Goal: Task Accomplishment & Management: Complete application form

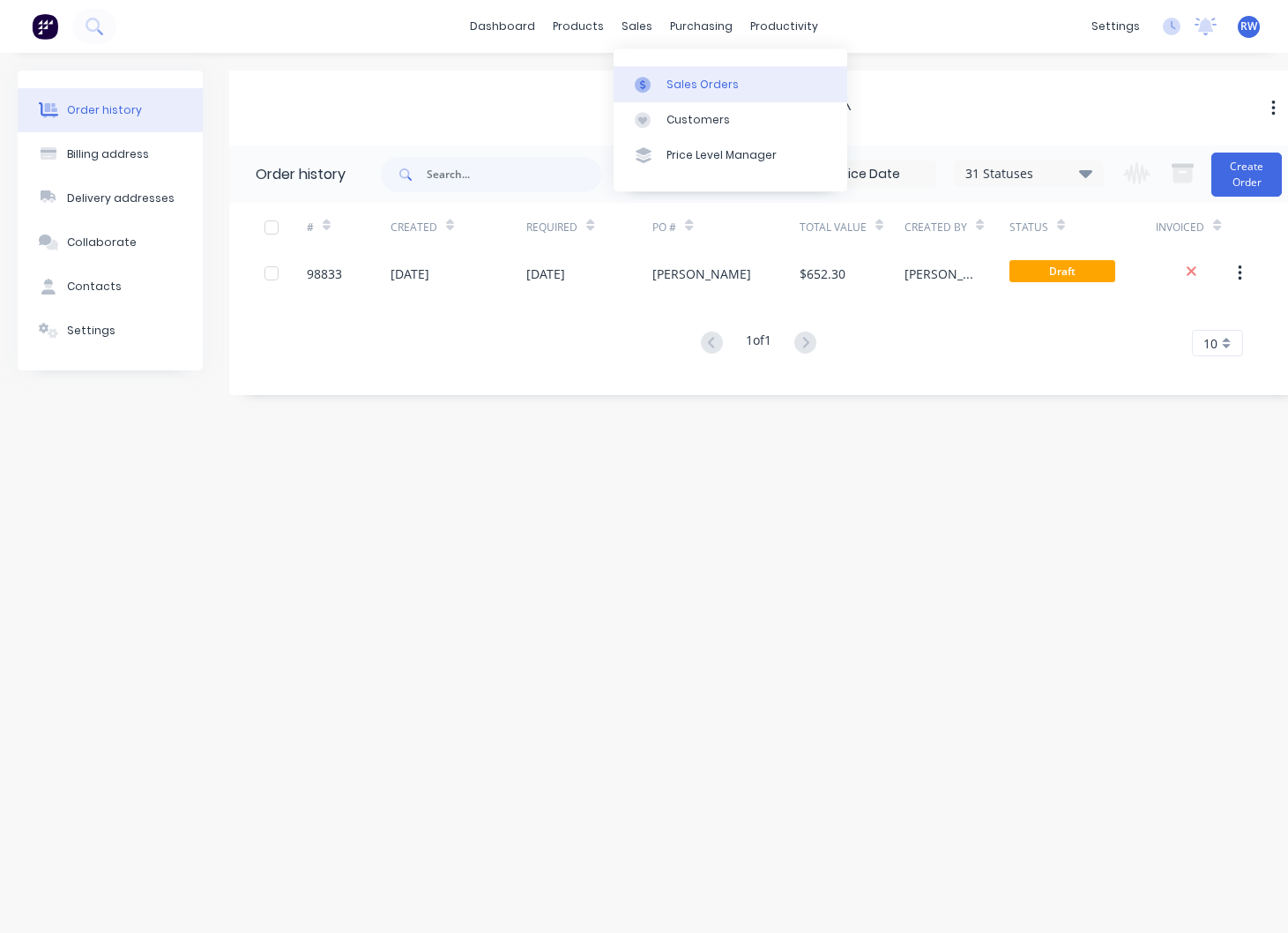
click at [704, 83] on div "Sales Orders" at bounding box center [702, 85] width 72 height 15
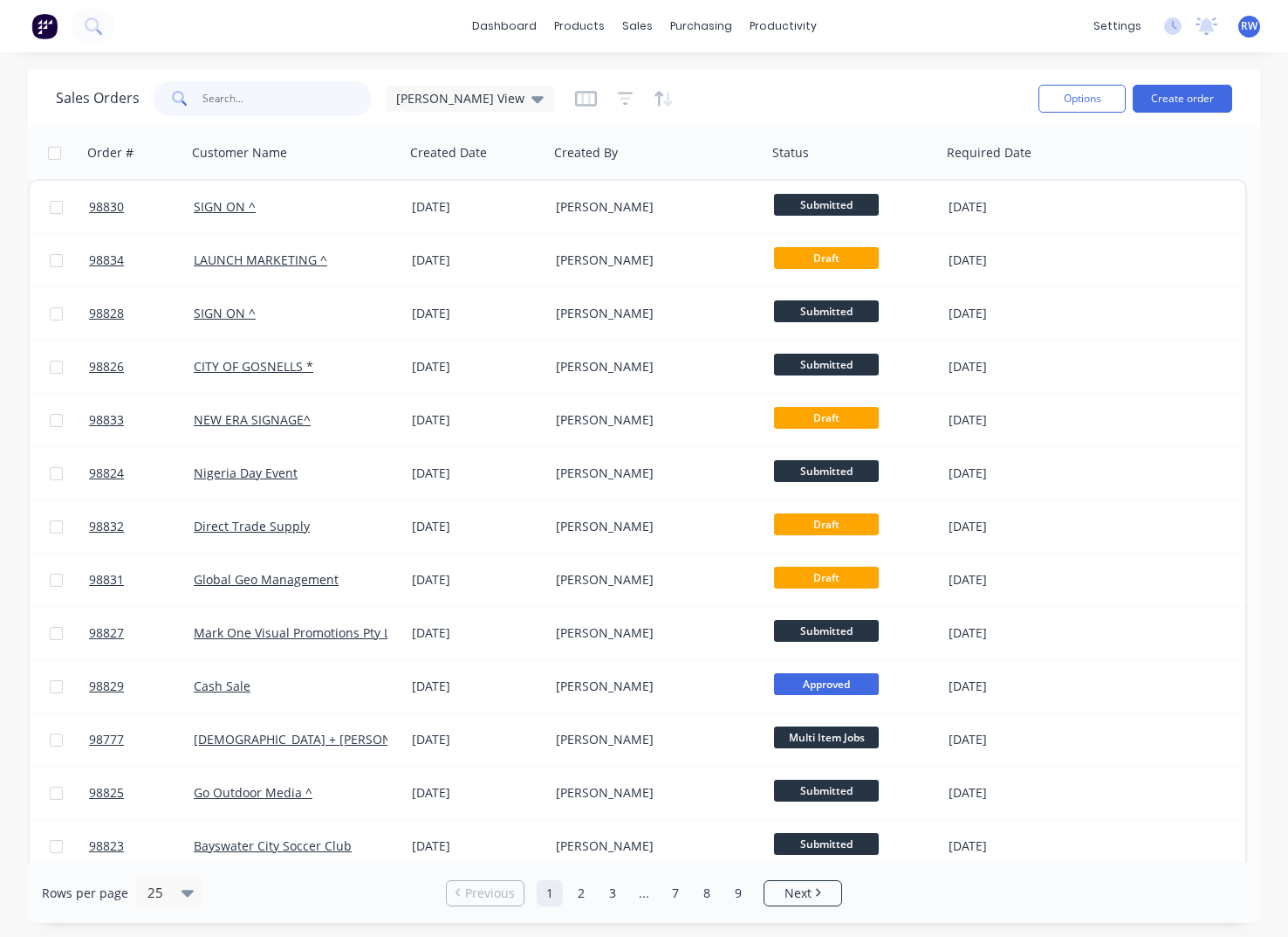
click at [269, 98] on input "text" at bounding box center [287, 98] width 170 height 35
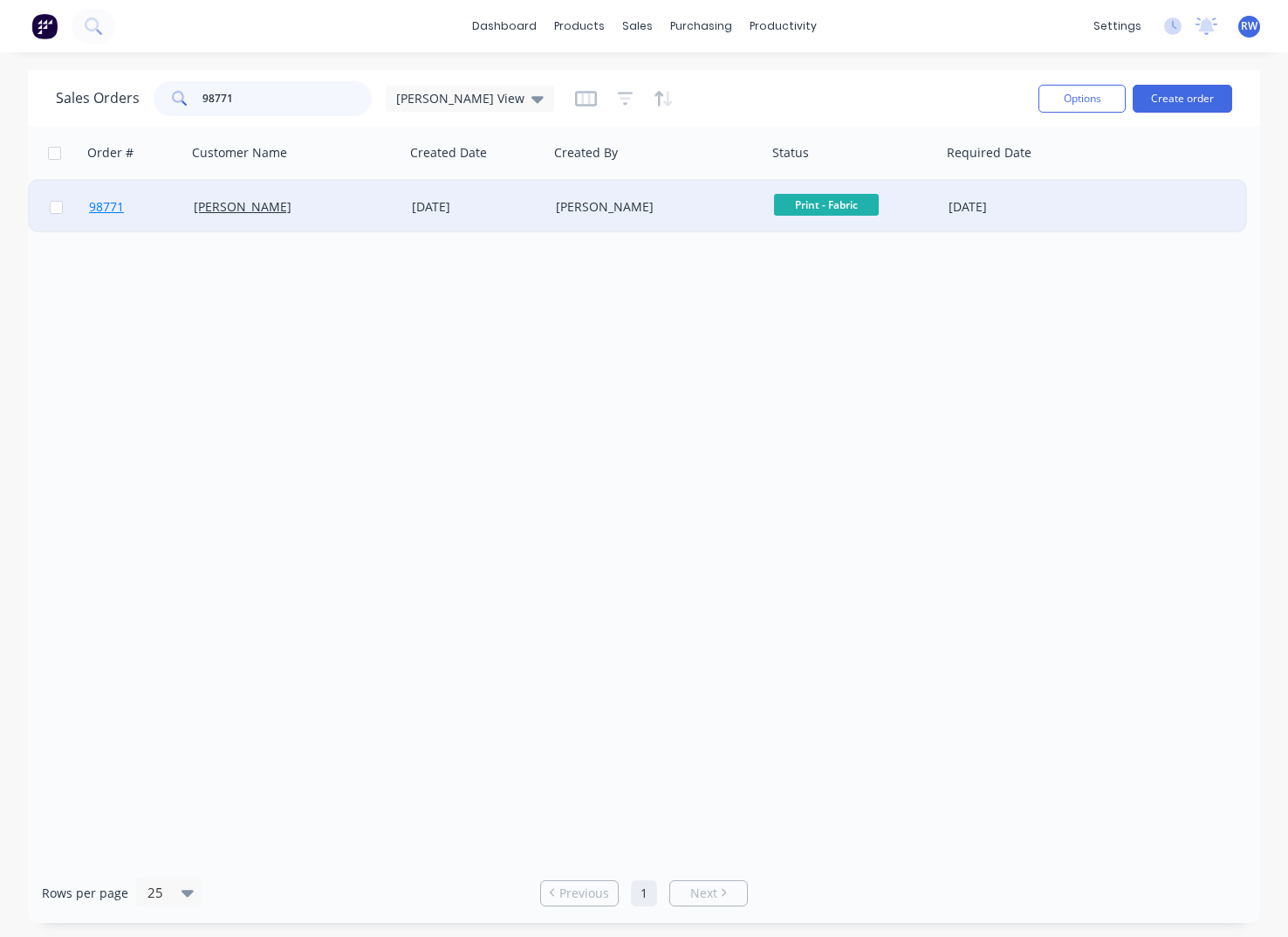
type input "98771"
click at [113, 211] on span "98771" at bounding box center [106, 206] width 35 height 17
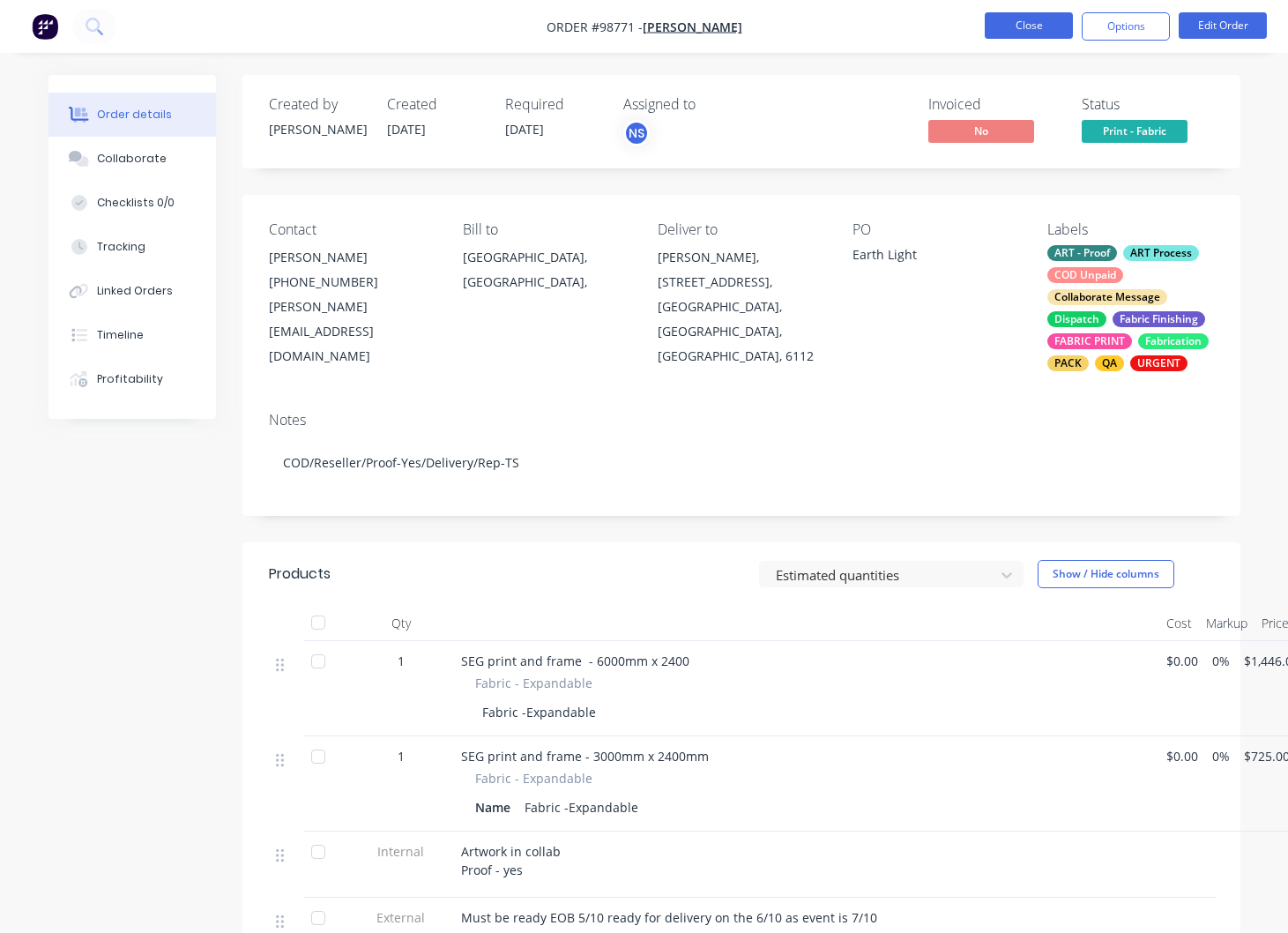
click at [1027, 20] on button "Close" at bounding box center [1028, 25] width 88 height 26
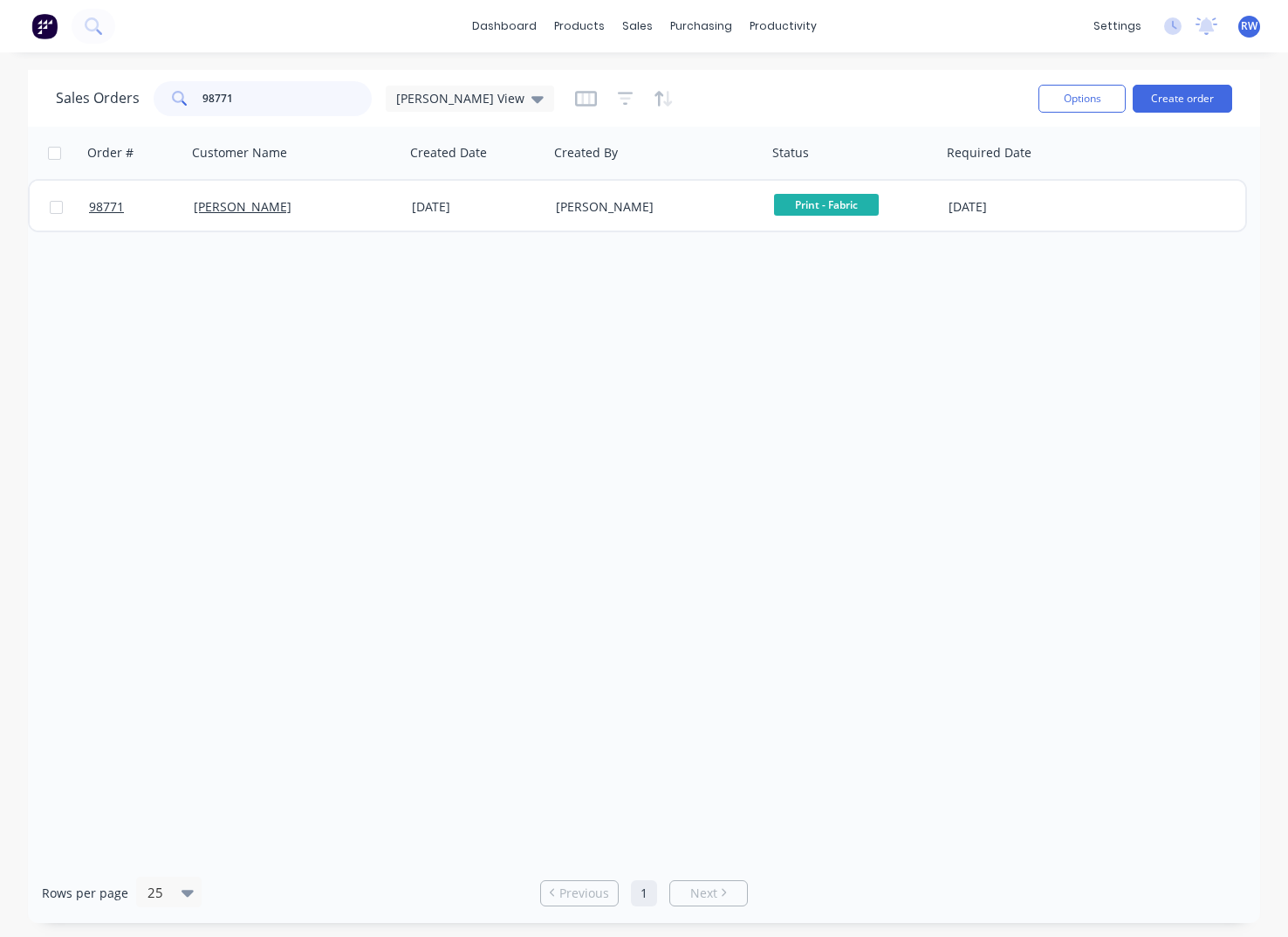
drag, startPoint x: 248, startPoint y: 95, endPoint x: 191, endPoint y: 95, distance: 57.0
click at [202, 95] on input "98771" at bounding box center [287, 98] width 170 height 35
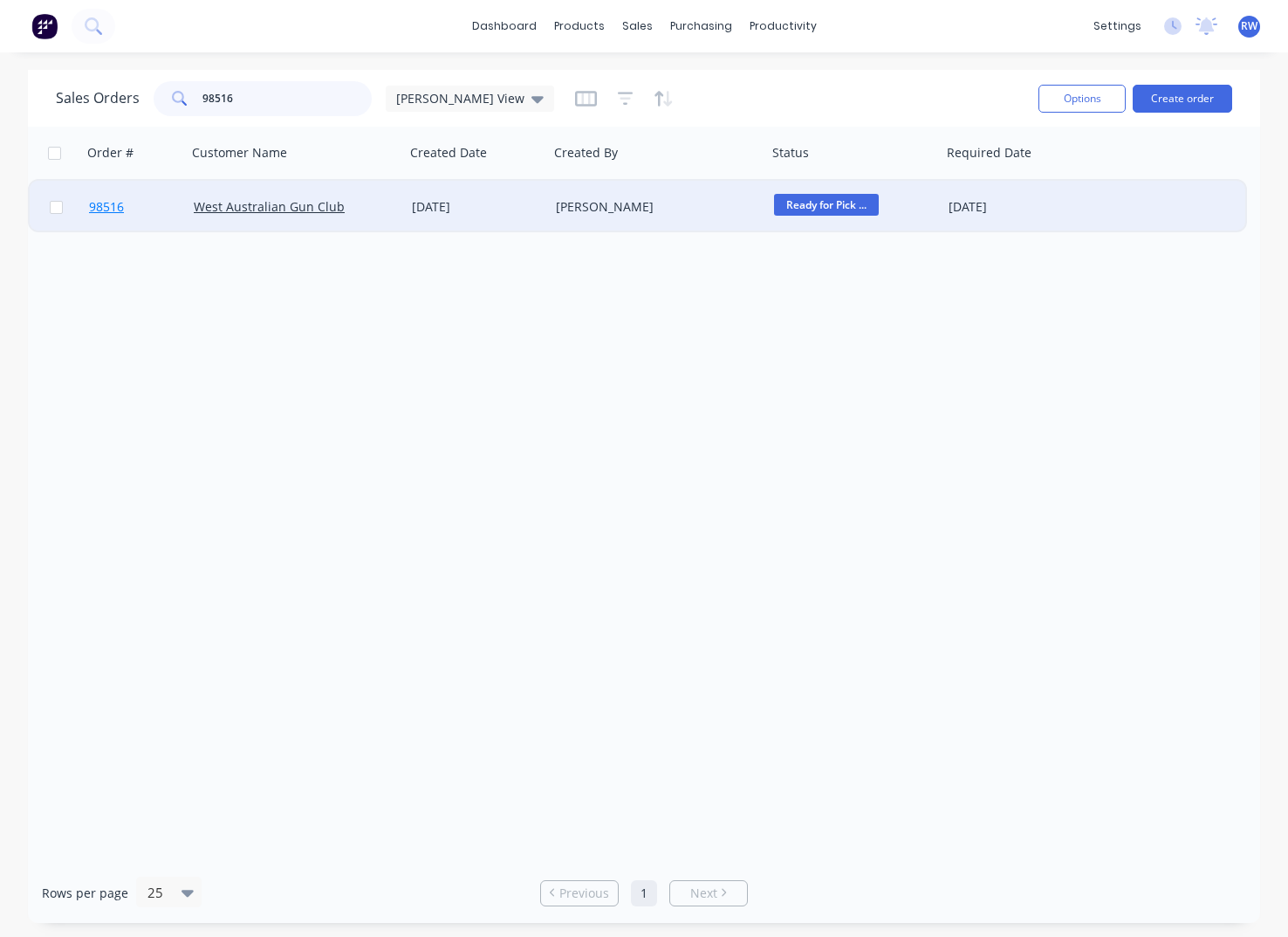
type input "98516"
click at [116, 209] on span "98516" at bounding box center [106, 206] width 35 height 17
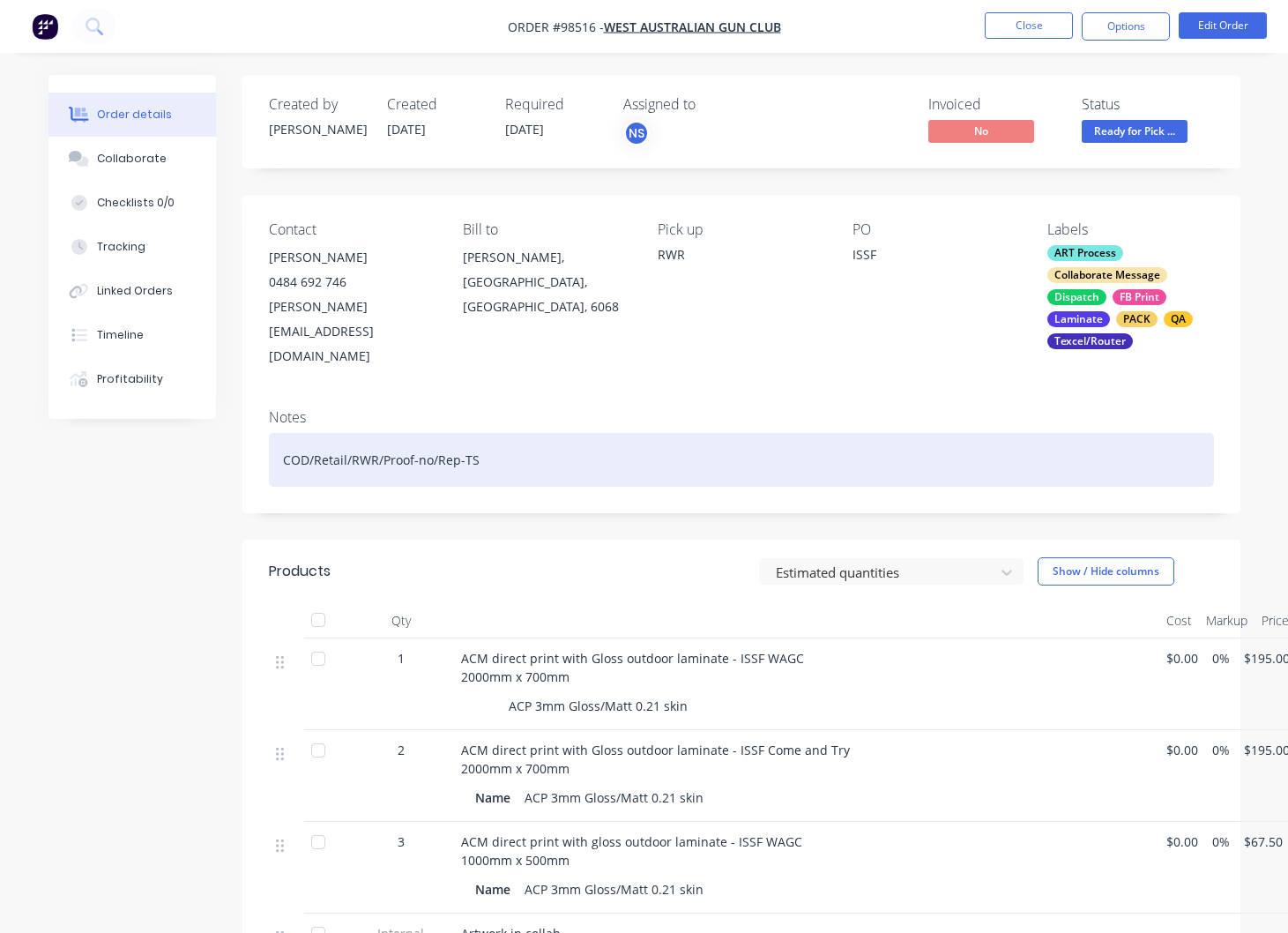
scroll to position [3, 0]
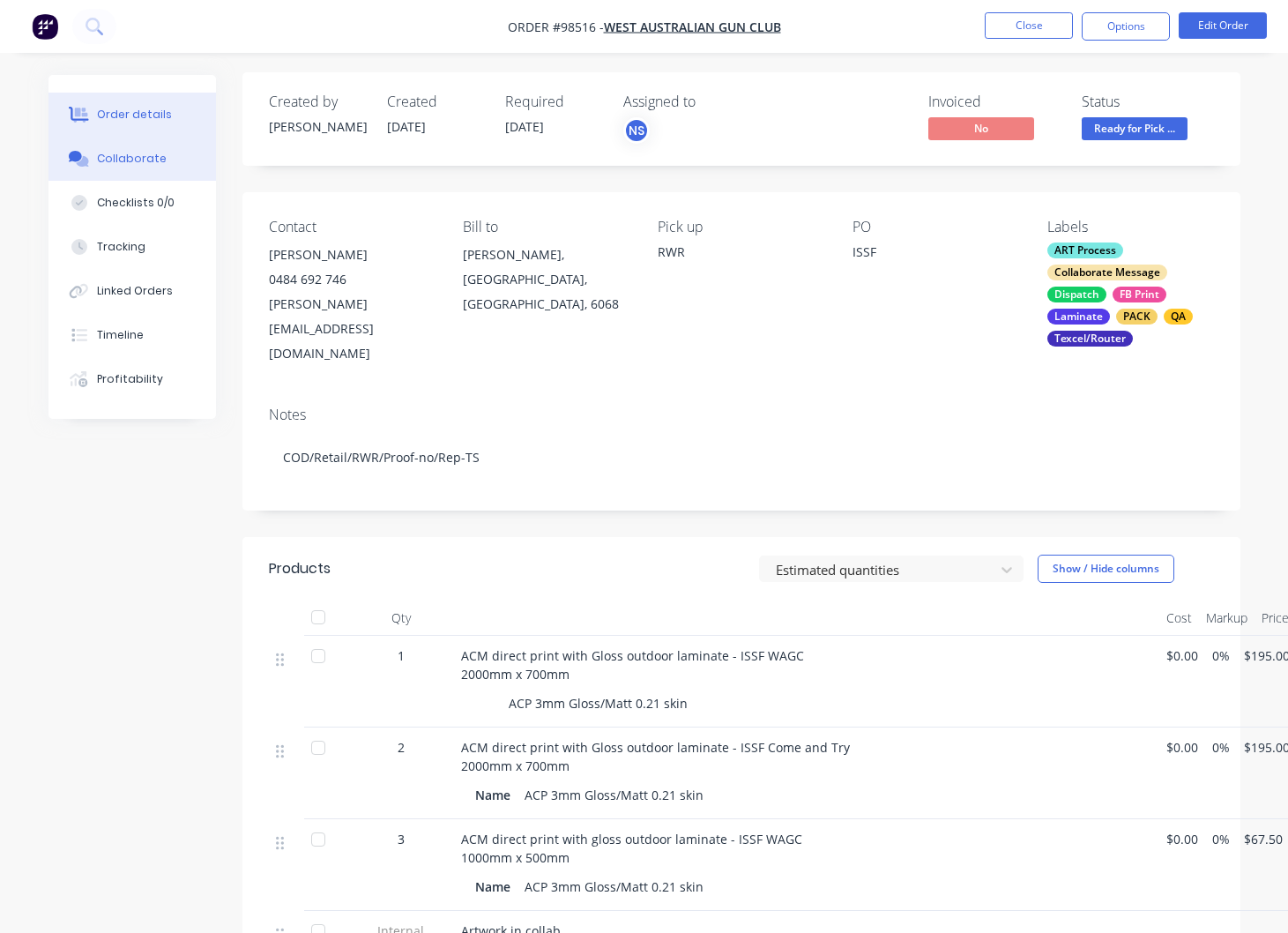
click at [111, 157] on div "Collaborate" at bounding box center [132, 158] width 69 height 15
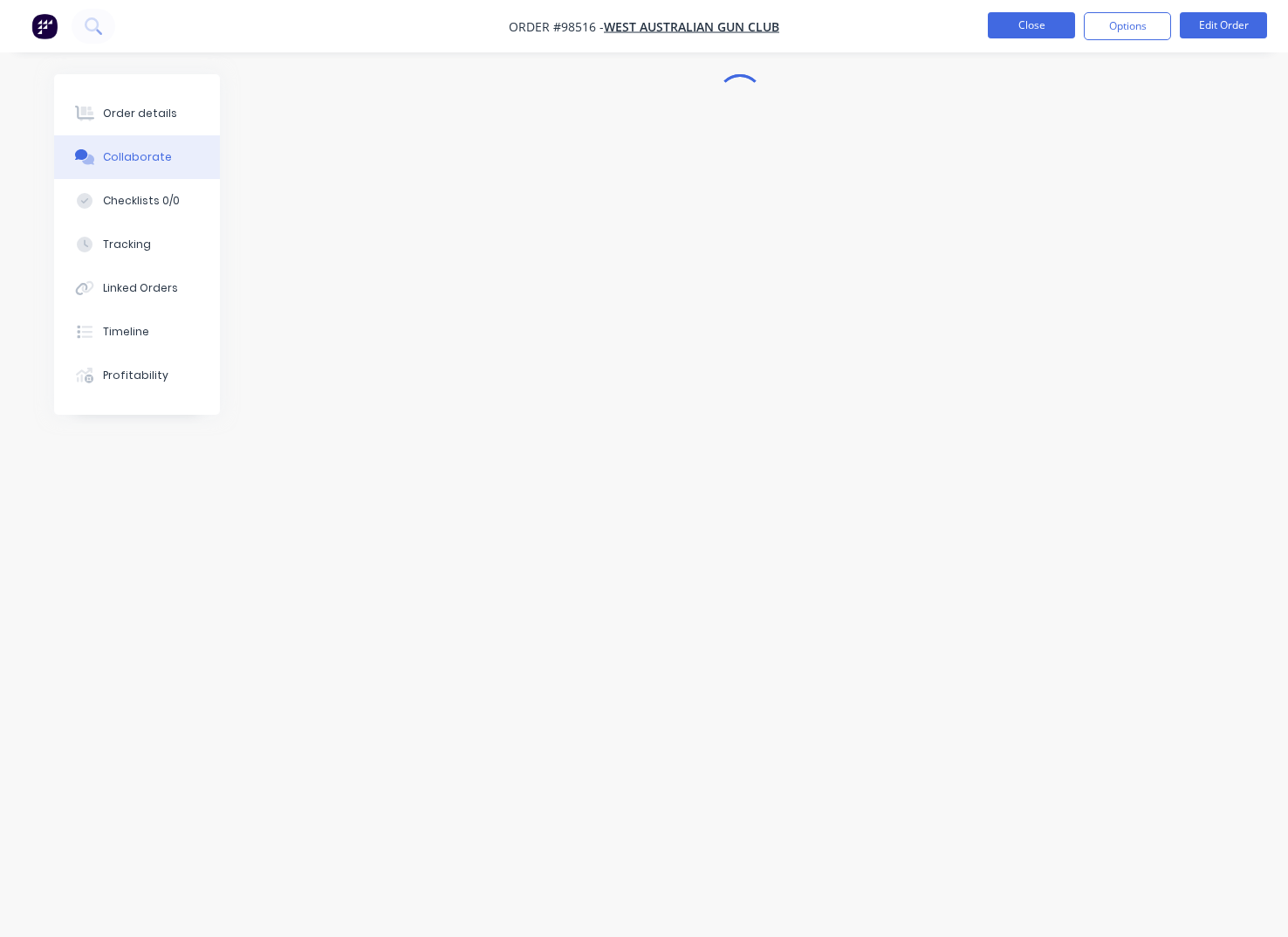
click at [1017, 25] on button "Close" at bounding box center [1030, 25] width 87 height 26
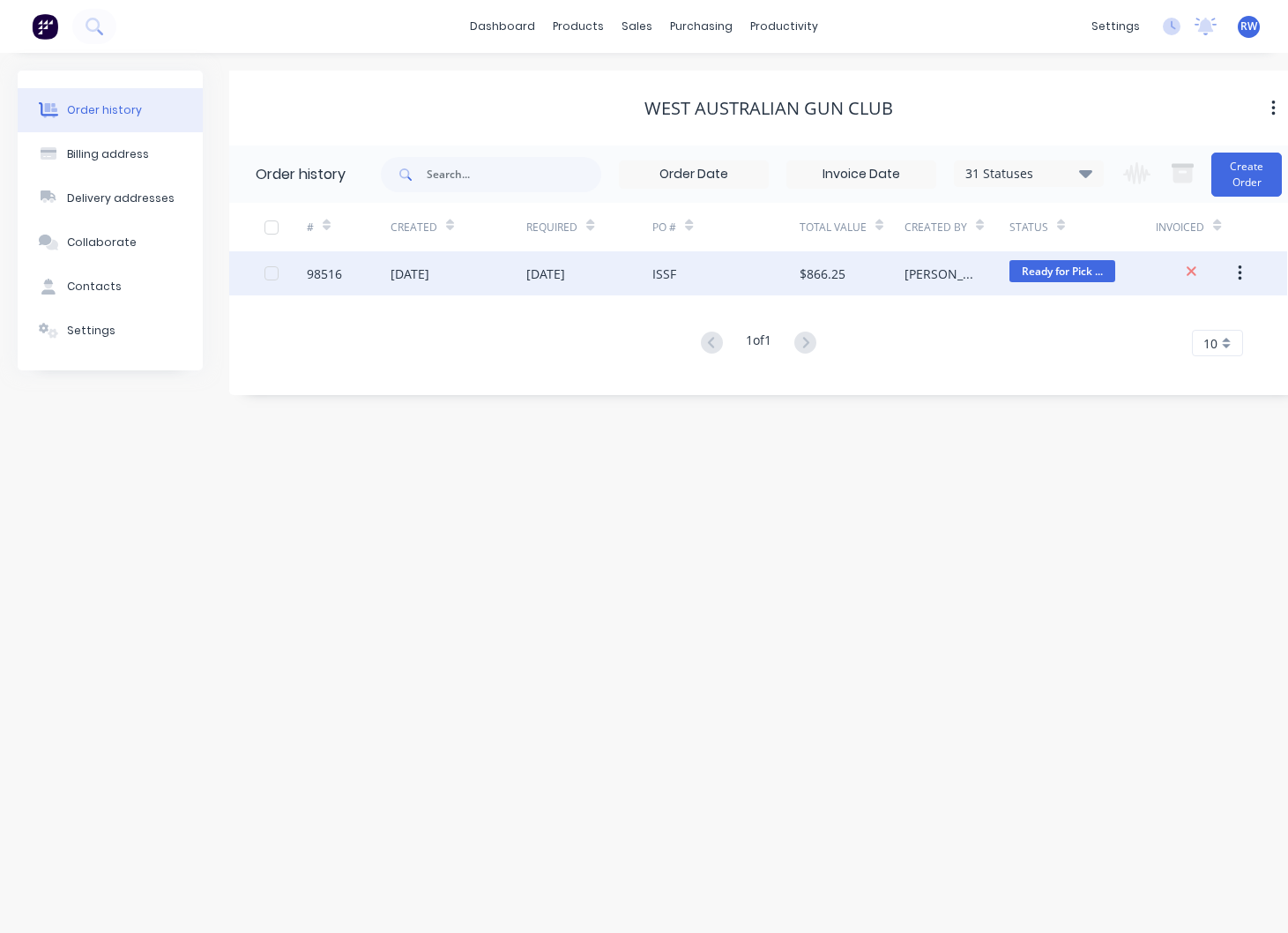
click at [333, 276] on div "98516" at bounding box center [324, 273] width 36 height 18
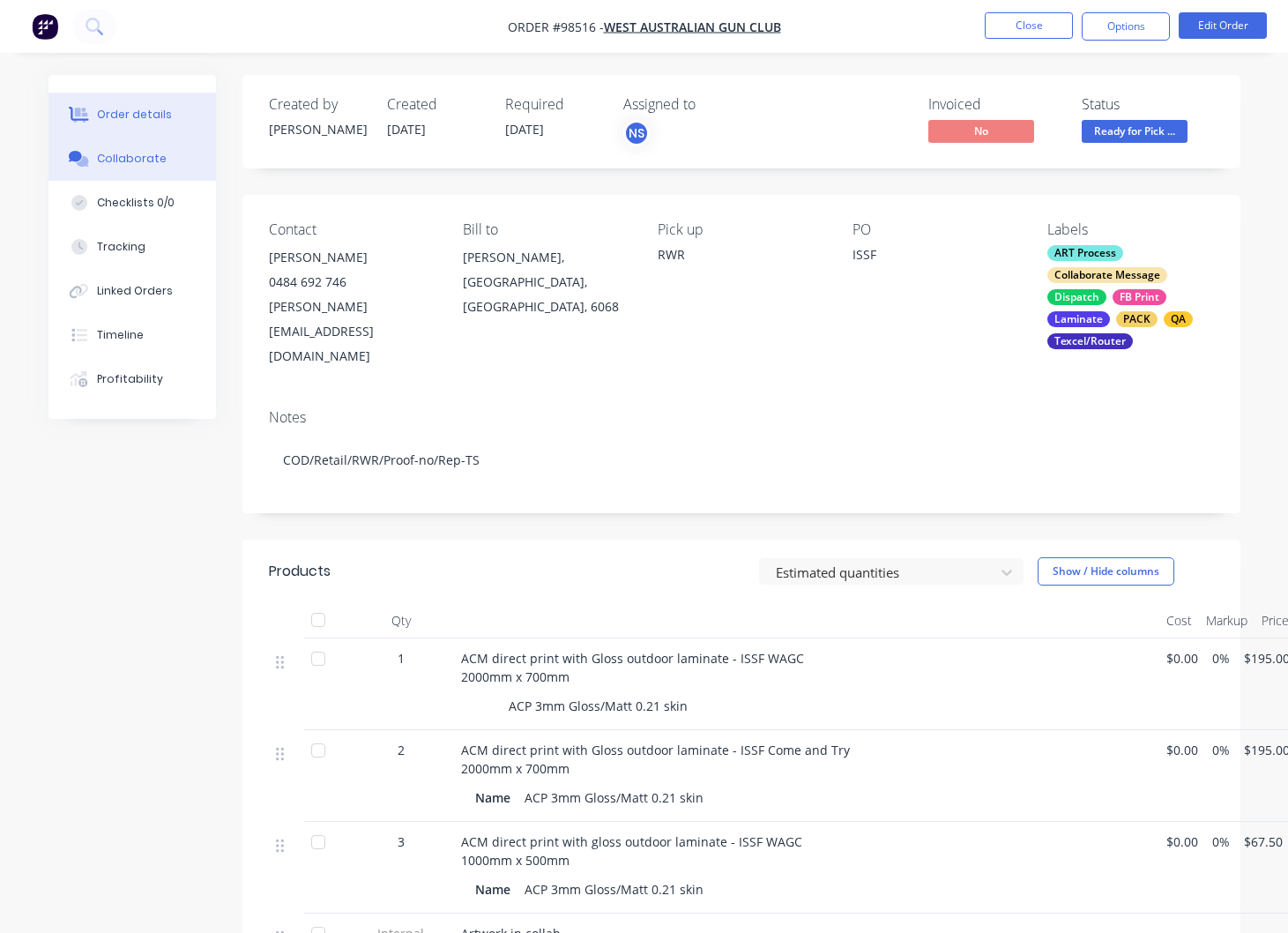
click at [130, 157] on div "Collaborate" at bounding box center [132, 158] width 69 height 15
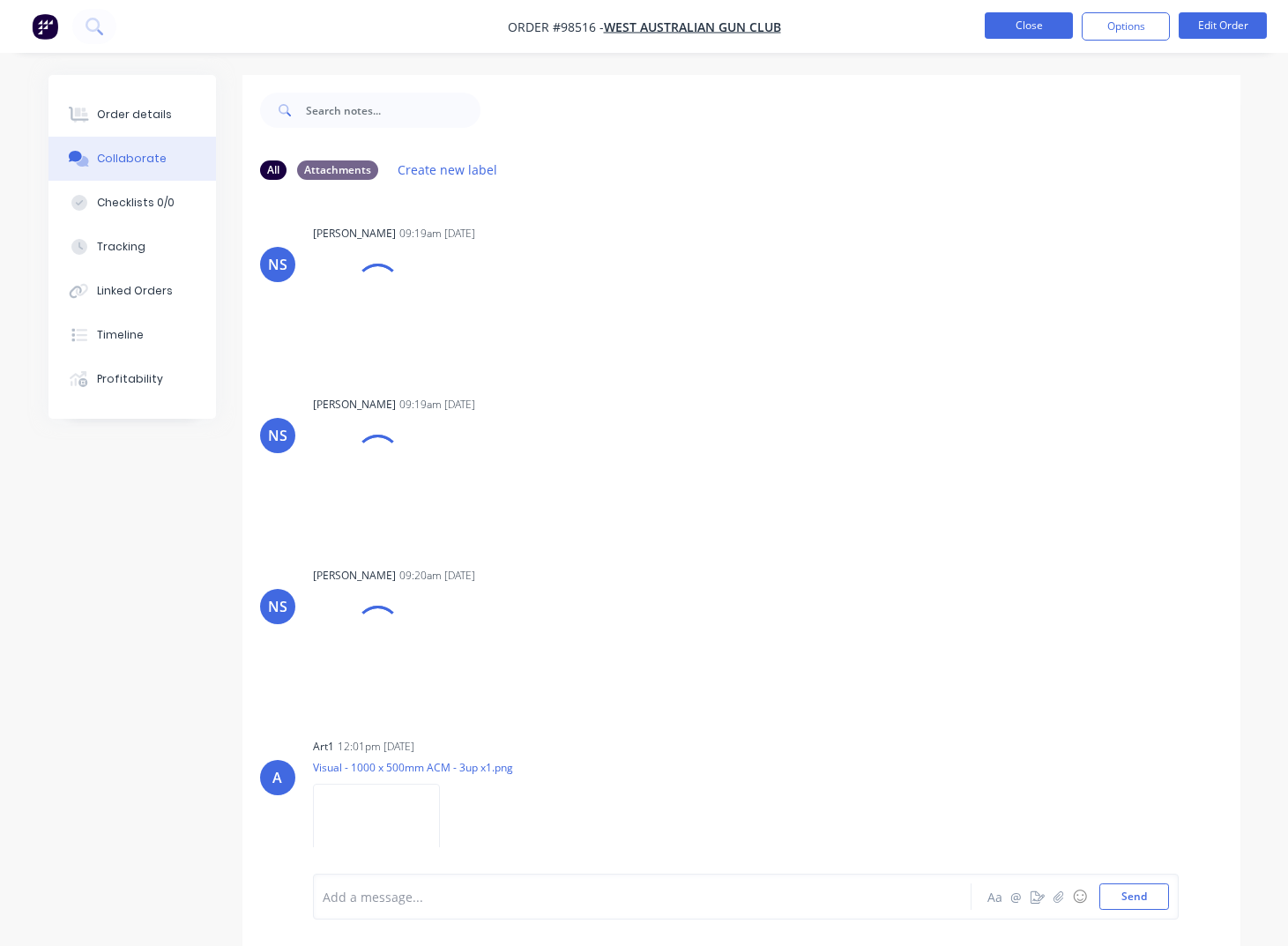
click at [1018, 22] on button "Close" at bounding box center [1028, 25] width 88 height 26
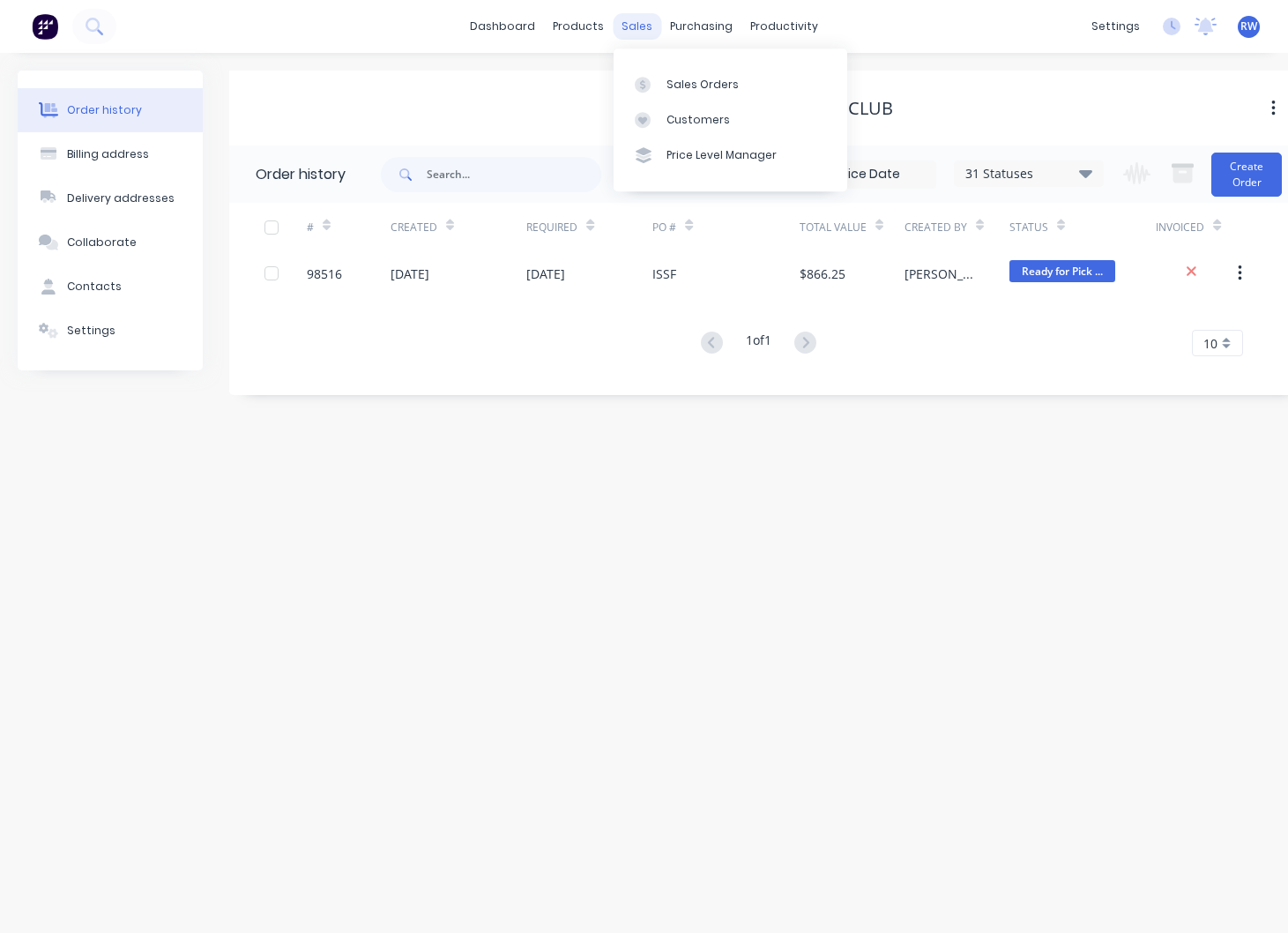
click at [632, 30] on div "sales" at bounding box center [637, 26] width 48 height 26
click at [689, 87] on div "Sales Orders" at bounding box center [702, 85] width 72 height 15
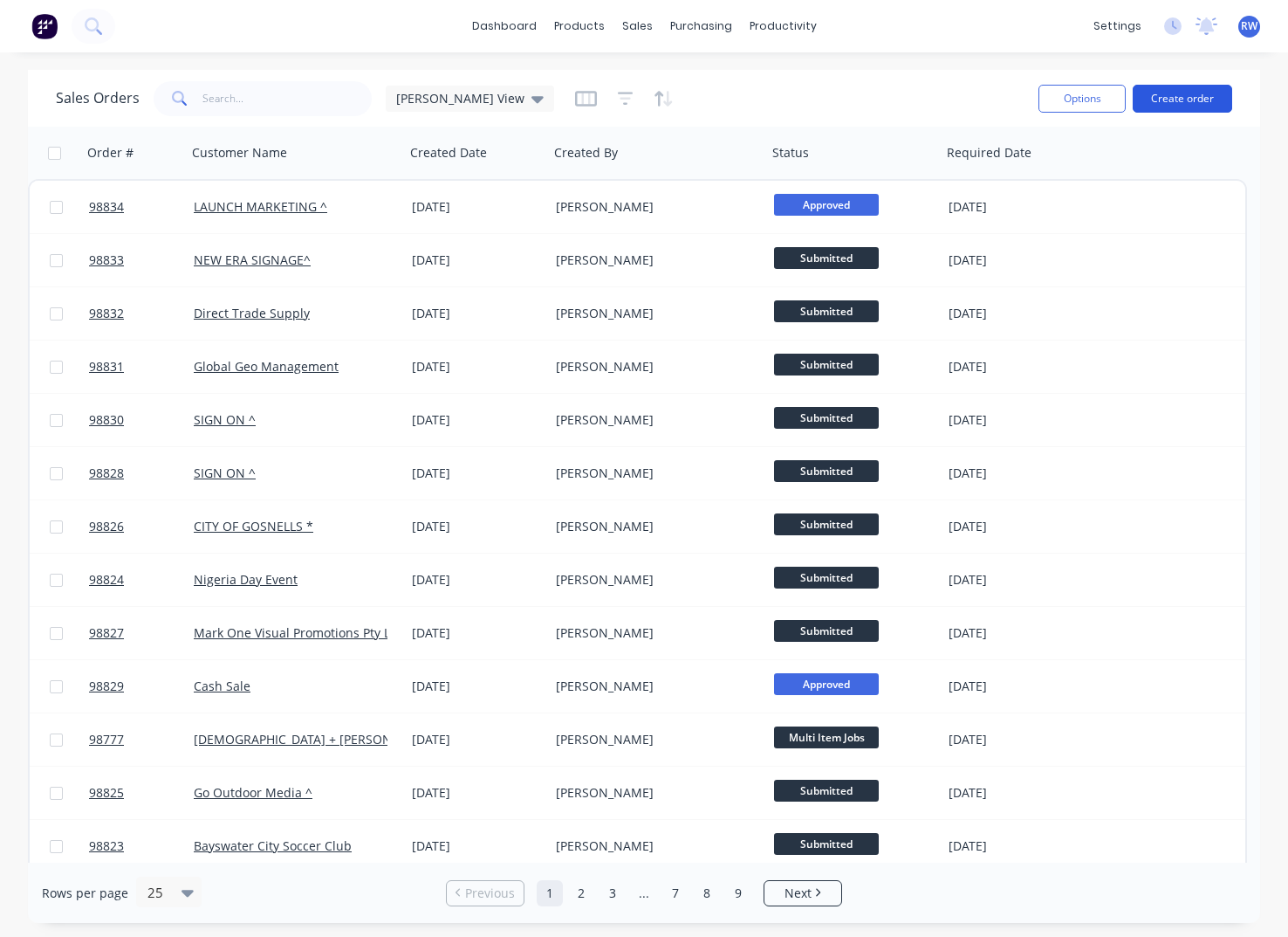
click at [1185, 96] on button "Create order" at bounding box center [1182, 98] width 99 height 28
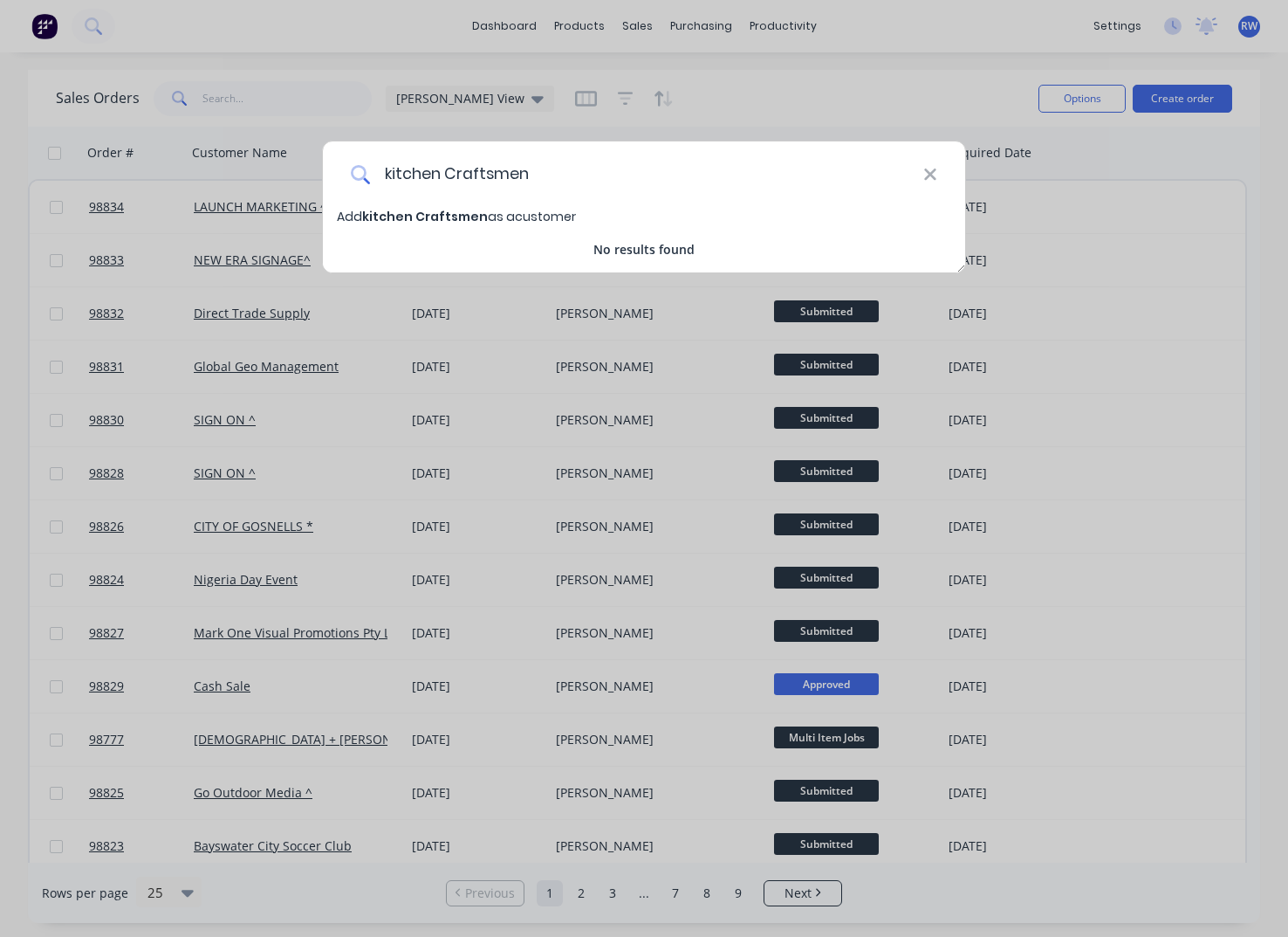
click at [392, 173] on input "kitchen Craftsmen" at bounding box center [645, 174] width 553 height 66
type input "Kitchen Craftsmen"
click at [448, 219] on span "Kitchen Craftsmen" at bounding box center [425, 216] width 127 height 17
select select "AU"
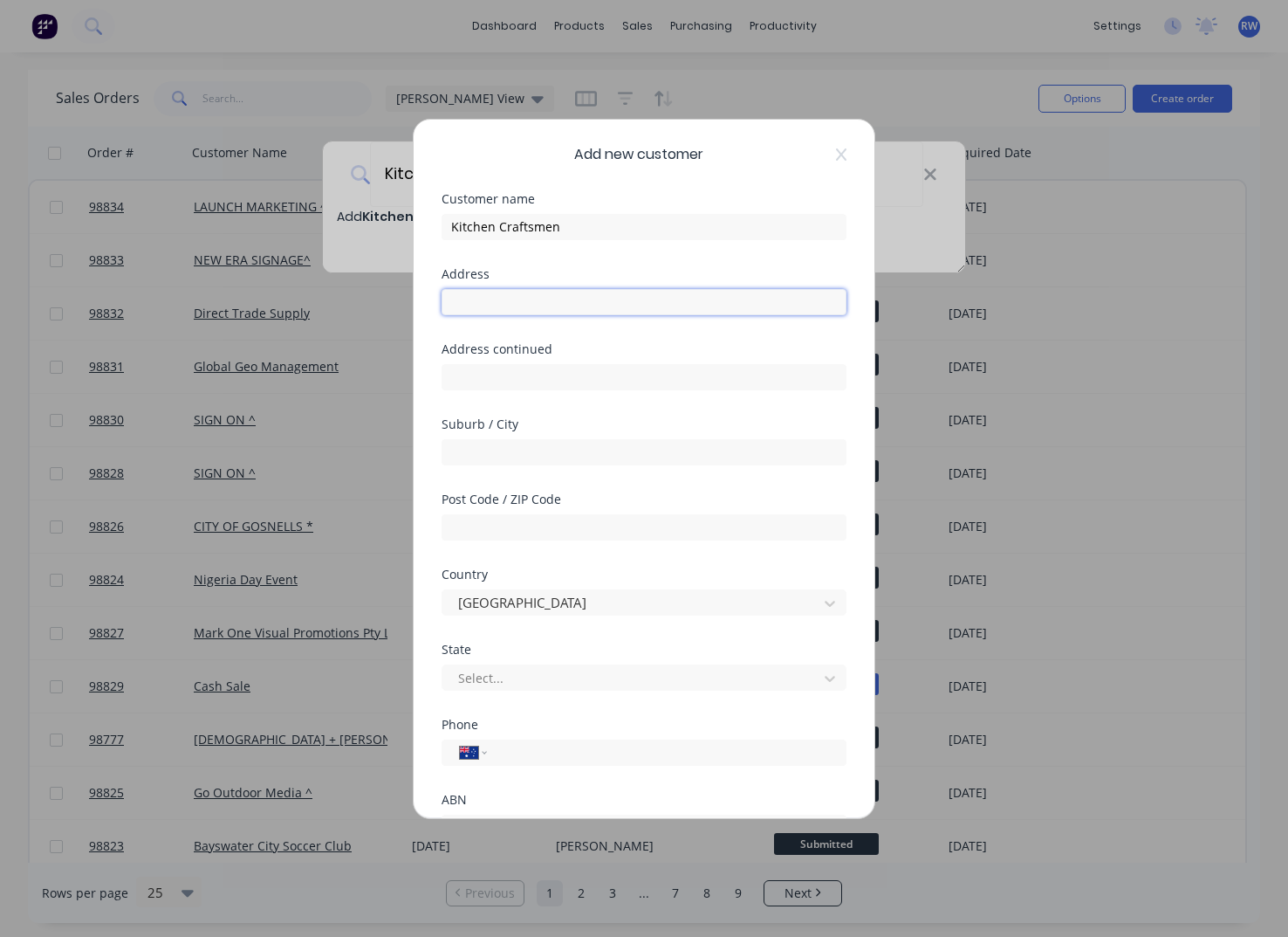
click at [598, 298] on input "text" at bounding box center [644, 301] width 405 height 26
type input "[STREET_ADDRESS][PERSON_NAME]"
click at [590, 453] on input "text" at bounding box center [644, 452] width 405 height 26
type input "Joondalup"
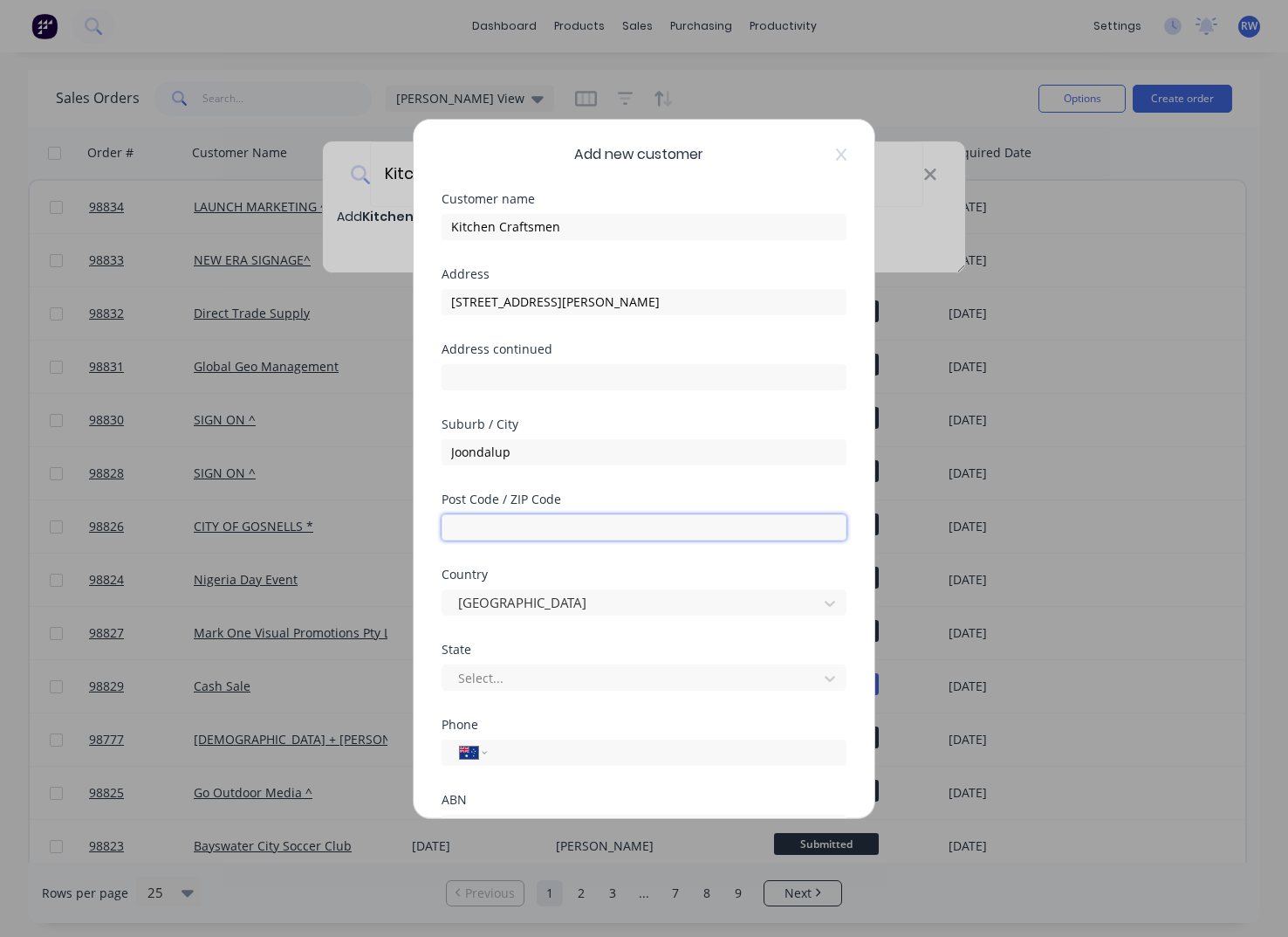
click at [602, 522] on input "text" at bounding box center [644, 526] width 405 height 26
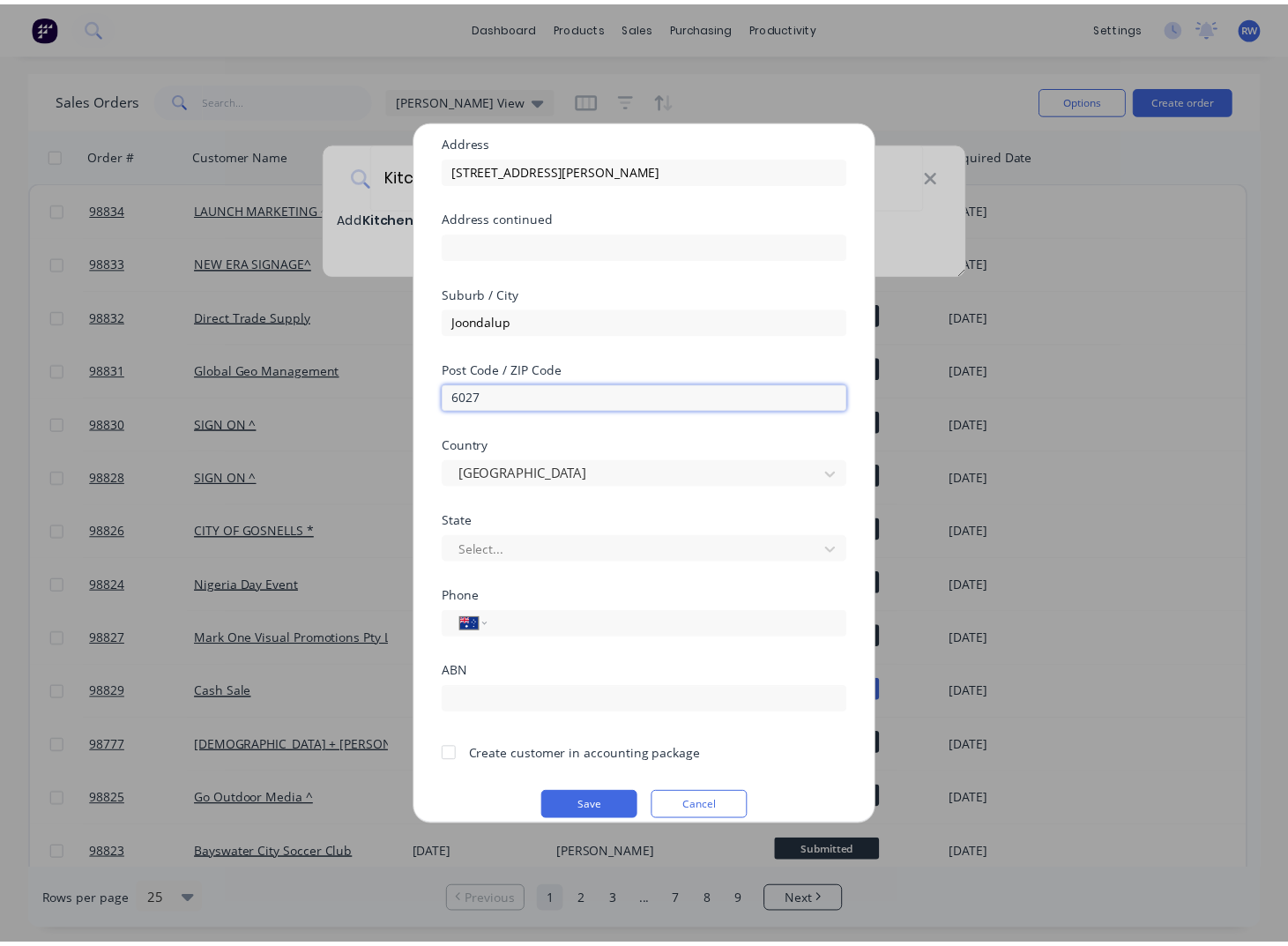
scroll to position [155, 0]
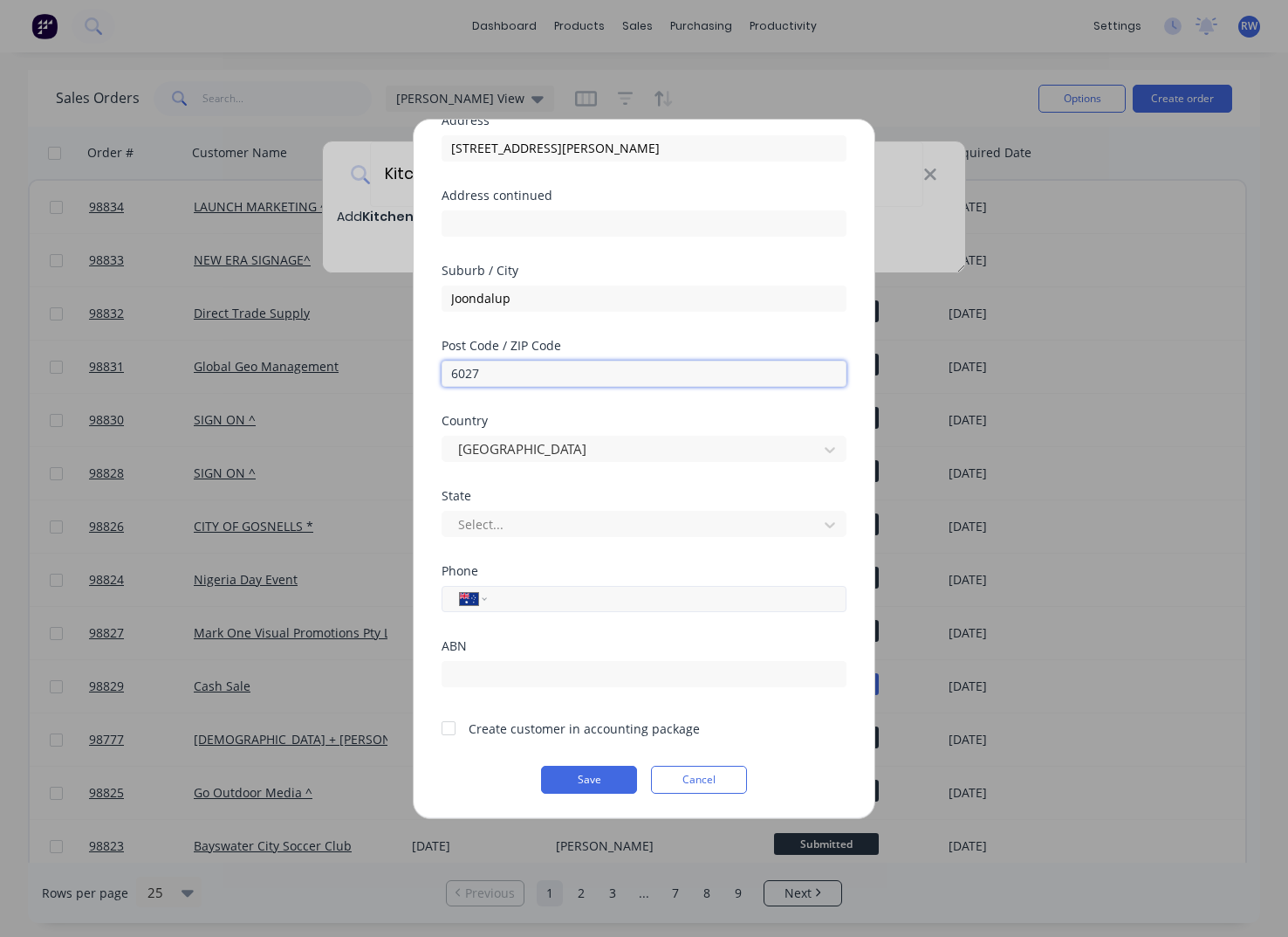
type input "6027"
click at [550, 596] on input "tel" at bounding box center [664, 598] width 329 height 20
type input "0407 652 257"
click at [560, 783] on button "Save" at bounding box center [589, 778] width 96 height 28
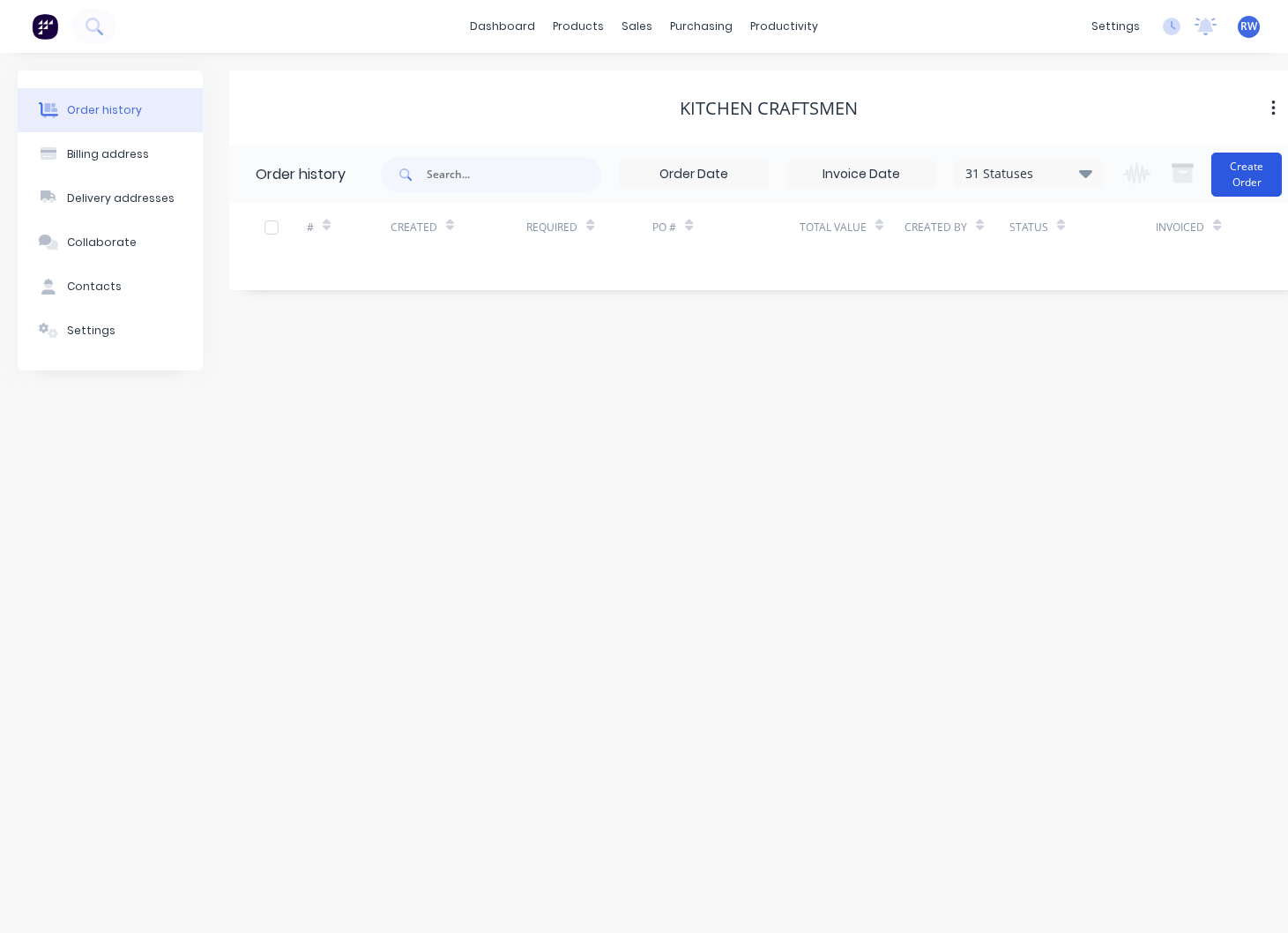
click at [1246, 171] on button "Create Order" at bounding box center [1247, 175] width 70 height 44
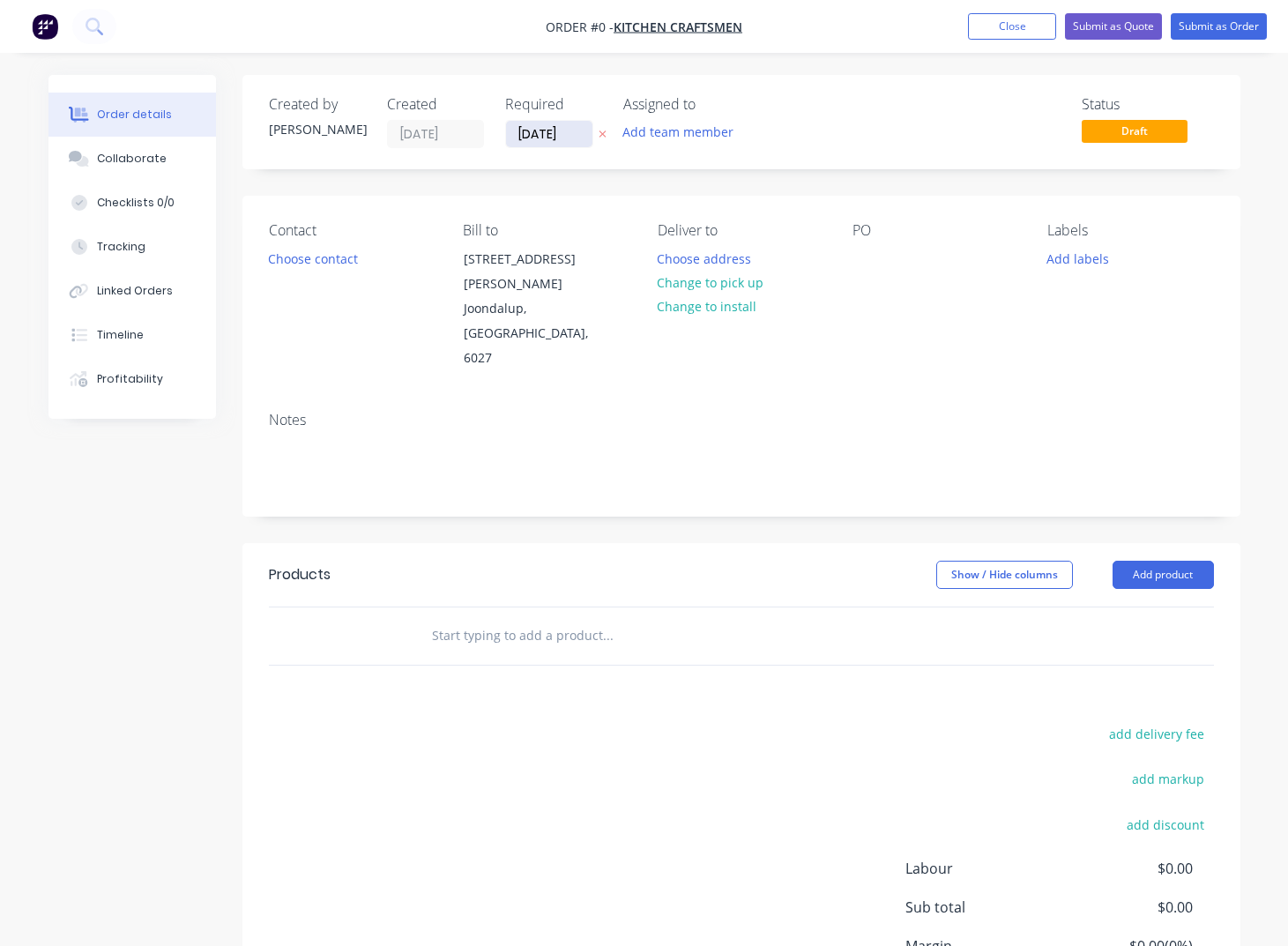
click at [582, 134] on input "[DATE]" at bounding box center [550, 133] width 87 height 26
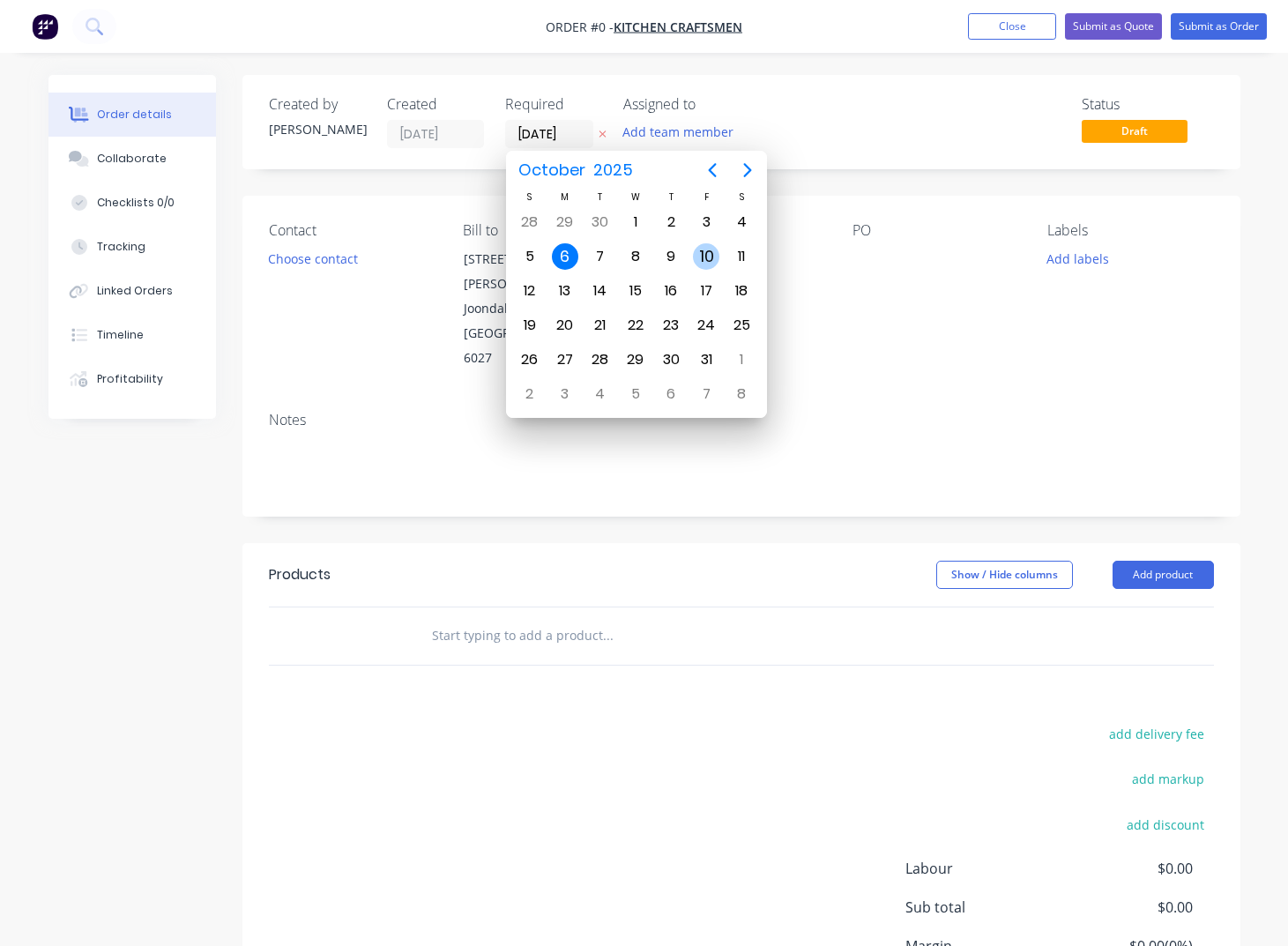
click at [700, 253] on div "10" at bounding box center [705, 256] width 26 height 26
type input "[DATE]"
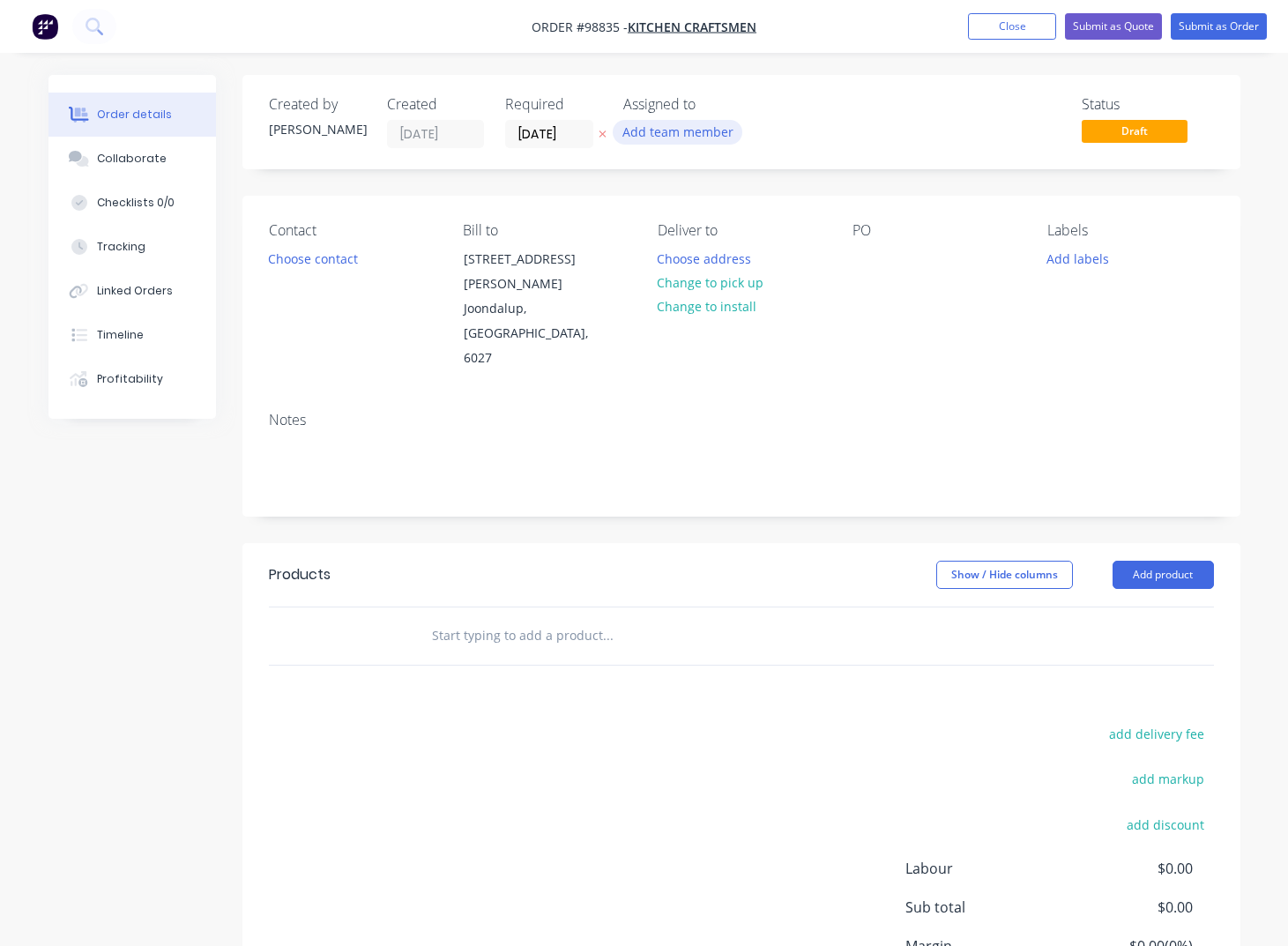
click at [644, 133] on button "Add team member" at bounding box center [677, 131] width 129 height 24
type input "tash"
click at [726, 235] on div "[PERSON_NAME]" at bounding box center [765, 230] width 177 height 18
click at [336, 268] on button "Choose contact" at bounding box center [313, 257] width 108 height 24
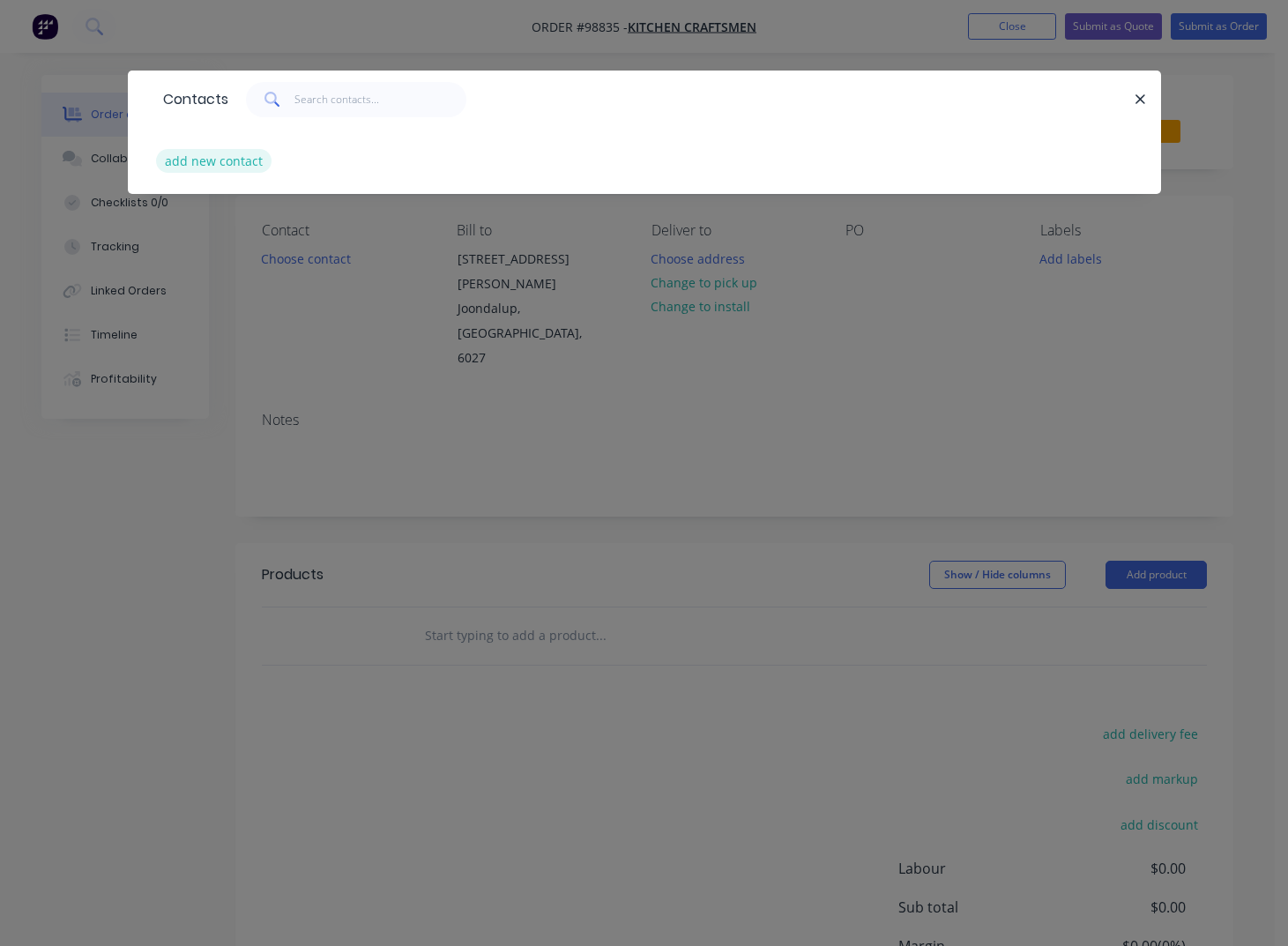
click at [198, 160] on button "add new contact" at bounding box center [214, 160] width 117 height 24
select select "AU"
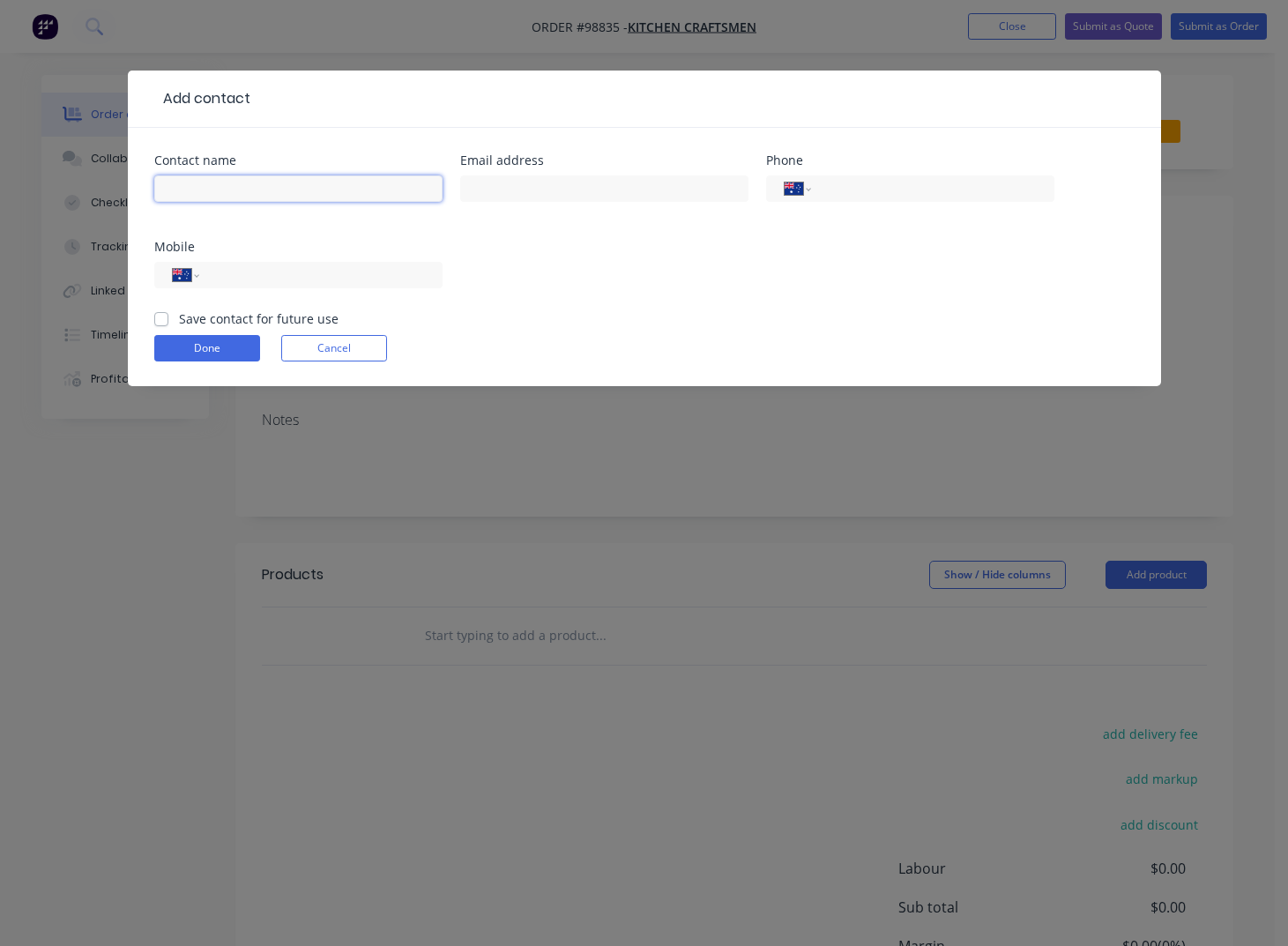
click at [214, 187] on input "text" at bounding box center [298, 188] width 288 height 26
type input "[PERSON_NAME]"
click at [537, 188] on input "text" at bounding box center [604, 188] width 288 height 26
type input "[EMAIL_ADDRESS][DOMAIN_NAME]"
click at [840, 192] on input "tel" at bounding box center [929, 189] width 211 height 20
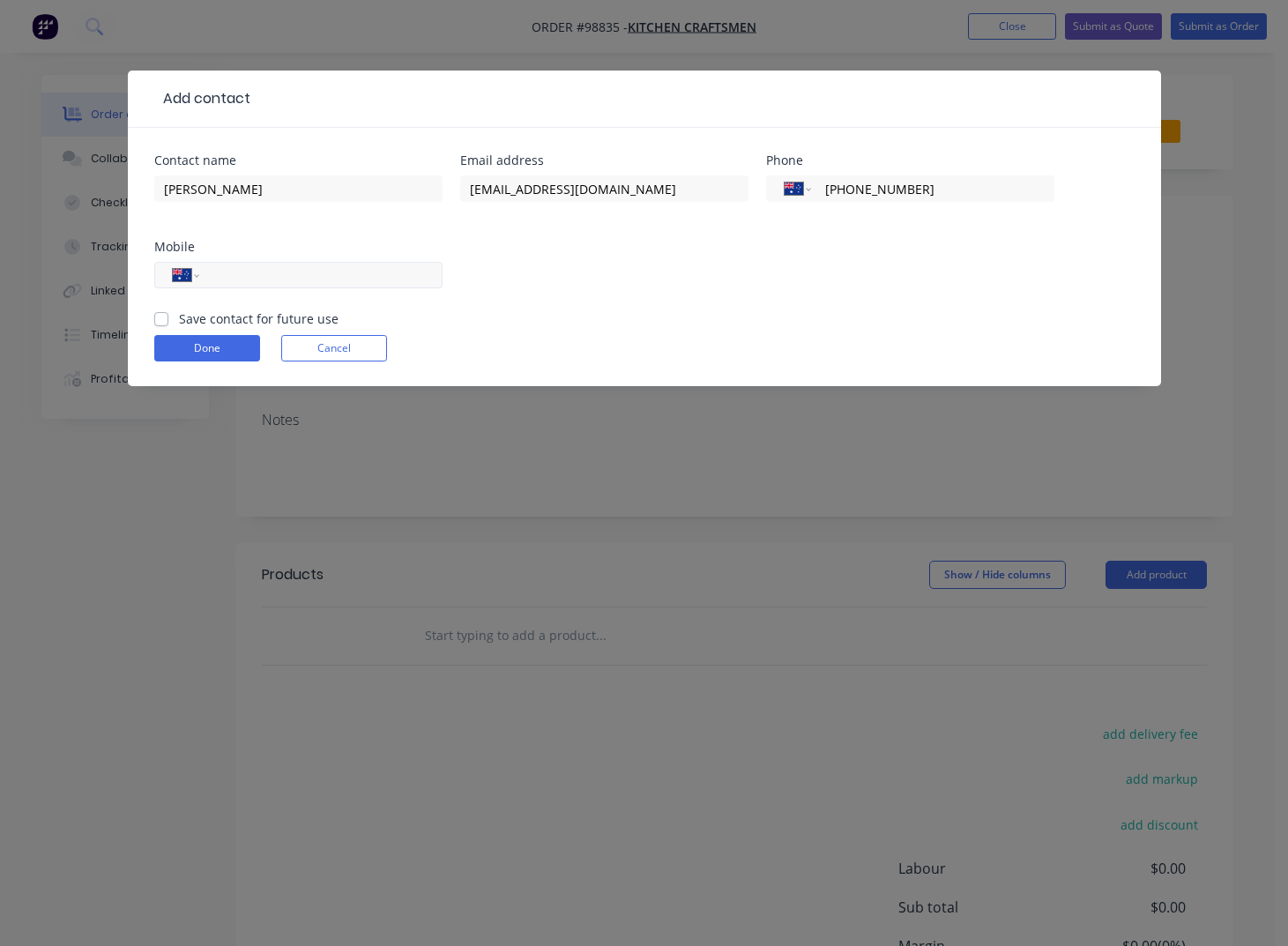
type input "[PHONE_NUMBER]"
click at [226, 278] on input "tel" at bounding box center [316, 275] width 211 height 20
type input "0407 652 257"
click at [179, 322] on label "Save contact for future use" at bounding box center [259, 318] width 159 height 18
click at [160, 322] on input "Save contact for future use" at bounding box center [161, 317] width 14 height 16
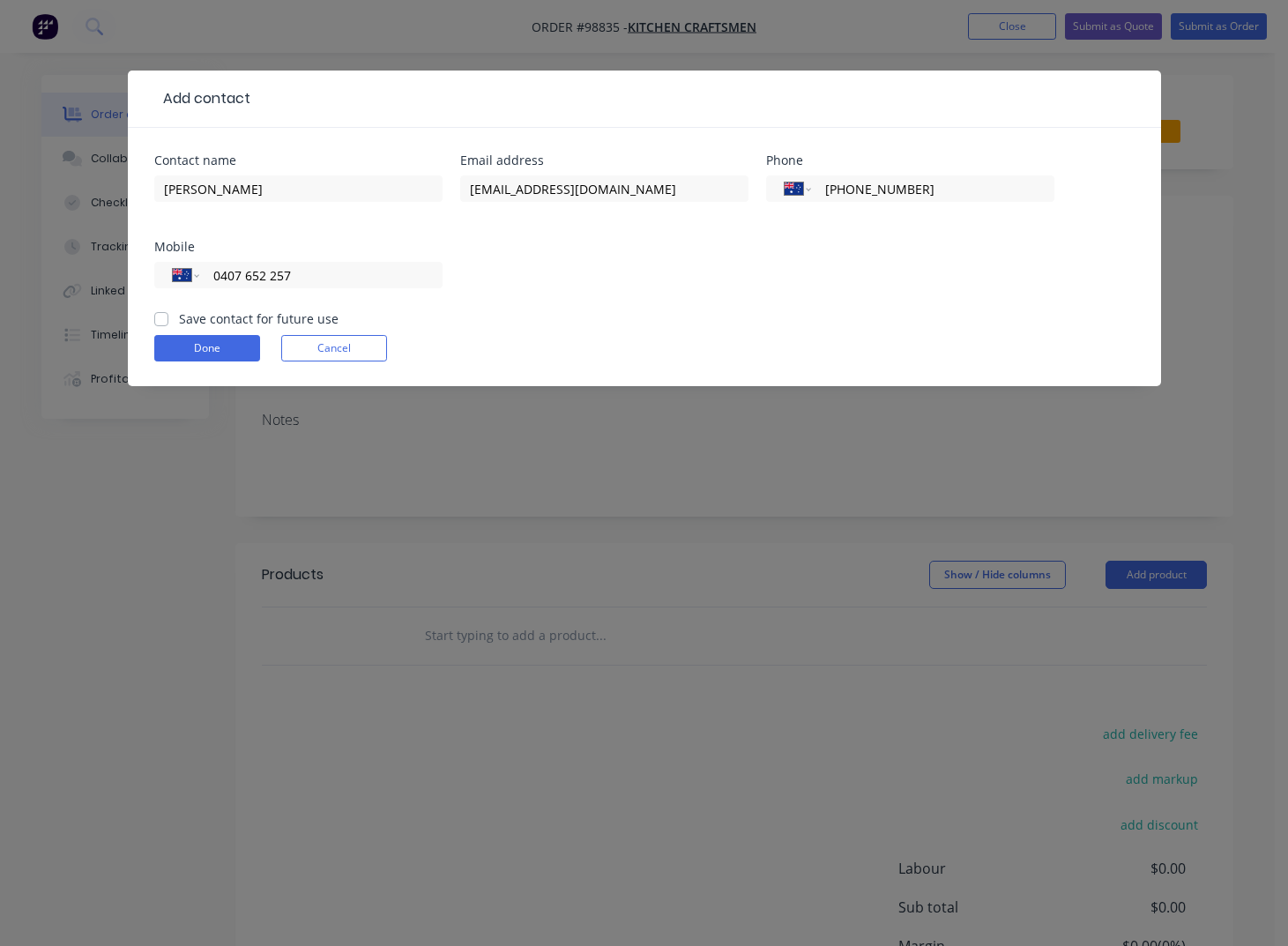
checkbox input "true"
click at [185, 343] on button "Done" at bounding box center [207, 347] width 106 height 26
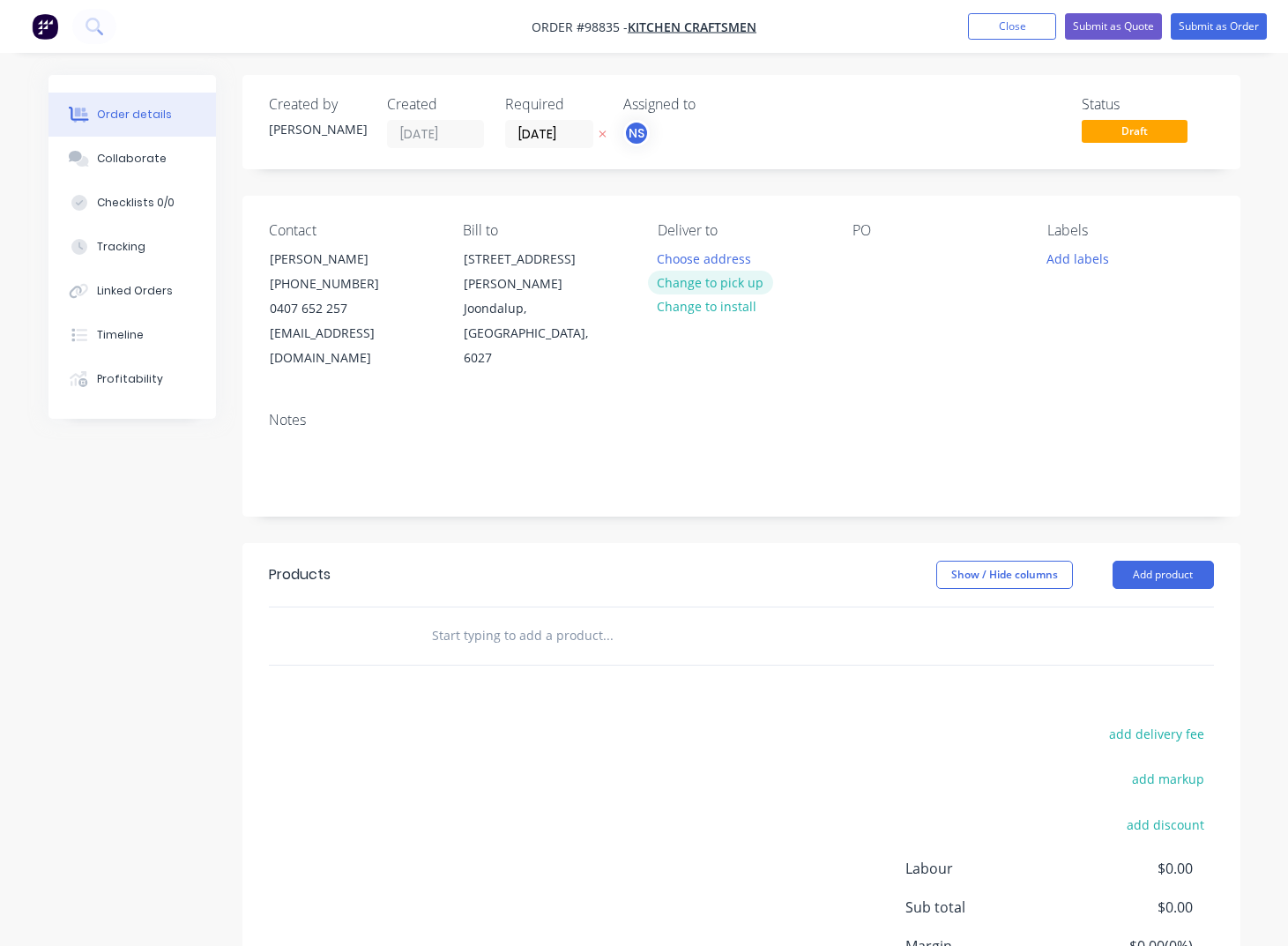
click at [727, 286] on button "Change to pick up" at bounding box center [711, 283] width 125 height 24
click at [693, 264] on div "Pick up Change to delivery Change to install" at bounding box center [741, 296] width 167 height 149
click at [680, 256] on div at bounding box center [671, 258] width 28 height 26
click at [842, 255] on div "Contact [PERSON_NAME] [PHONE_NUMBER] [EMAIL_ADDRESS][DOMAIN_NAME] Bill to [STRE…" at bounding box center [741, 296] width 998 height 202
click at [860, 257] on div at bounding box center [866, 258] width 28 height 26
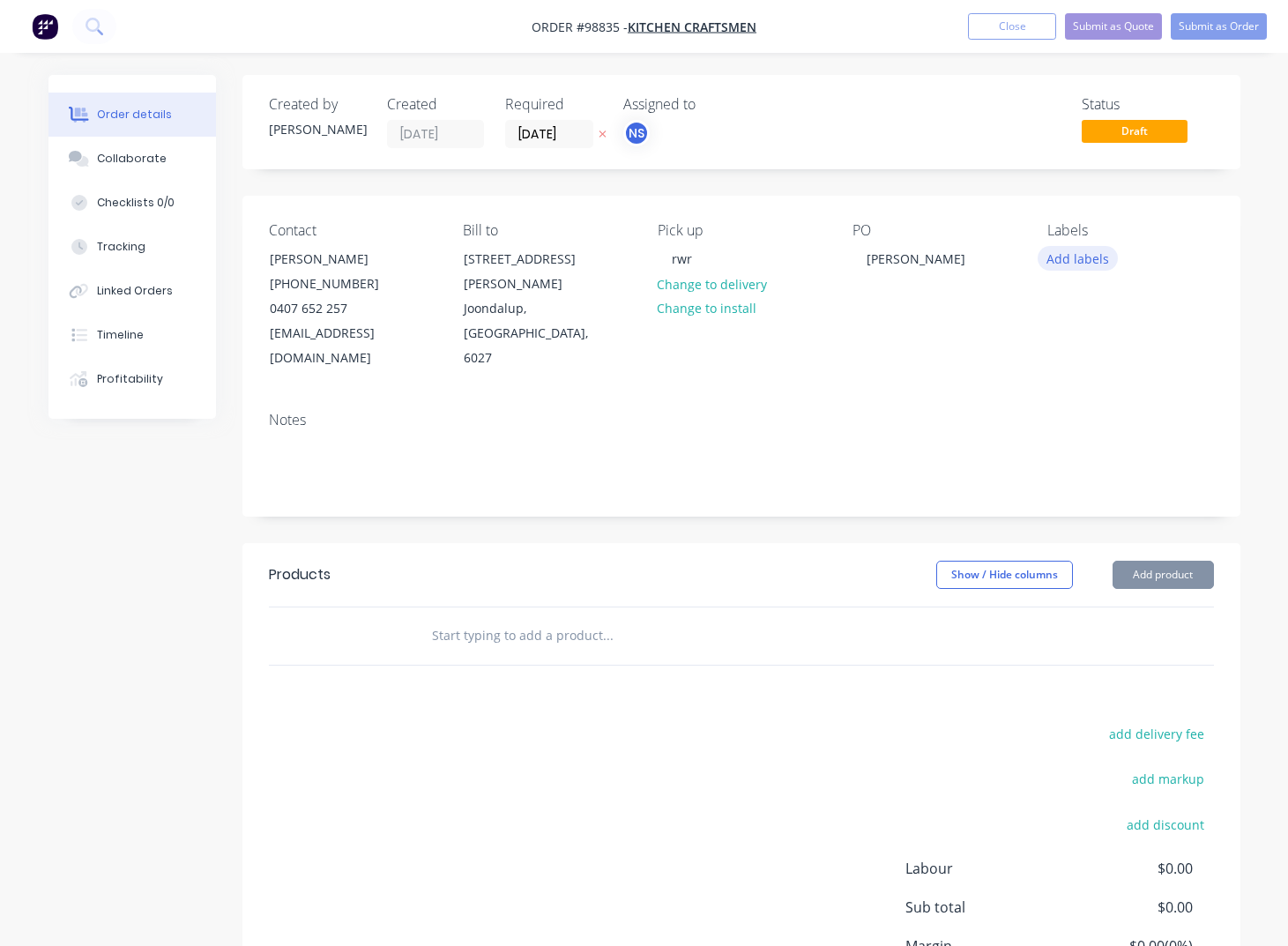
click at [1071, 260] on button "Add labels" at bounding box center [1079, 257] width 81 height 24
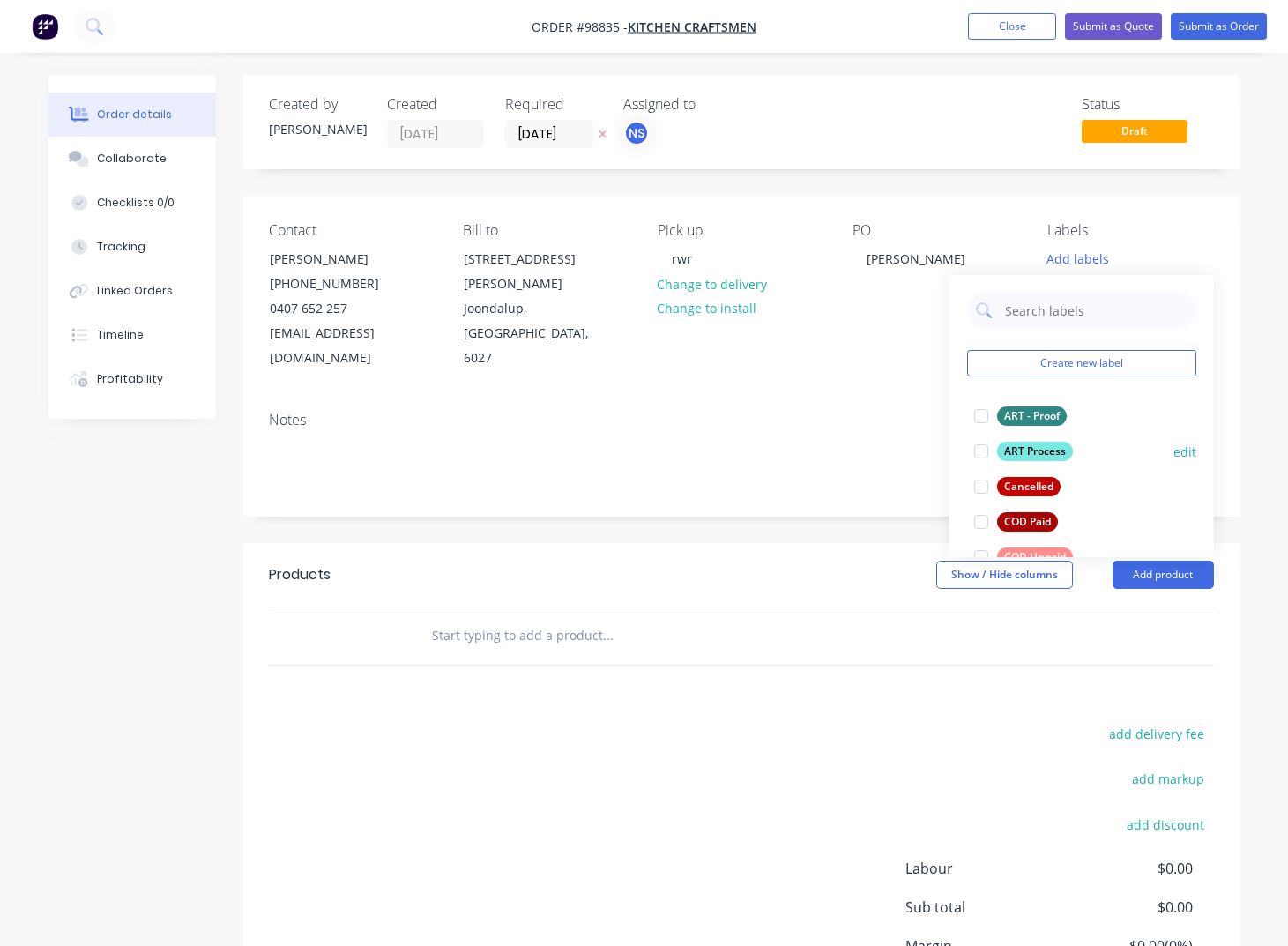
click at [1011, 452] on div "ART Process" at bounding box center [1035, 451] width 76 height 19
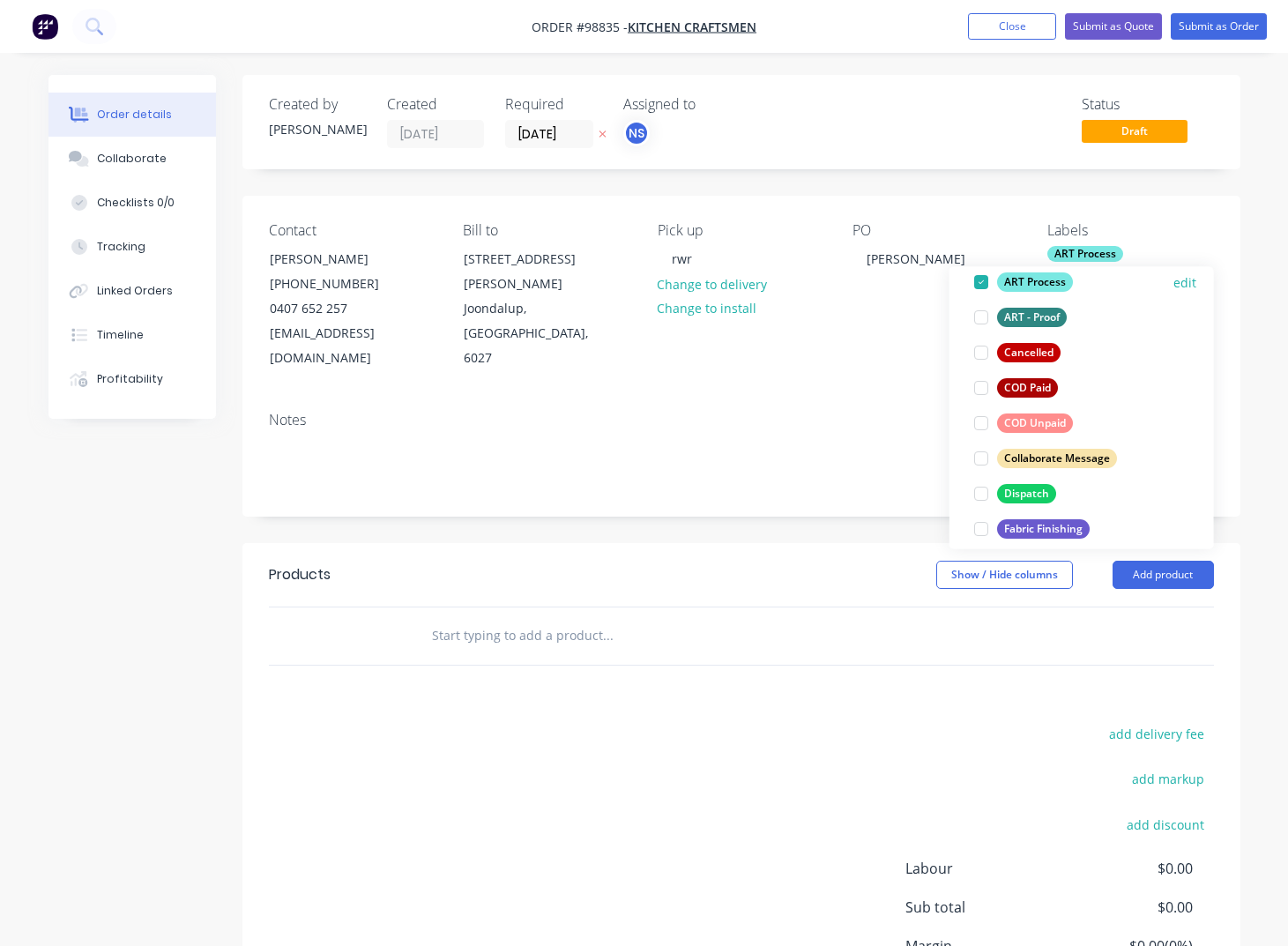
scroll to position [131, 0]
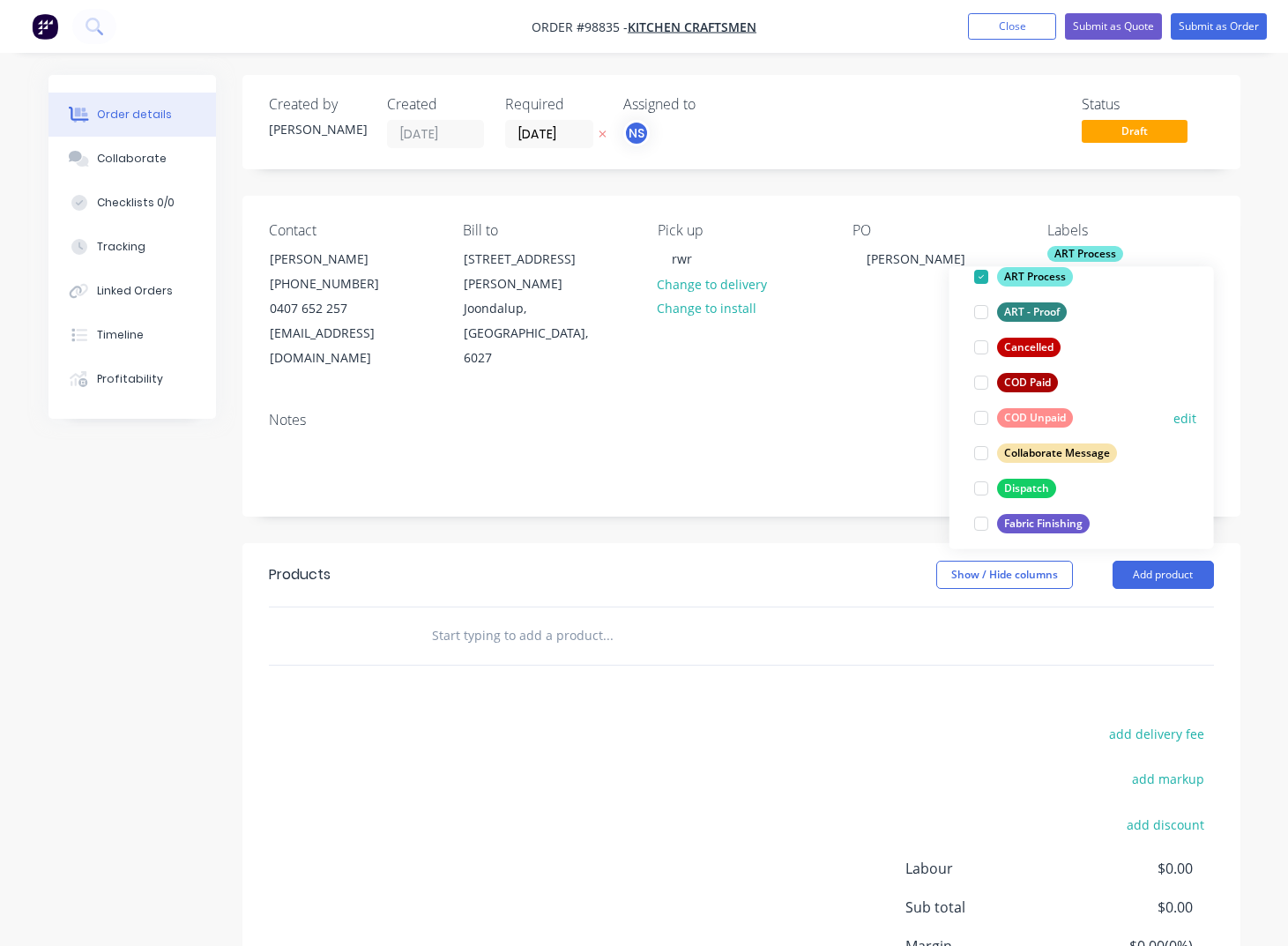
click at [1016, 415] on div "COD Unpaid" at bounding box center [1035, 418] width 76 height 19
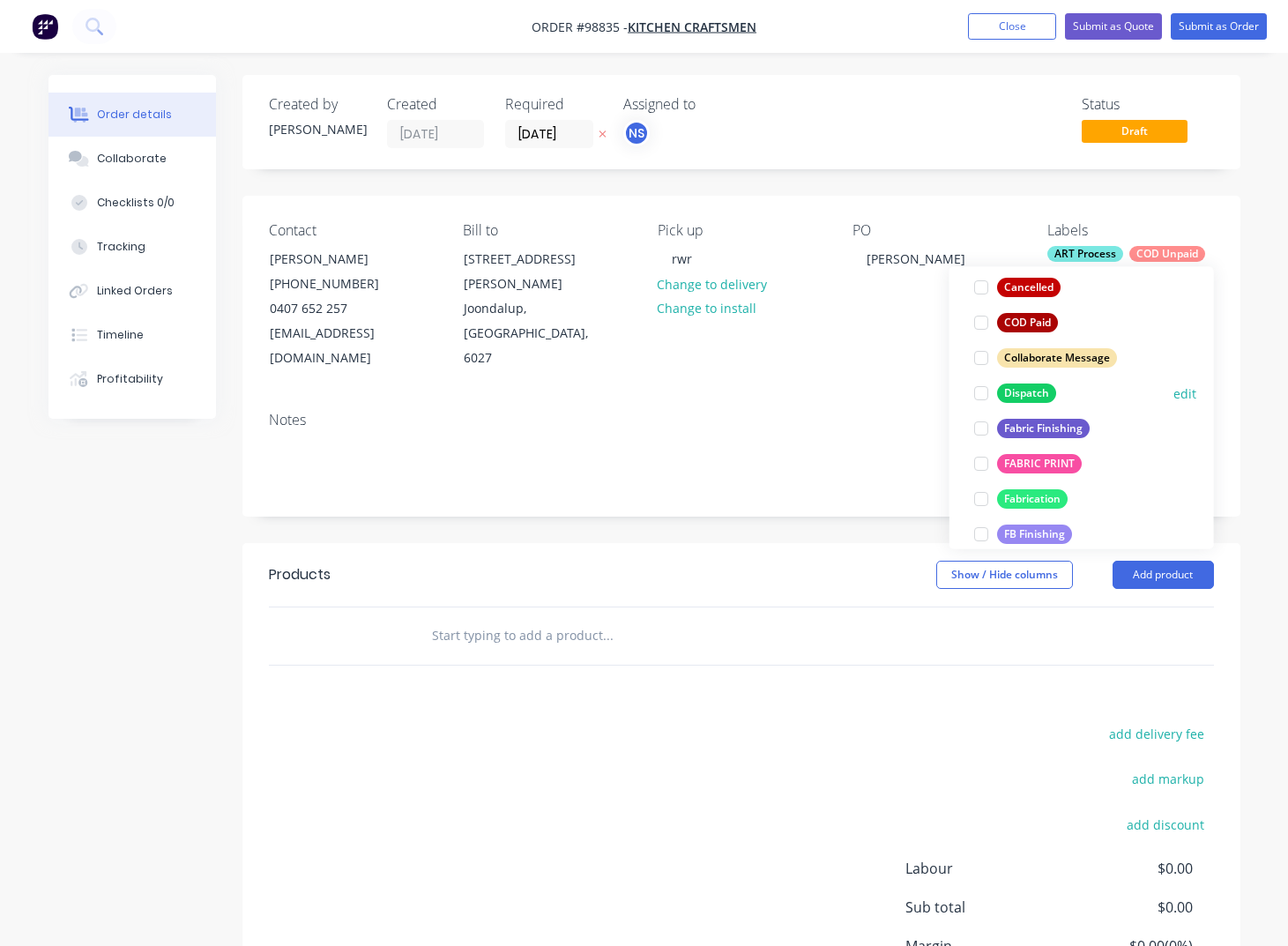
click at [1018, 393] on div "Dispatch" at bounding box center [1027, 393] width 59 height 19
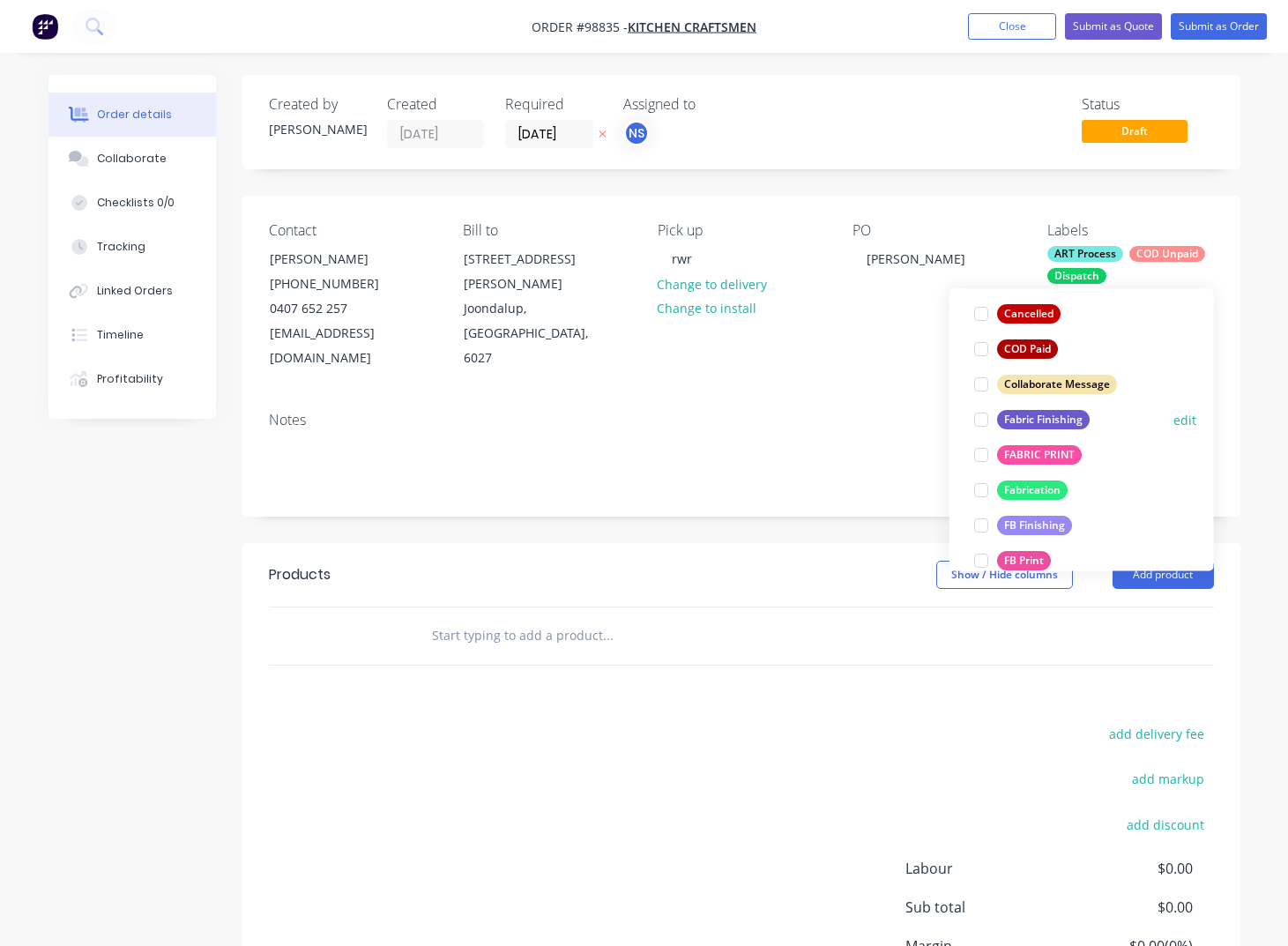
click at [1017, 422] on div "Fabric Finishing" at bounding box center [1044, 419] width 93 height 19
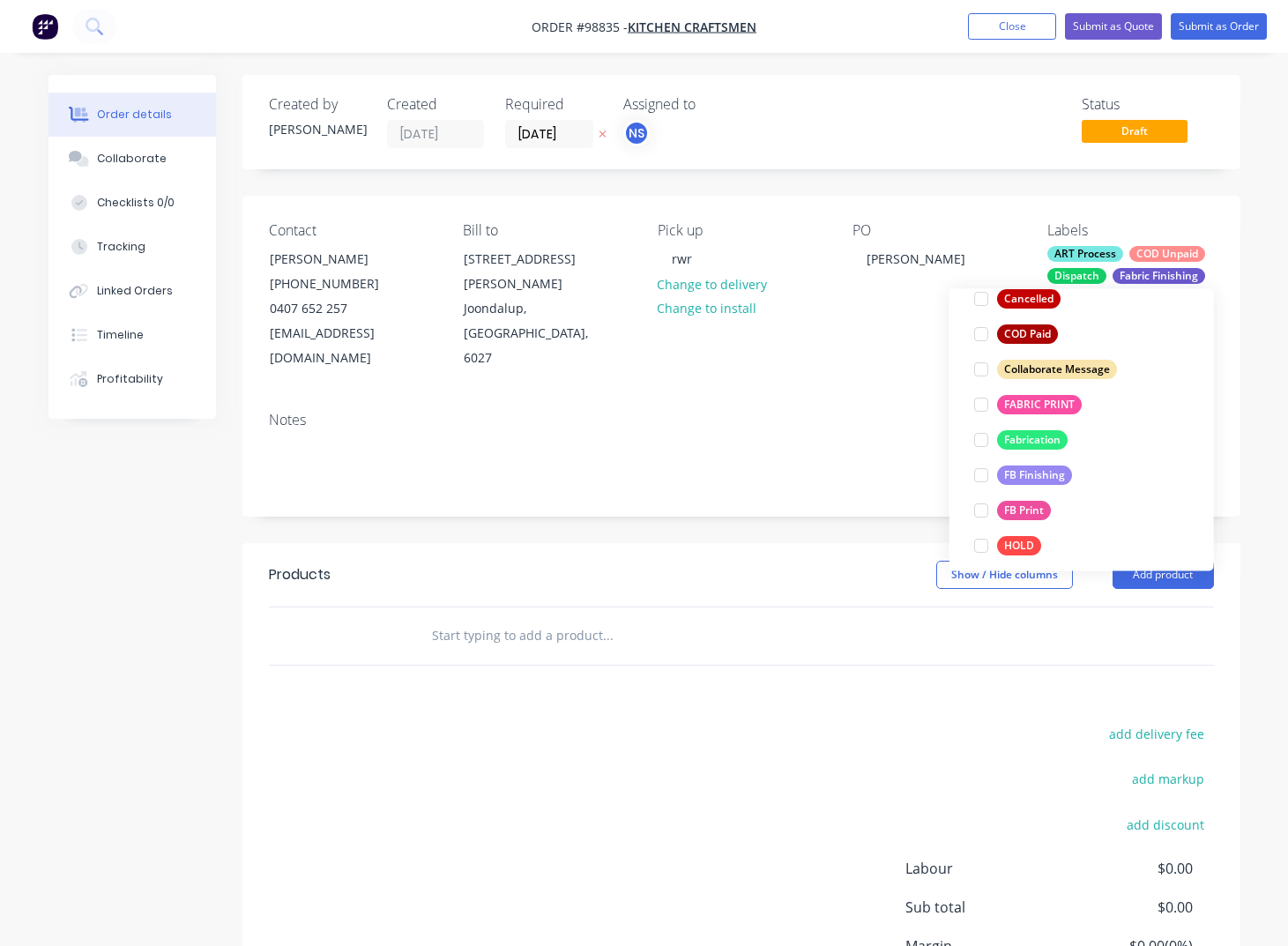
scroll to position [360, 0]
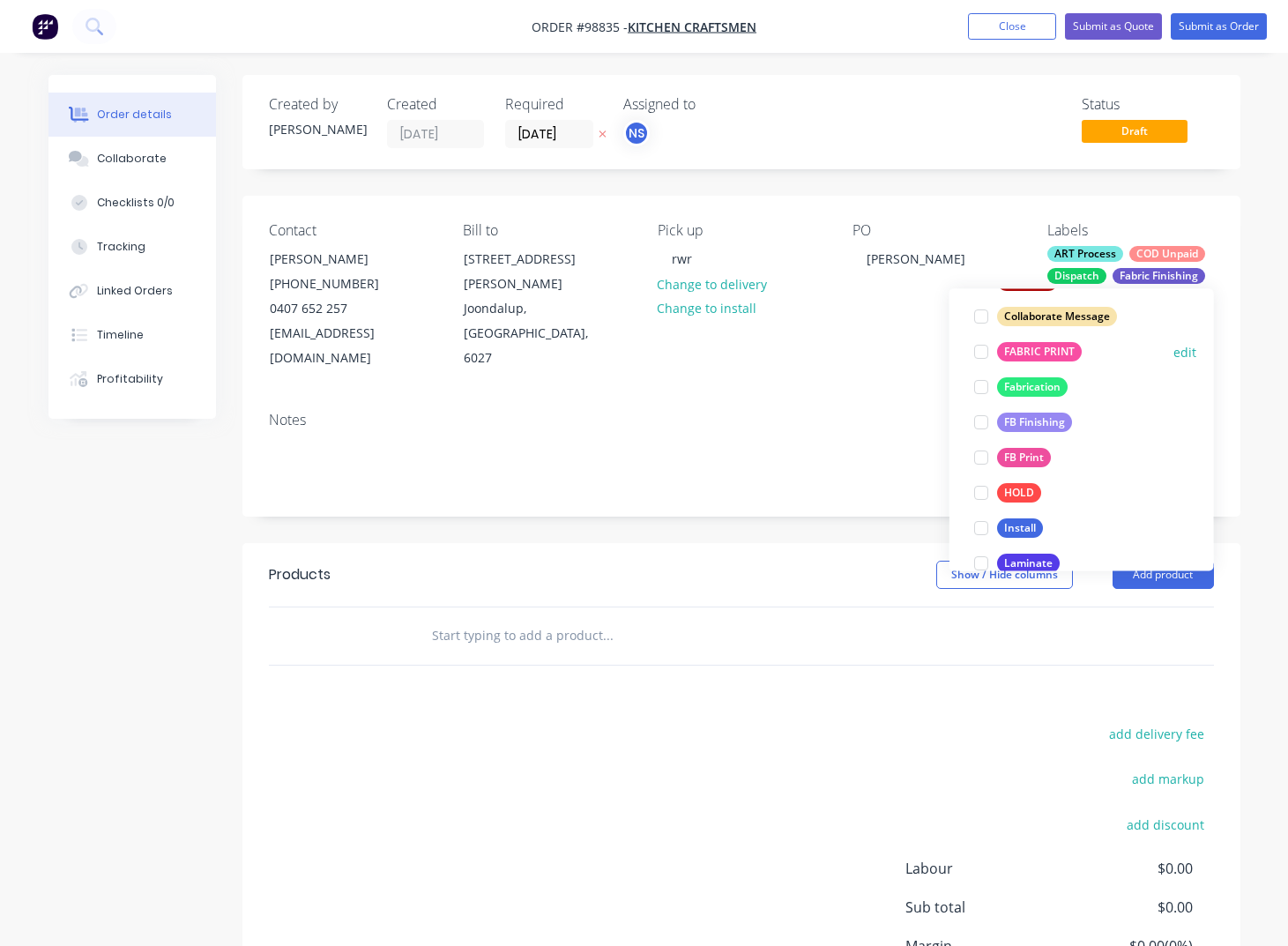
click at [1019, 353] on div "FABRIC PRINT" at bounding box center [1040, 352] width 85 height 19
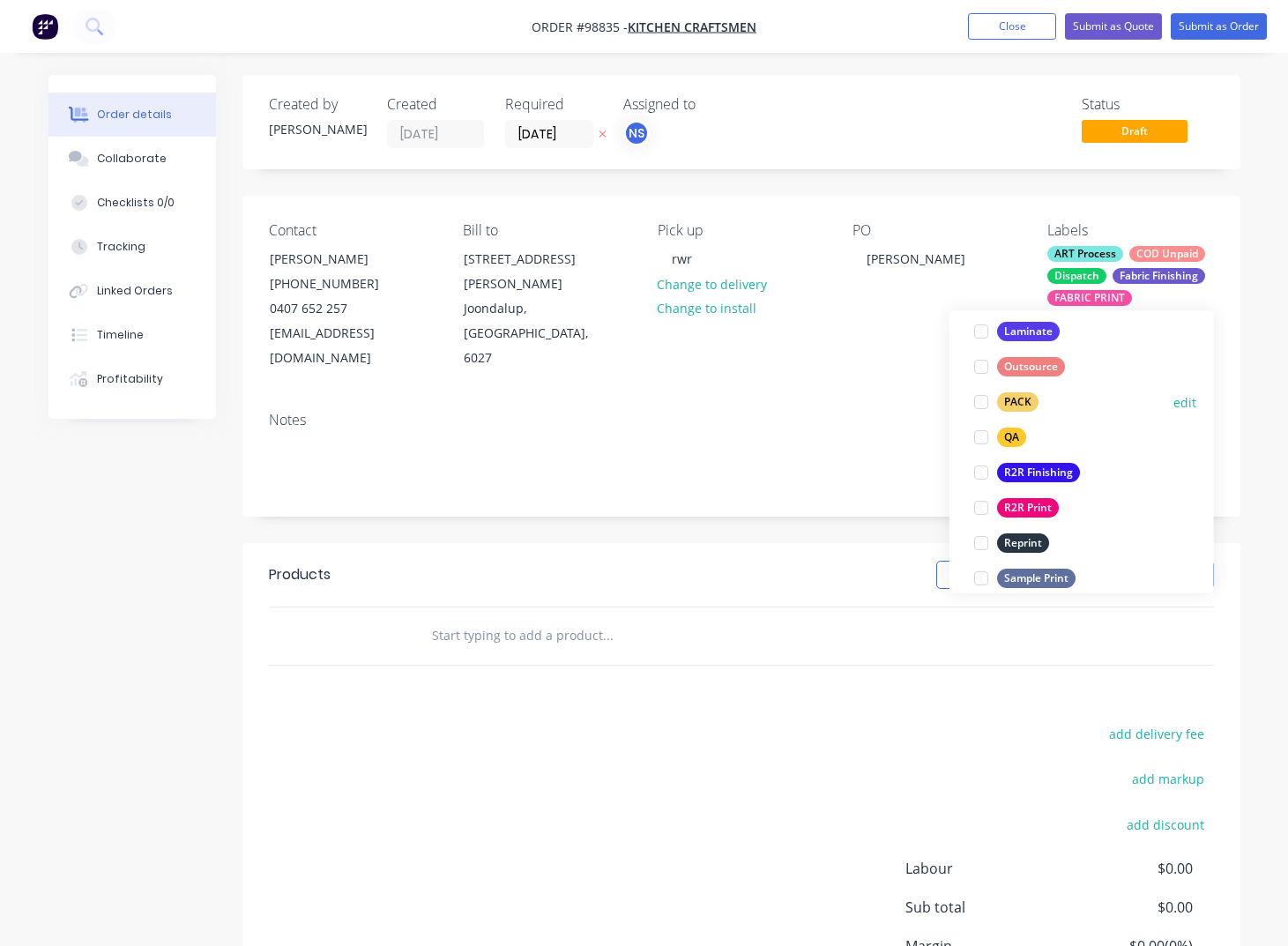
click at [1017, 403] on div "PACK" at bounding box center [1018, 403] width 41 height 19
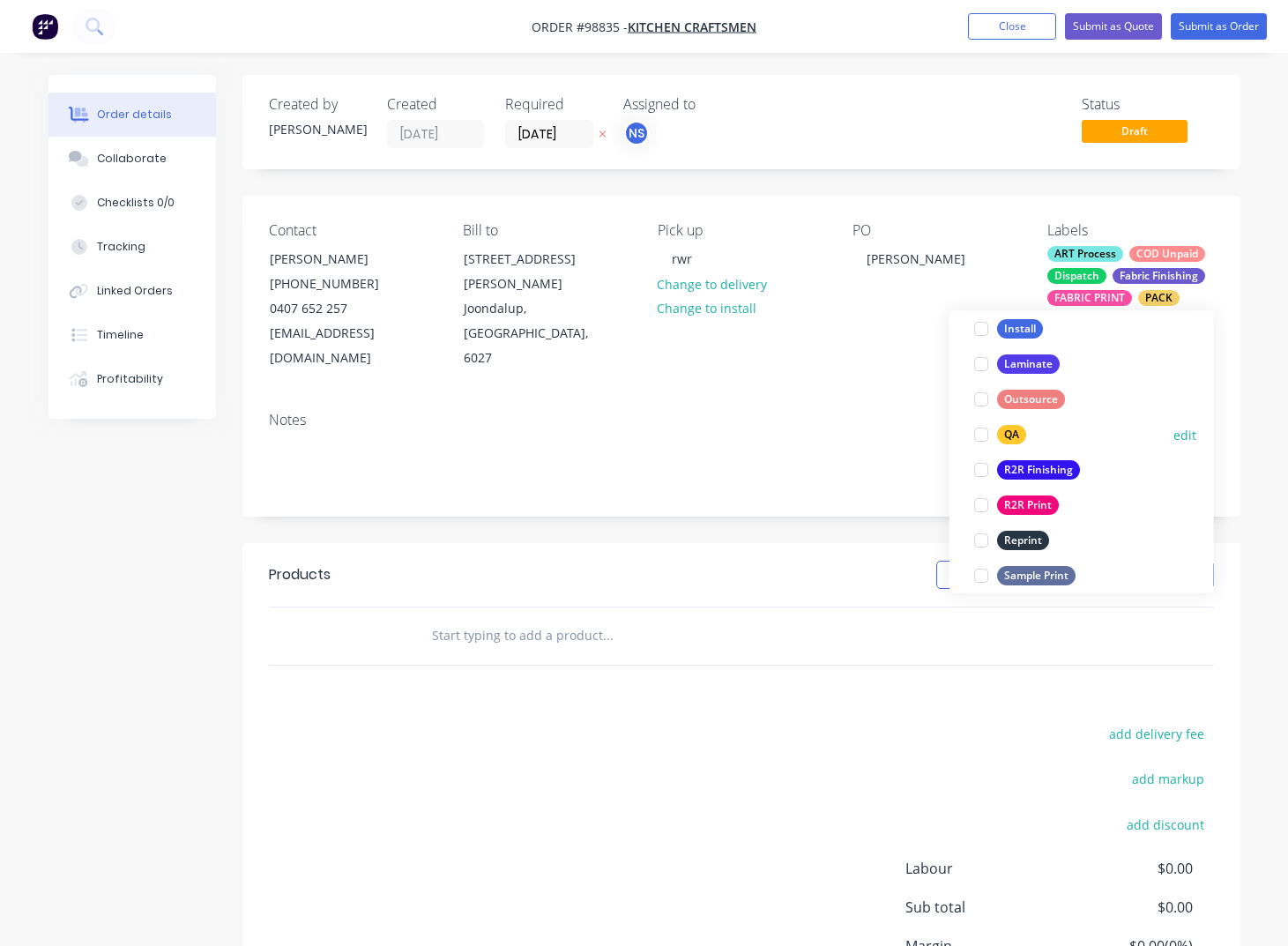
click at [1008, 435] on div "QA" at bounding box center [1012, 435] width 29 height 19
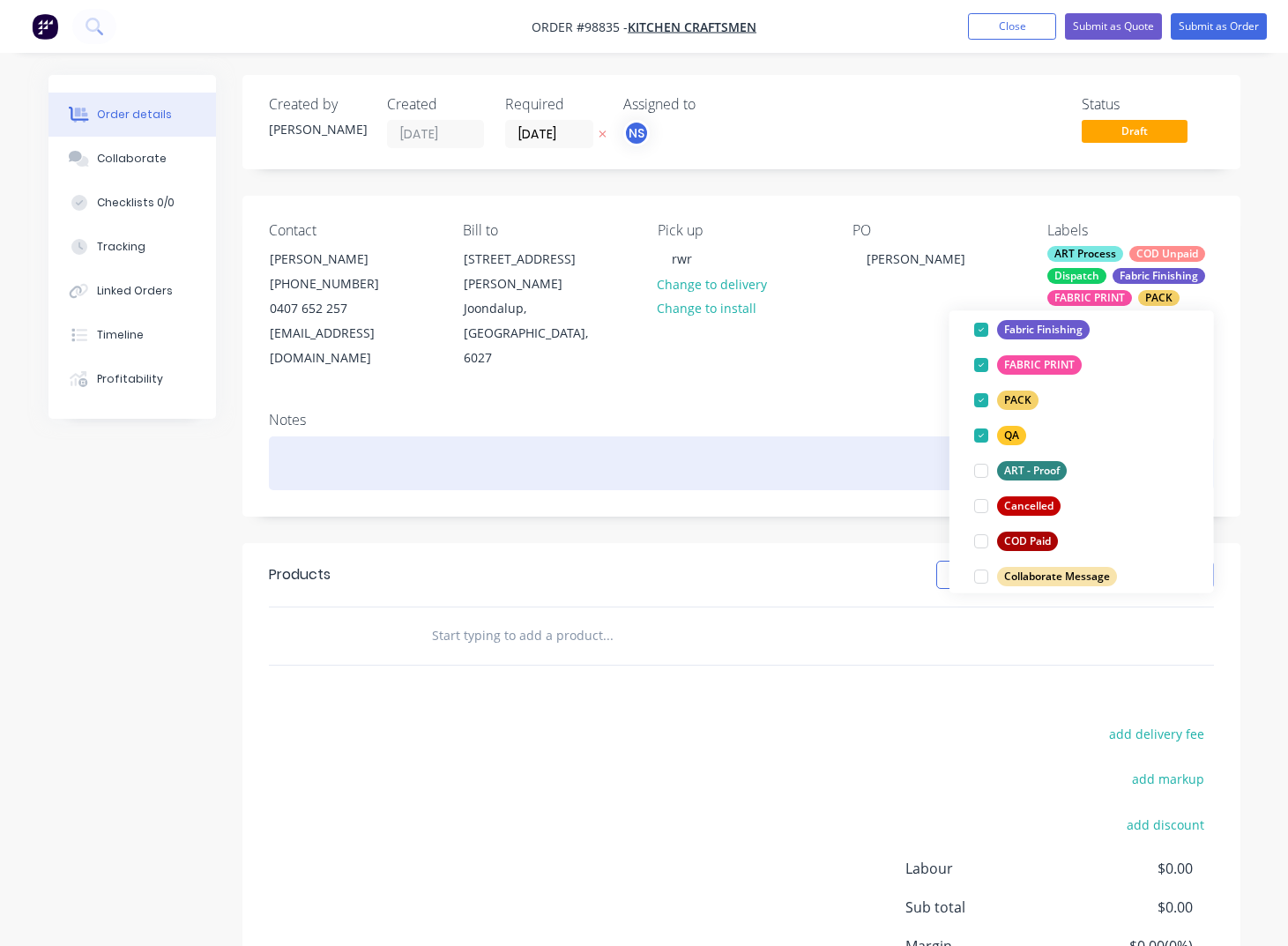
drag, startPoint x: 345, startPoint y: 439, endPoint x: 363, endPoint y: 446, distance: 19.3
click at [358, 441] on div at bounding box center [742, 463] width 945 height 54
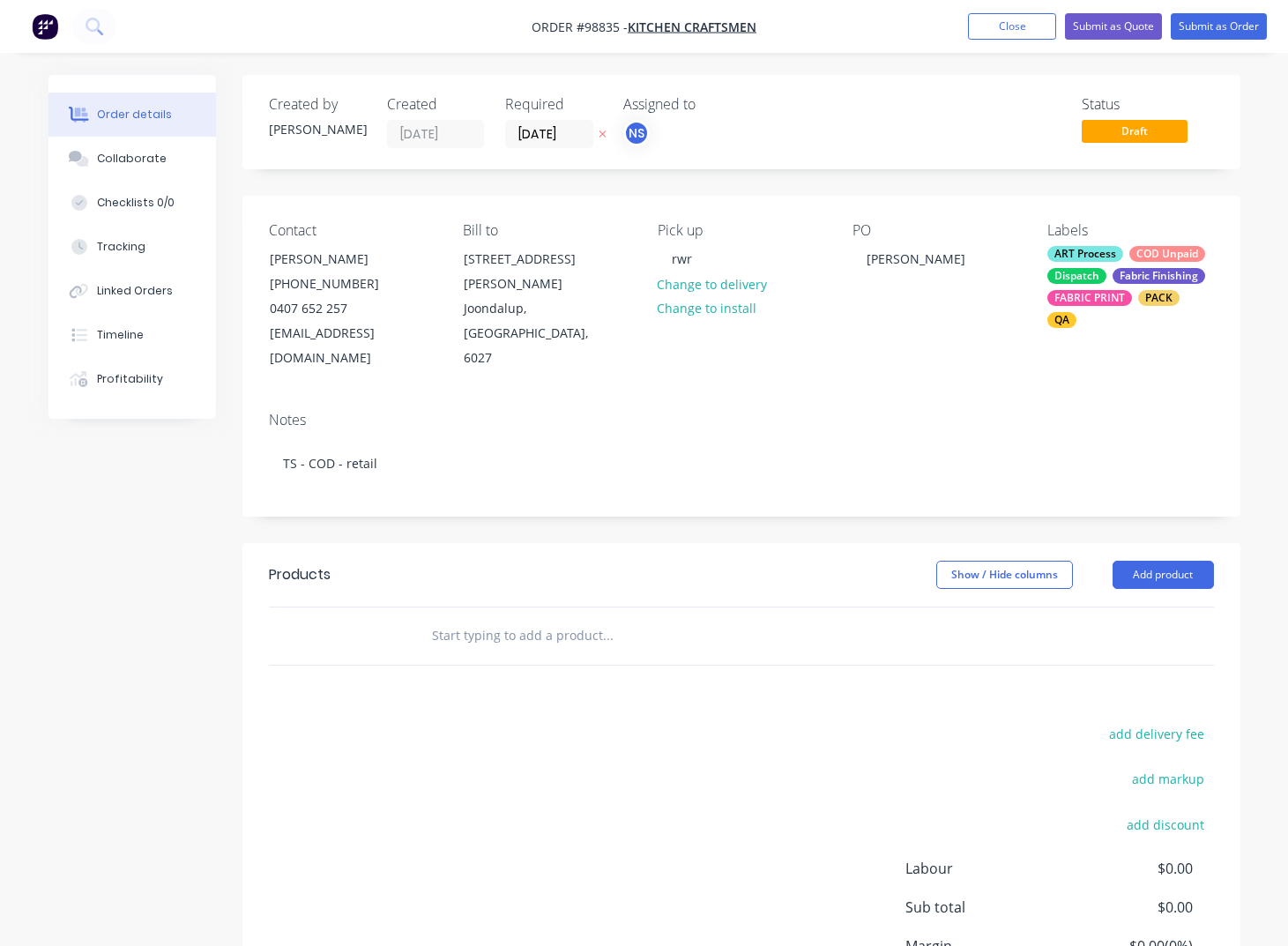
click at [453, 618] on input "text" at bounding box center [608, 635] width 353 height 36
click at [493, 618] on input "text" at bounding box center [608, 635] width 353 height 36
click at [456, 618] on input "text" at bounding box center [608, 635] width 353 height 36
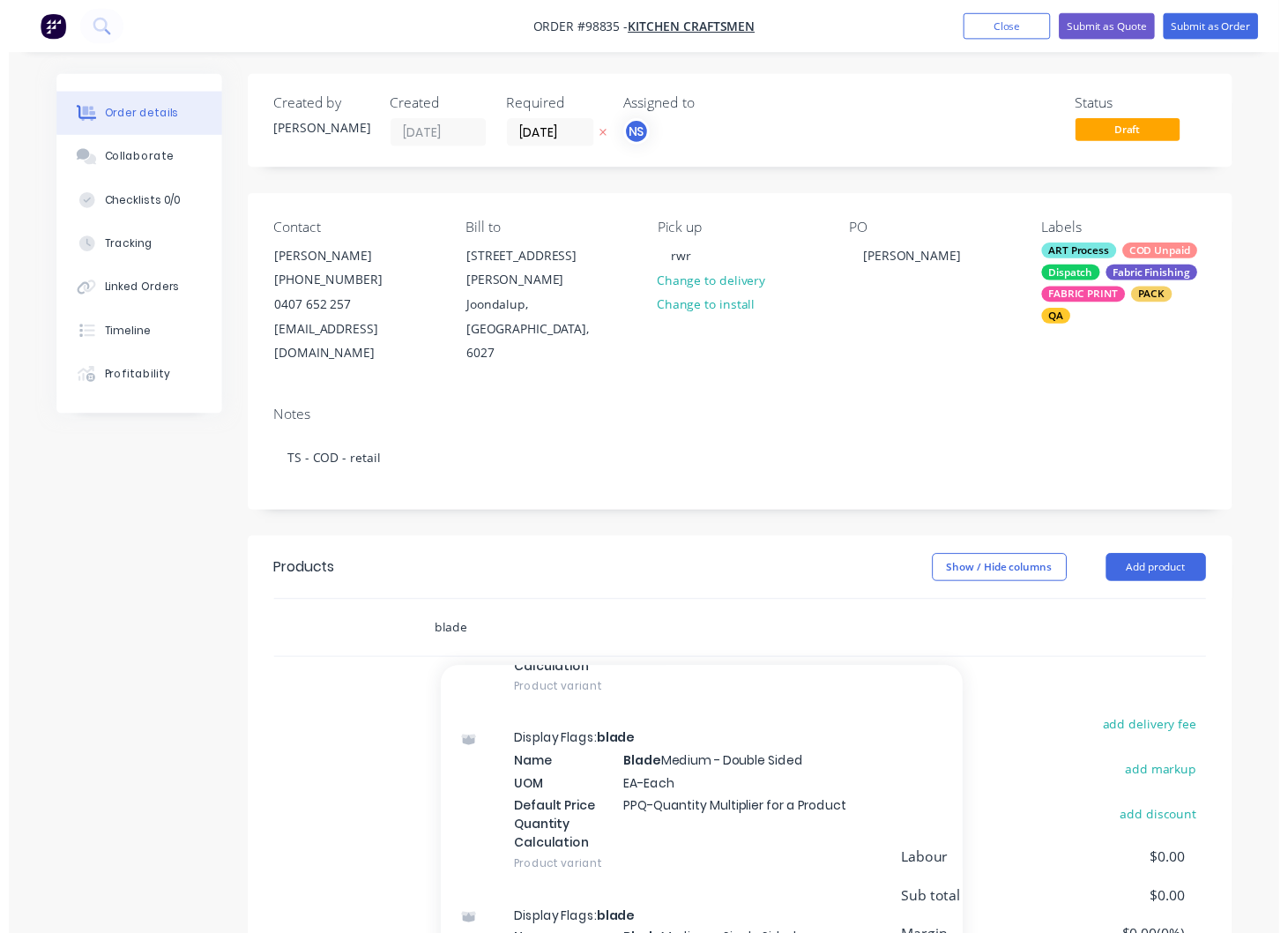
scroll to position [1176, 0]
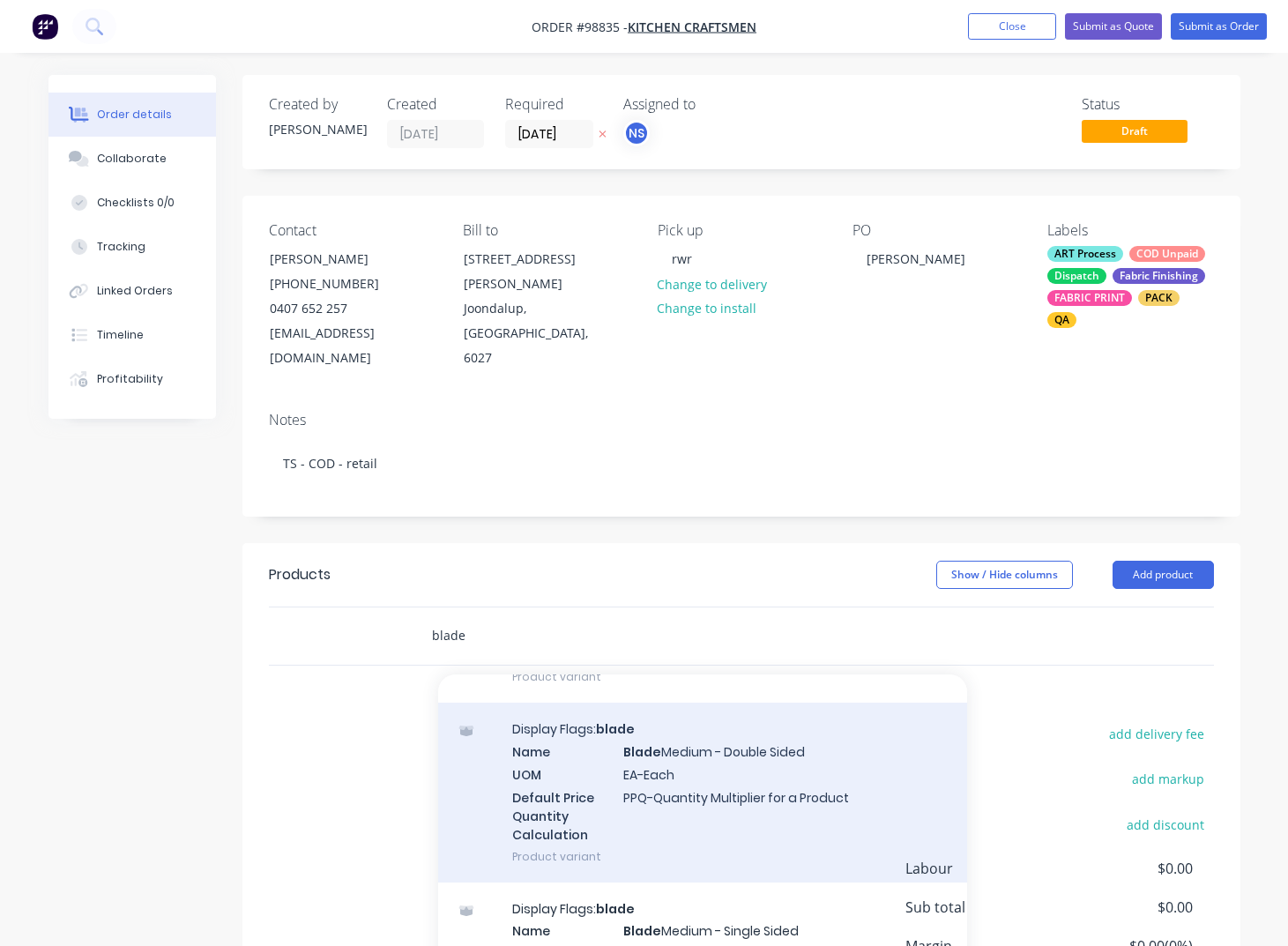
type input "blade"
click at [681, 752] on div "Display Flags: blade Name Blade Medium - Double Sided UOM EA-Each Default Price…" at bounding box center [702, 792] width 529 height 179
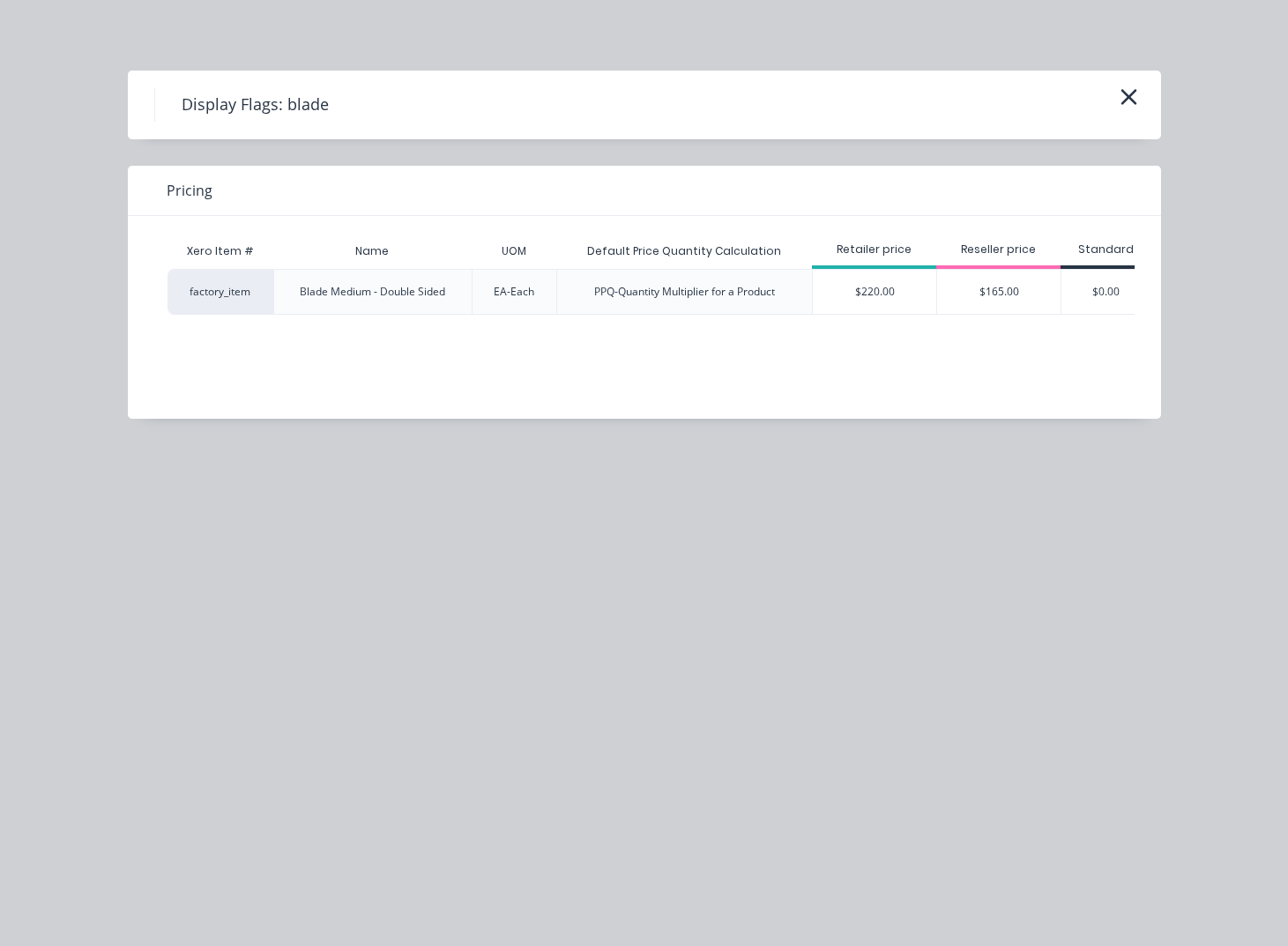
click at [902, 294] on div "$220.00" at bounding box center [875, 292] width 123 height 44
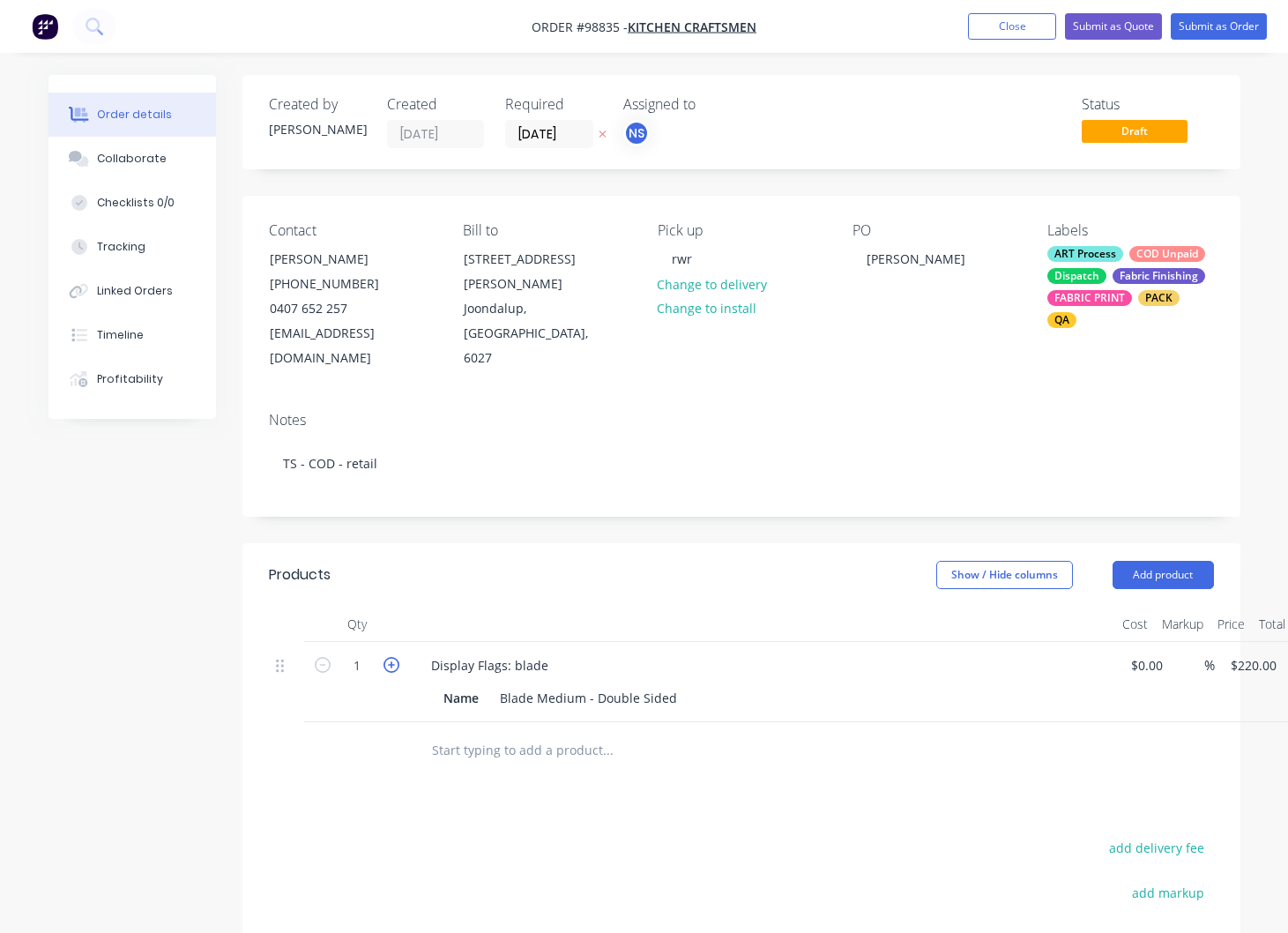
click at [390, 657] on icon "button" at bounding box center [392, 665] width 15 height 15
type input "2"
type input "$440.00"
drag, startPoint x: 480, startPoint y: 674, endPoint x: 440, endPoint y: 673, distance: 40.0
click at [440, 685] on div "Name" at bounding box center [460, 698] width 49 height 26
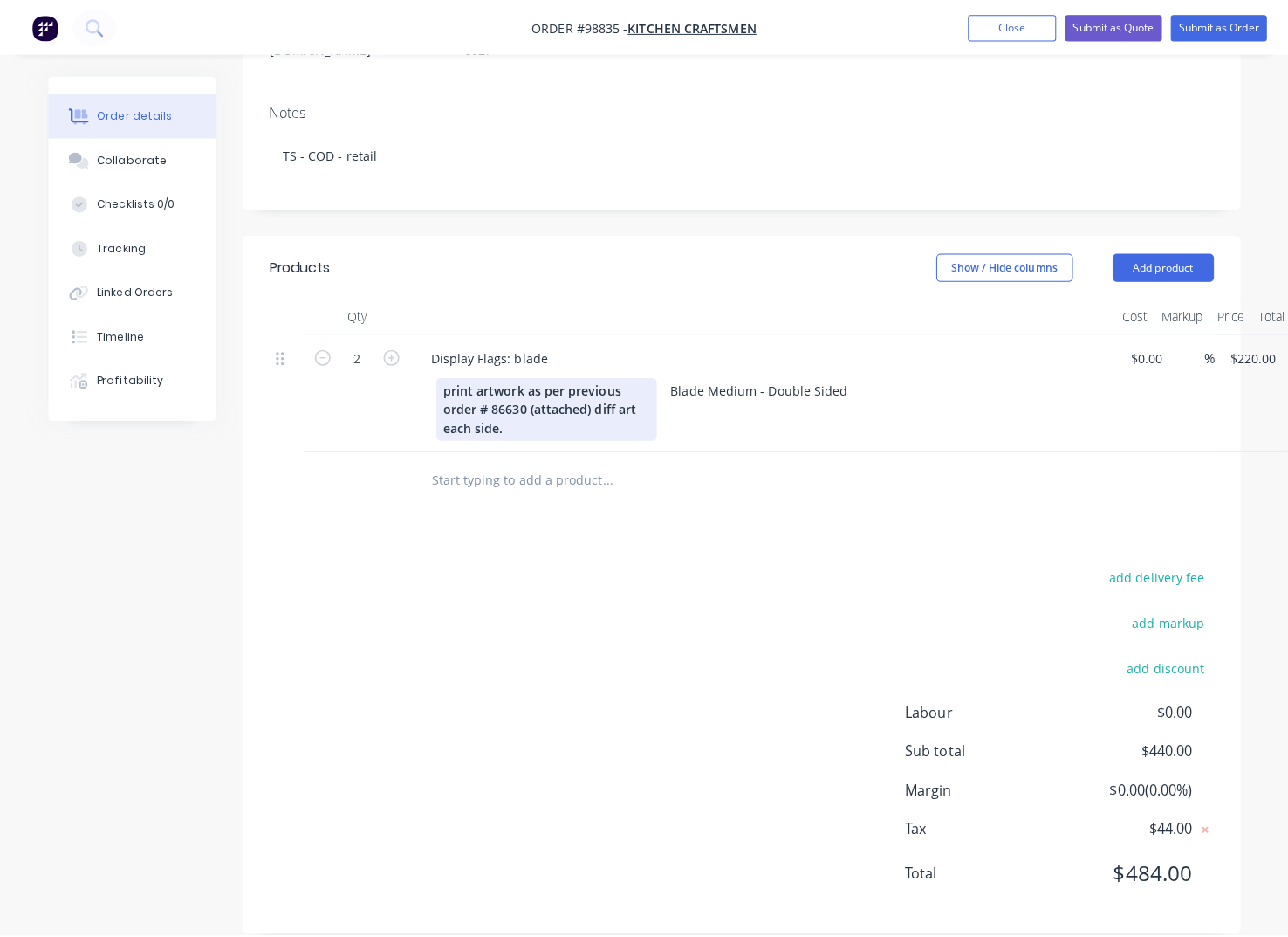
scroll to position [0, 0]
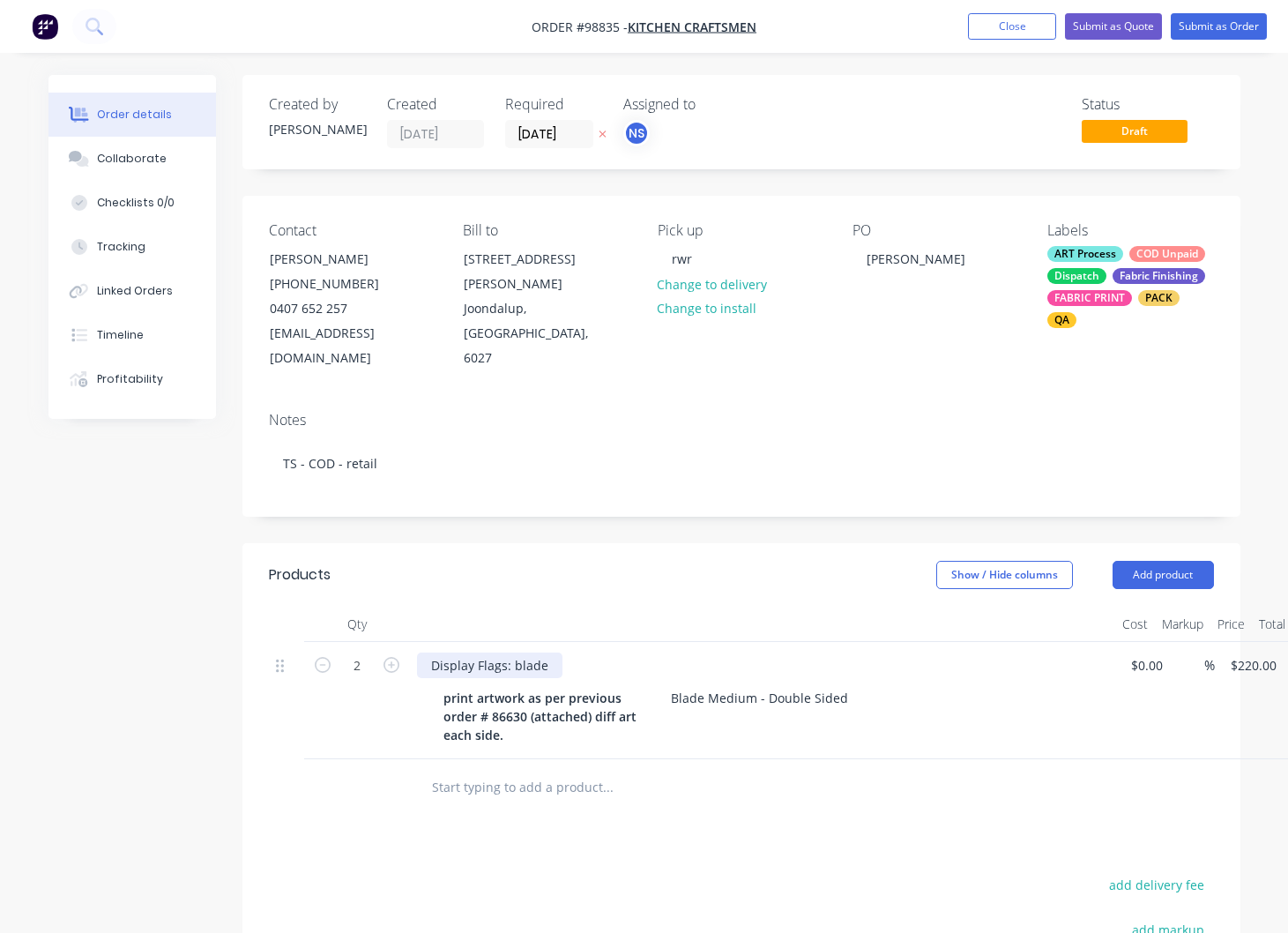
drag, startPoint x: 544, startPoint y: 642, endPoint x: 610, endPoint y: 629, distance: 67.3
click at [544, 652] on div "Display Flags: blade" at bounding box center [489, 665] width 146 height 26
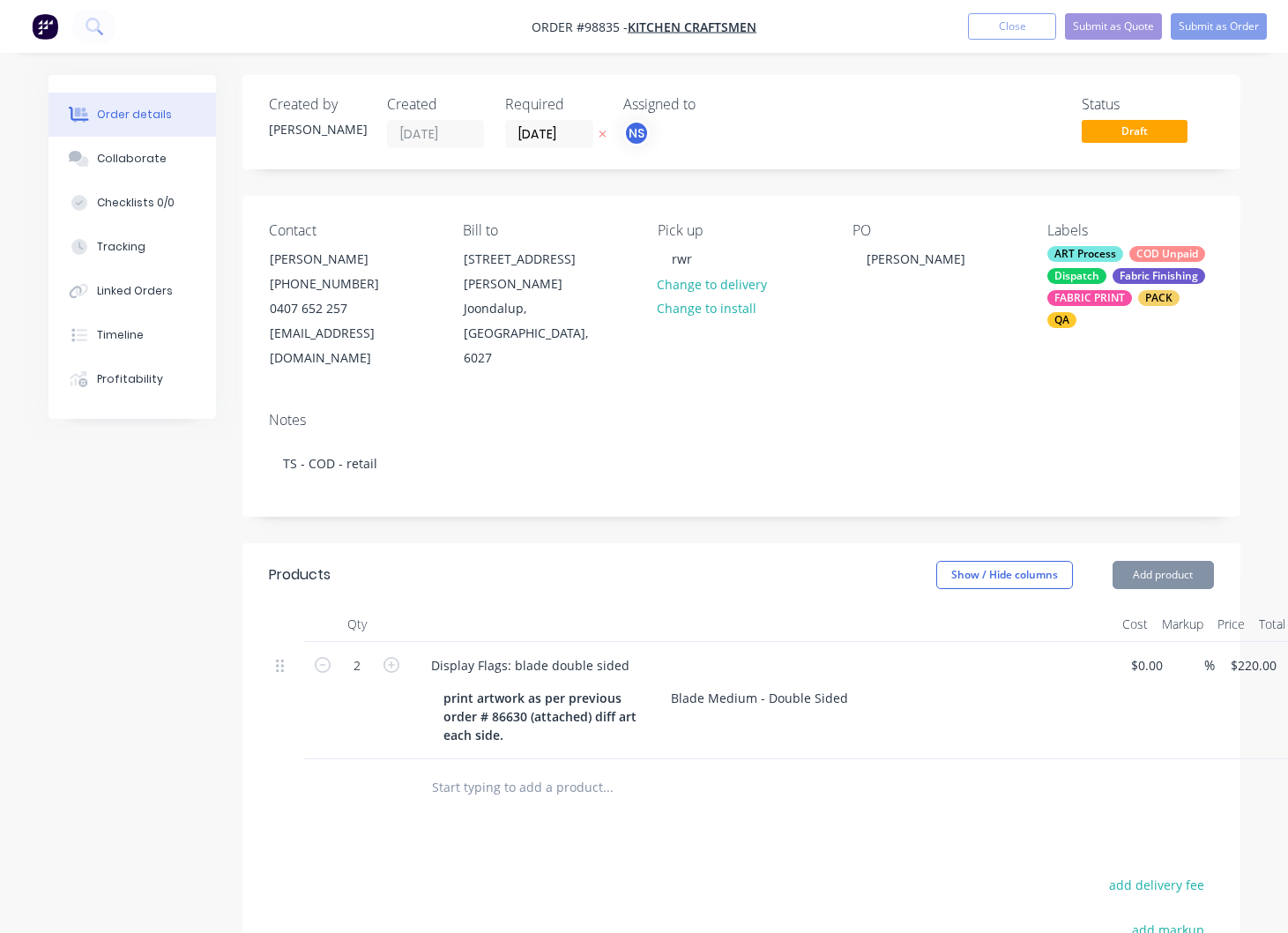
drag, startPoint x: 982, startPoint y: 115, endPoint x: 981, endPoint y: 94, distance: 21.0
click at [982, 112] on div "Status Draft" at bounding box center [1007, 123] width 415 height 52
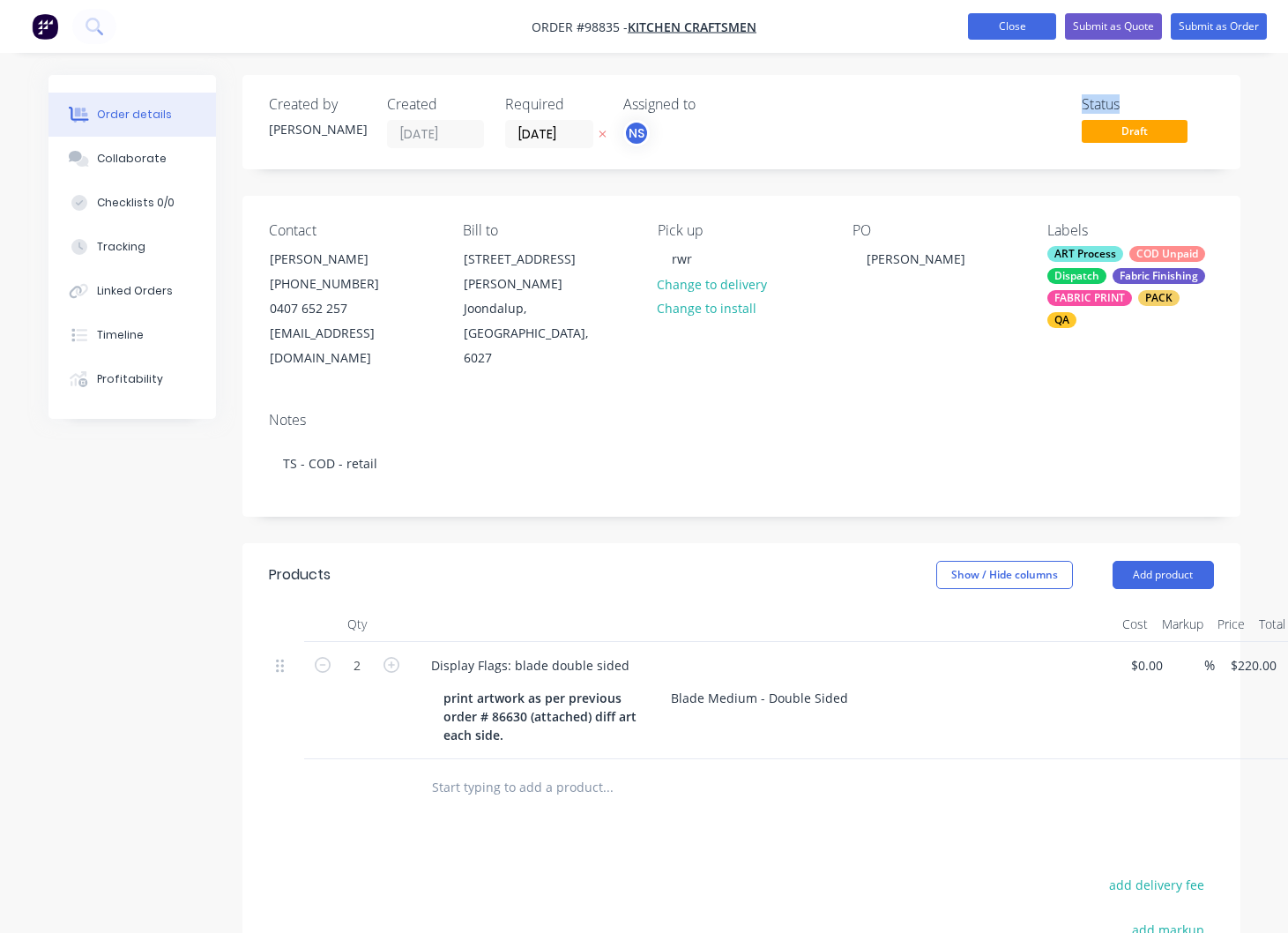
click at [1014, 24] on button "Close" at bounding box center [1011, 26] width 88 height 26
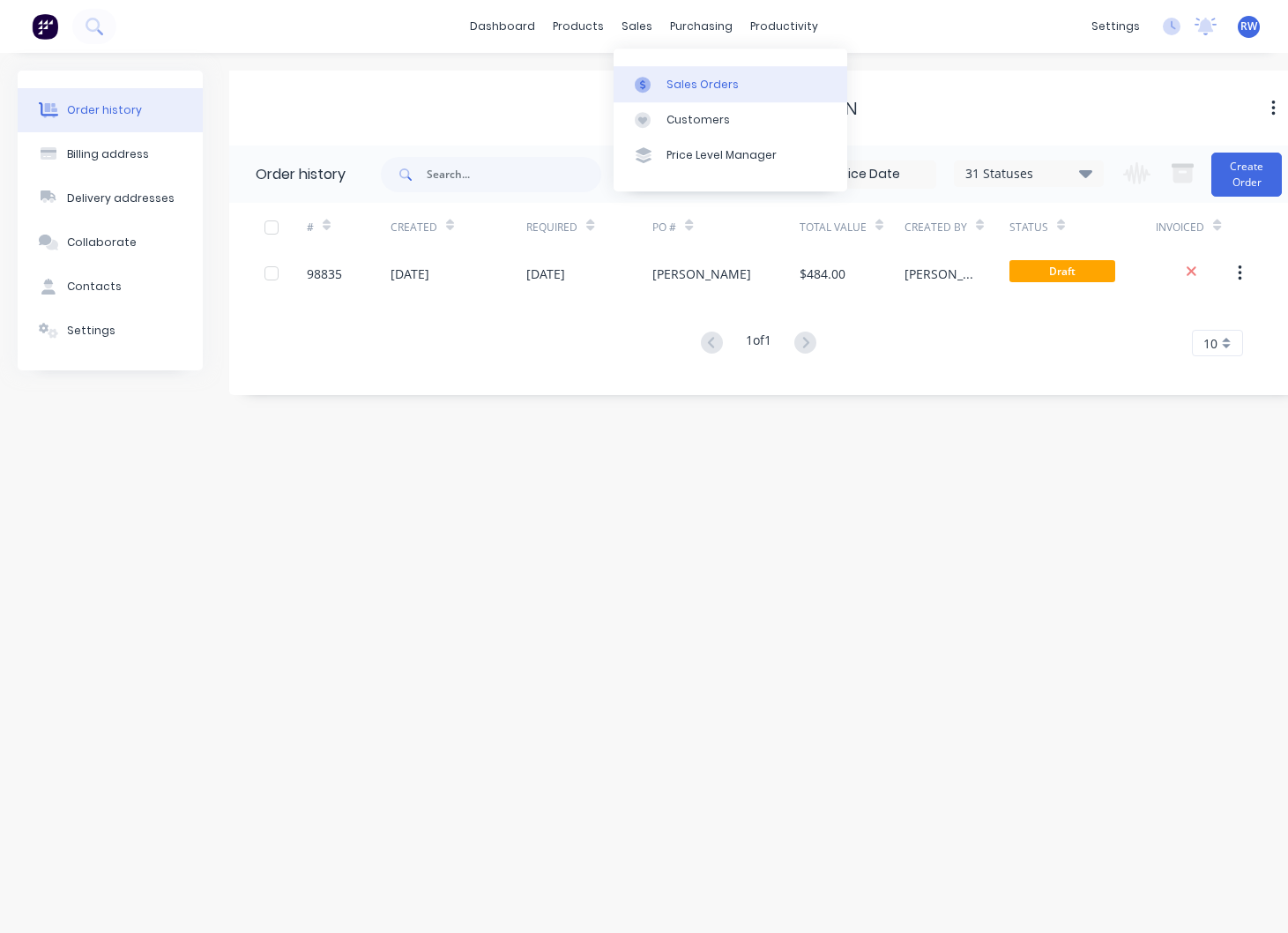
click at [699, 86] on div "Sales Orders" at bounding box center [702, 85] width 72 height 15
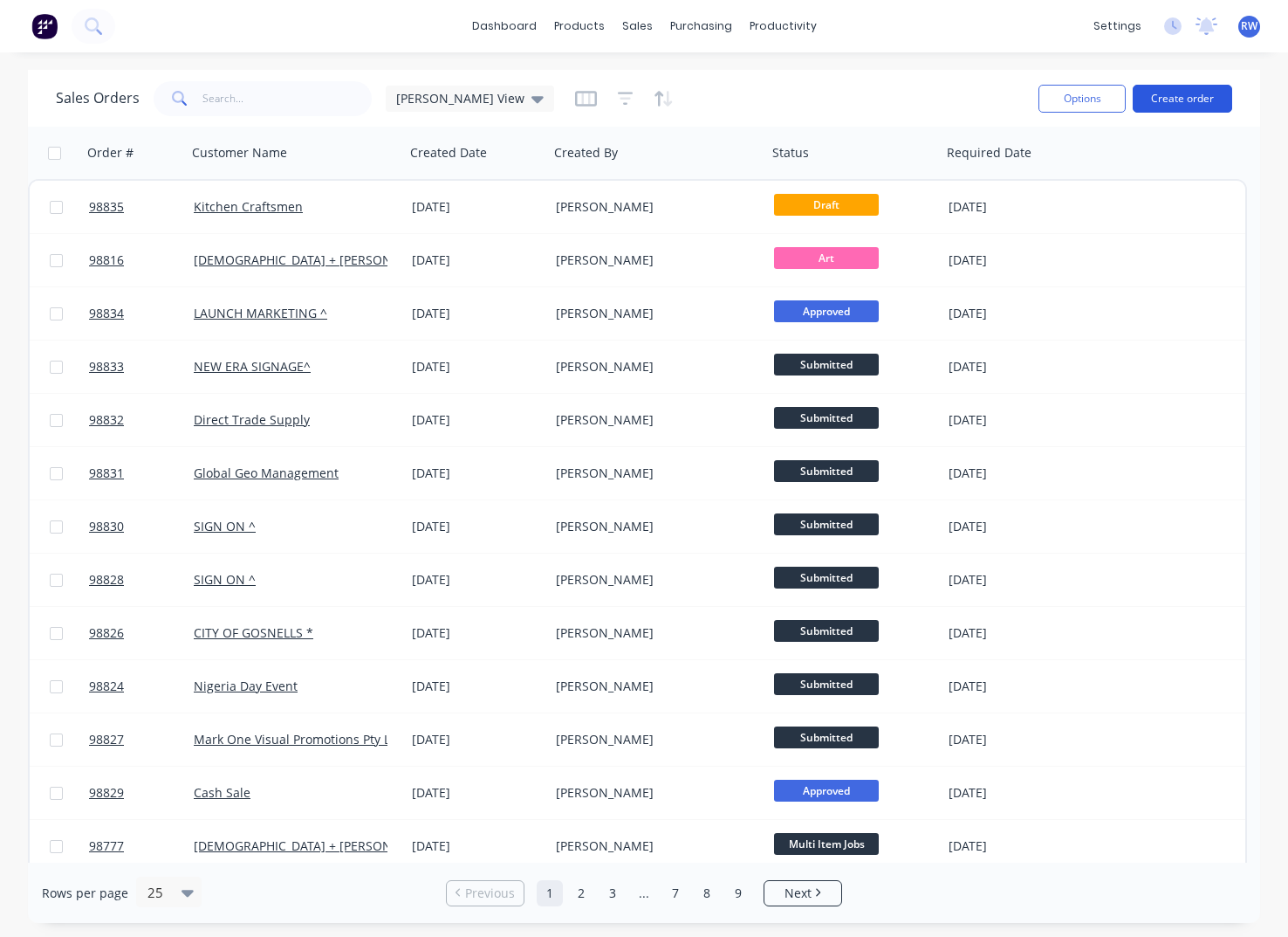
click at [1164, 96] on button "Create order" at bounding box center [1182, 98] width 99 height 28
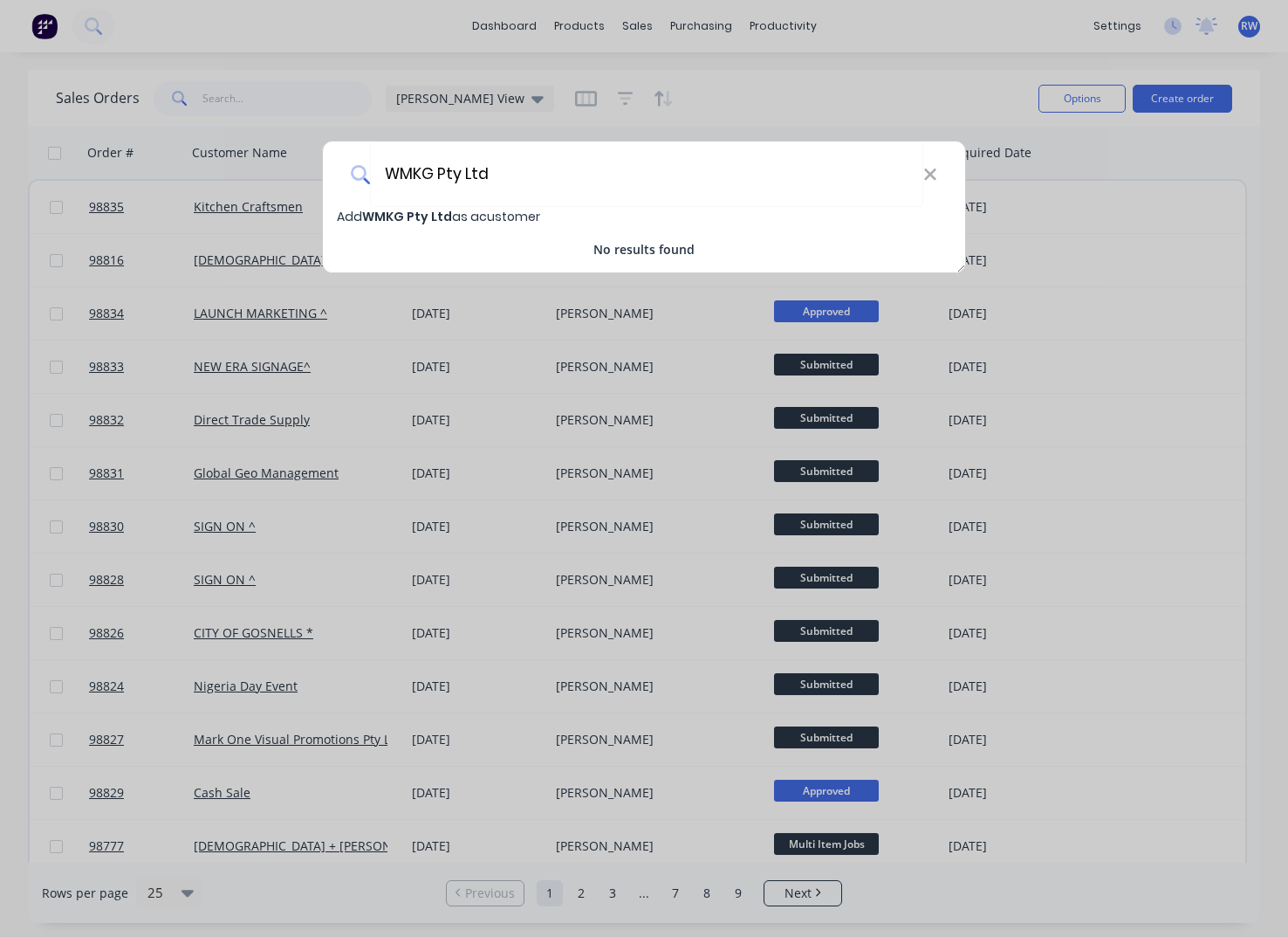
type input "WMKG Pty Ltd"
click at [387, 214] on span "WMKG Pty Ltd" at bounding box center [407, 216] width 90 height 17
select select "AU"
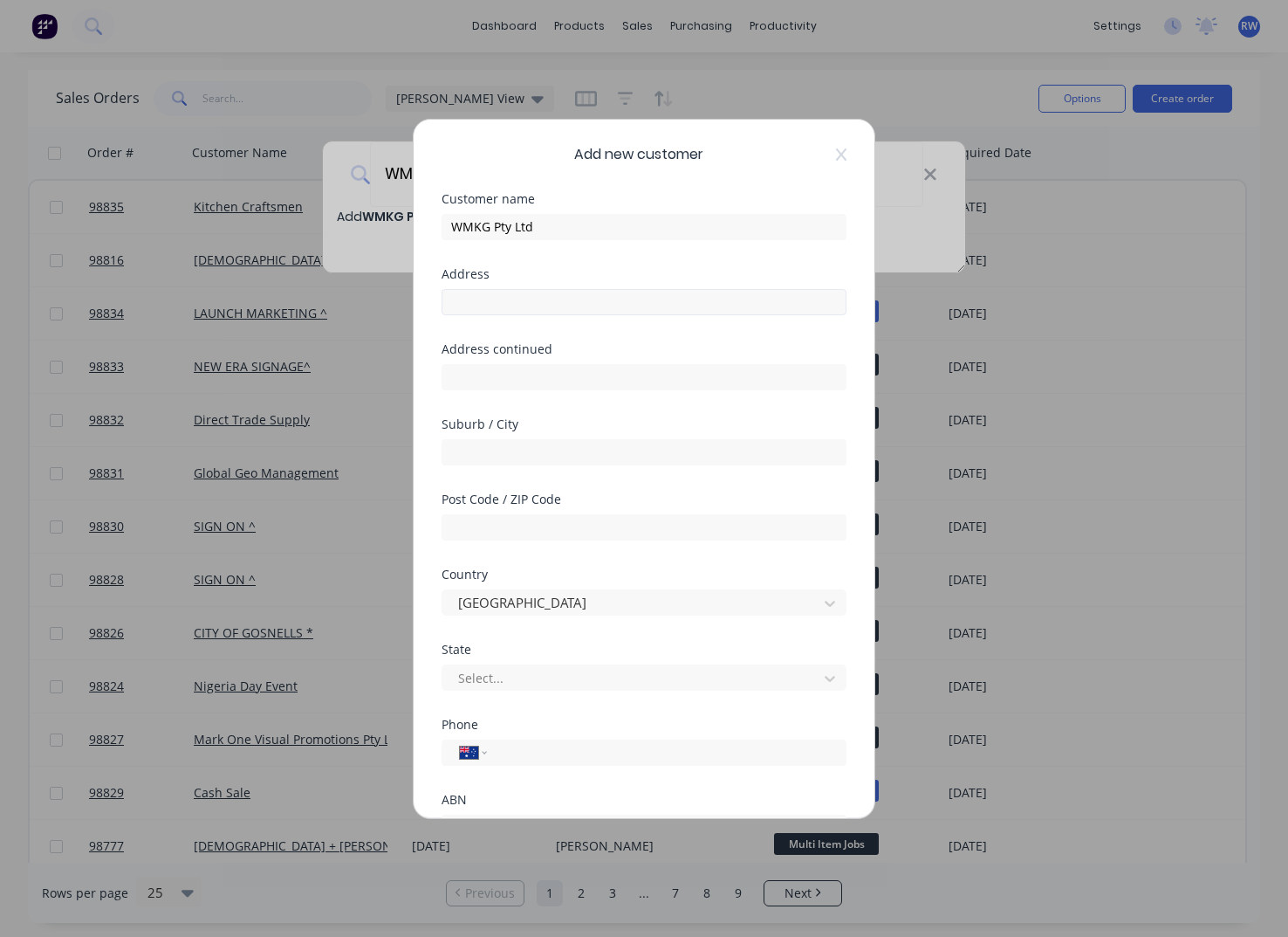
scroll to position [154, 0]
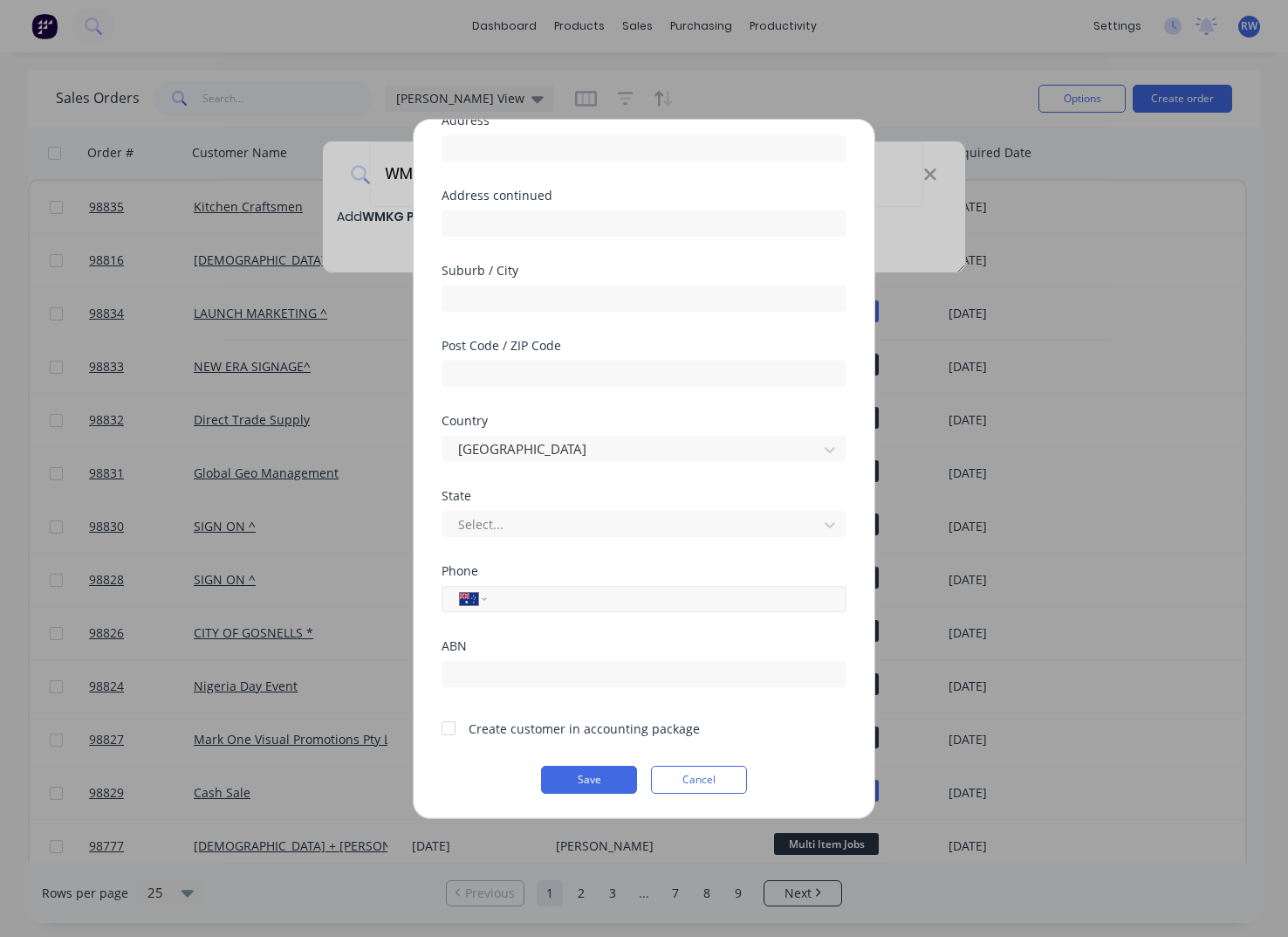
click at [536, 601] on input "tel" at bounding box center [664, 598] width 329 height 20
type input "0450 364 440"
drag, startPoint x: 451, startPoint y: 728, endPoint x: 504, endPoint y: 775, distance: 70.8
click at [451, 729] on div at bounding box center [448, 728] width 35 height 35
click at [561, 774] on button "Save" at bounding box center [589, 778] width 96 height 28
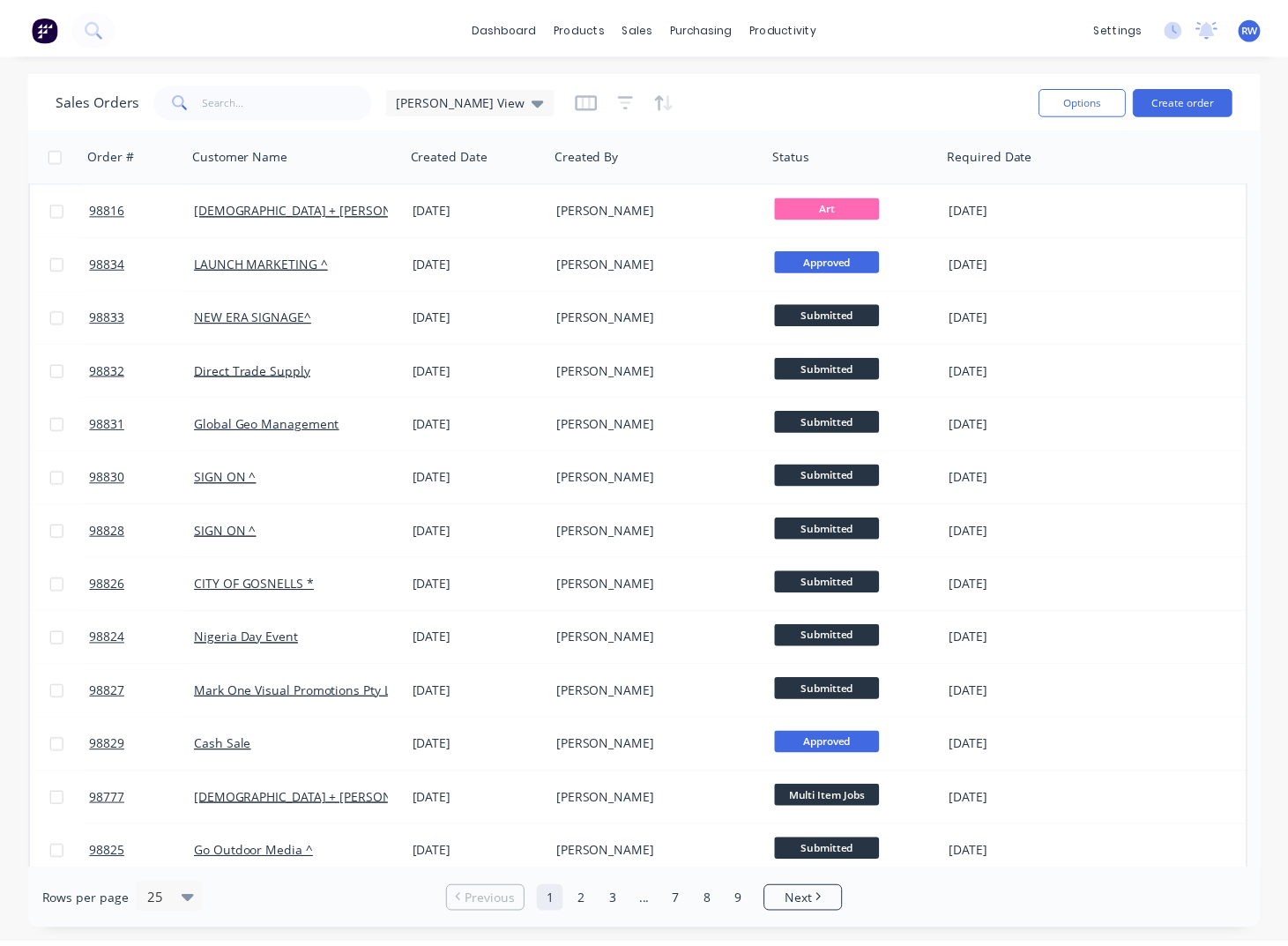
scroll to position [0, 0]
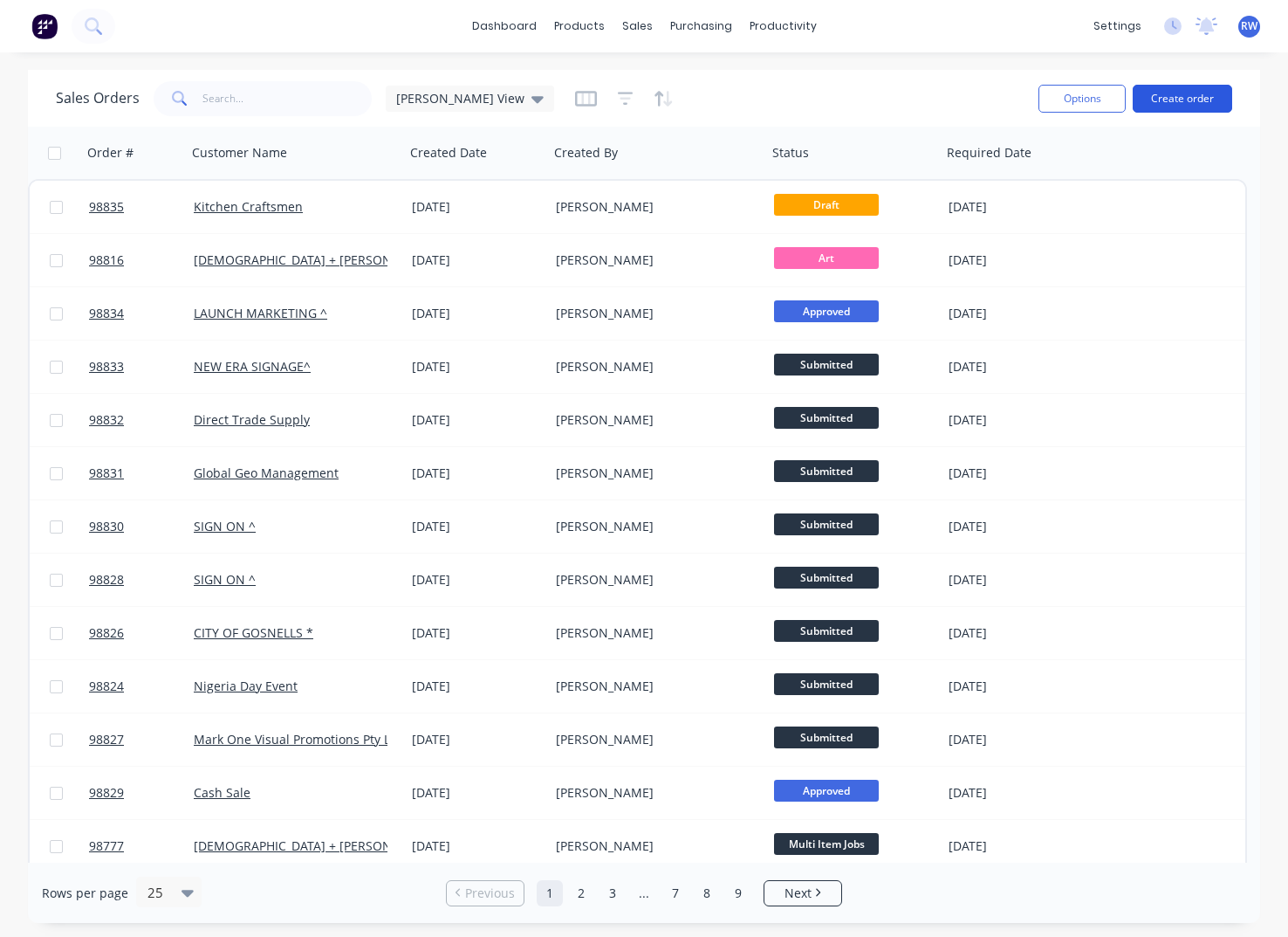
click at [1174, 98] on button "Create order" at bounding box center [1182, 98] width 99 height 28
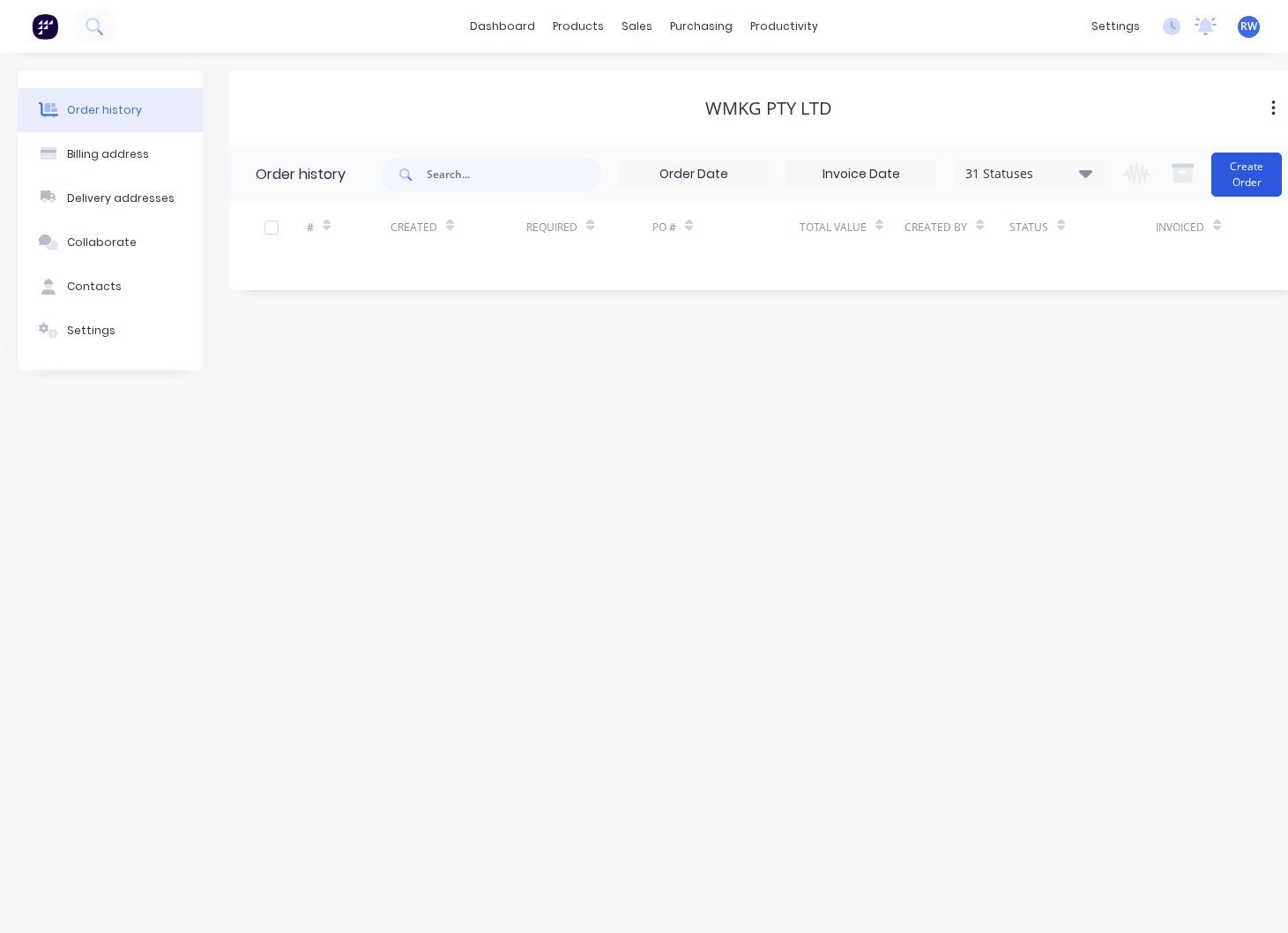
click at [1252, 177] on button "Create Order" at bounding box center [1247, 175] width 70 height 44
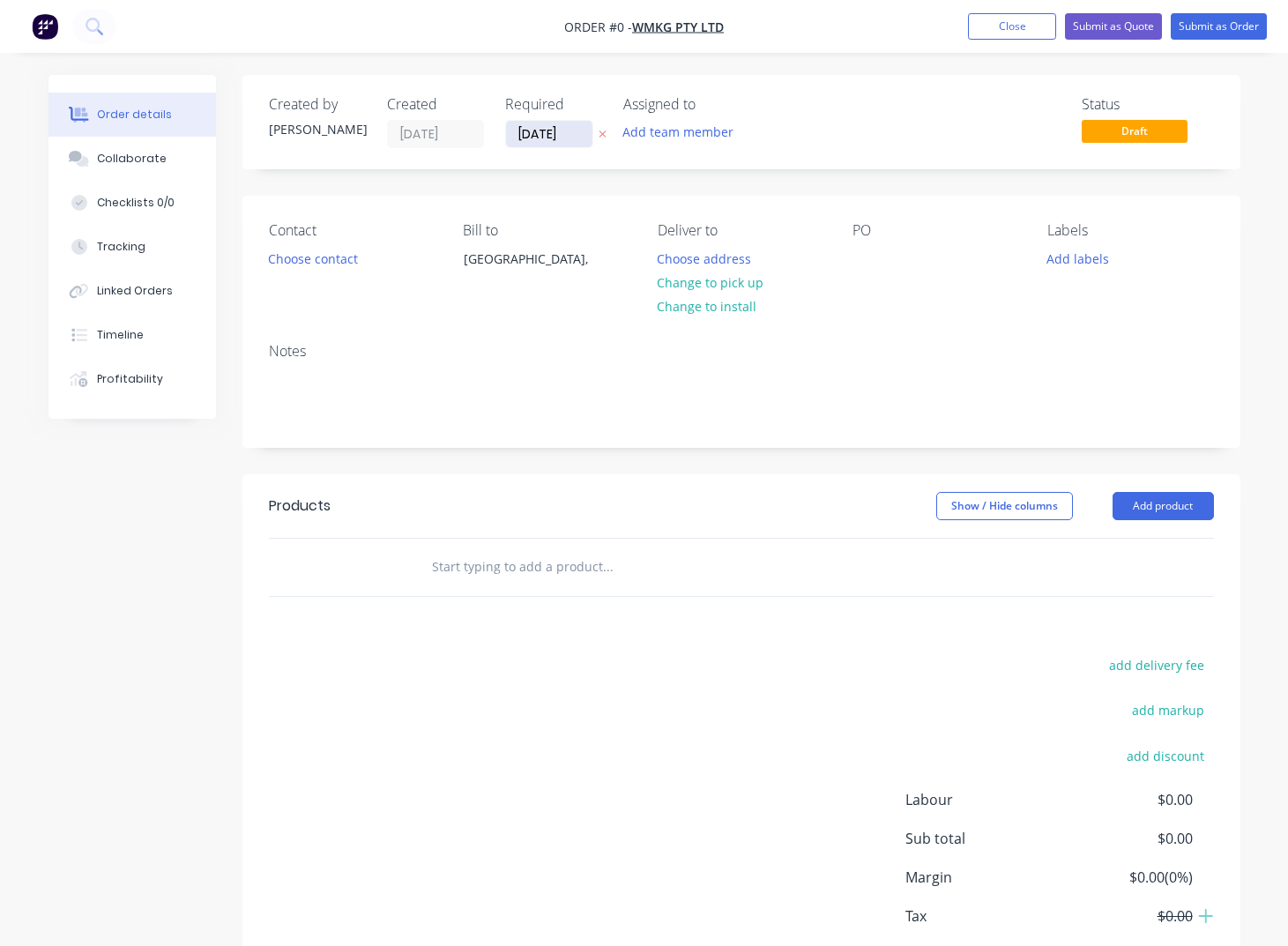
click at [580, 131] on input "[DATE]" at bounding box center [550, 133] width 87 height 26
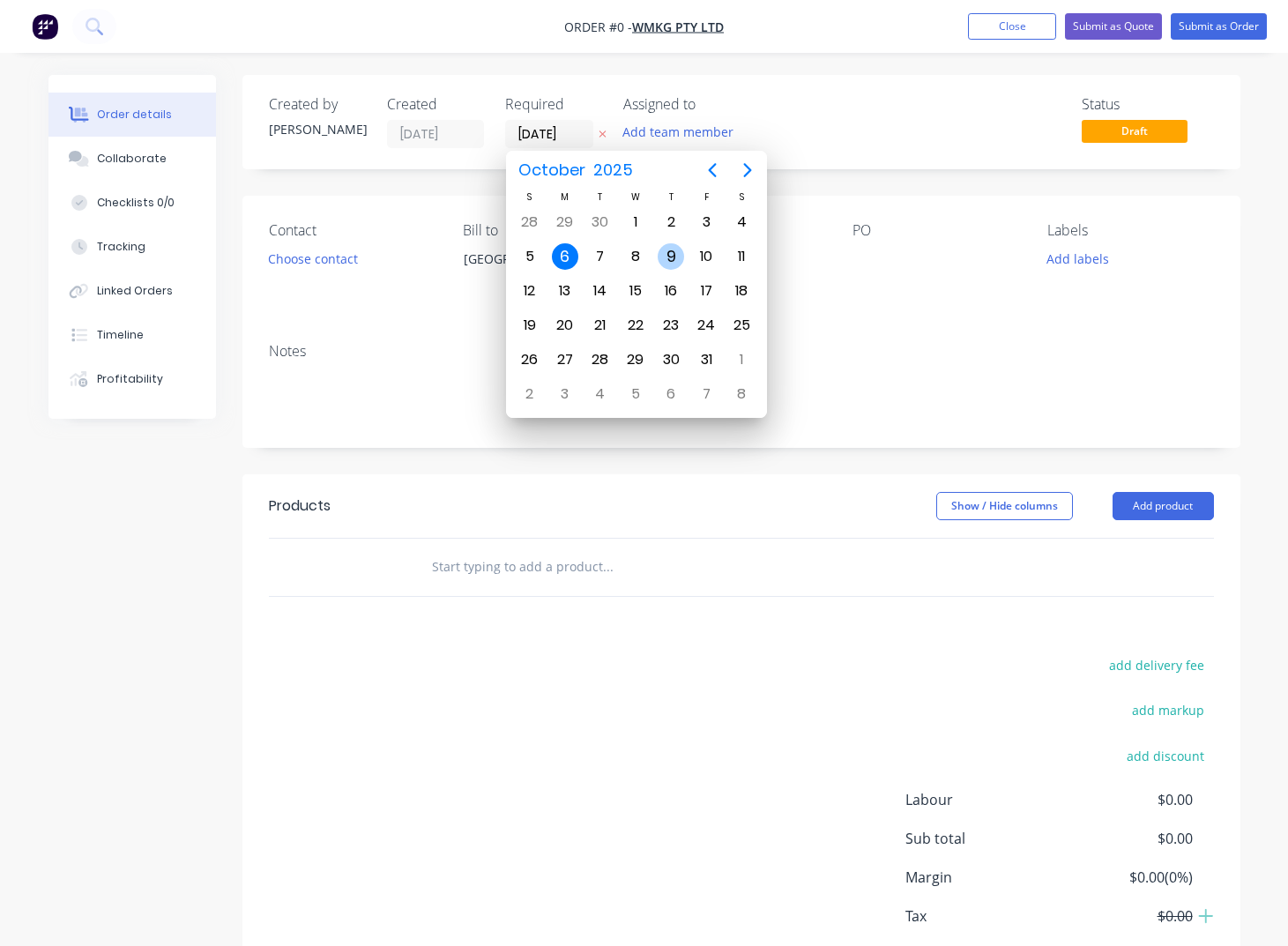
click at [665, 258] on div "9" at bounding box center [671, 256] width 26 height 26
type input "[DATE]"
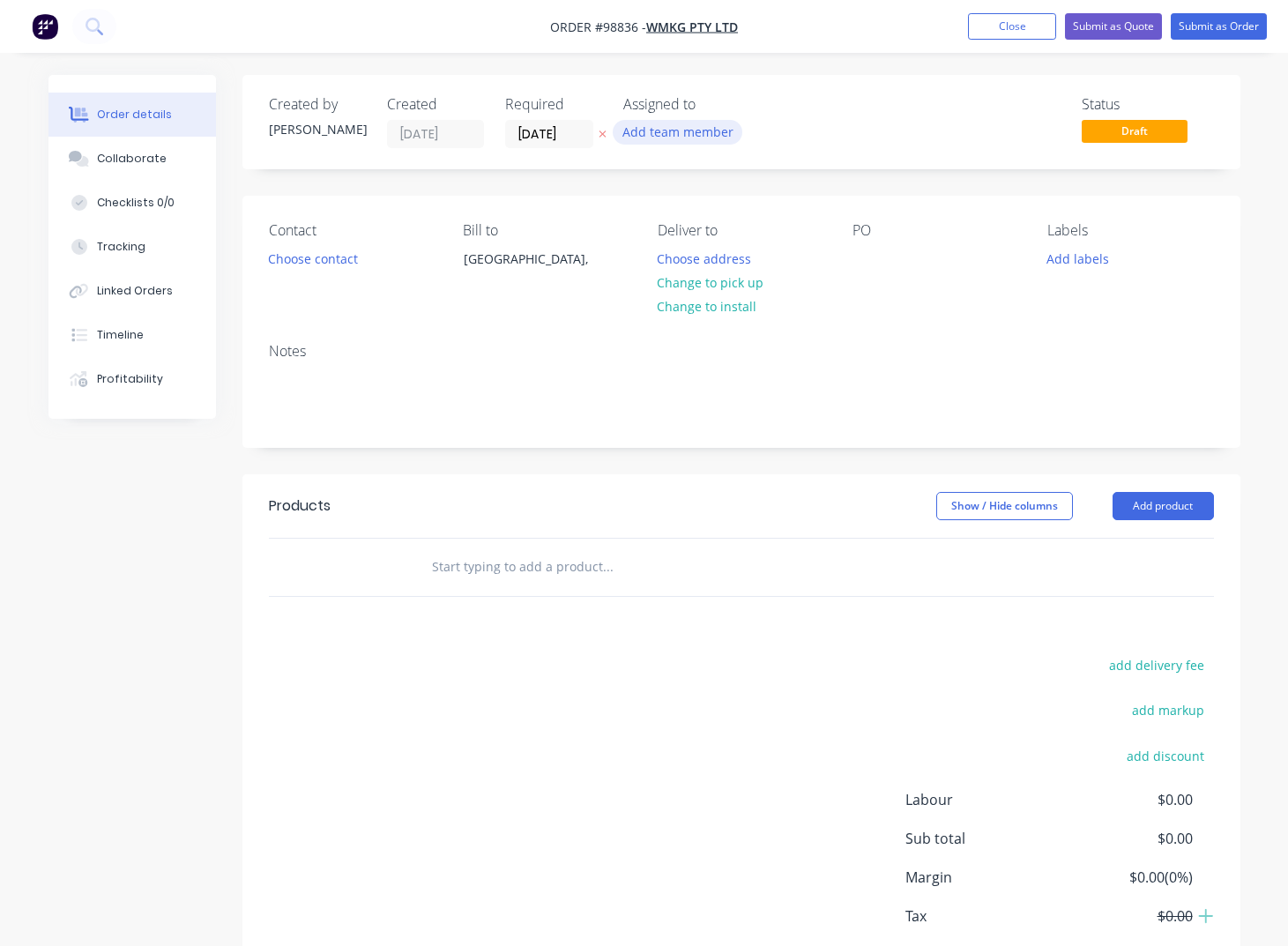
click at [675, 129] on button "Add team member" at bounding box center [677, 131] width 129 height 24
type input "tash"
click at [685, 230] on div "[PERSON_NAME]" at bounding box center [765, 230] width 177 height 18
click at [322, 257] on button "Choose contact" at bounding box center [313, 257] width 108 height 24
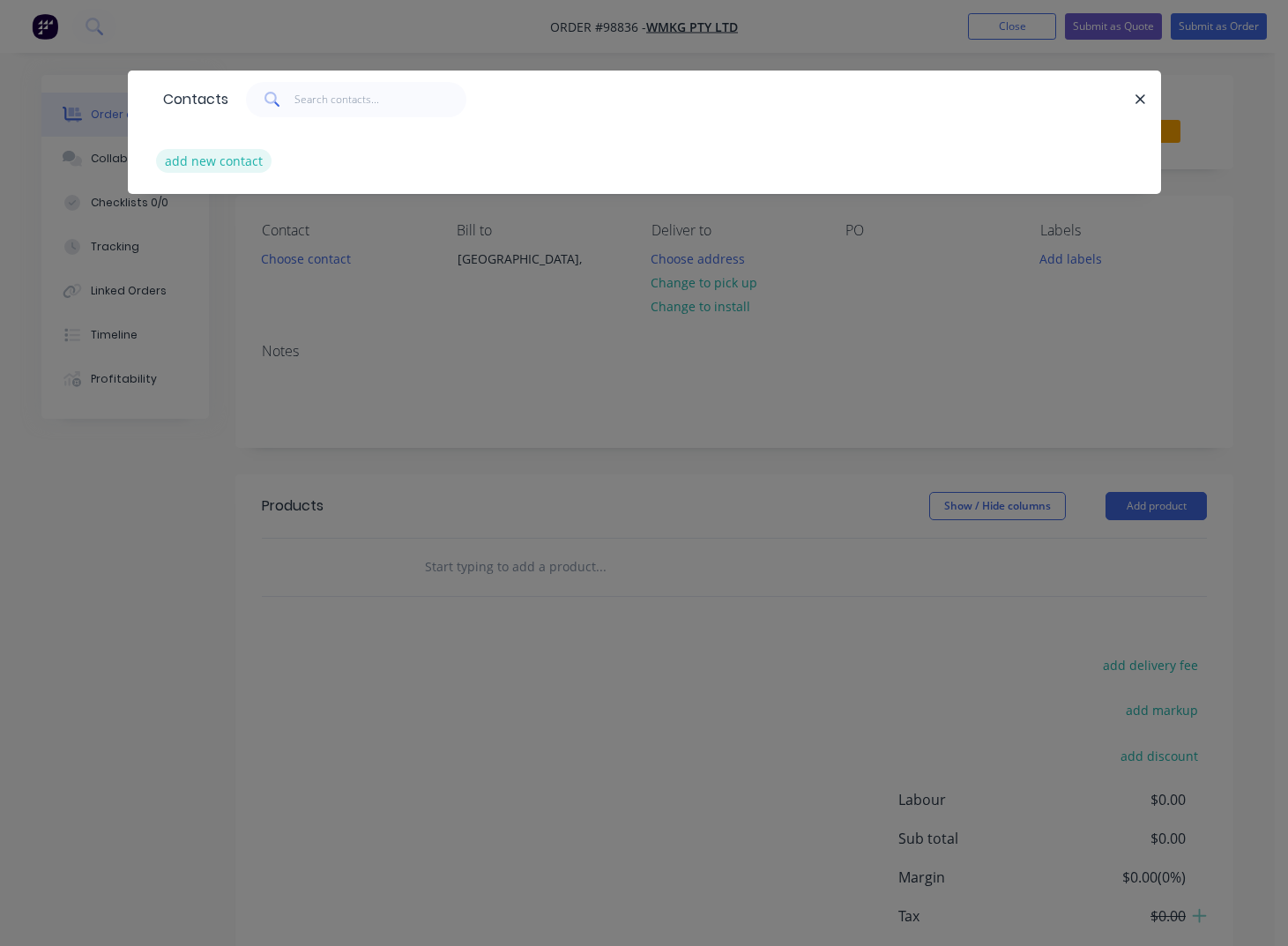
click at [219, 161] on button "add new contact" at bounding box center [214, 160] width 117 height 24
select select "AU"
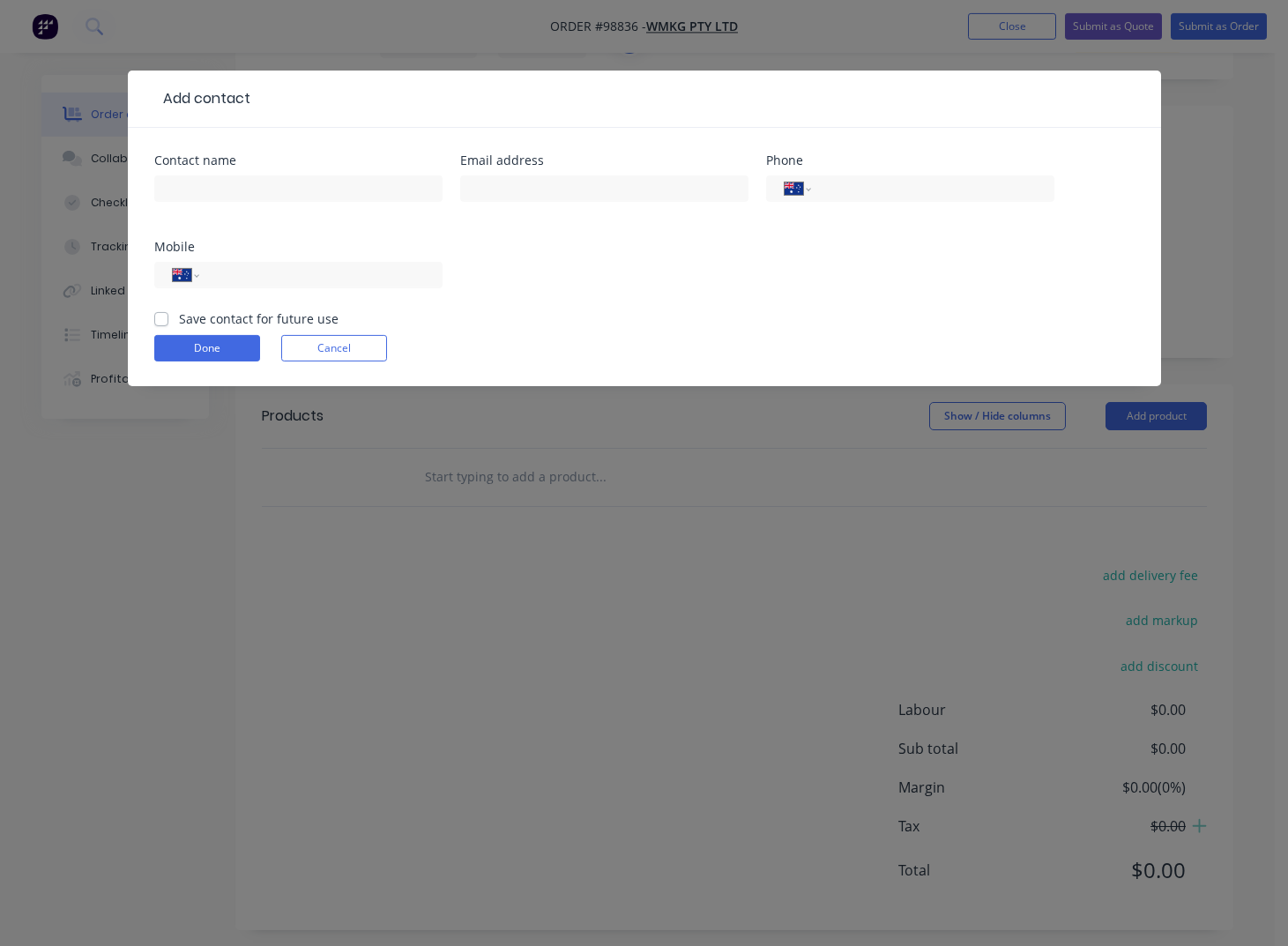
scroll to position [100, 0]
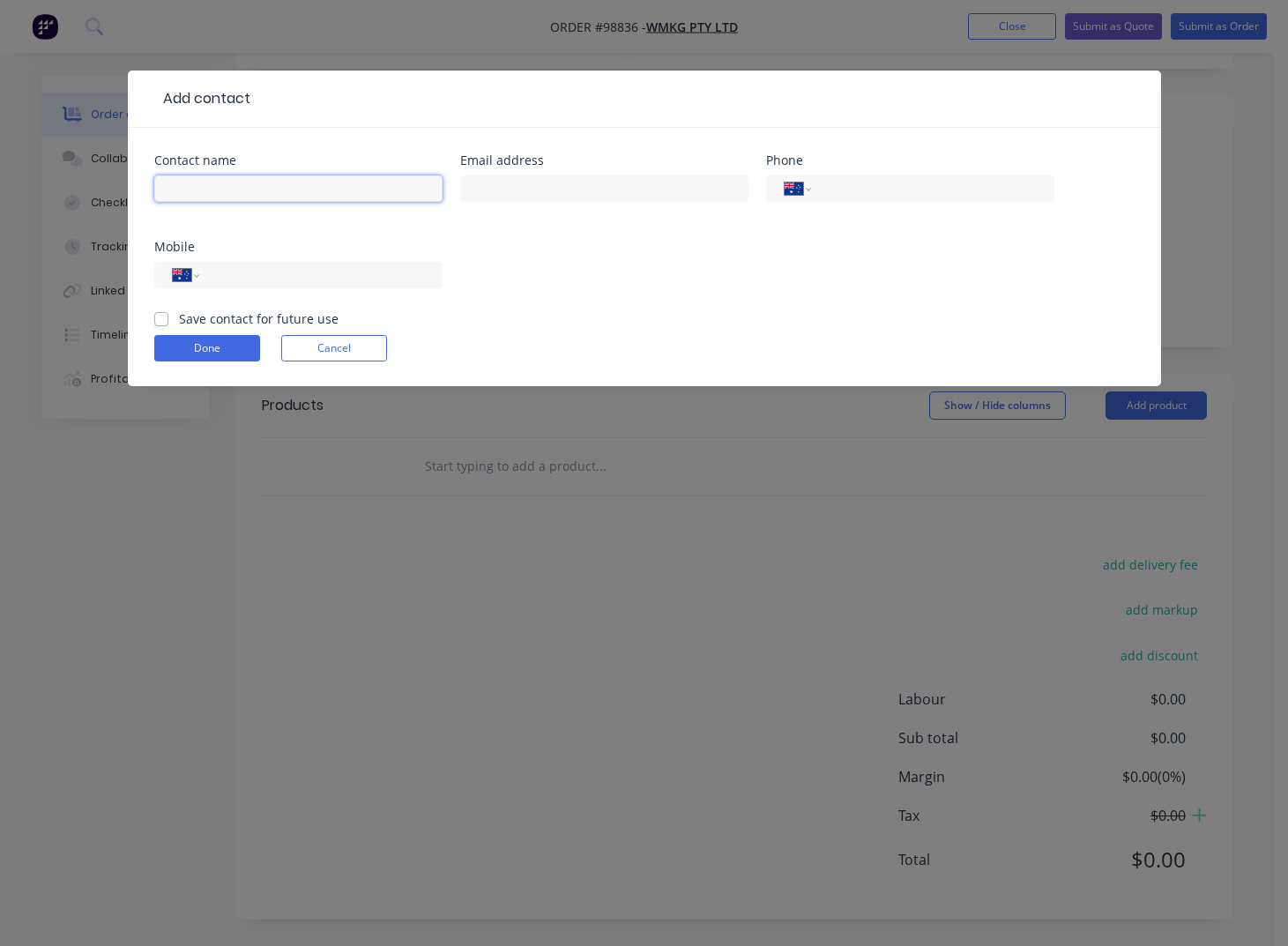
click at [220, 183] on input "text" at bounding box center [298, 188] width 288 height 26
type input "Bdwinder Bawe"
click at [532, 187] on input "text" at bounding box center [604, 188] width 288 height 26
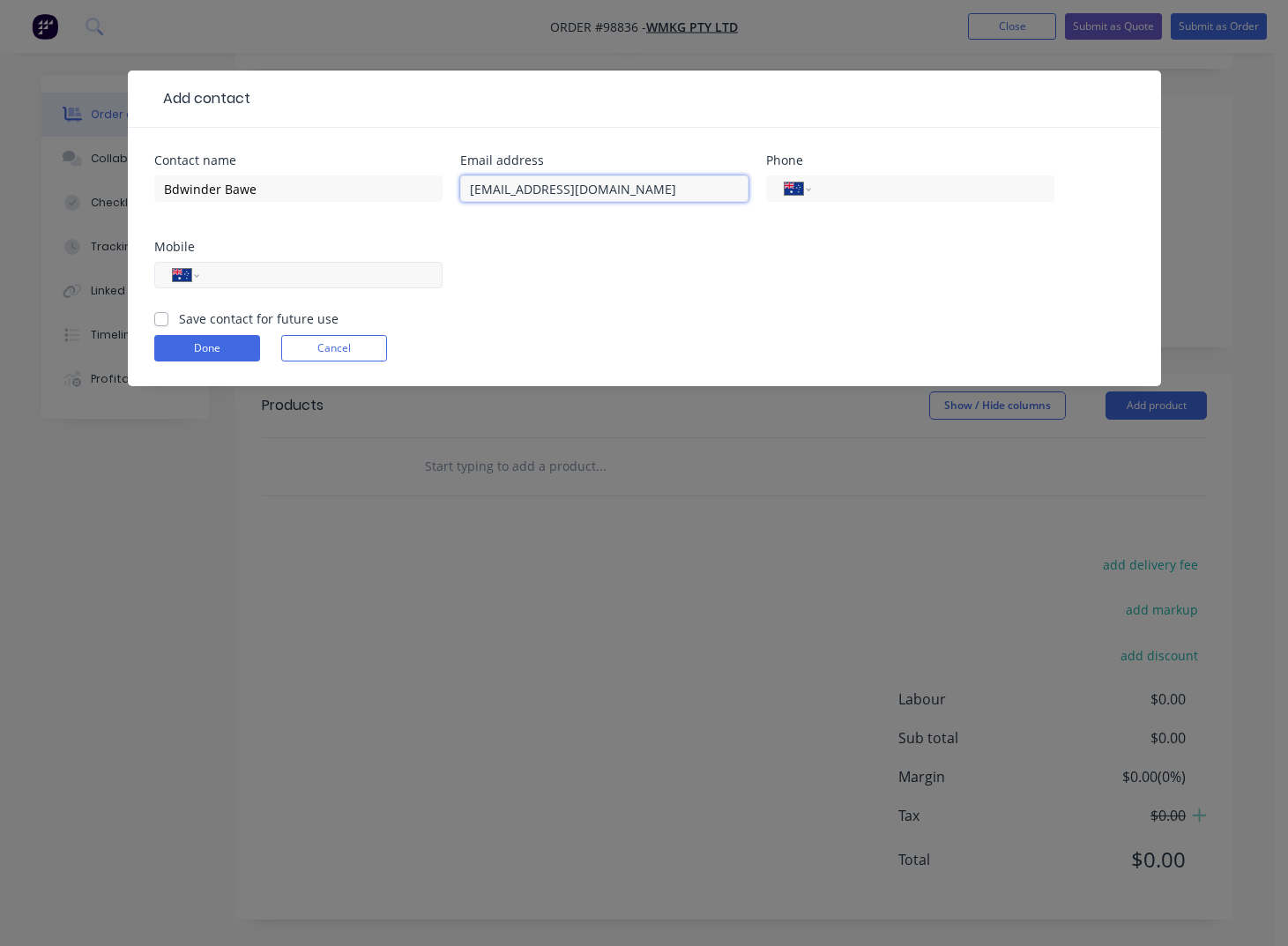
type input "[EMAIL_ADDRESS][DOMAIN_NAME]"
click at [272, 271] on input "tel" at bounding box center [316, 275] width 211 height 20
type input "0450 364 440"
click at [206, 315] on label "Save contact for future use" at bounding box center [259, 318] width 159 height 18
click at [169, 315] on input "Save contact for future use" at bounding box center [161, 317] width 14 height 16
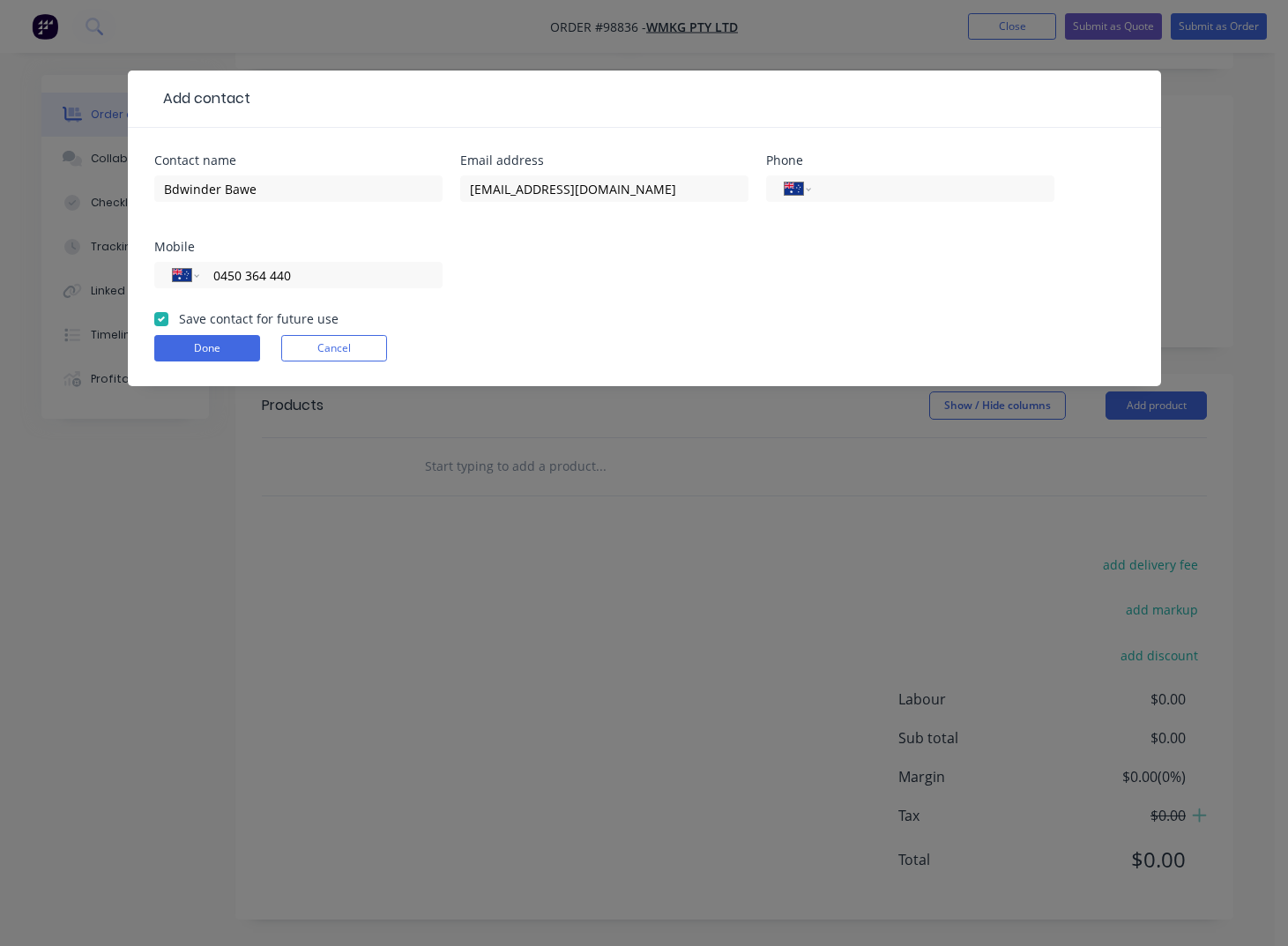
checkbox input "true"
click at [201, 340] on button "Done" at bounding box center [207, 347] width 106 height 26
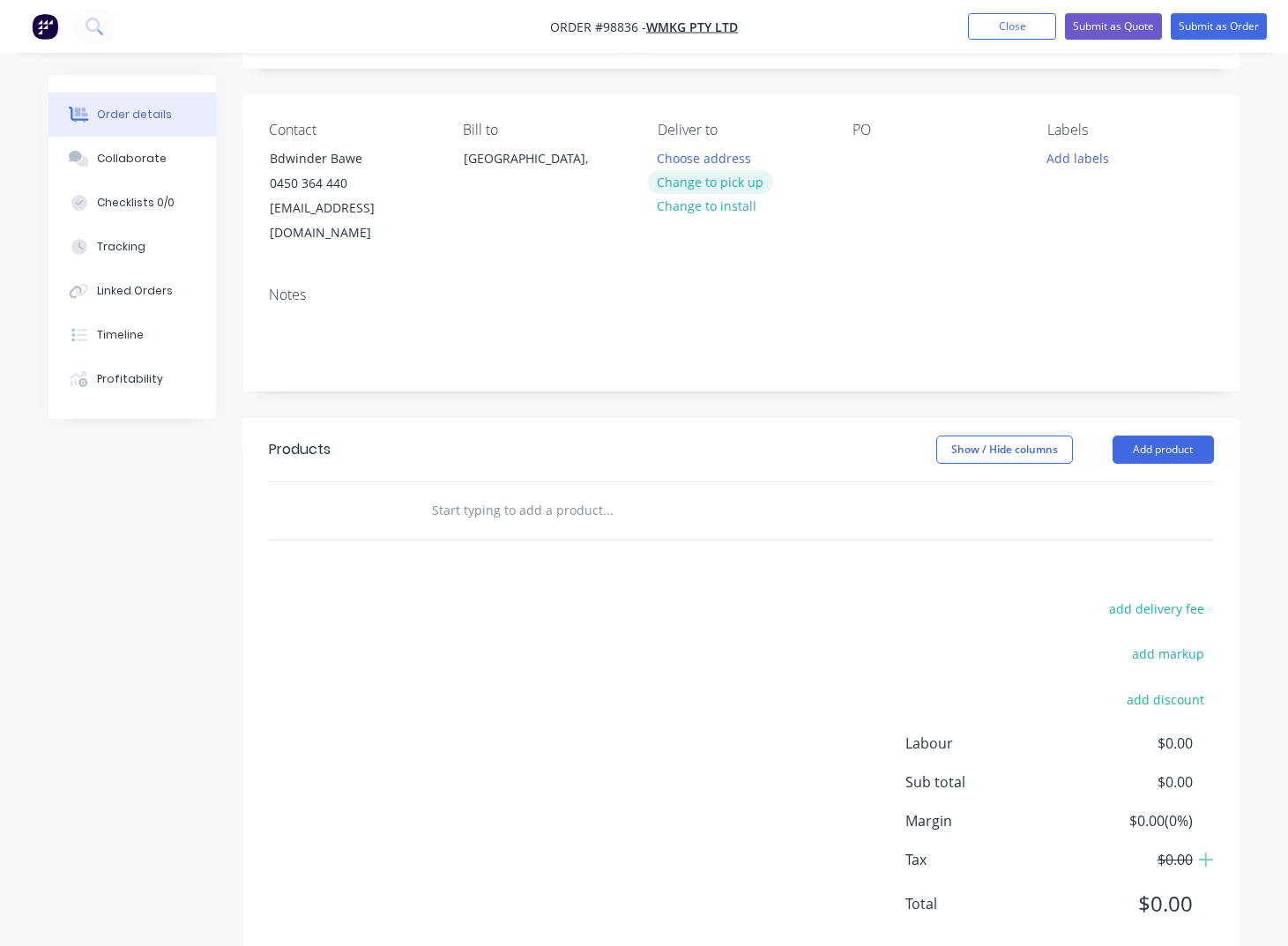
click at [717, 189] on button "Change to pick up" at bounding box center [711, 181] width 125 height 24
click at [680, 151] on div at bounding box center [671, 158] width 28 height 26
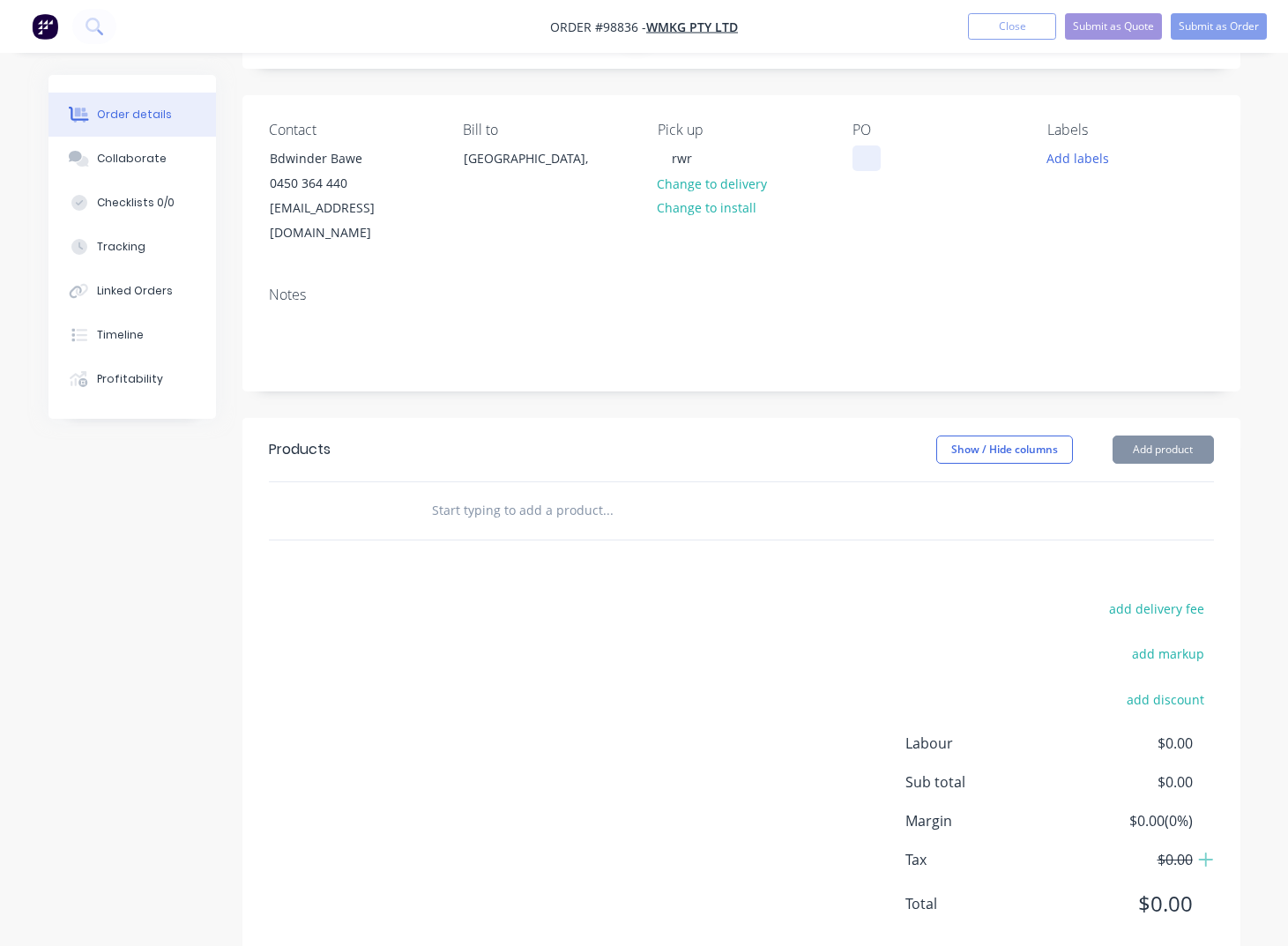
click at [863, 156] on div at bounding box center [866, 158] width 28 height 26
click at [1092, 157] on button "Add labels" at bounding box center [1079, 157] width 81 height 24
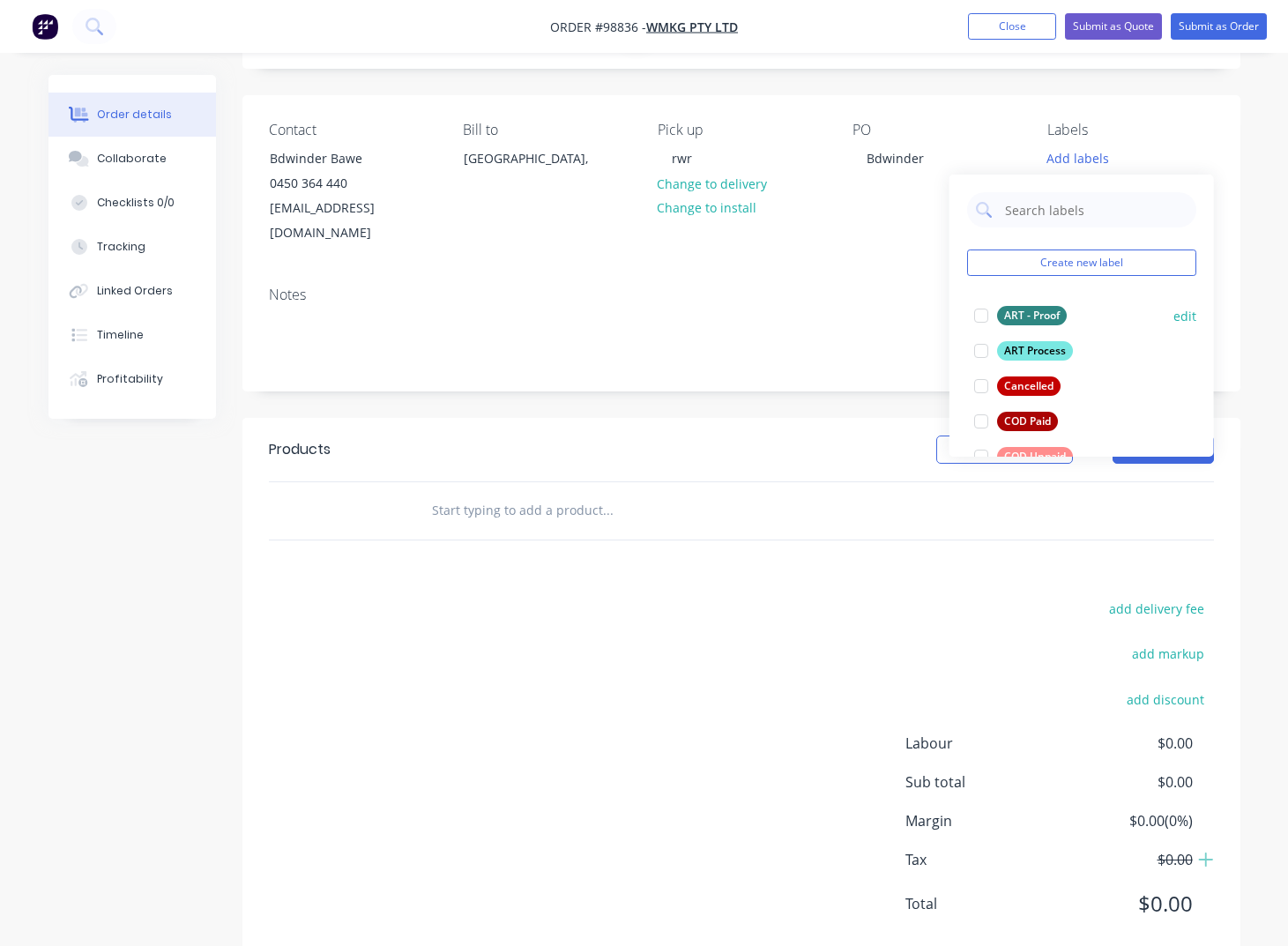
click at [1030, 313] on div "ART - Proof" at bounding box center [1032, 315] width 69 height 19
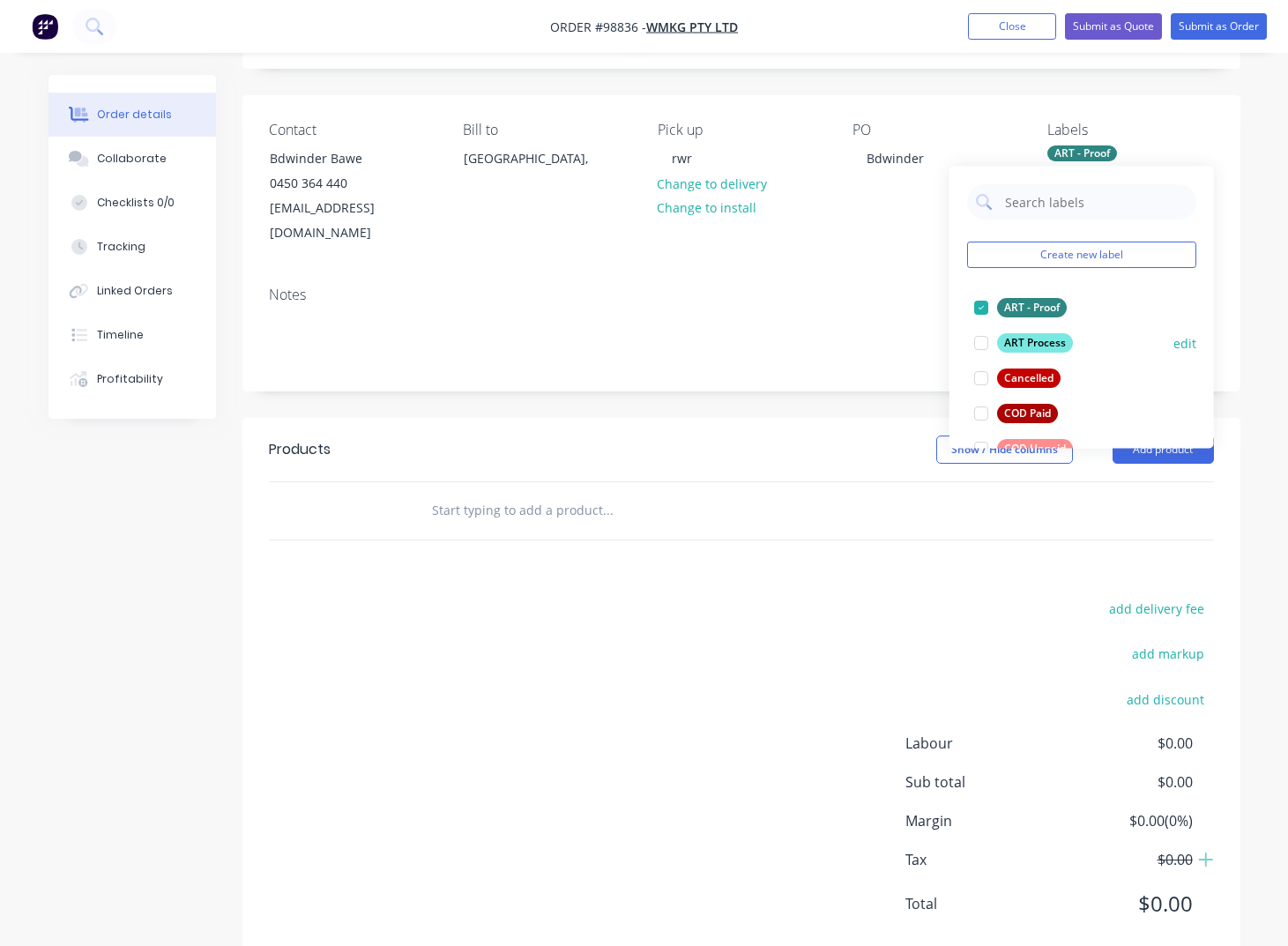
click at [1027, 347] on div "ART Process" at bounding box center [1035, 342] width 76 height 19
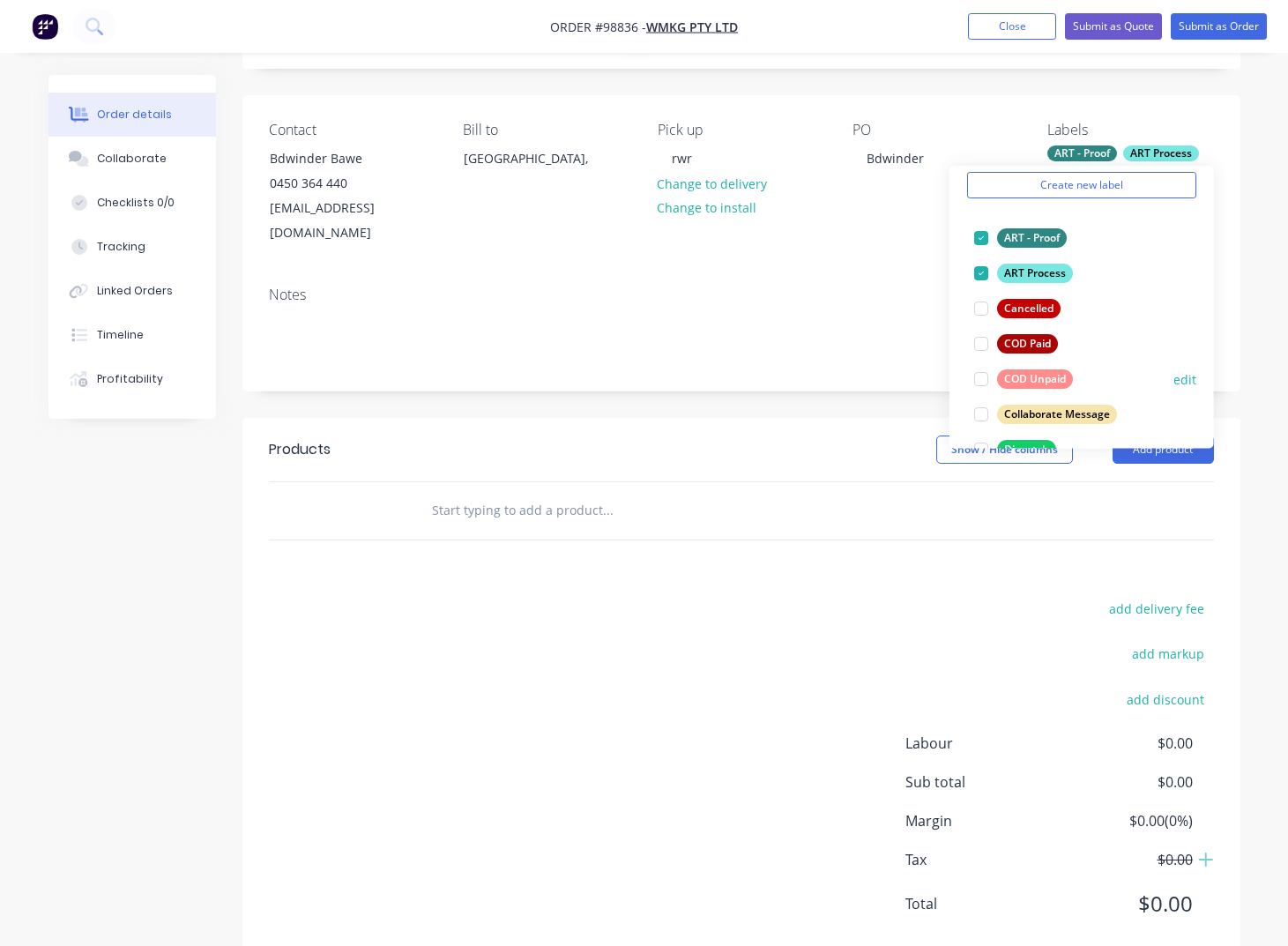
click at [1035, 384] on div "COD Unpaid" at bounding box center [1035, 379] width 76 height 19
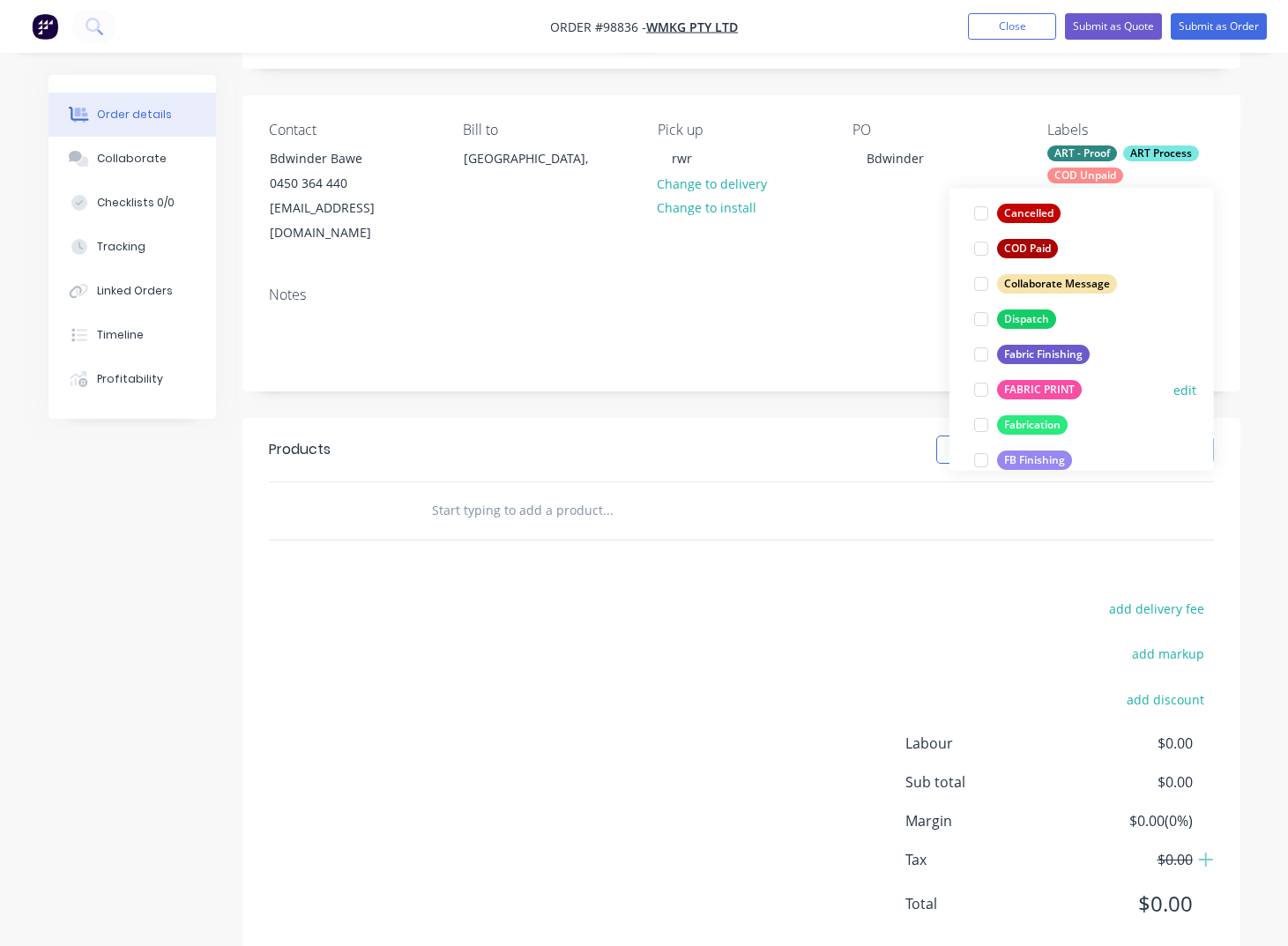
scroll to position [223, 0]
click at [1015, 313] on div "Dispatch" at bounding box center [1027, 318] width 59 height 19
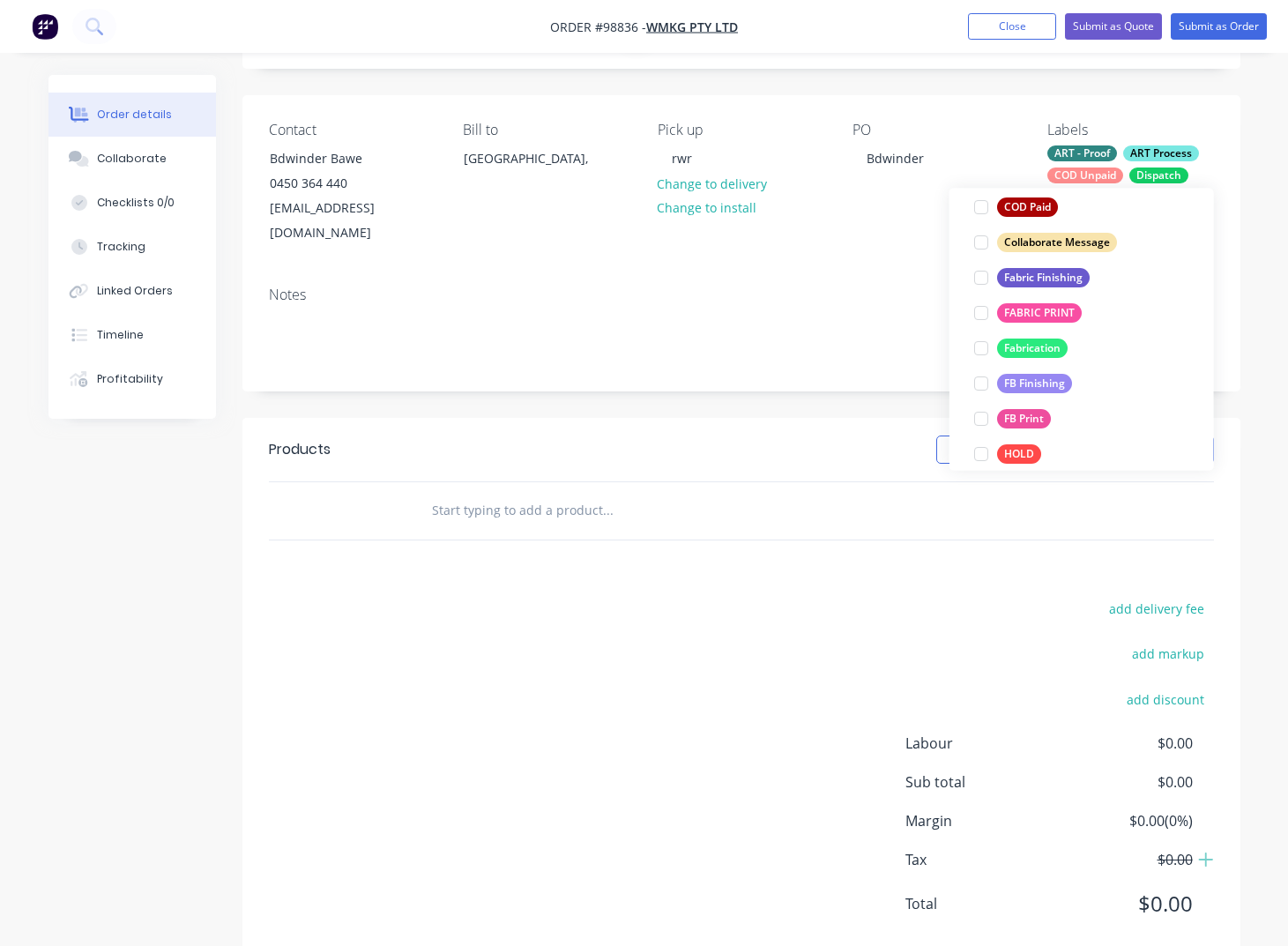
scroll to position [309, 0]
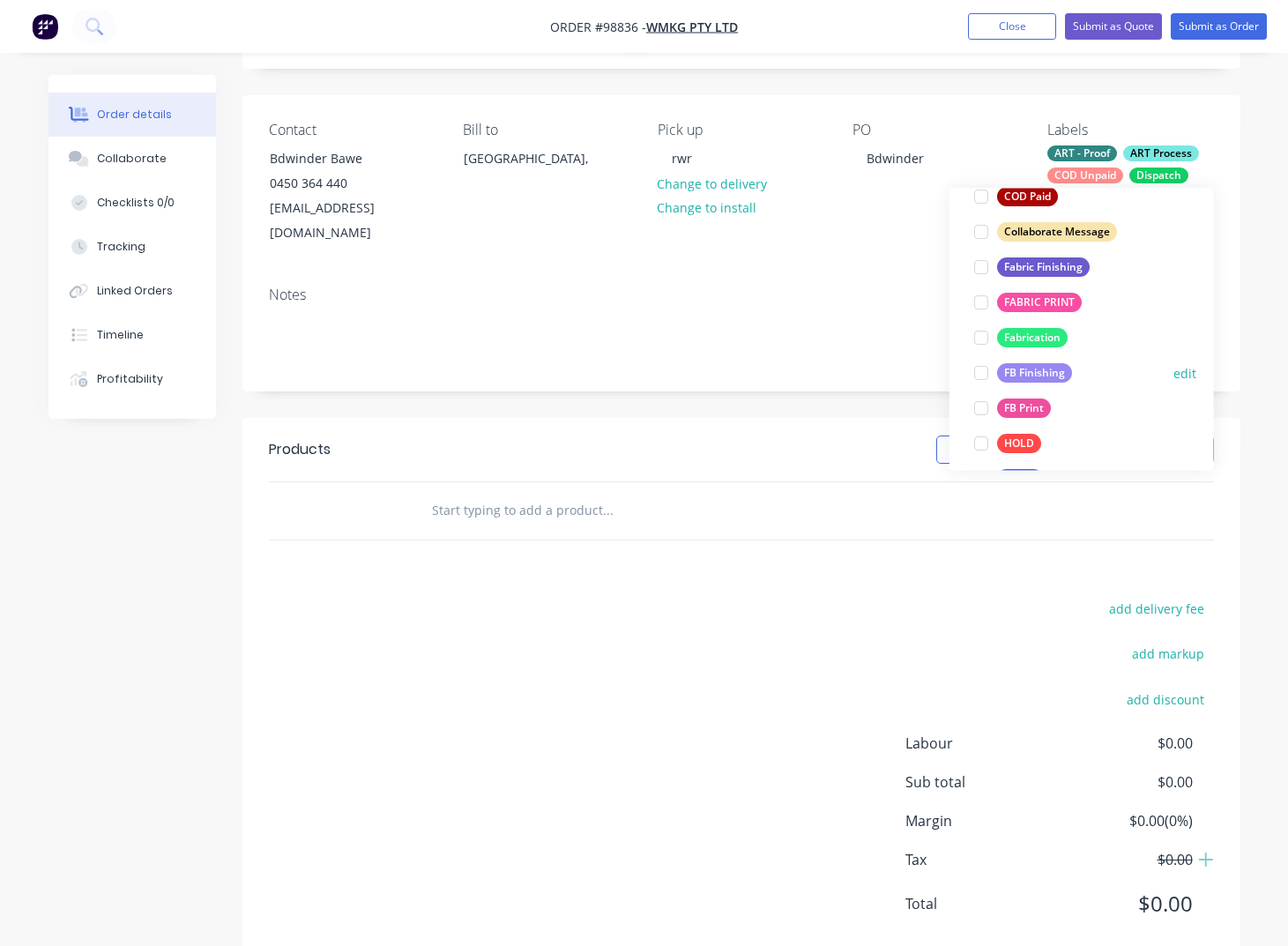
click at [1031, 372] on div "FB Finishing" at bounding box center [1035, 373] width 75 height 19
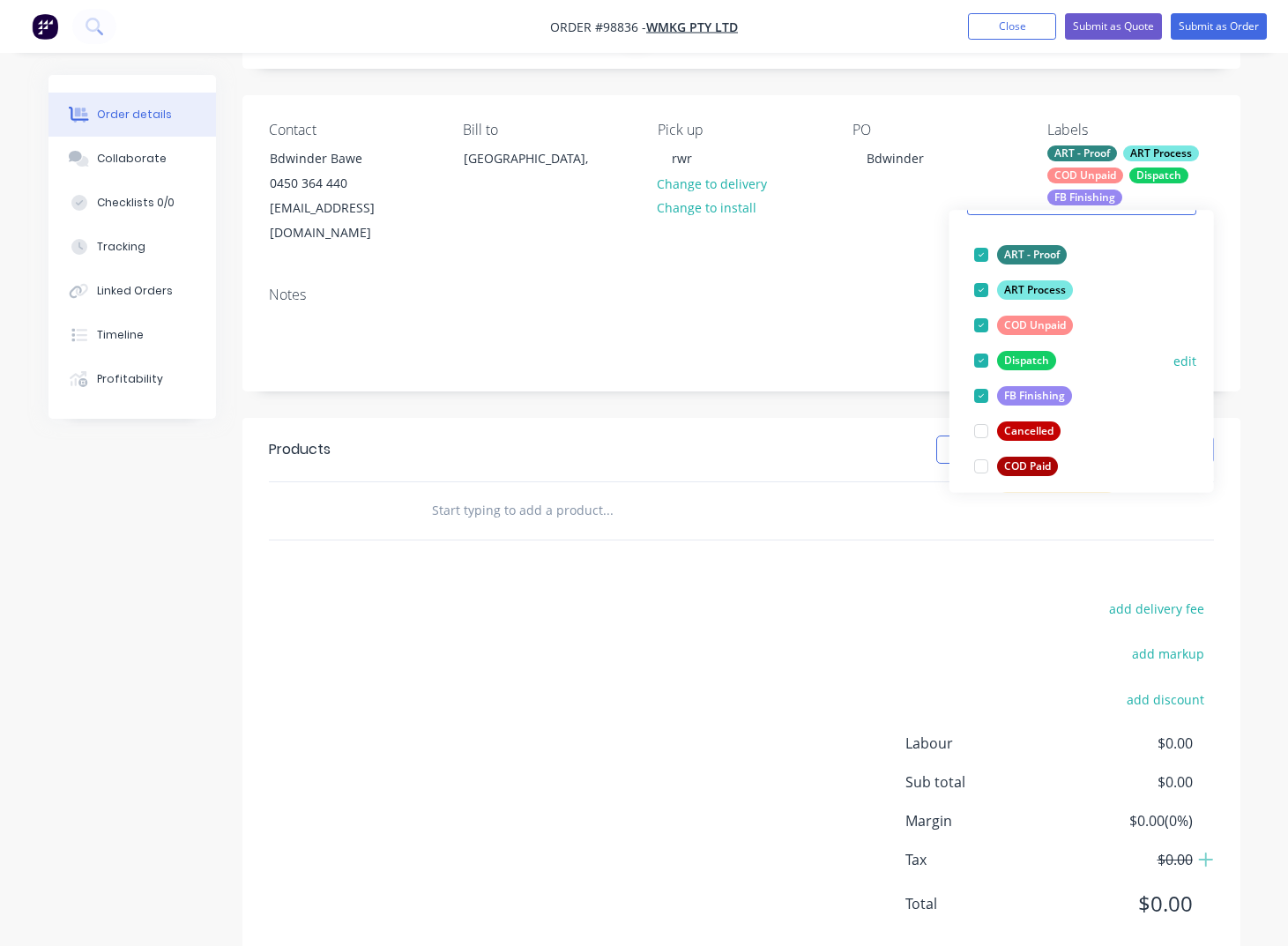
scroll to position [333, 0]
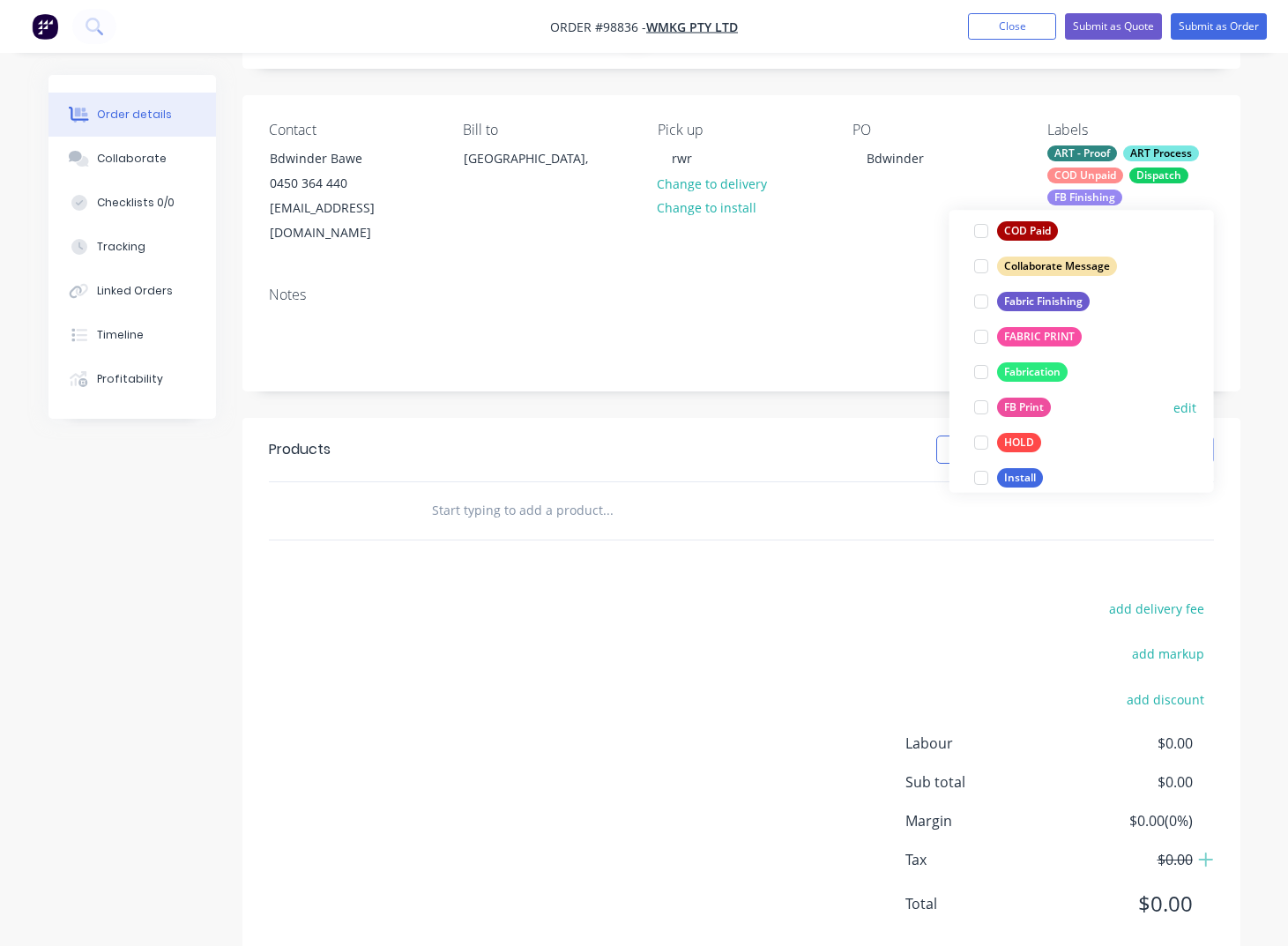
click at [1019, 404] on div "FB Print" at bounding box center [1025, 408] width 54 height 19
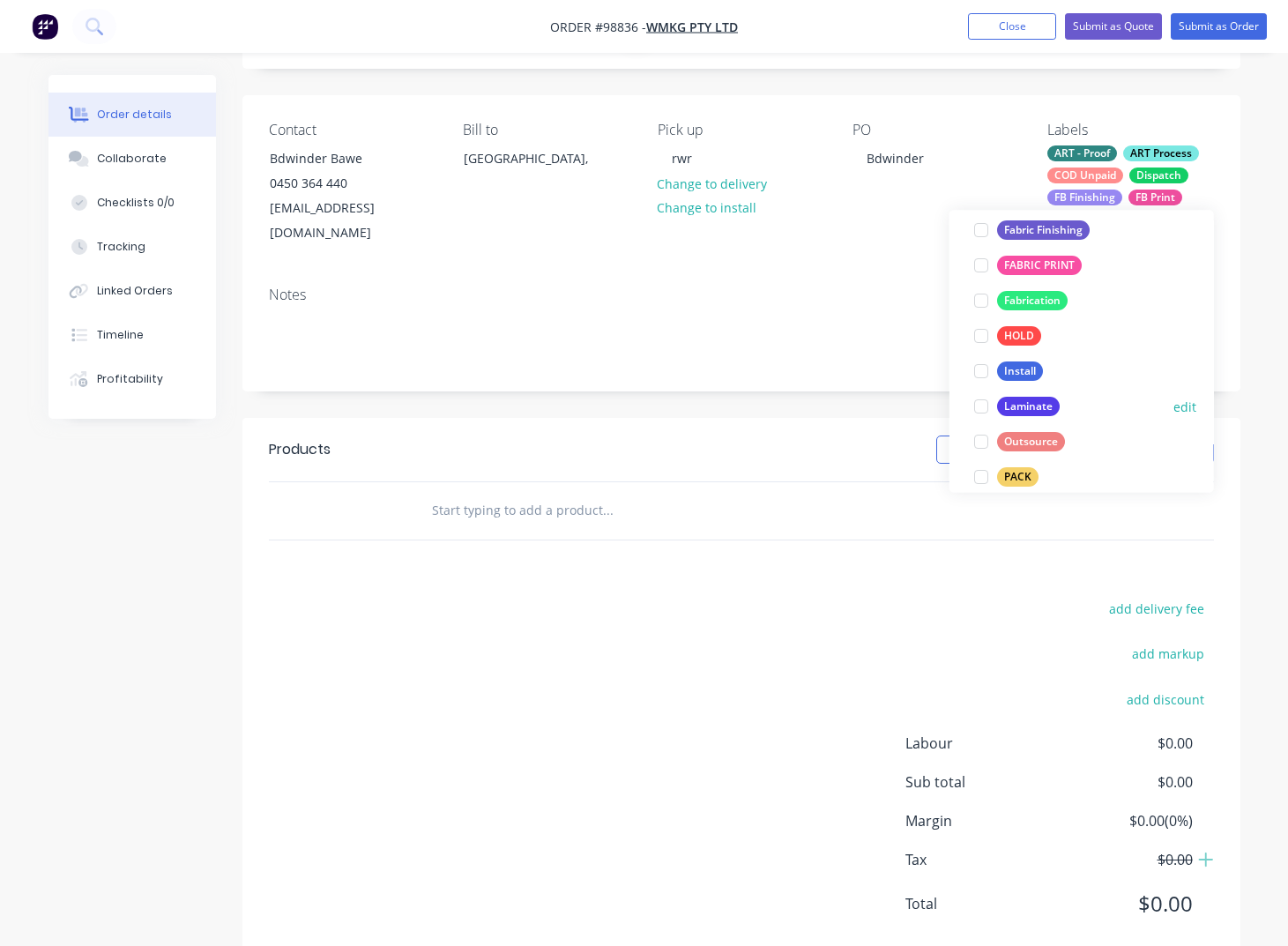
click at [1023, 404] on div "Laminate" at bounding box center [1028, 407] width 63 height 19
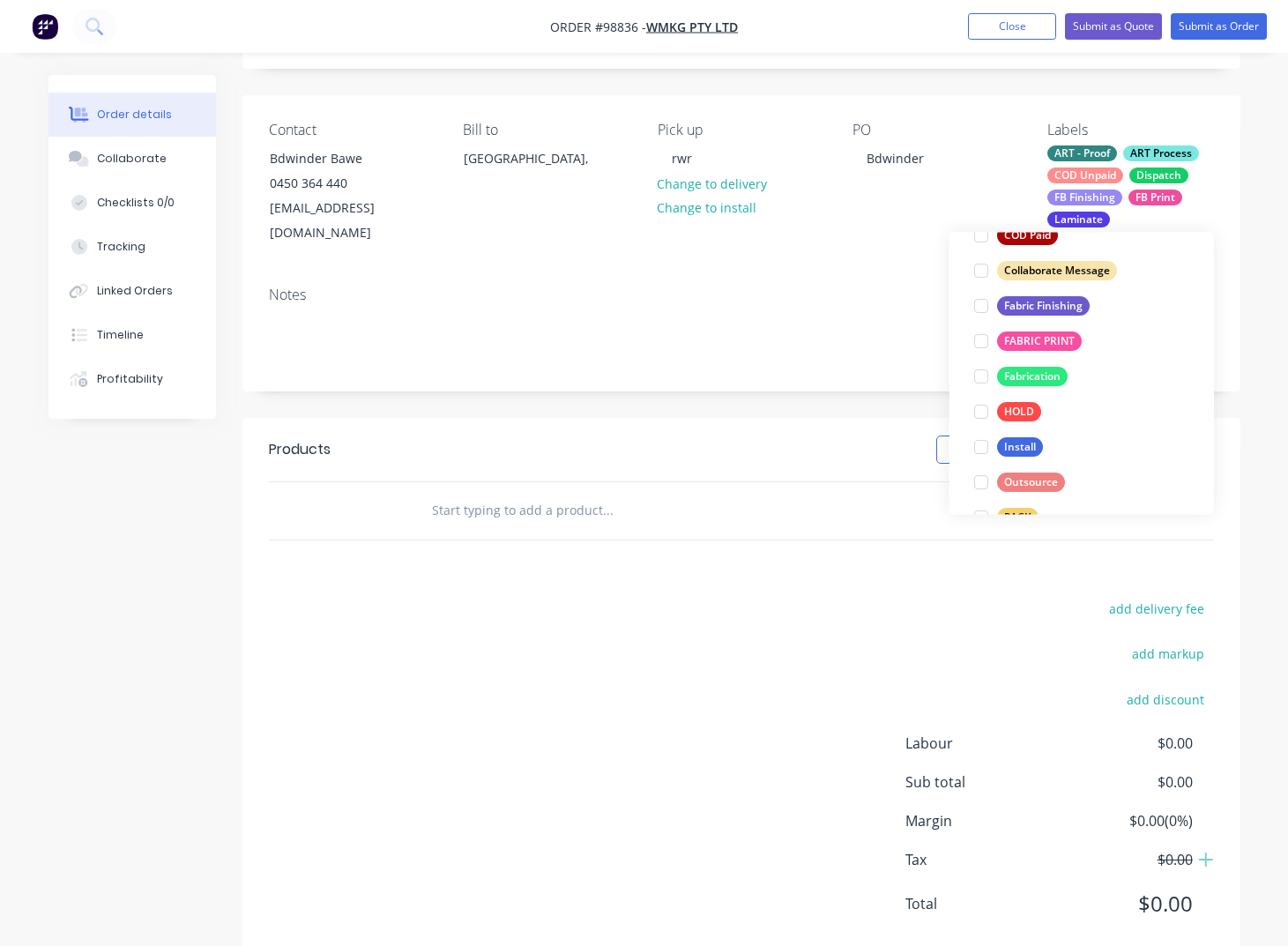
scroll to position [425, 0]
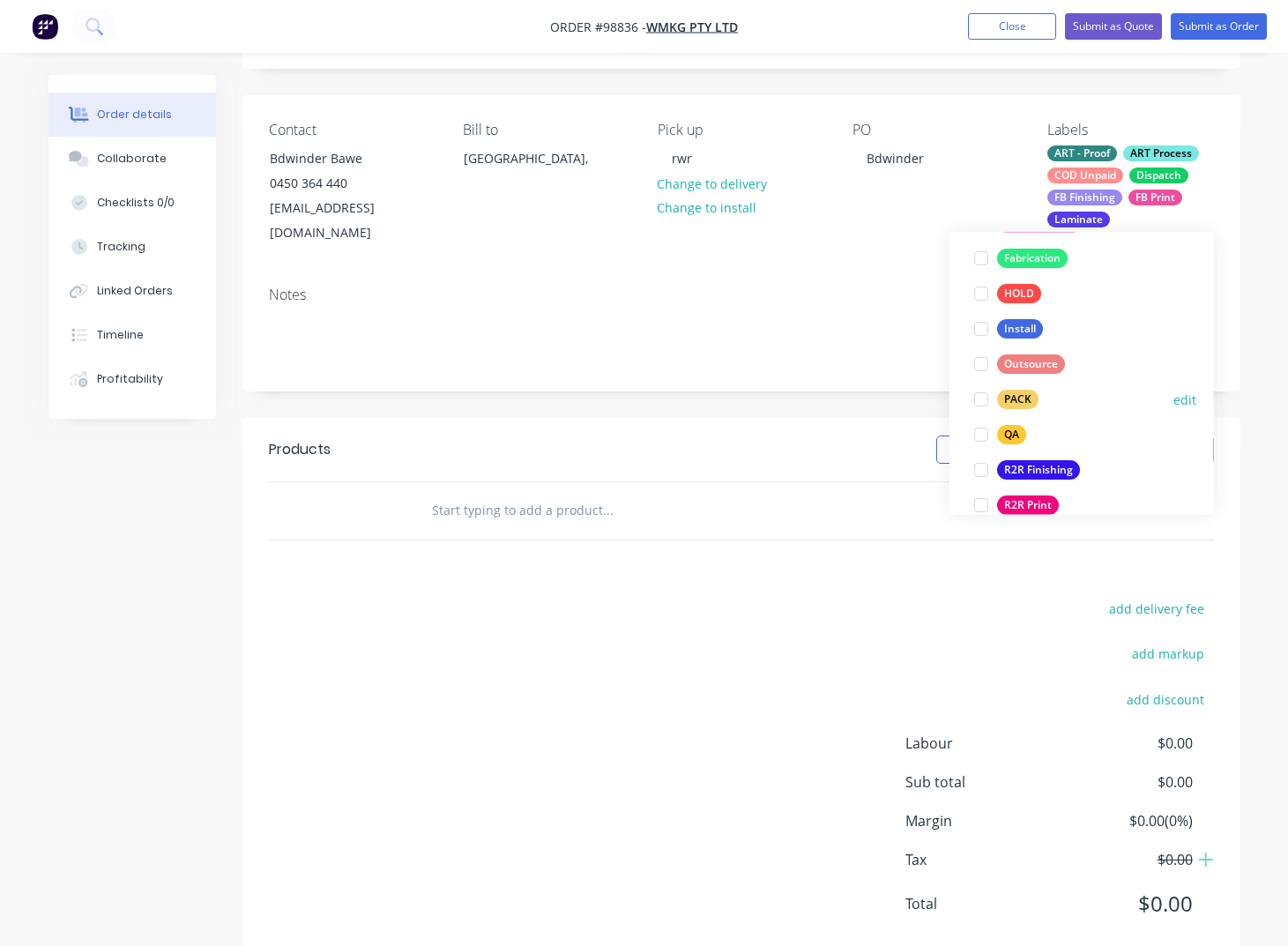
click at [1024, 403] on div "PACK" at bounding box center [1018, 400] width 41 height 19
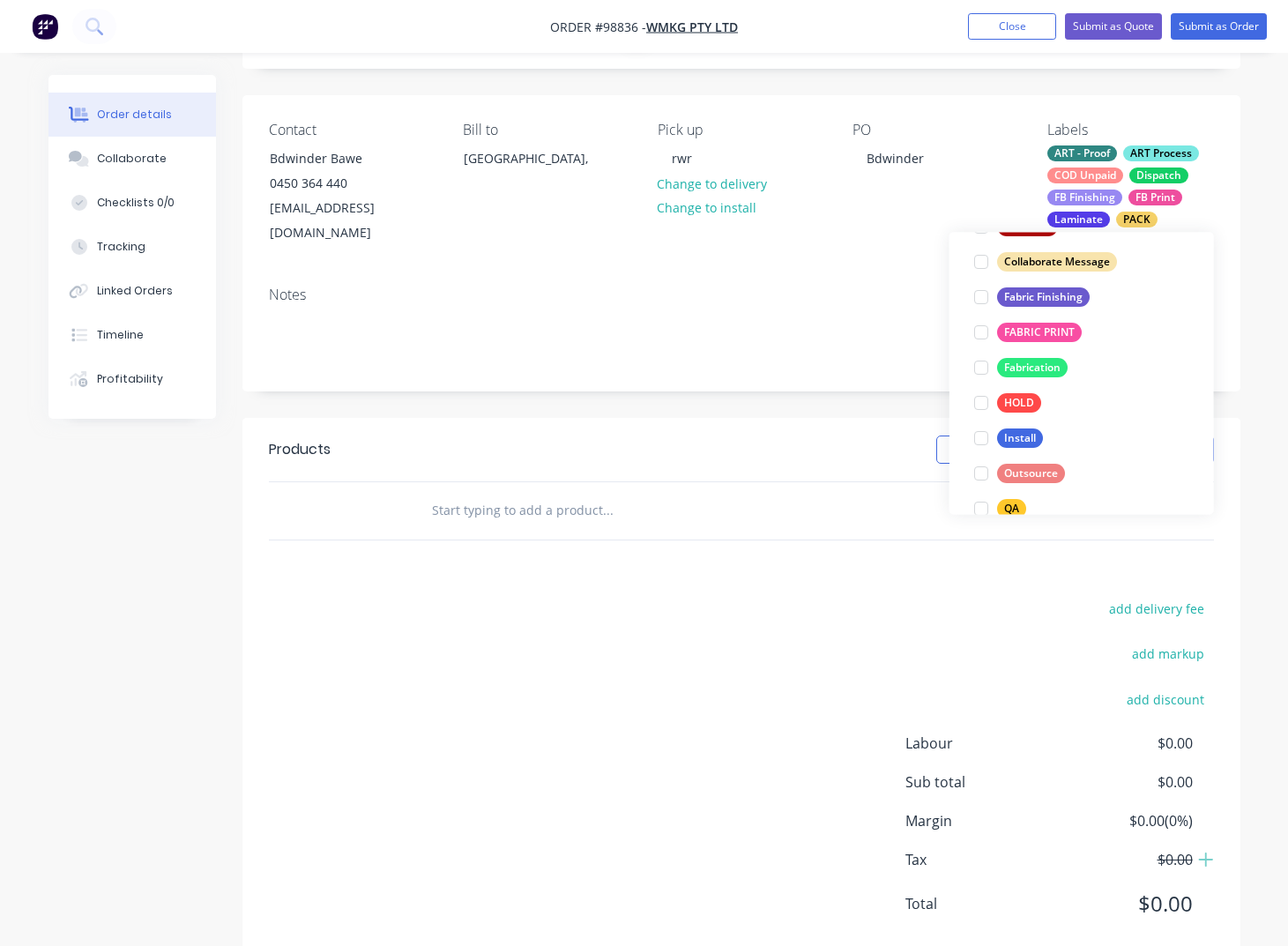
scroll to position [586, 0]
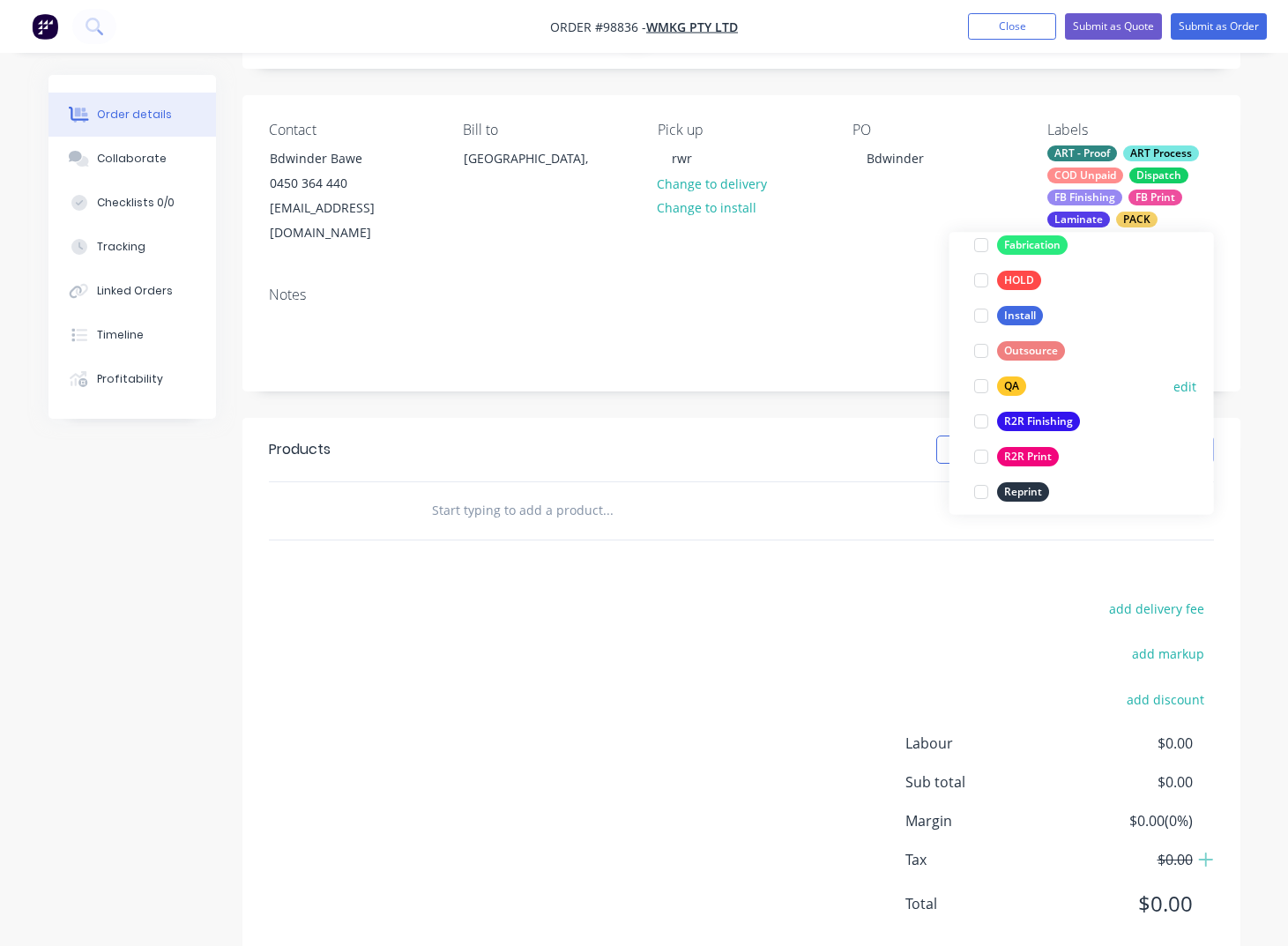
click at [1012, 389] on div "QA" at bounding box center [1012, 387] width 29 height 19
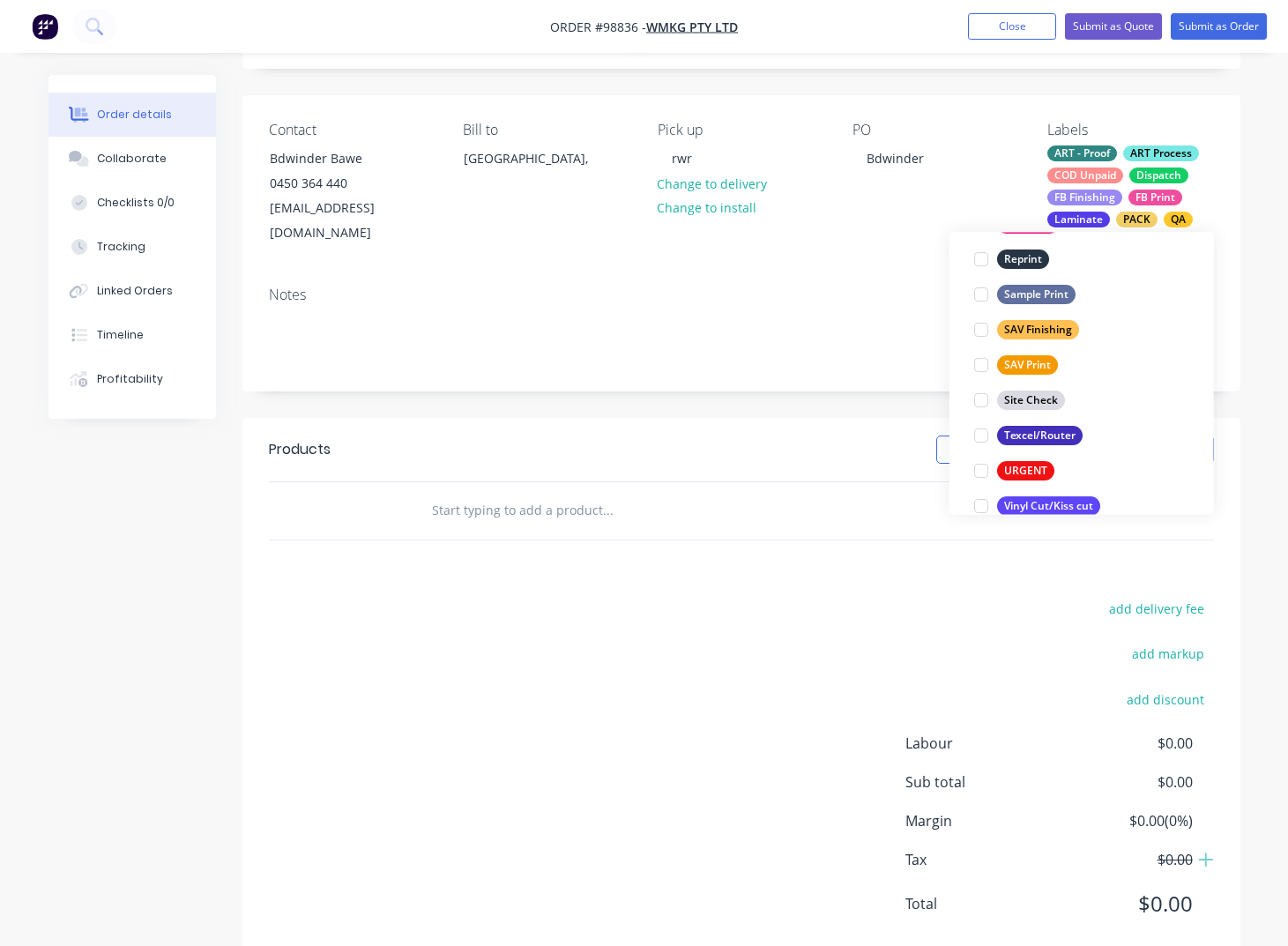
scroll to position [846, 0]
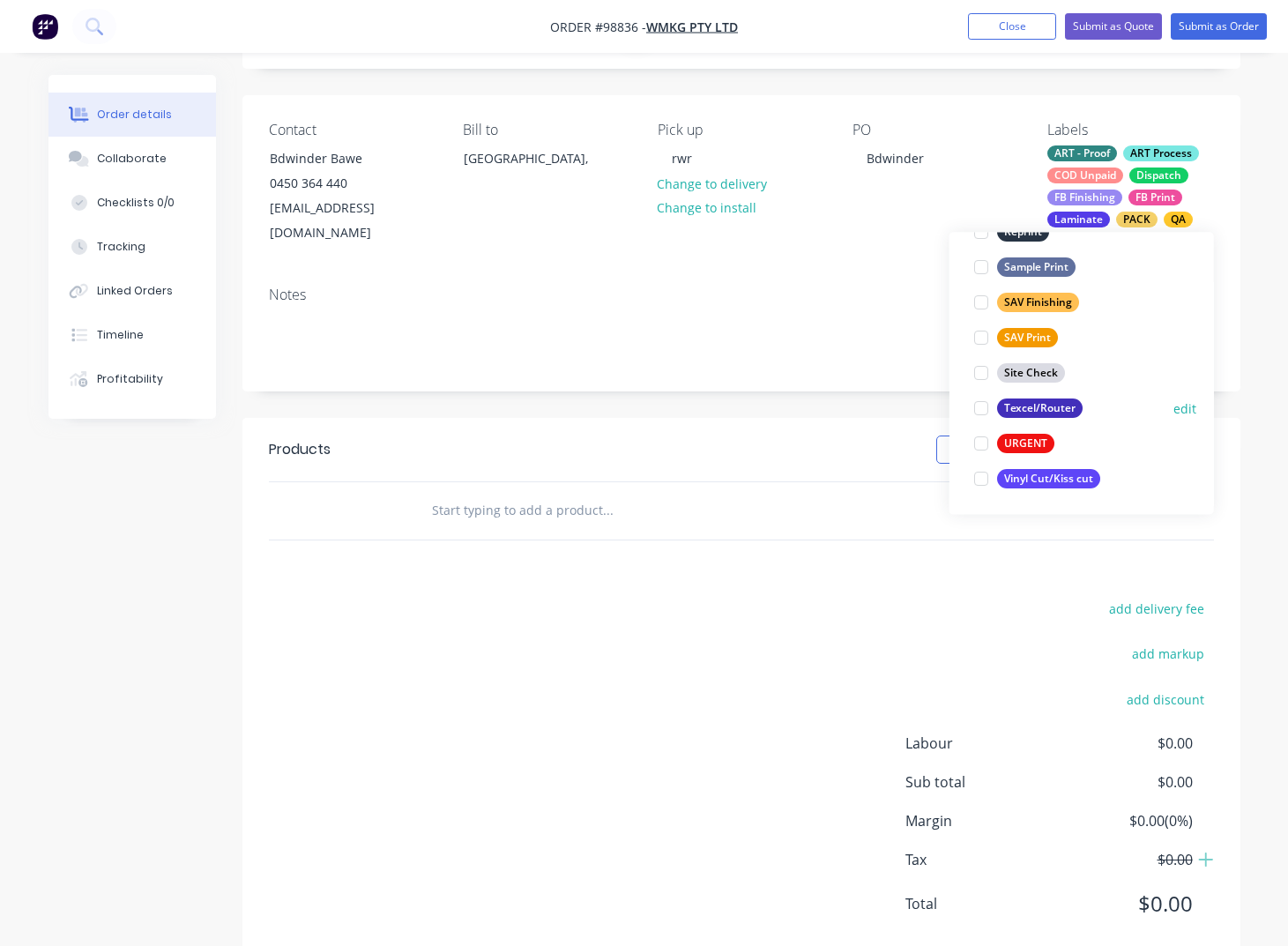
click at [1023, 414] on div "Texcel/Router" at bounding box center [1040, 409] width 86 height 19
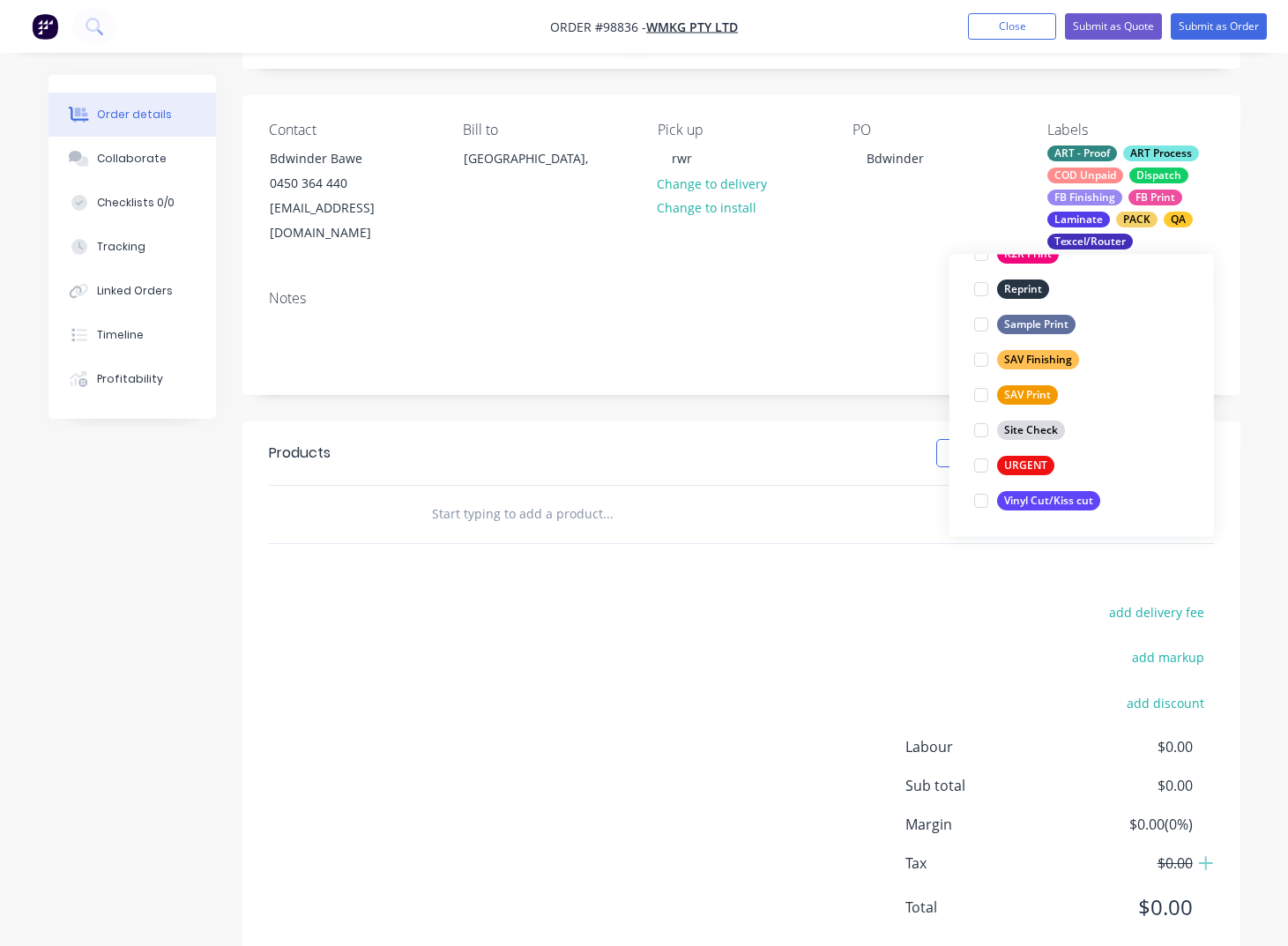
scroll to position [282, 0]
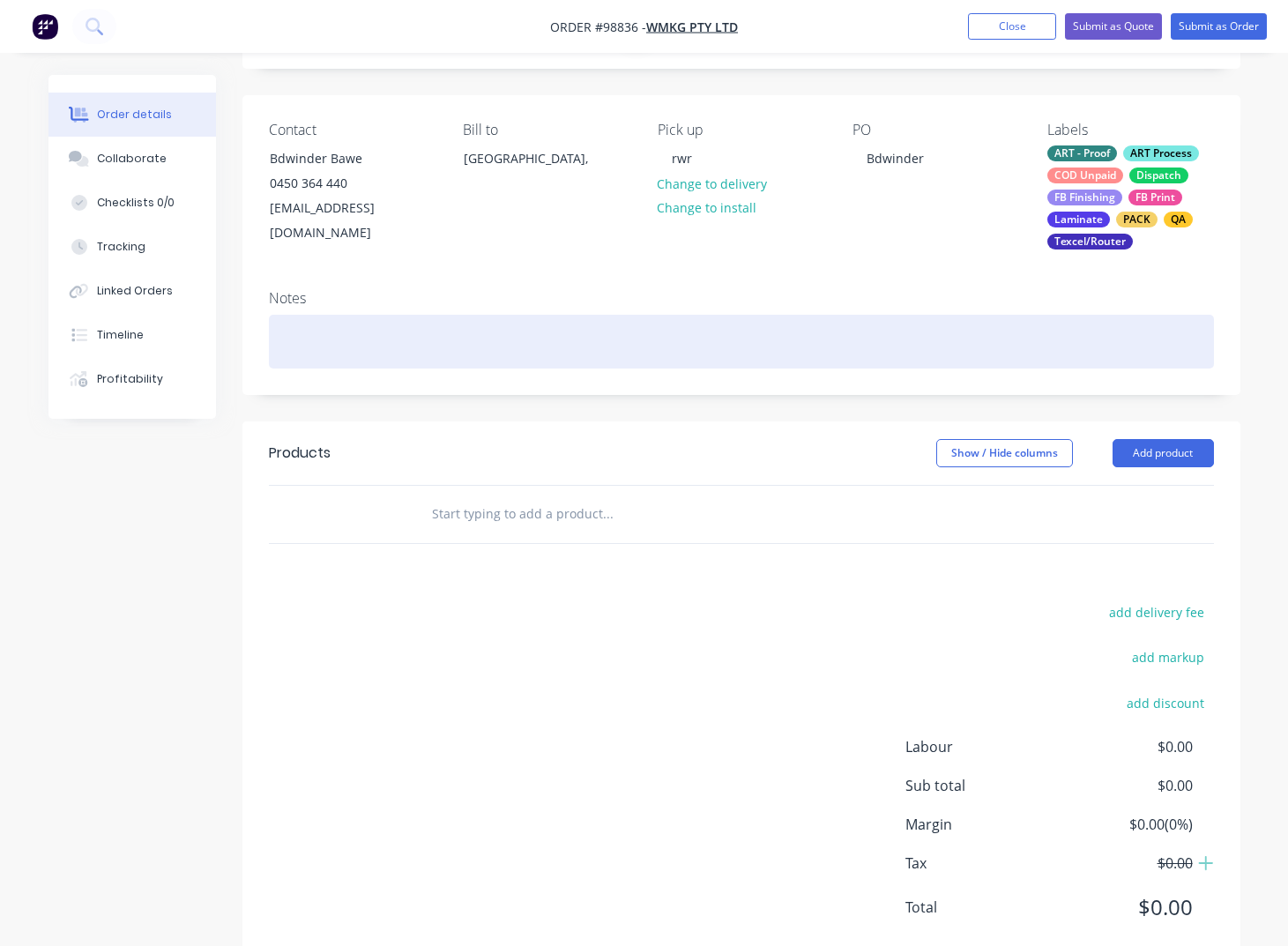
click at [316, 354] on div at bounding box center [742, 341] width 945 height 54
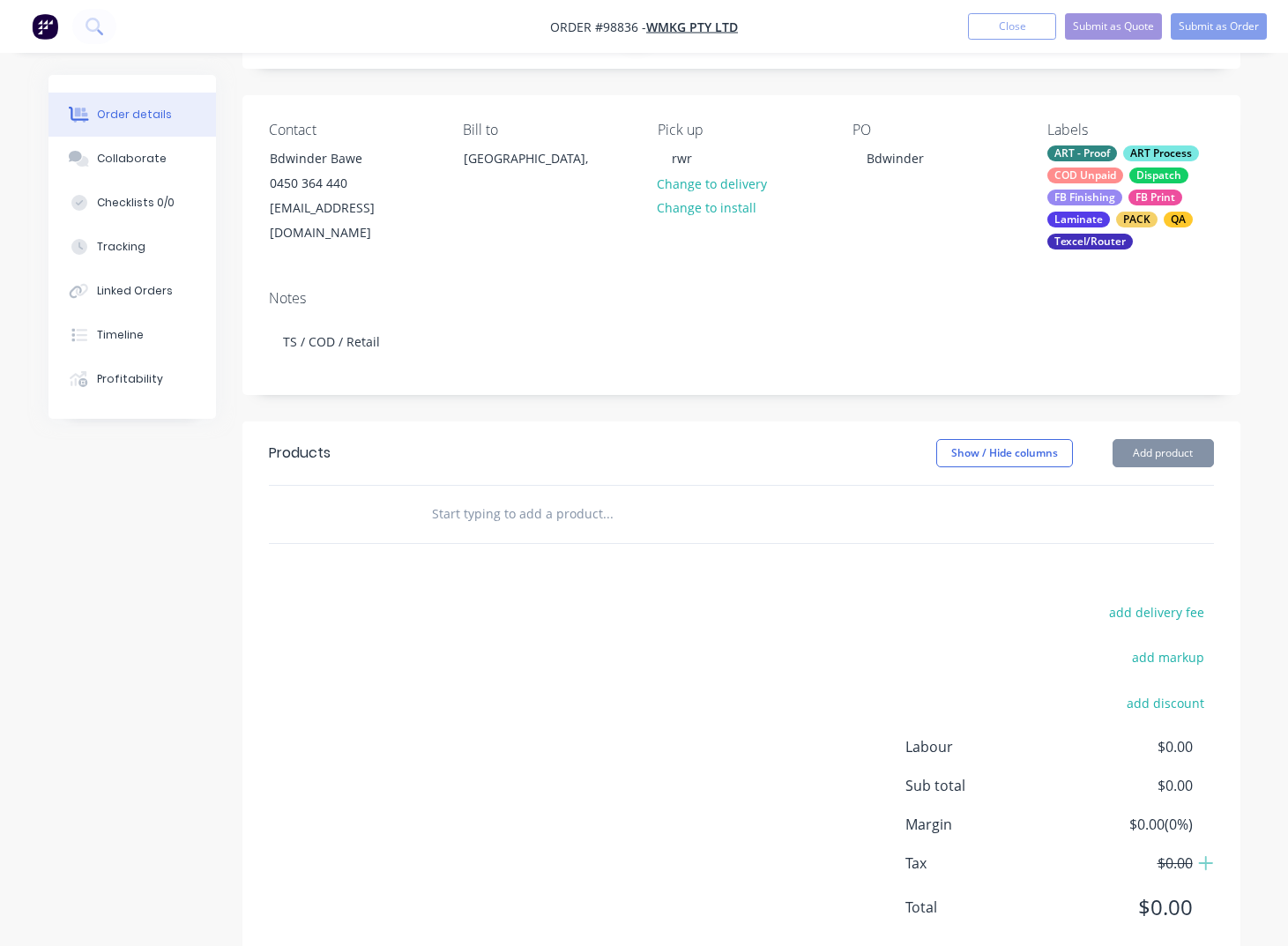
click at [452, 507] on input "text" at bounding box center [608, 513] width 353 height 36
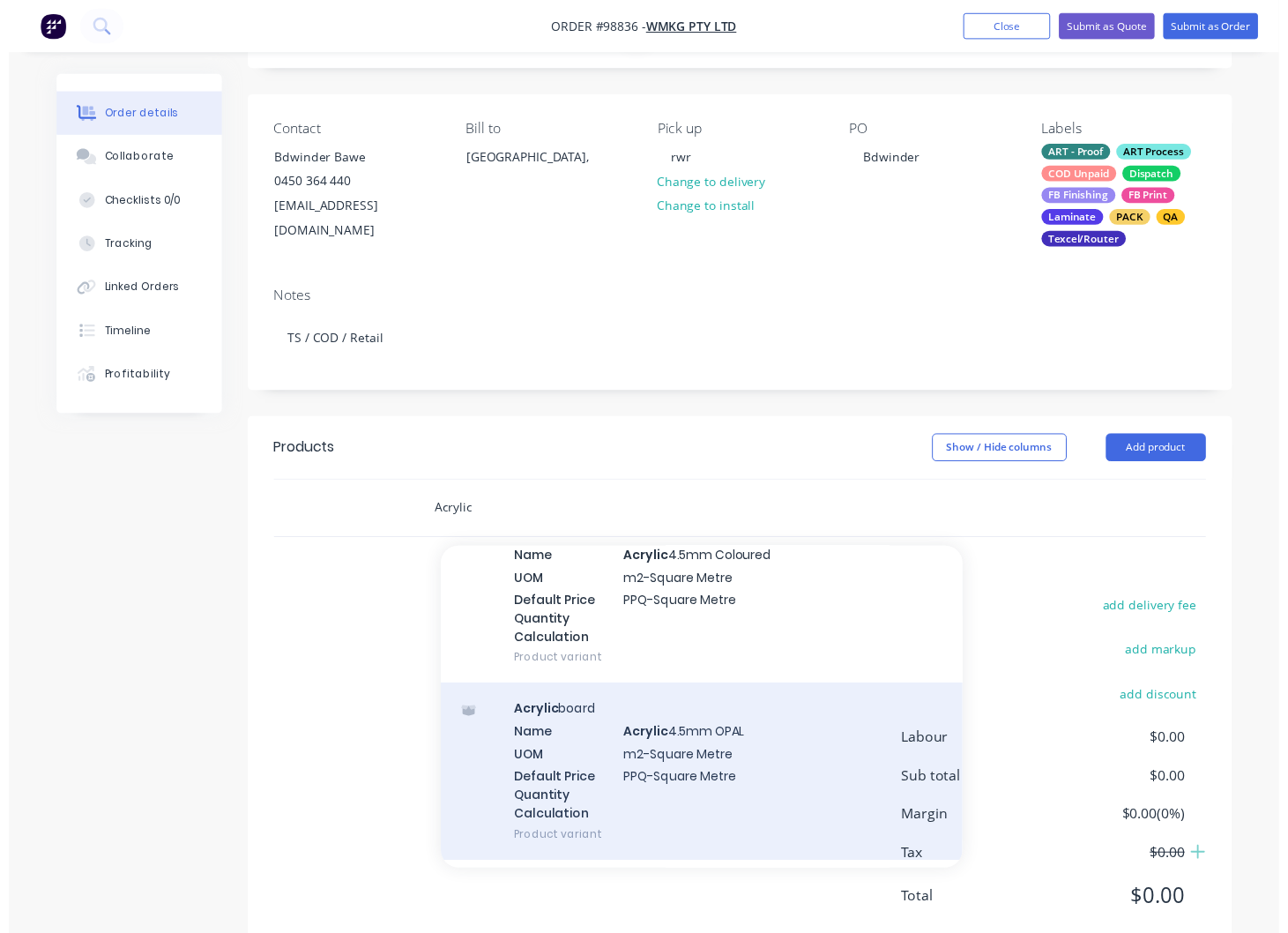
scroll to position [1068, 0]
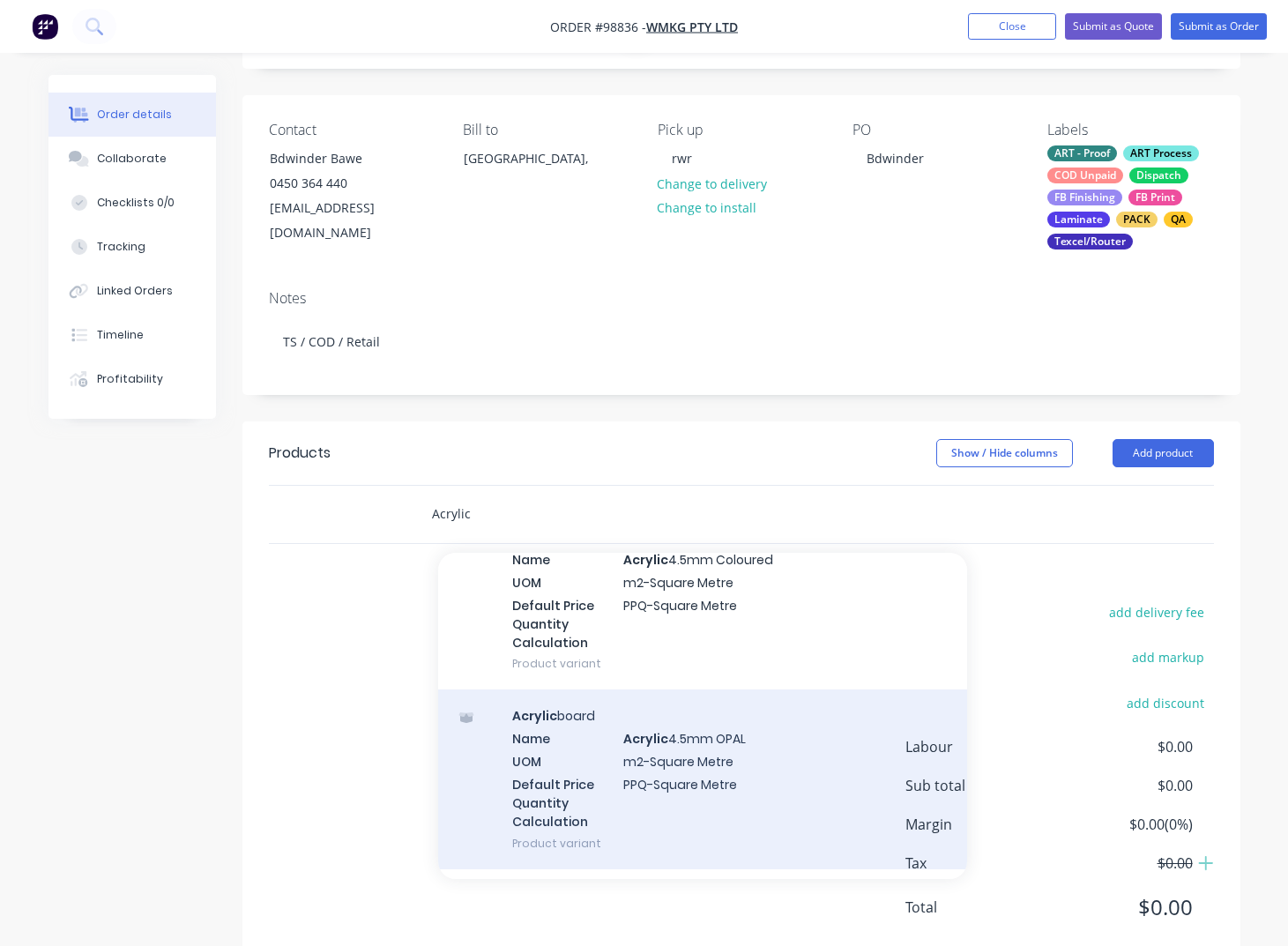
type input "Acrylic"
click at [742, 740] on div "Acrylic board Name Acrylic 4.5mm OPAL UOM m2-Square Metre Default Price Quantit…" at bounding box center [702, 779] width 529 height 179
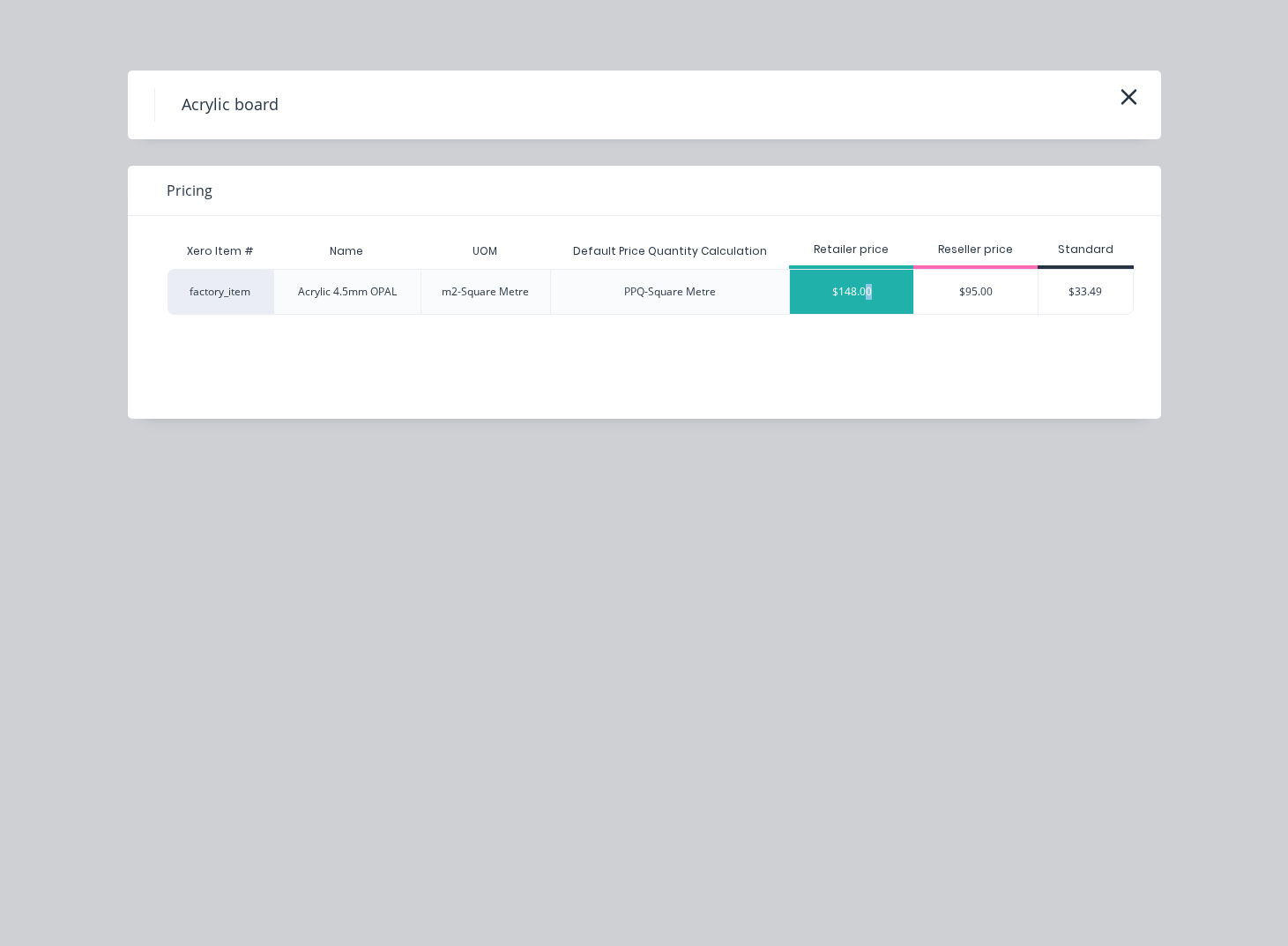
click at [868, 297] on div "$148.00" at bounding box center [852, 292] width 123 height 44
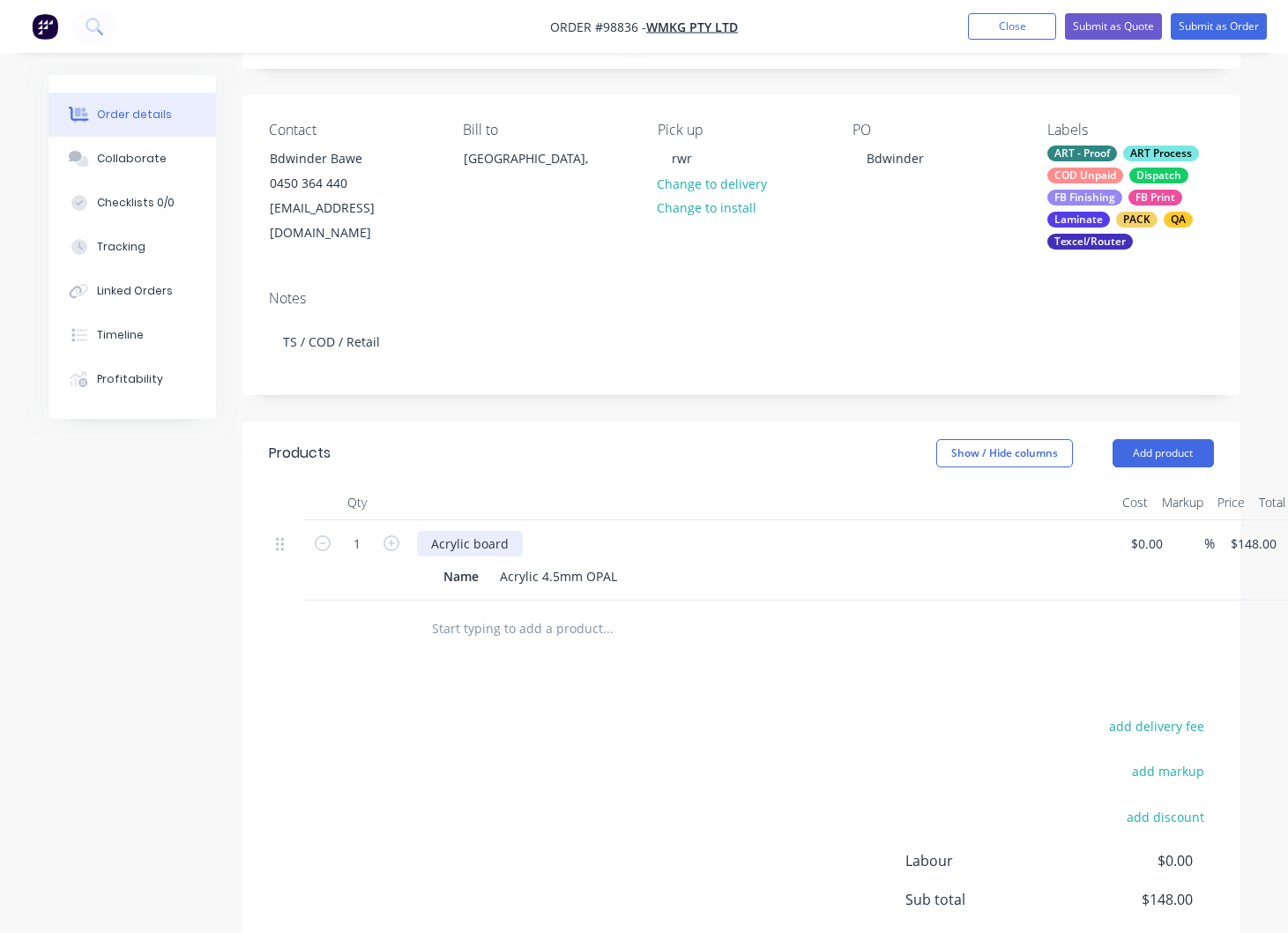
click at [516, 541] on div "Acrylic board" at bounding box center [470, 543] width 106 height 26
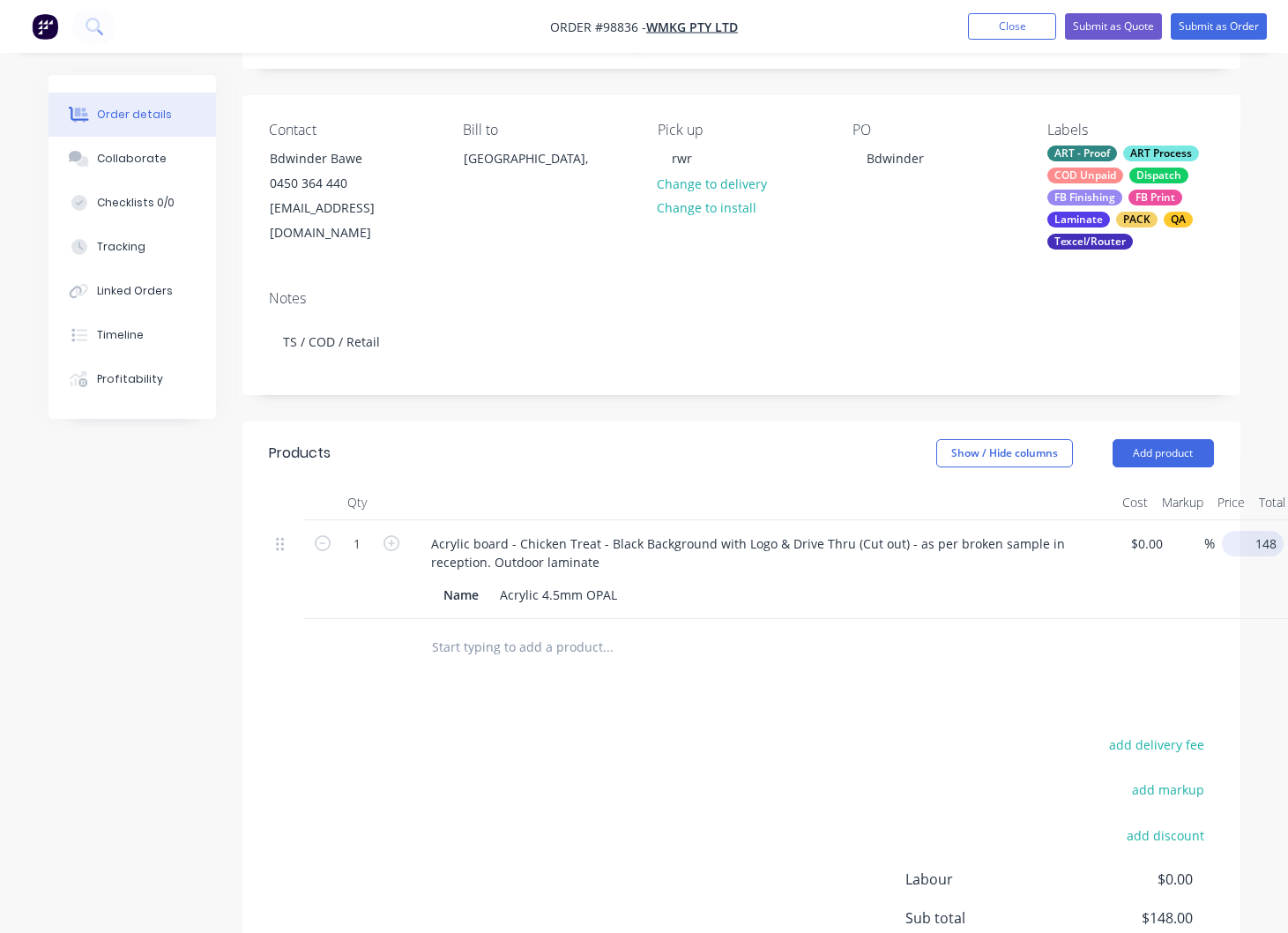
click at [1254, 548] on input "148" at bounding box center [1256, 543] width 55 height 26
type input "$195.00"
click at [503, 655] on input "text" at bounding box center [607, 646] width 353 height 36
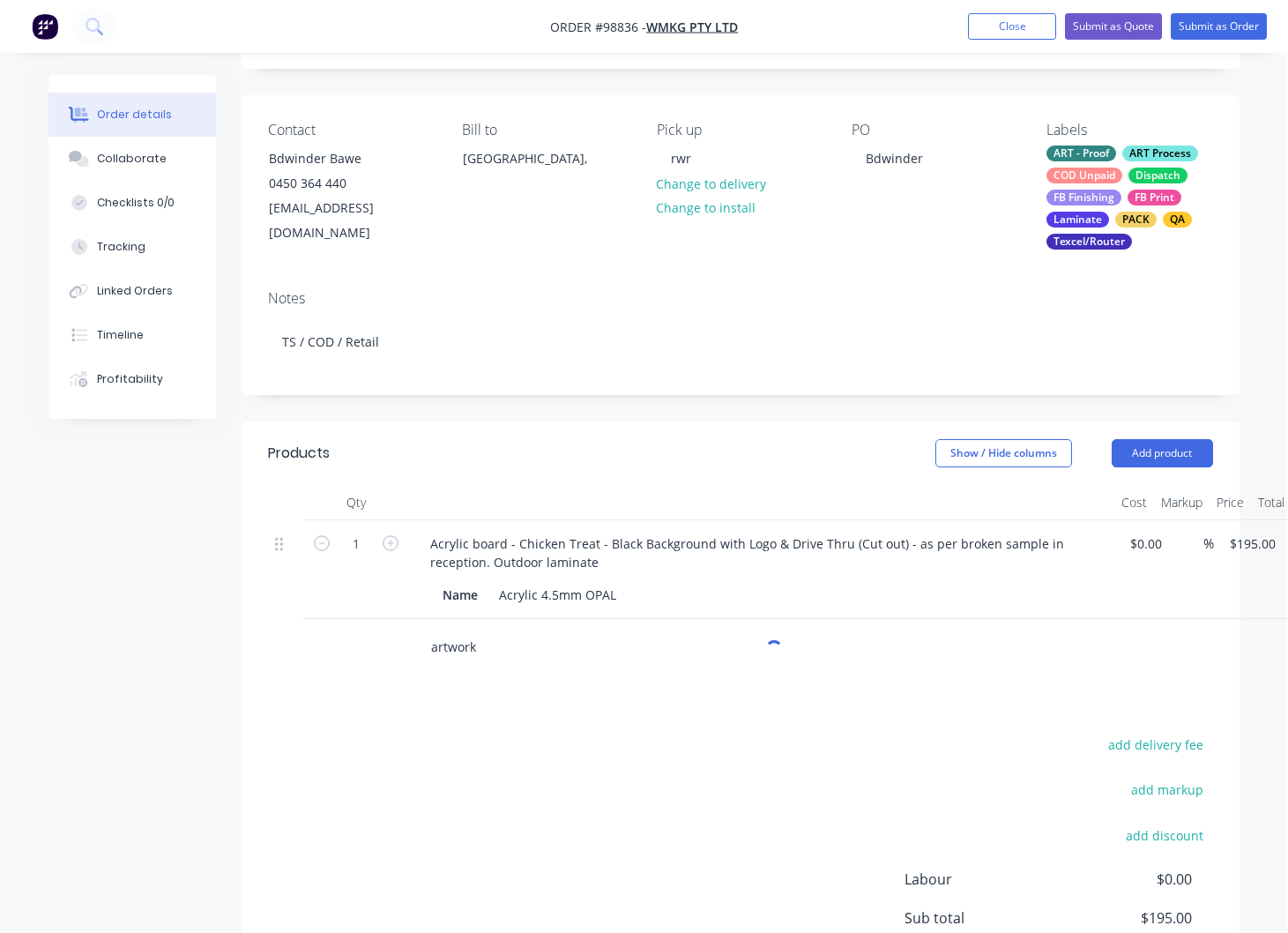
type input "artwork"
click at [550, 712] on button "Add artwork to order" at bounding box center [701, 714] width 529 height 56
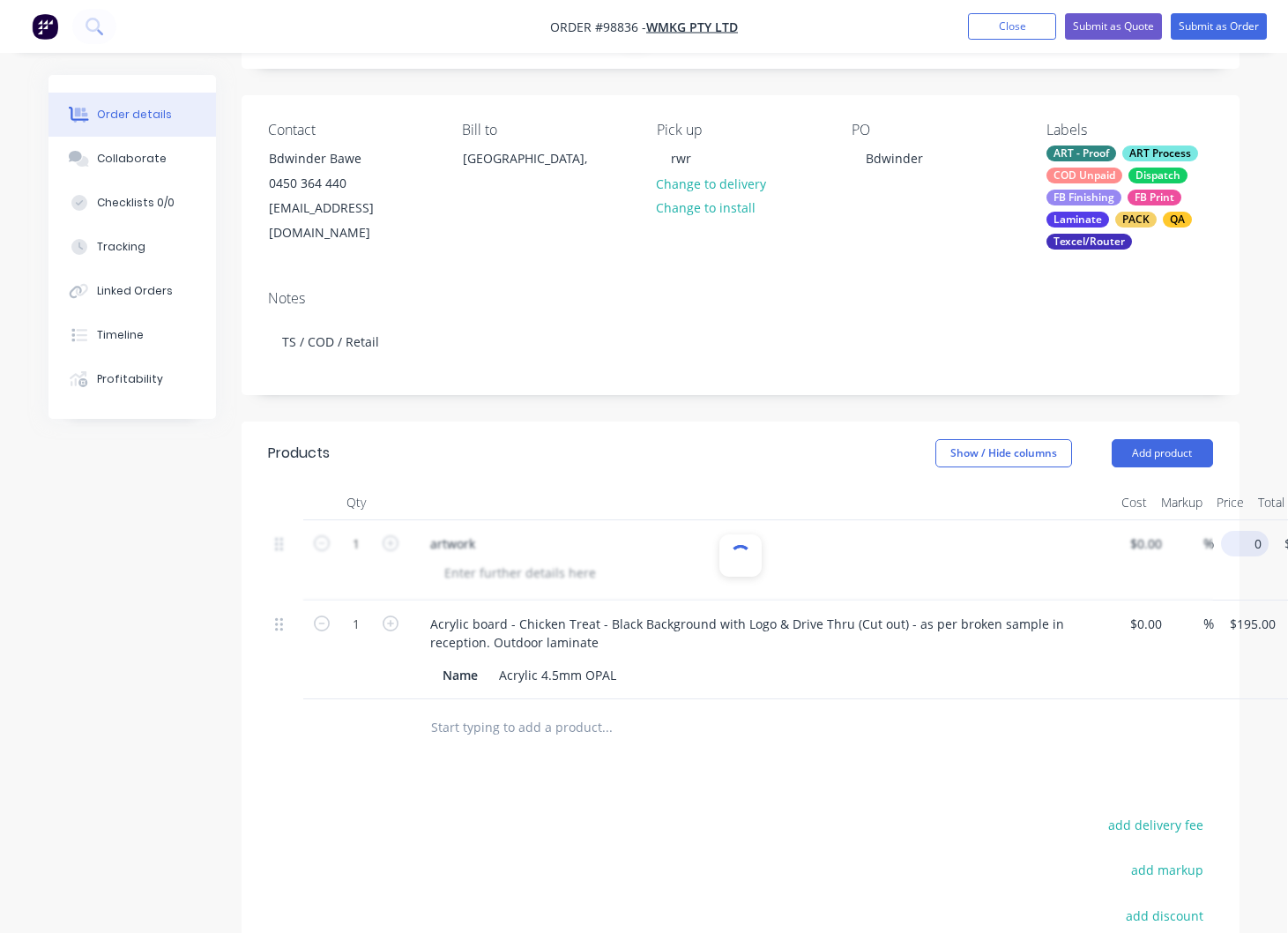
click at [1249, 541] on input "0" at bounding box center [1248, 543] width 41 height 26
type input "$60.00"
type input "60.00"
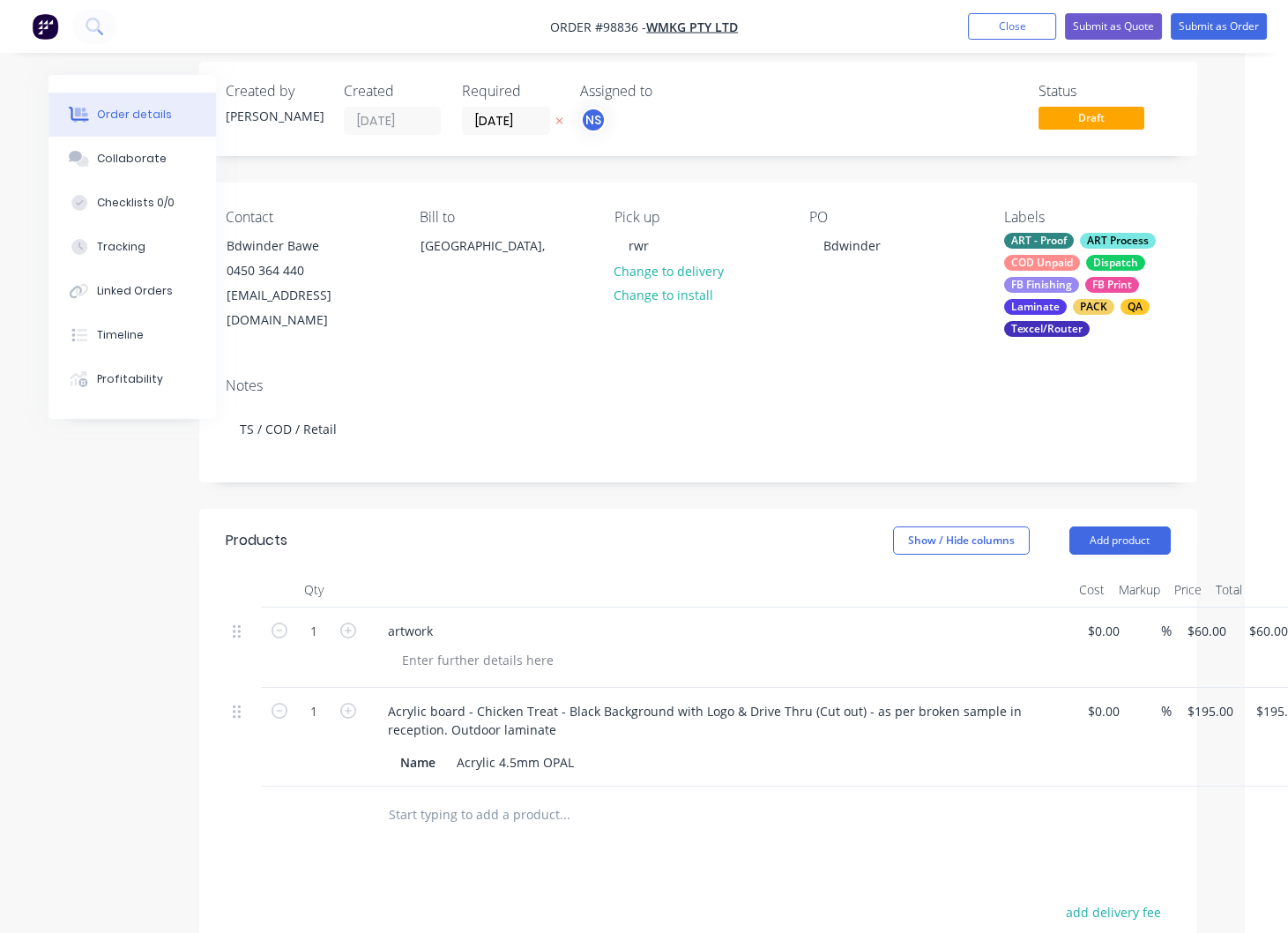
scroll to position [0, 43]
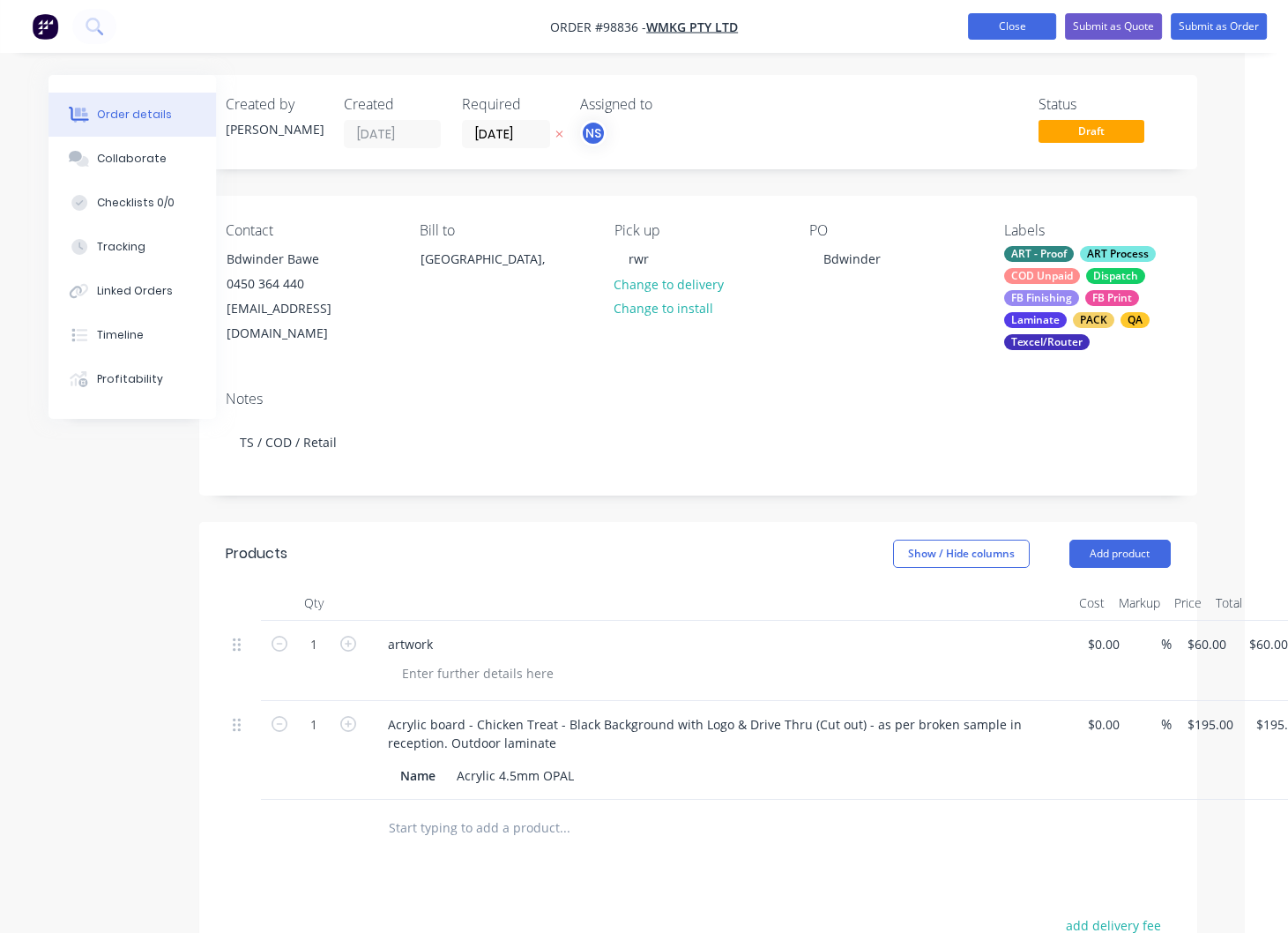
click at [1003, 30] on button "Close" at bounding box center [1011, 26] width 88 height 26
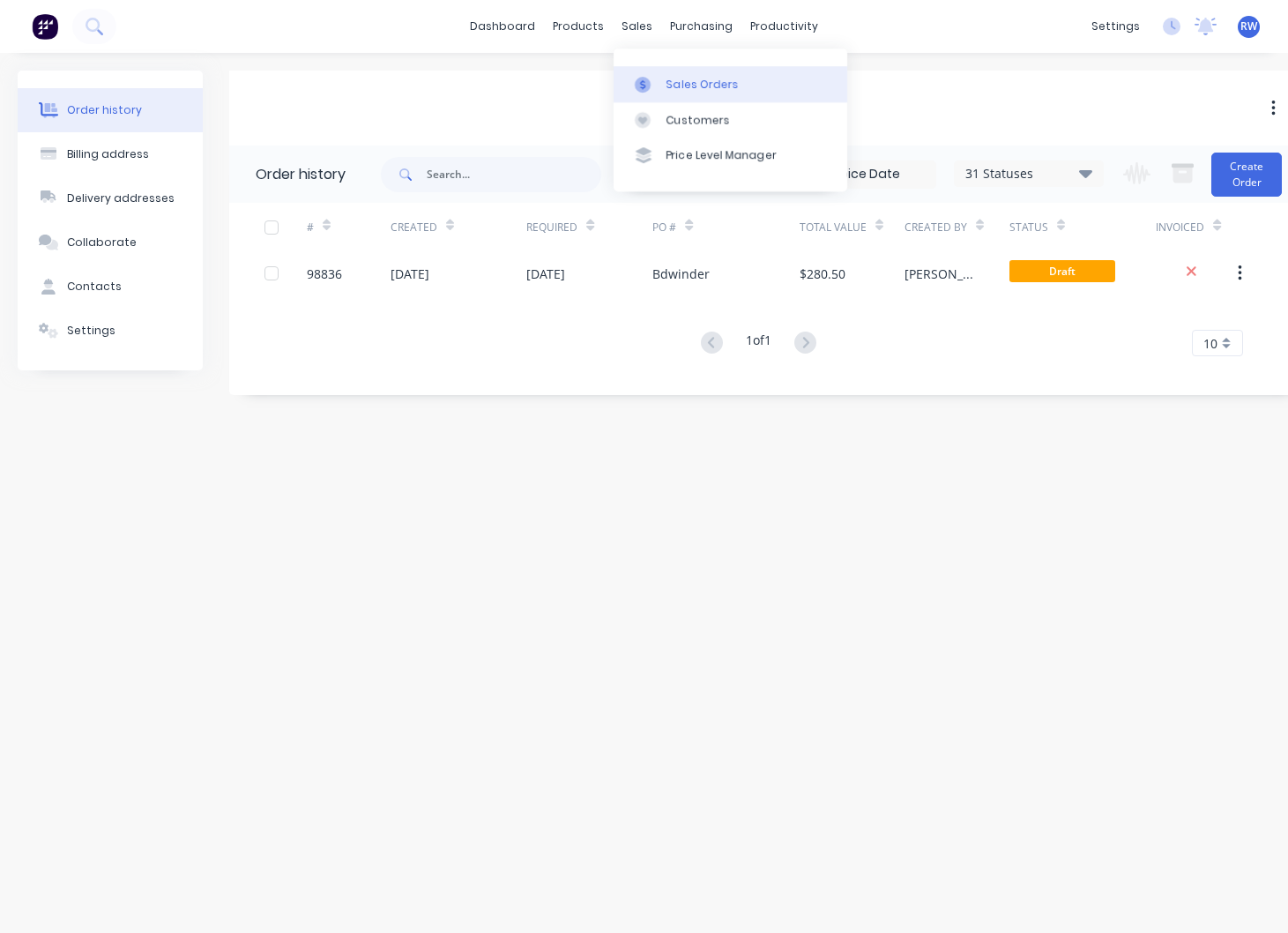
click at [702, 84] on div "Sales Orders" at bounding box center [702, 85] width 72 height 15
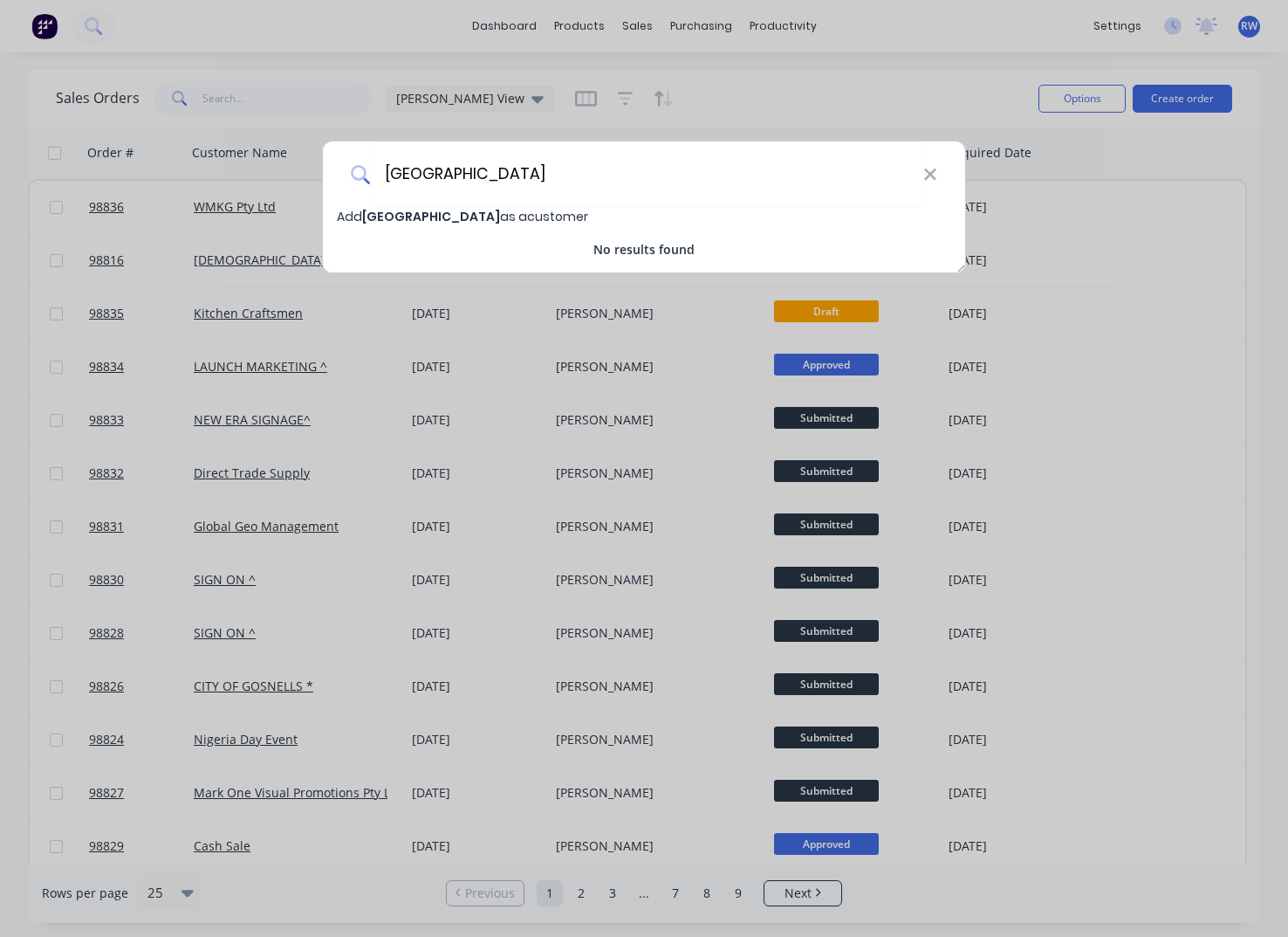
type input "[GEOGRAPHIC_DATA]"
click at [411, 219] on span "[GEOGRAPHIC_DATA]" at bounding box center [431, 216] width 137 height 17
select select "AU"
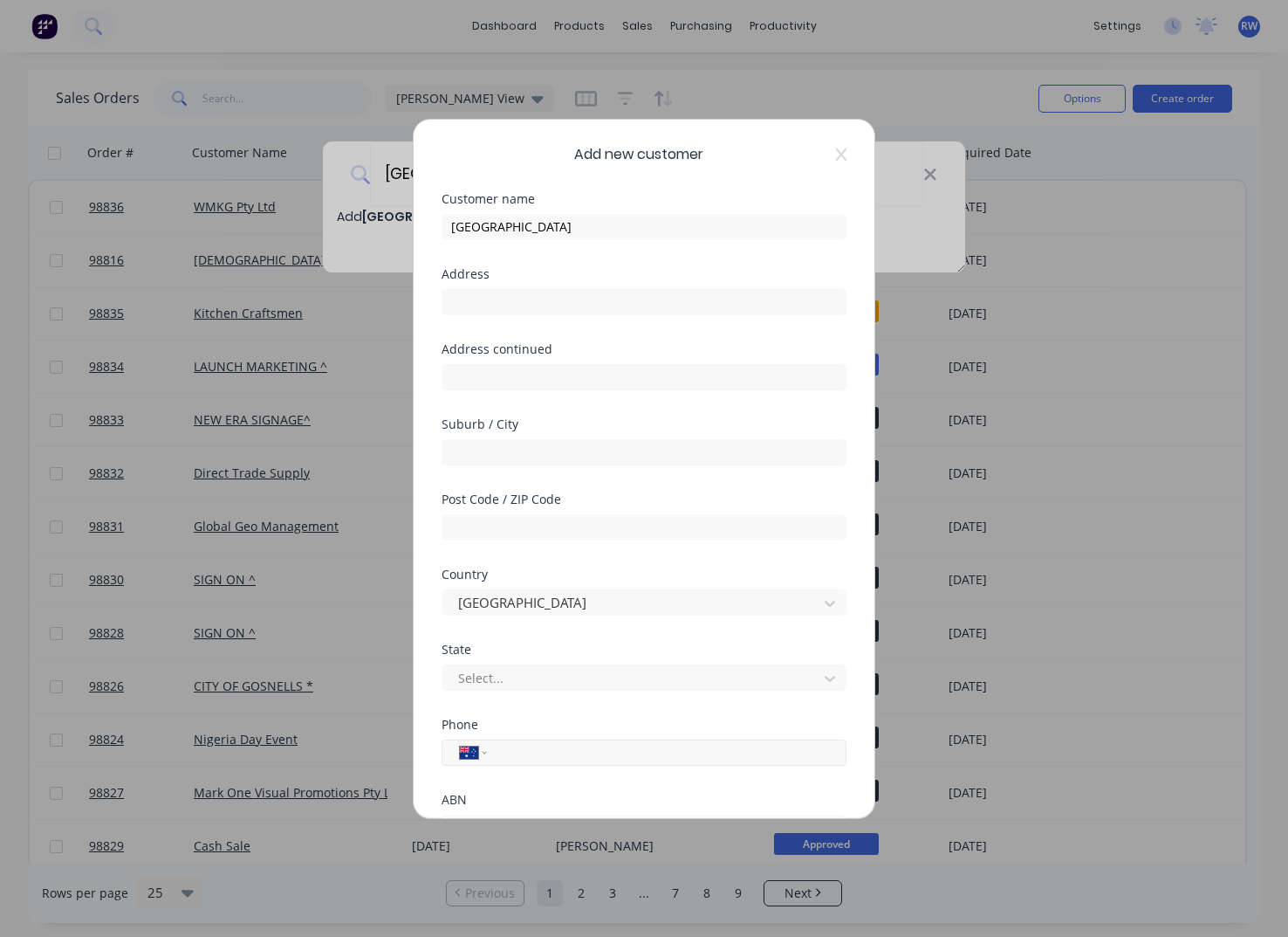
drag, startPoint x: 551, startPoint y: 751, endPoint x: 569, endPoint y: 744, distance: 19.3
click at [549, 745] on input "tel" at bounding box center [664, 752] width 329 height 20
type input "0427 207 272"
click at [477, 449] on input "text" at bounding box center [644, 452] width 405 height 26
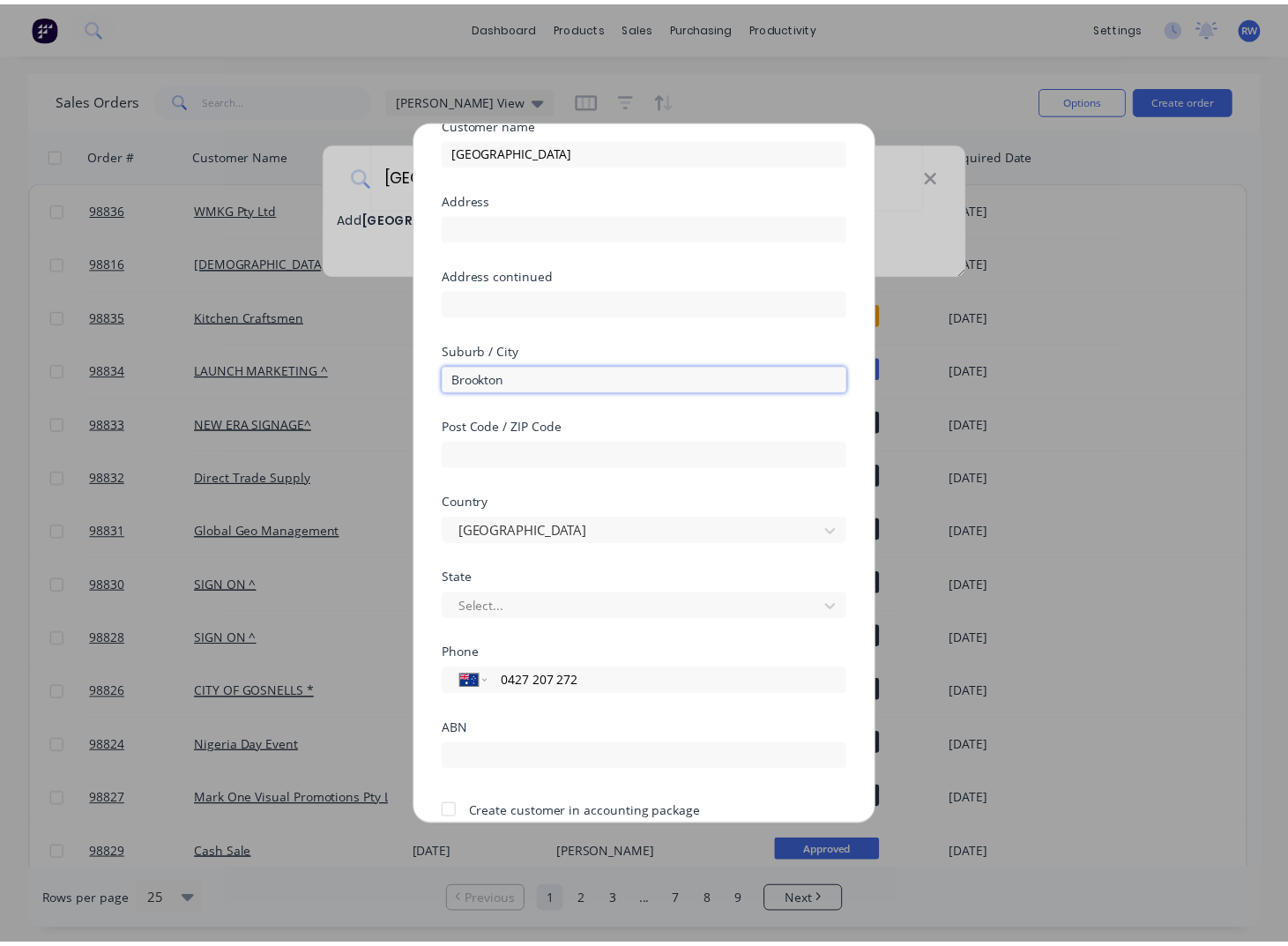
scroll to position [155, 0]
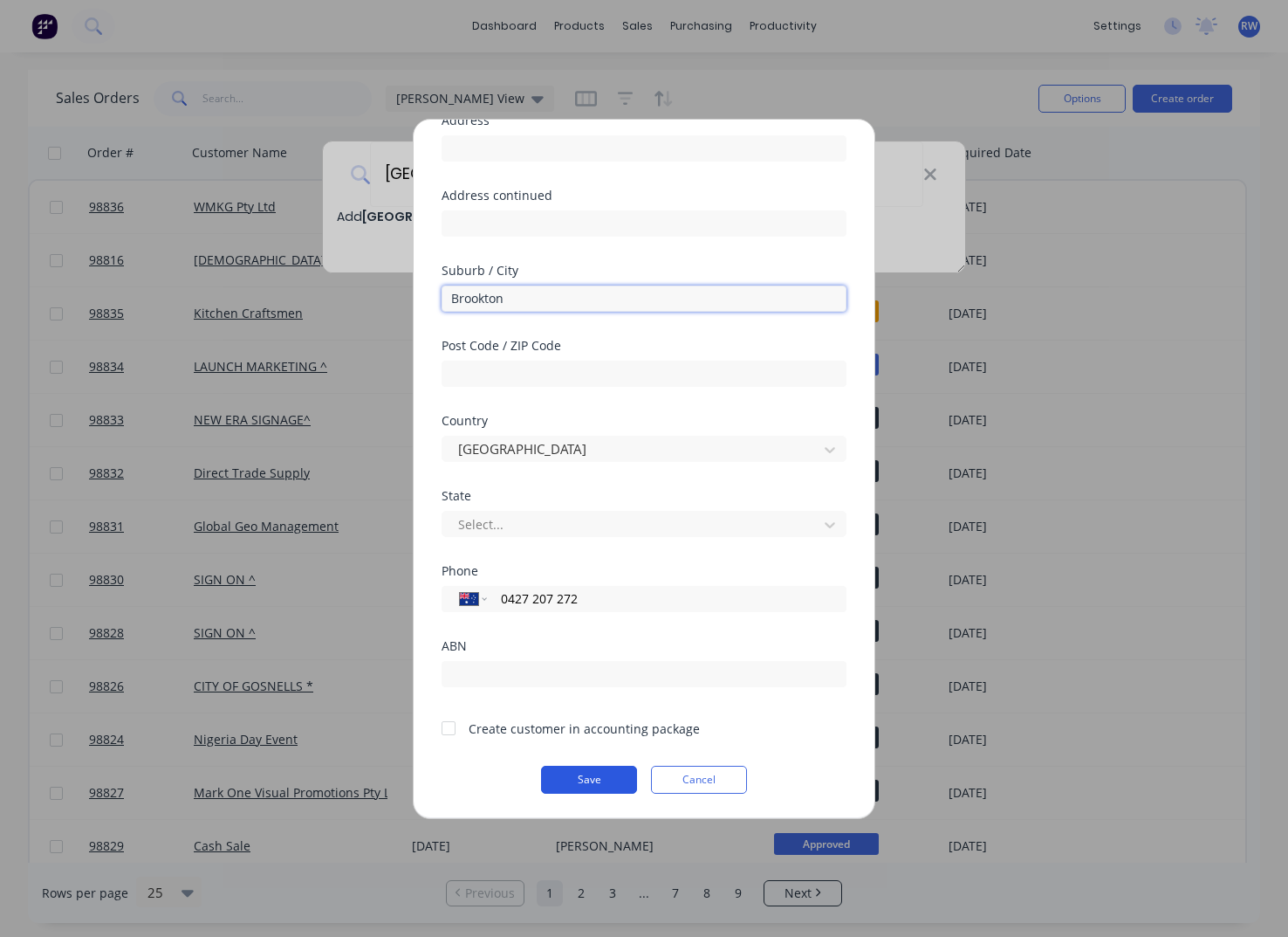
type input "Brookton"
click at [592, 776] on button "Save" at bounding box center [589, 778] width 96 height 28
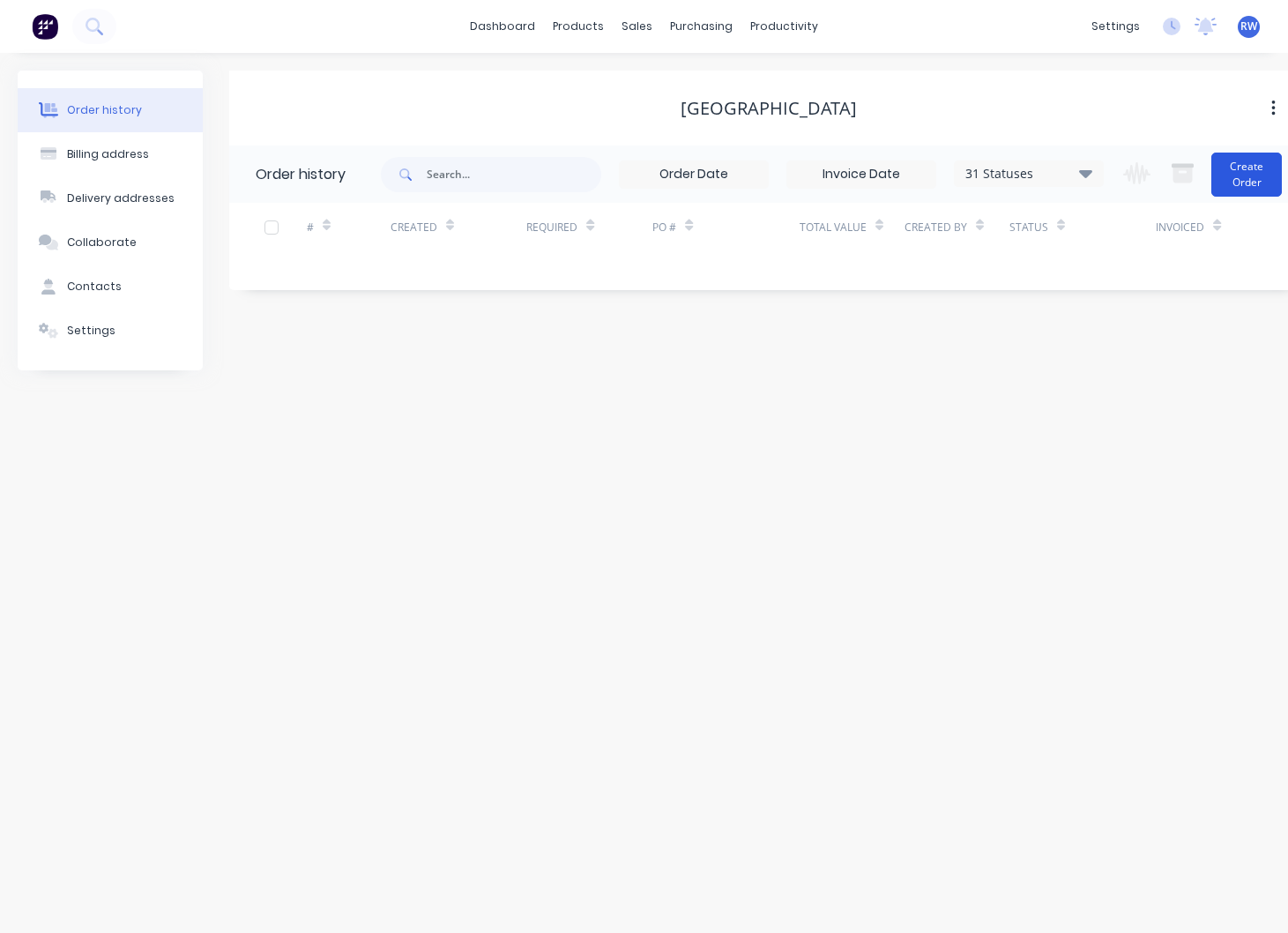
click at [1241, 186] on button "Create Order" at bounding box center [1247, 175] width 70 height 44
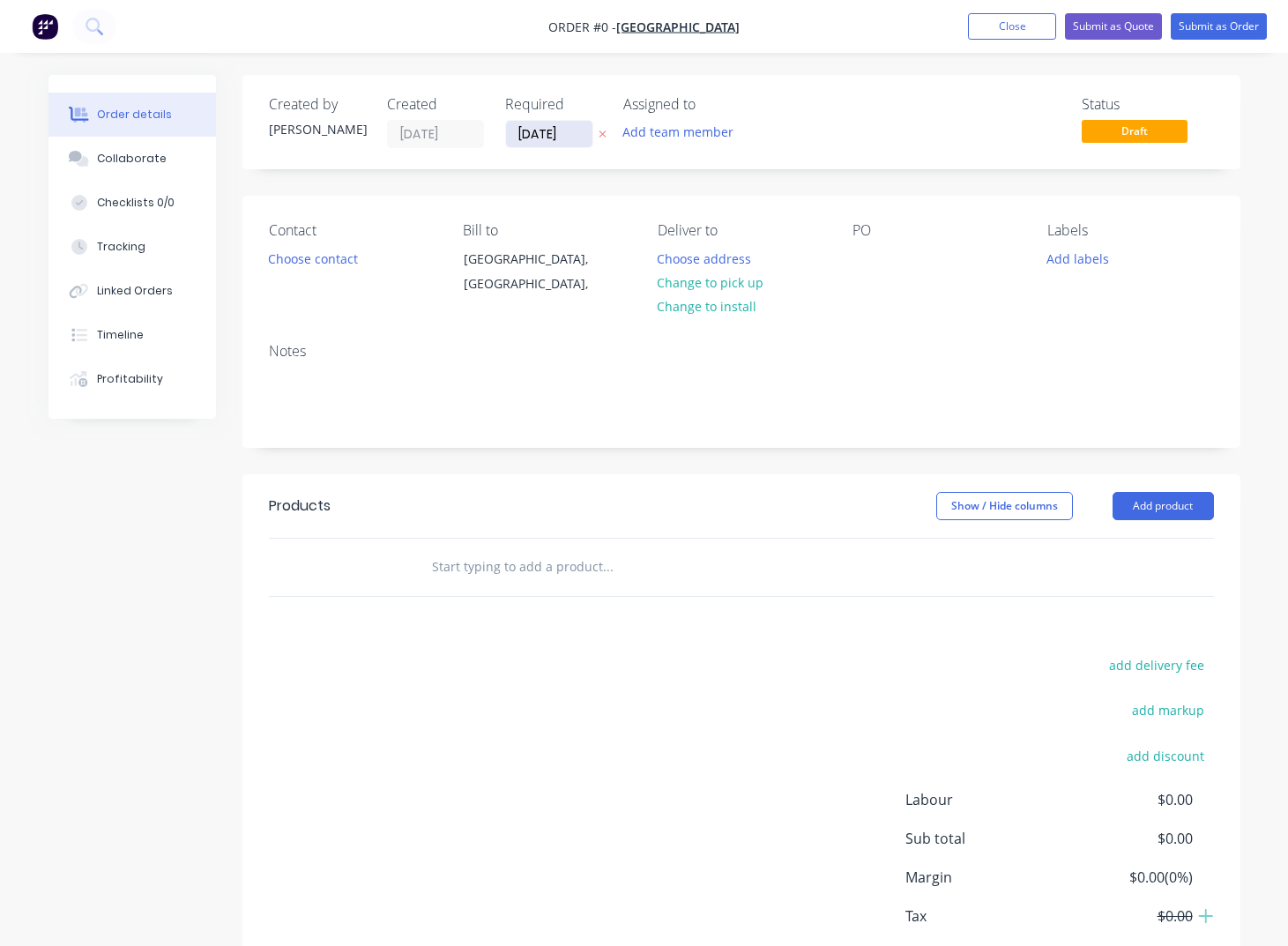
click at [569, 129] on input "[DATE]" at bounding box center [550, 133] width 87 height 26
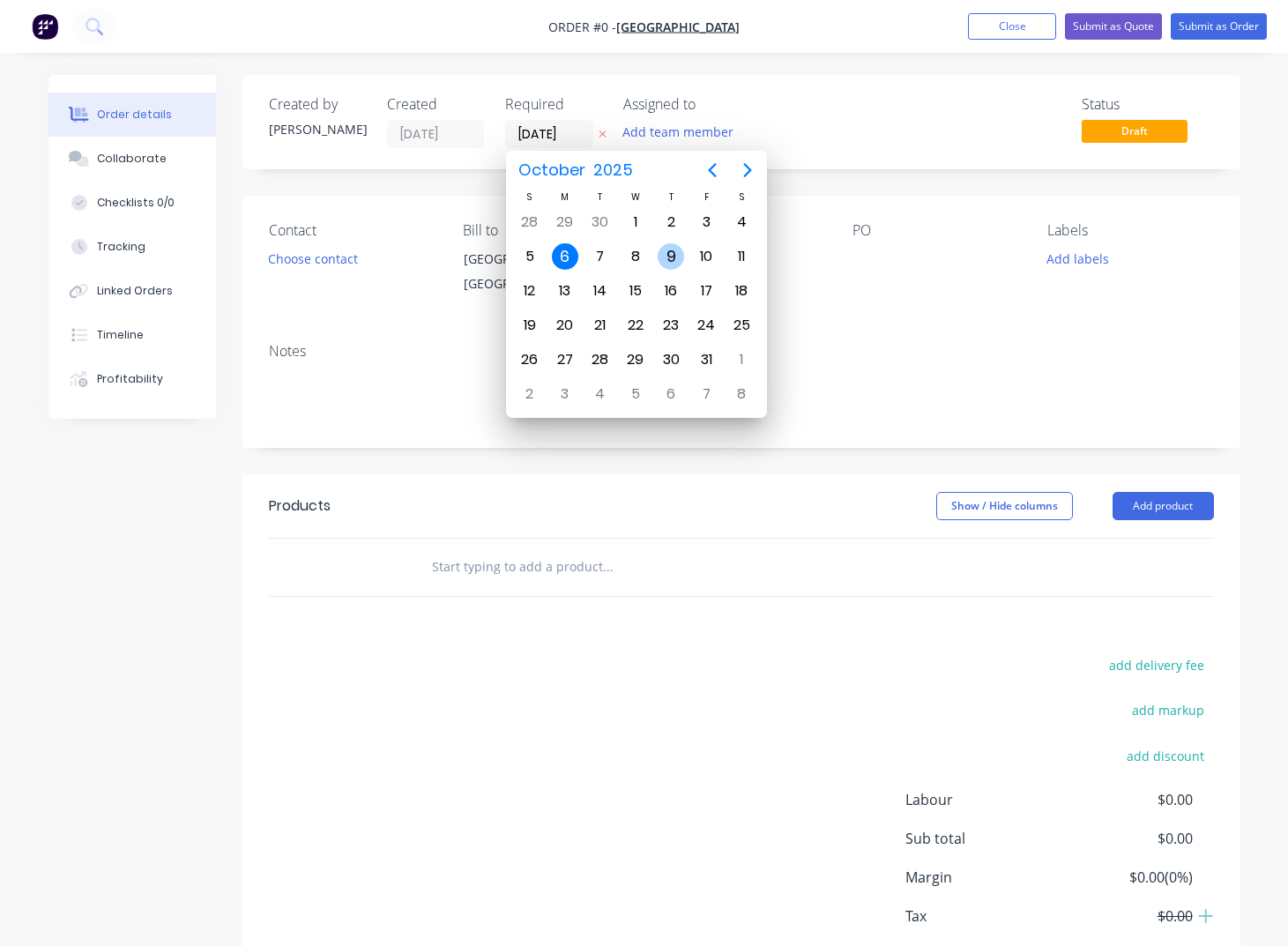
click at [677, 254] on div "9" at bounding box center [671, 256] width 26 height 26
type input "[DATE]"
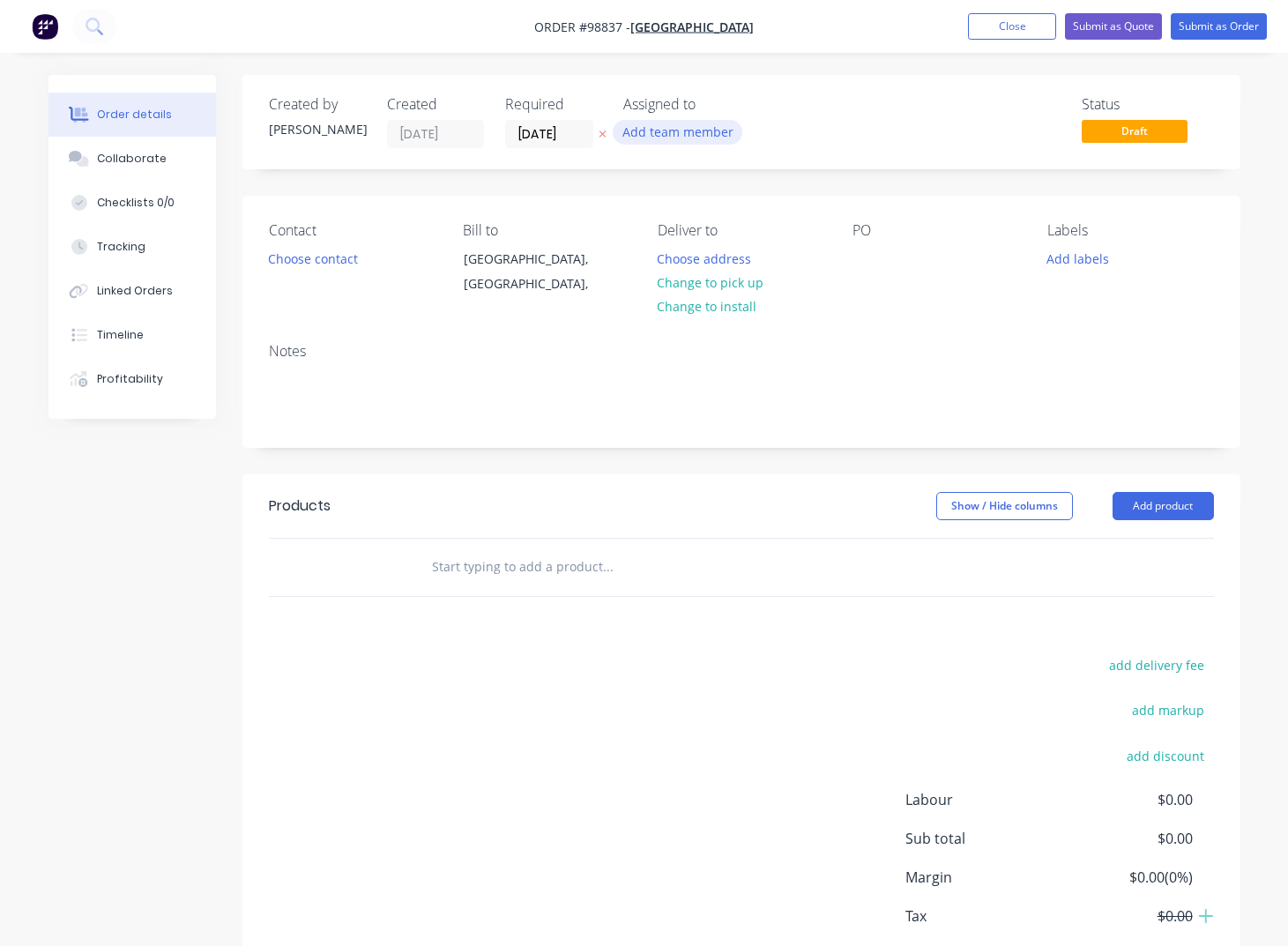
click at [686, 137] on button "Add team member" at bounding box center [677, 131] width 129 height 24
type input "tash"
click at [727, 224] on div "[PERSON_NAME]" at bounding box center [765, 230] width 177 height 18
click at [288, 256] on button "Choose contact" at bounding box center [313, 257] width 108 height 24
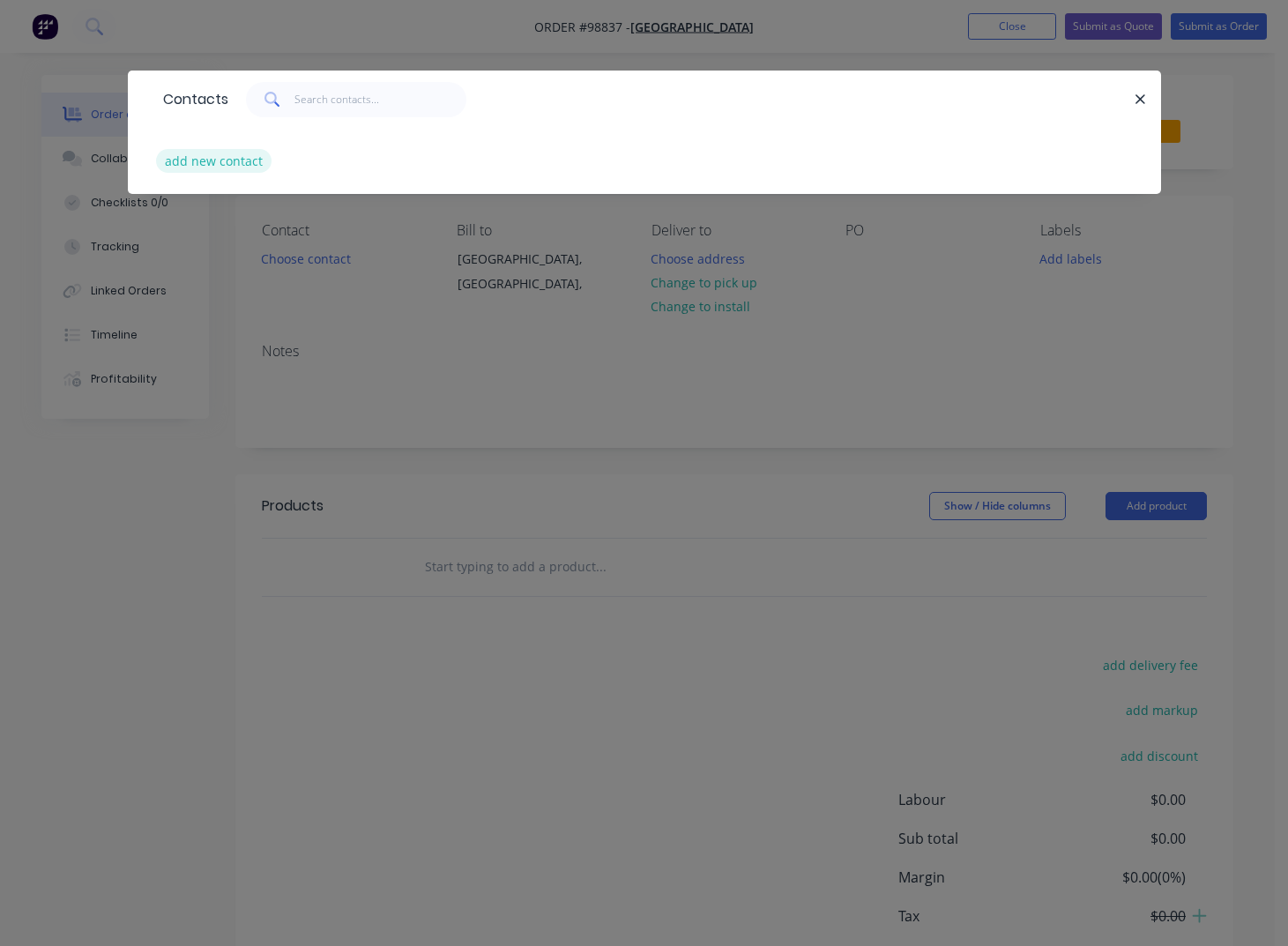
click at [236, 165] on button "add new contact" at bounding box center [214, 160] width 117 height 24
select select "AU"
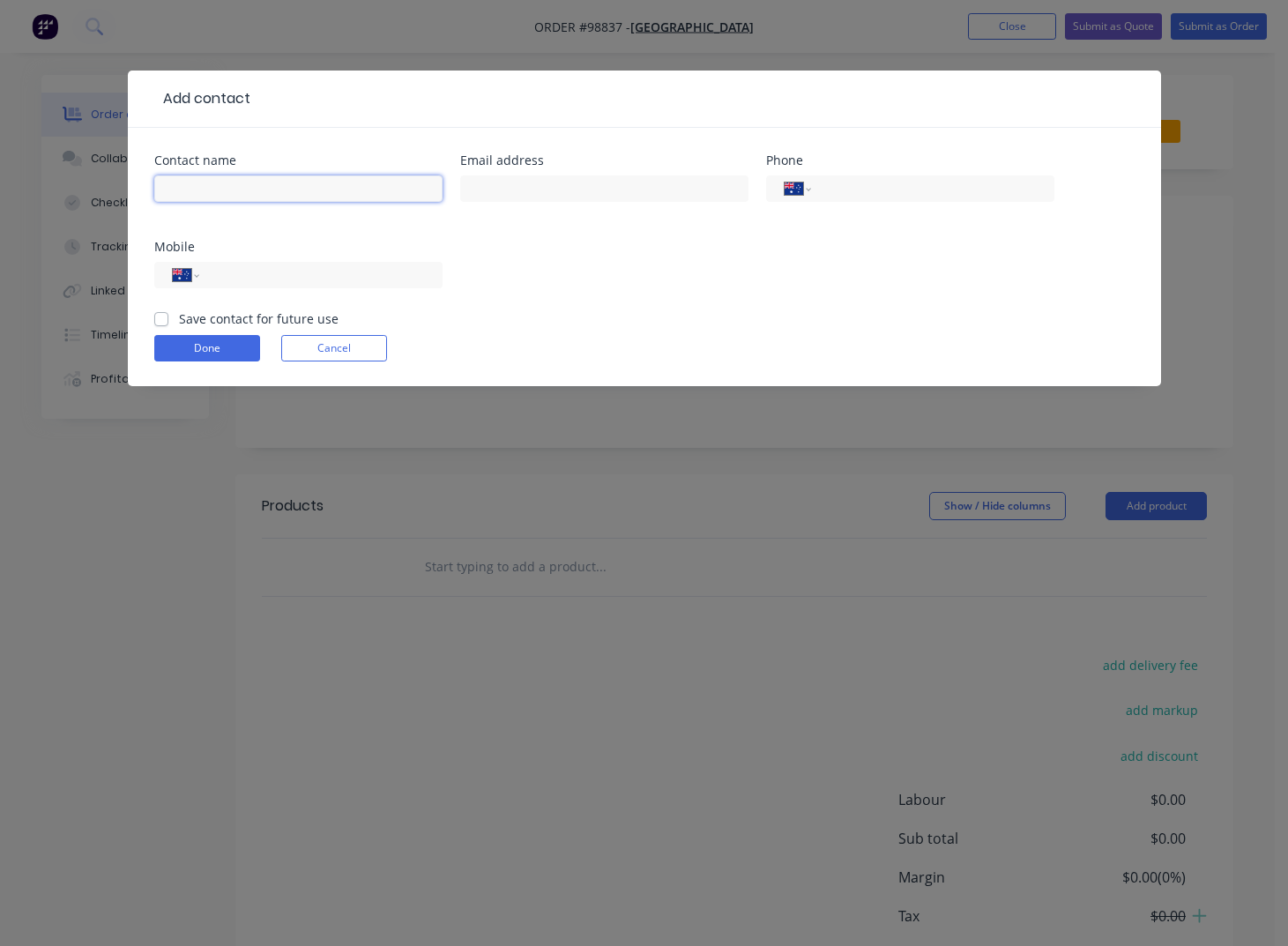
scroll to position [2, 0]
click at [231, 190] on input "text" at bounding box center [298, 188] width 288 height 26
type input "[PERSON_NAME]"
click at [649, 187] on input "text" at bounding box center [604, 188] width 288 height 26
type input "[EMAIL_ADDRESS][DOMAIN_NAME]"
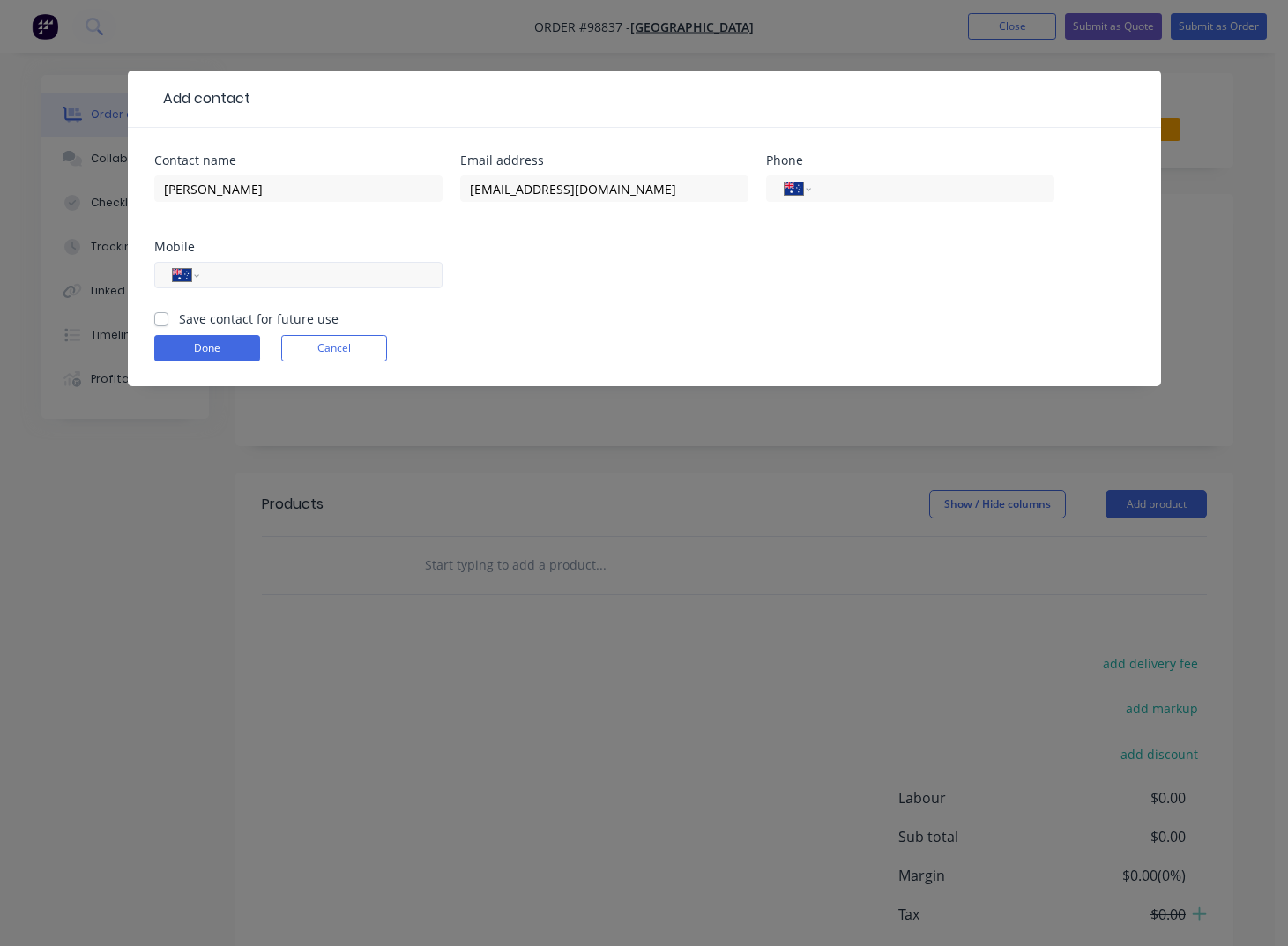
click at [410, 273] on input "tel" at bounding box center [316, 275] width 211 height 20
type input "0427 207 272"
click at [226, 320] on label "Save contact for future use" at bounding box center [259, 318] width 159 height 18
click at [169, 320] on input "Save contact for future use" at bounding box center [161, 317] width 14 height 16
checkbox input "true"
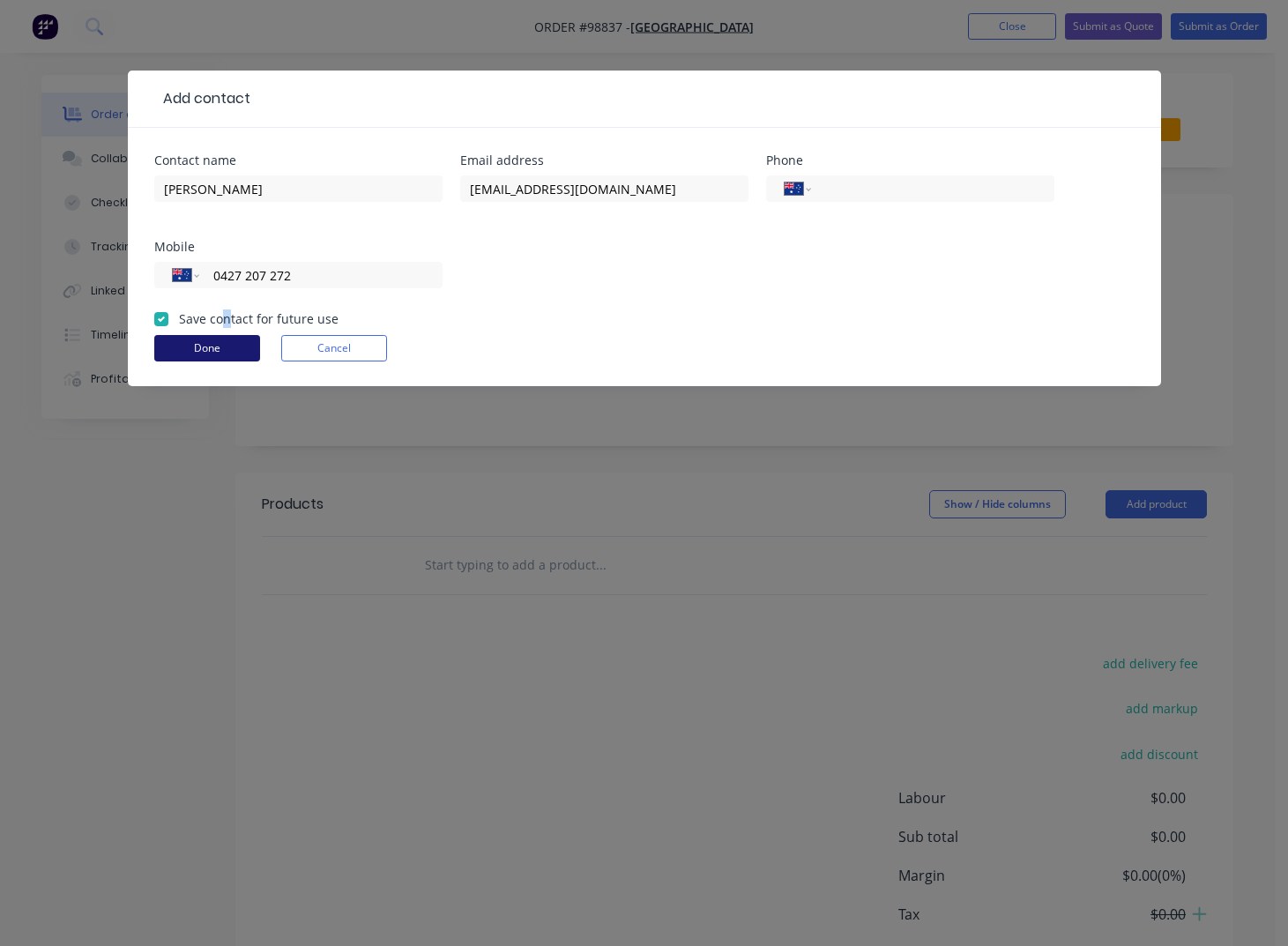
click at [227, 348] on button "Done" at bounding box center [207, 347] width 106 height 26
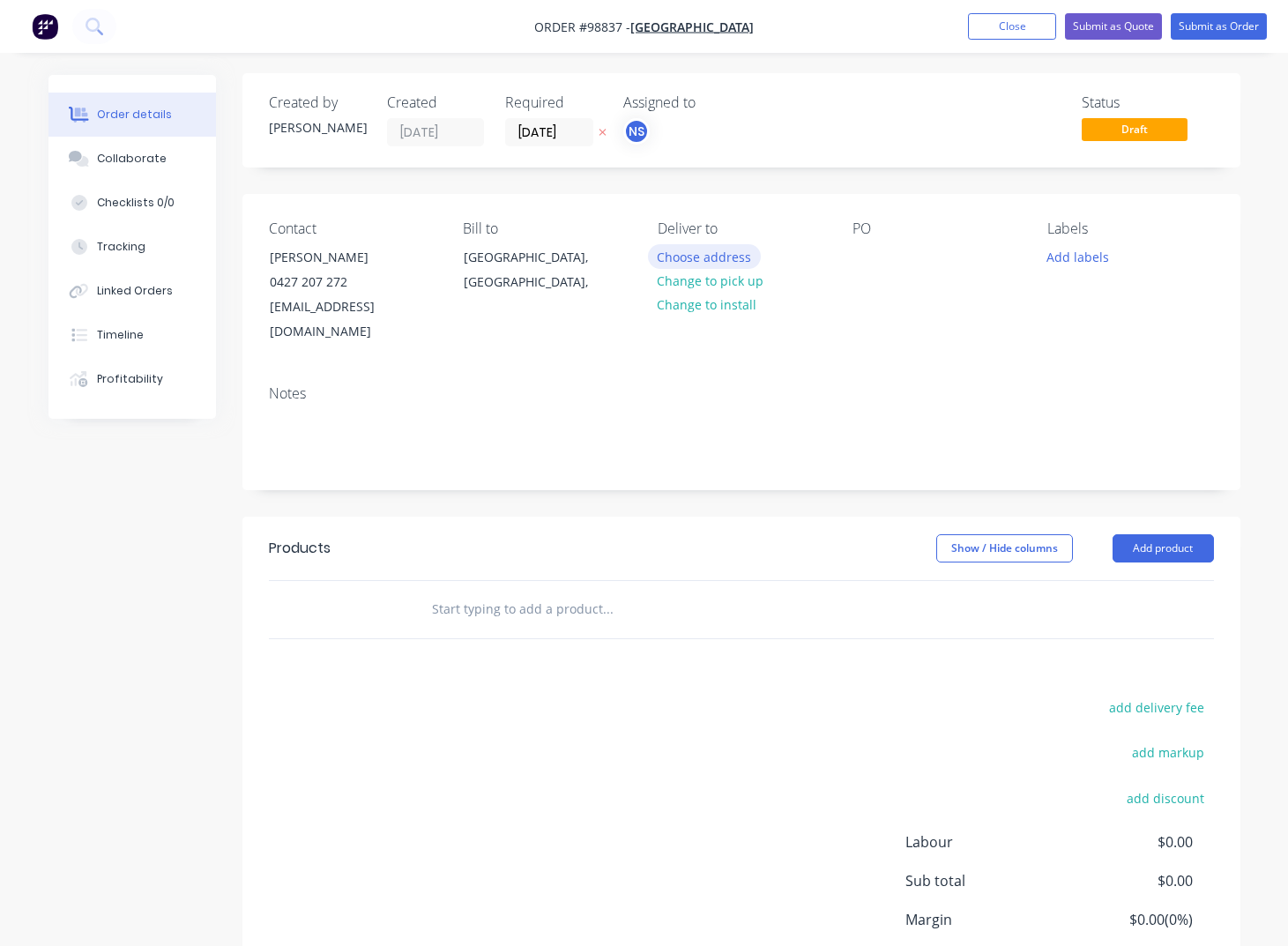
click at [703, 261] on button "Choose address" at bounding box center [704, 256] width 113 height 24
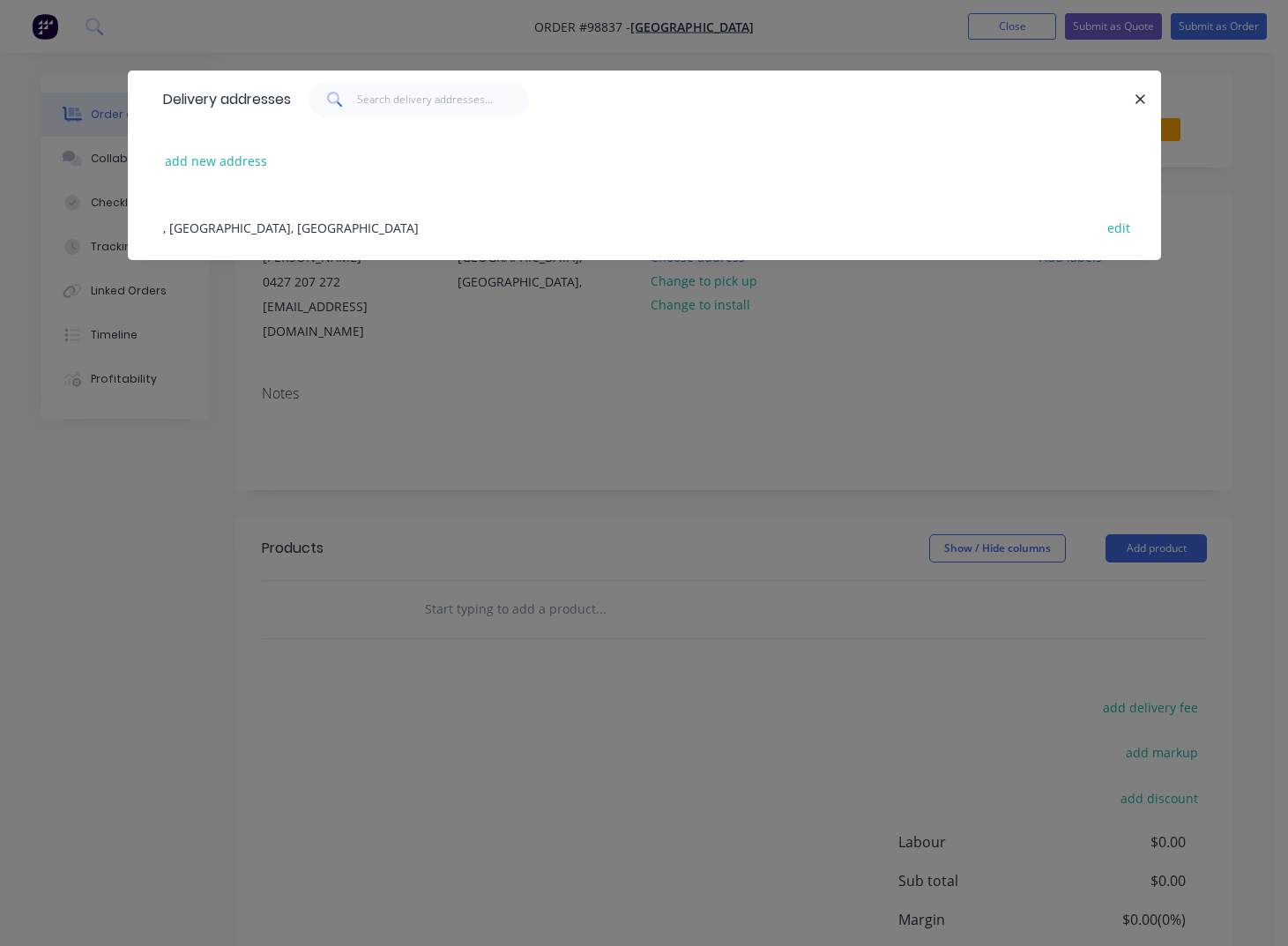
click at [246, 229] on div ", [GEOGRAPHIC_DATA], [GEOGRAPHIC_DATA] edit" at bounding box center [644, 227] width 980 height 67
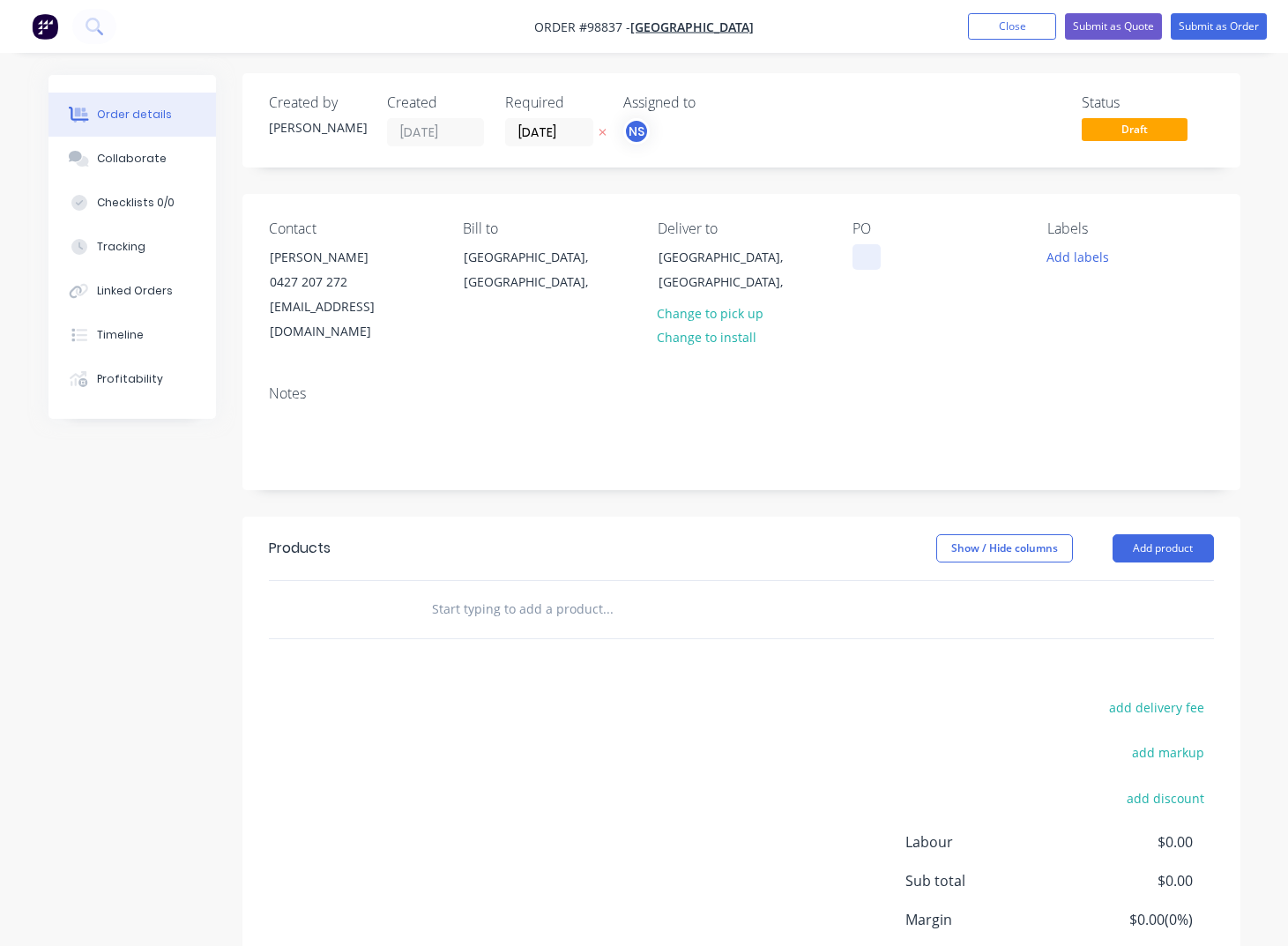
click at [866, 259] on div at bounding box center [866, 257] width 28 height 26
click at [766, 261] on div "[GEOGRAPHIC_DATA], [GEOGRAPHIC_DATA]," at bounding box center [732, 269] width 147 height 49
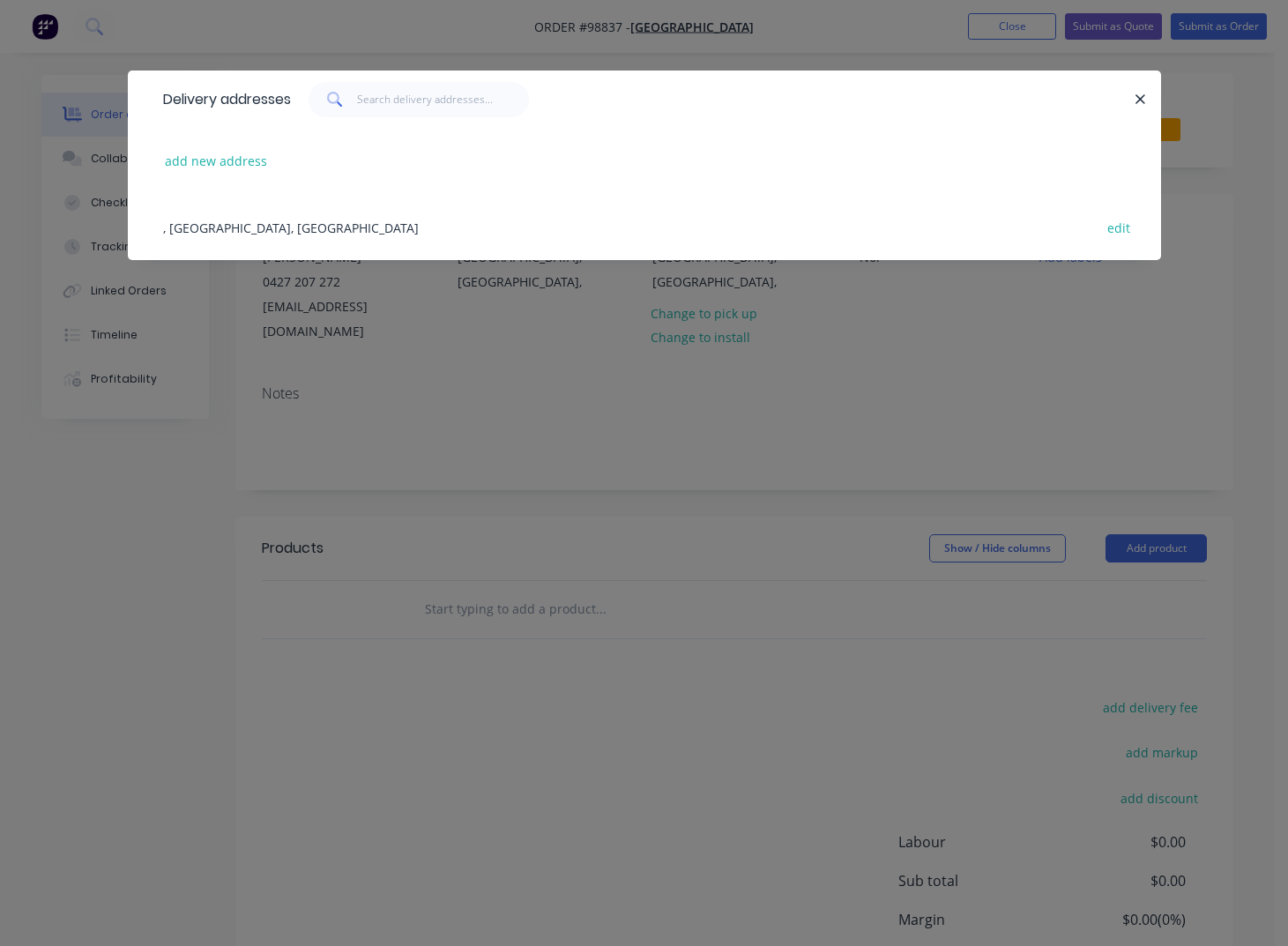
click at [288, 227] on div ", [GEOGRAPHIC_DATA], [GEOGRAPHIC_DATA] edit" at bounding box center [644, 227] width 980 height 67
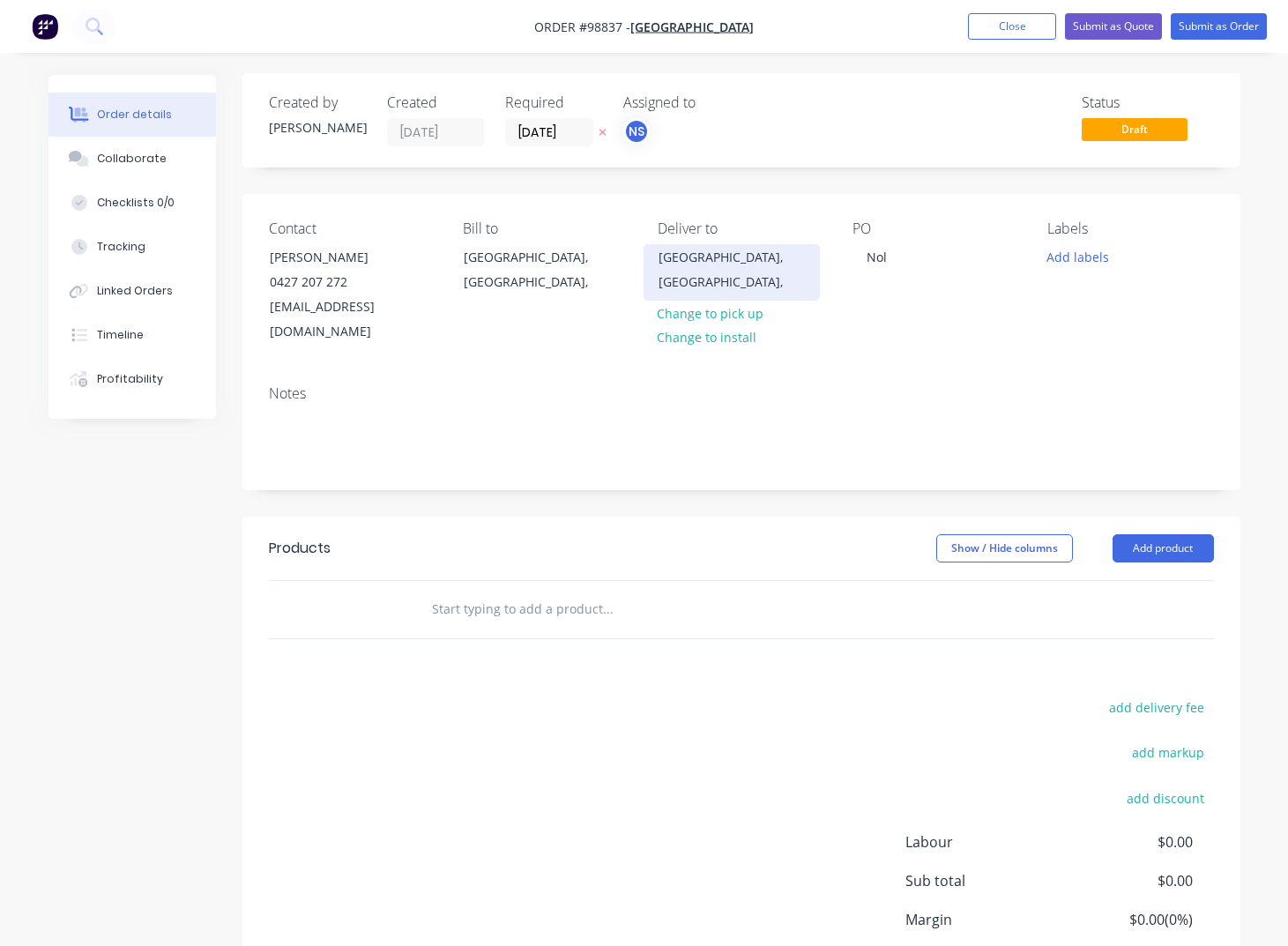
click at [676, 278] on div "[GEOGRAPHIC_DATA], [GEOGRAPHIC_DATA]," at bounding box center [731, 272] width 177 height 56
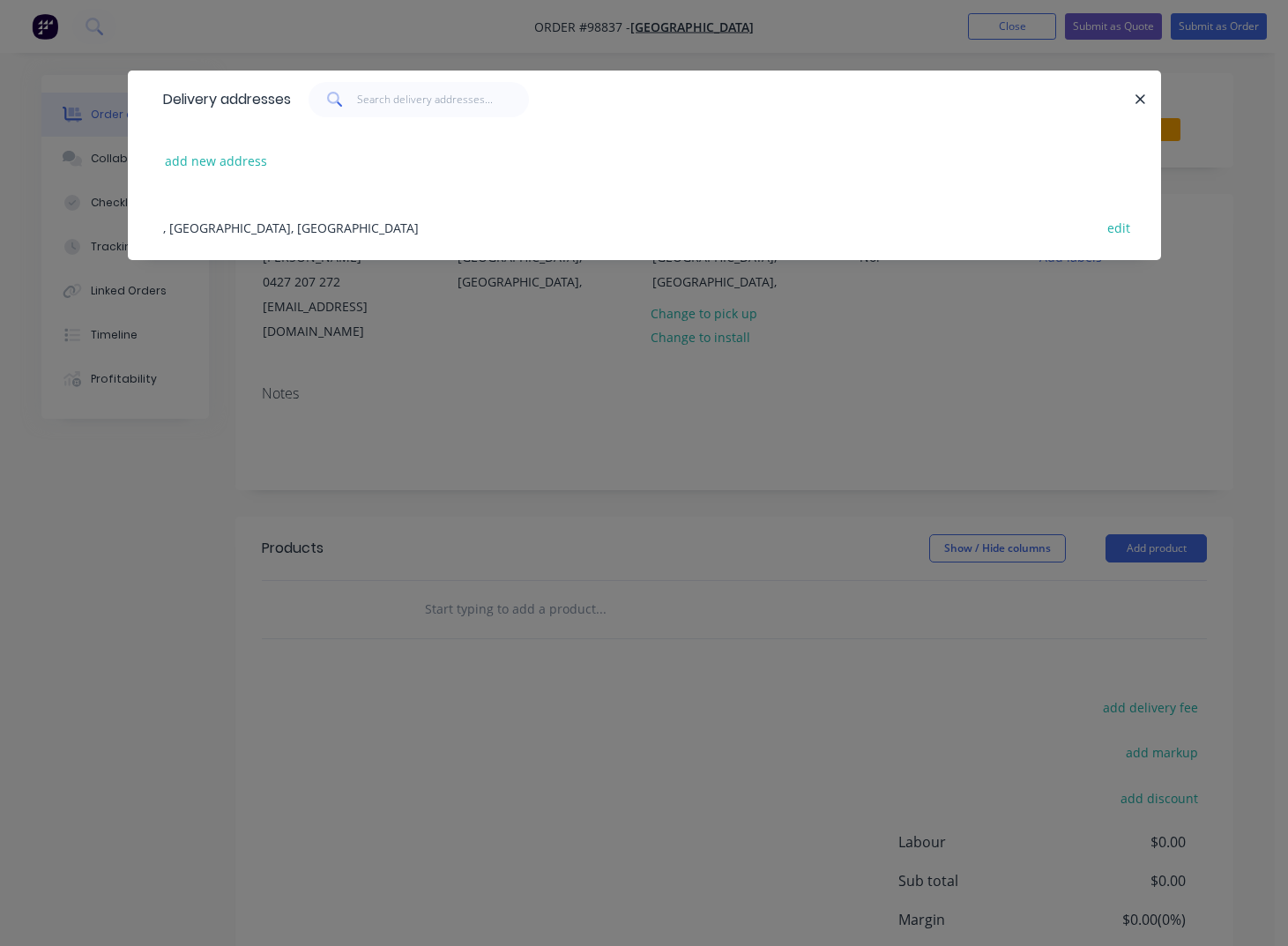
click at [289, 224] on div ", [GEOGRAPHIC_DATA], [GEOGRAPHIC_DATA] edit" at bounding box center [644, 227] width 980 height 67
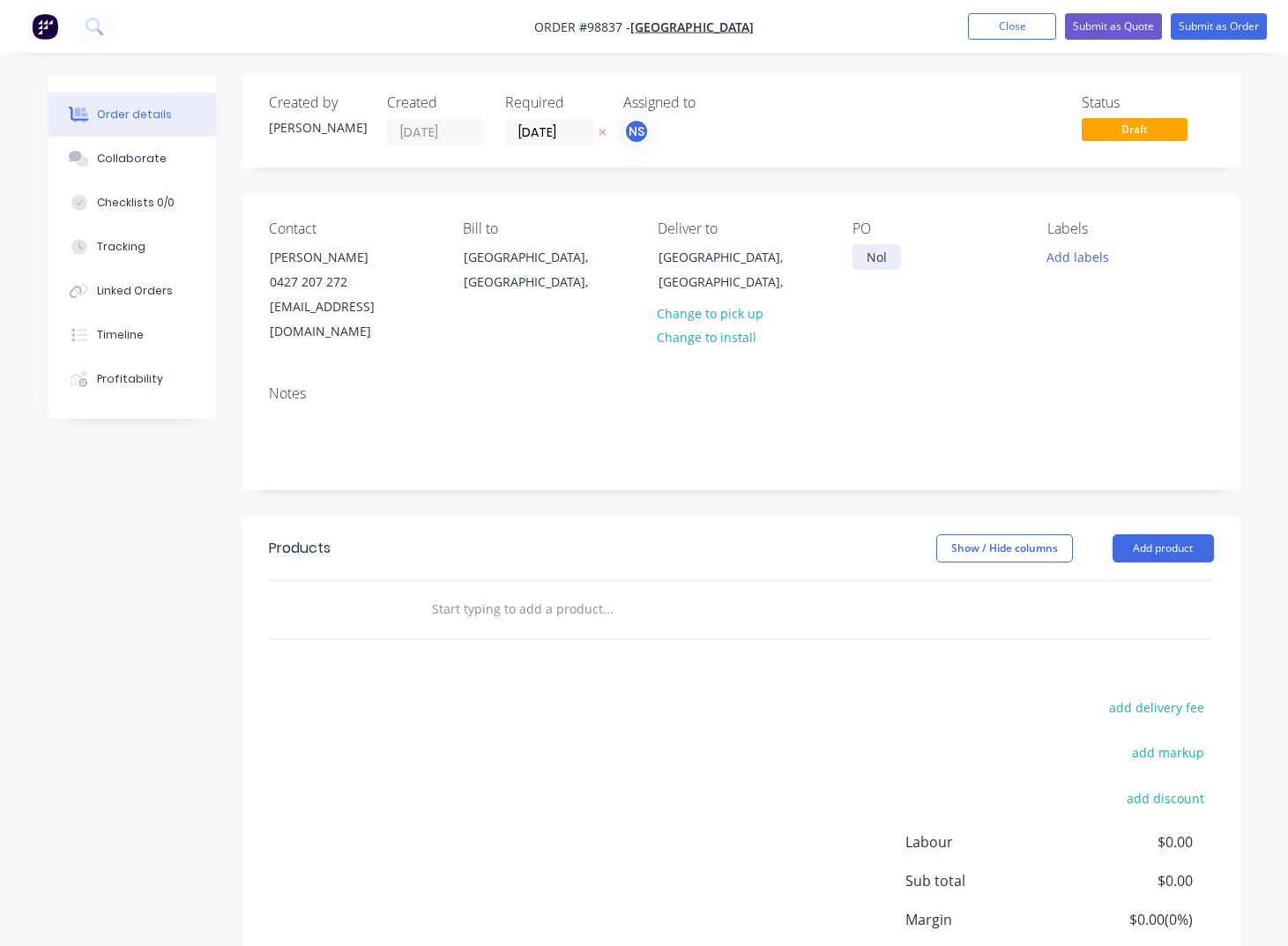
click at [892, 262] on div "Nol" at bounding box center [877, 257] width 48 height 26
click at [1058, 259] on button "Add labels" at bounding box center [1079, 256] width 81 height 24
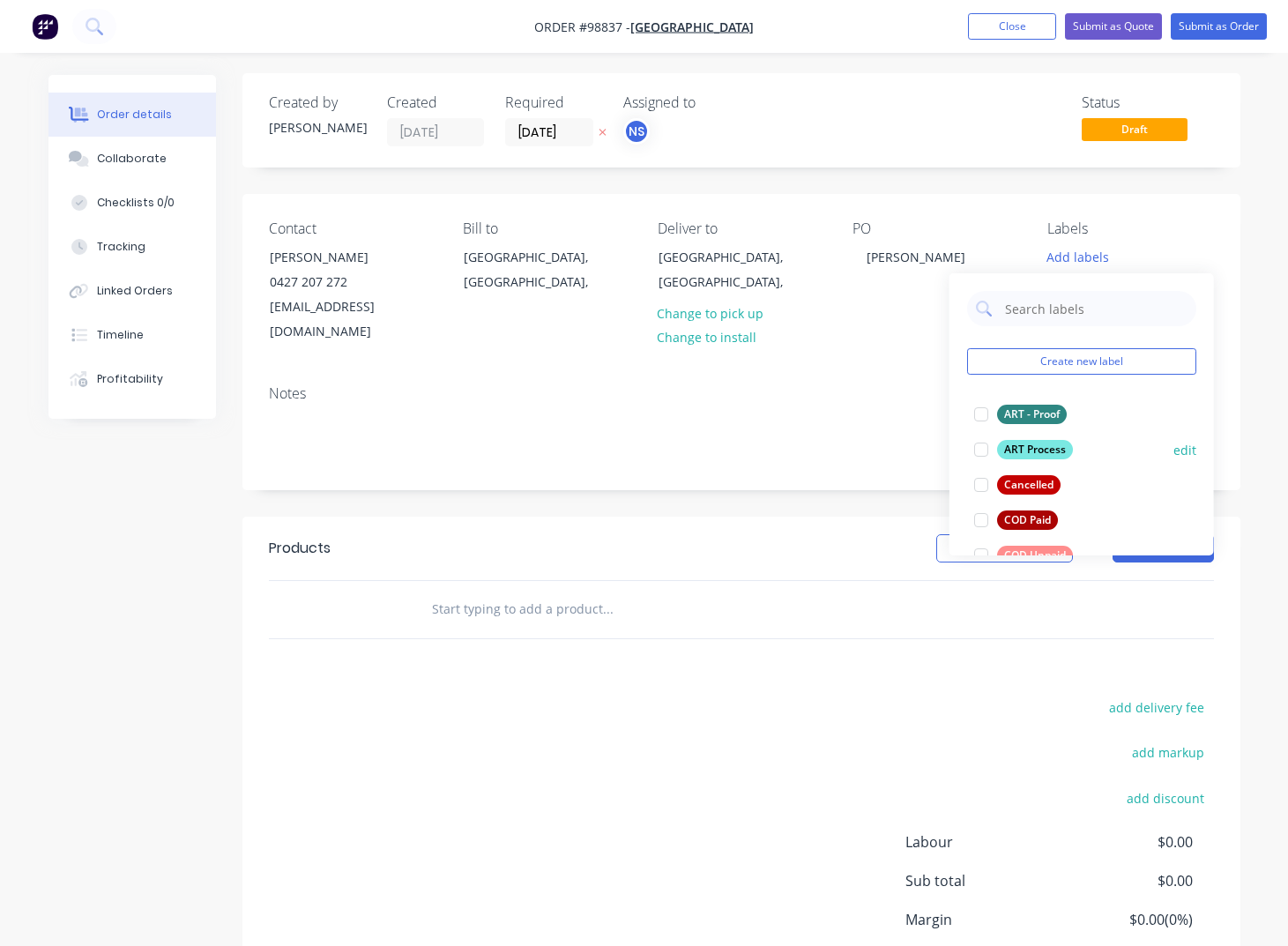
click at [1029, 451] on div "ART Process" at bounding box center [1035, 449] width 76 height 19
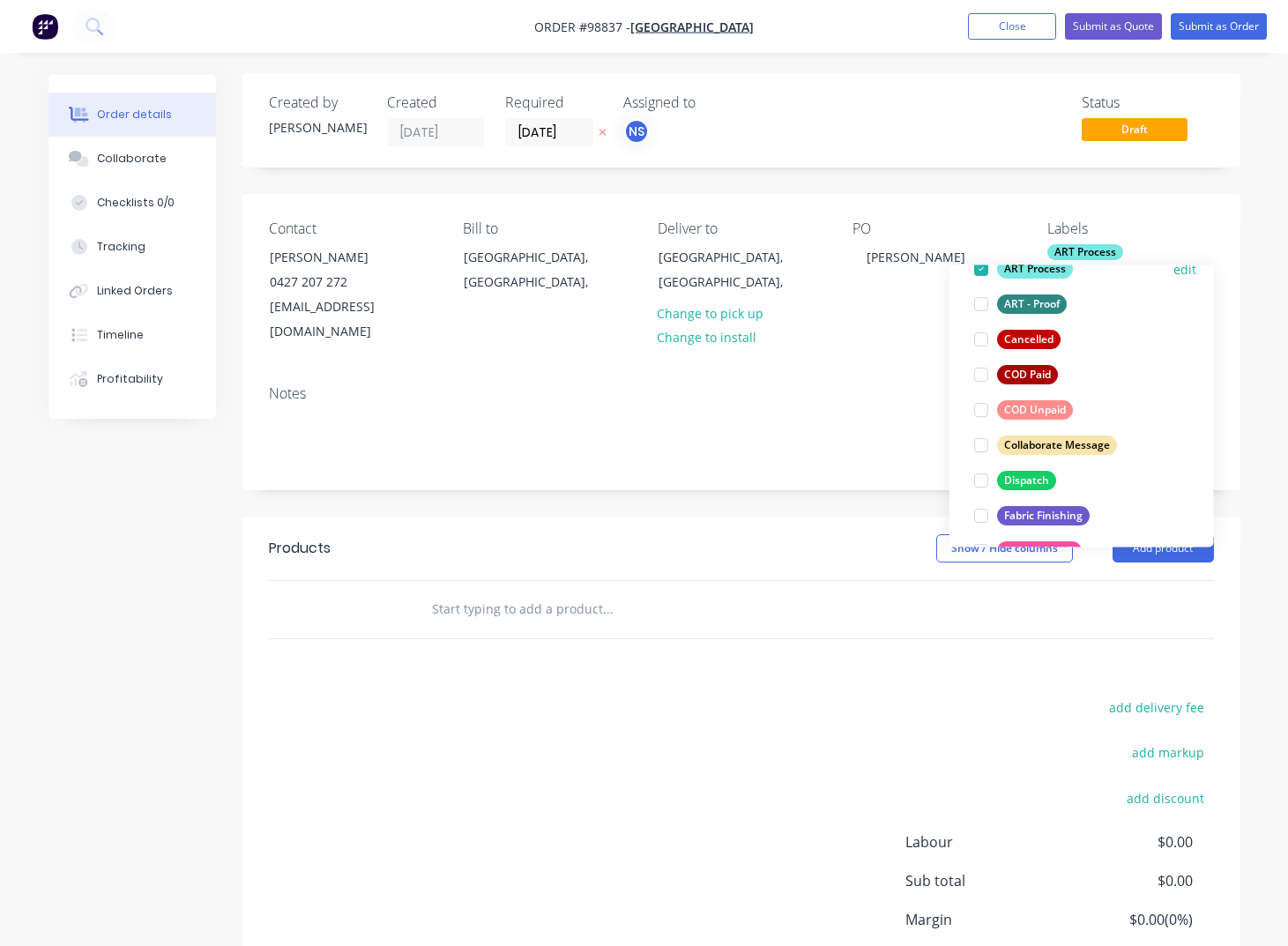
scroll to position [144, 0]
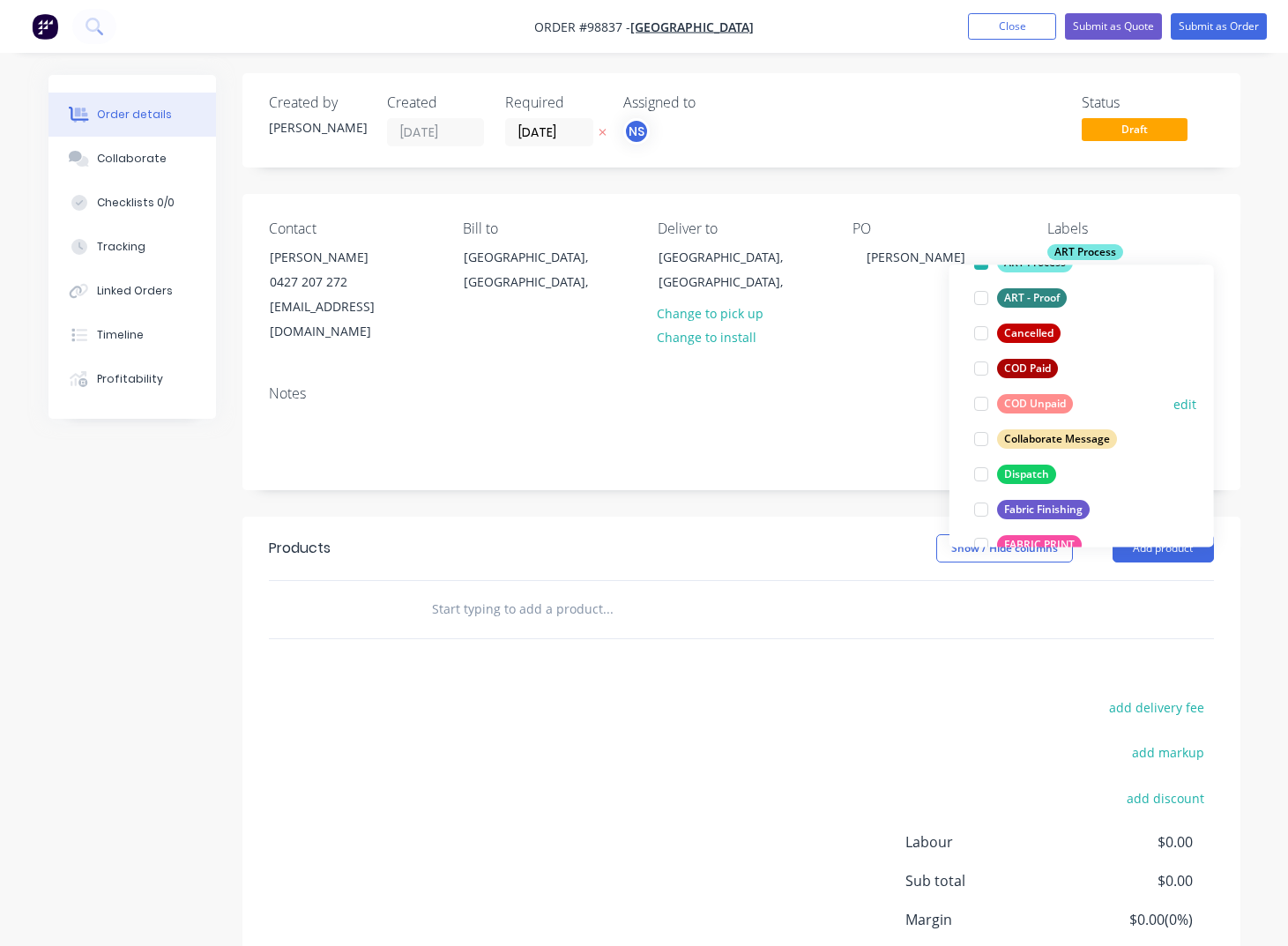
click at [1015, 405] on div "COD Unpaid" at bounding box center [1035, 403] width 76 height 19
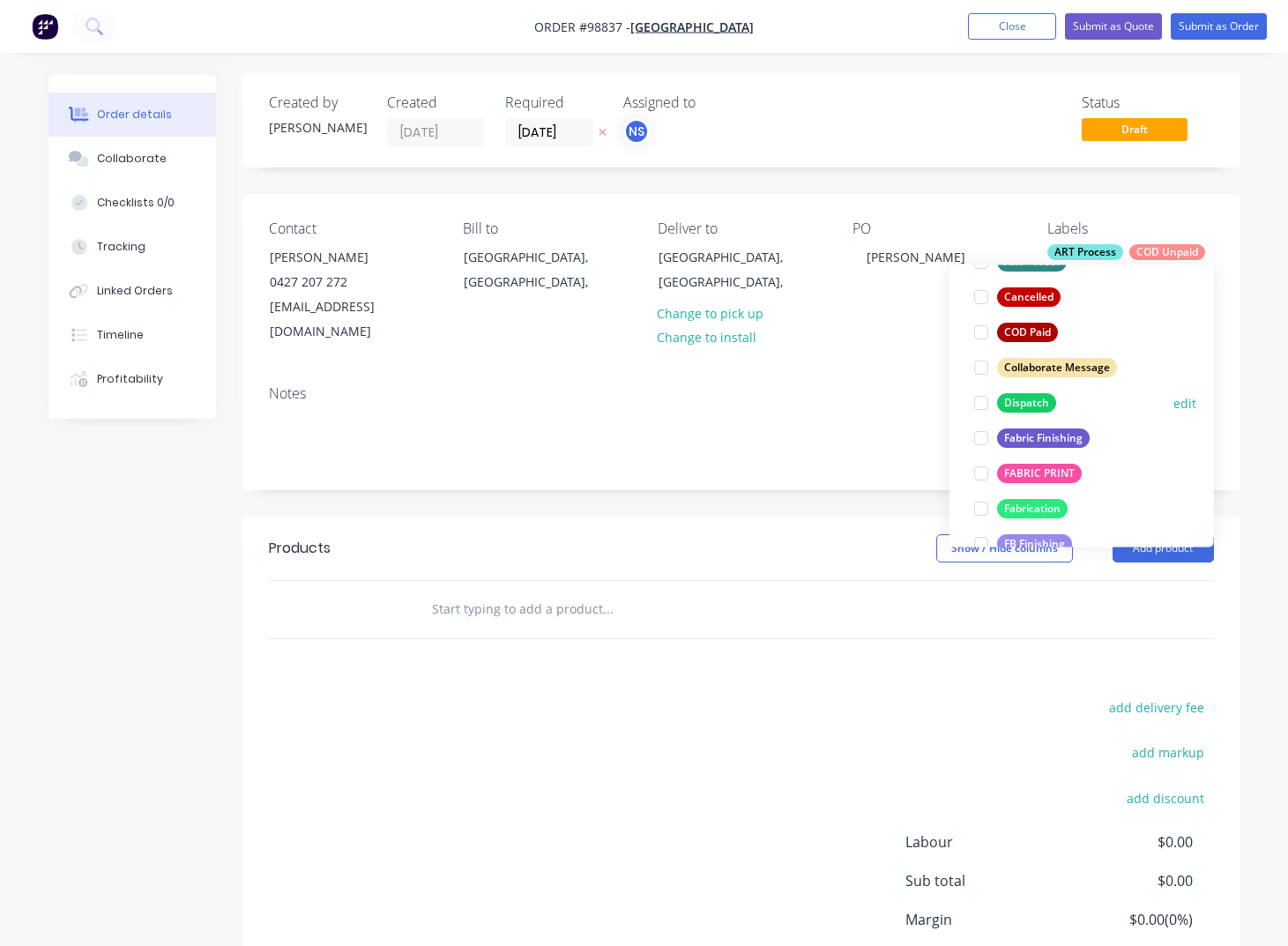
click at [1014, 403] on div "Dispatch" at bounding box center [1027, 403] width 59 height 19
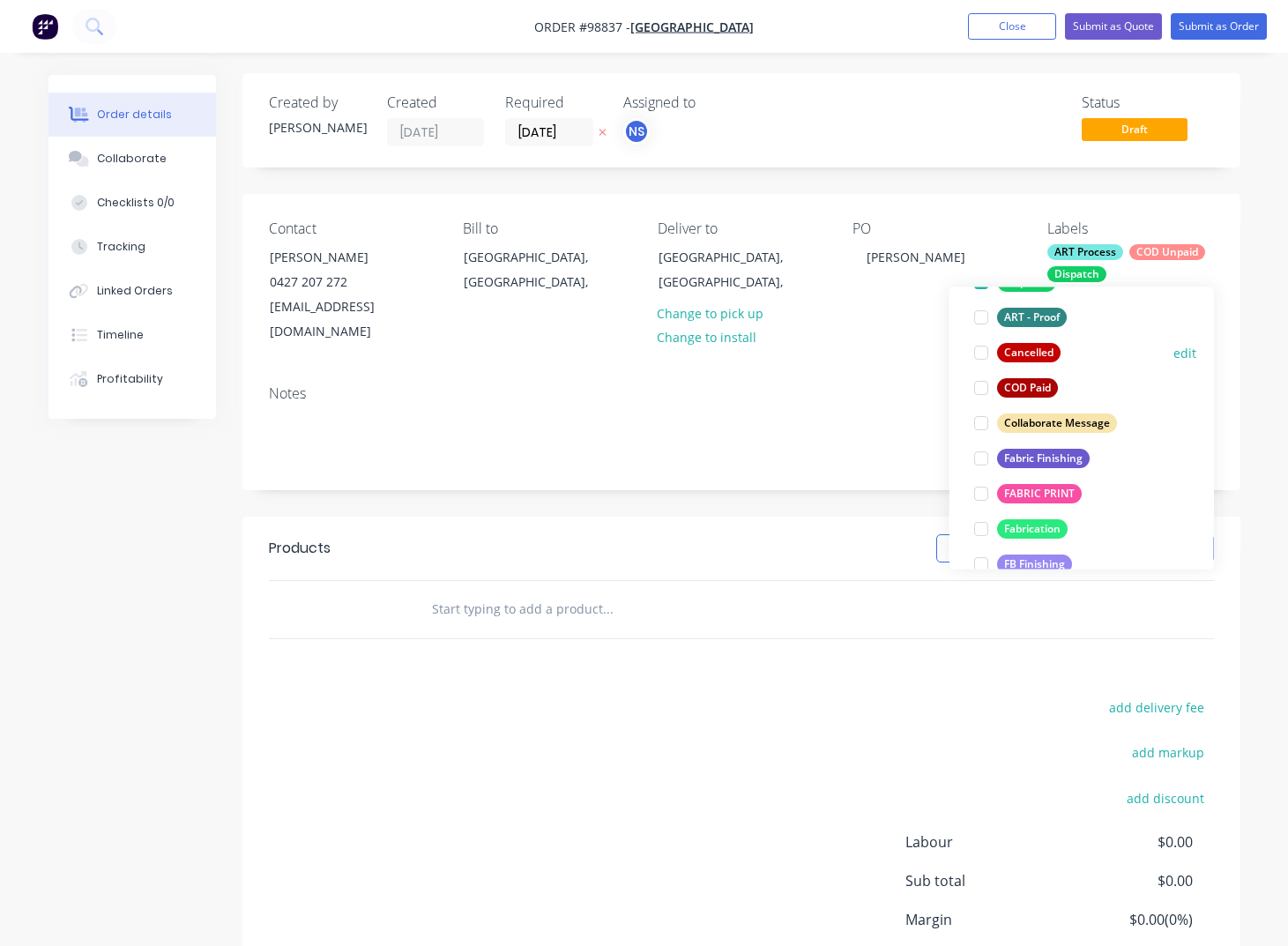
scroll to position [220, 0]
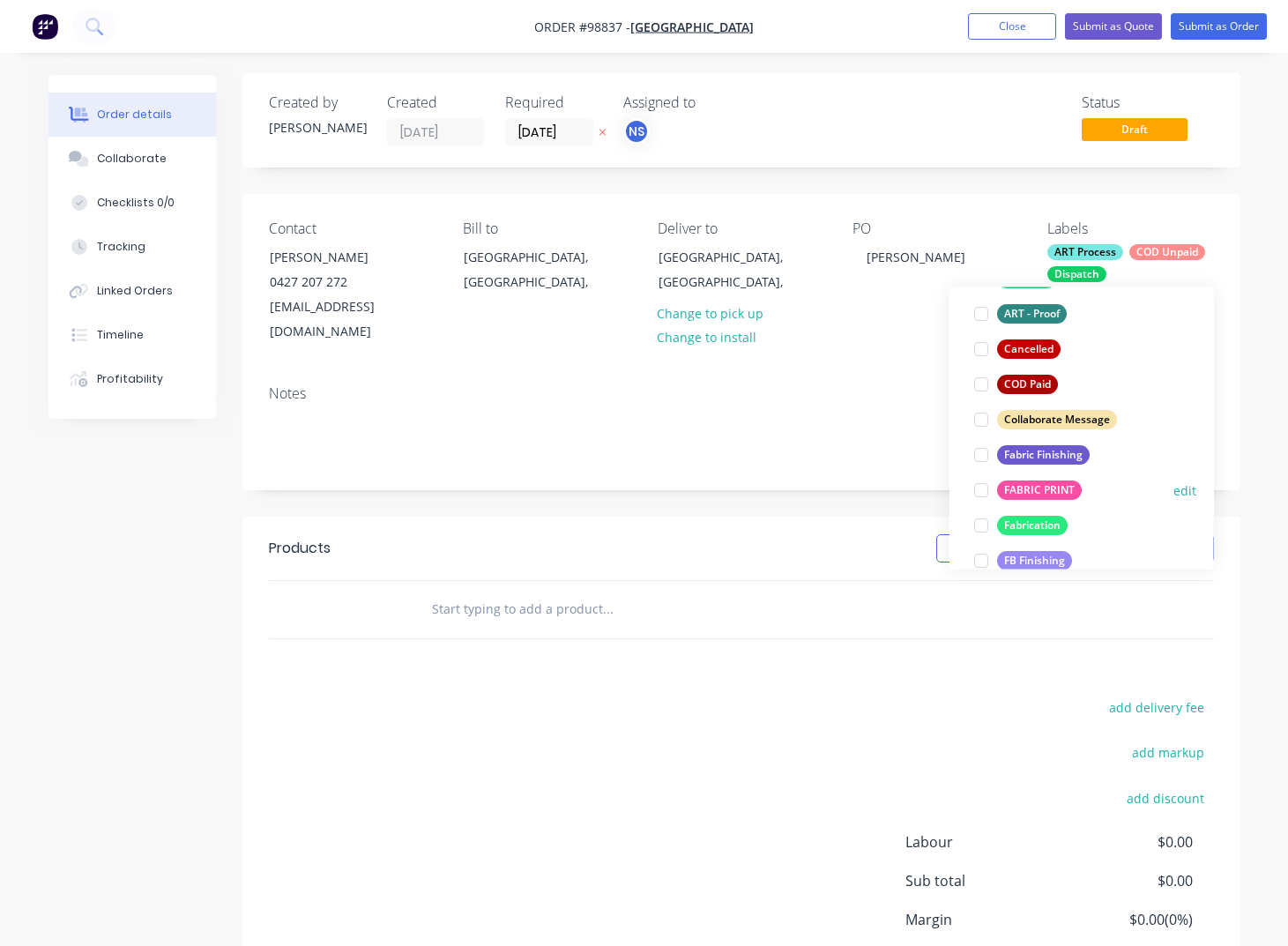
drag, startPoint x: 1016, startPoint y: 455, endPoint x: 1018, endPoint y: 477, distance: 22.1
click at [1016, 455] on div "Fabric Finishing" at bounding box center [1044, 454] width 93 height 19
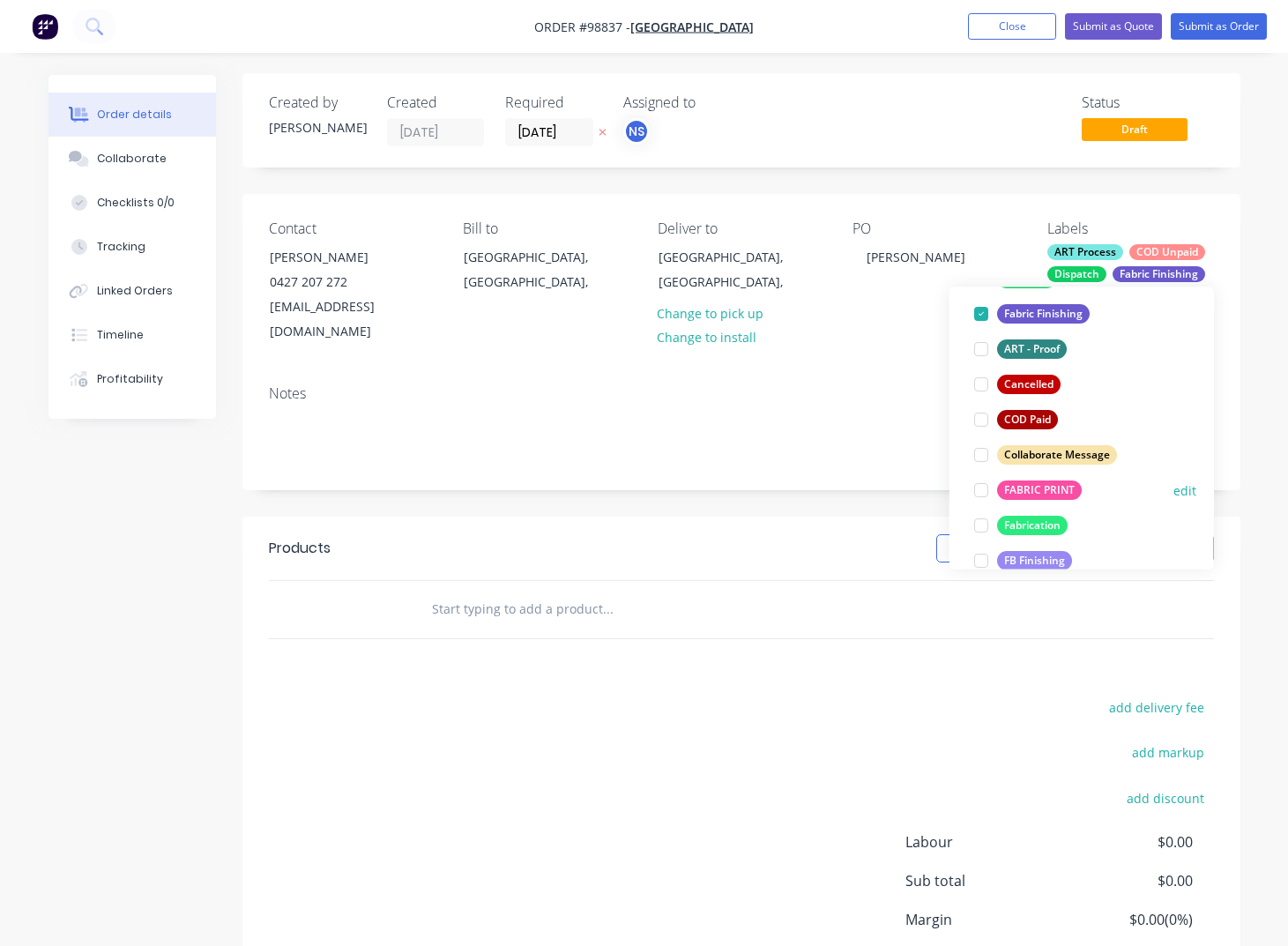
click at [1015, 486] on div "FABRIC PRINT" at bounding box center [1040, 490] width 85 height 19
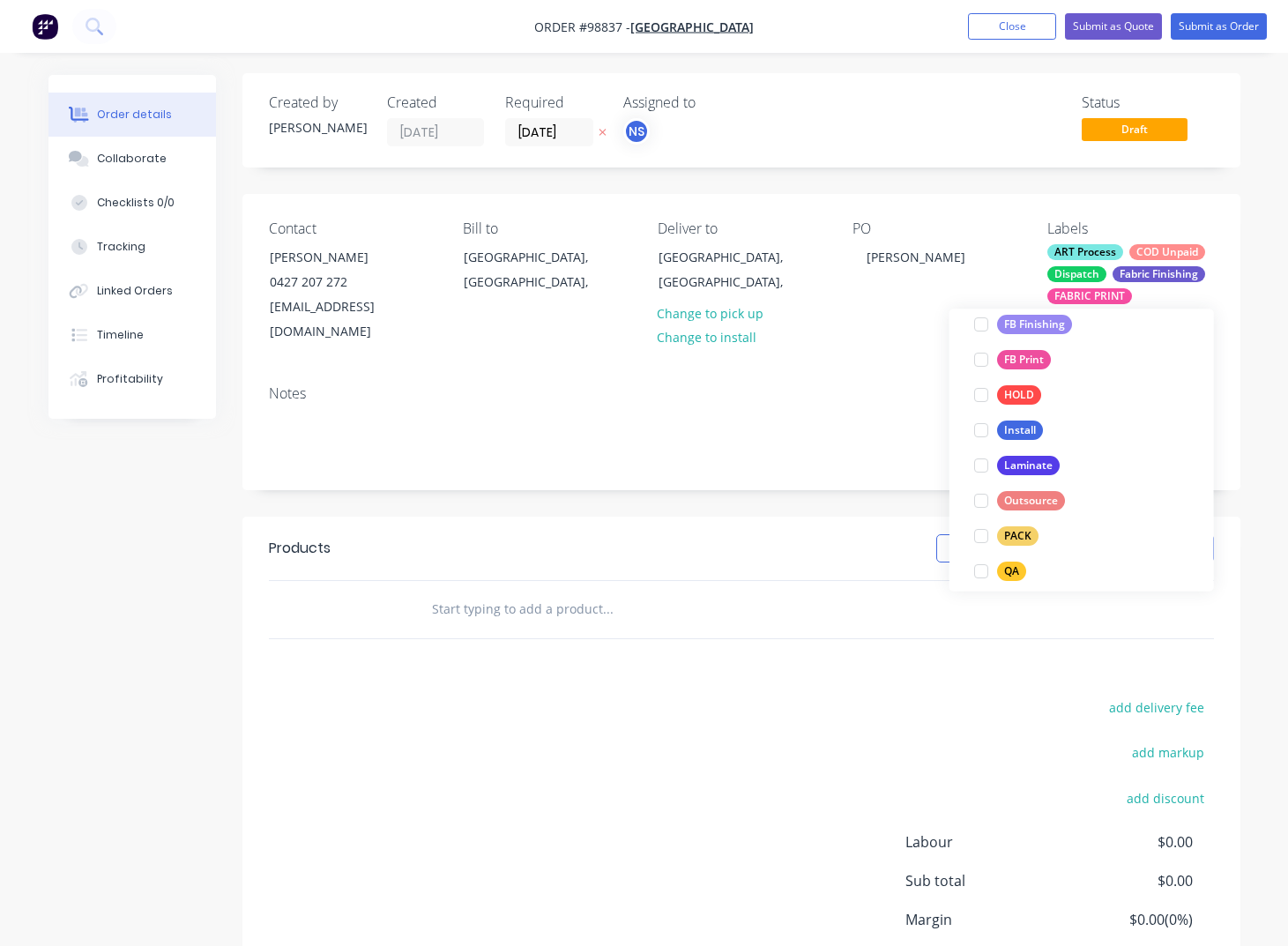
scroll to position [483, 0]
click at [1015, 530] on div "PACK" at bounding box center [1018, 531] width 41 height 19
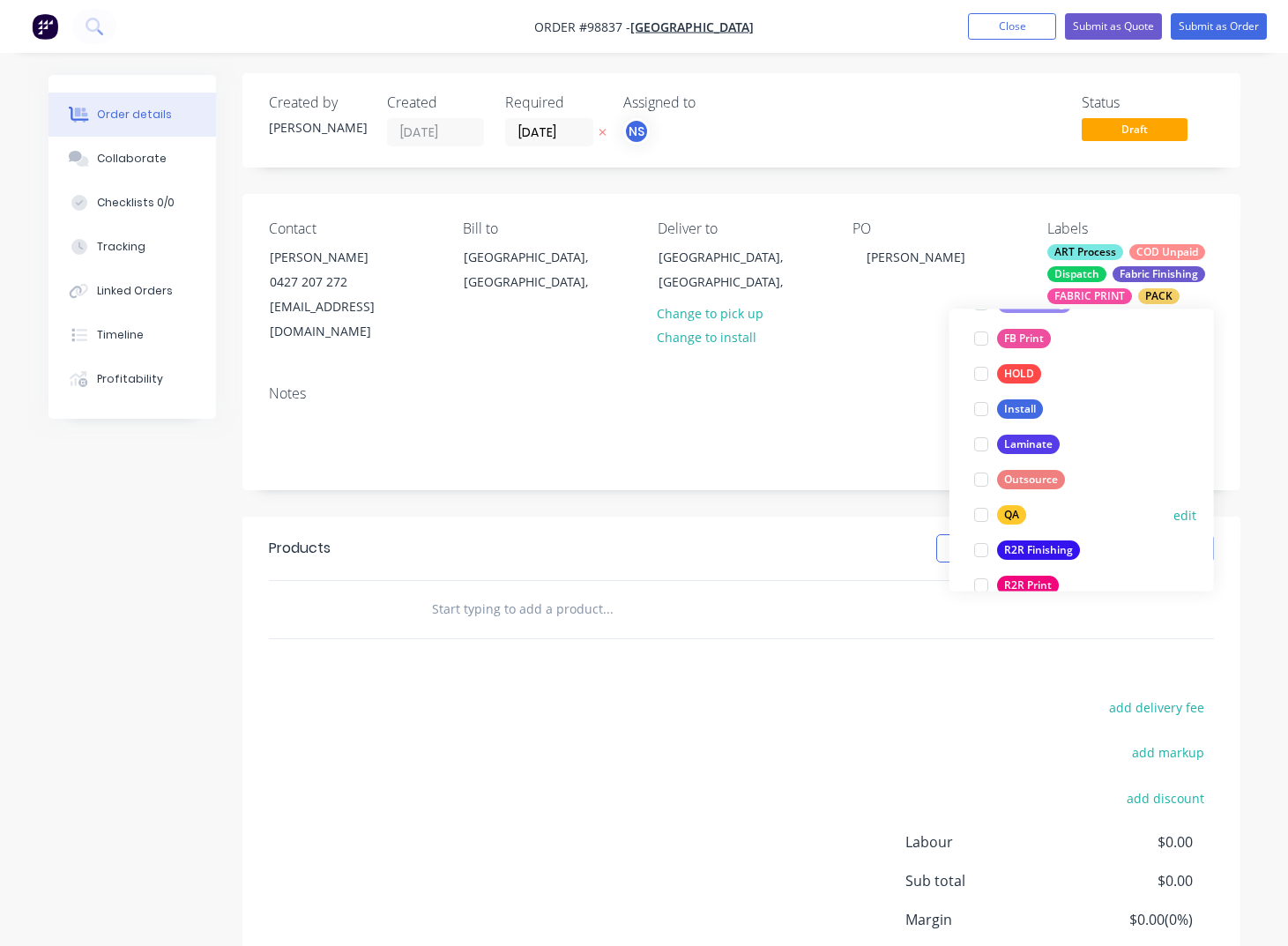
click at [1007, 514] on div "QA" at bounding box center [1012, 516] width 29 height 19
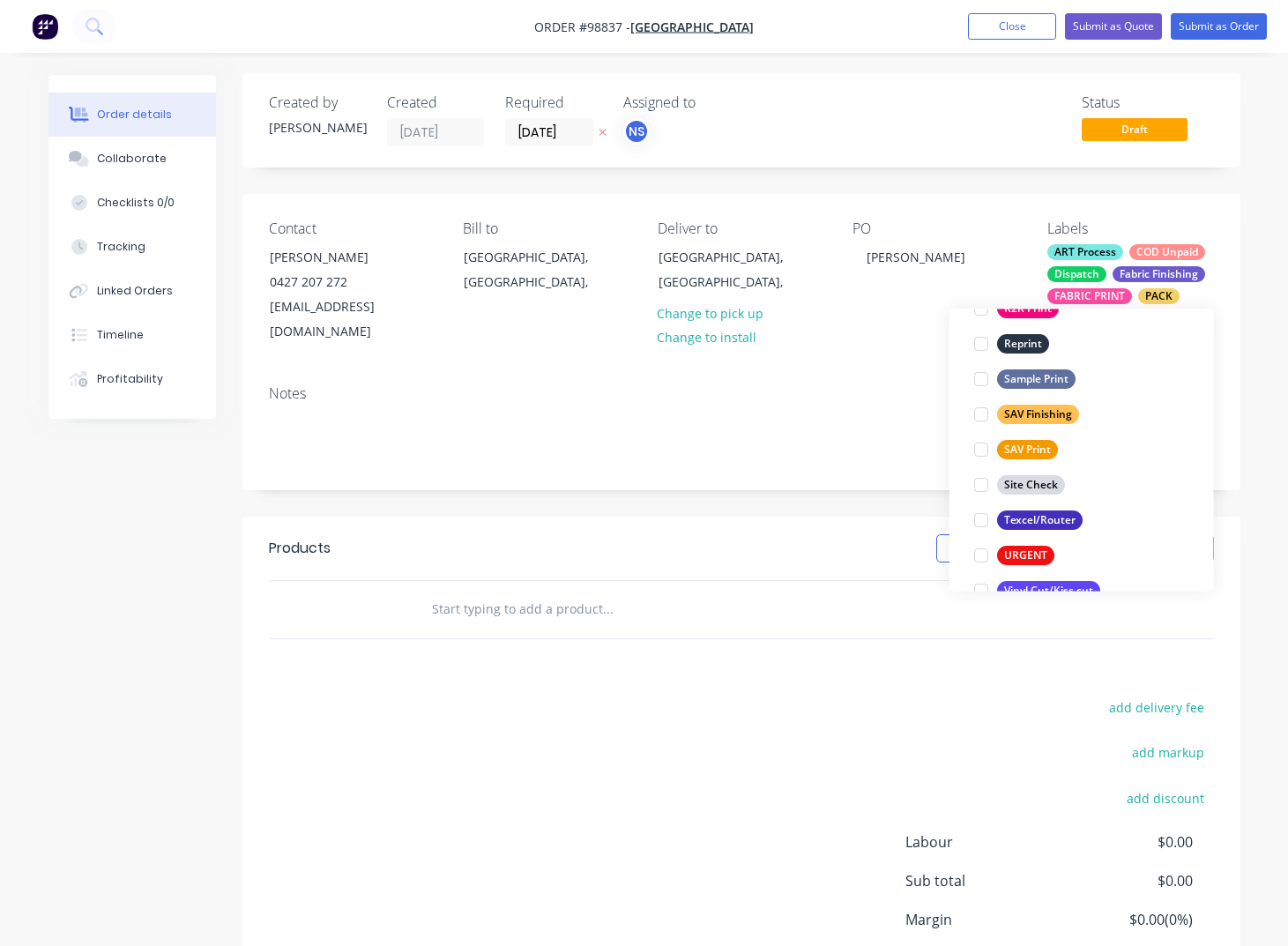
scroll to position [846, 0]
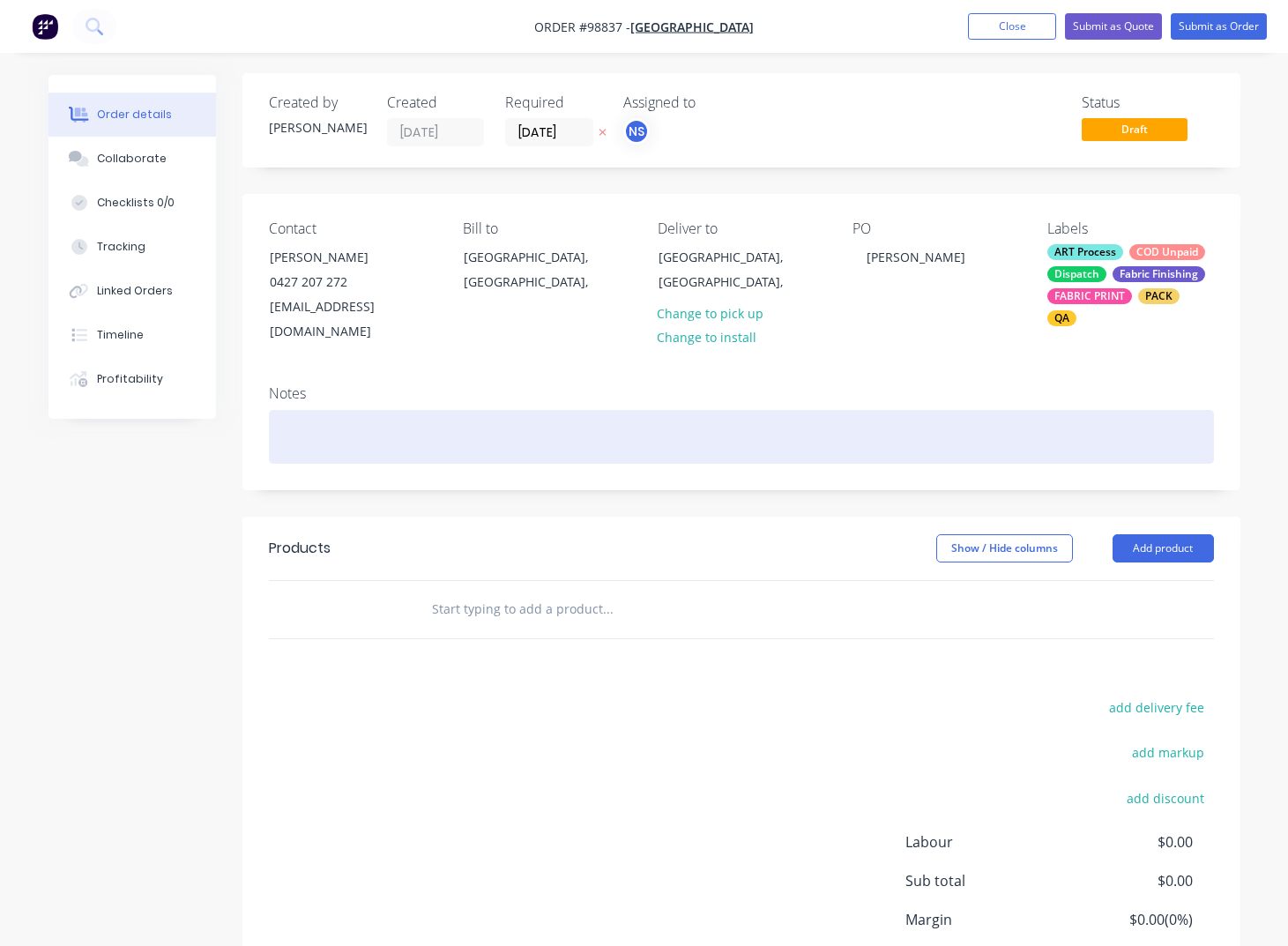
click at [411, 420] on div at bounding box center [742, 437] width 945 height 54
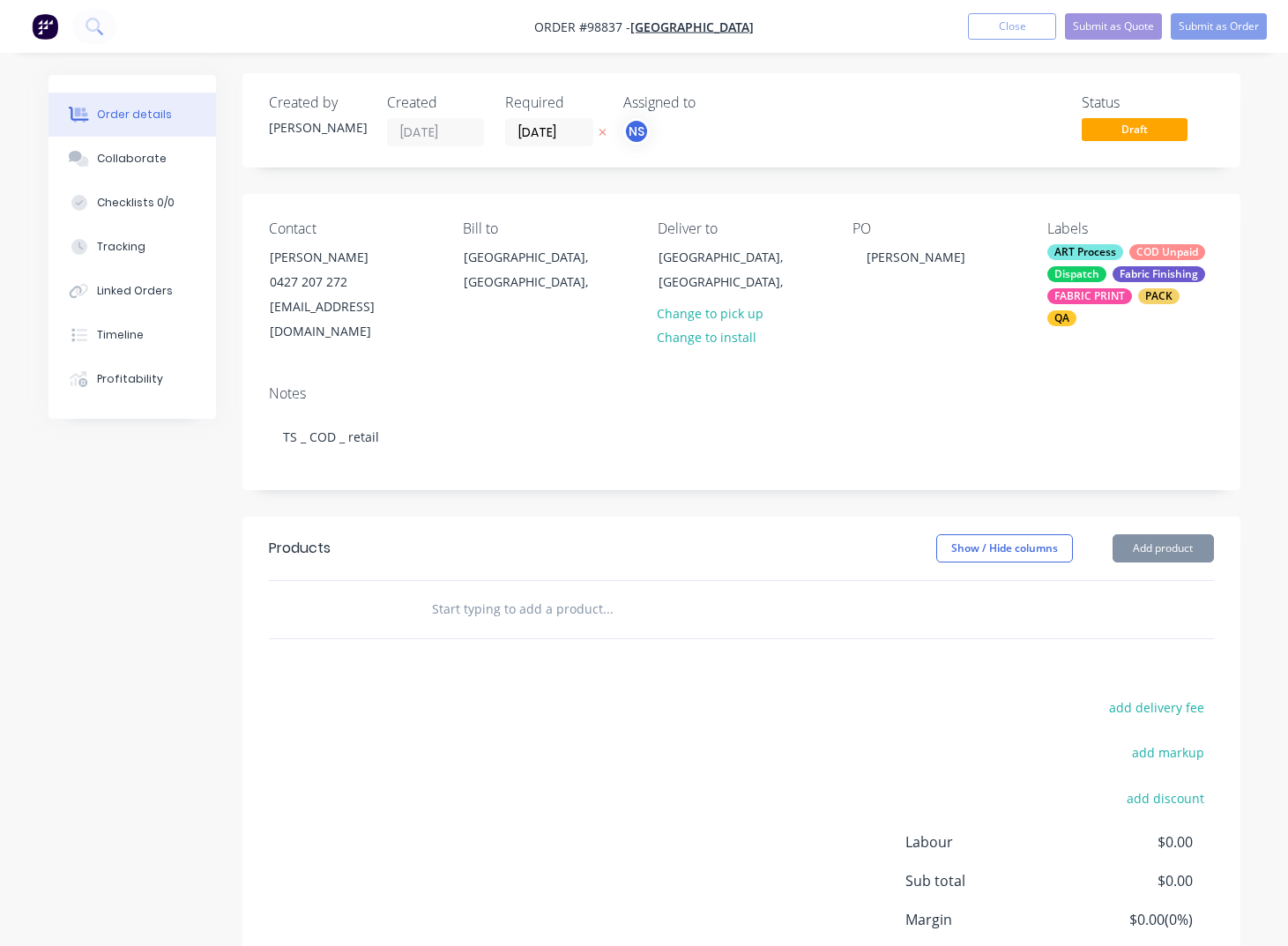
click at [486, 591] on input "text" at bounding box center [608, 608] width 353 height 36
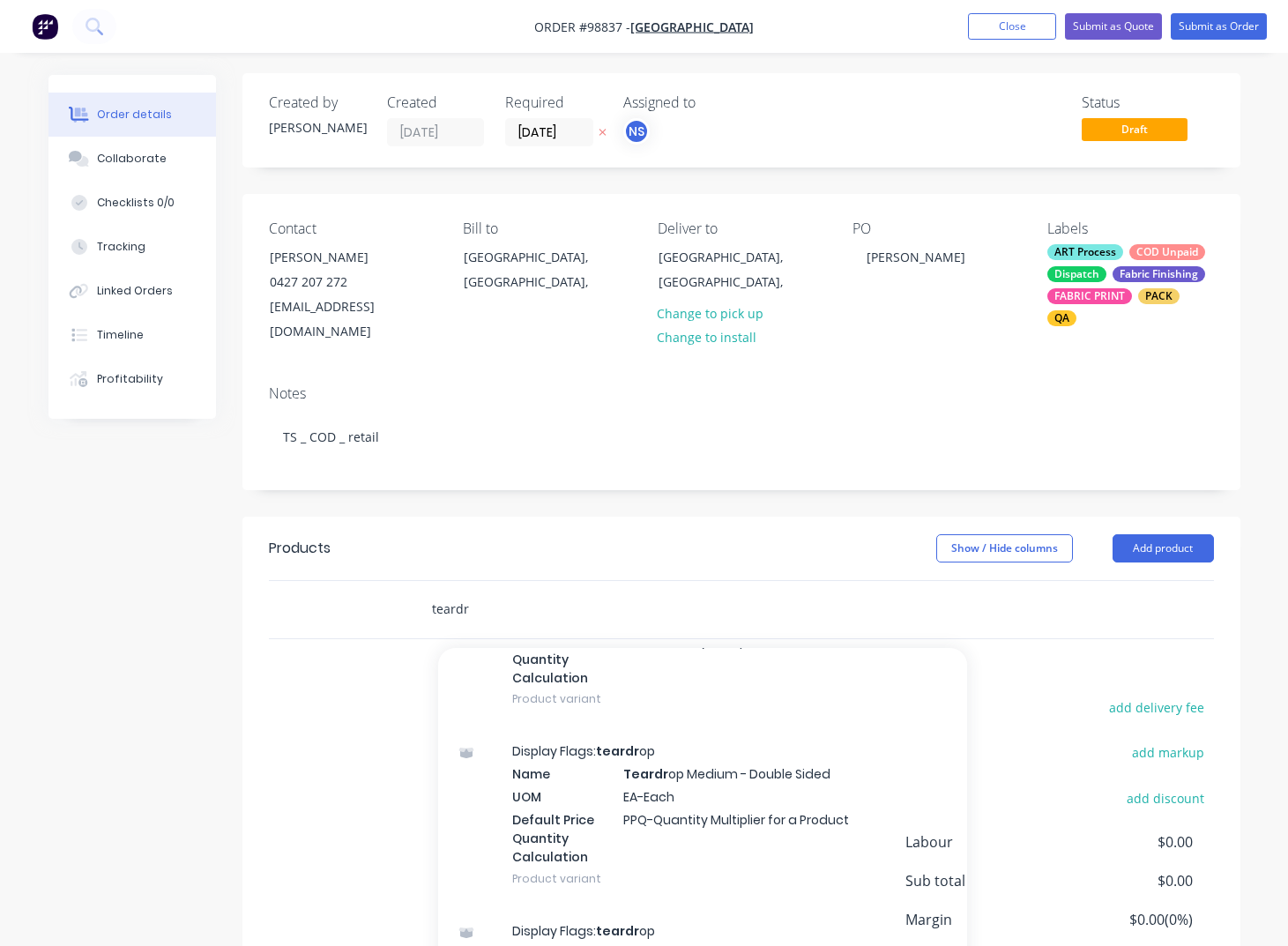
scroll to position [1136, 0]
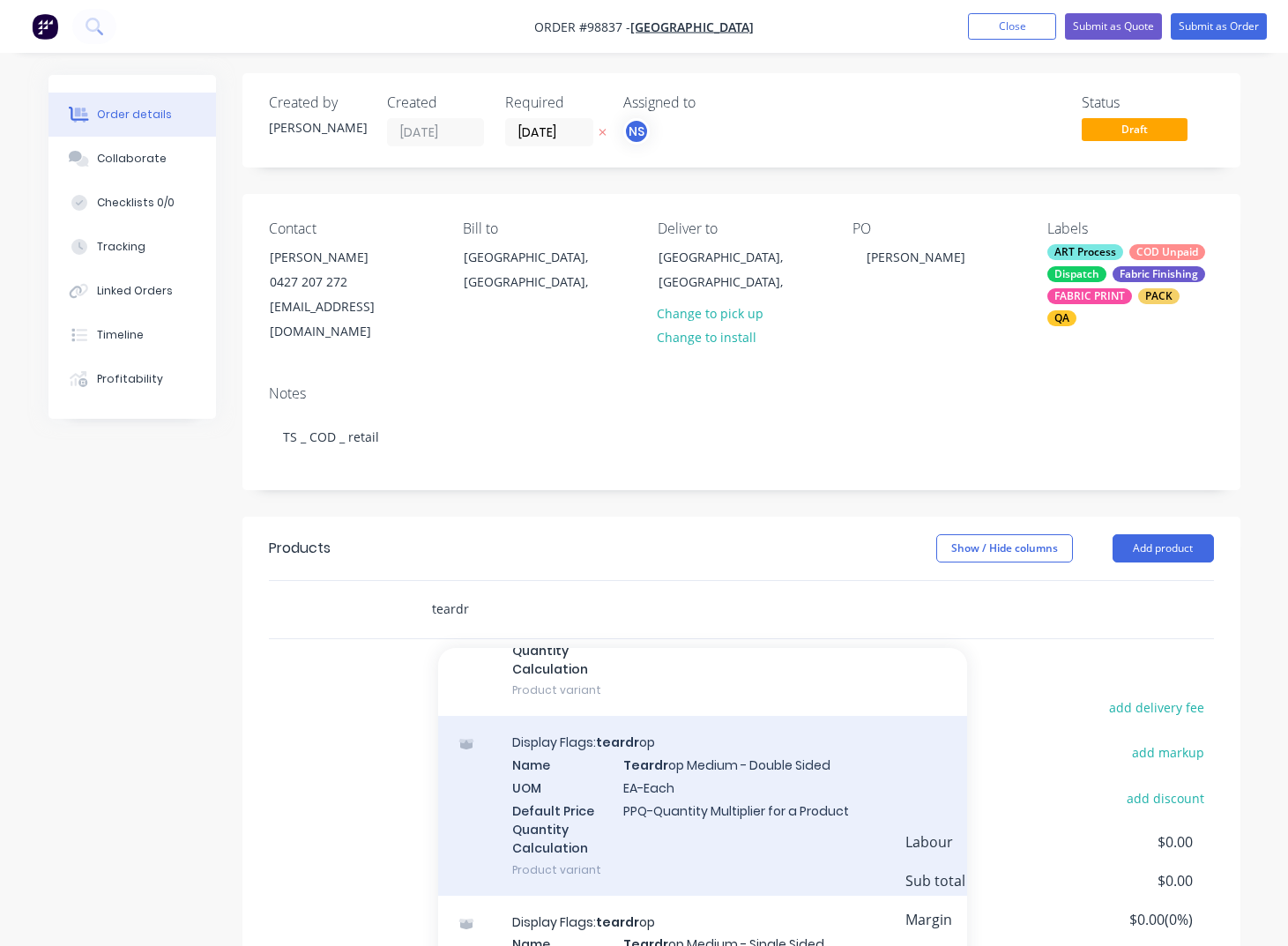
type input "teardr"
click at [681, 751] on div "Display Flags: teardr op Name Teardr op Medium - Double Sided UOM EA-Each Defau…" at bounding box center [702, 805] width 529 height 179
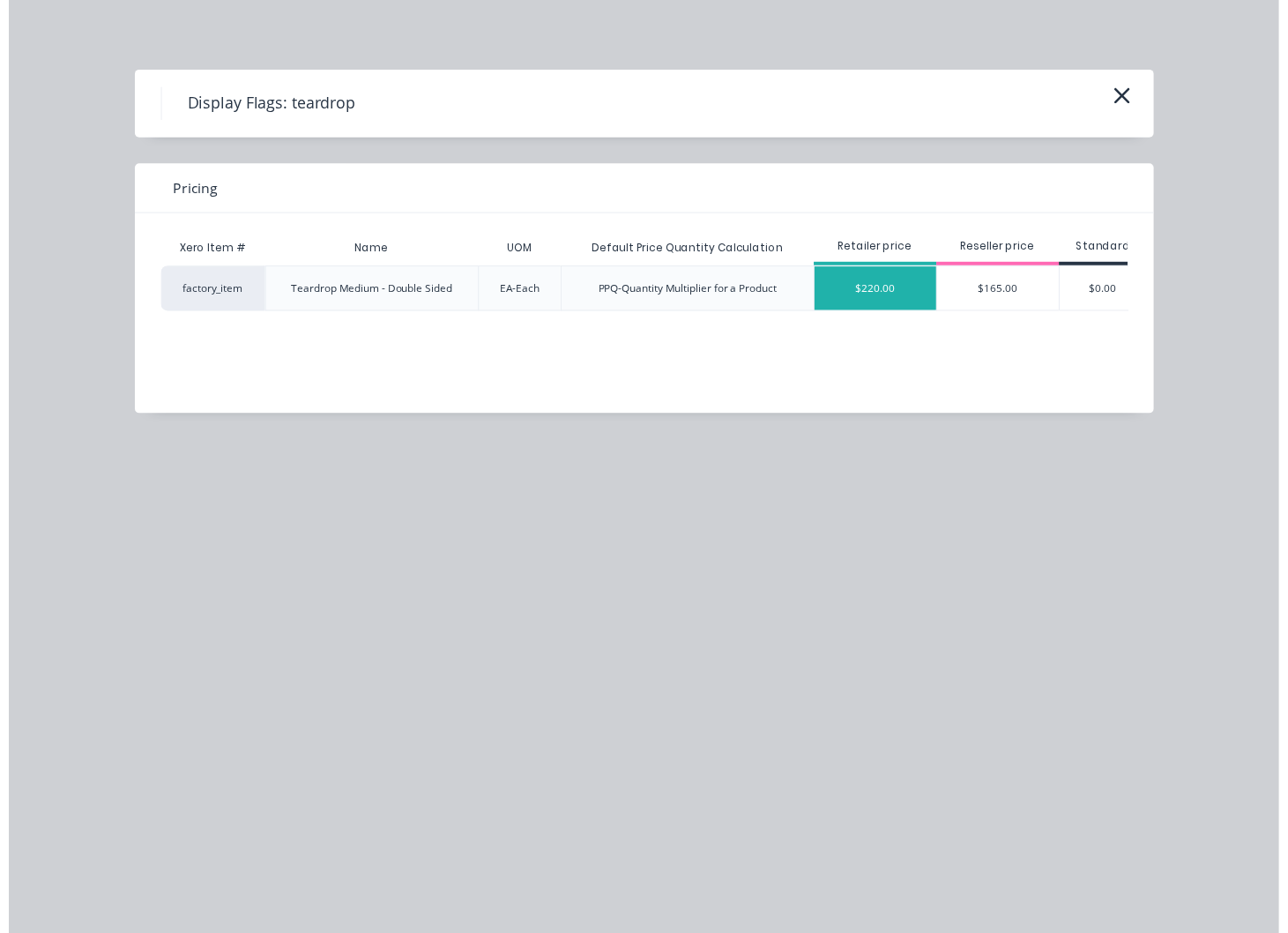
scroll to position [0, 15]
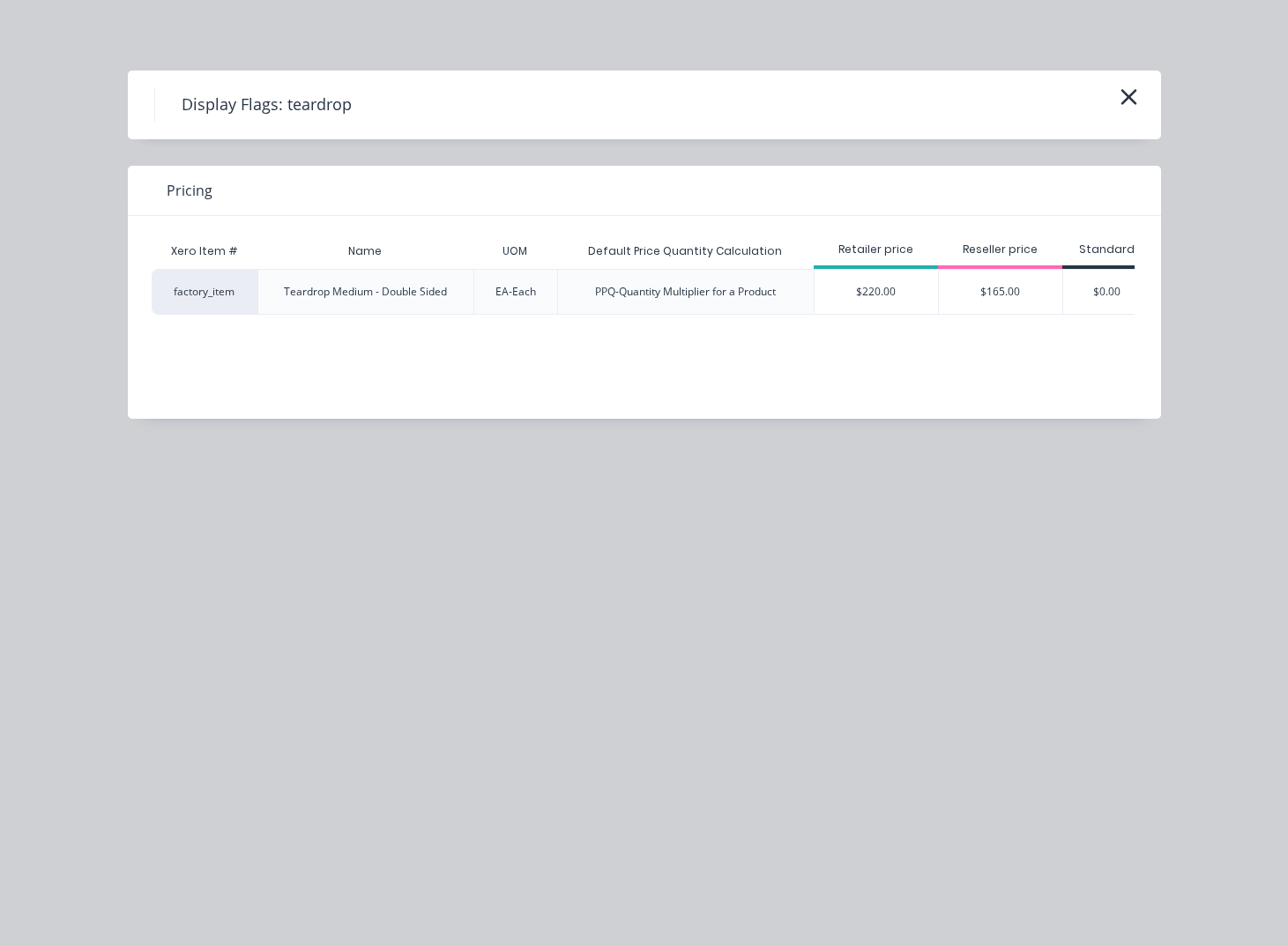
click at [921, 294] on div "$220.00" at bounding box center [876, 292] width 123 height 44
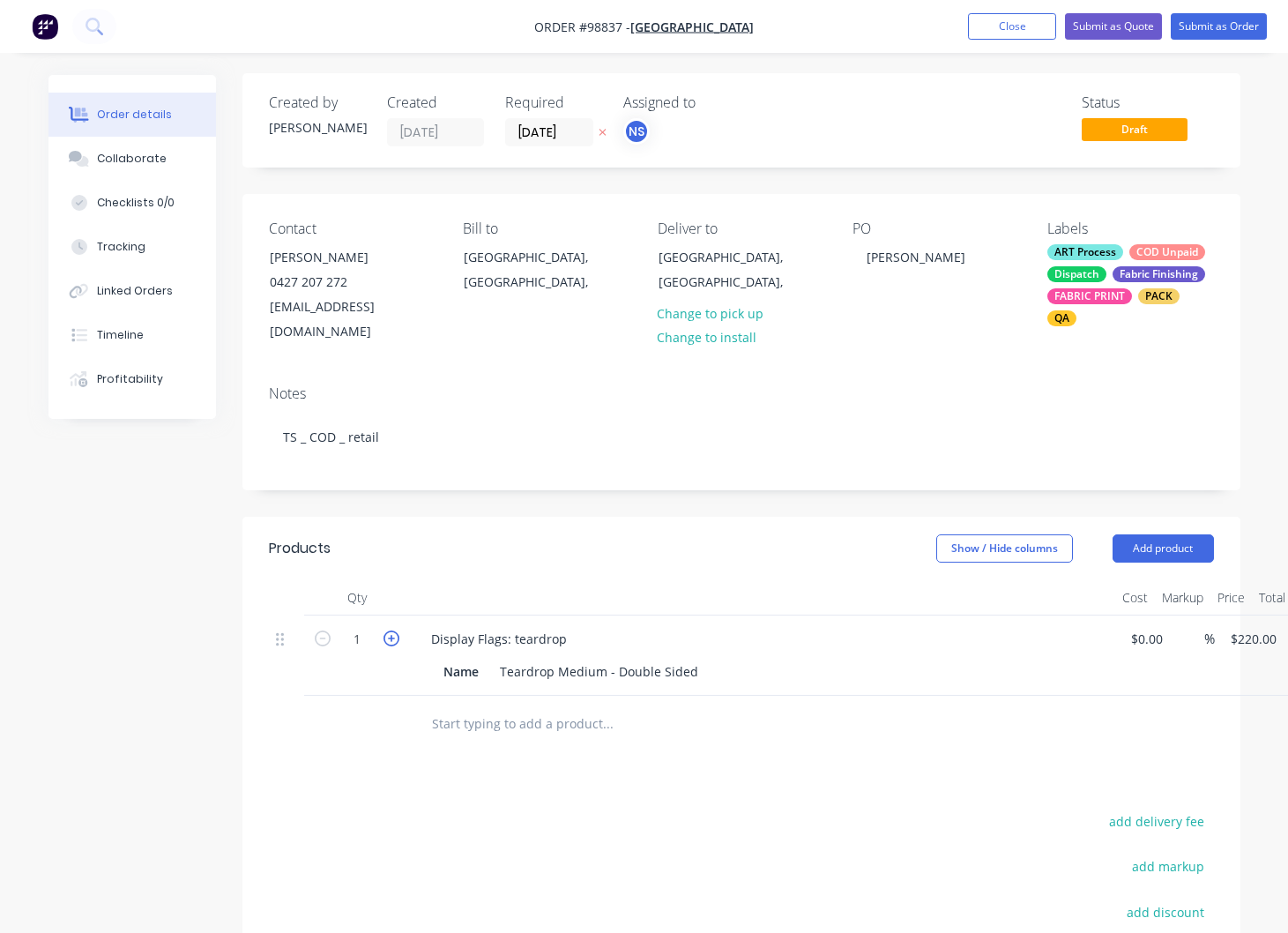
click at [397, 630] on icon "button" at bounding box center [392, 638] width 15 height 15
type input "2"
type input "$440.00"
click at [562, 626] on div "Display Flags: teardrop" at bounding box center [499, 639] width 164 height 26
click at [482, 659] on div "Name" at bounding box center [460, 672] width 49 height 26
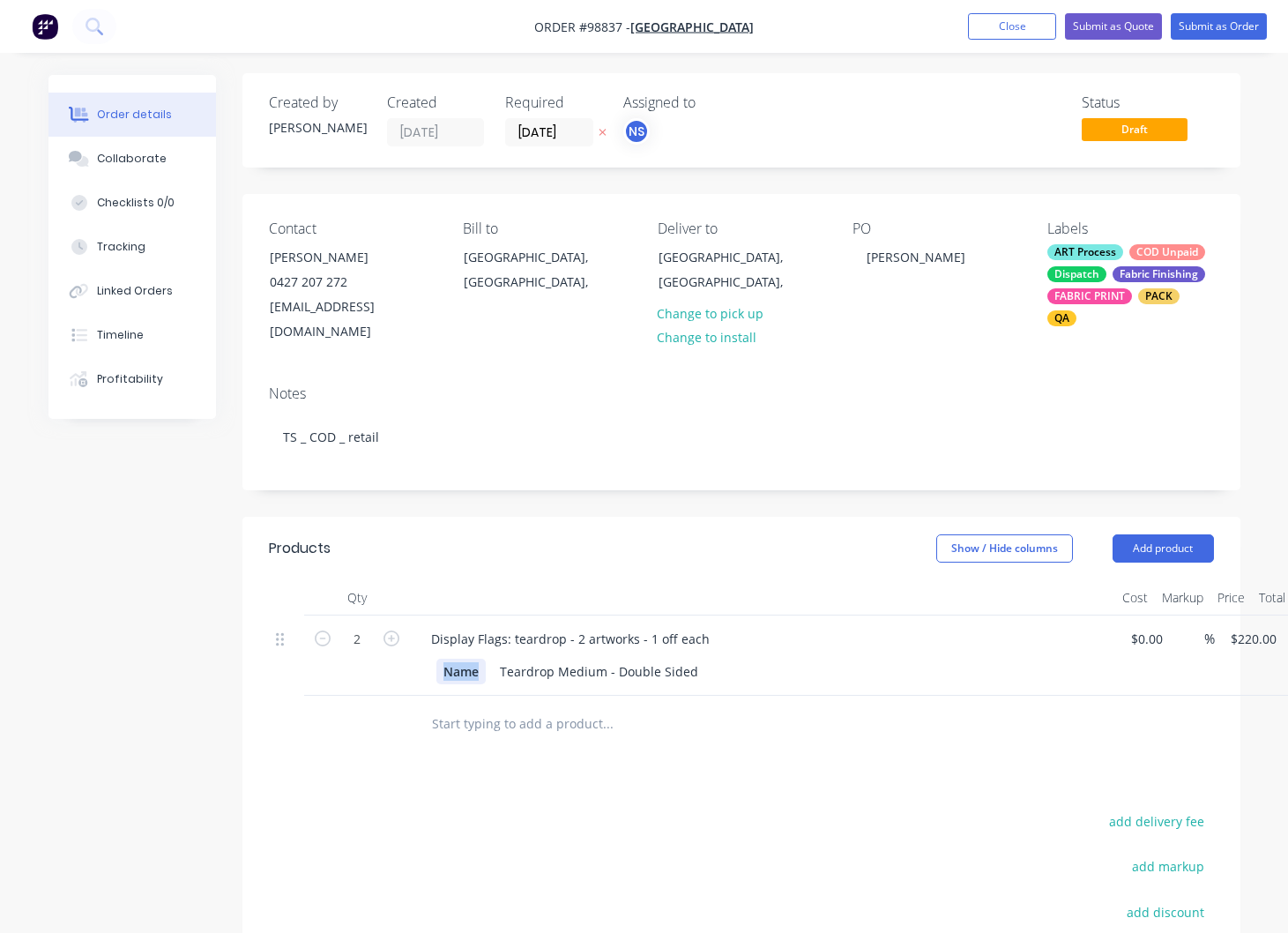
drag, startPoint x: 481, startPoint y: 645, endPoint x: 438, endPoint y: 641, distance: 43.2
click at [438, 659] on div "Name" at bounding box center [460, 672] width 49 height 26
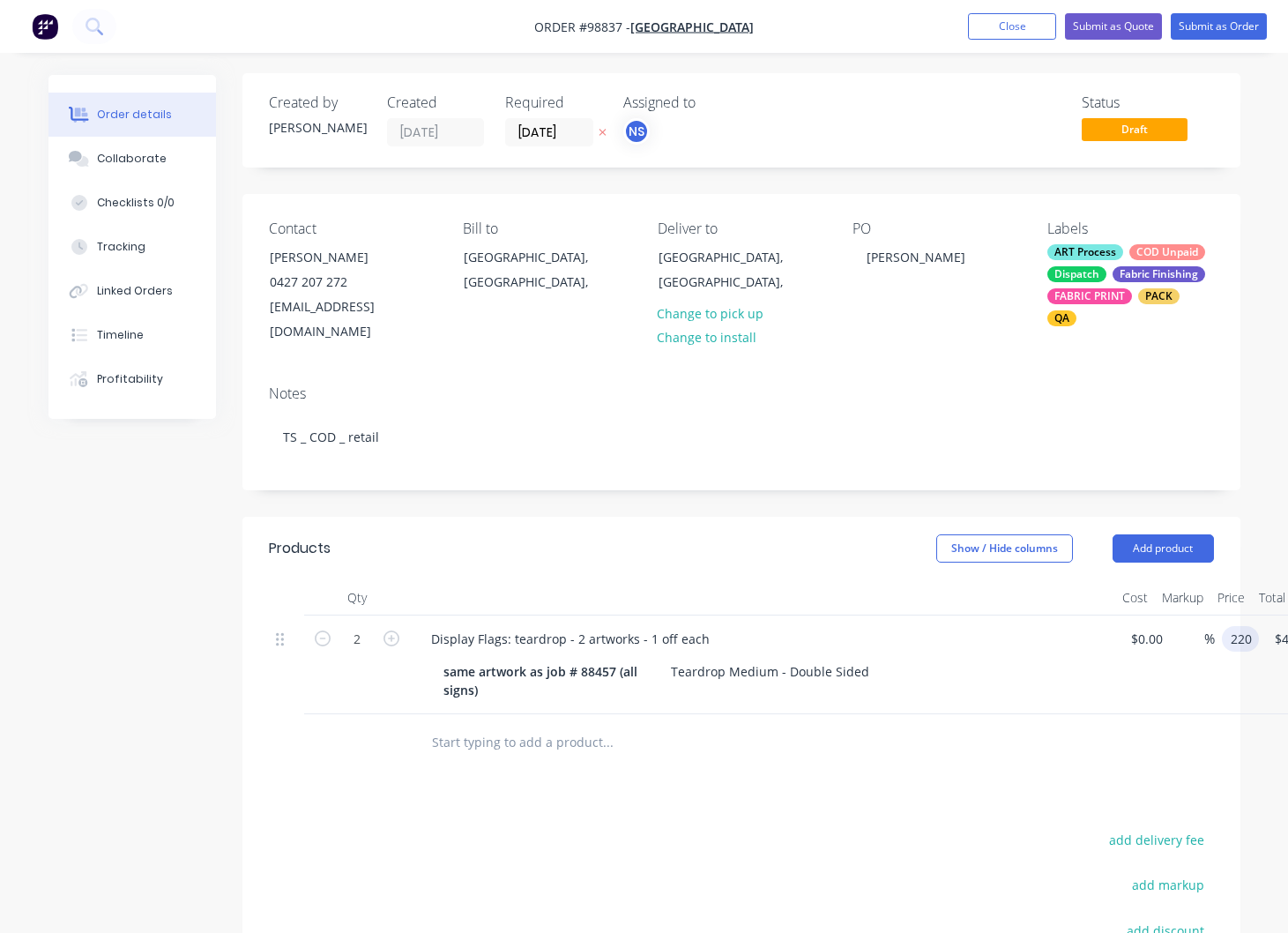
click at [1257, 626] on input "220" at bounding box center [1244, 639] width 30 height 26
type input "$199.00"
type input "$398.00"
click at [1165, 535] on button "Add product" at bounding box center [1163, 548] width 101 height 28
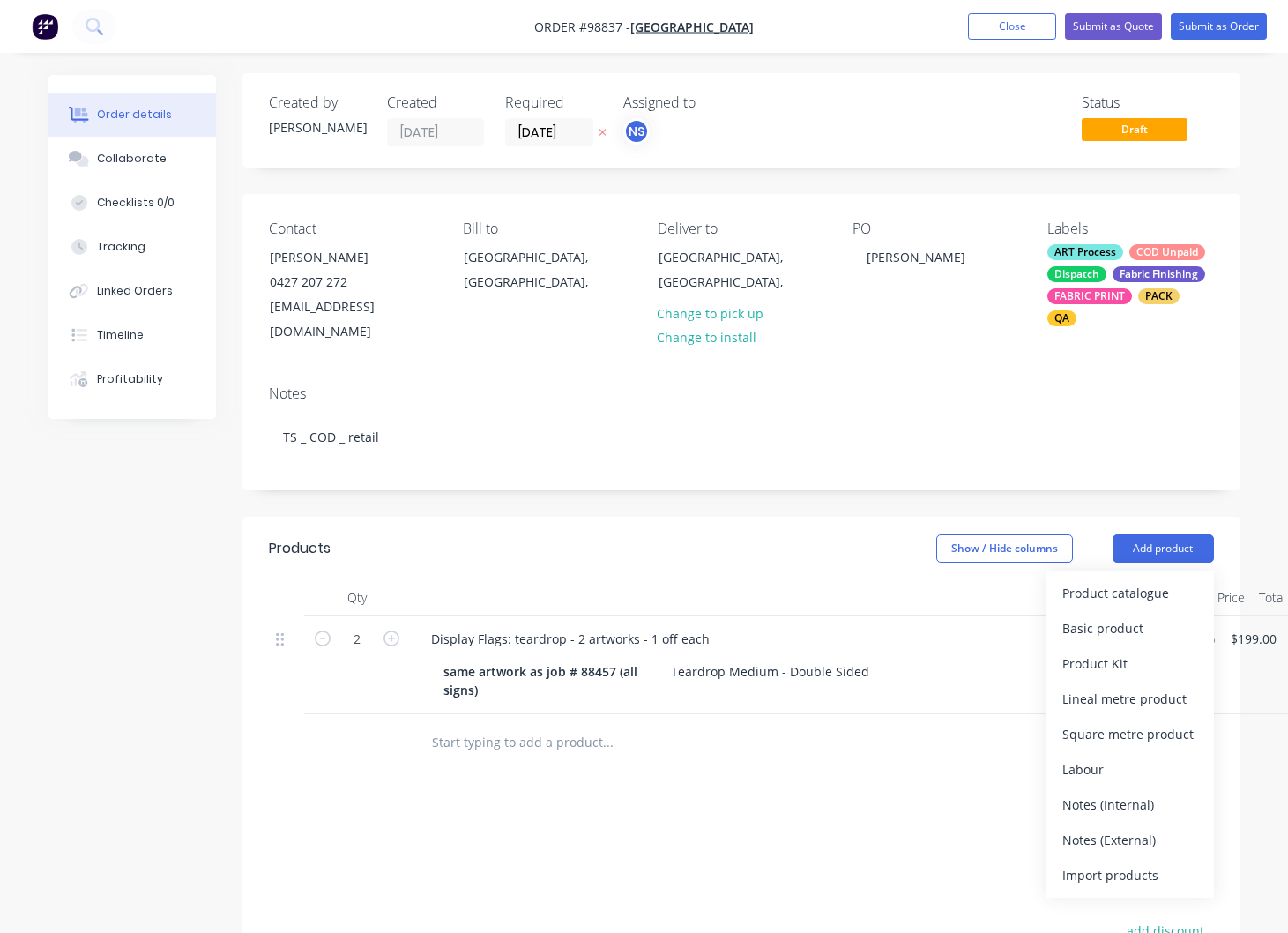
click at [1118, 827] on div "Notes (External)" at bounding box center [1130, 839] width 136 height 26
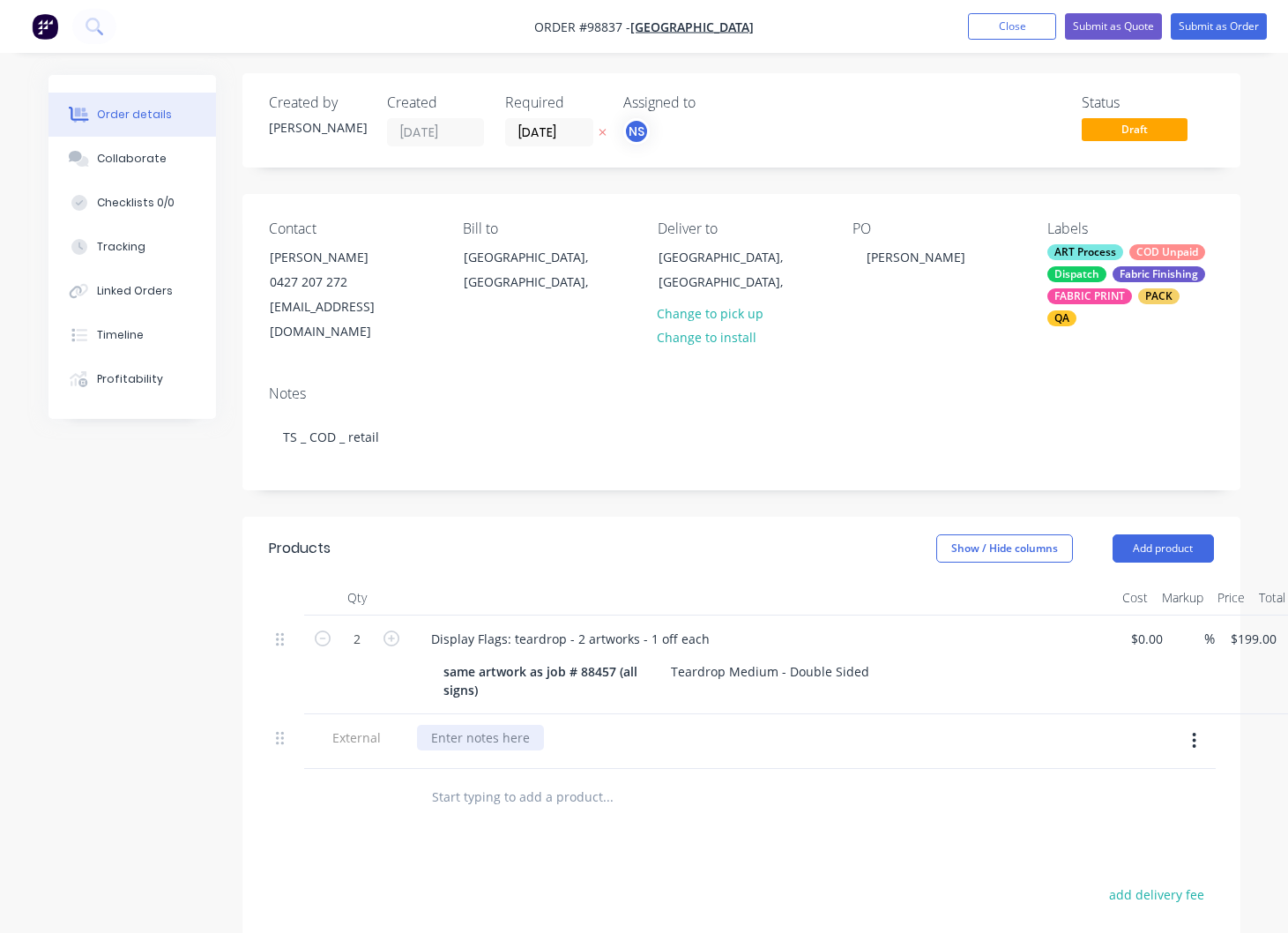
drag, startPoint x: 482, startPoint y: 709, endPoint x: 497, endPoint y: 716, distance: 16.6
click at [482, 725] on div at bounding box center [480, 737] width 127 height 26
click at [1157, 883] on button "add delivery fee" at bounding box center [1157, 894] width 114 height 24
type input "30"
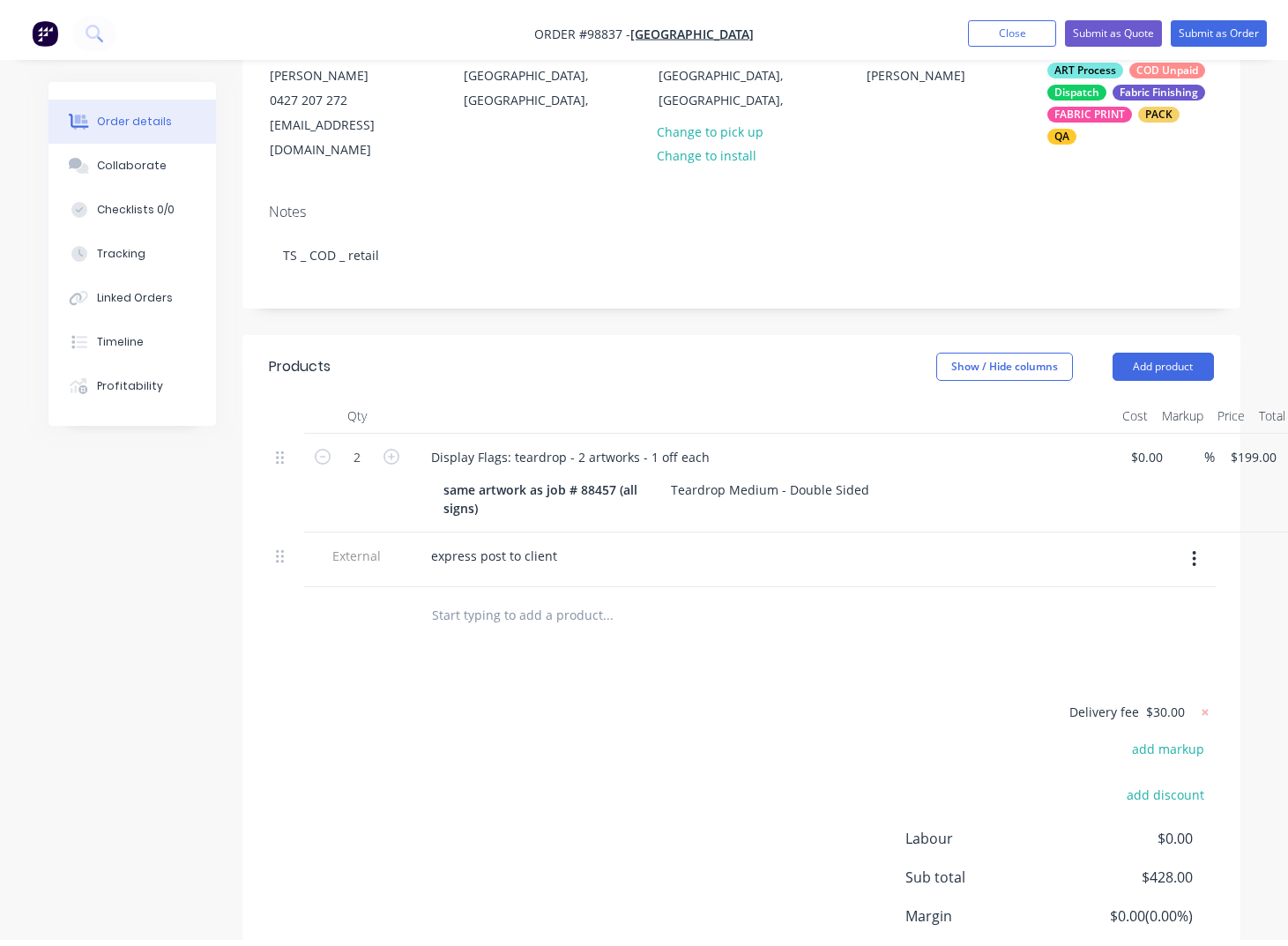
scroll to position [0, 0]
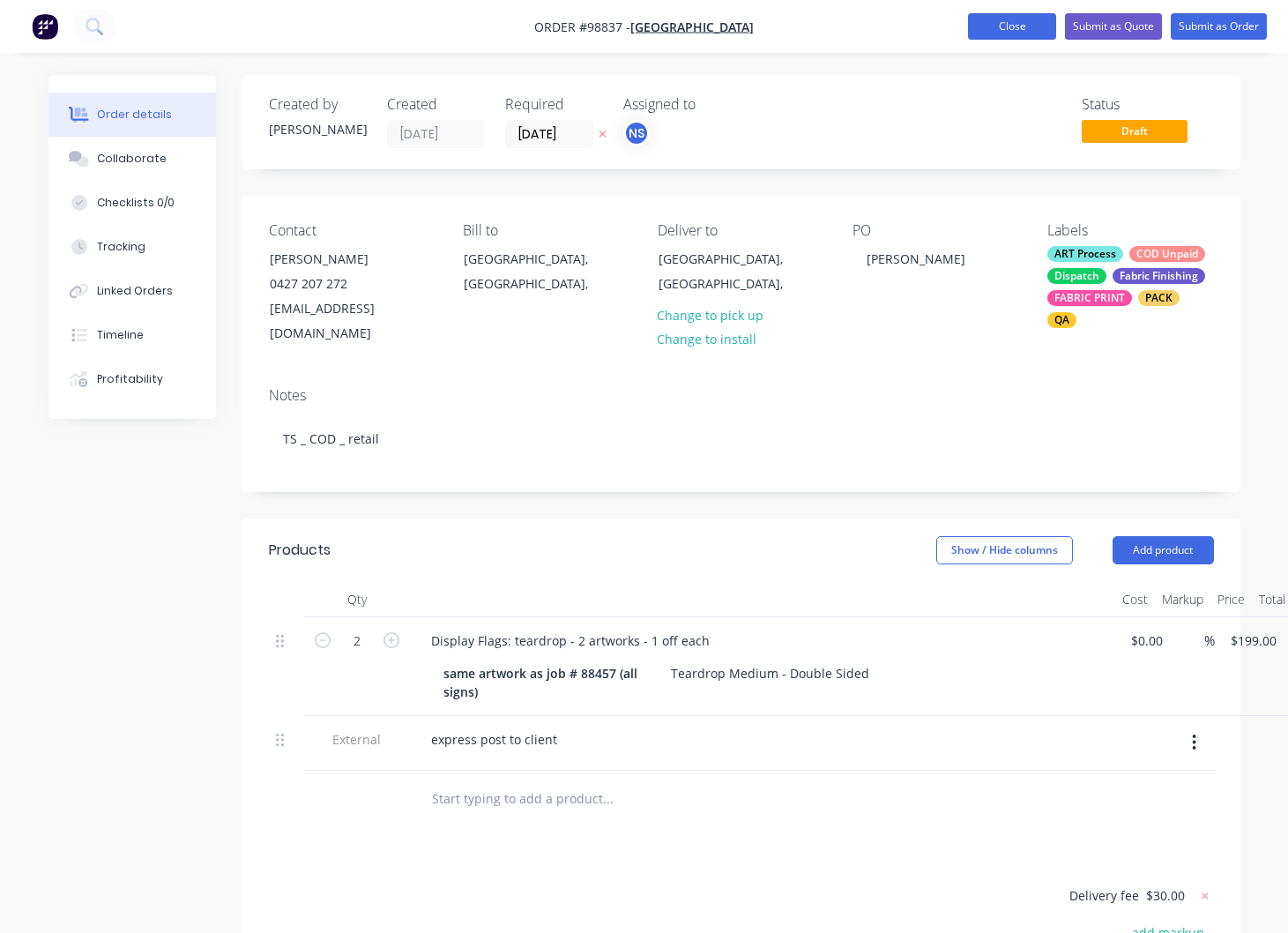
click at [1010, 28] on button "Close" at bounding box center [1011, 26] width 88 height 26
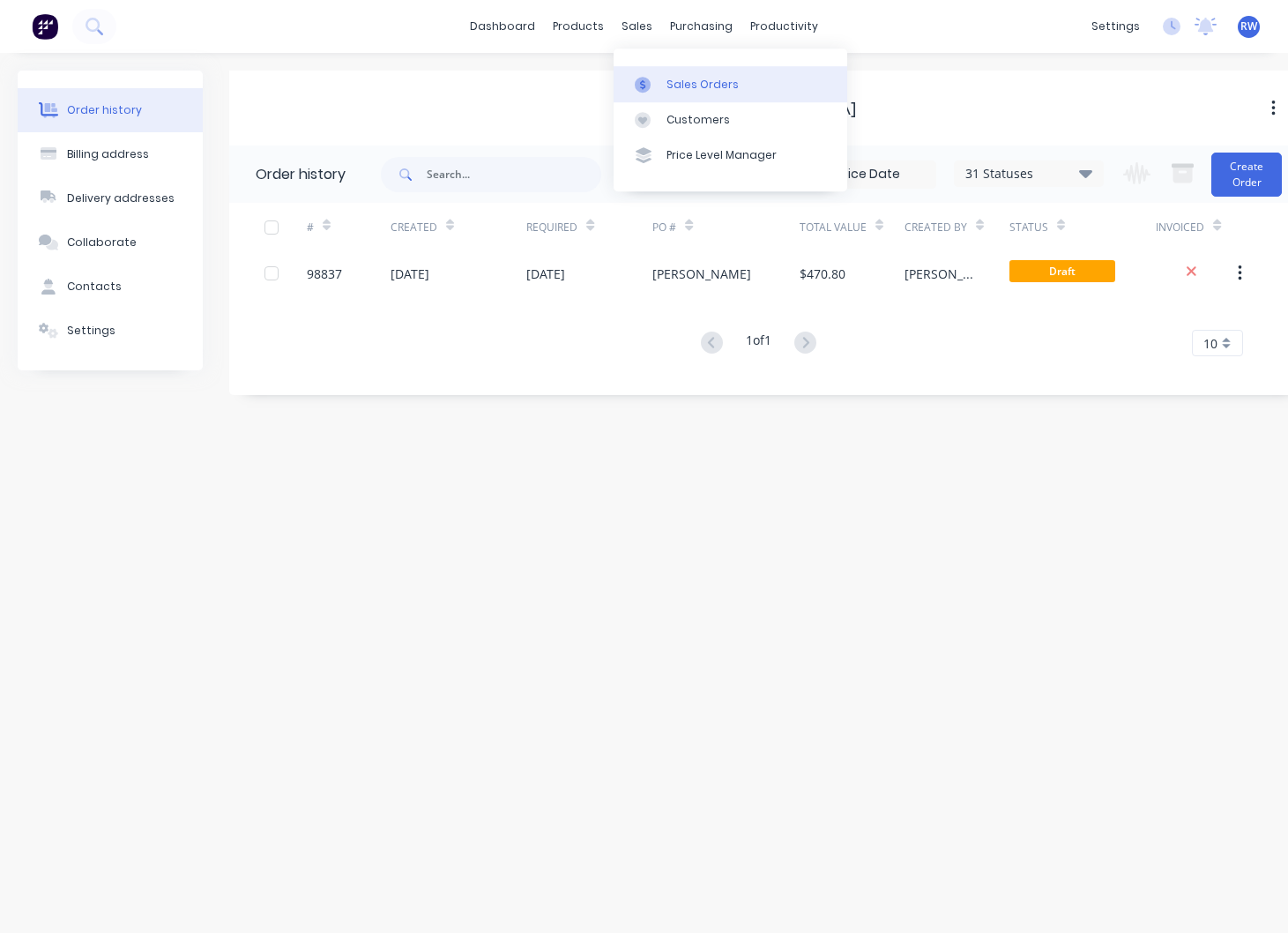
click at [696, 88] on div "Sales Orders" at bounding box center [702, 85] width 72 height 15
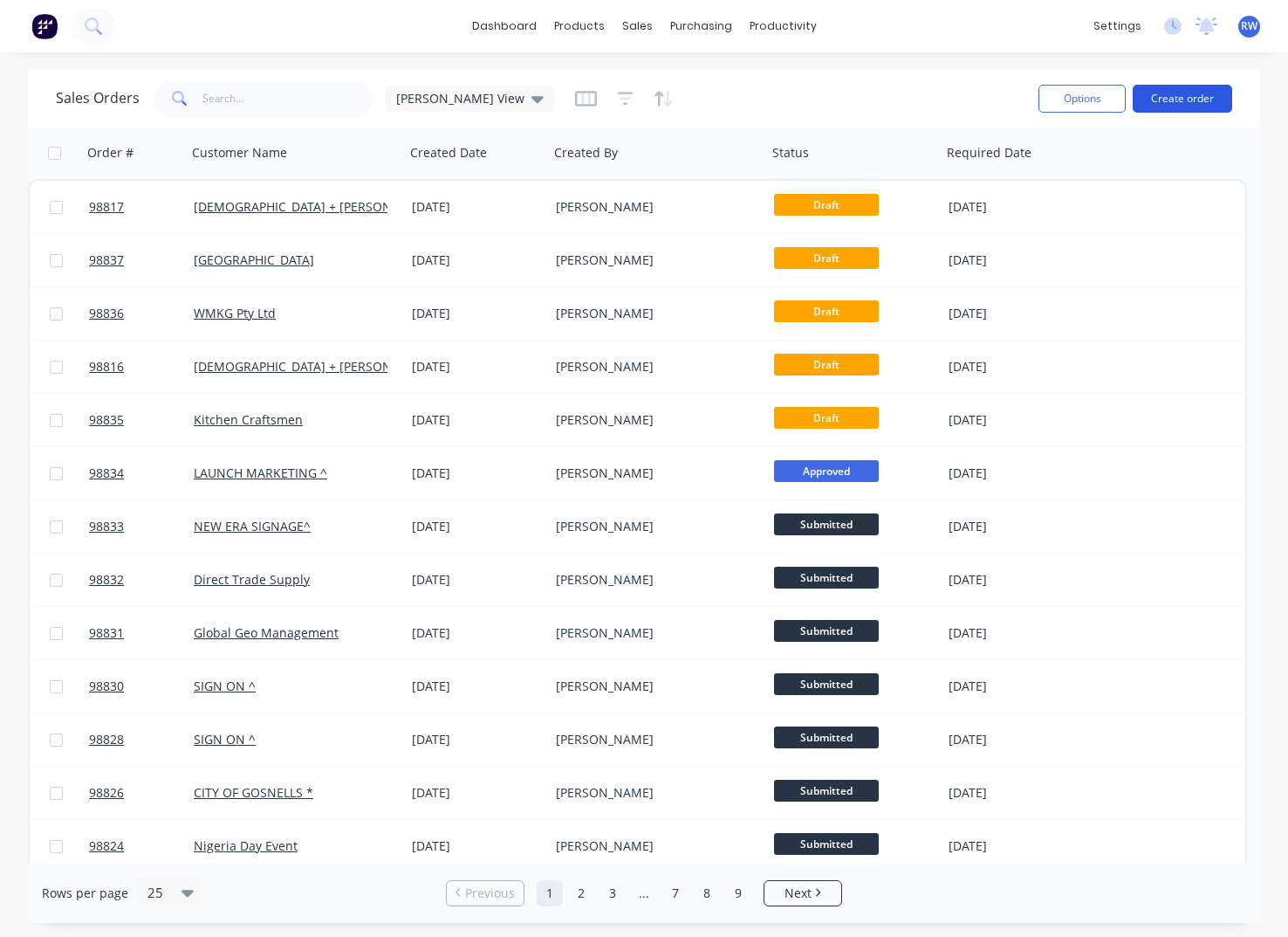
click at [1168, 103] on button "Create order" at bounding box center [1182, 98] width 99 height 28
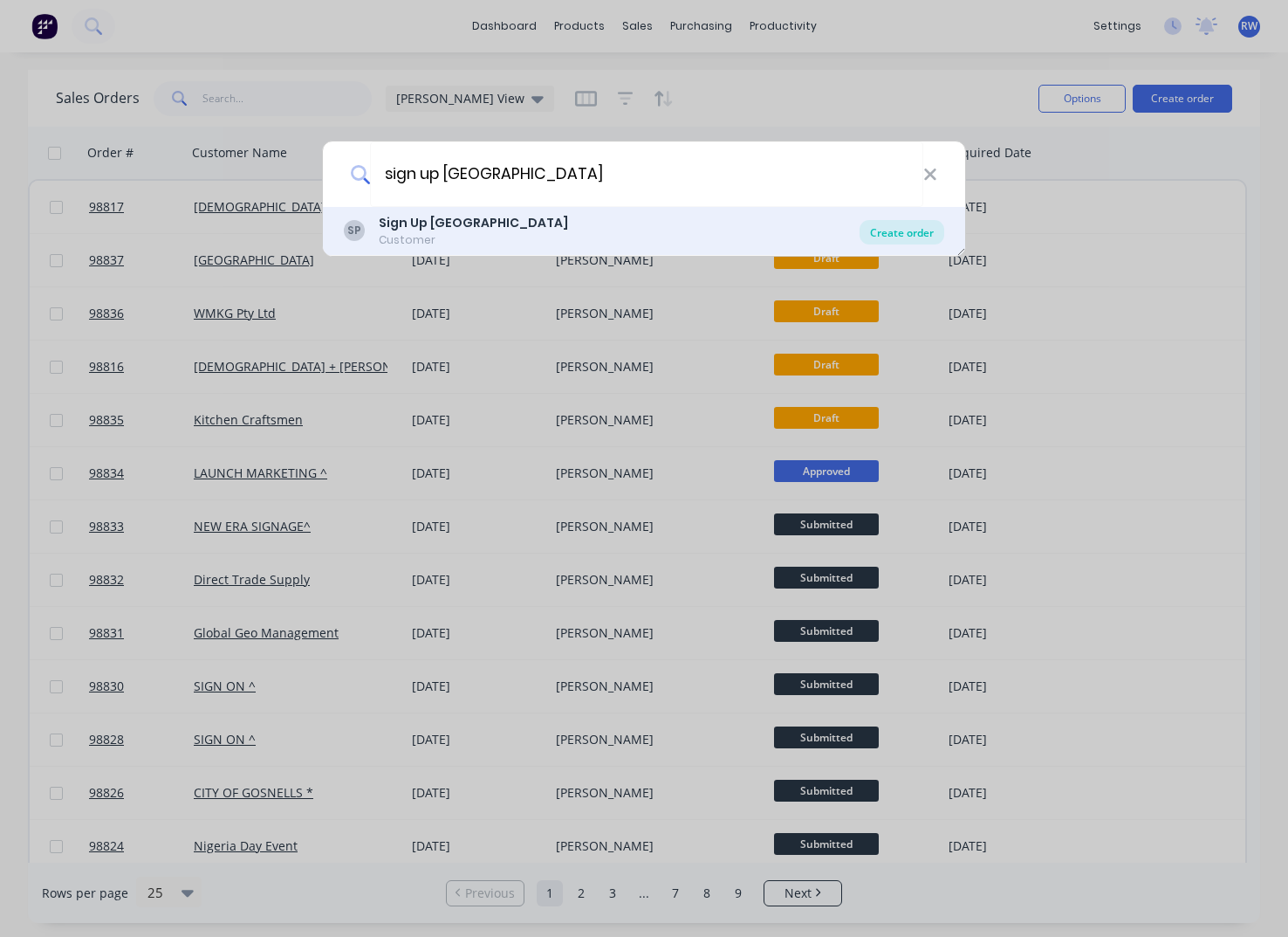
type input "sign up [GEOGRAPHIC_DATA]"
click at [903, 229] on div "Create order" at bounding box center [901, 232] width 85 height 25
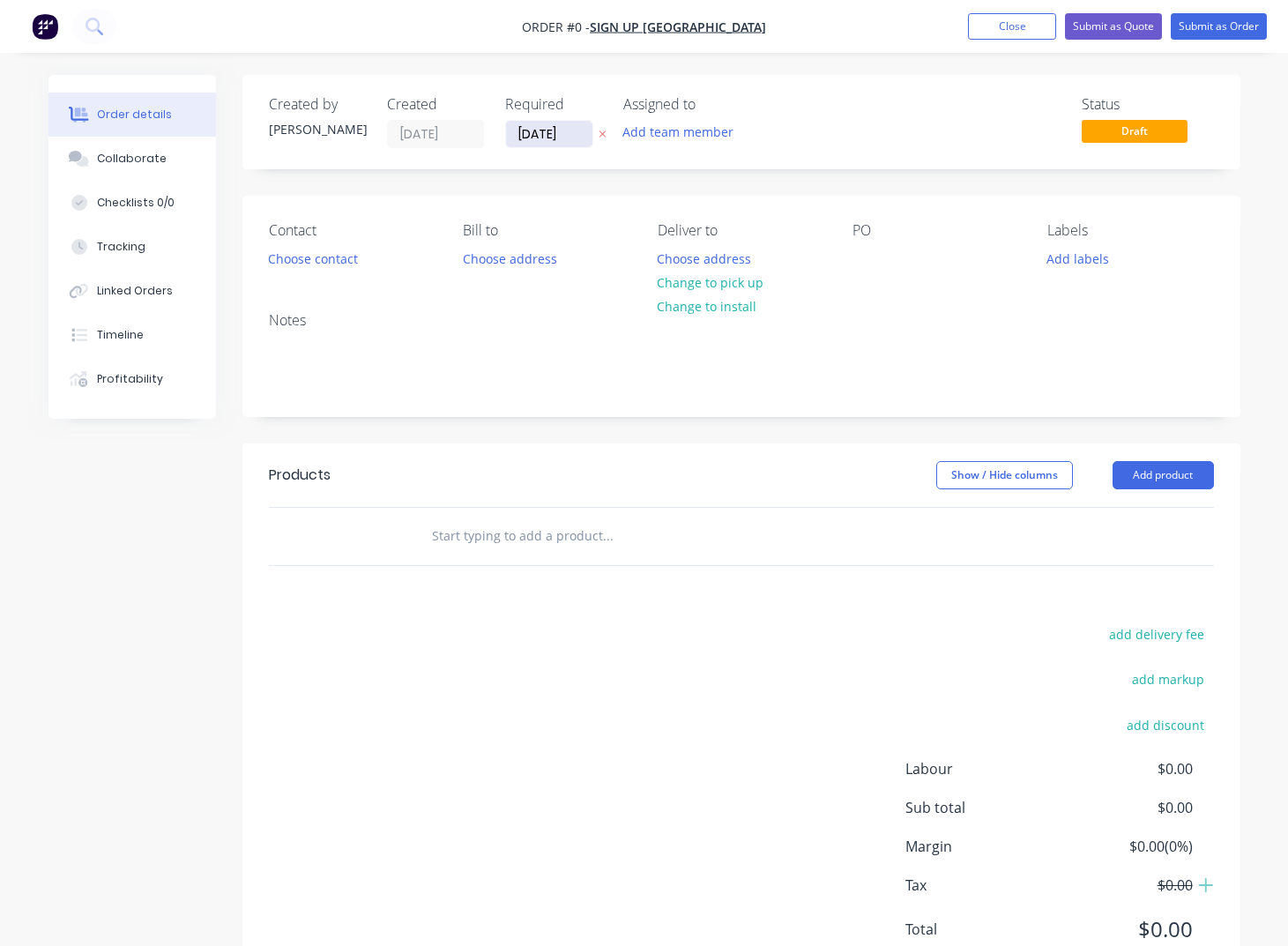
click at [574, 133] on input "[DATE]" at bounding box center [550, 133] width 87 height 26
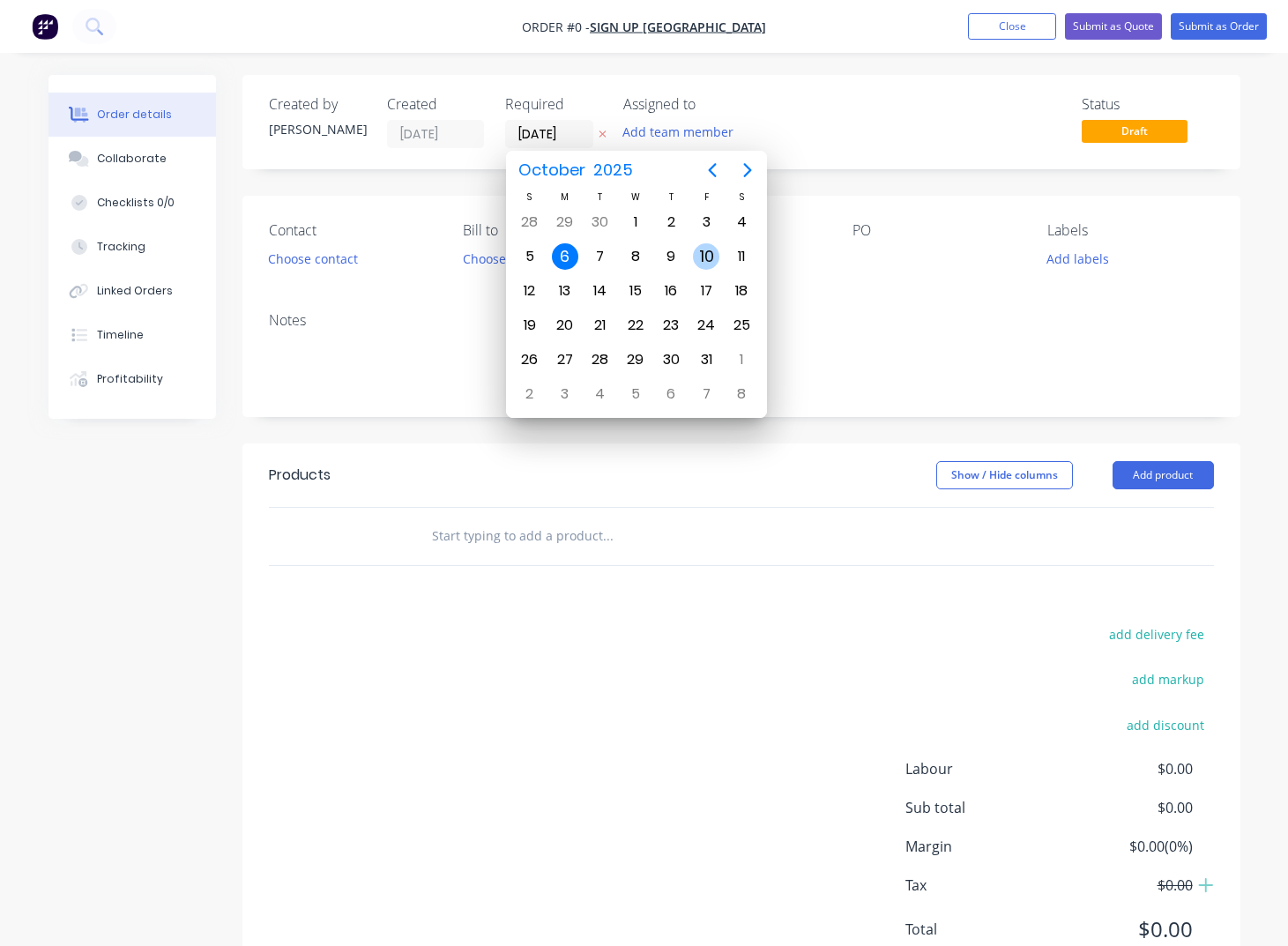
click at [711, 254] on div "10" at bounding box center [705, 256] width 26 height 26
type input "[DATE]"
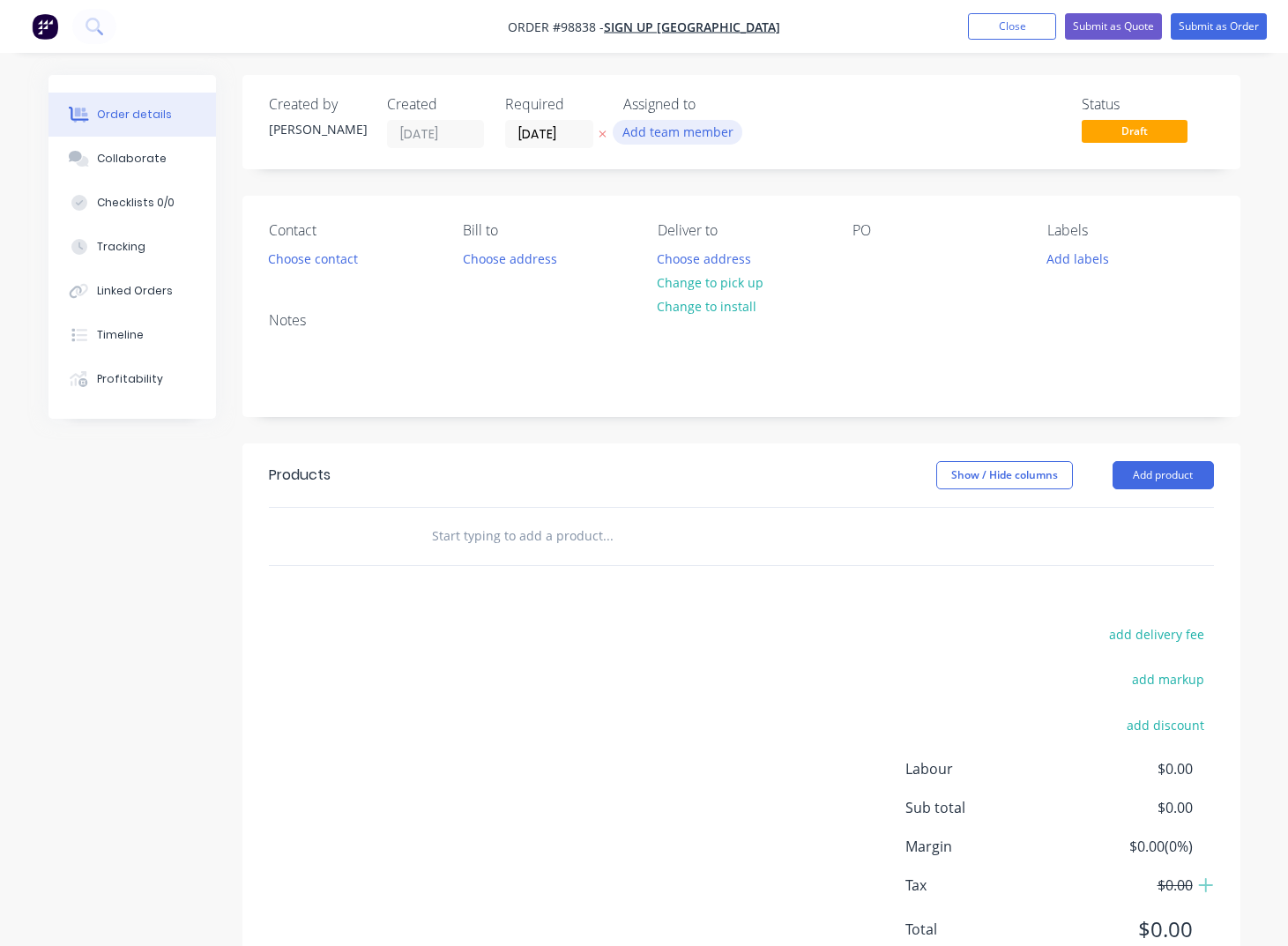
click at [673, 134] on button "Add team member" at bounding box center [677, 131] width 129 height 24
type input "tash"
click at [682, 230] on div "[PERSON_NAME]" at bounding box center [765, 230] width 177 height 18
click at [326, 259] on button "Choose contact" at bounding box center [313, 257] width 108 height 24
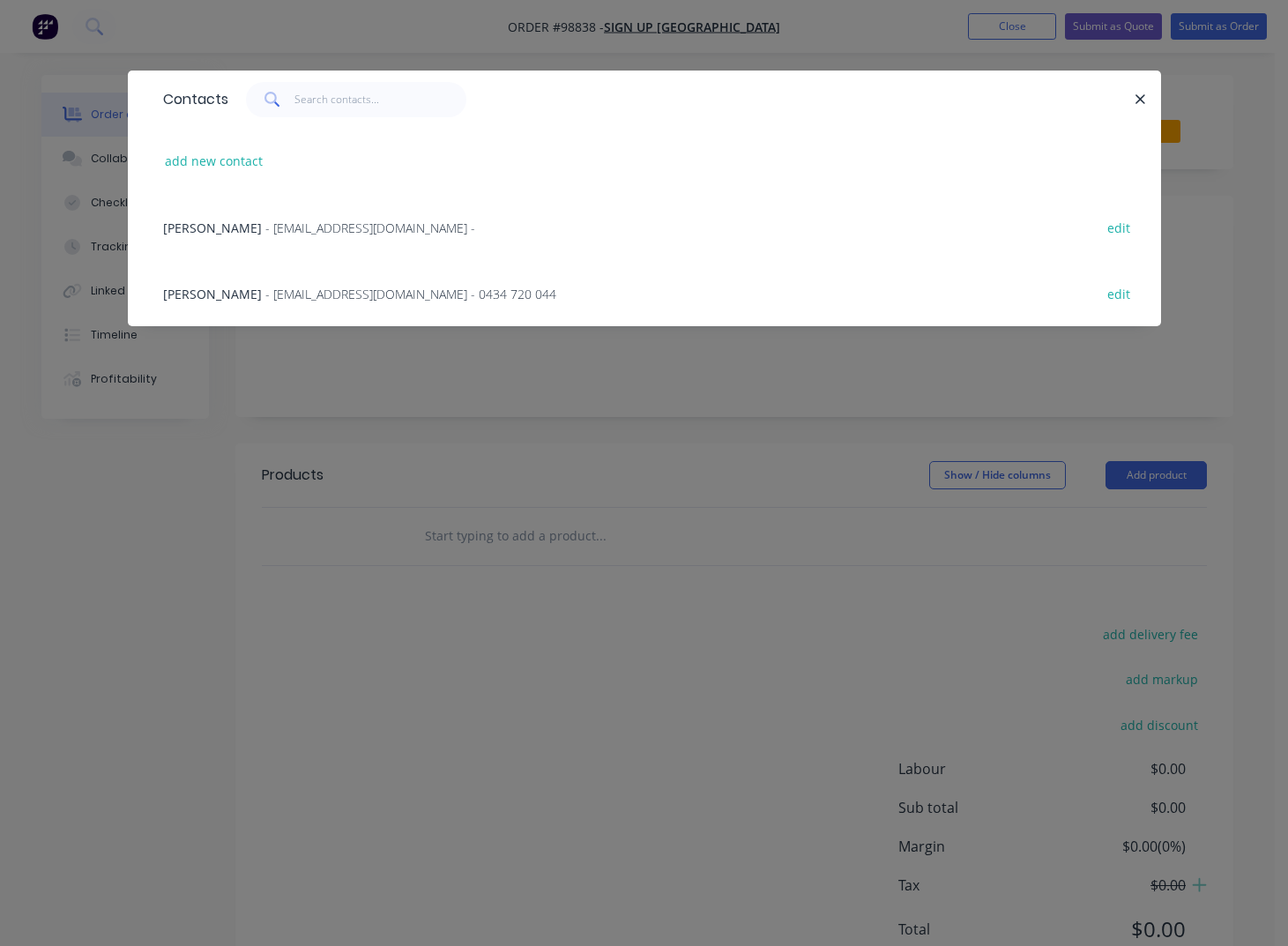
click at [279, 296] on span "- [EMAIL_ADDRESS][DOMAIN_NAME] - 0434 720 044" at bounding box center [411, 293] width 291 height 16
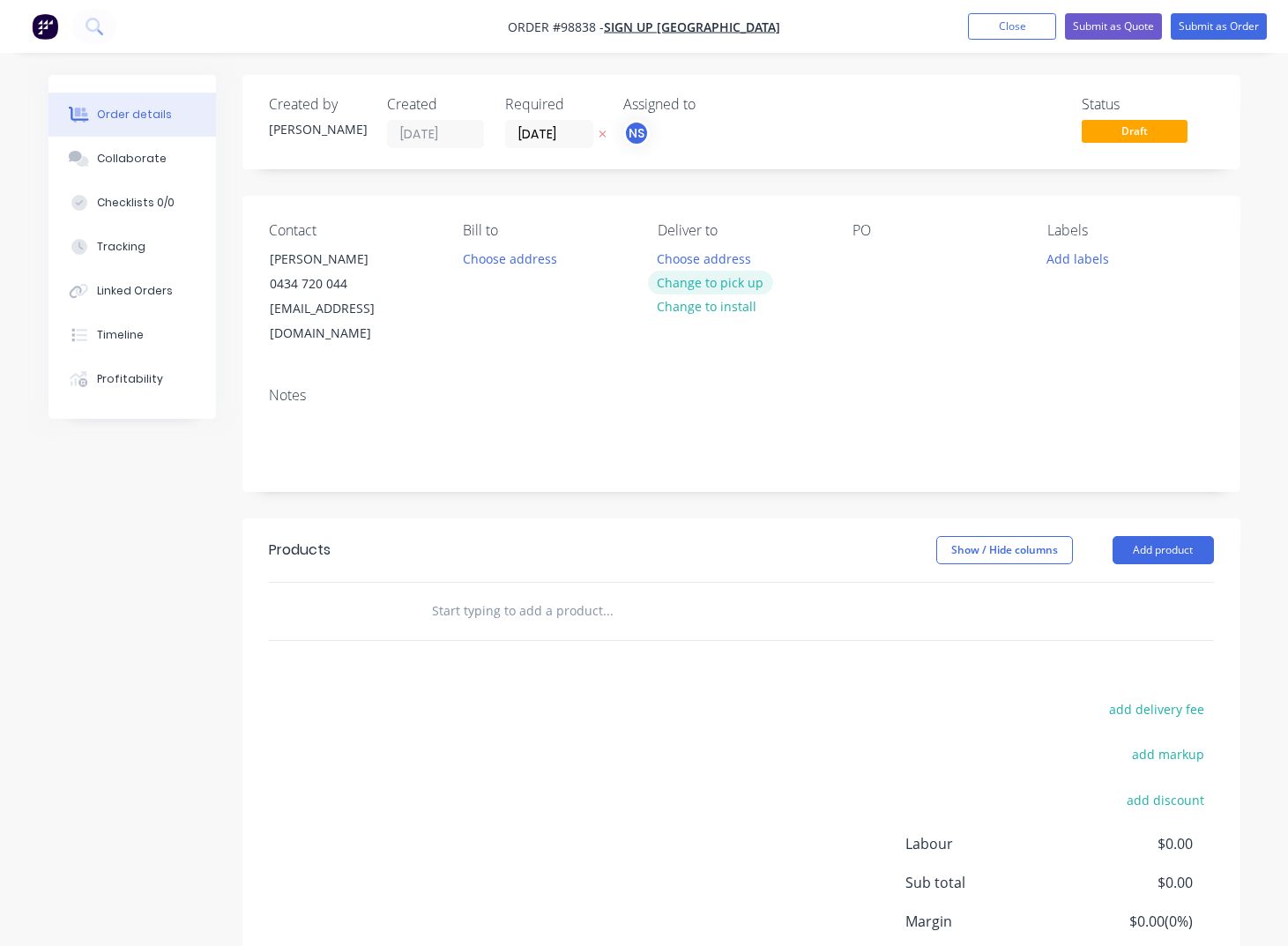
click at [712, 287] on button "Change to pick up" at bounding box center [711, 283] width 125 height 24
click at [674, 261] on div at bounding box center [671, 258] width 28 height 26
click at [851, 262] on div "Contact Pierre [PHONE_NUMBER] [EMAIL_ADDRESS][DOMAIN_NAME] Bill to Choose addre…" at bounding box center [741, 284] width 998 height 177
click at [863, 257] on div at bounding box center [866, 258] width 28 height 26
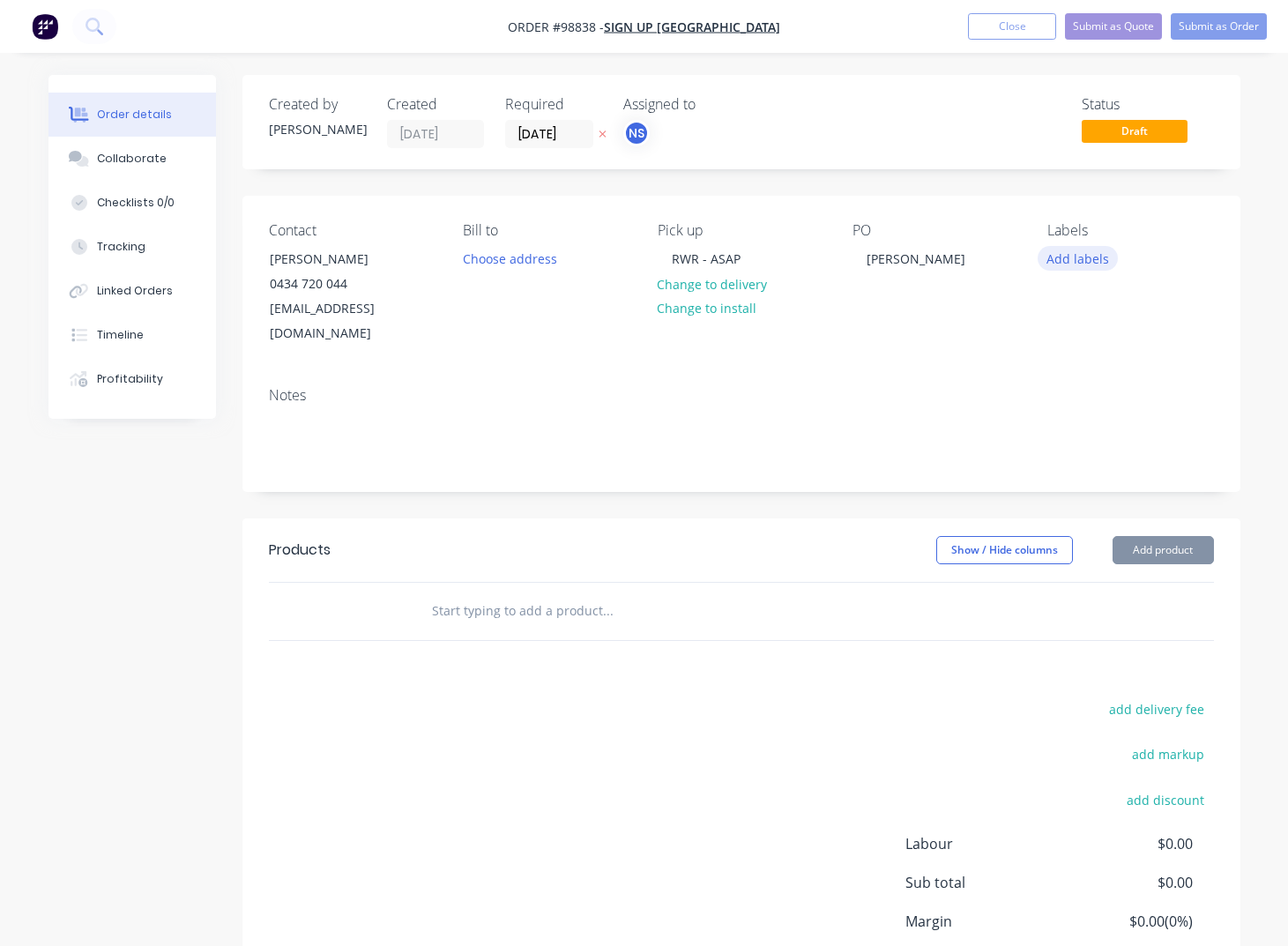
click at [1066, 251] on button "Add labels" at bounding box center [1079, 257] width 81 height 24
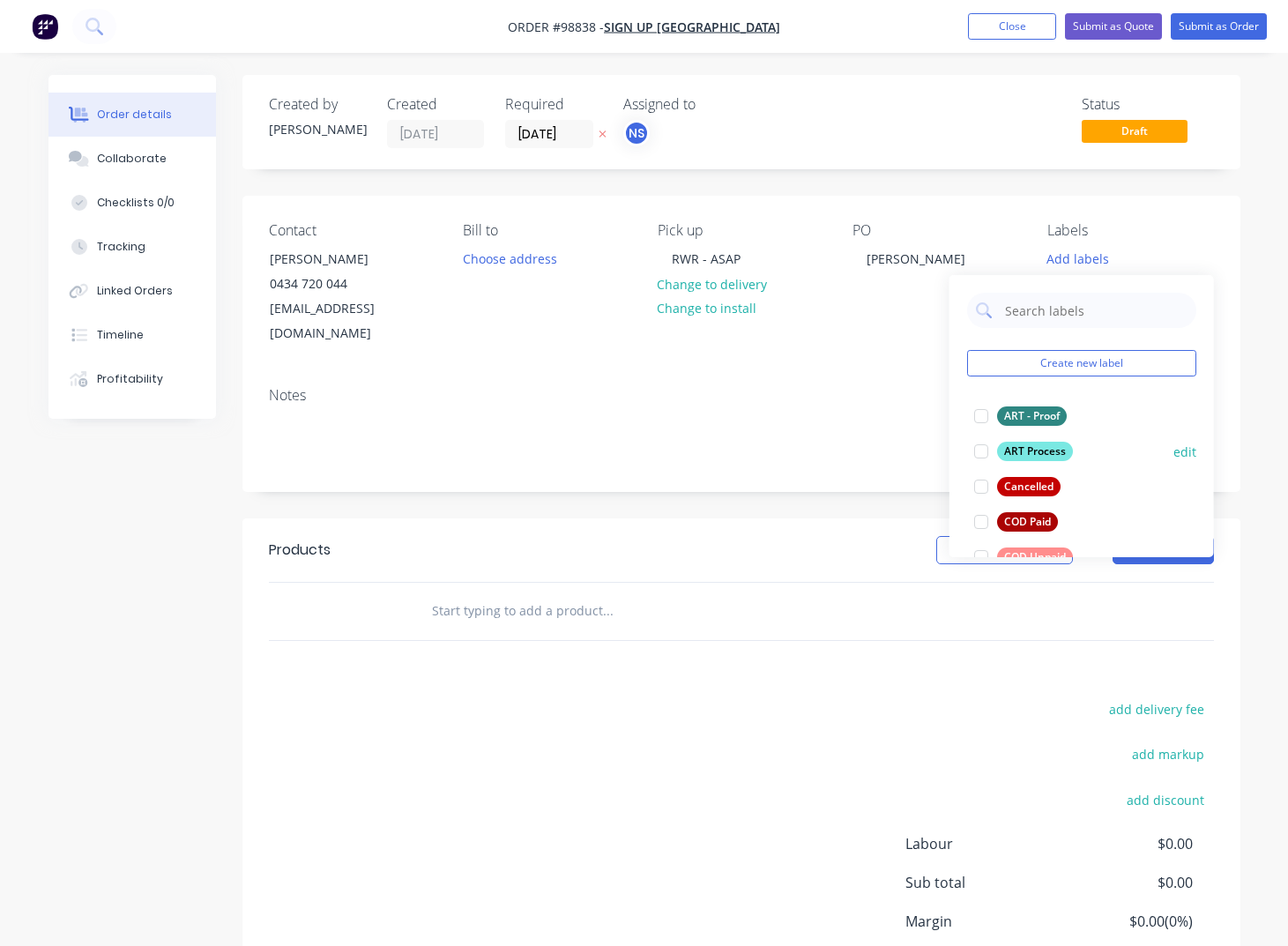
click at [1021, 448] on div "ART Process" at bounding box center [1035, 451] width 76 height 19
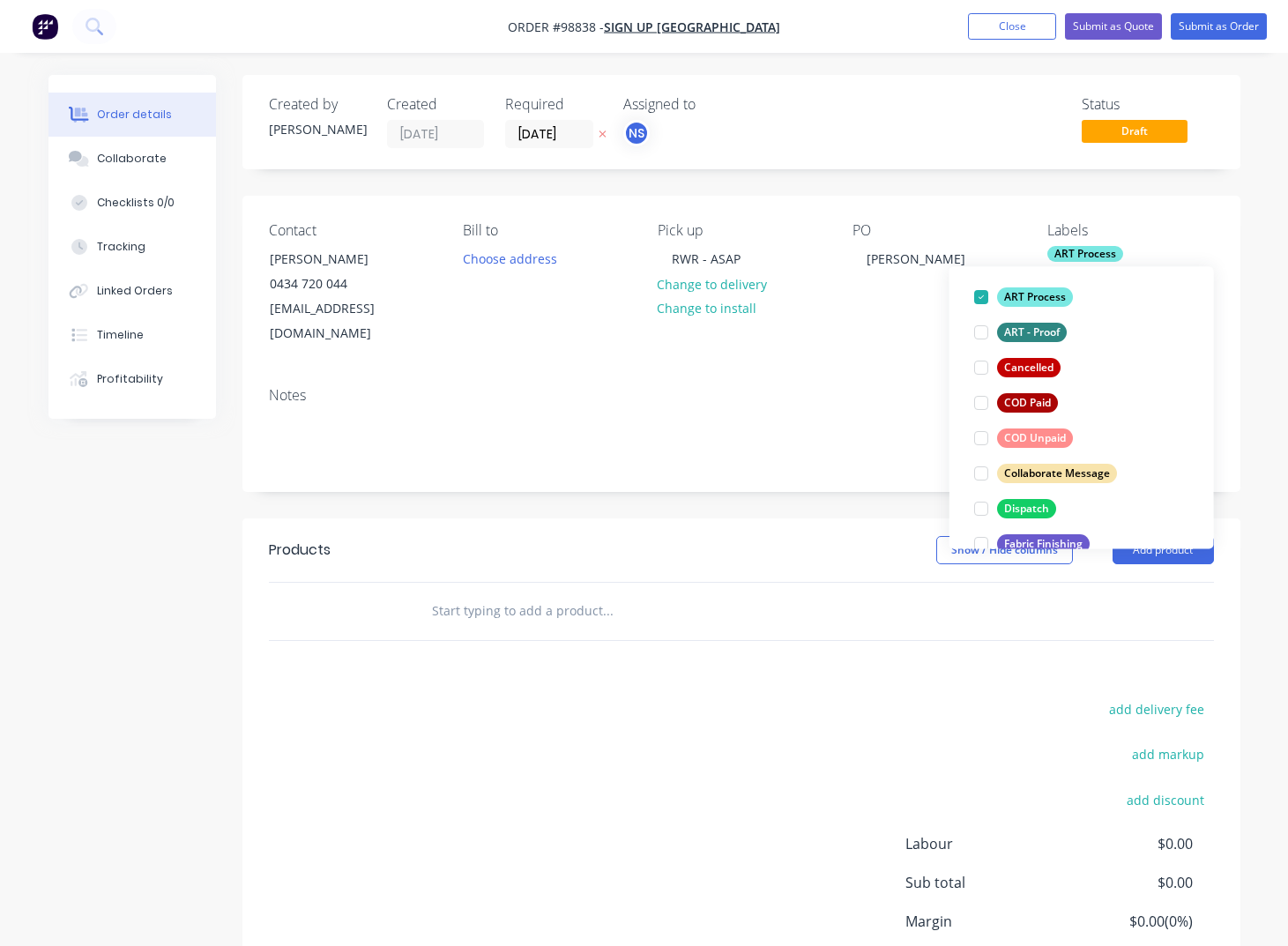
scroll to position [112, 0]
click at [1019, 435] on div "COD Unpaid" at bounding box center [1035, 437] width 76 height 19
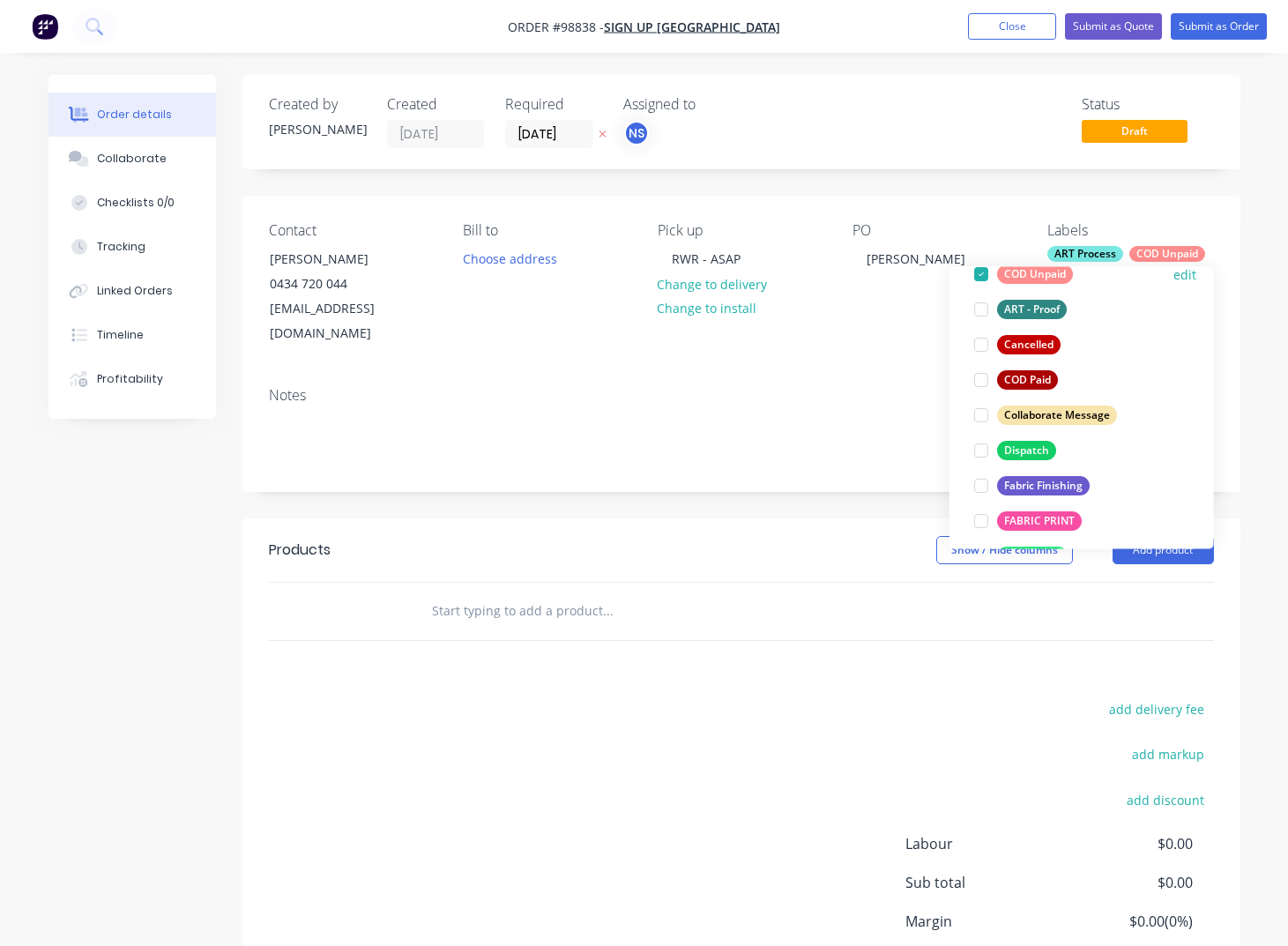
scroll to position [173, 0]
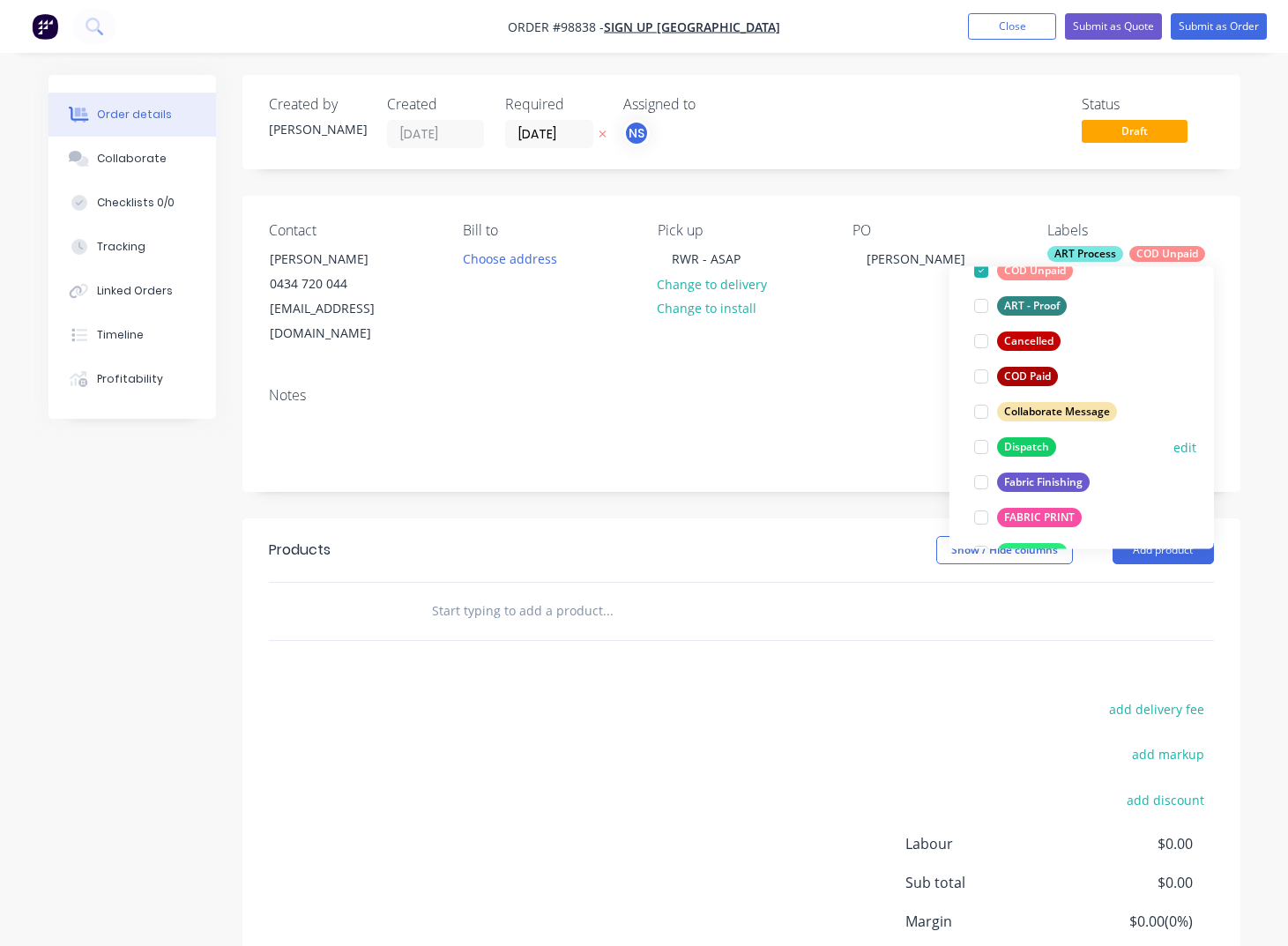
click at [1025, 445] on div "Dispatch" at bounding box center [1027, 446] width 59 height 19
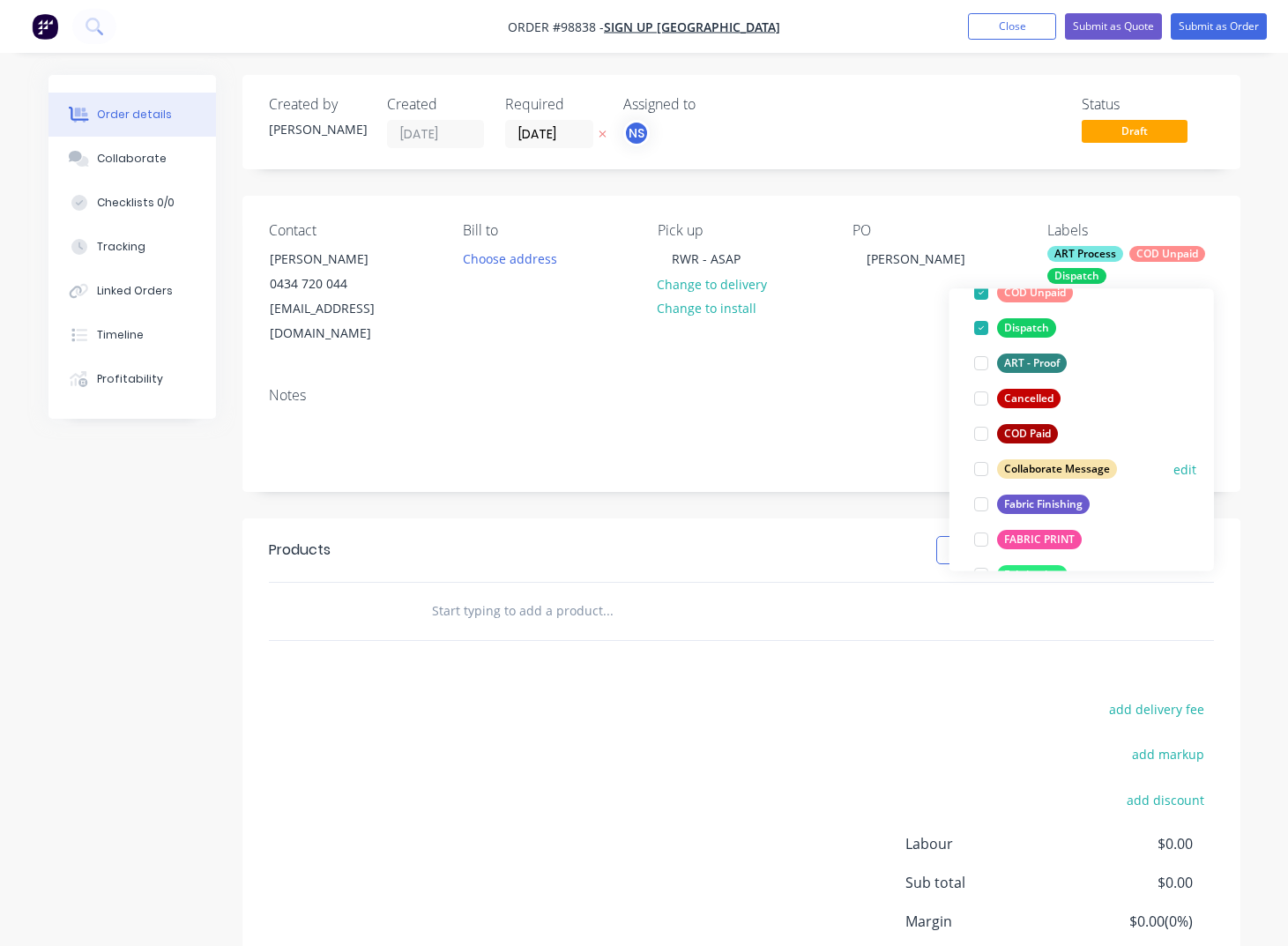
click at [1042, 500] on div "Fabric Finishing" at bounding box center [1044, 504] width 93 height 19
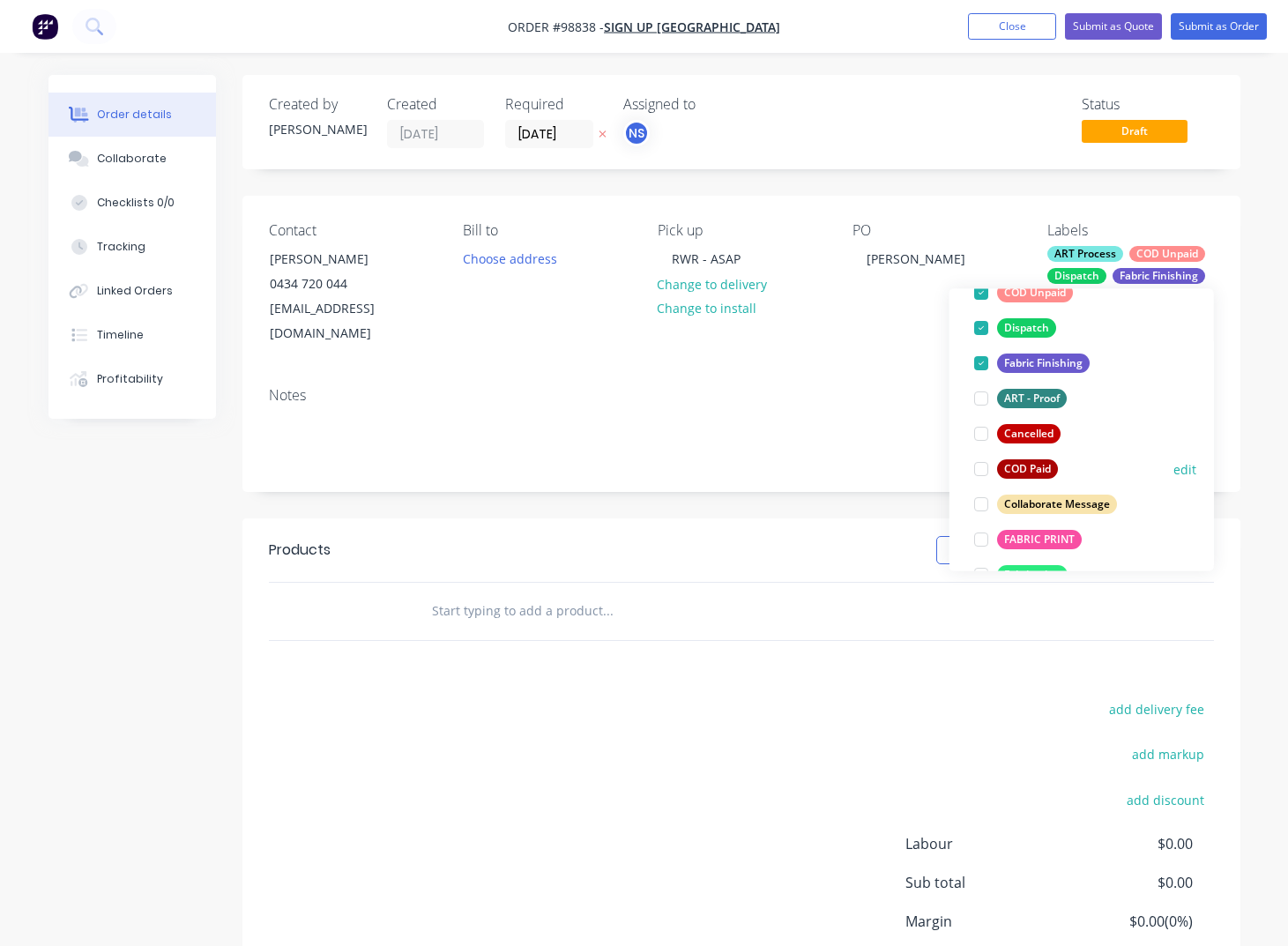
click at [1039, 536] on div "FABRIC PRINT" at bounding box center [1040, 539] width 85 height 19
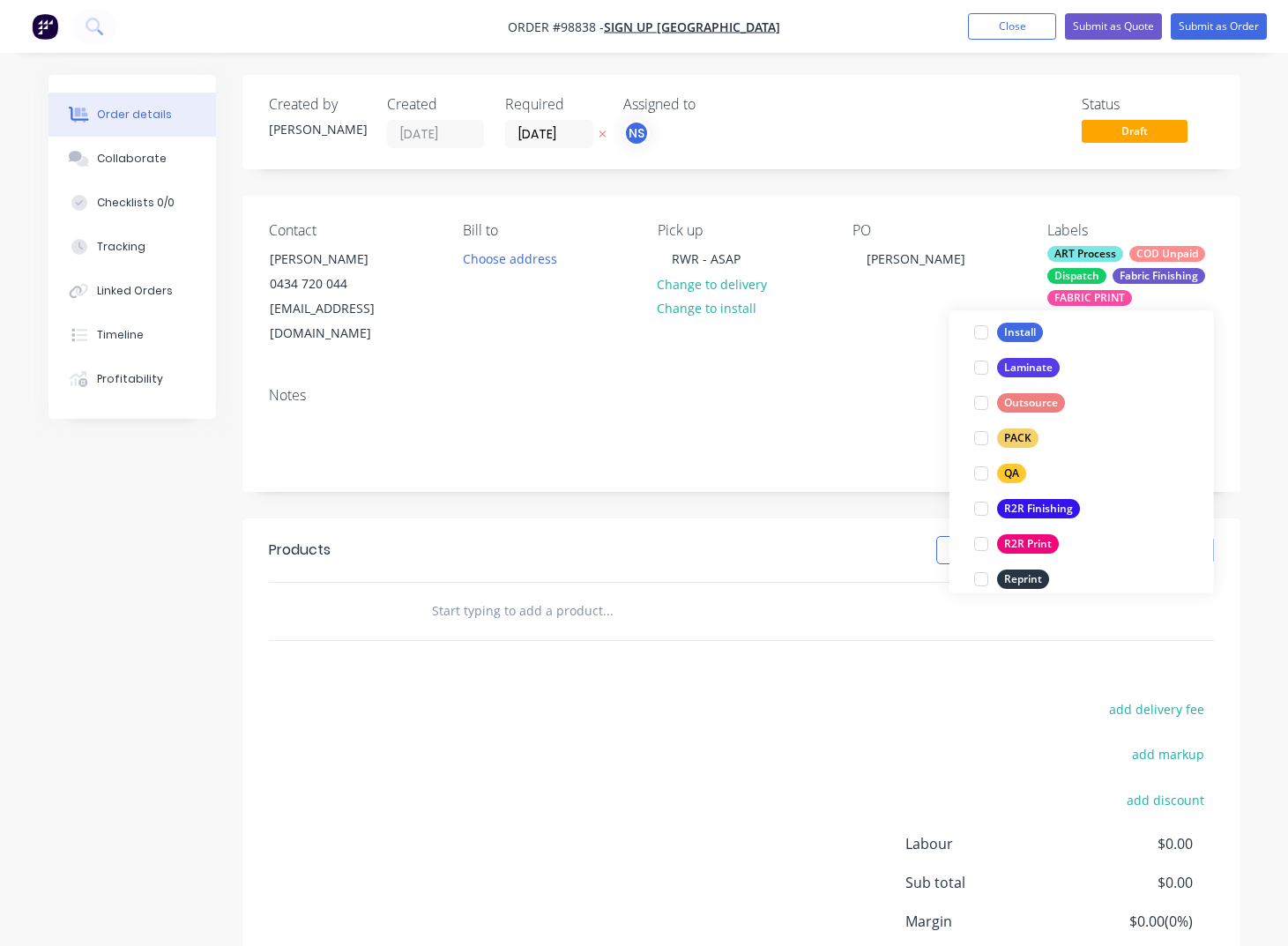
scroll to position [610, 0]
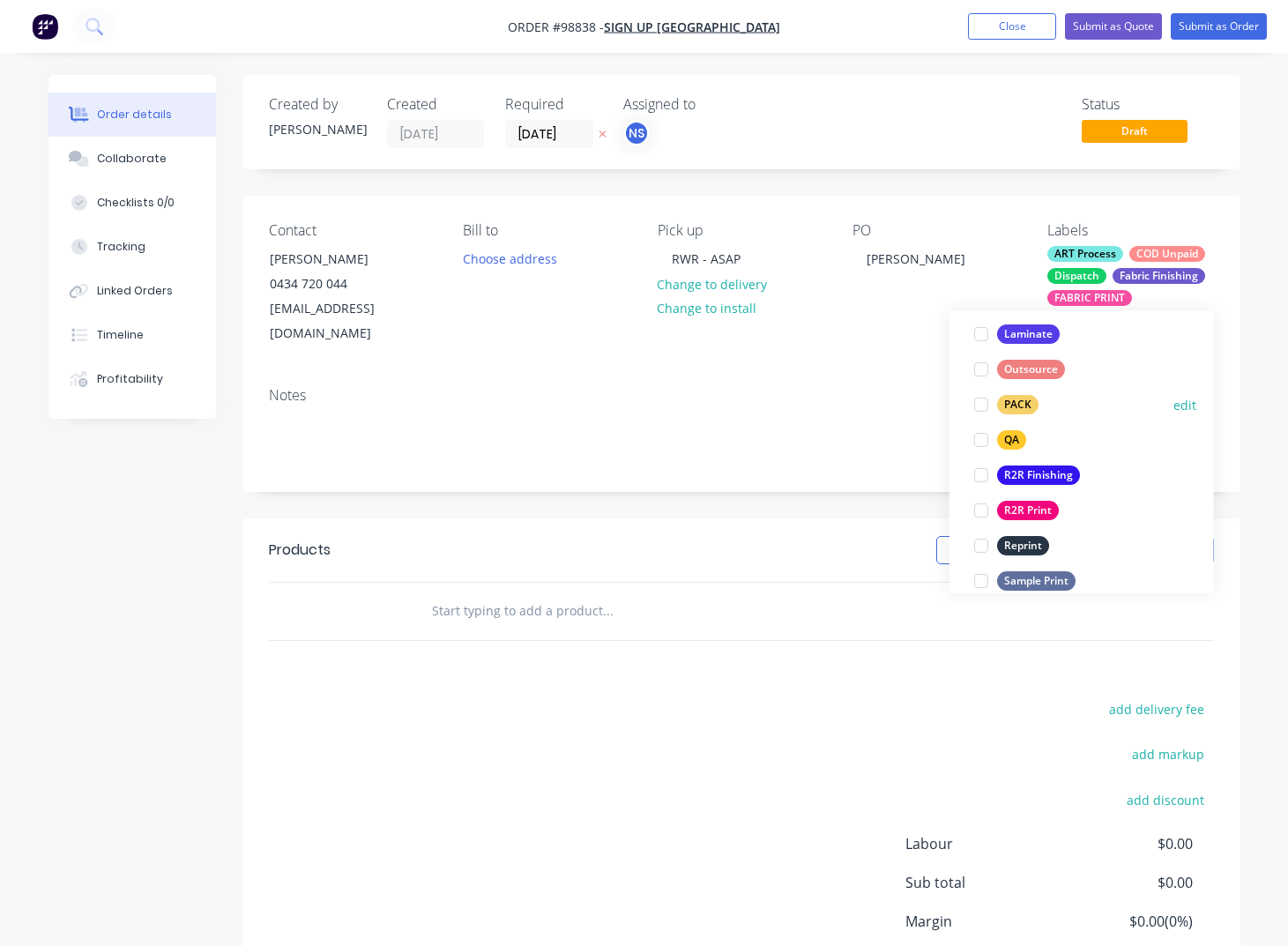
click at [1019, 406] on div "PACK" at bounding box center [1018, 405] width 41 height 19
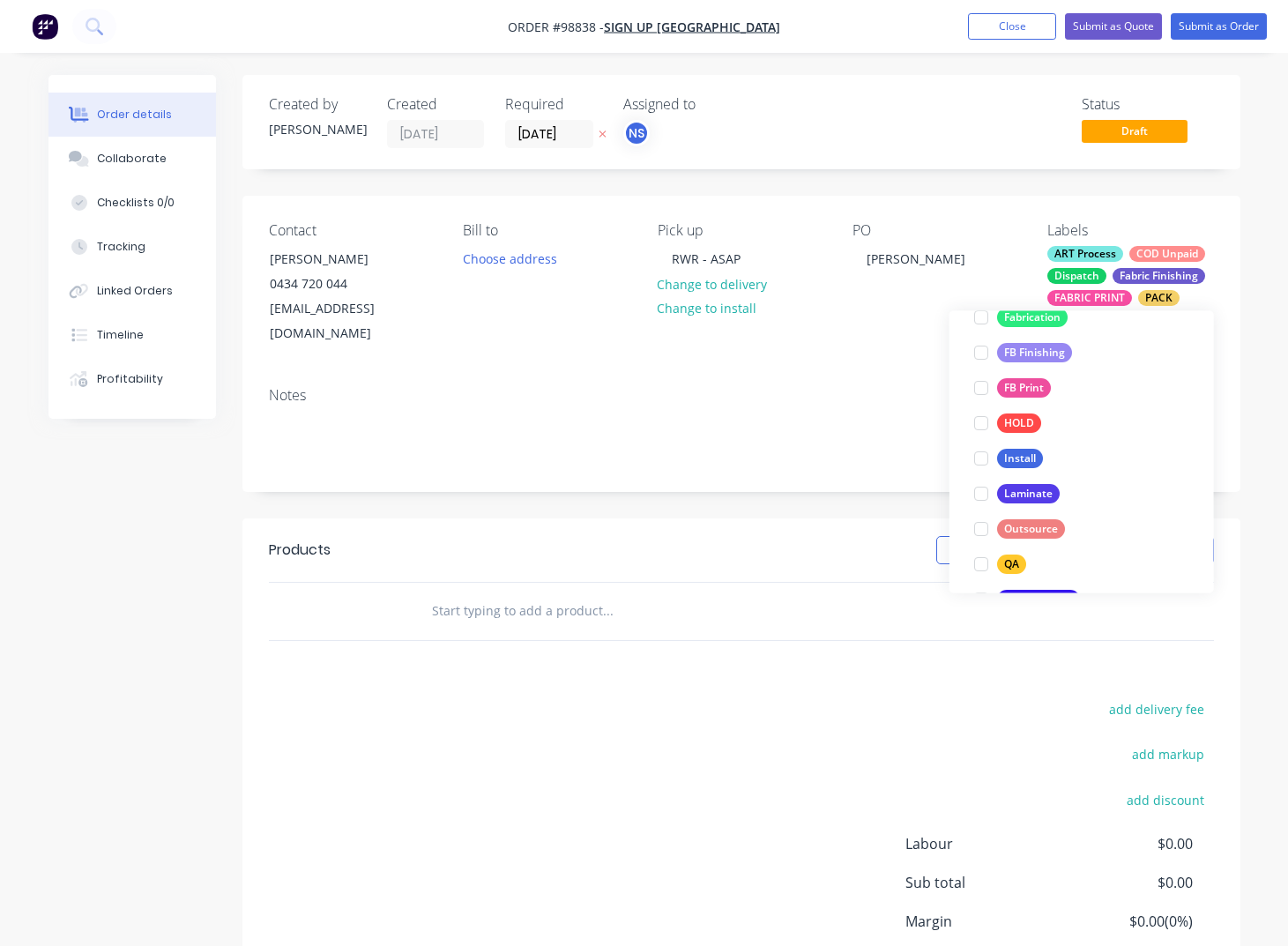
scroll to position [679, 0]
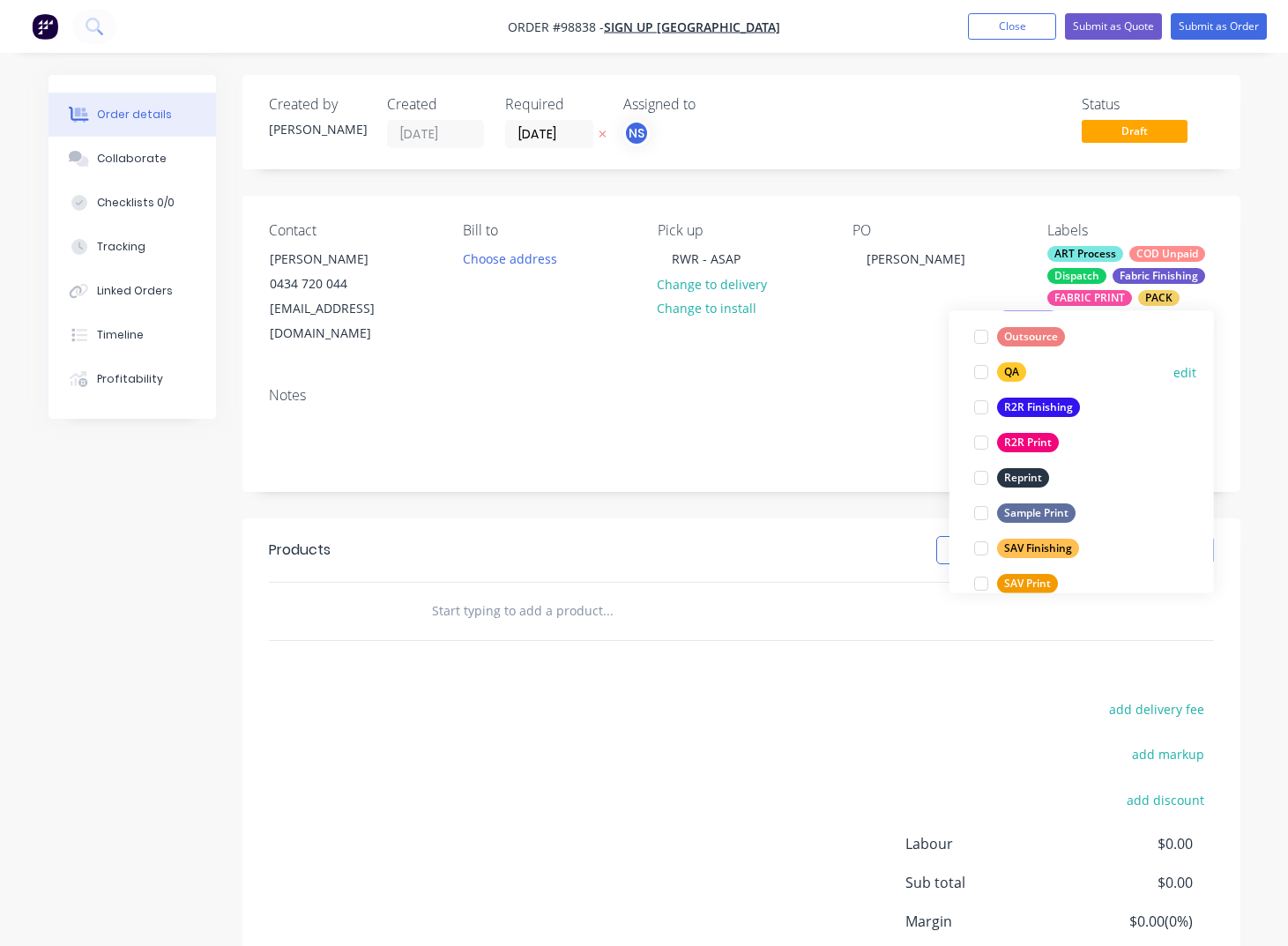
click at [1008, 372] on div "QA" at bounding box center [1012, 372] width 29 height 19
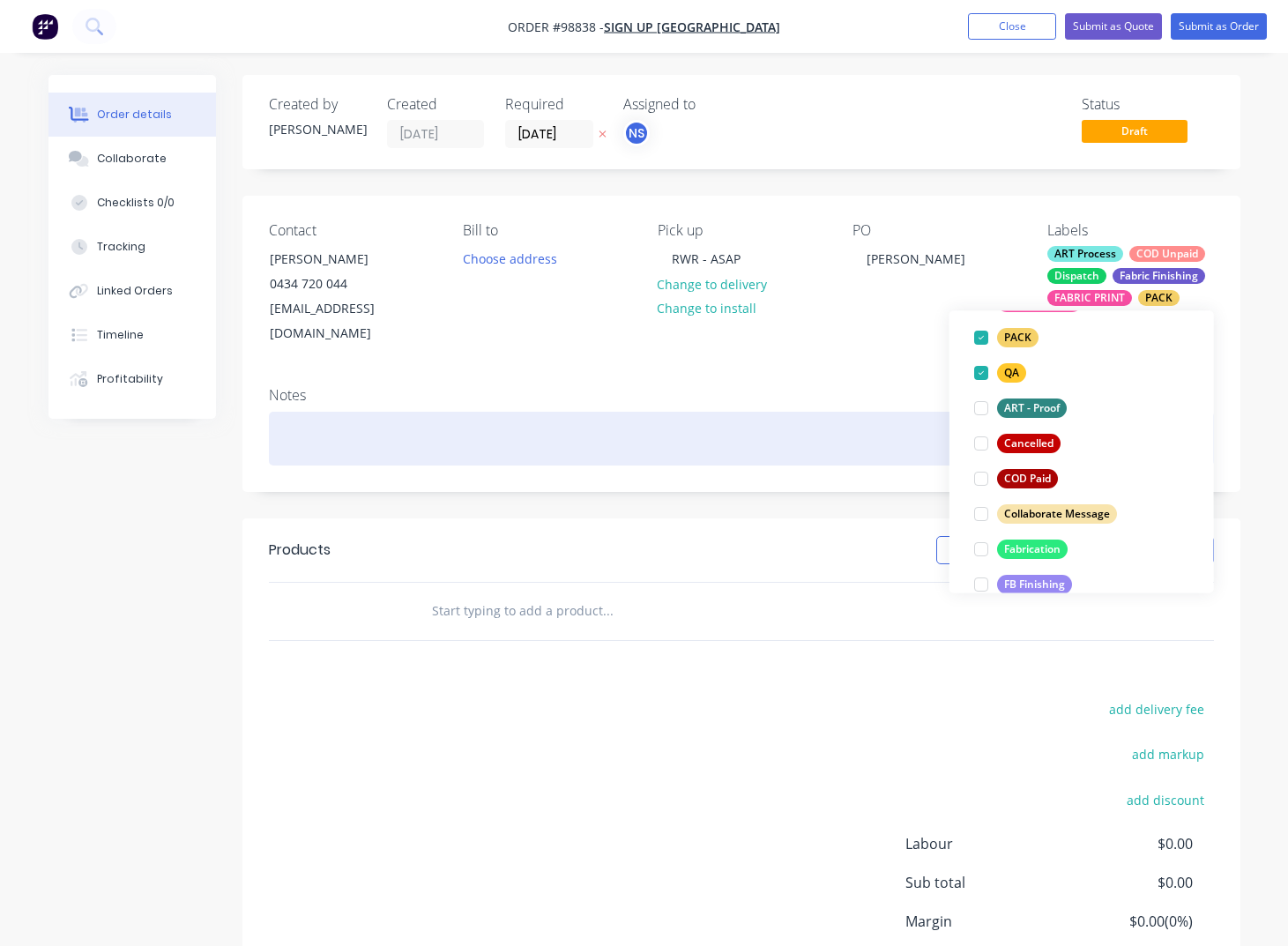
click at [352, 414] on div at bounding box center [742, 439] width 945 height 54
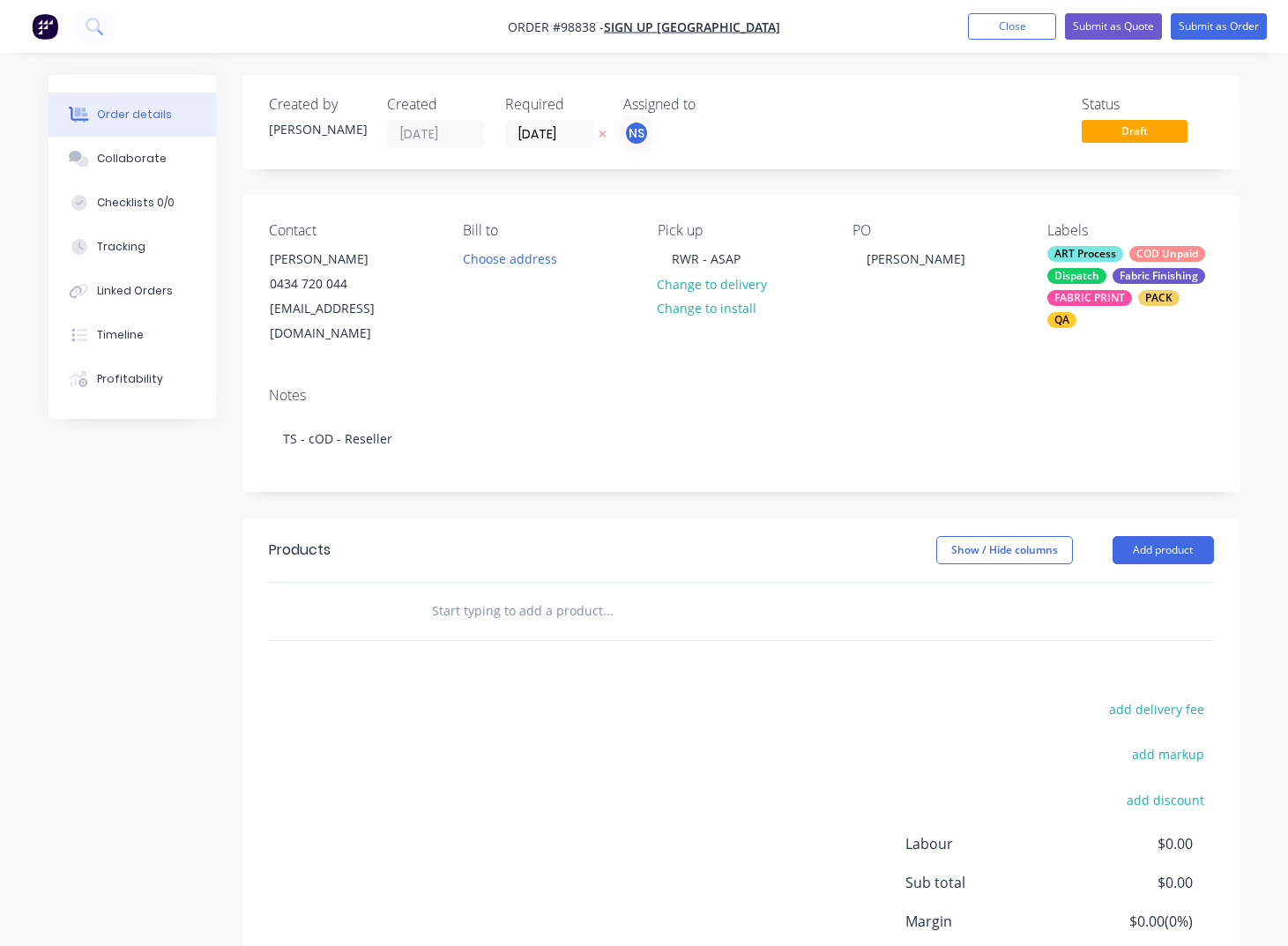
click at [433, 593] on input "text" at bounding box center [608, 610] width 353 height 36
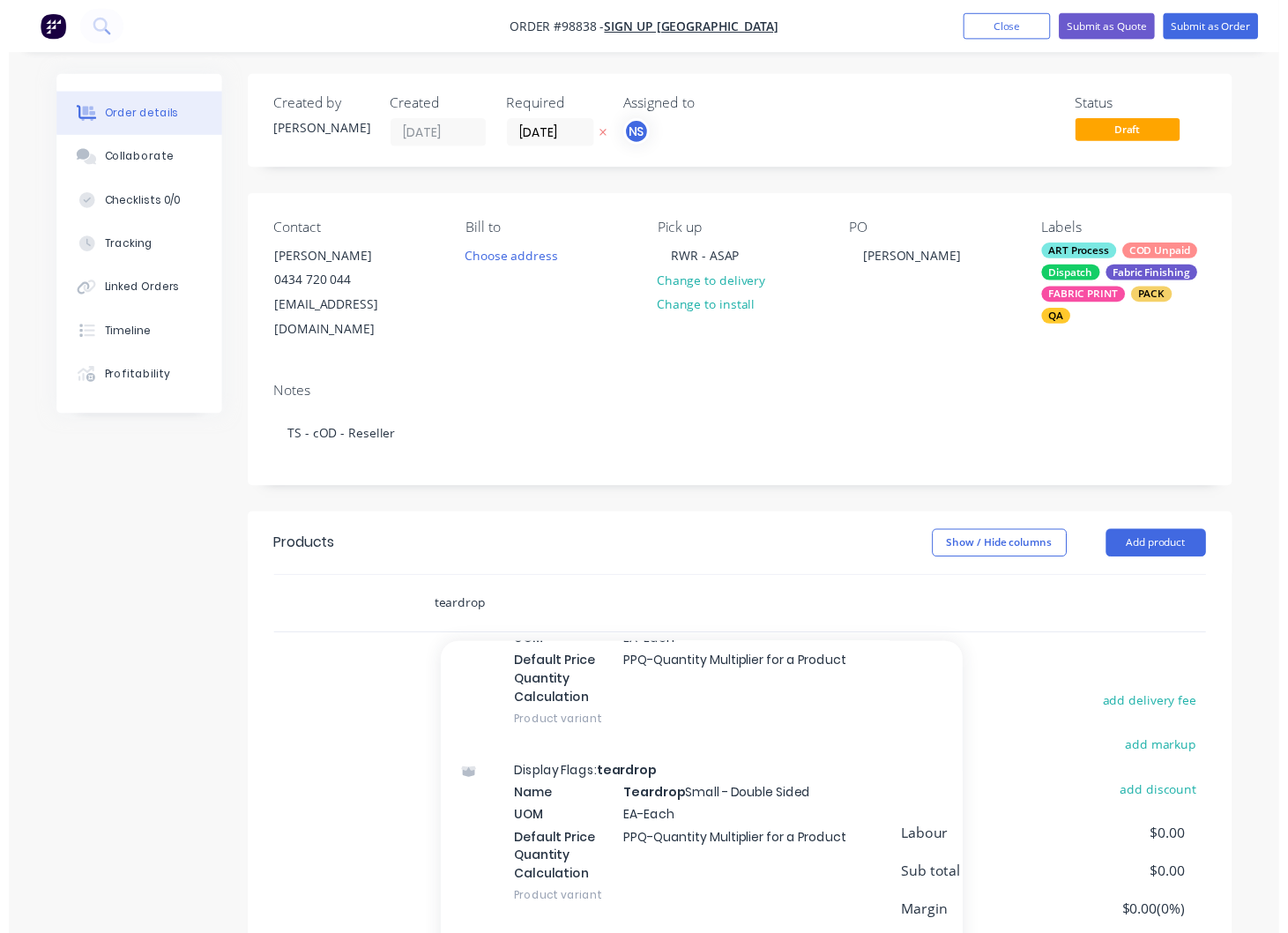
scroll to position [1469, 0]
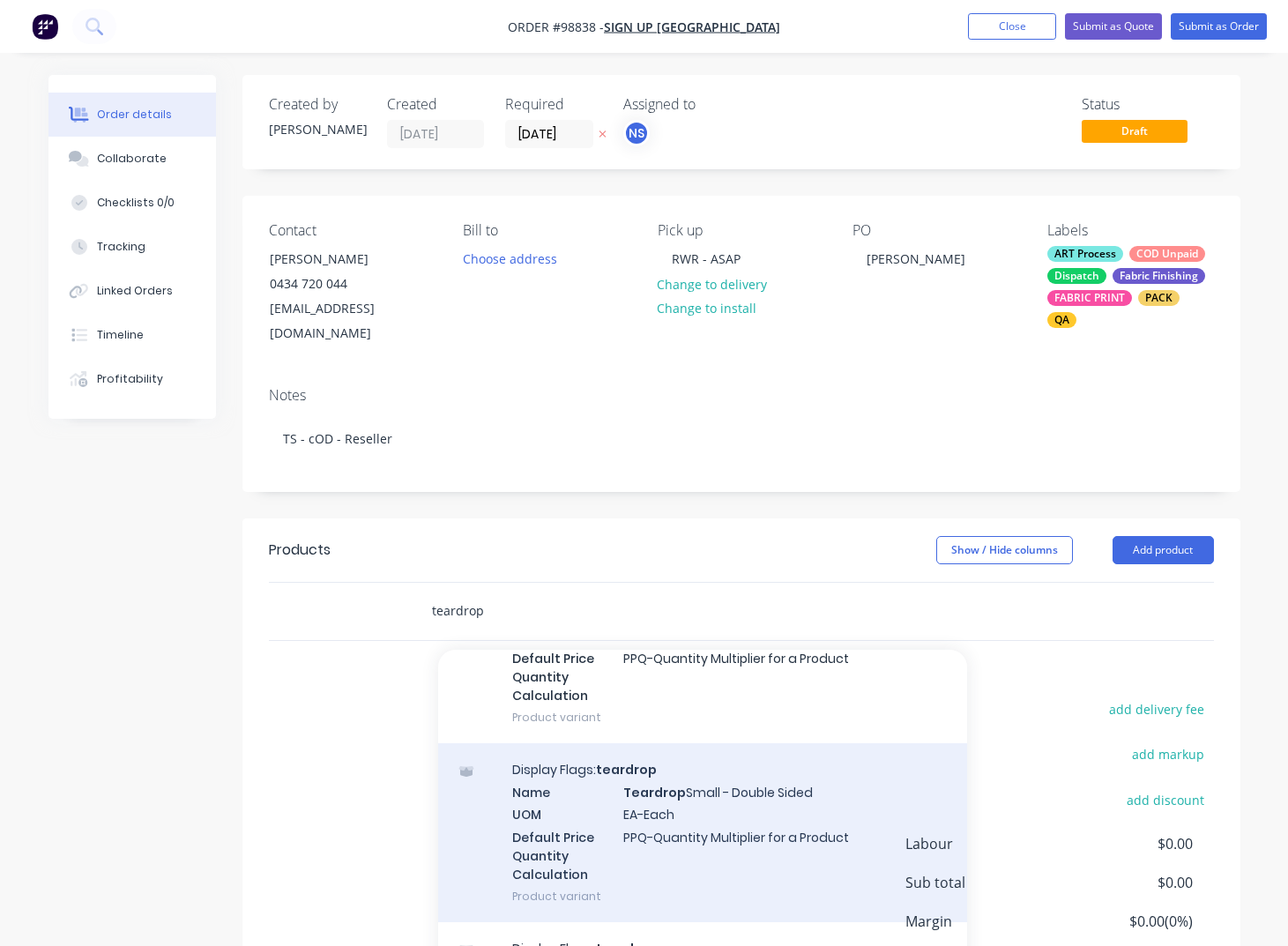
type input "teardrop"
click at [657, 765] on div "Display Flags: teardrop Name Teardrop Small - Double Sided UOM EA-Each Default …" at bounding box center [702, 832] width 529 height 179
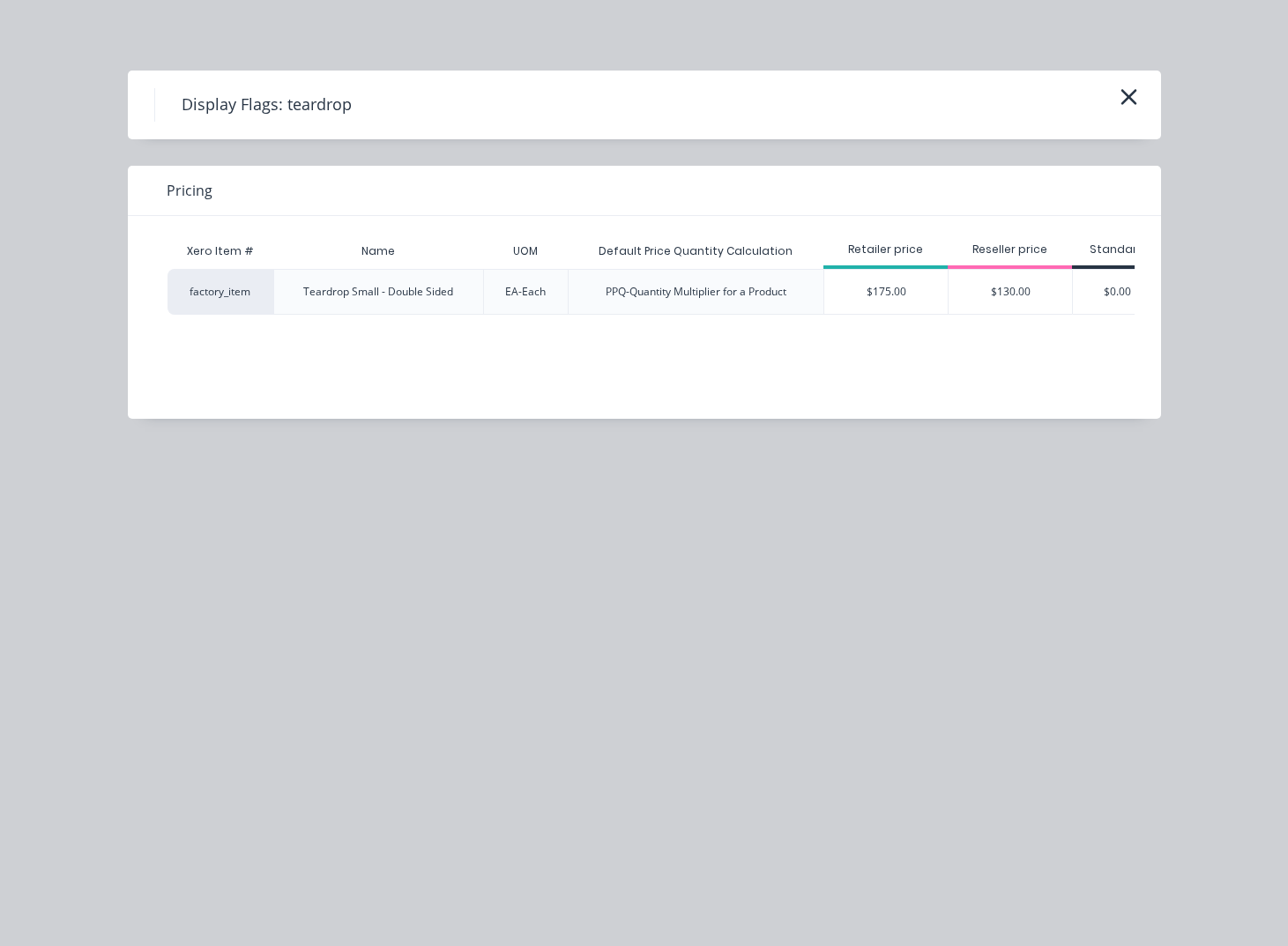
click at [992, 285] on div "$130.00" at bounding box center [1010, 292] width 123 height 44
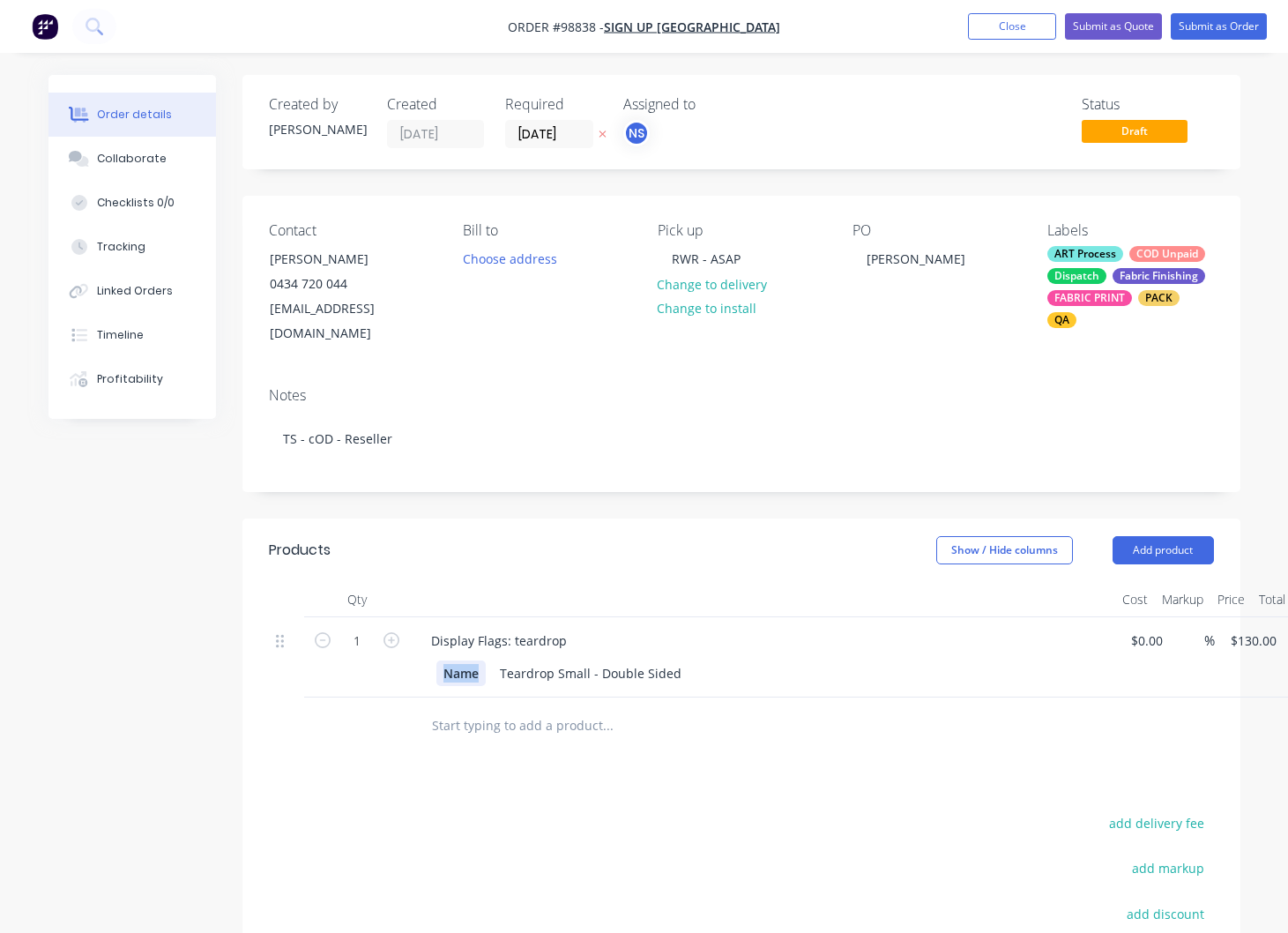
drag, startPoint x: 481, startPoint y: 648, endPoint x: 411, endPoint y: 645, distance: 70.1
click at [436, 660] on div "Name" at bounding box center [460, 672] width 49 height 26
click at [571, 628] on div "Display Flags: teardrop" at bounding box center [499, 641] width 164 height 26
click at [567, 708] on input "text" at bounding box center [608, 726] width 353 height 36
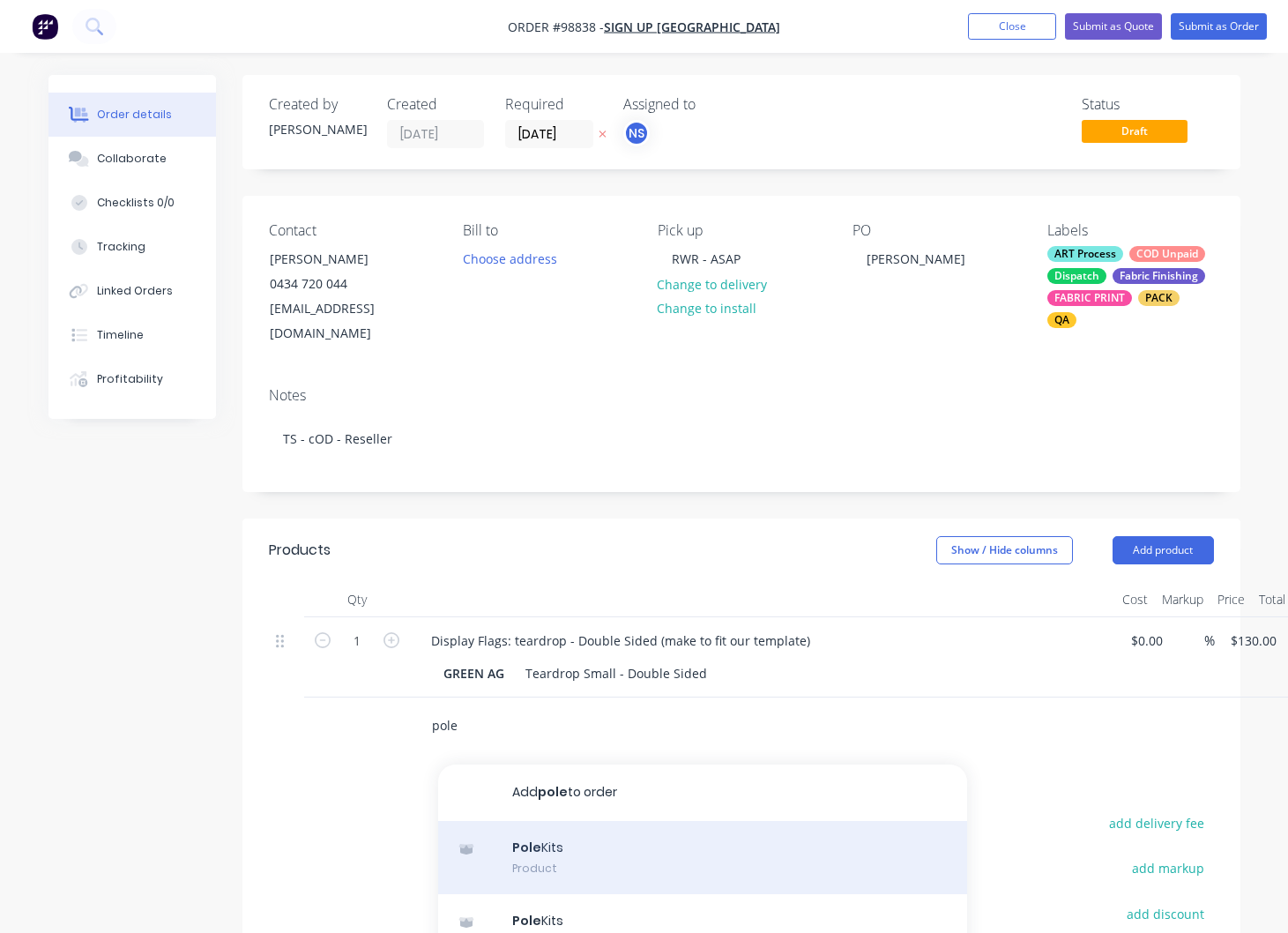
type input "pole"
click at [568, 831] on div "Pole Kits Product" at bounding box center [702, 858] width 529 height 74
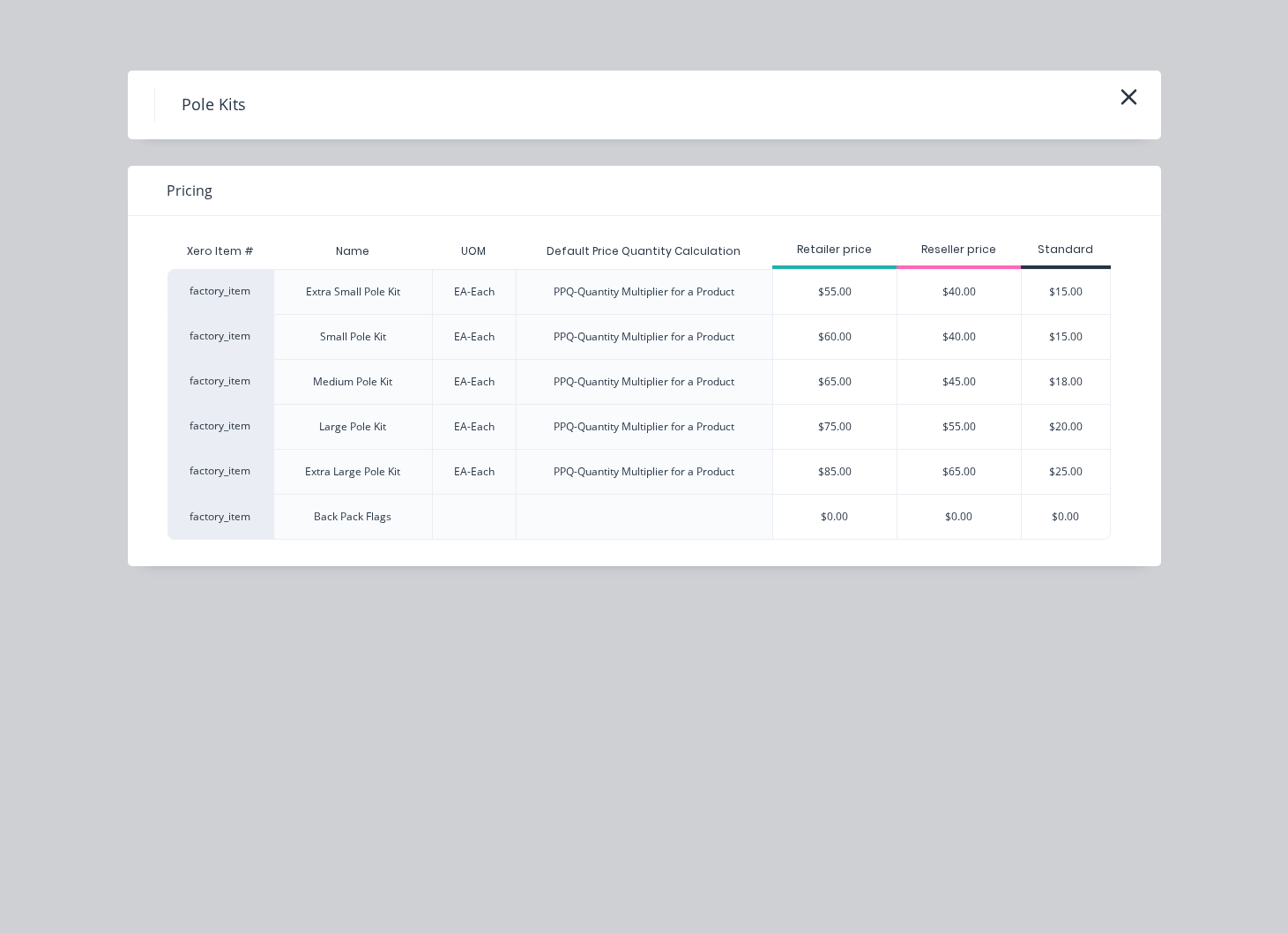
drag, startPoint x: 941, startPoint y: 339, endPoint x: 914, endPoint y: 361, distance: 34.8
click at [941, 340] on div "$40.00" at bounding box center [959, 337] width 123 height 44
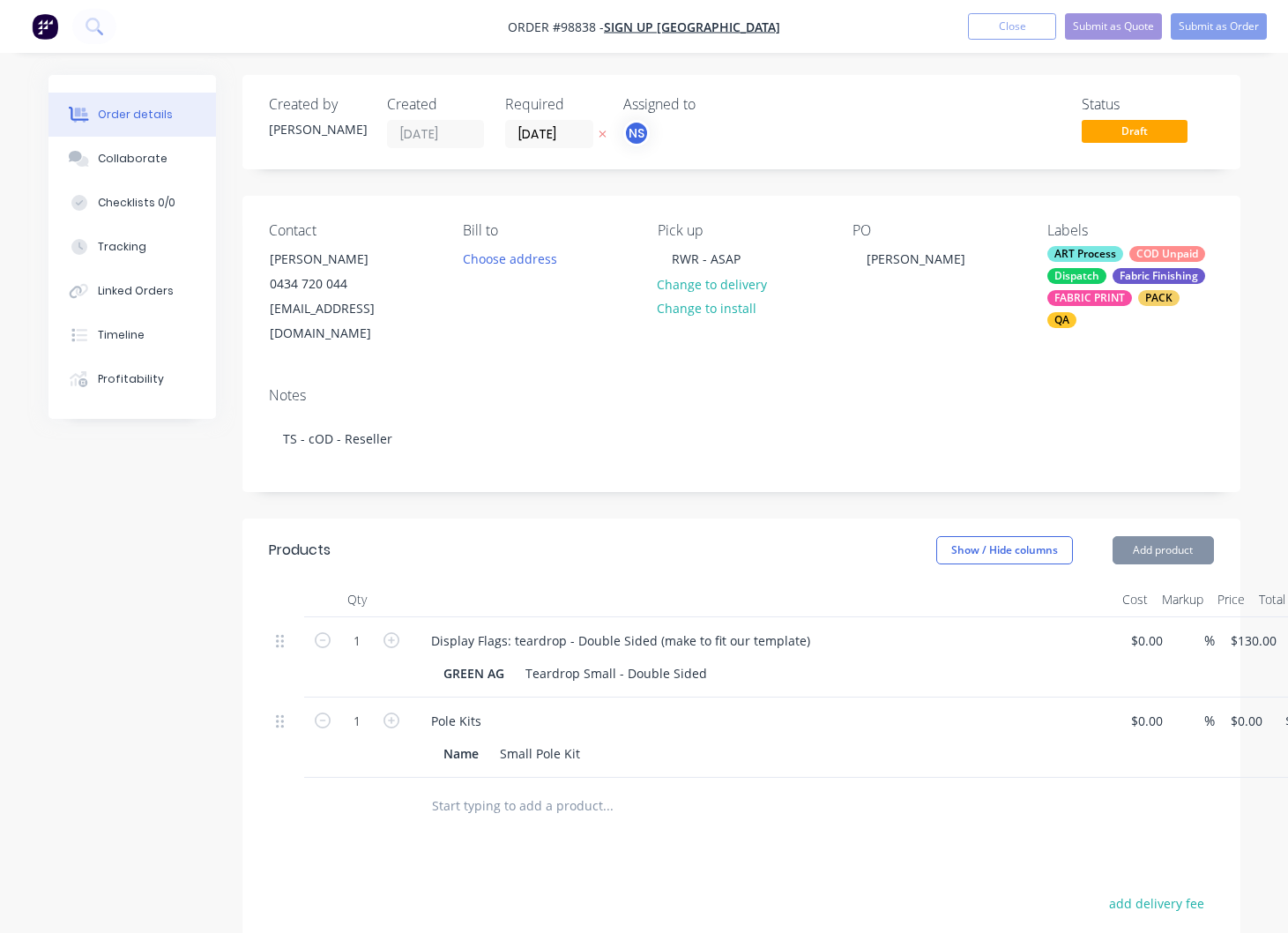
type input "$40.00"
drag, startPoint x: 482, startPoint y: 727, endPoint x: 380, endPoint y: 719, distance: 102.3
click at [436, 741] on div "Name" at bounding box center [460, 754] width 49 height 26
click at [462, 788] on input "text" at bounding box center [608, 806] width 353 height 36
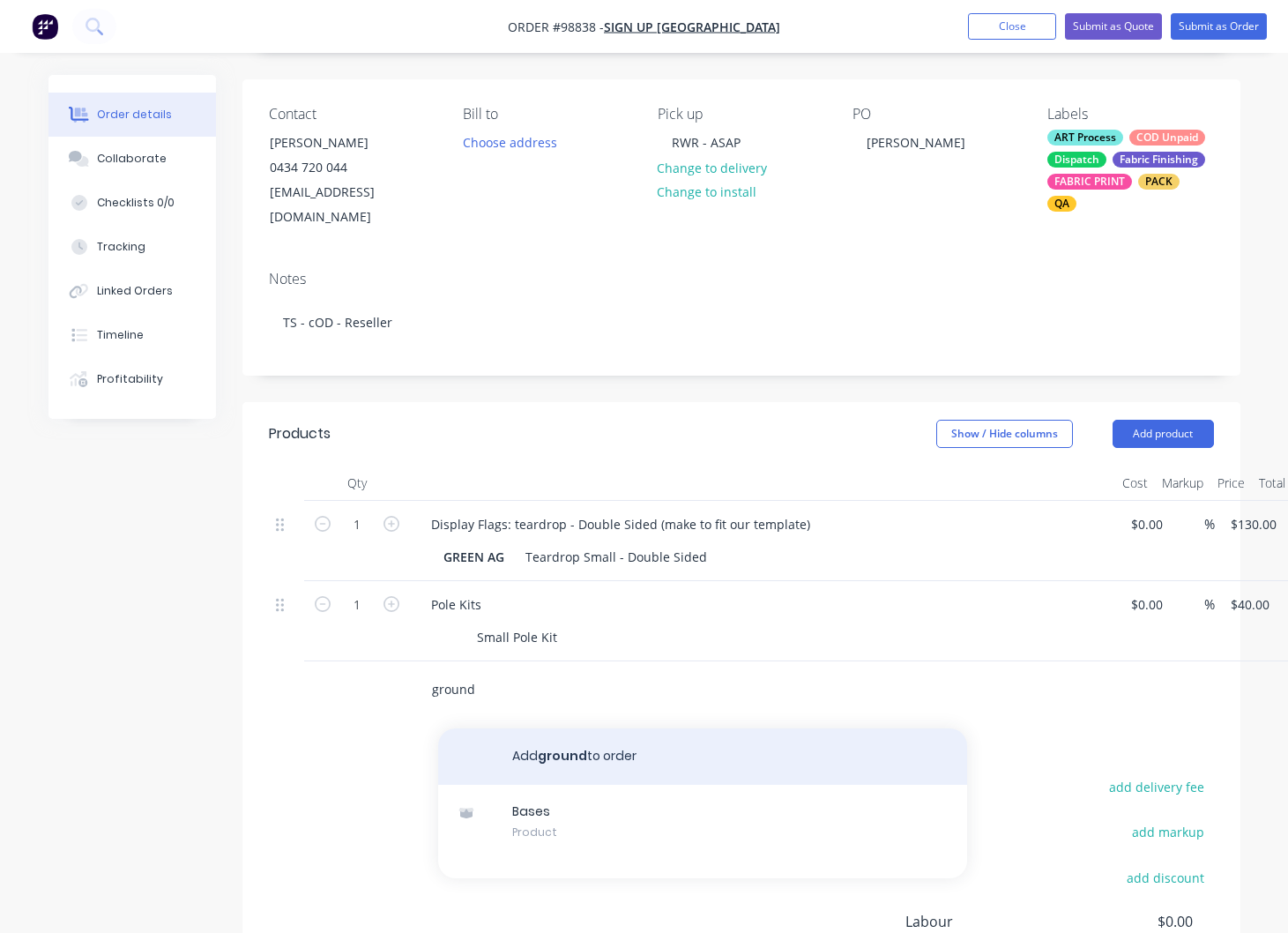
scroll to position [118, 0]
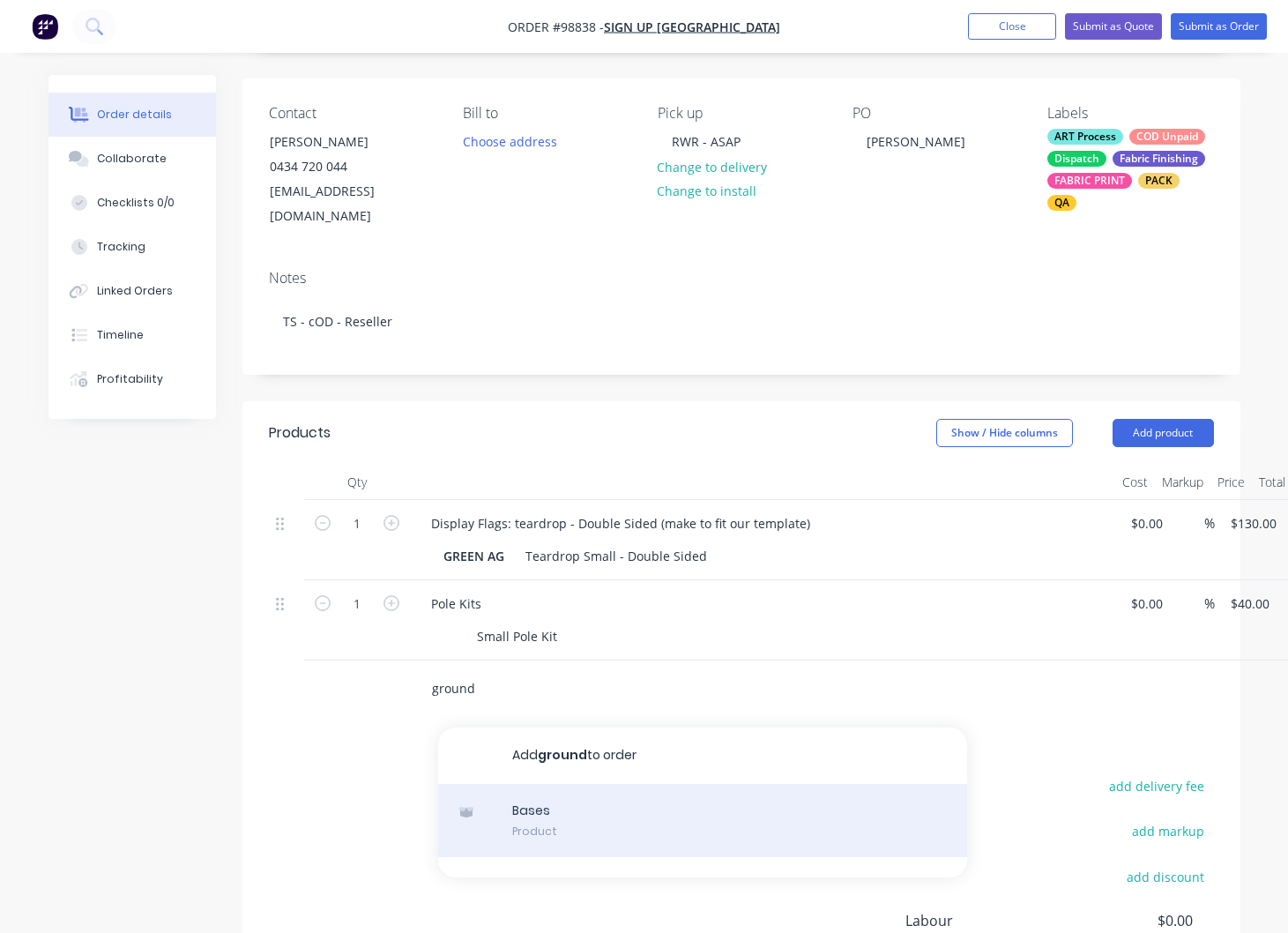
type input "ground"
click at [539, 813] on div "Bases Product" at bounding box center [702, 820] width 529 height 74
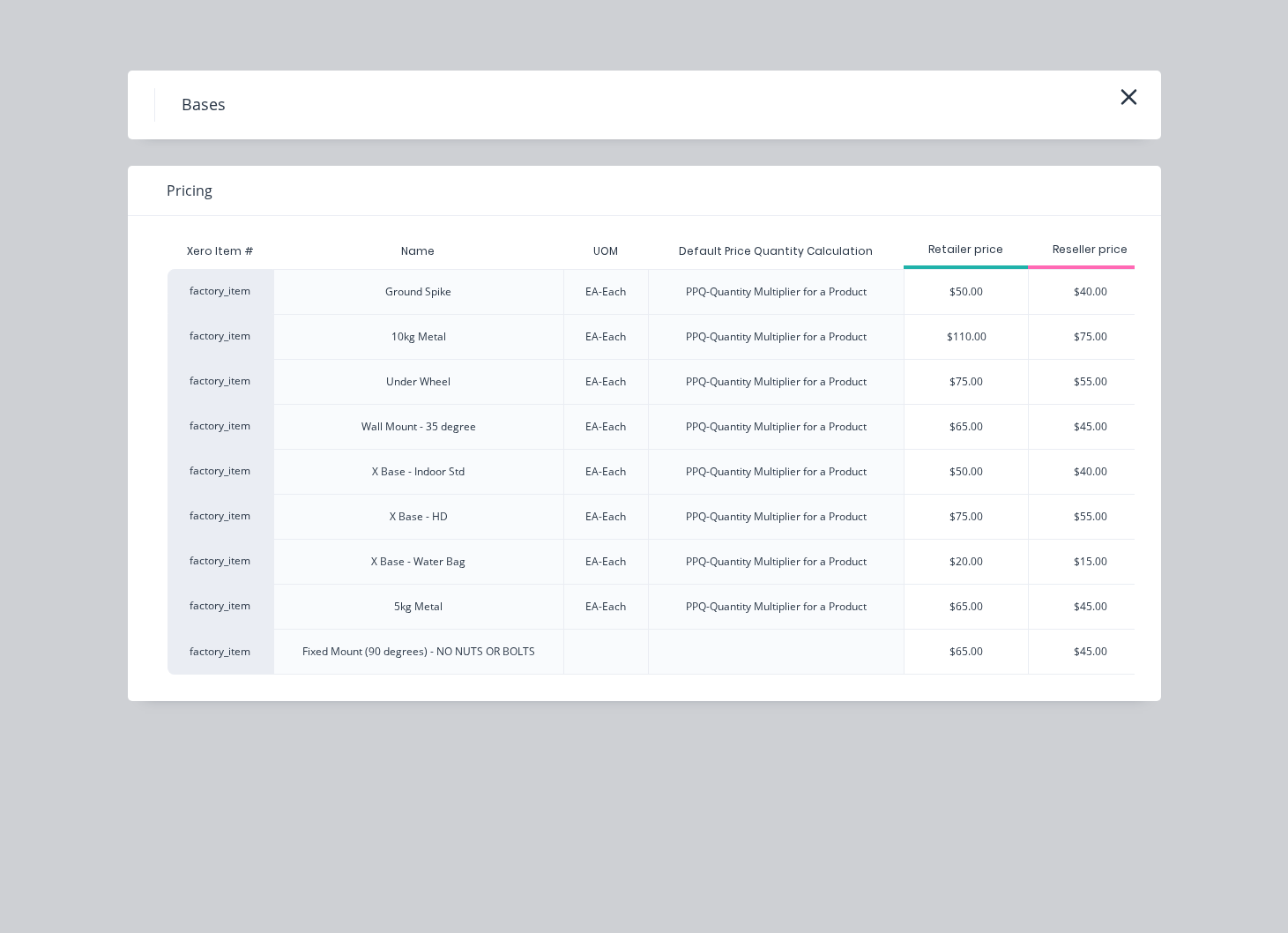
drag, startPoint x: 1068, startPoint y: 298, endPoint x: 1061, endPoint y: 306, distance: 10.6
click at [1068, 298] on div "$40.00" at bounding box center [1090, 292] width 123 height 44
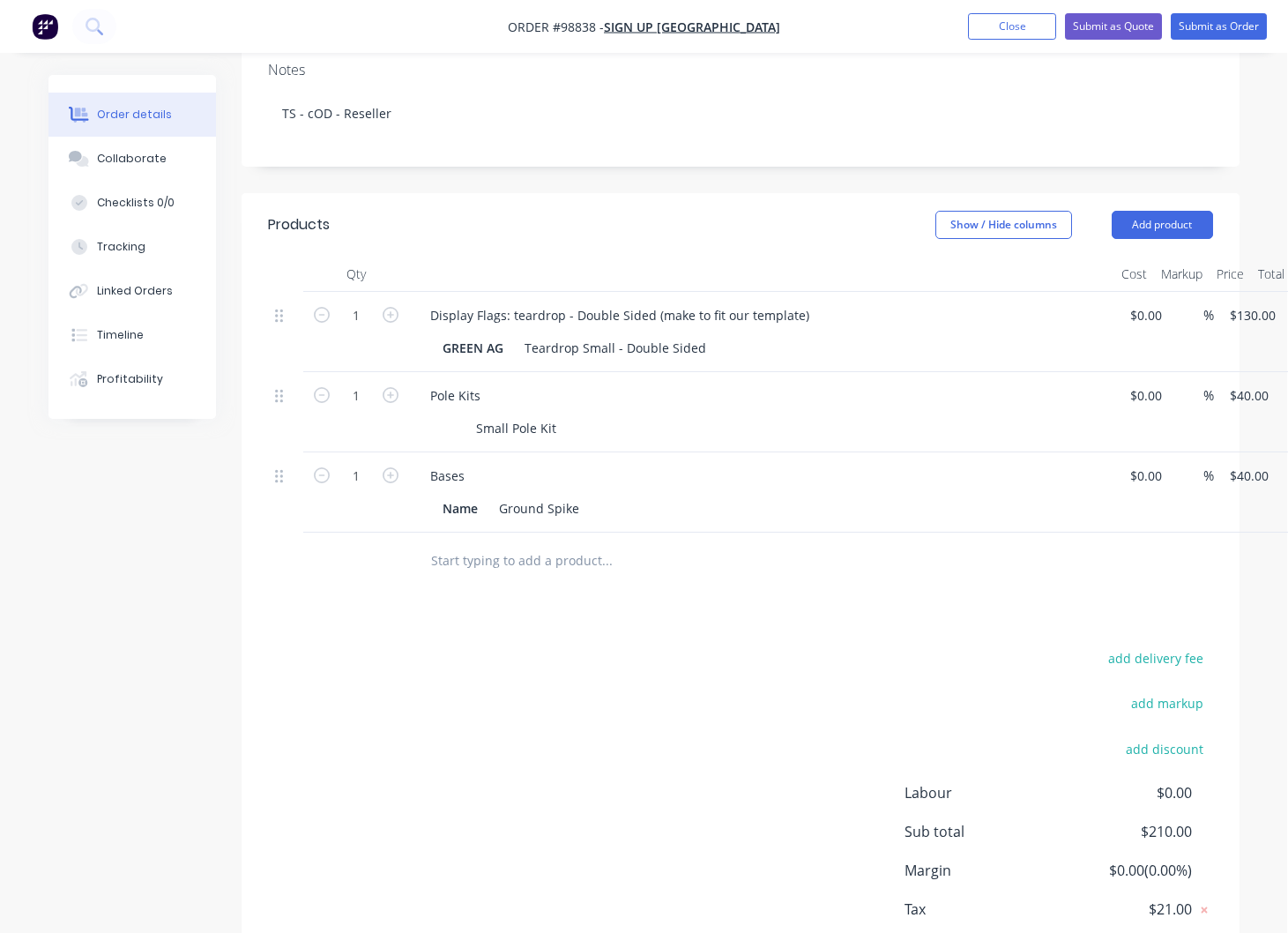
scroll to position [327, 1]
click at [1251, 477] on input "40" at bounding box center [1240, 474] width 23 height 26
type input "$35.00"
type input "35.00"
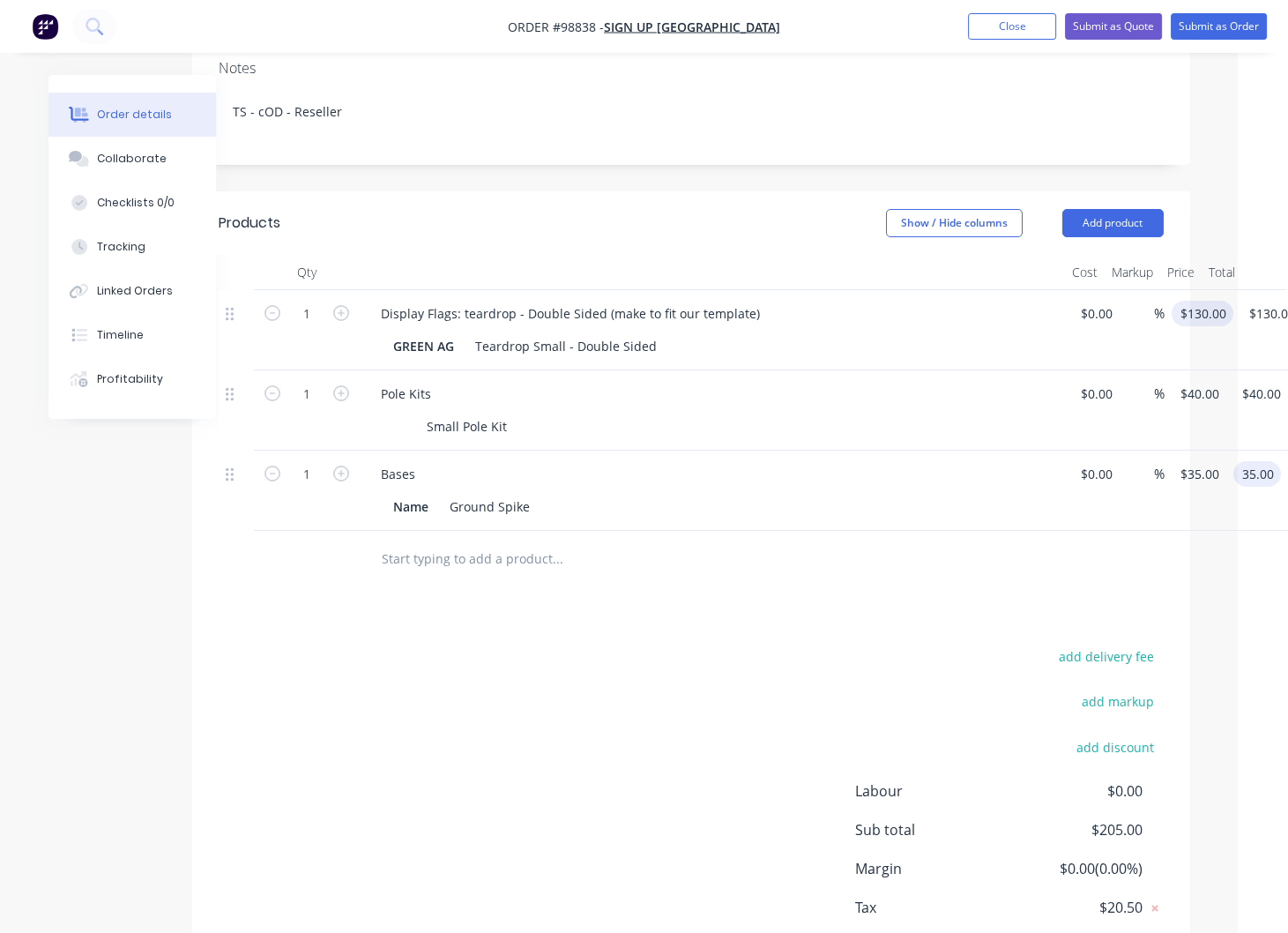
type input "130"
type input "$35.00"
click at [1204, 301] on input "130" at bounding box center [1206, 314] width 55 height 26
type input "$125.00"
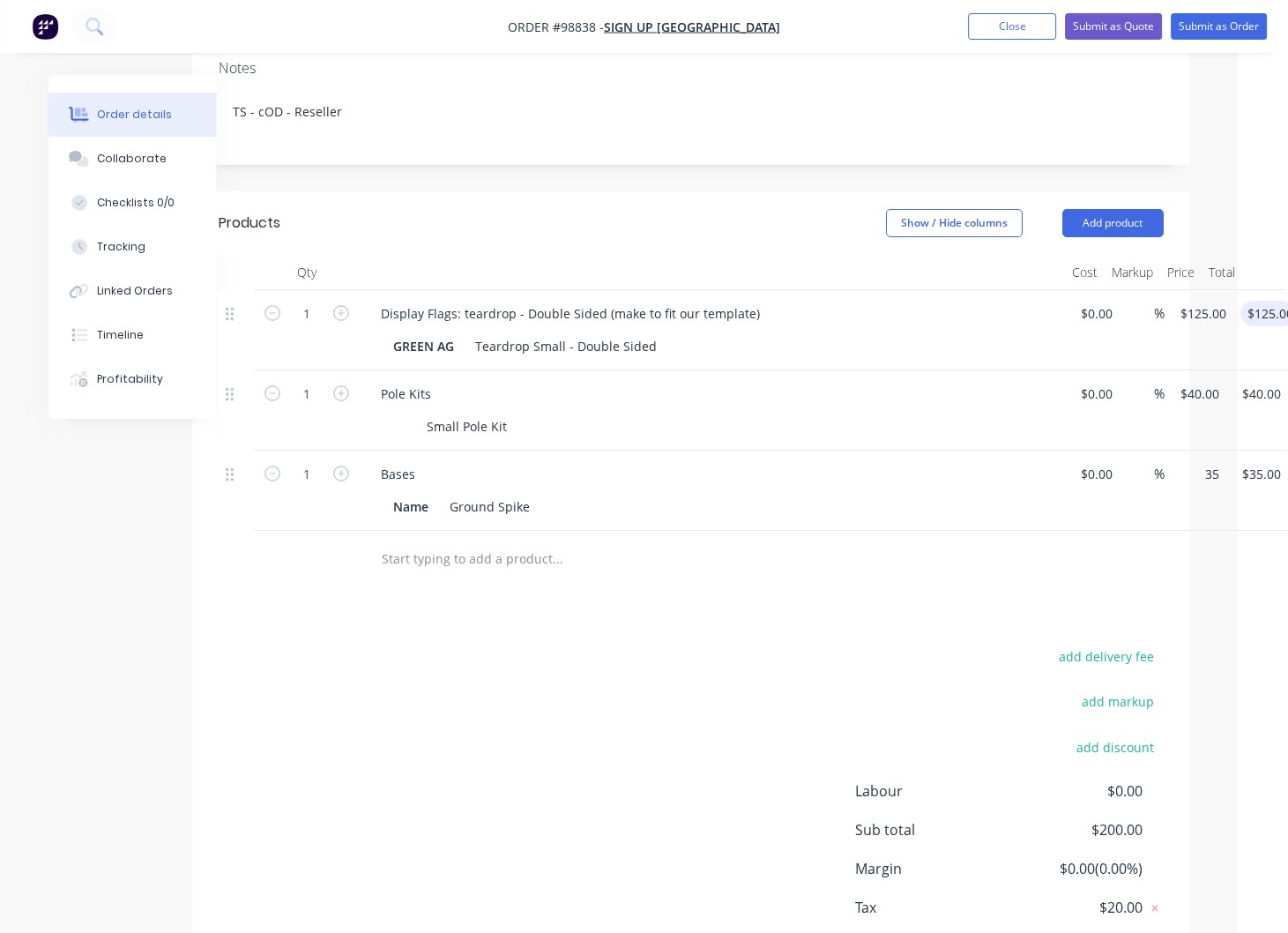
drag, startPoint x: 1192, startPoint y: 472, endPoint x: 1214, endPoint y: 495, distance: 31.8
click at [1192, 472] on input "35" at bounding box center [1202, 474] width 47 height 26
type input "$34.00"
click at [1007, 31] on button "Close" at bounding box center [1011, 26] width 88 height 26
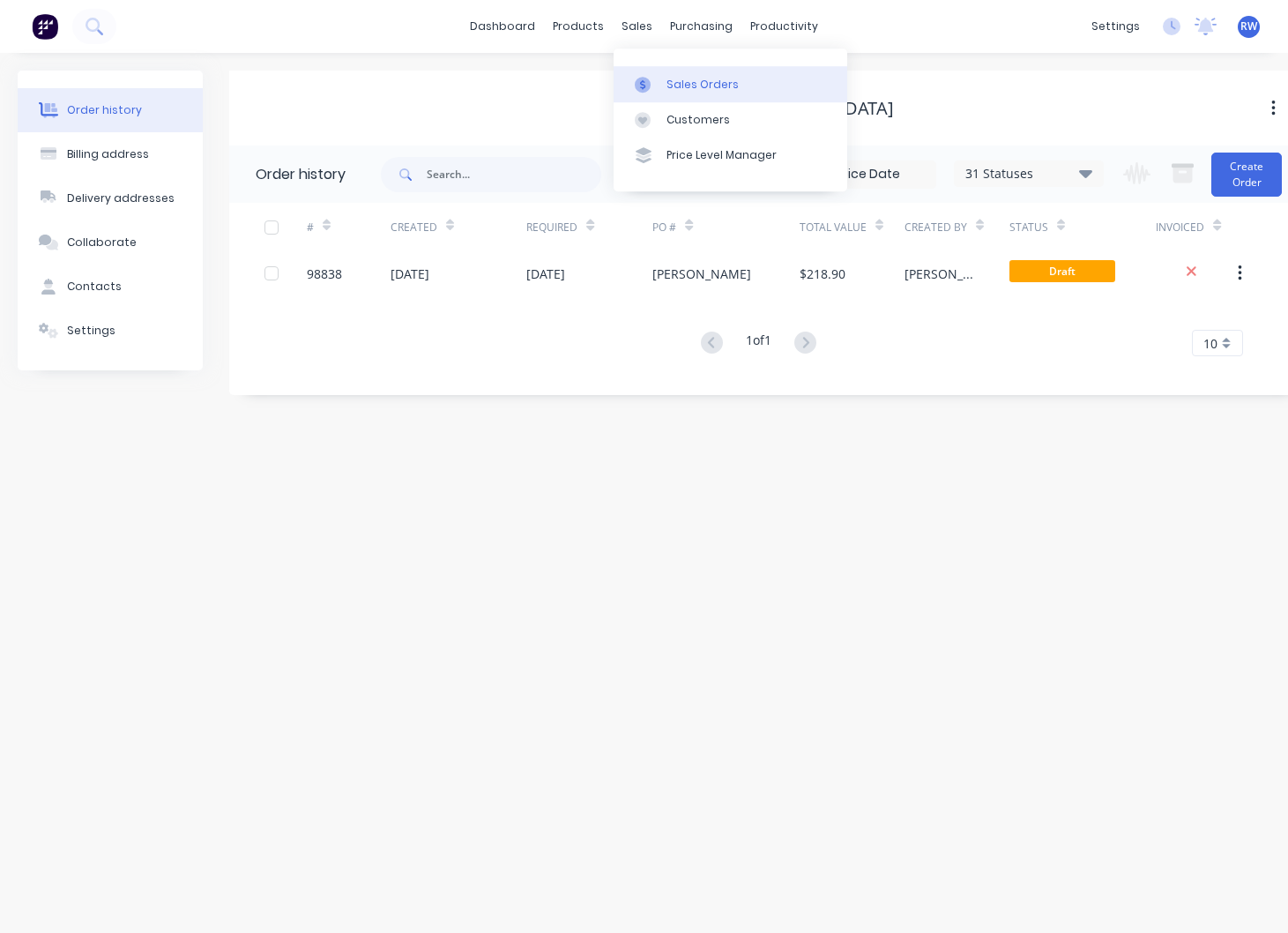
click at [695, 81] on div "Sales Orders" at bounding box center [702, 85] width 72 height 15
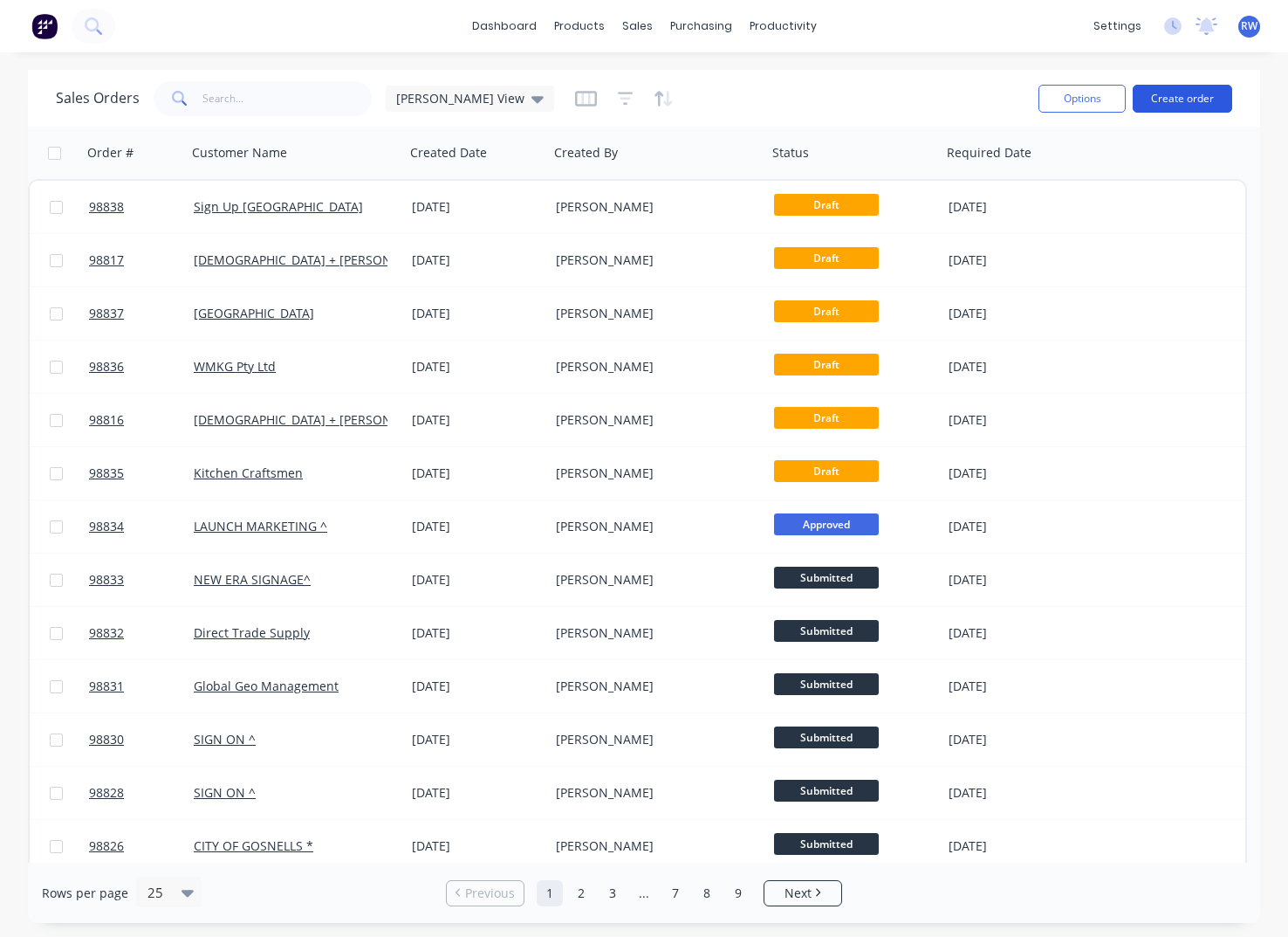
click at [1156, 105] on button "Create order" at bounding box center [1182, 98] width 99 height 28
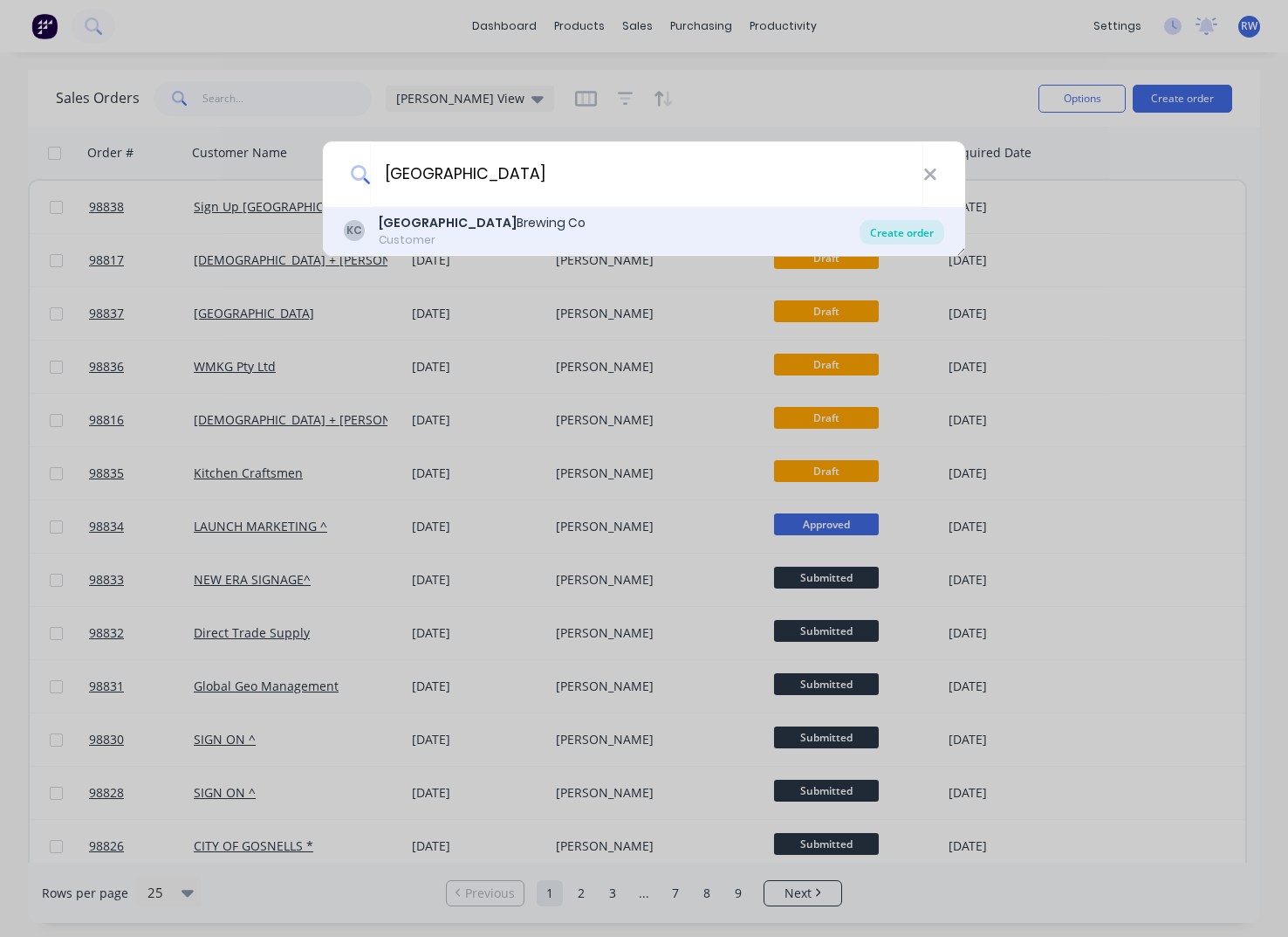
type input "[GEOGRAPHIC_DATA]"
click at [897, 236] on div "Create order" at bounding box center [901, 232] width 85 height 25
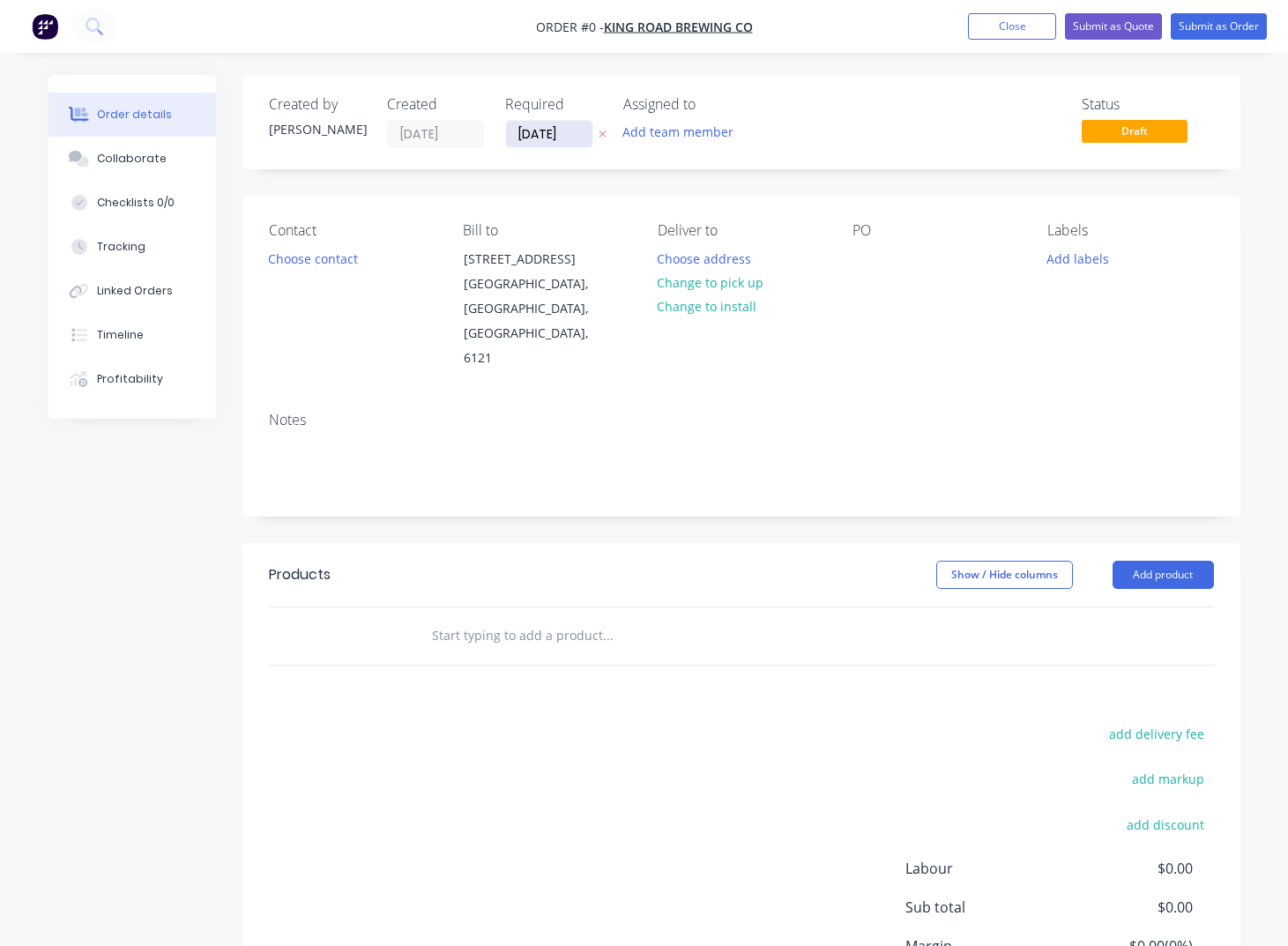
click at [585, 131] on input "[DATE]" at bounding box center [550, 133] width 87 height 26
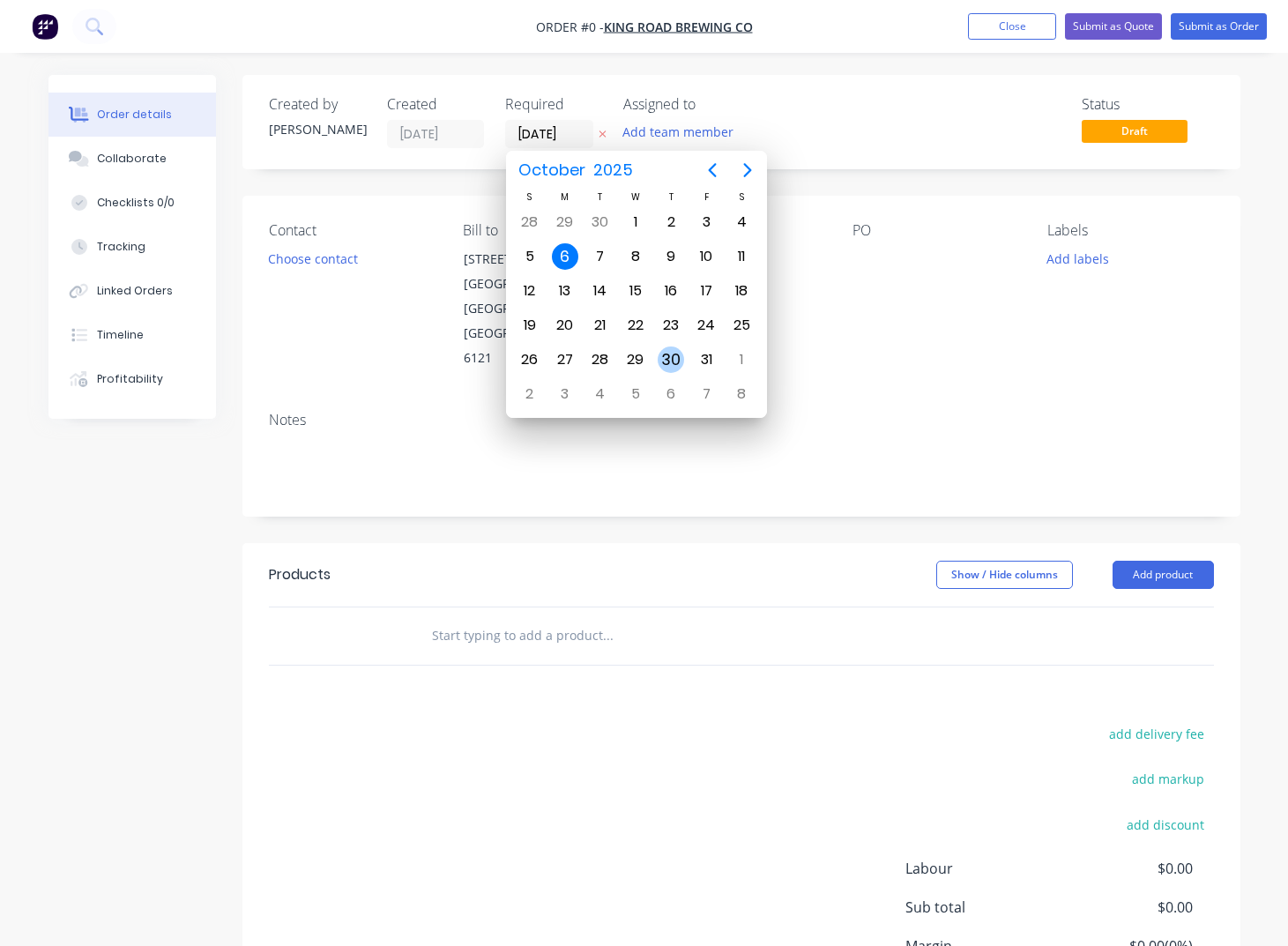
click at [664, 356] on div "30" at bounding box center [671, 359] width 26 height 26
type input "[DATE]"
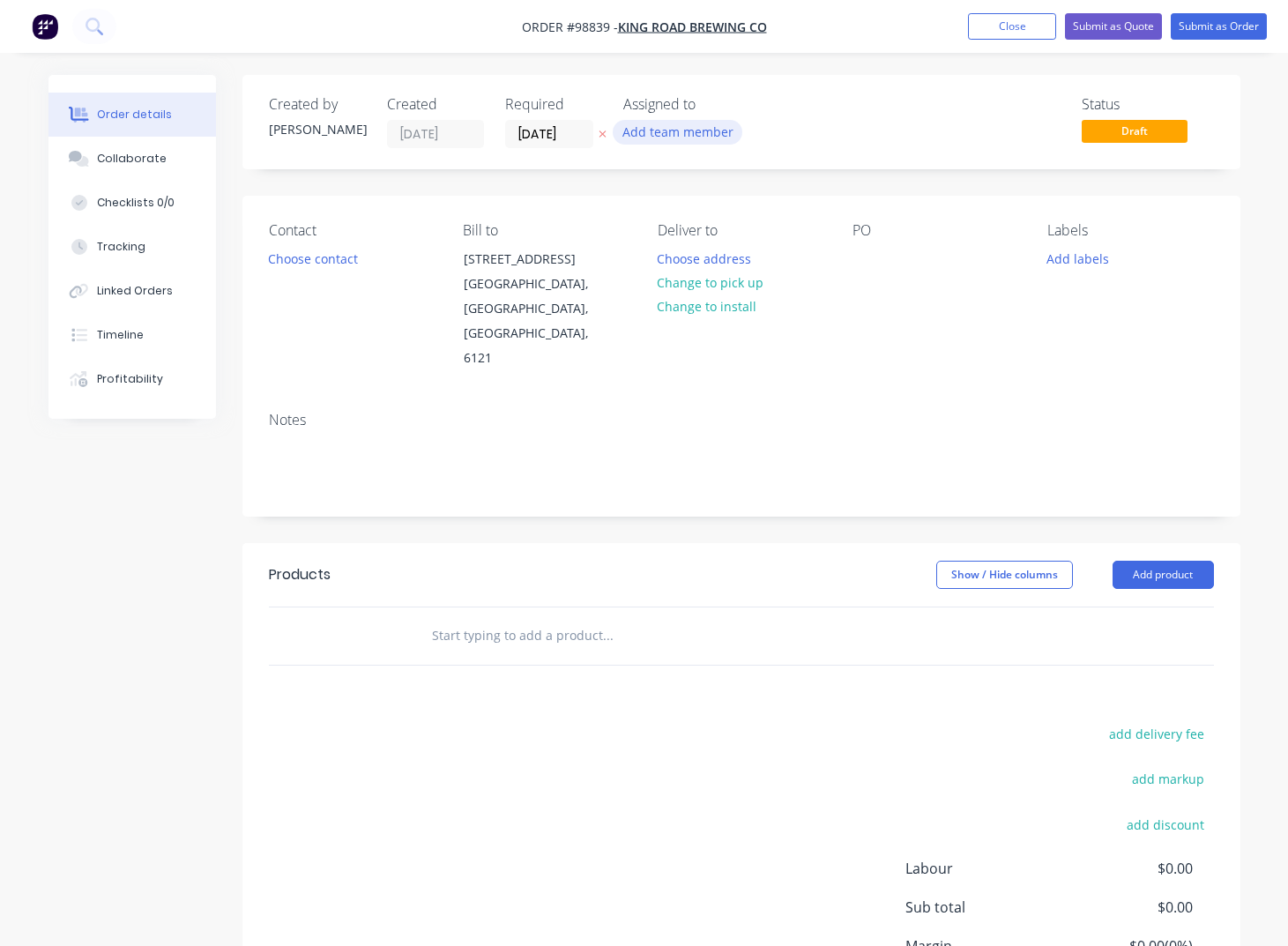
click at [661, 128] on button "Add team member" at bounding box center [677, 131] width 129 height 24
type input "tash"
click at [723, 233] on div "[PERSON_NAME]" at bounding box center [765, 230] width 177 height 18
click at [312, 265] on button "Choose contact" at bounding box center [313, 257] width 108 height 24
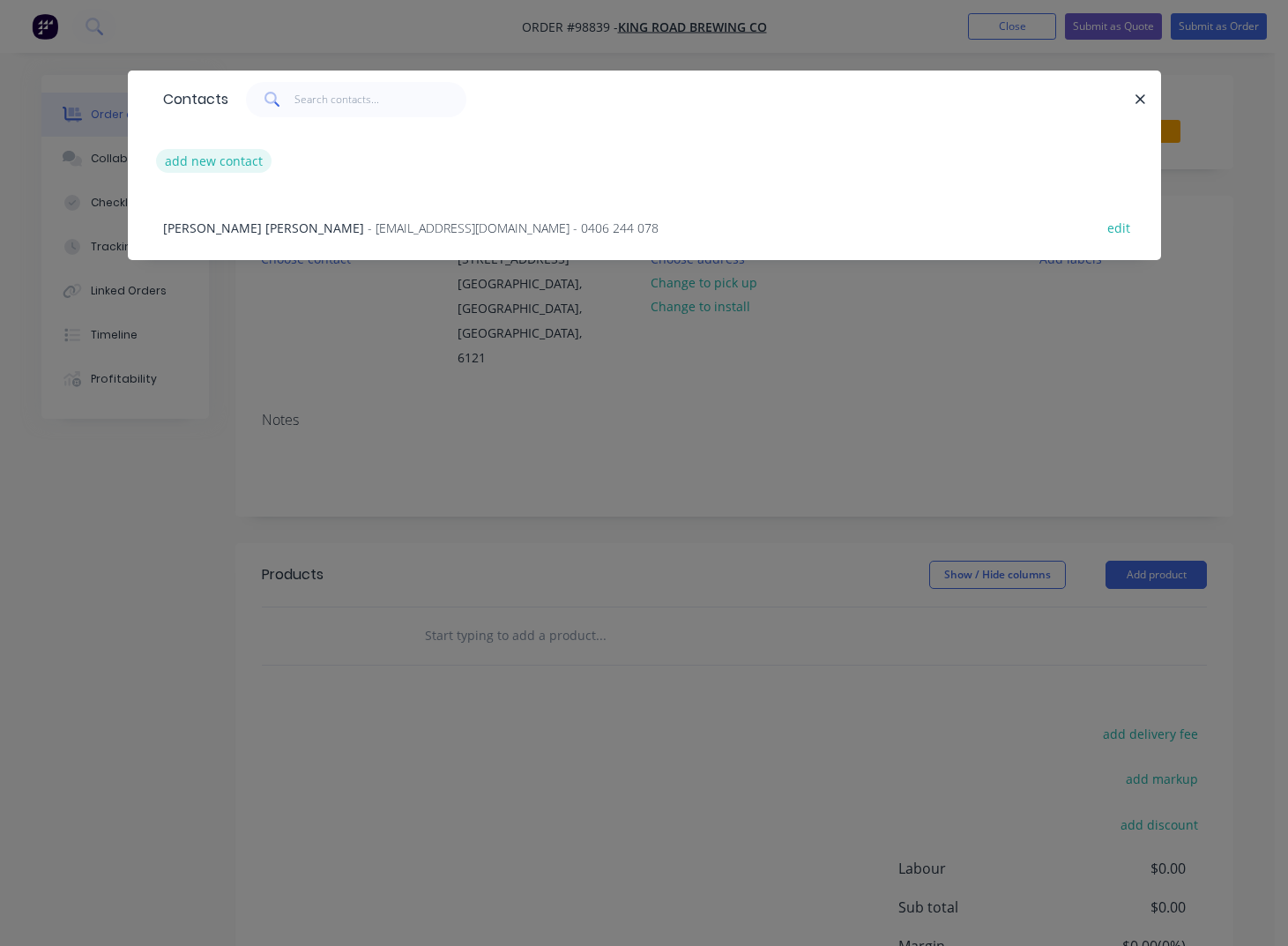
click at [207, 159] on button "add new contact" at bounding box center [214, 160] width 117 height 24
select select "AU"
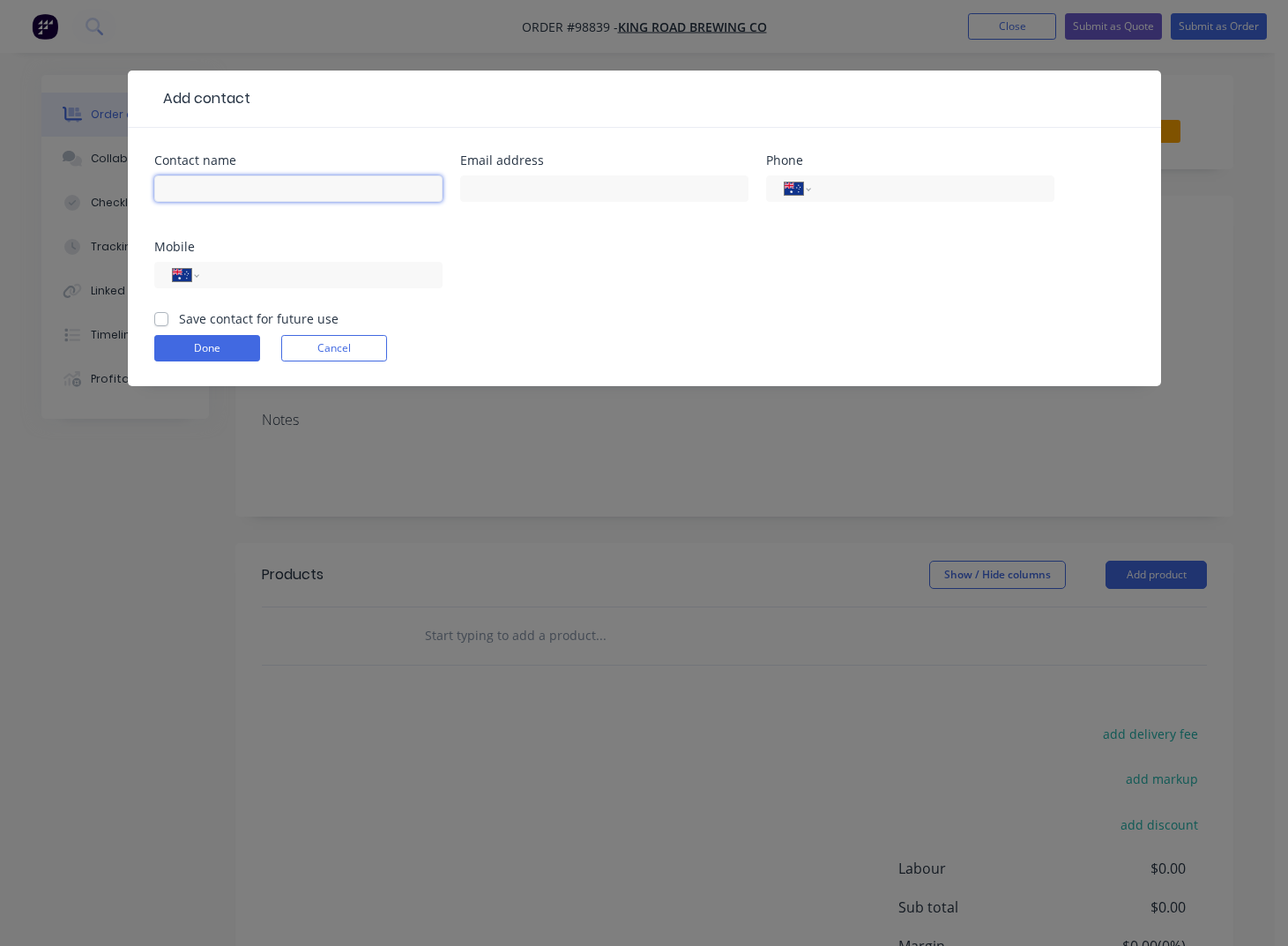
click at [215, 185] on input "text" at bounding box center [298, 188] width 288 height 26
type input "[PERSON_NAME]"
click at [532, 186] on input "text" at bounding box center [604, 188] width 288 height 26
type input "[EMAIL_ADDRESS][DOMAIN_NAME]"
click at [206, 318] on label "Save contact for future use" at bounding box center [259, 318] width 159 height 18
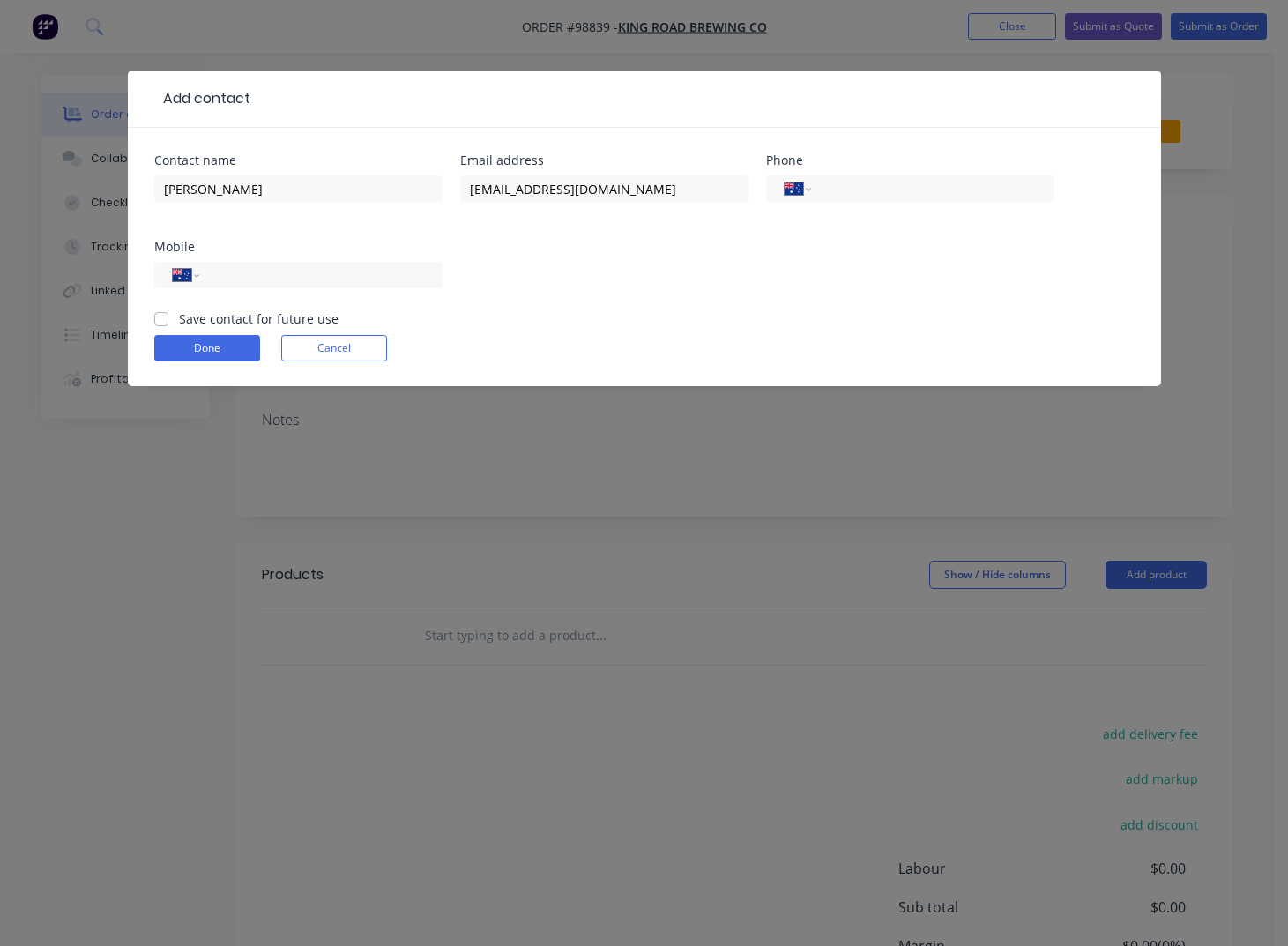
click at [169, 318] on input "Save contact for future use" at bounding box center [161, 317] width 14 height 16
checkbox input "true"
click at [203, 346] on button "Done" at bounding box center [207, 347] width 106 height 26
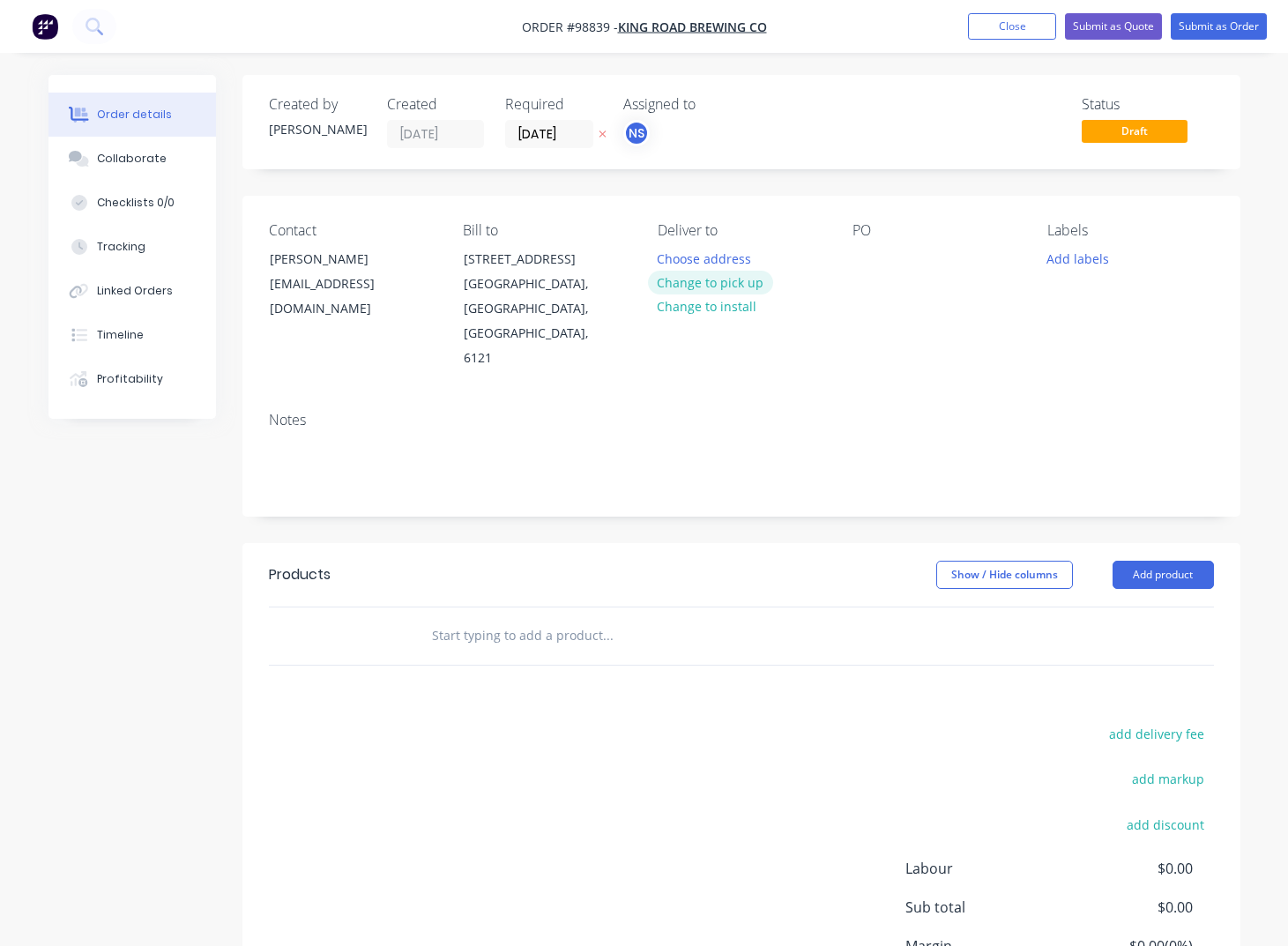
click at [714, 287] on button "Change to pick up" at bounding box center [711, 283] width 125 height 24
click at [677, 255] on div at bounding box center [671, 258] width 28 height 26
click at [862, 259] on div at bounding box center [866, 258] width 28 height 26
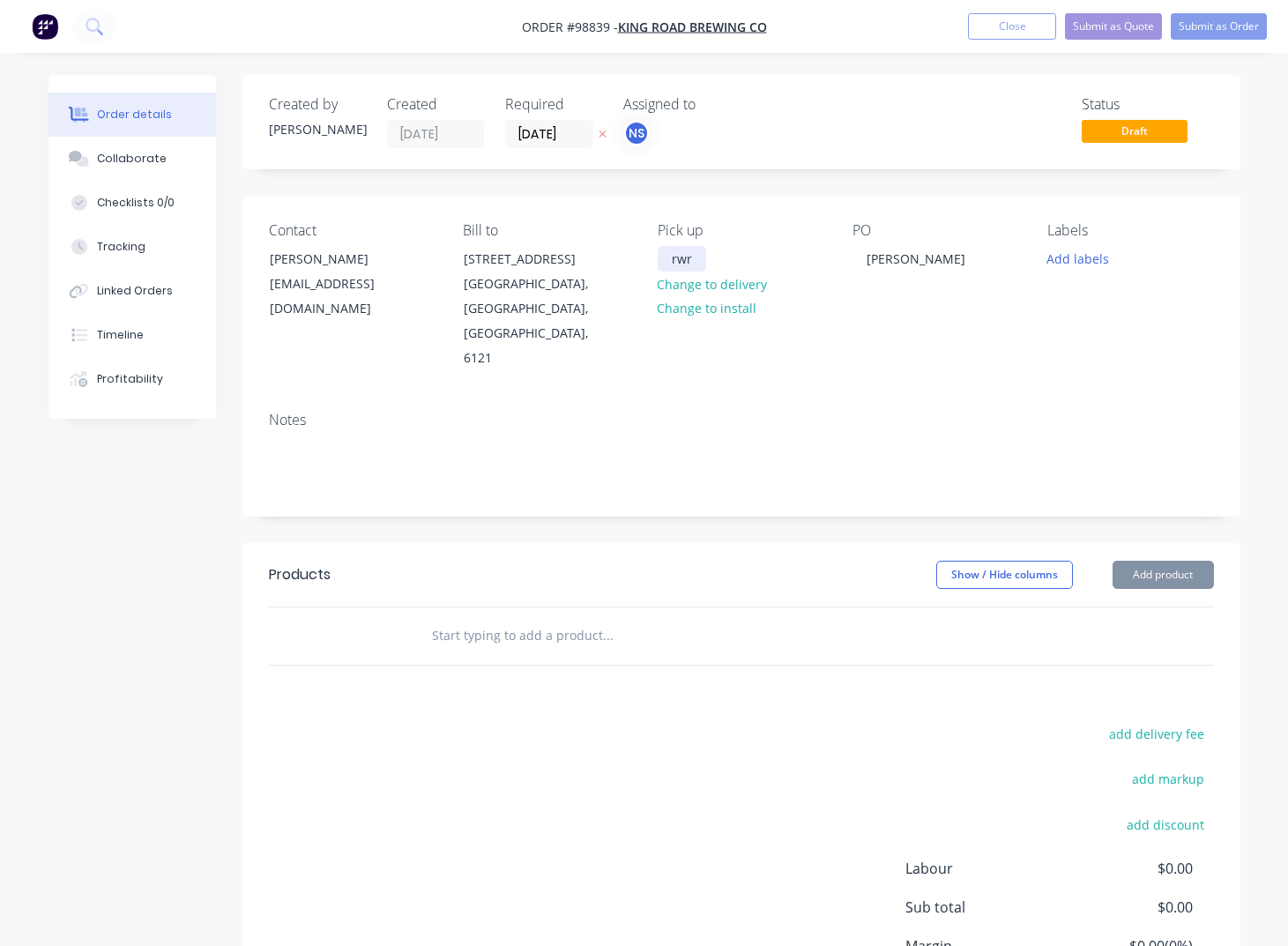
click at [698, 260] on div "rwr" at bounding box center [682, 258] width 48 height 26
click at [1082, 263] on button "Add labels" at bounding box center [1079, 257] width 81 height 24
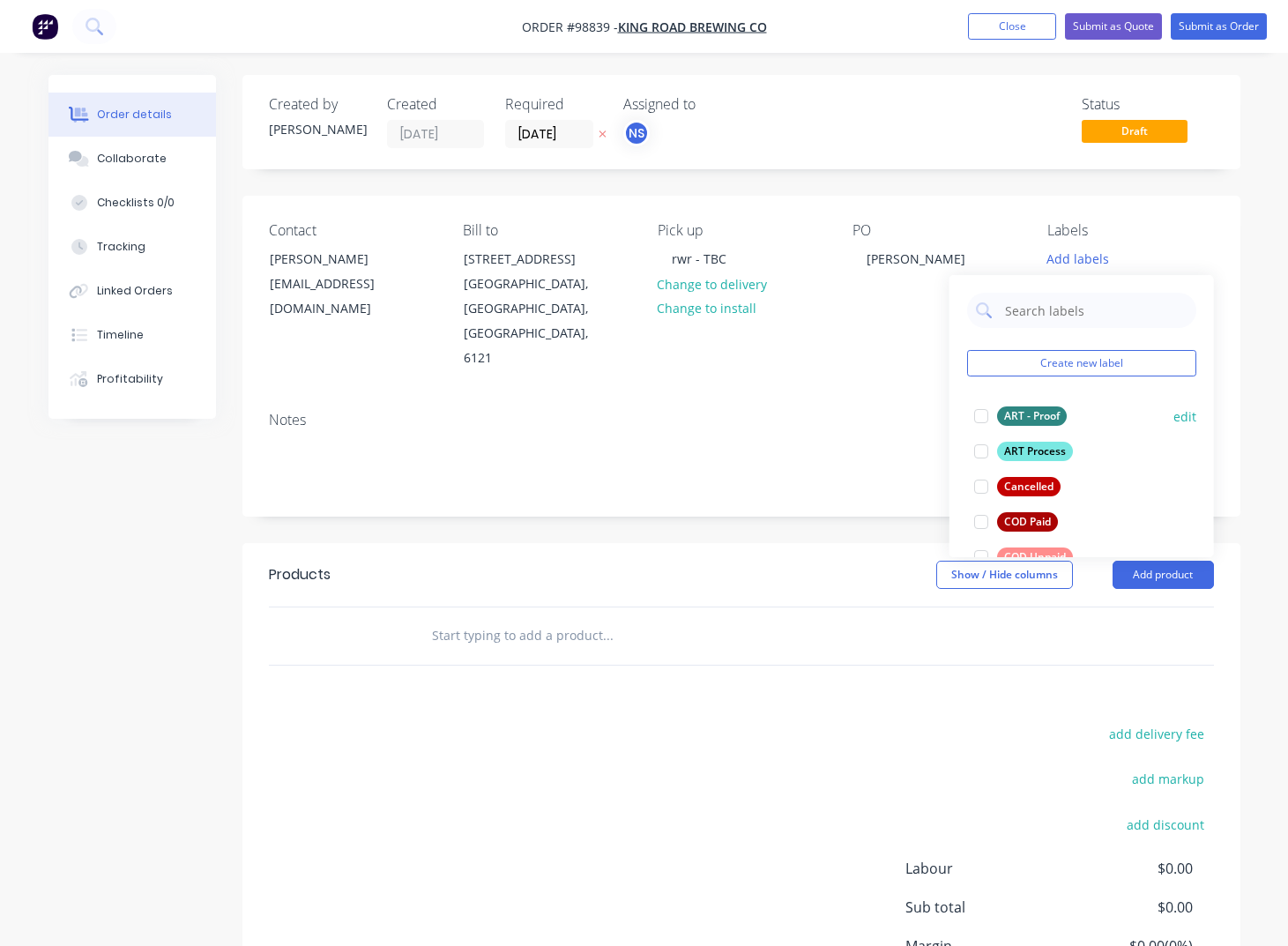
click at [1029, 450] on div "ART Process" at bounding box center [1035, 451] width 76 height 19
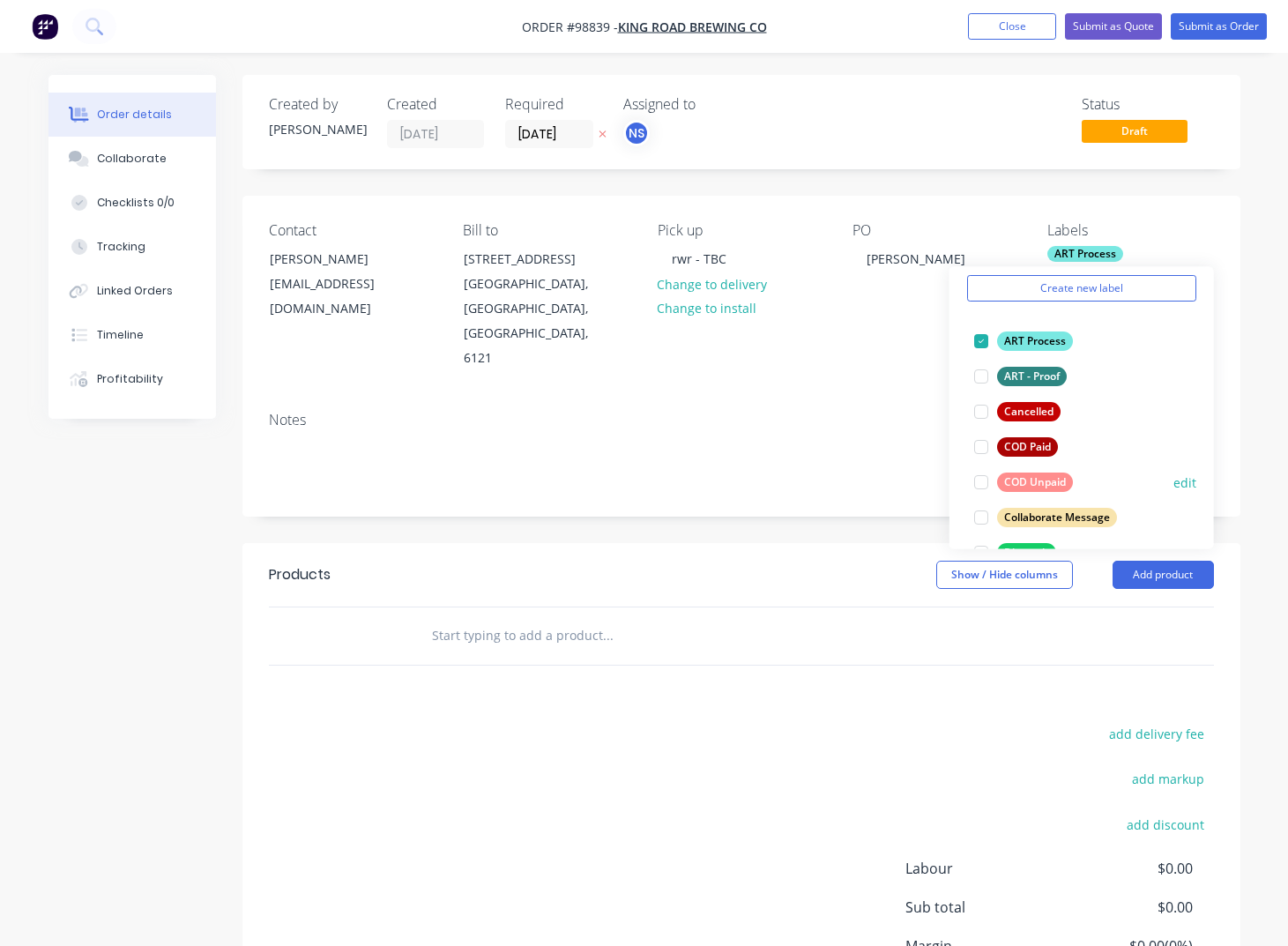
click at [1034, 487] on div "COD Unpaid" at bounding box center [1035, 482] width 76 height 19
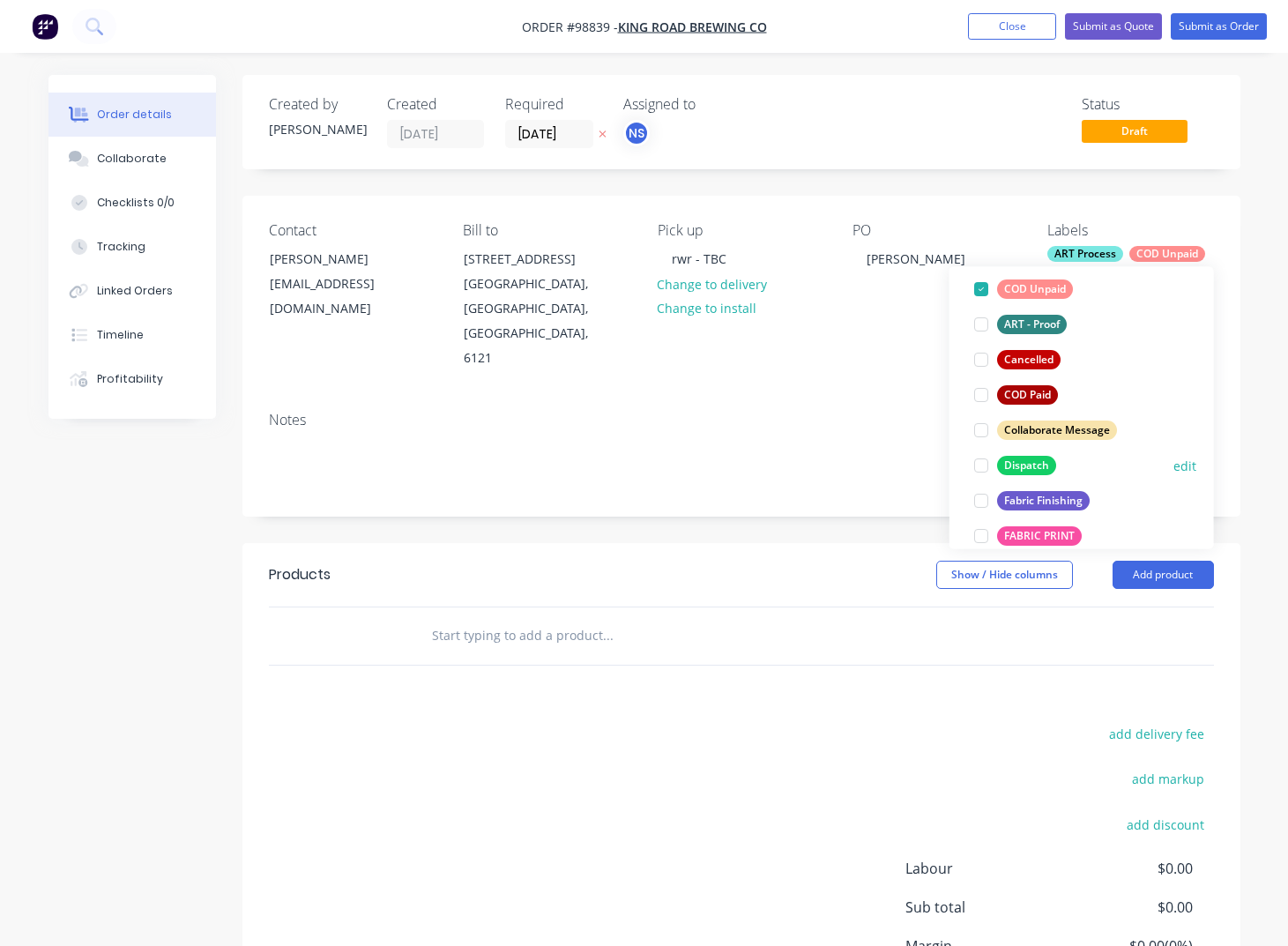
scroll to position [157, 0]
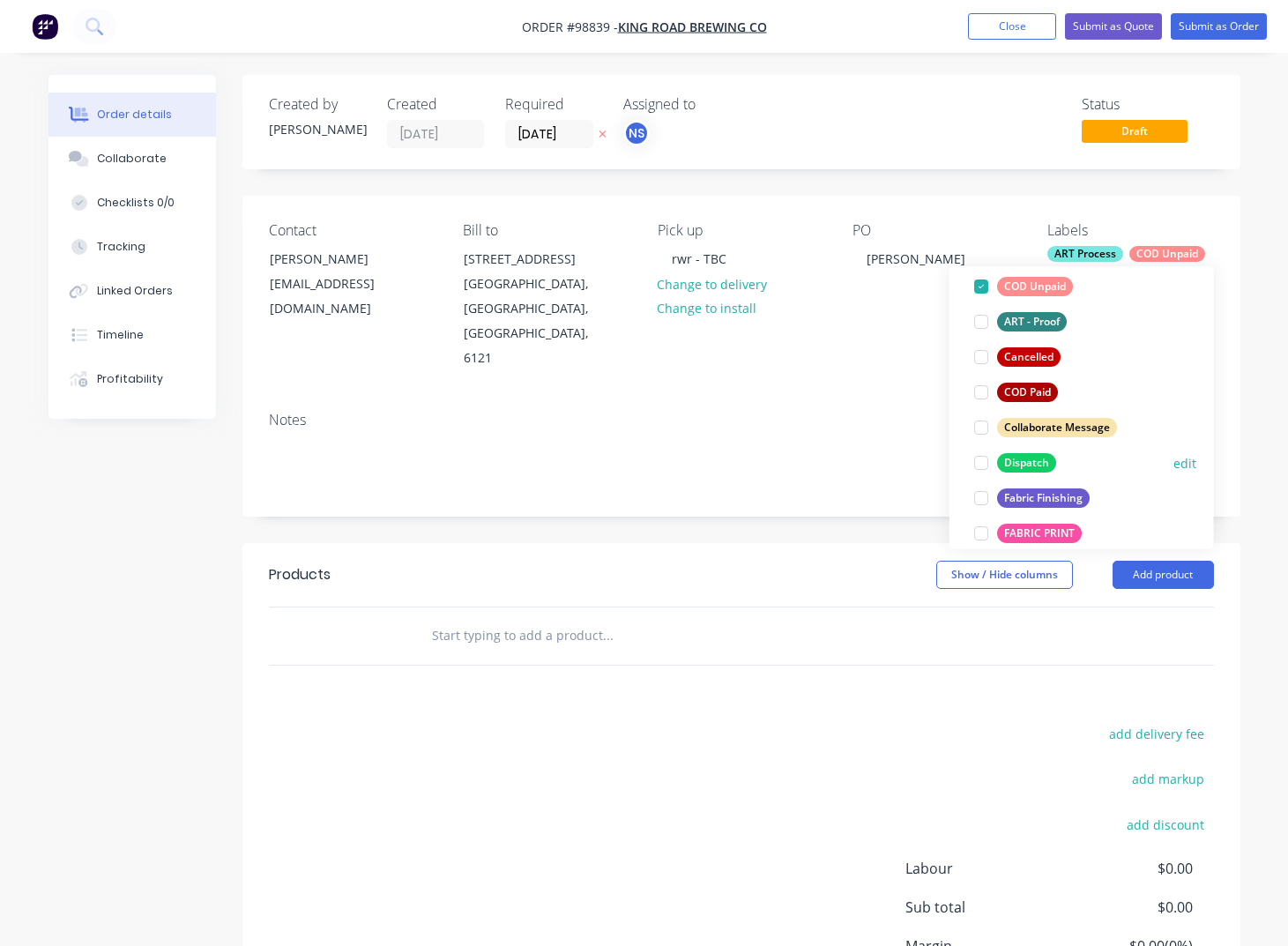
click at [1026, 466] on div "Dispatch" at bounding box center [1027, 463] width 59 height 19
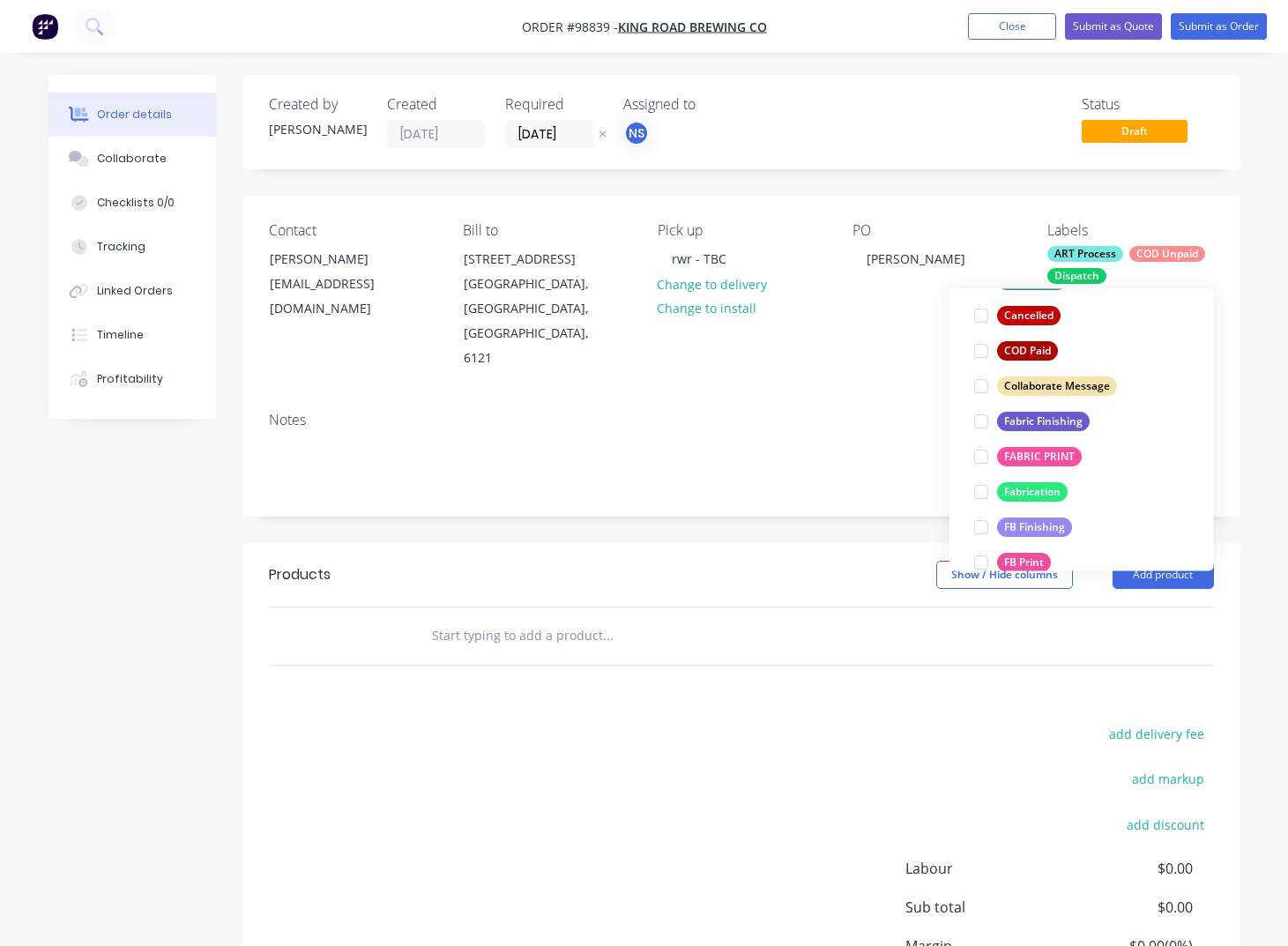
drag, startPoint x: 1019, startPoint y: 424, endPoint x: 1031, endPoint y: 457, distance: 35.1
click at [1019, 424] on div "Fabric Finishing" at bounding box center [1044, 421] width 93 height 19
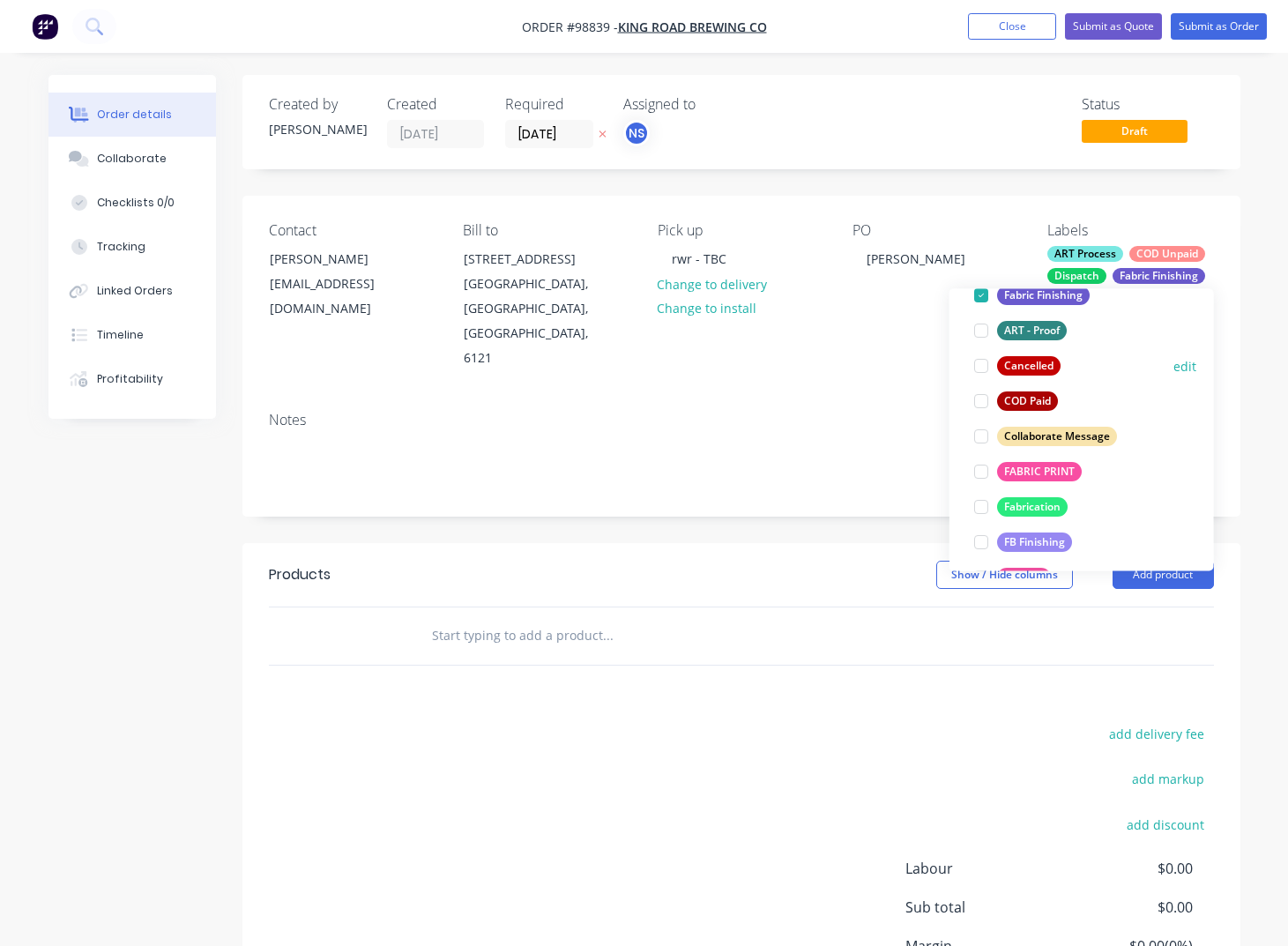
scroll to position [242, 0]
click at [1012, 471] on div "FABRIC PRINT" at bounding box center [1040, 470] width 85 height 19
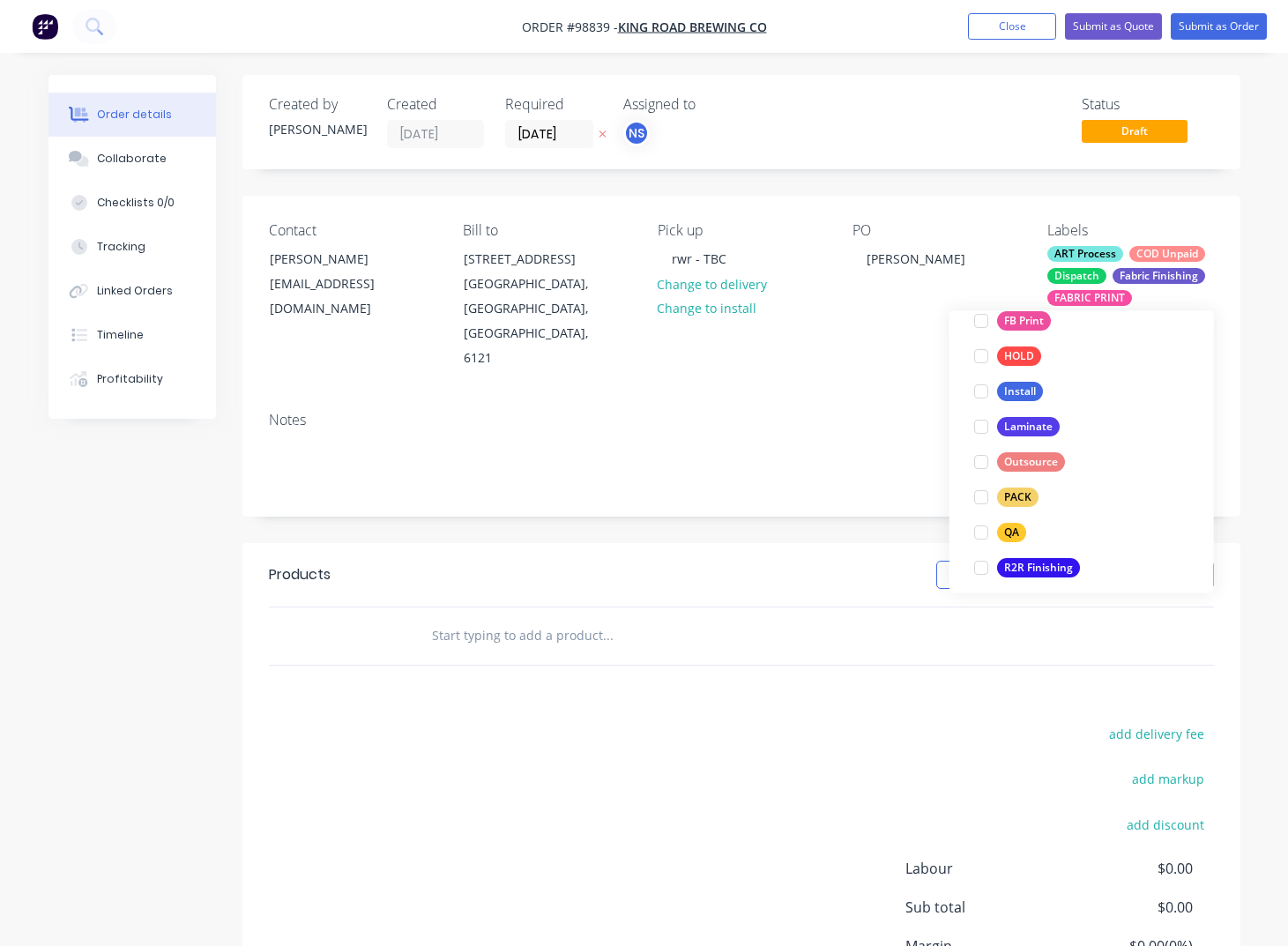
scroll to position [523, 0]
click at [1017, 496] on div "PACK" at bounding box center [1018, 494] width 41 height 19
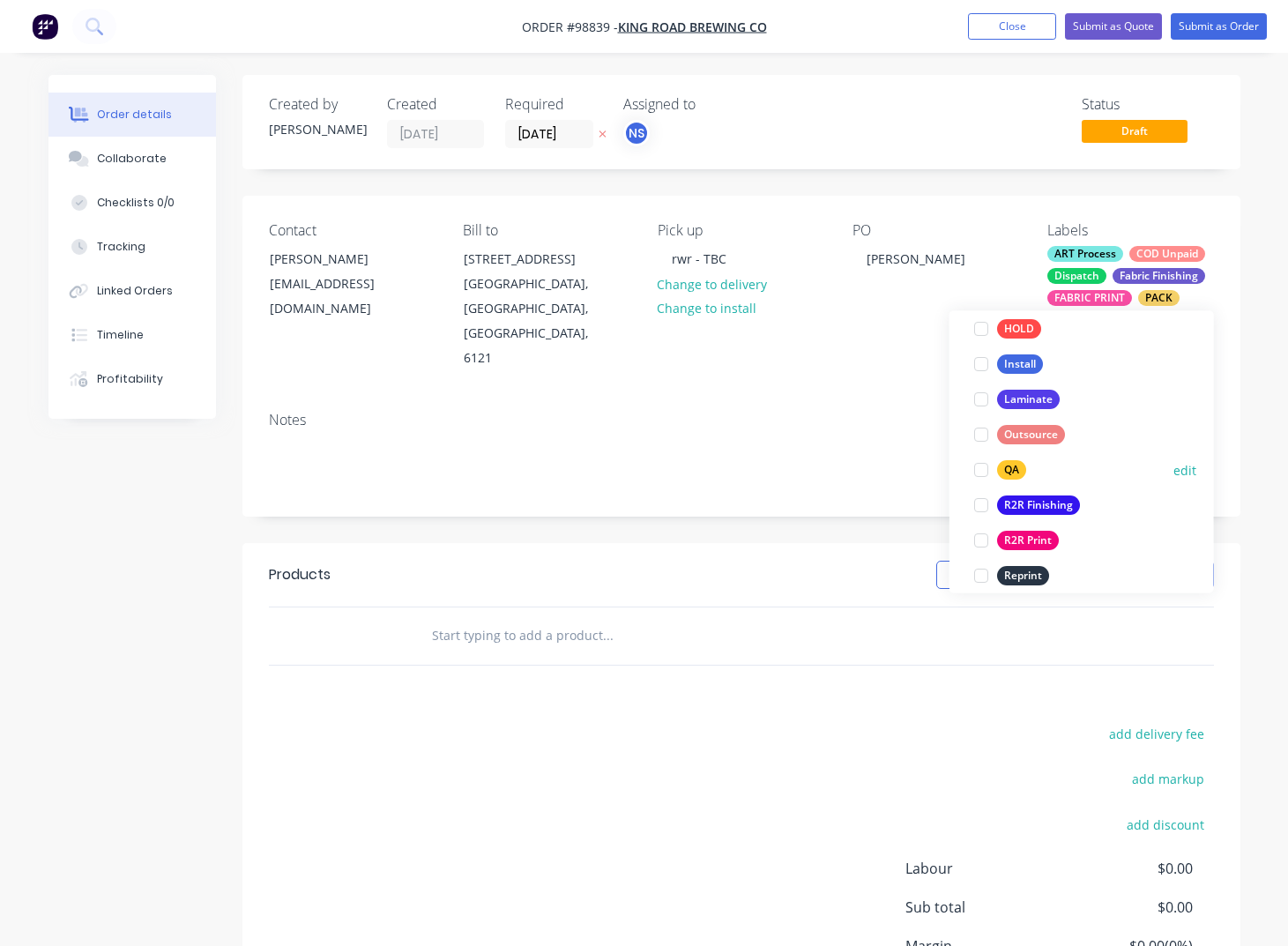
click at [1013, 473] on div "QA" at bounding box center [1012, 471] width 29 height 19
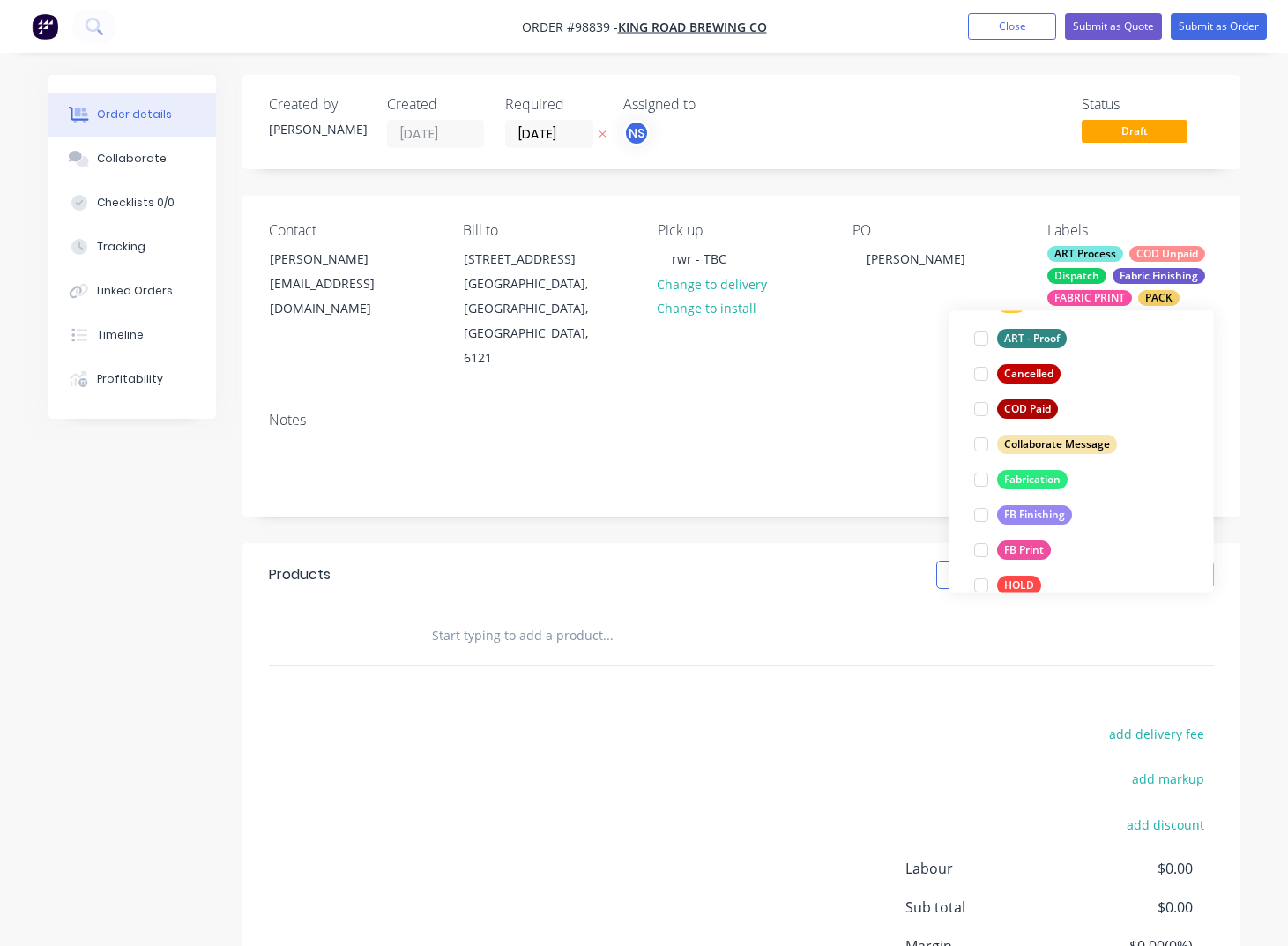
scroll to position [363, 0]
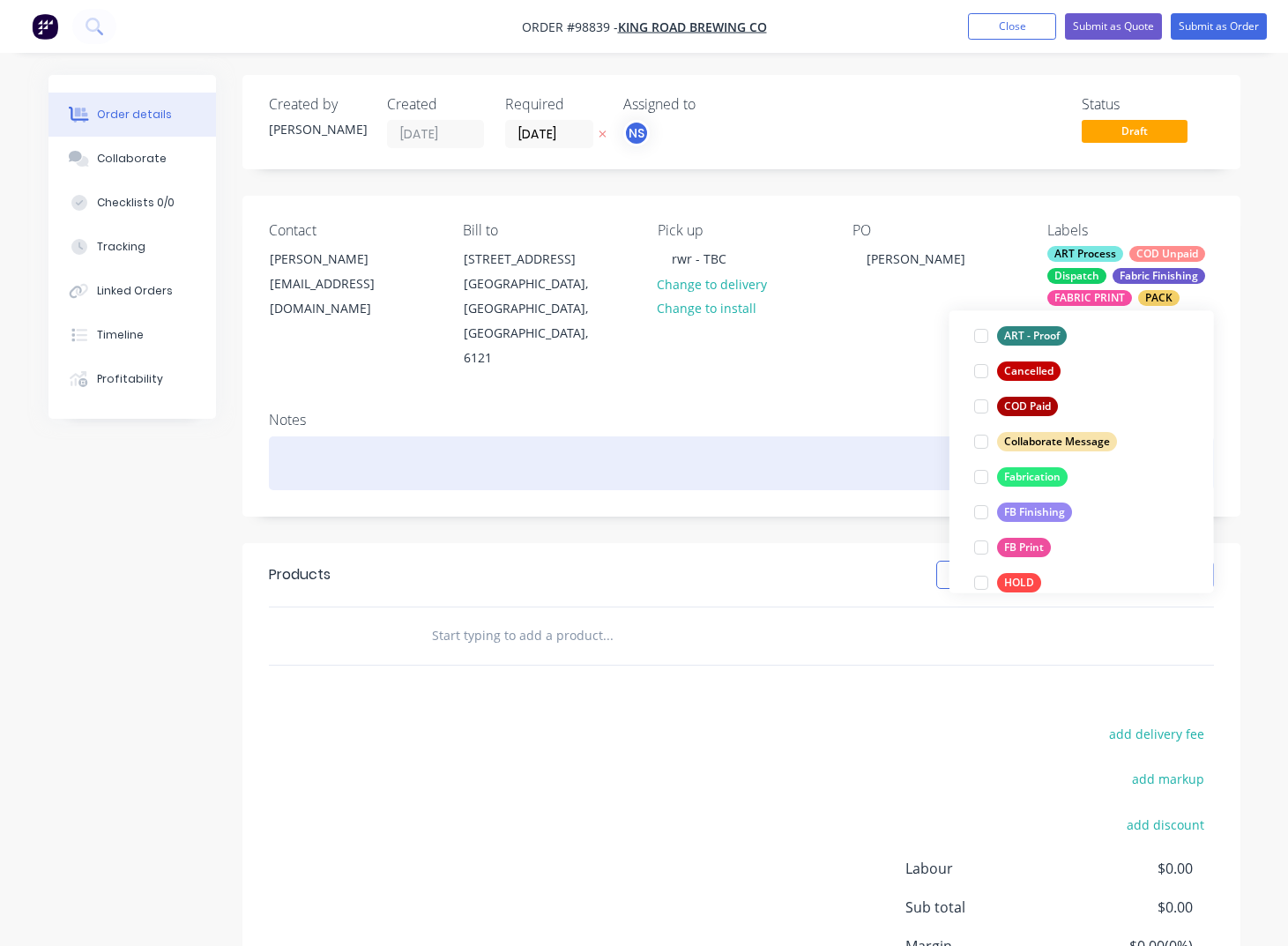
click at [396, 436] on div at bounding box center [742, 463] width 945 height 54
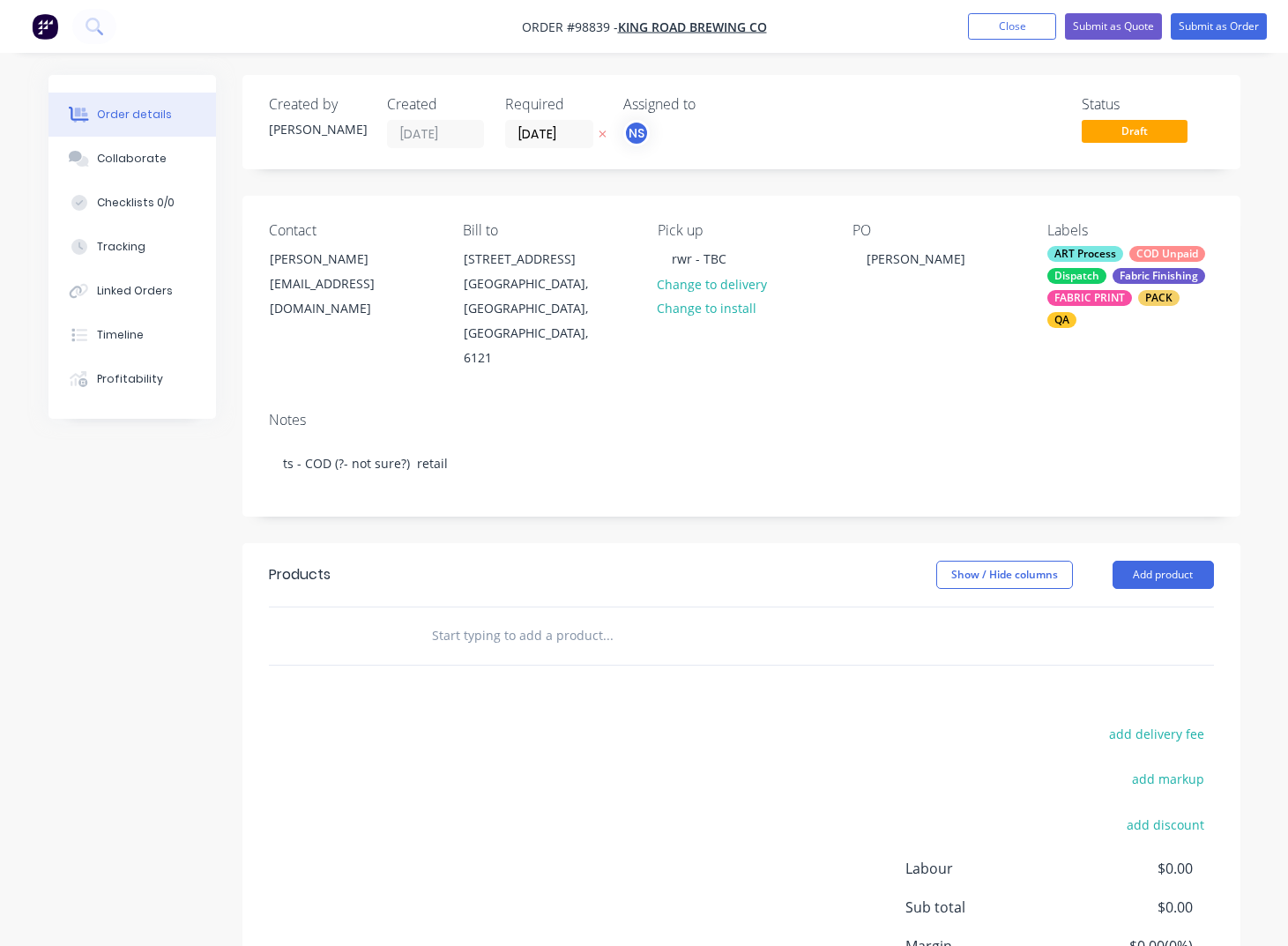
click at [509, 618] on input "text" at bounding box center [608, 635] width 353 height 36
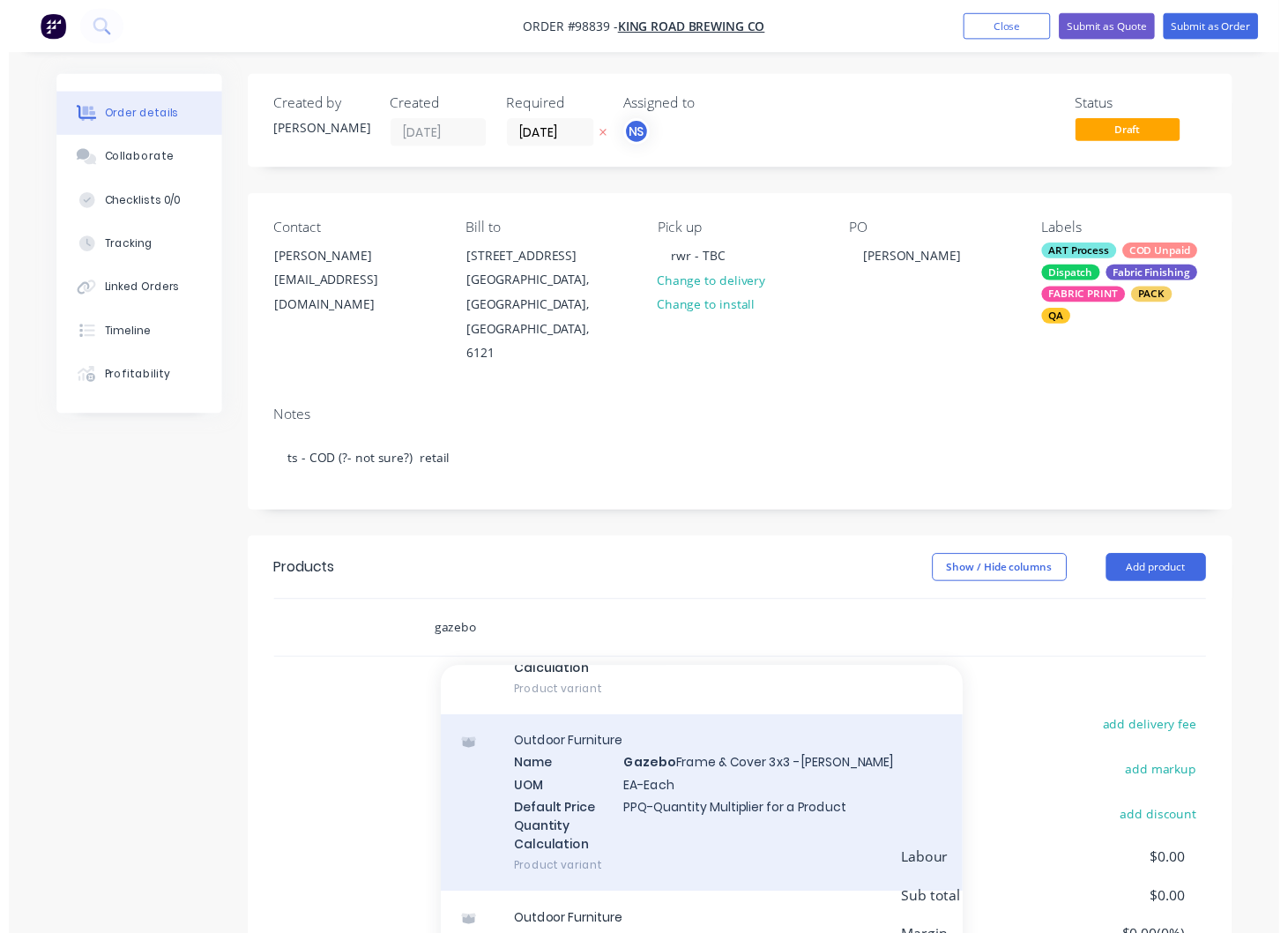
scroll to position [211, 0]
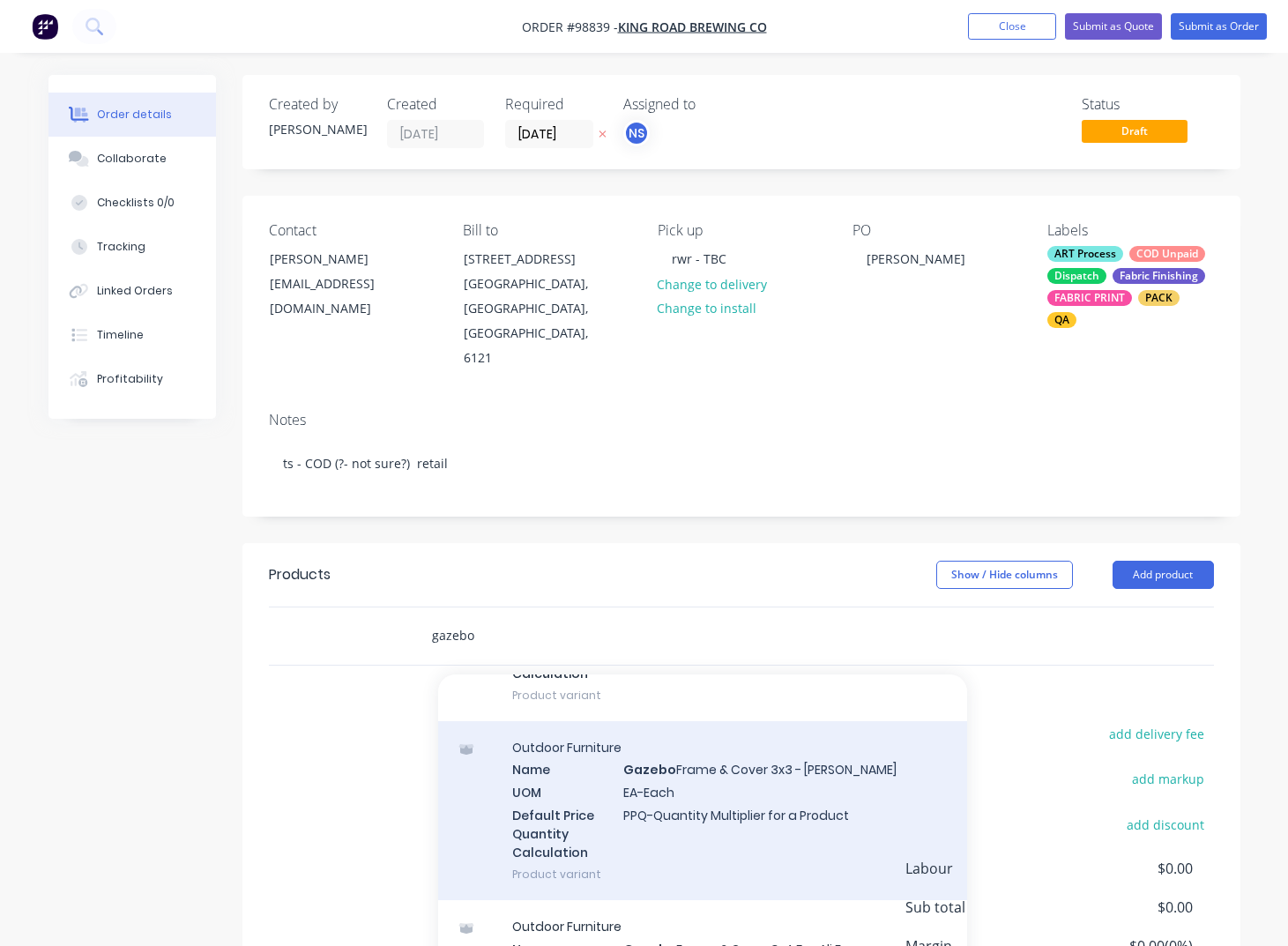
type input "gazebo"
click at [700, 740] on div "Outdoor Furniture Name Gazebo Frame & Cover 3x3 - Ali Frame UOM EA-Each Default…" at bounding box center [702, 811] width 529 height 179
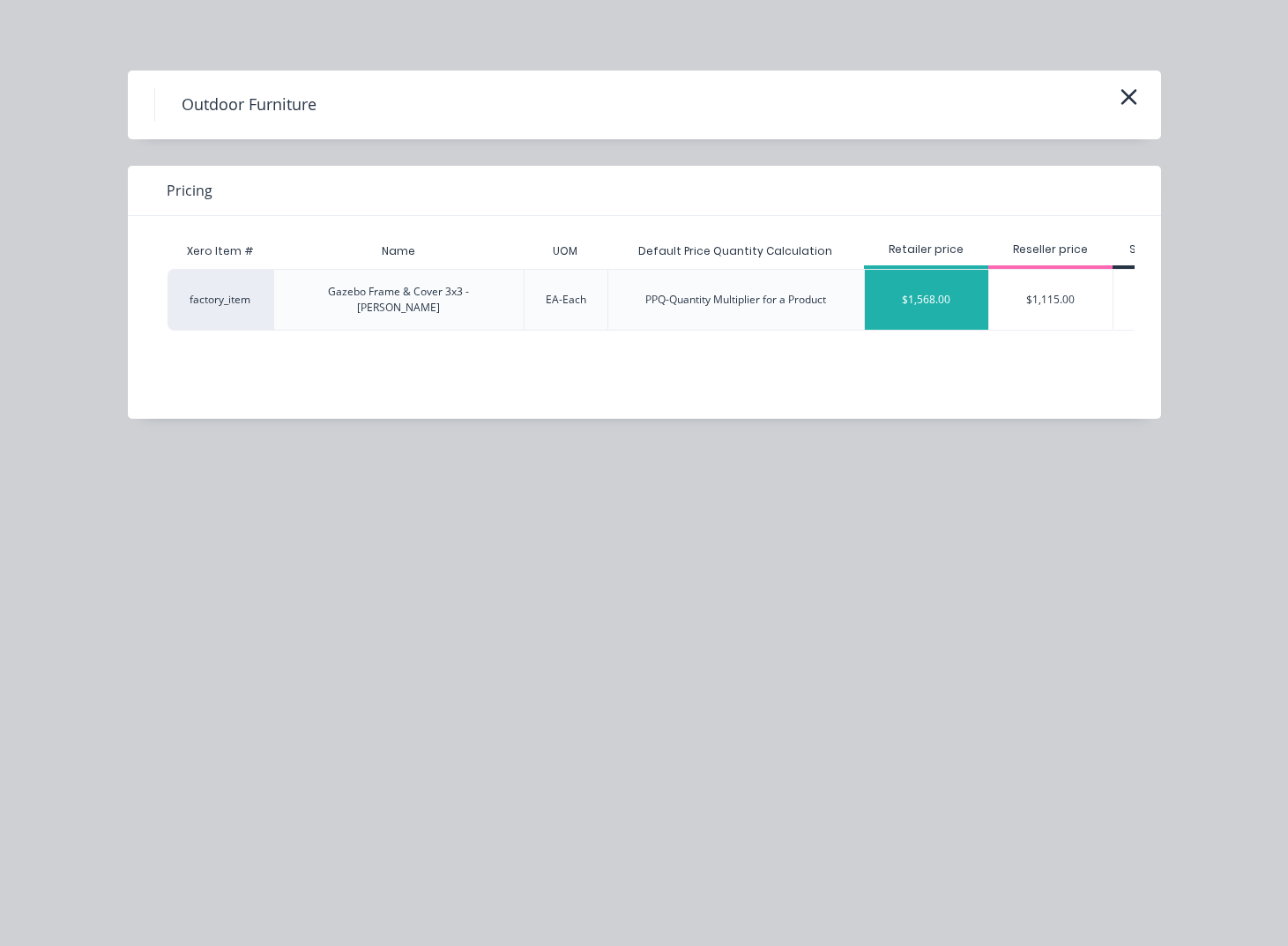
click at [941, 287] on div "$1,568.00" at bounding box center [926, 300] width 123 height 60
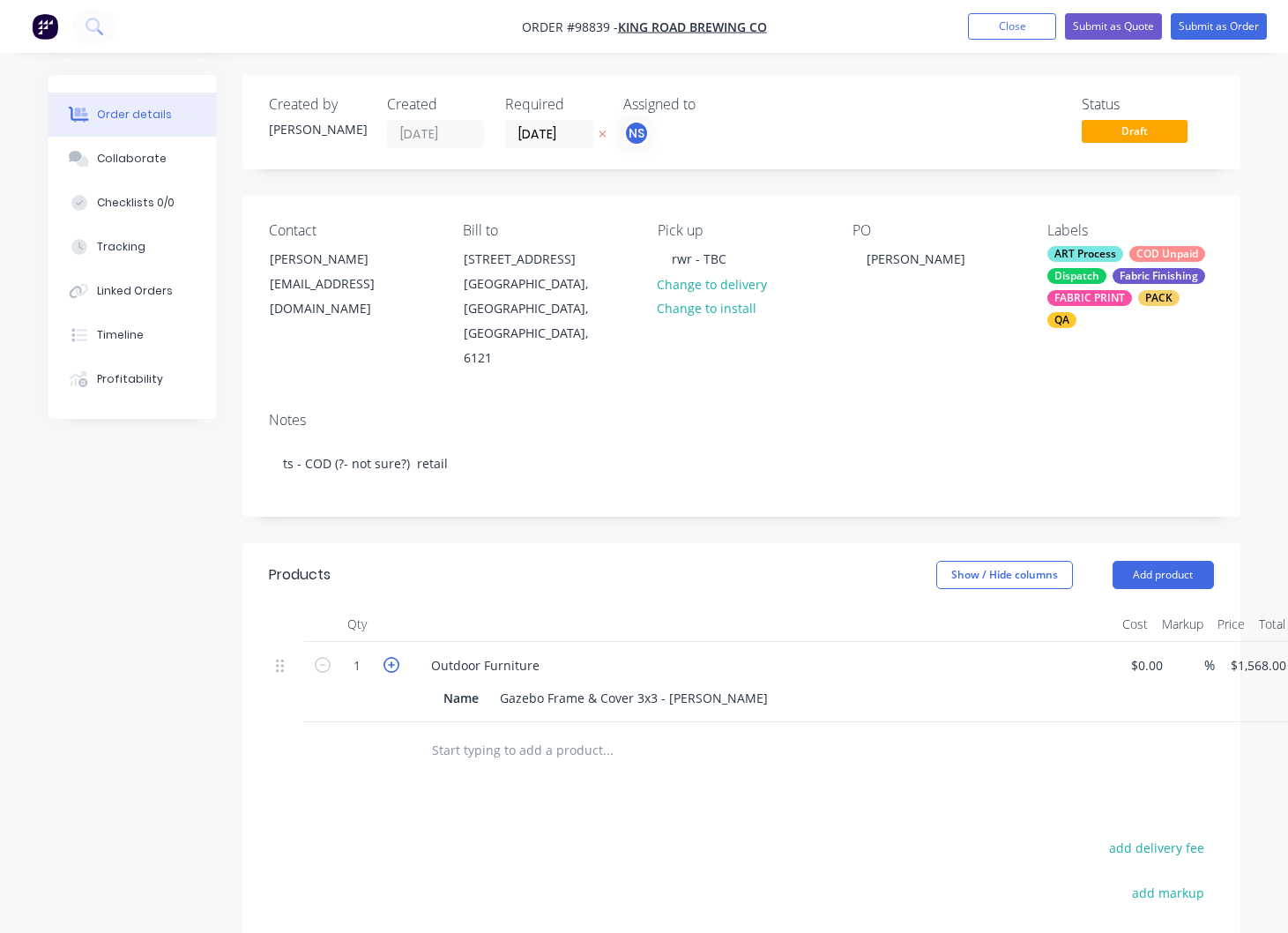
click at [392, 657] on icon "button" at bounding box center [392, 665] width 15 height 15
type input "2"
type input "$3,136.00"
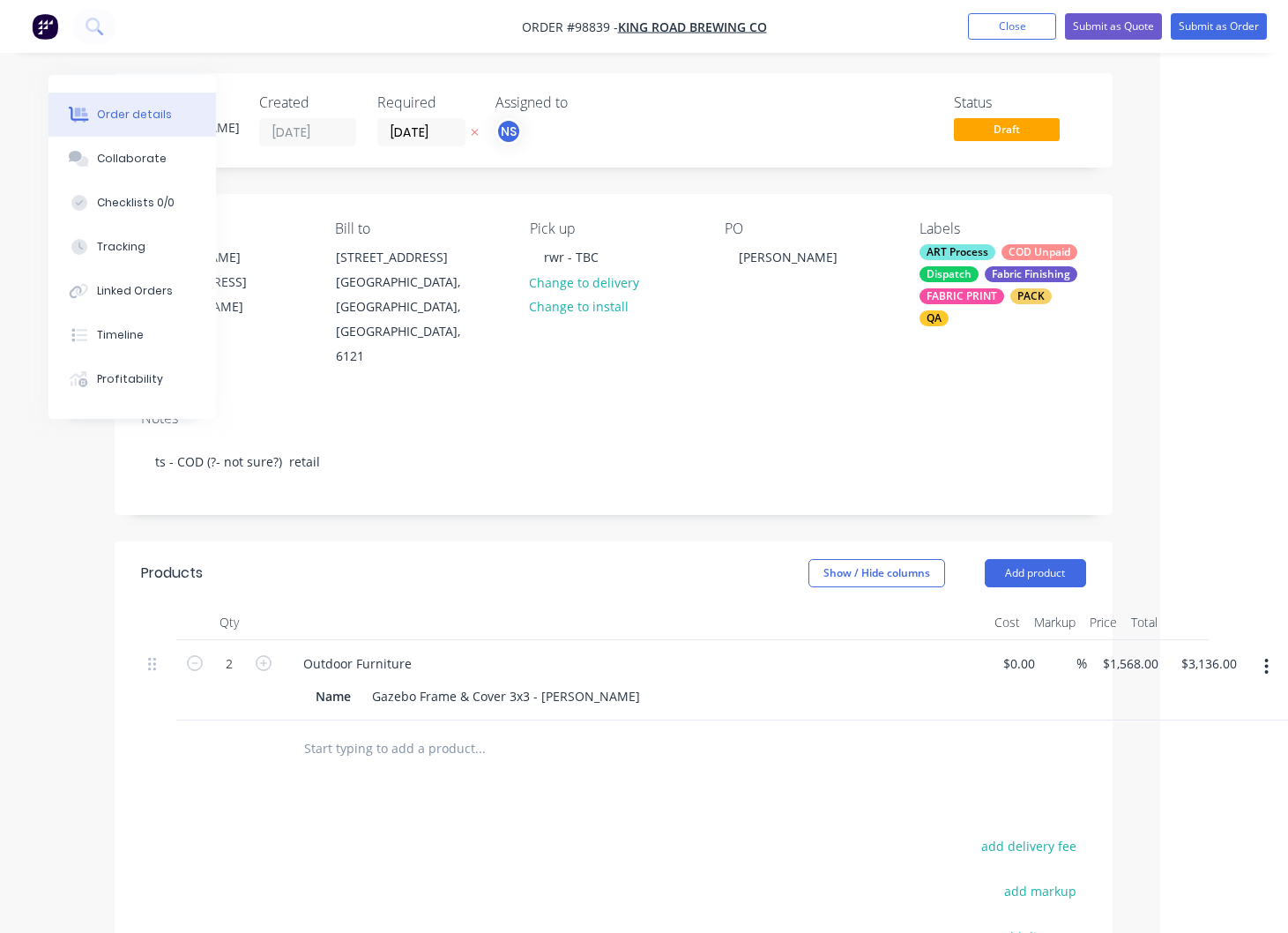
scroll to position [1, 128]
click at [426, 651] on div "Outdoor Furniture" at bounding box center [635, 664] width 691 height 26
click at [412, 651] on div "Outdoor Furniture" at bounding box center [358, 664] width 137 height 26
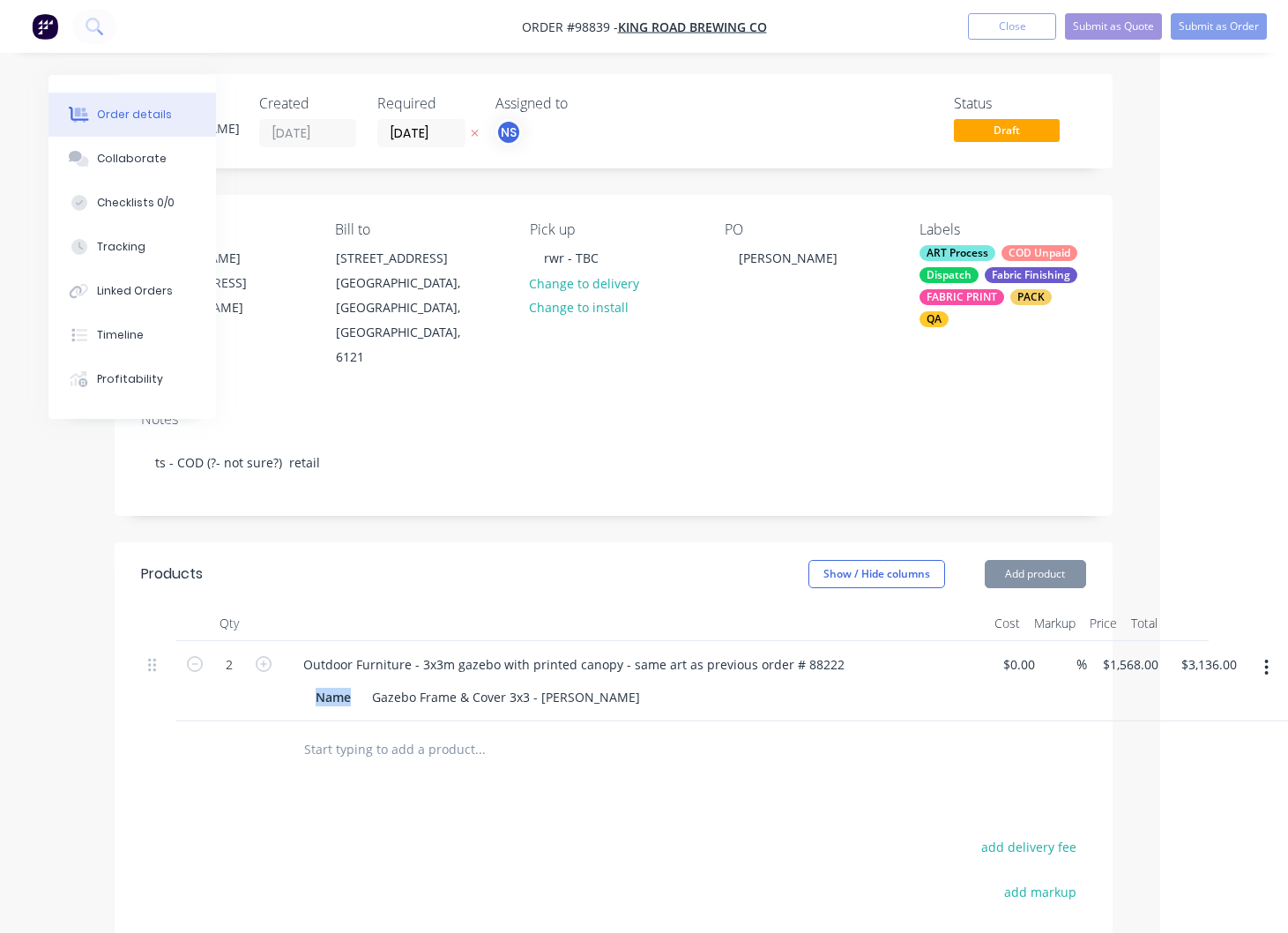
drag, startPoint x: 353, startPoint y: 648, endPoint x: 284, endPoint y: 644, distance: 69.1
click at [309, 684] on div "Name" at bounding box center [333, 697] width 49 height 26
drag, startPoint x: 289, startPoint y: 641, endPoint x: 269, endPoint y: 640, distance: 20.0
click at [309, 684] on div "Name" at bounding box center [333, 697] width 49 height 26
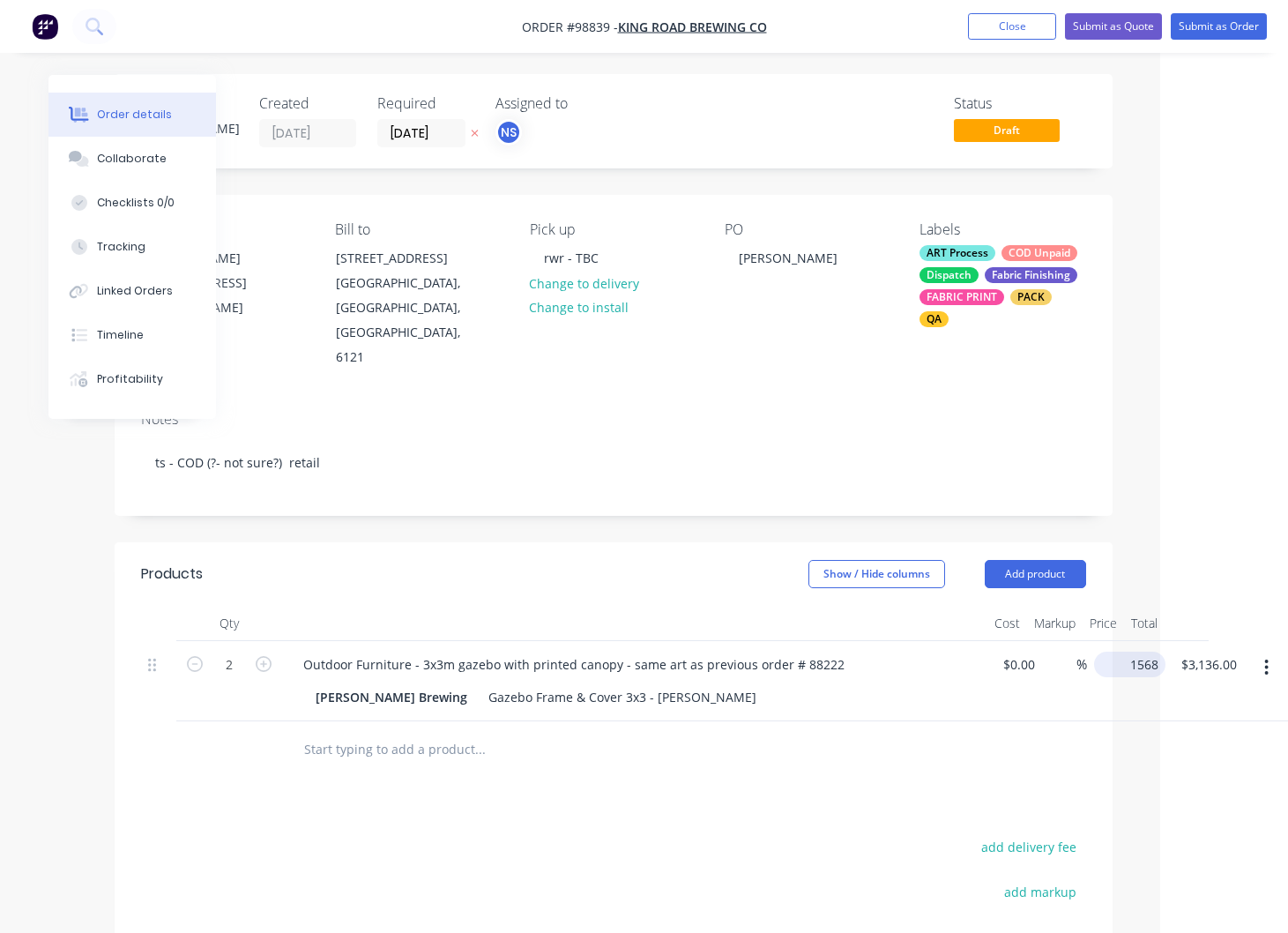
click at [1151, 651] on input "1568" at bounding box center [1133, 664] width 65 height 26
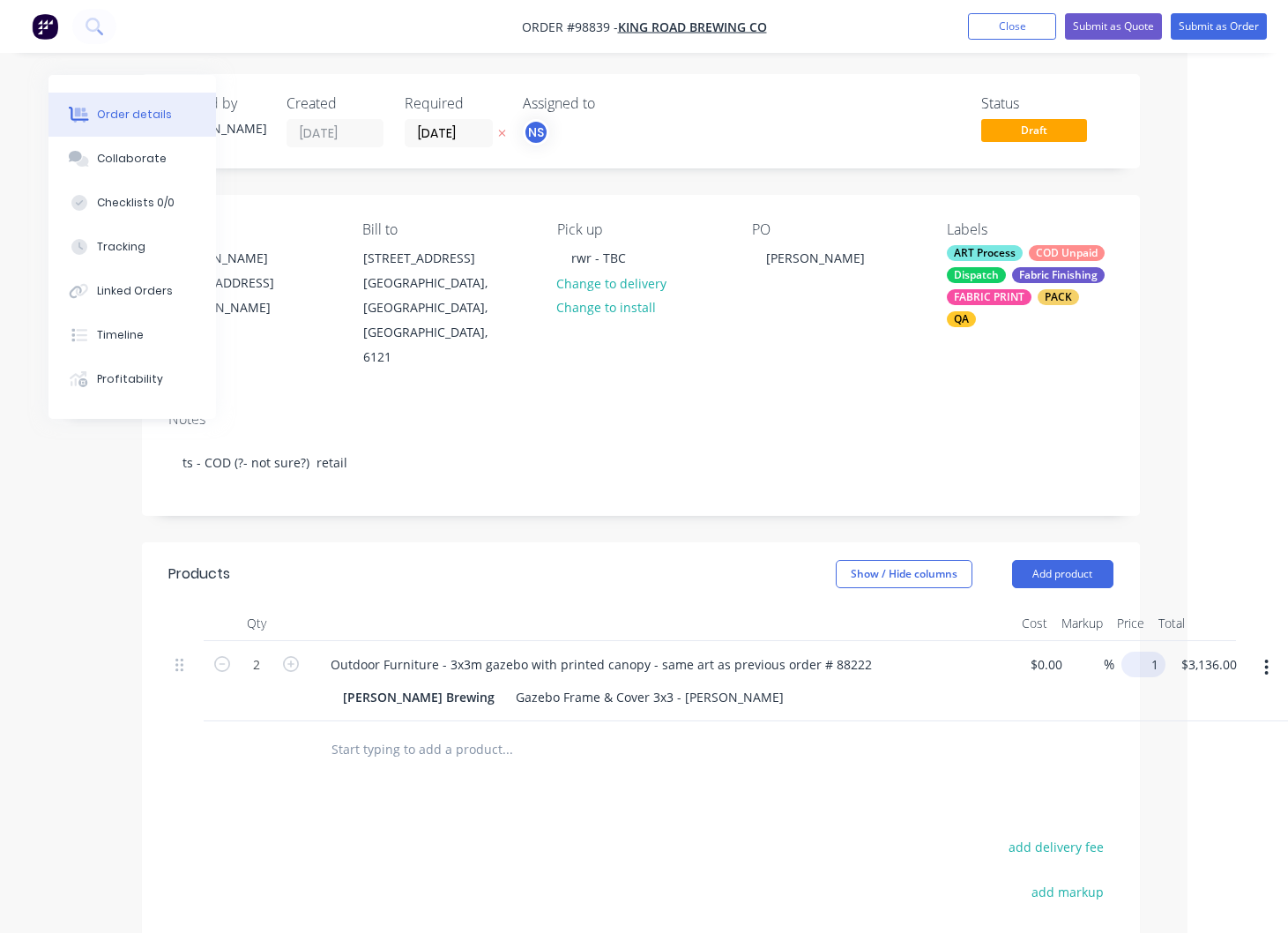
scroll to position [1, 84]
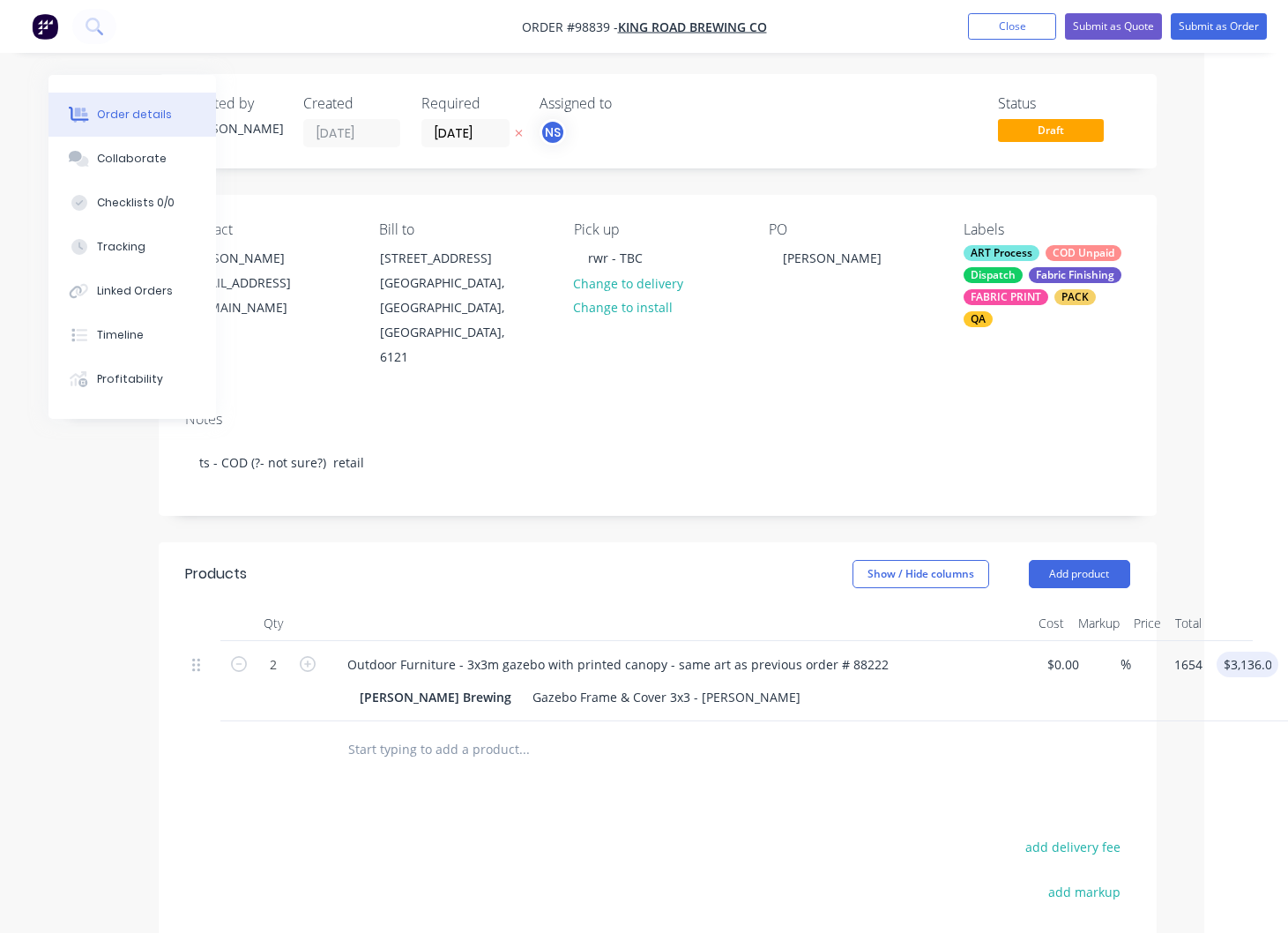
type input "$1,654.00"
type input "$3,308.00"
click at [1030, 26] on button "Close" at bounding box center [1011, 26] width 88 height 26
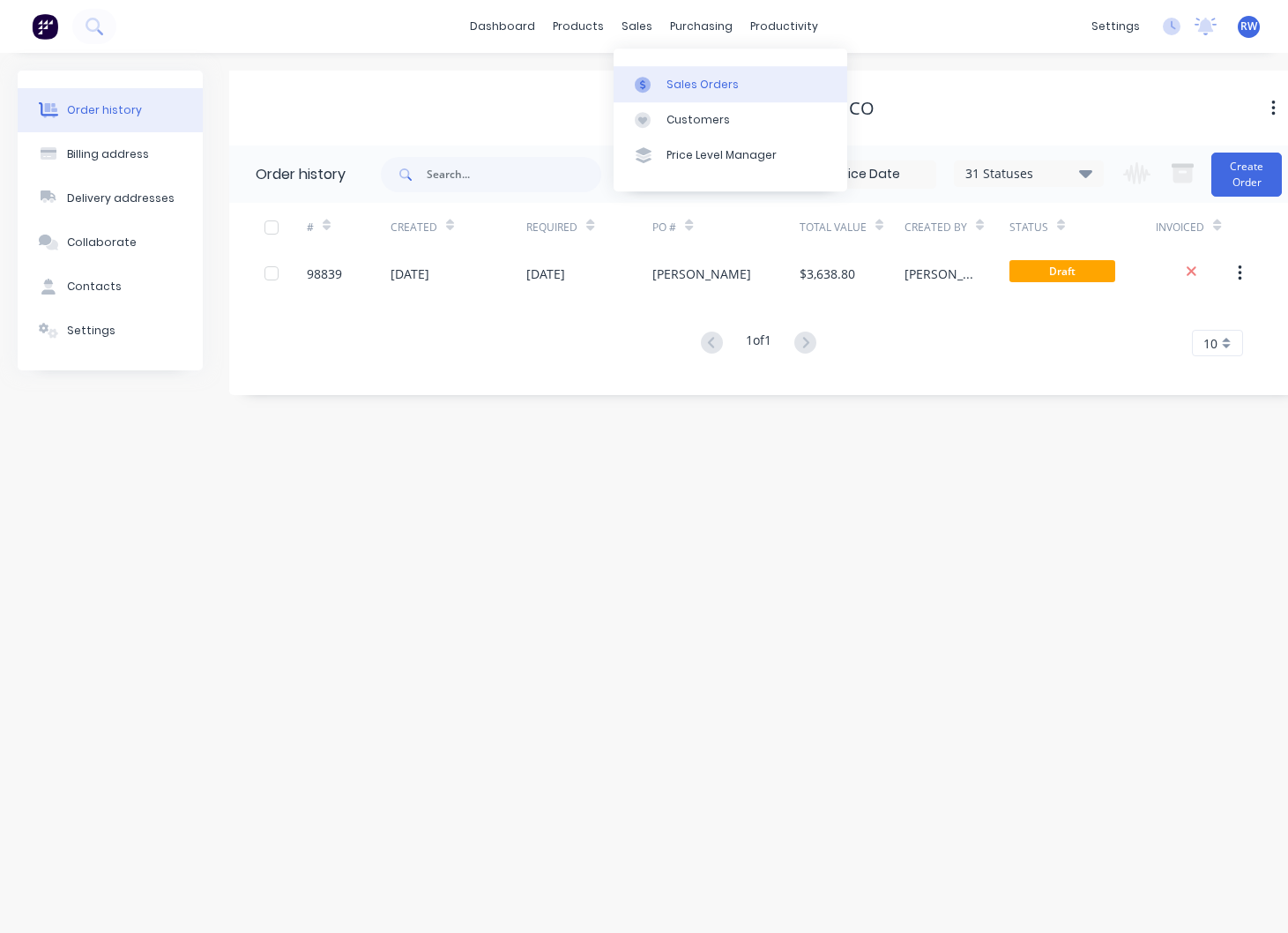
click at [702, 88] on div "Sales Orders" at bounding box center [702, 85] width 72 height 15
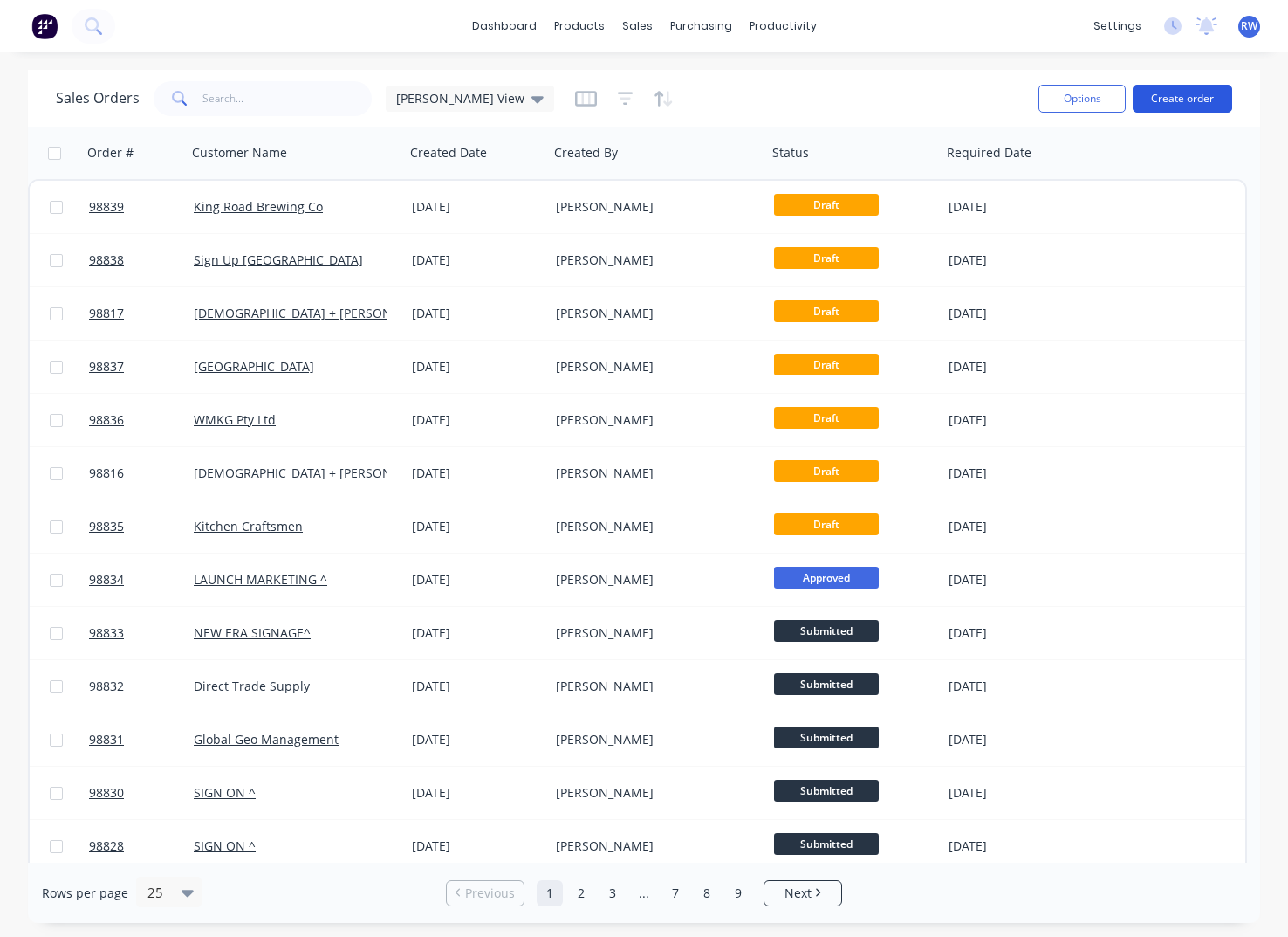
click at [1181, 99] on button "Create order" at bounding box center [1182, 98] width 99 height 28
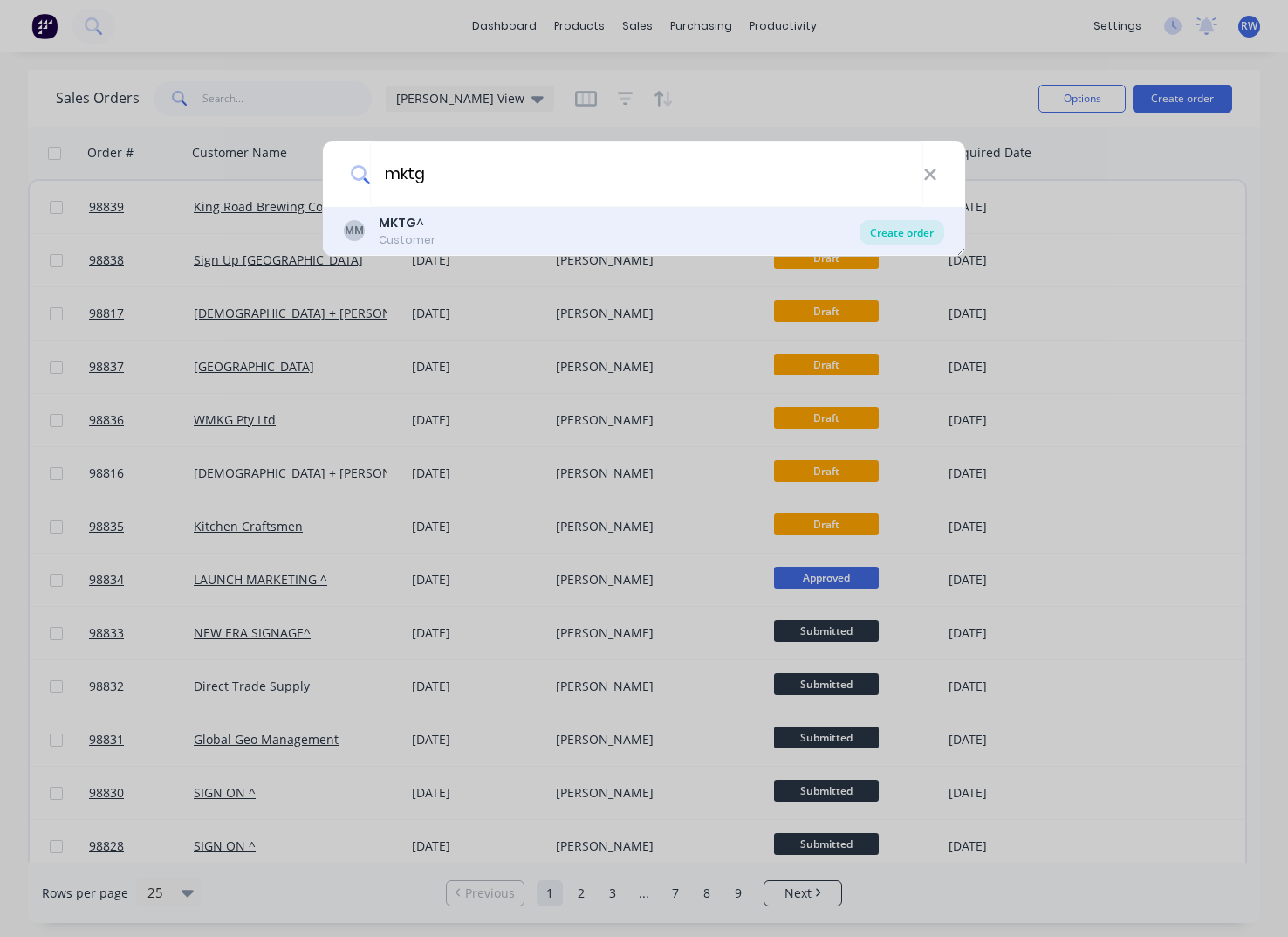
type input "mktg"
click at [918, 233] on div "Create order" at bounding box center [901, 232] width 85 height 25
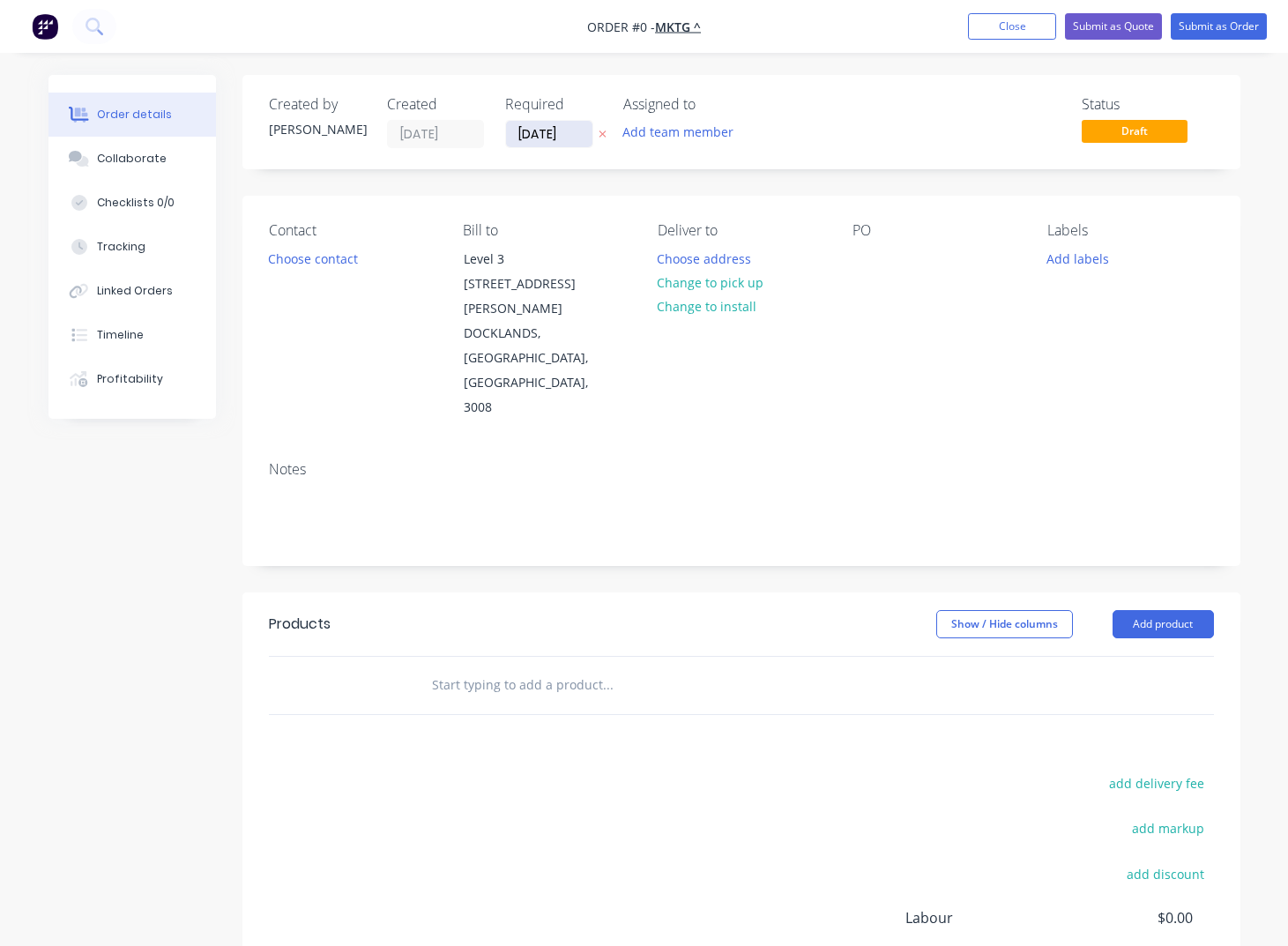
click at [573, 130] on input "[DATE]" at bounding box center [550, 133] width 87 height 26
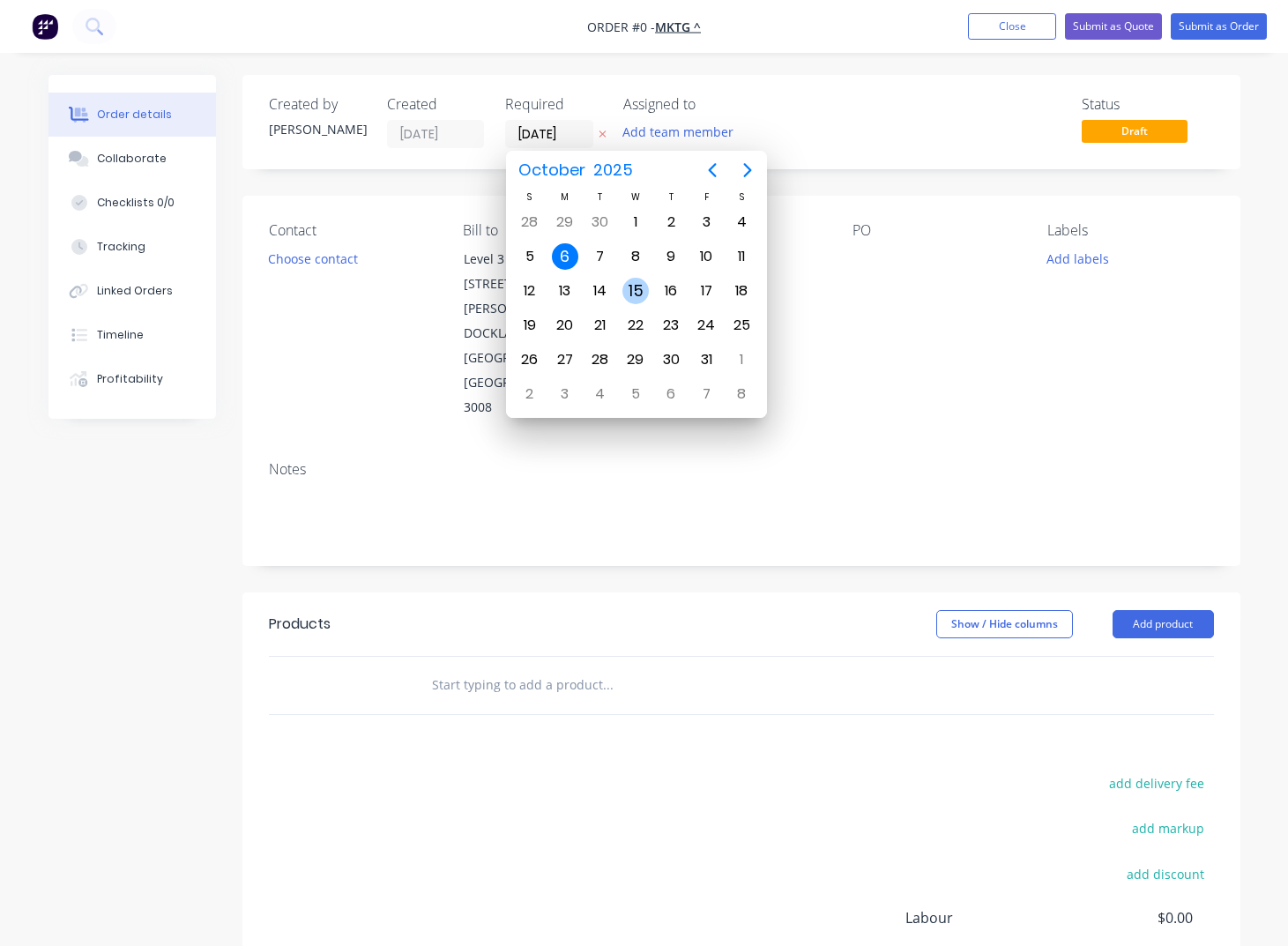
click at [637, 284] on div "15" at bounding box center [635, 290] width 26 height 26
type input "[DATE]"
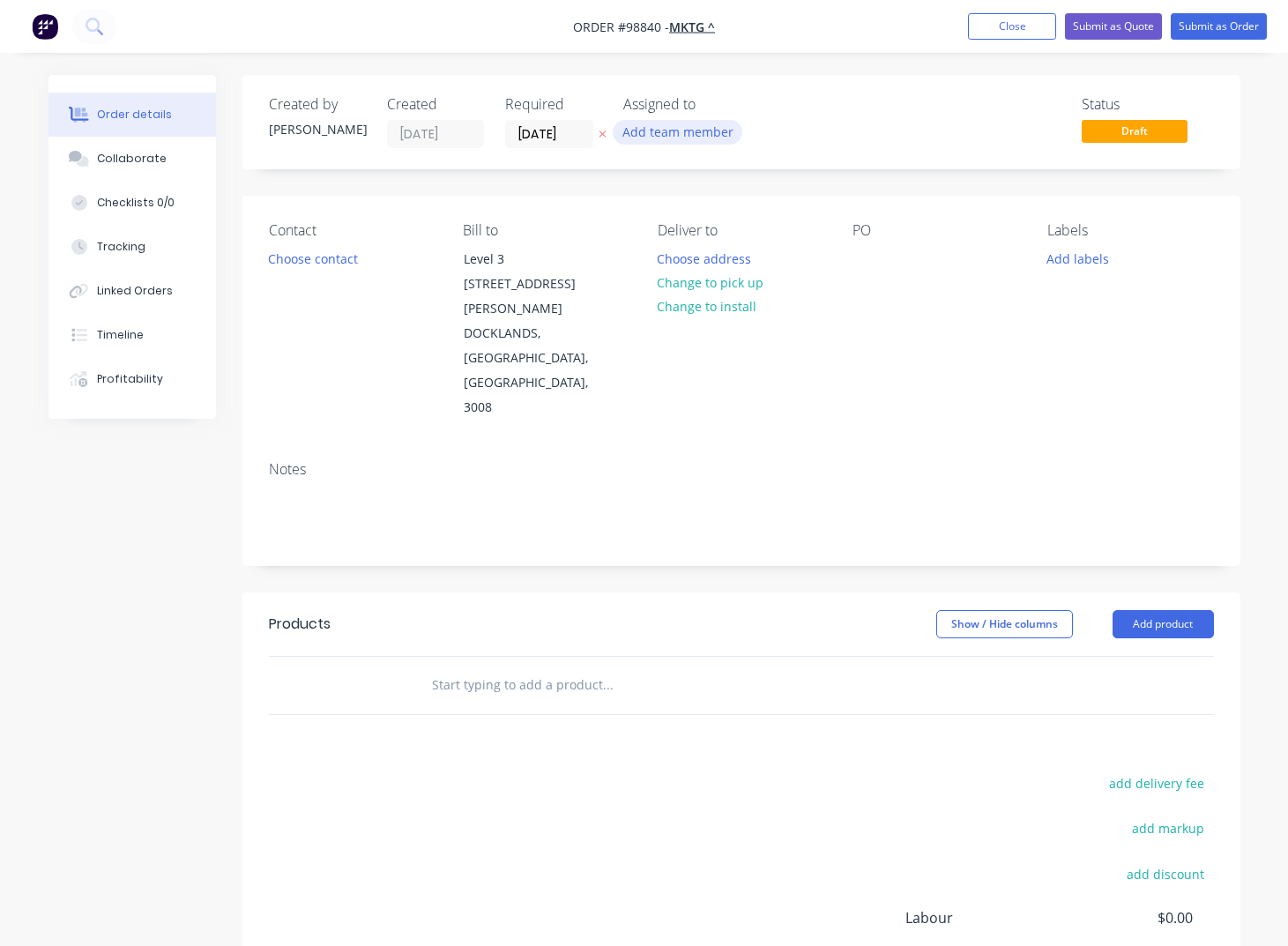
click at [674, 135] on button "Add team member" at bounding box center [677, 131] width 129 height 24
type input "[PERSON_NAME]"
click at [697, 231] on div "[PERSON_NAME]" at bounding box center [765, 230] width 177 height 18
click at [306, 261] on button "Choose contact" at bounding box center [313, 257] width 108 height 24
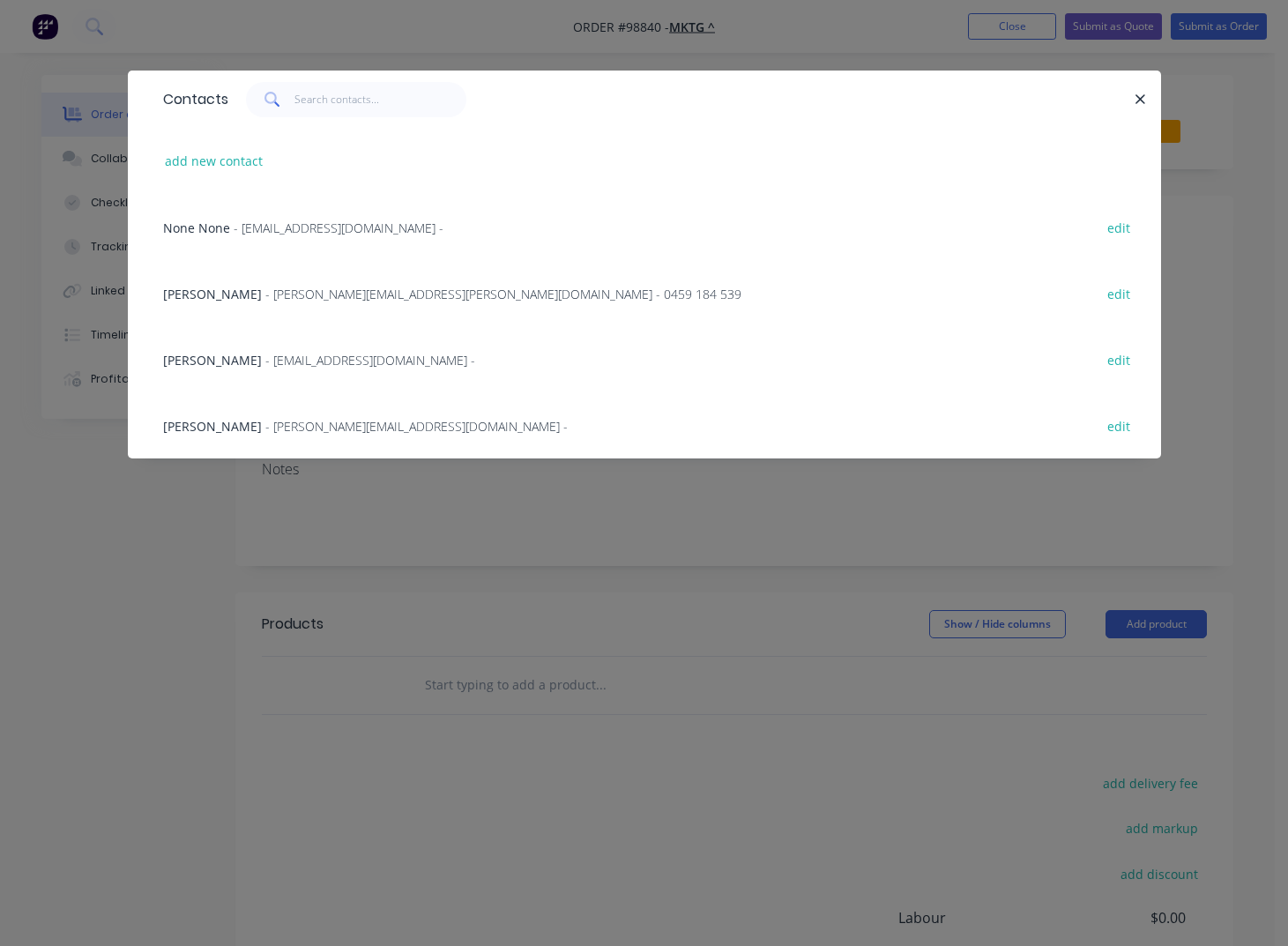
click at [245, 363] on span "[PERSON_NAME]" at bounding box center [212, 360] width 98 height 16
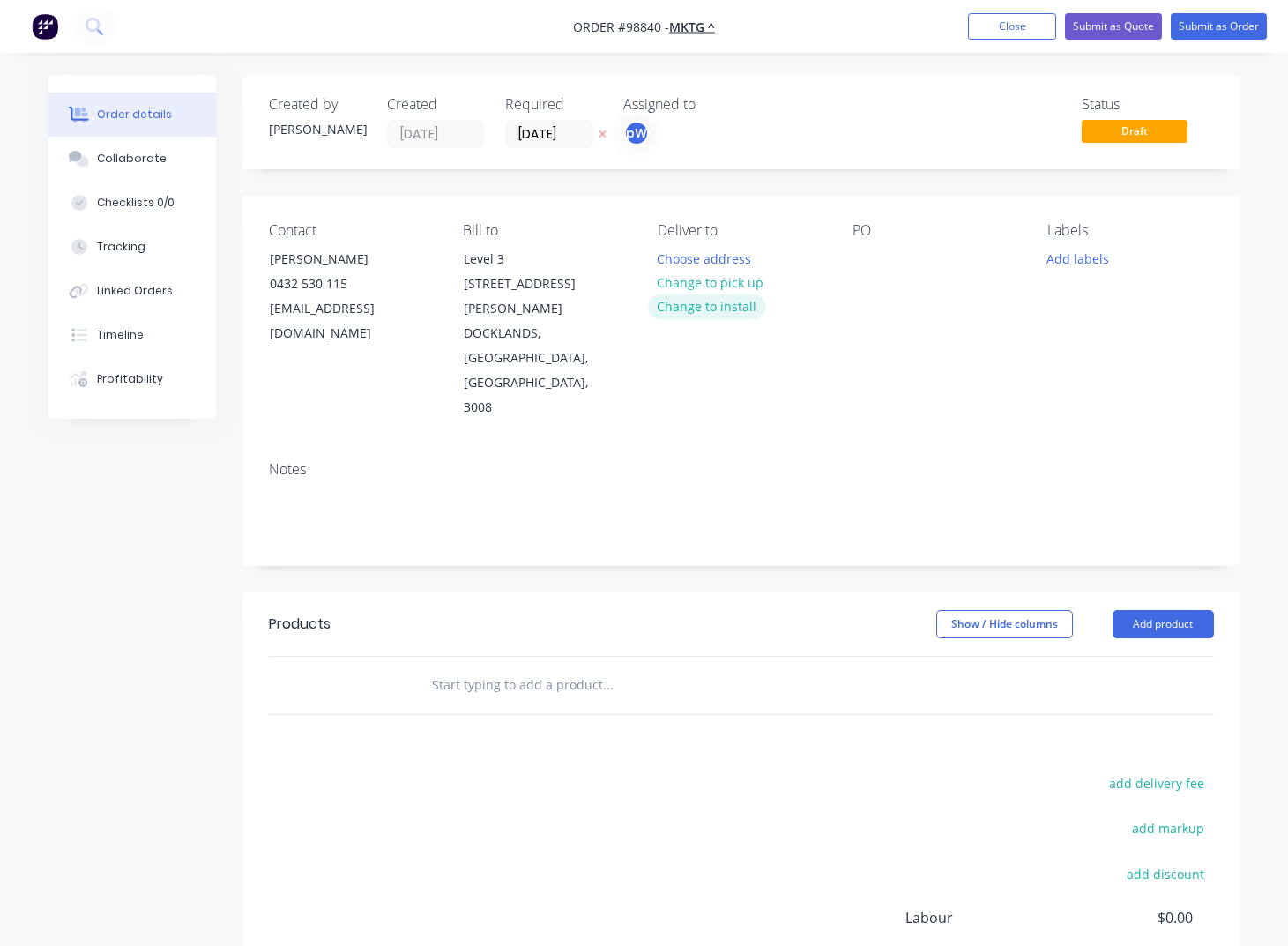
click at [721, 308] on button "Change to install" at bounding box center [707, 306] width 118 height 24
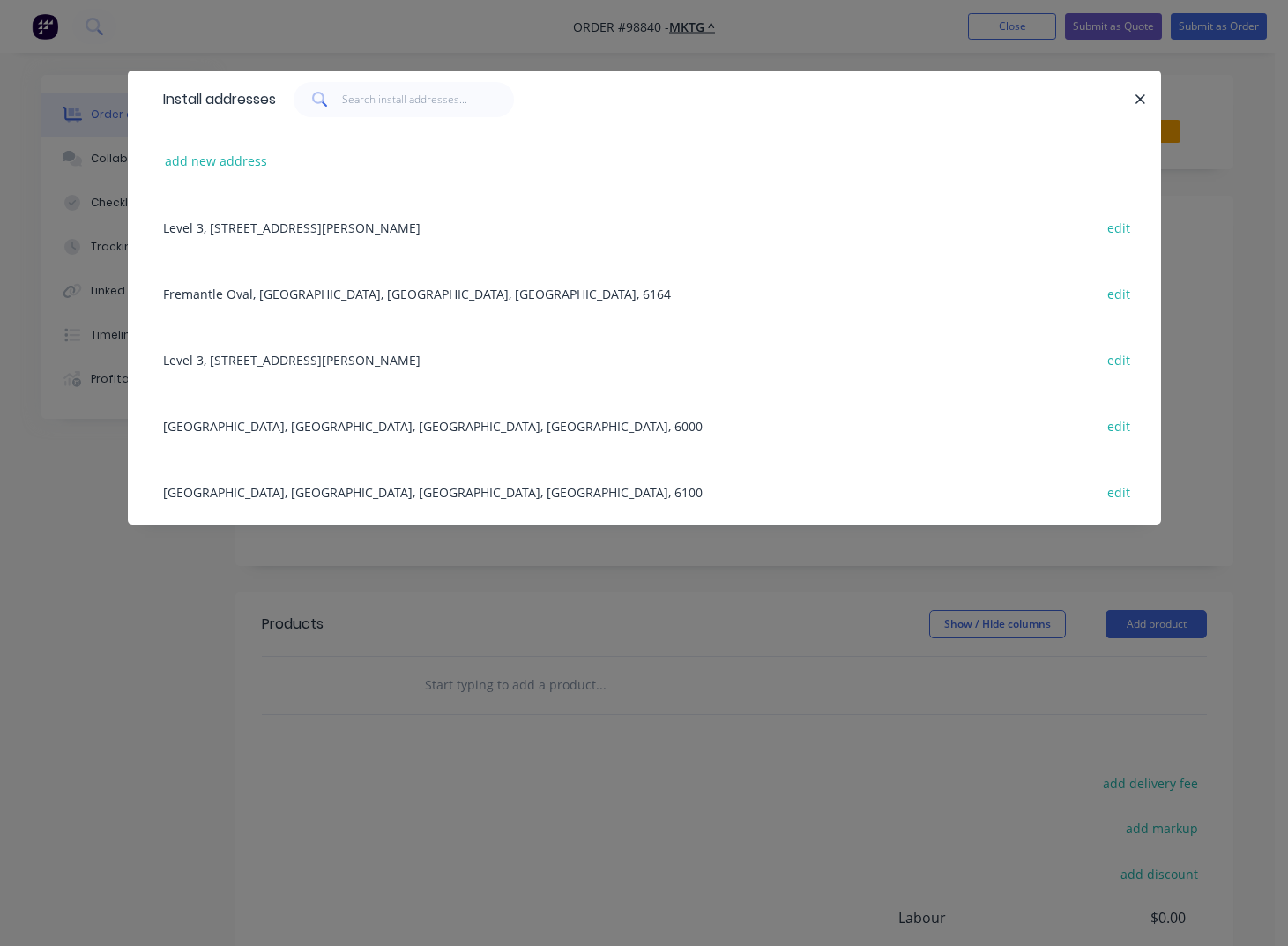
click at [256, 489] on div "[GEOGRAPHIC_DATA], [GEOGRAPHIC_DATA], [GEOGRAPHIC_DATA], [GEOGRAPHIC_DATA], 610…" at bounding box center [644, 491] width 980 height 67
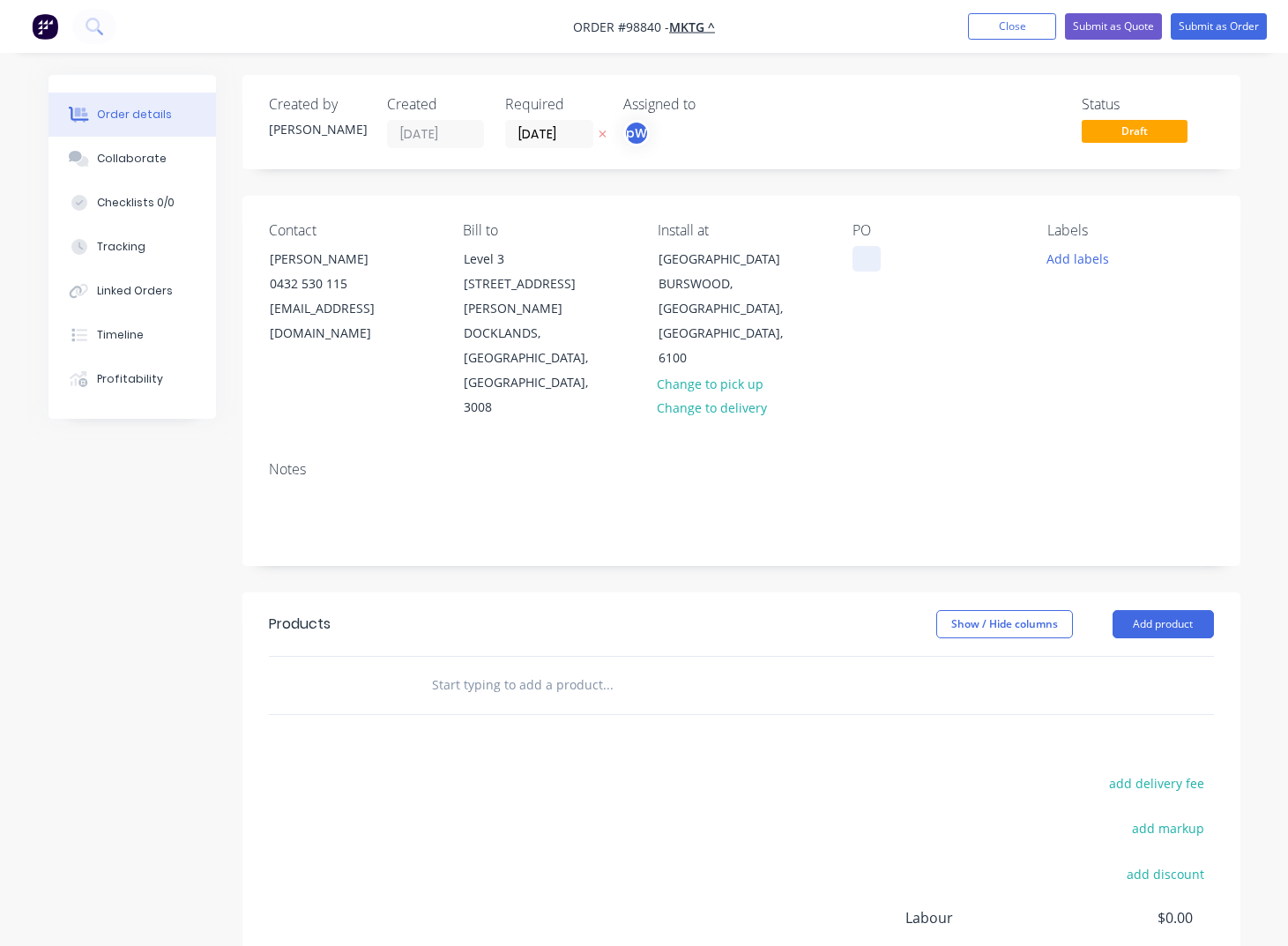
click at [864, 256] on div at bounding box center [866, 258] width 28 height 26
click at [1054, 262] on button "Add labels" at bounding box center [1079, 257] width 81 height 24
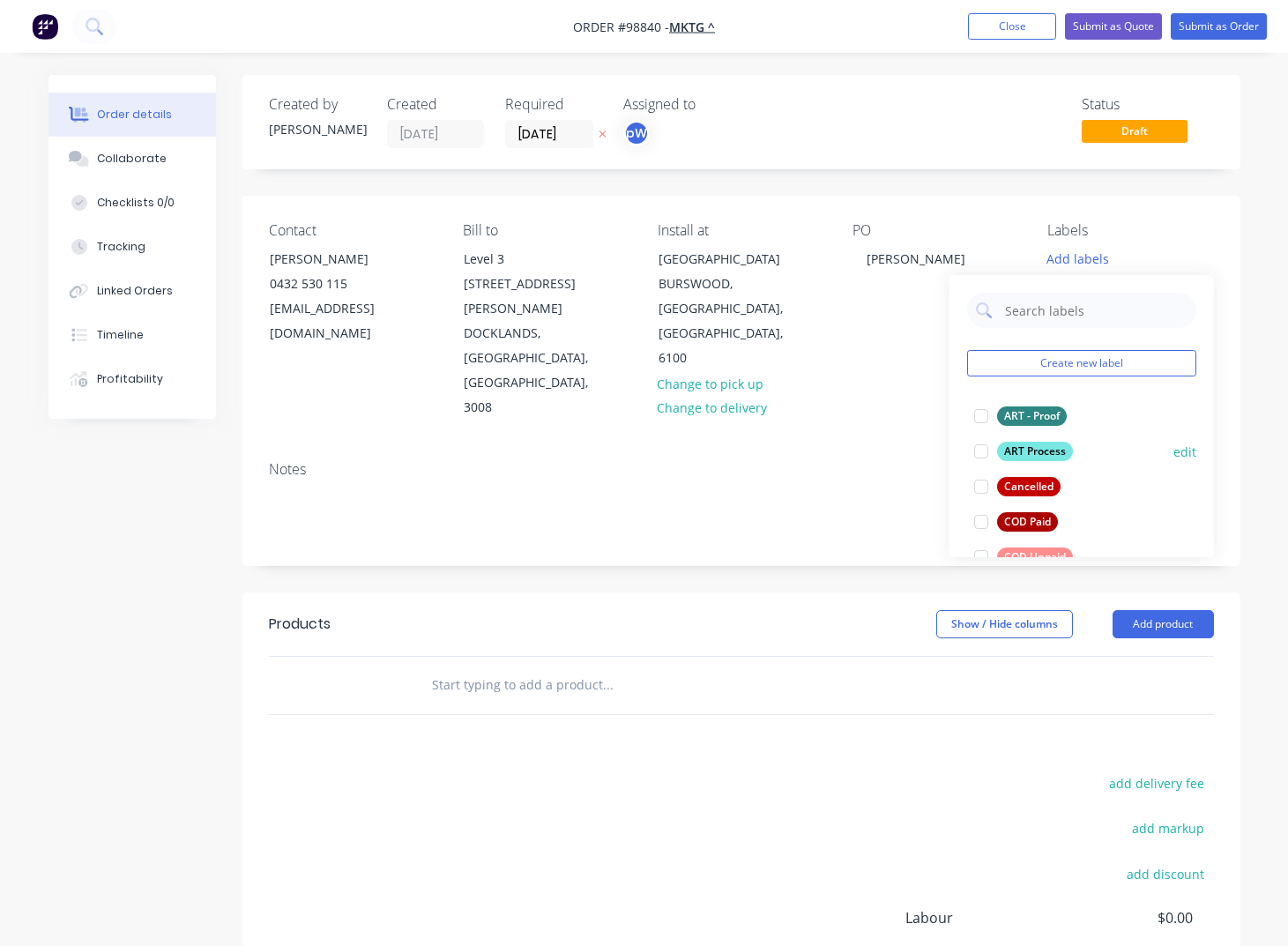
drag, startPoint x: 1035, startPoint y: 416, endPoint x: 1030, endPoint y: 456, distance: 40.3
click at [1036, 419] on div "ART - Proof" at bounding box center [1032, 416] width 69 height 19
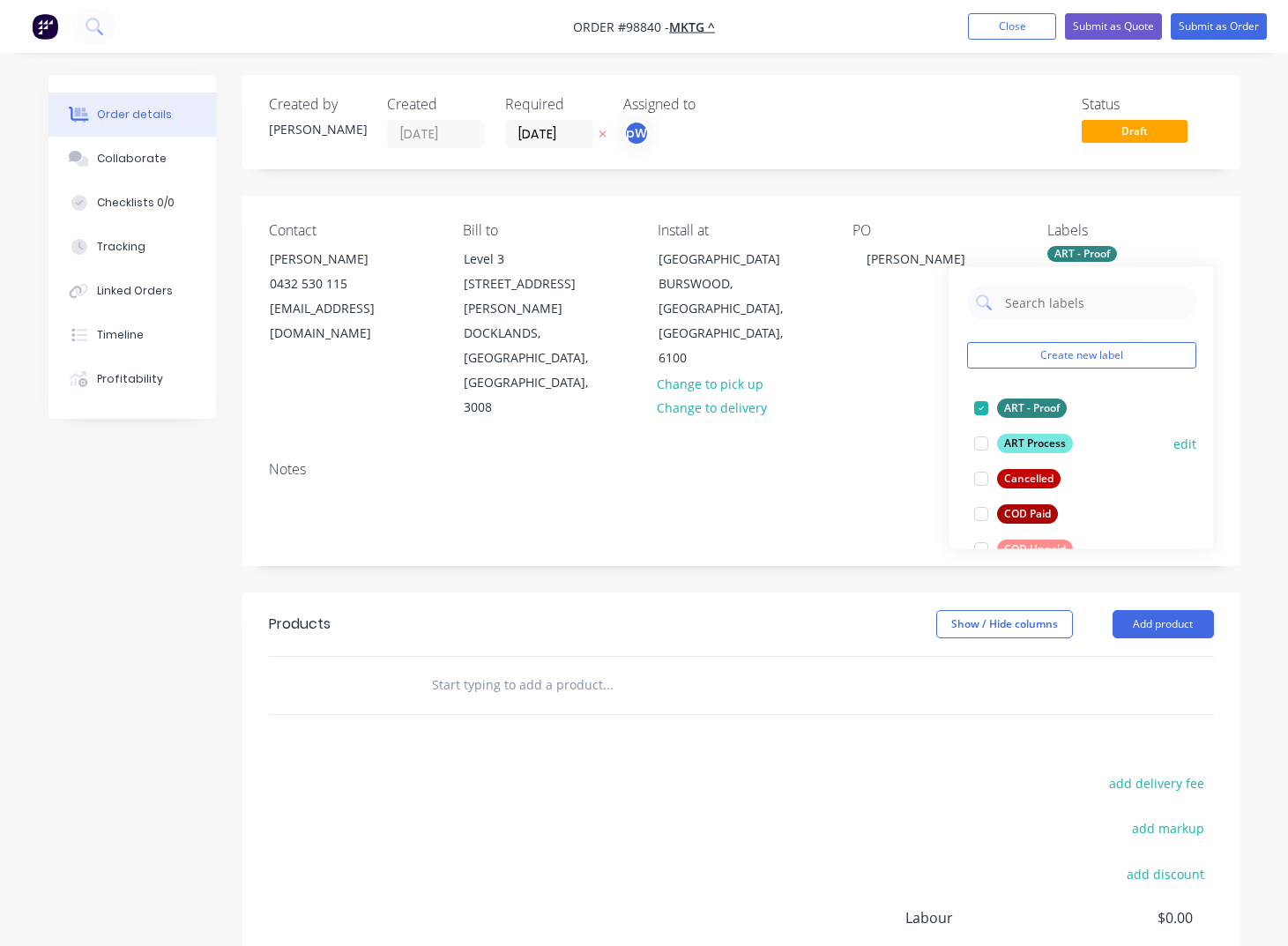
click at [1036, 445] on div "ART Process" at bounding box center [1035, 444] width 76 height 19
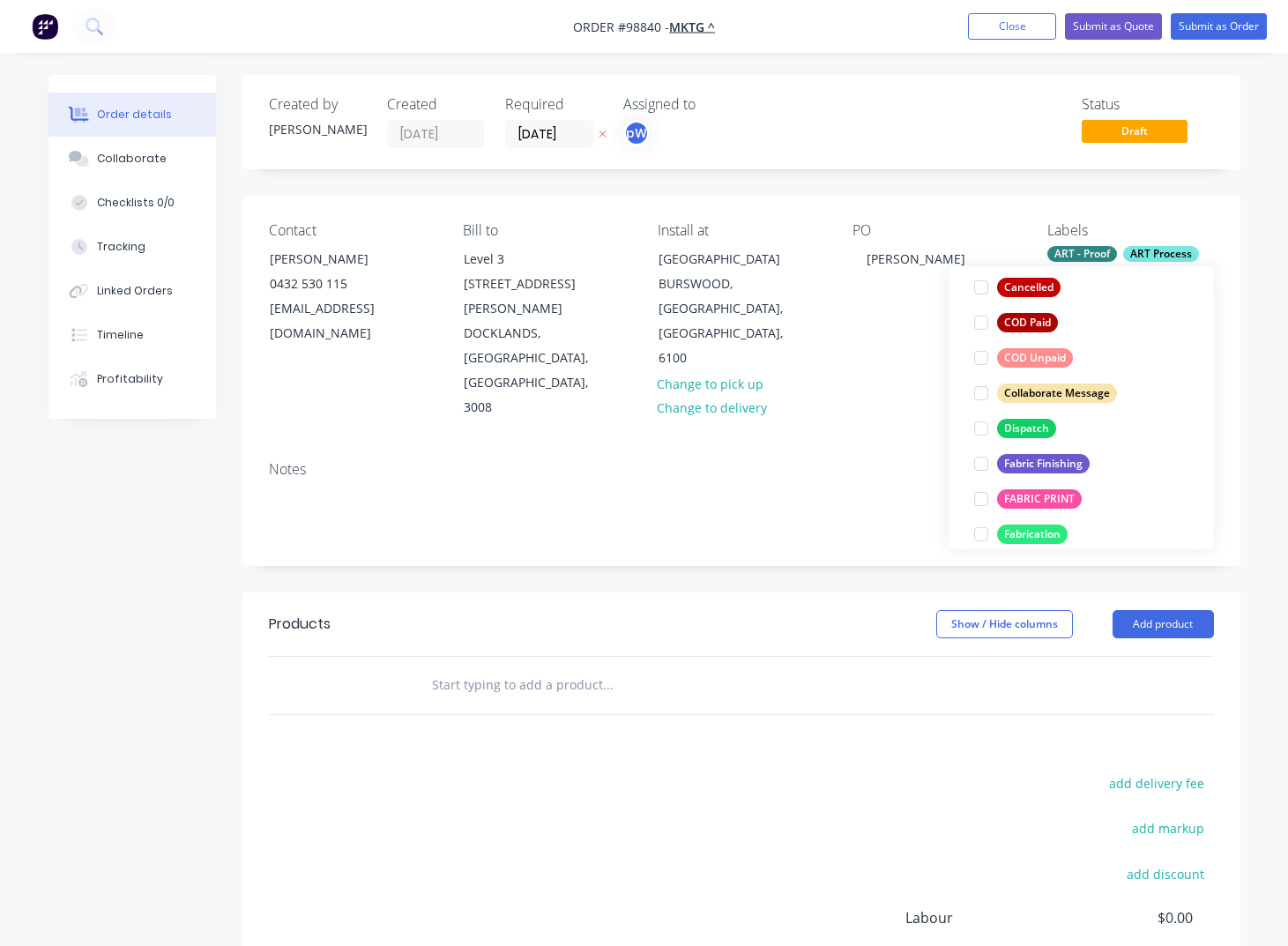
scroll to position [192, 0]
click at [1026, 428] on div "Dispatch" at bounding box center [1027, 427] width 59 height 19
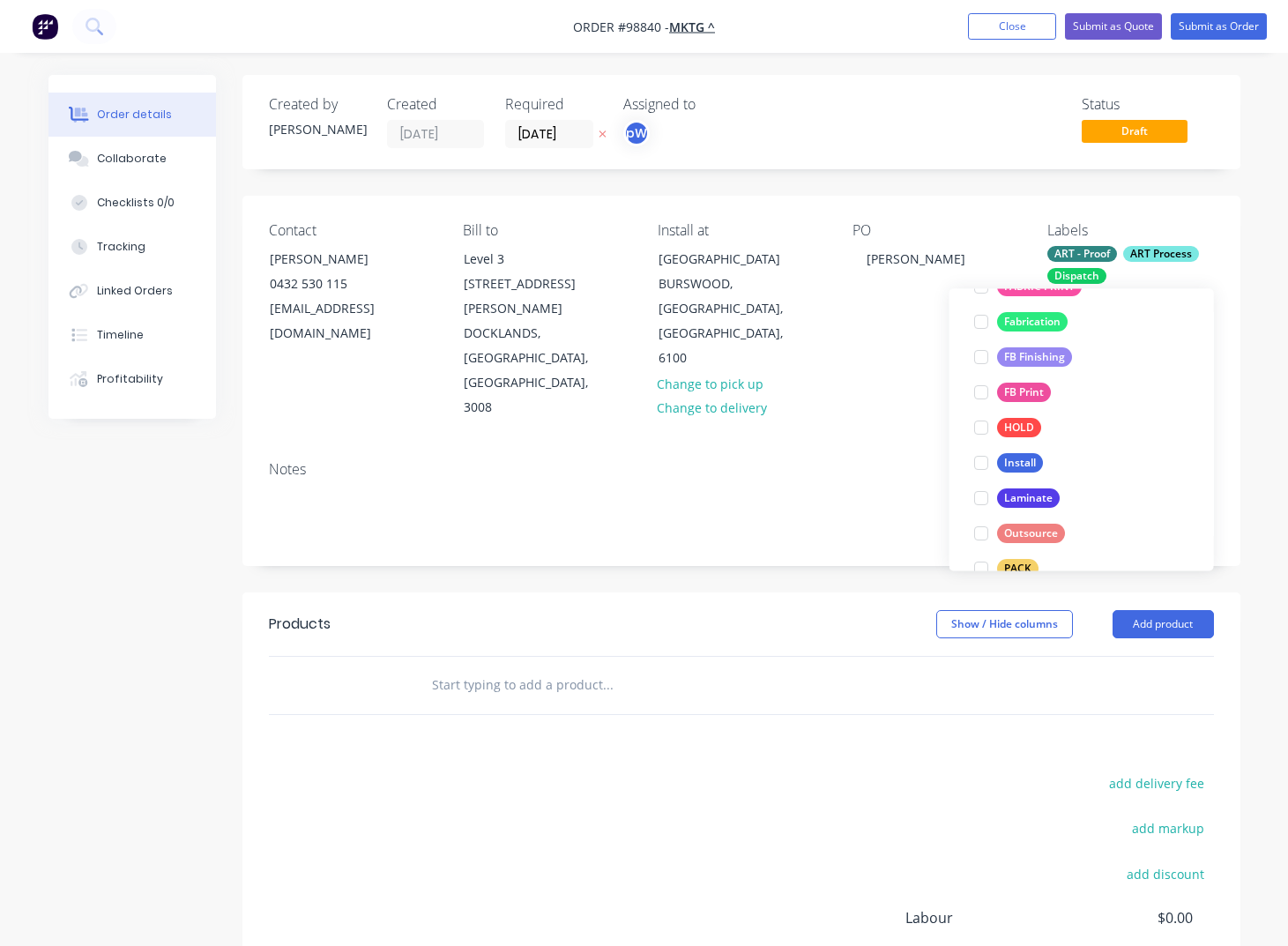
scroll to position [438, 0]
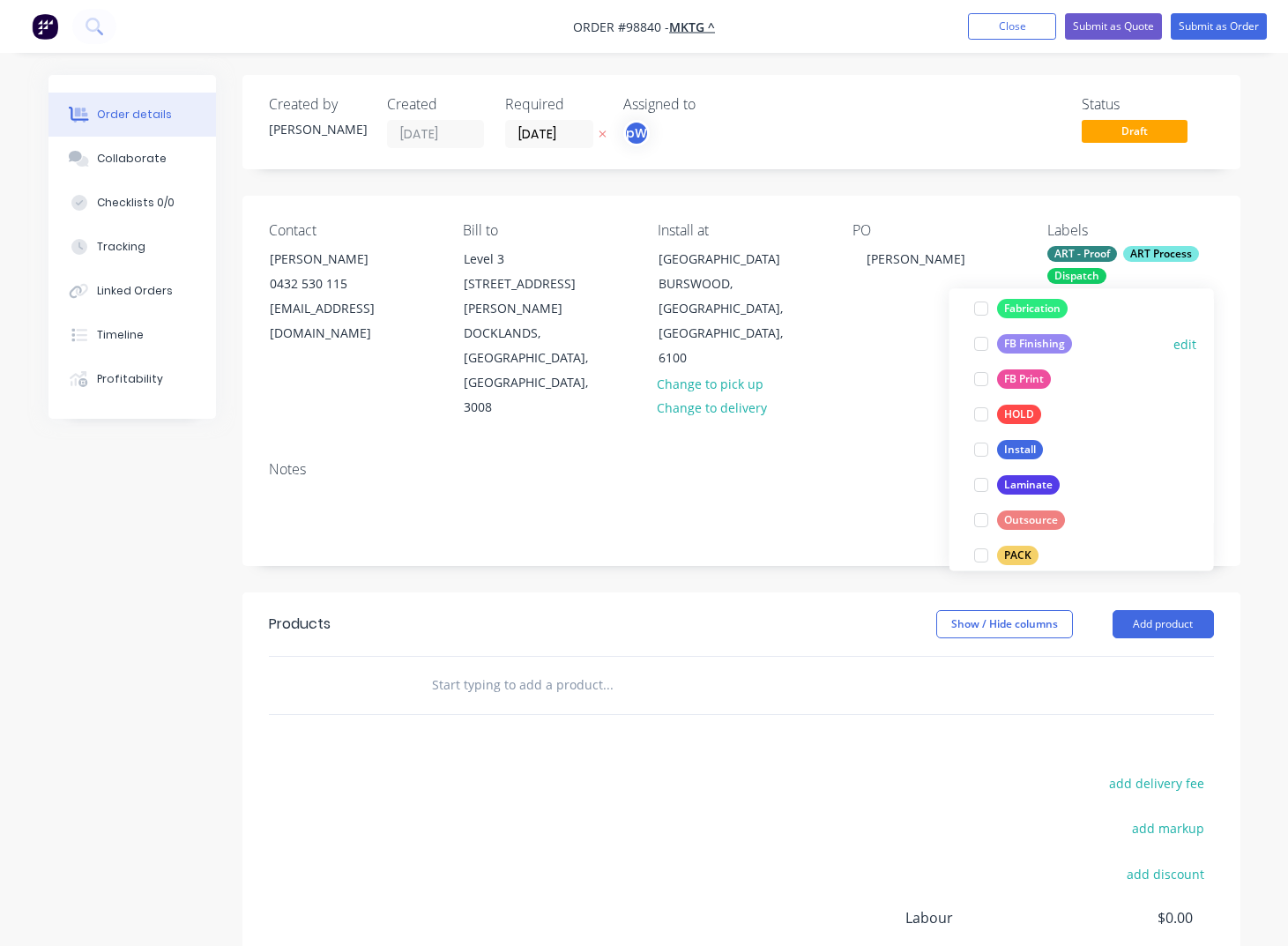
click at [1016, 347] on div "FB Finishing" at bounding box center [1035, 344] width 75 height 19
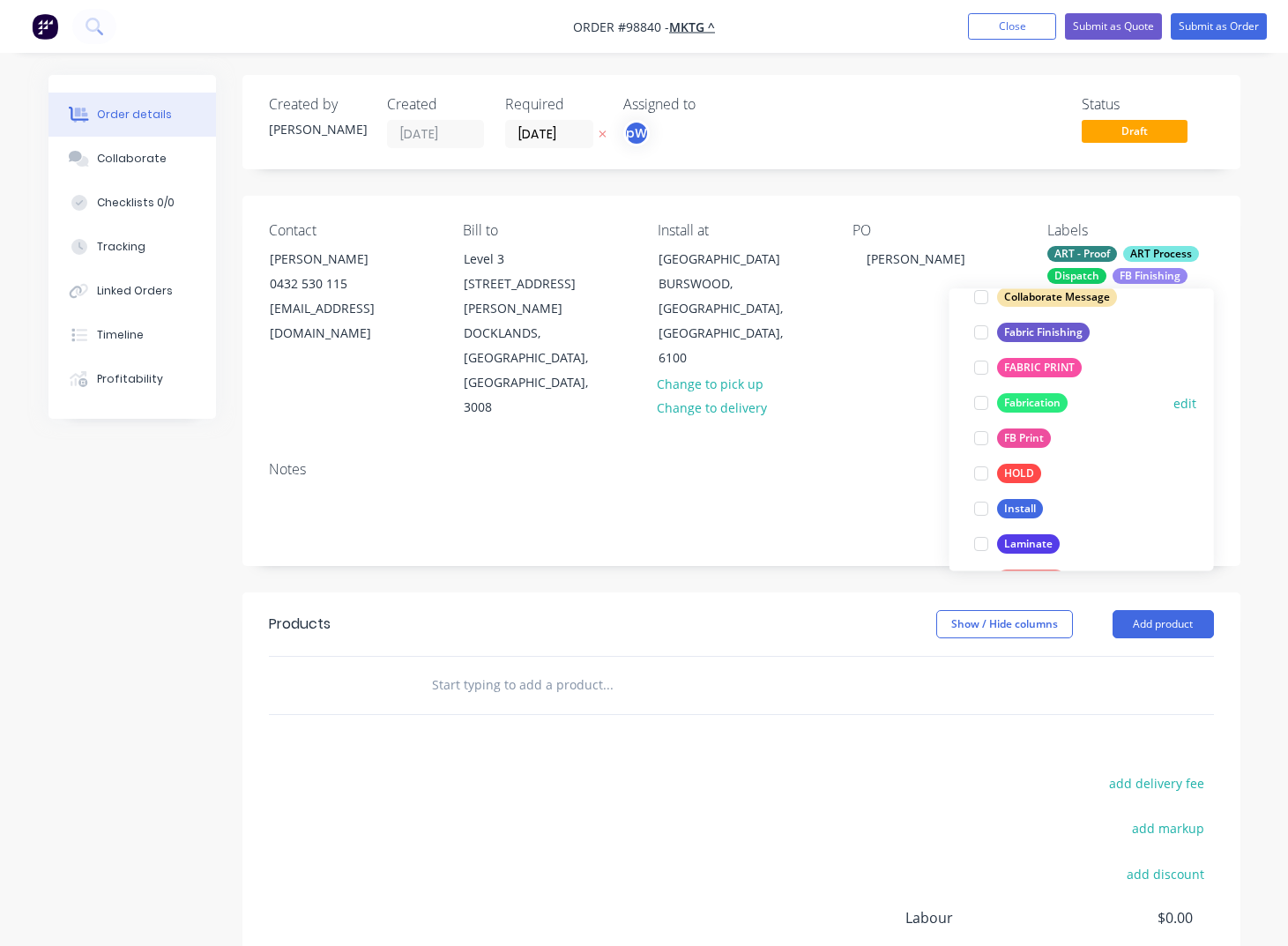
scroll to position [450, 0]
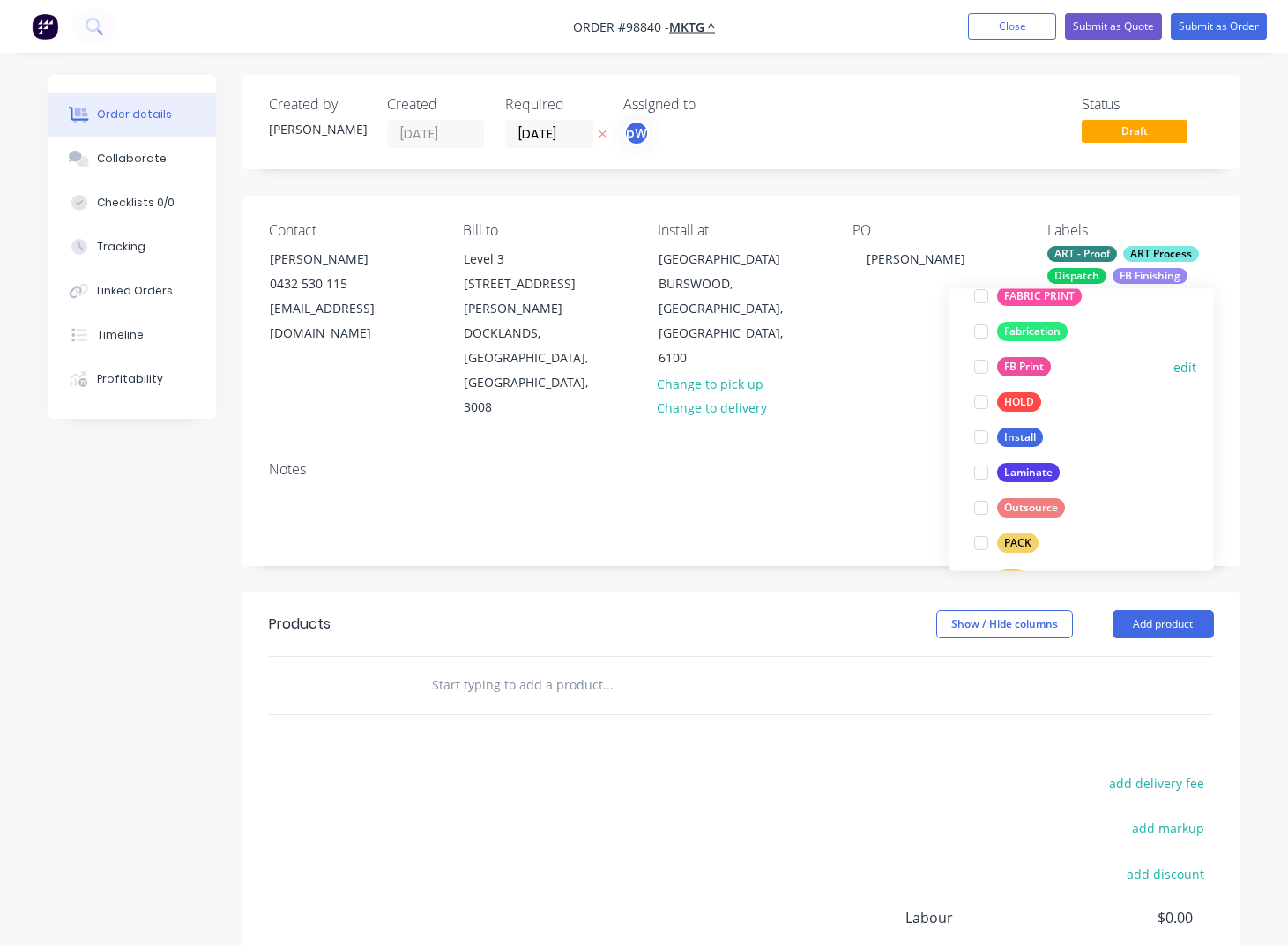
click at [1020, 367] on div "FB Print" at bounding box center [1025, 367] width 54 height 19
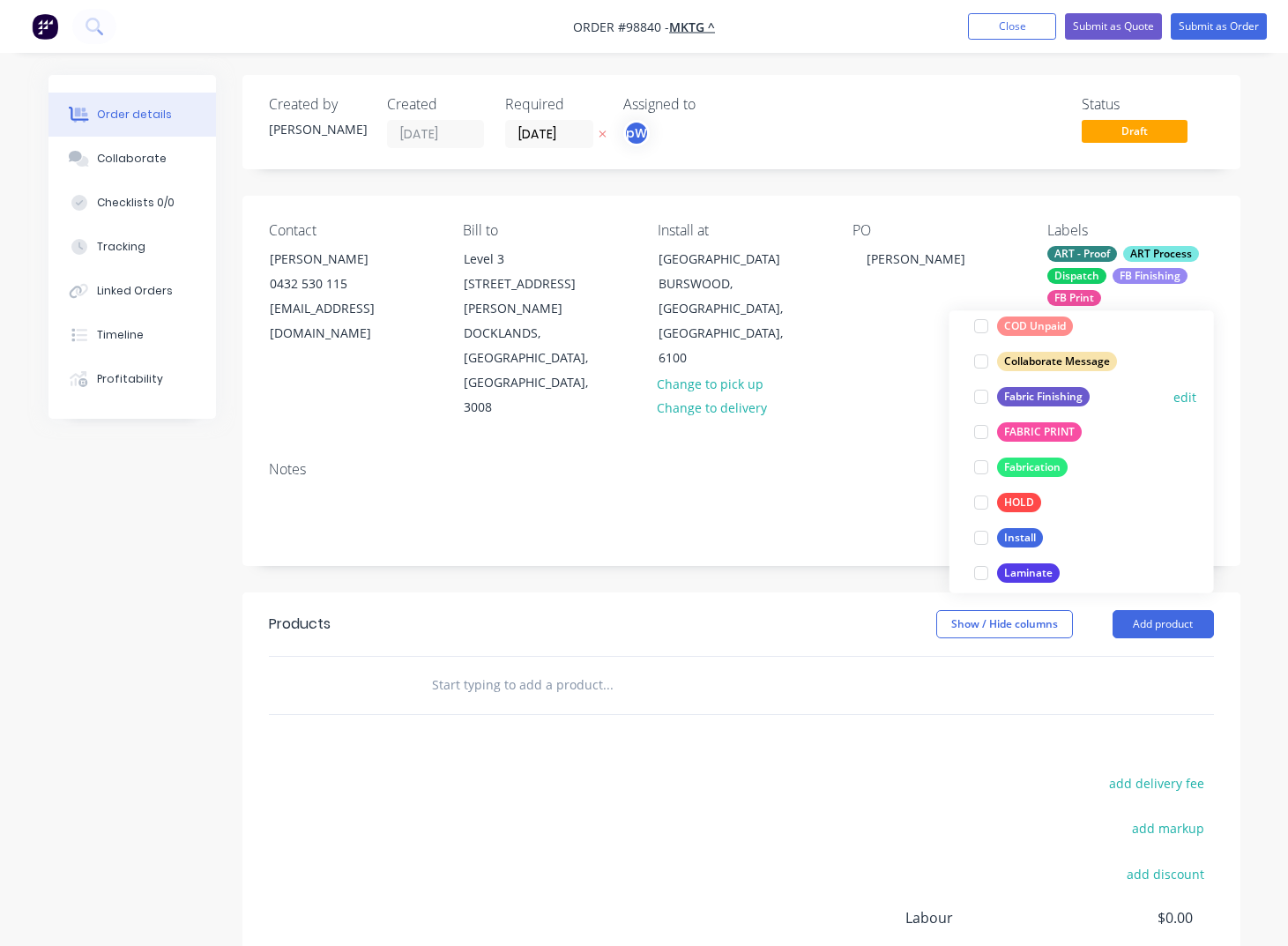
scroll to position [403, 0]
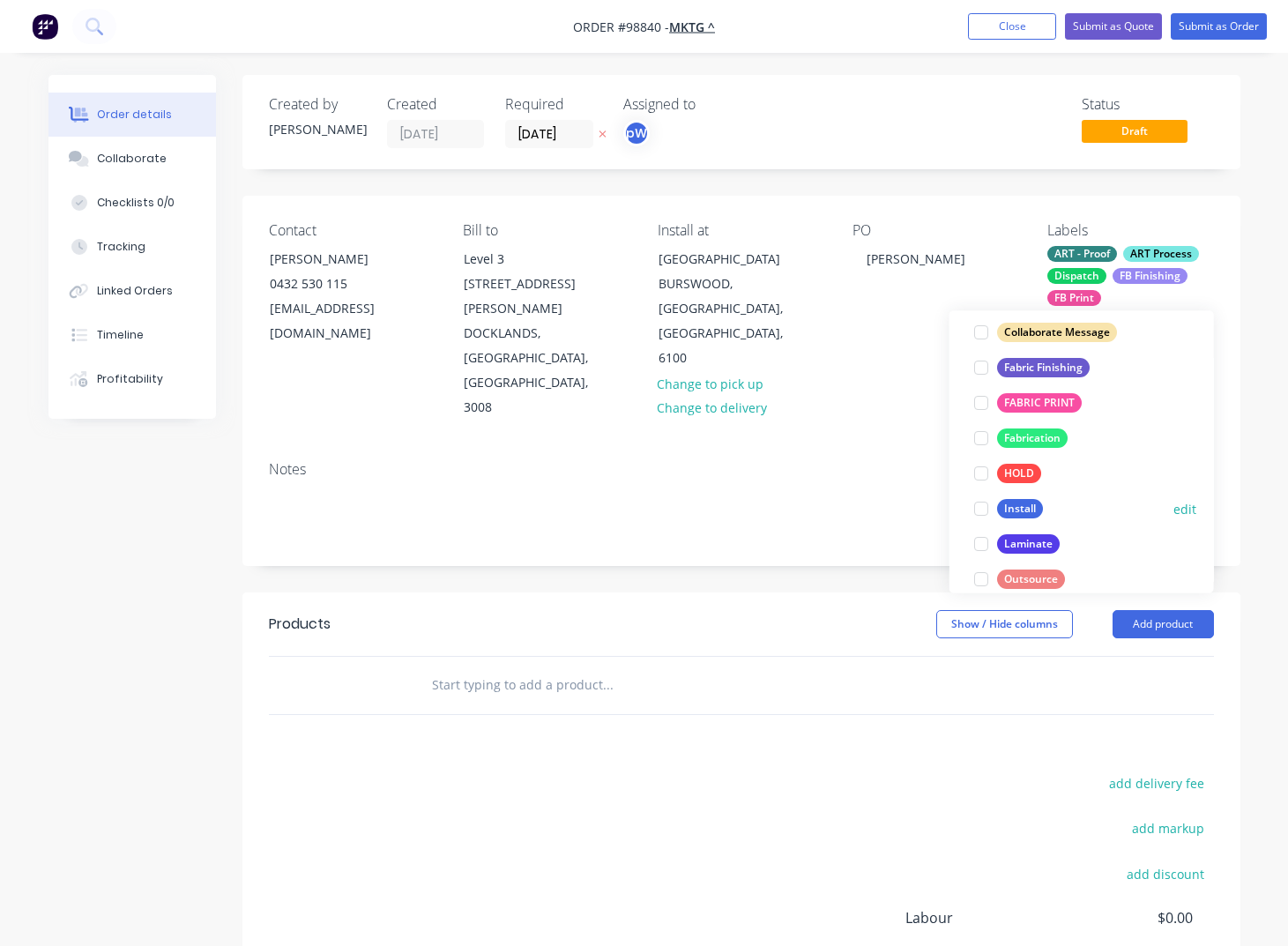
click at [1018, 505] on div "Install" at bounding box center [1021, 509] width 46 height 19
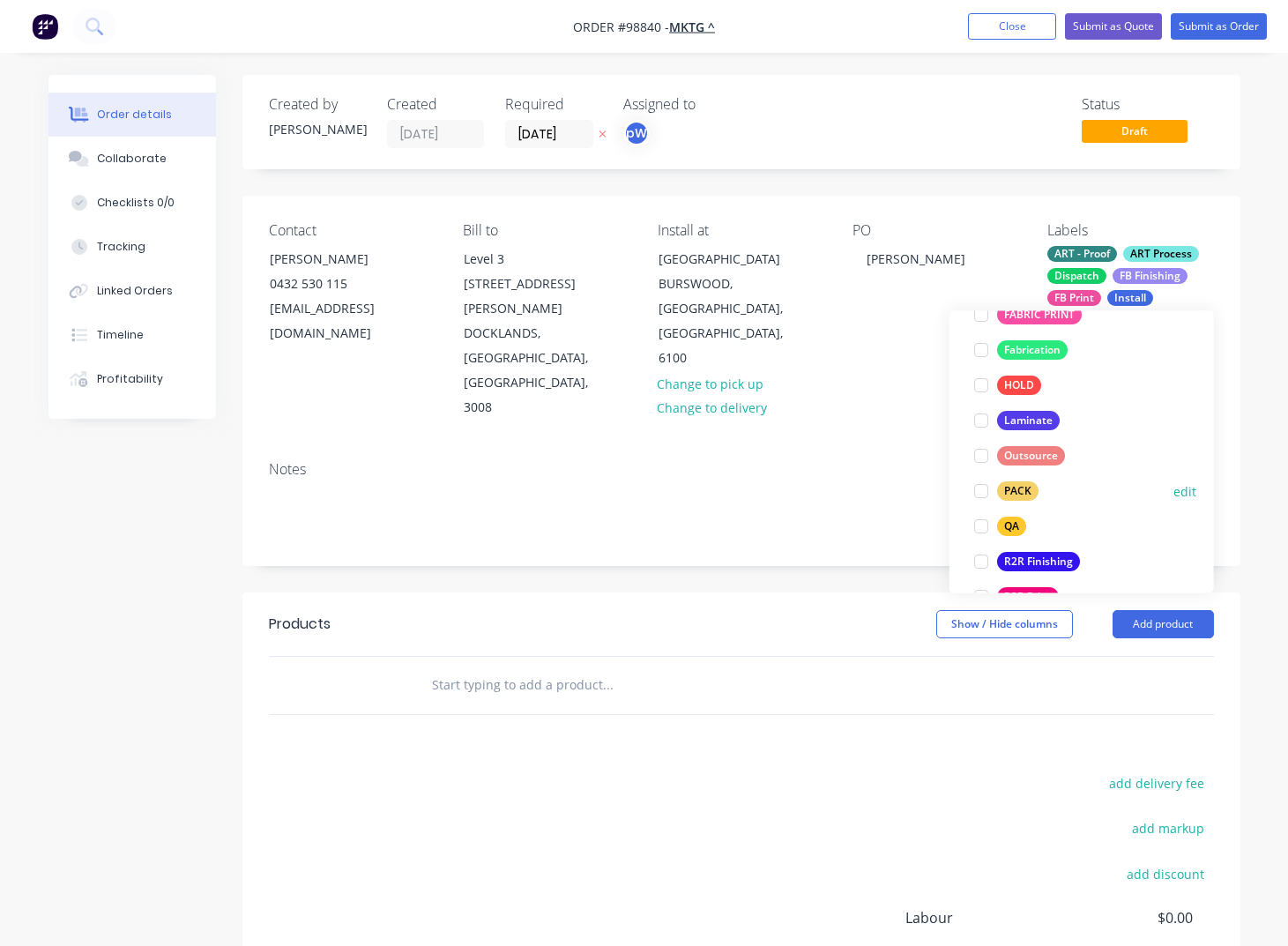
click at [1012, 485] on div "PACK" at bounding box center [1018, 492] width 41 height 19
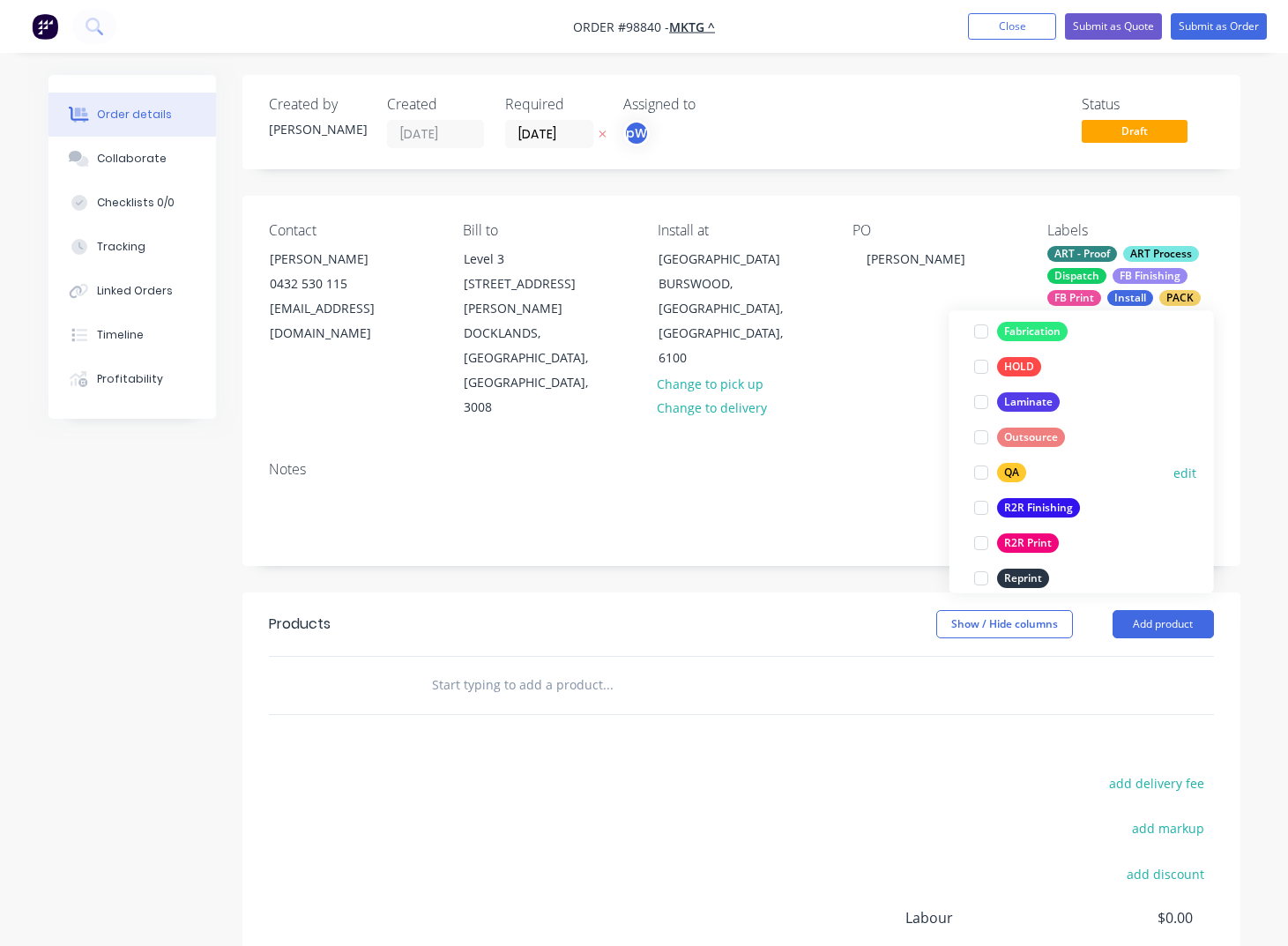
click at [1005, 469] on div "QA" at bounding box center [1012, 473] width 29 height 19
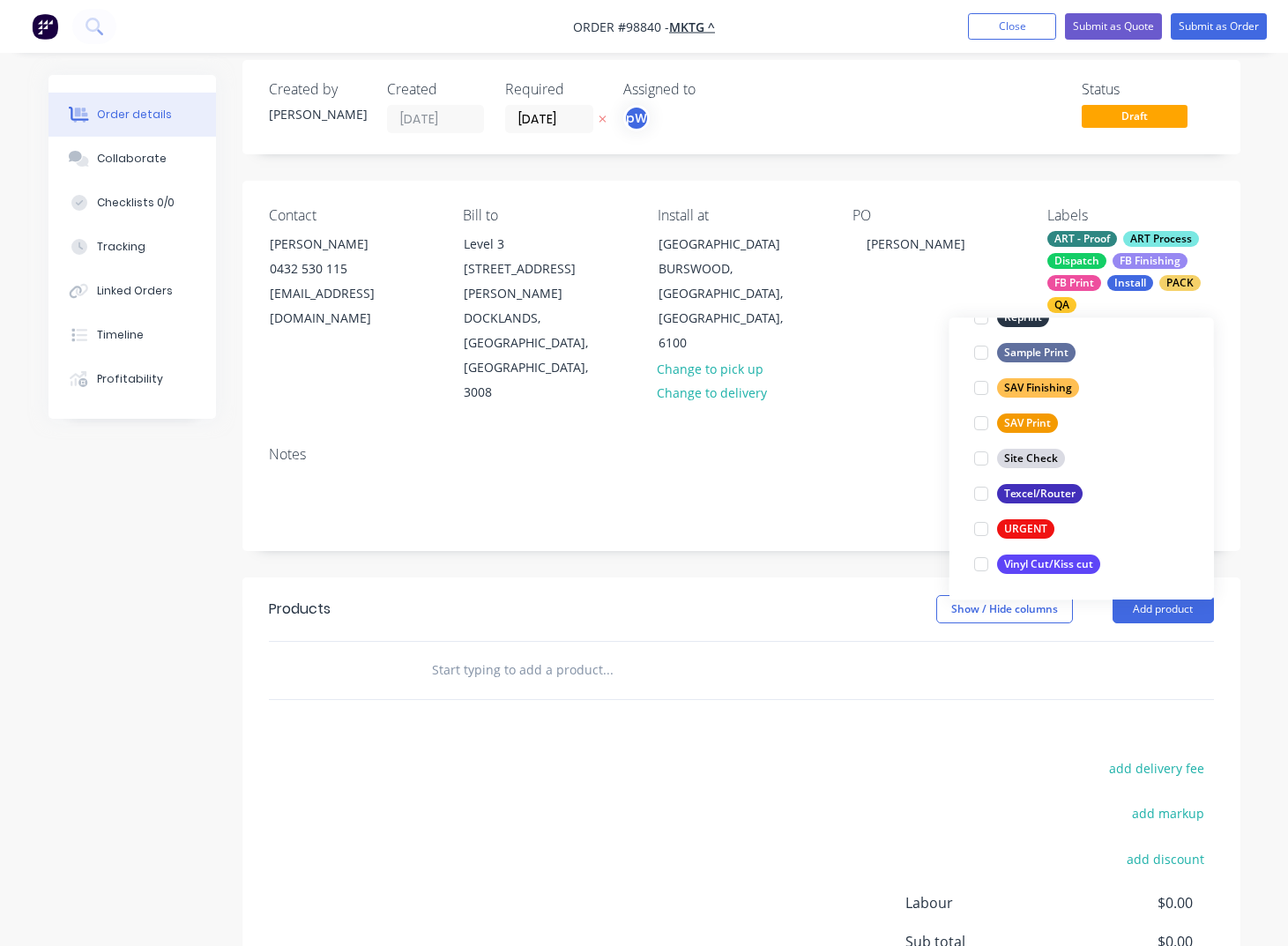
scroll to position [15, 0]
click at [1027, 499] on div "Texcel/Router" at bounding box center [1040, 494] width 86 height 19
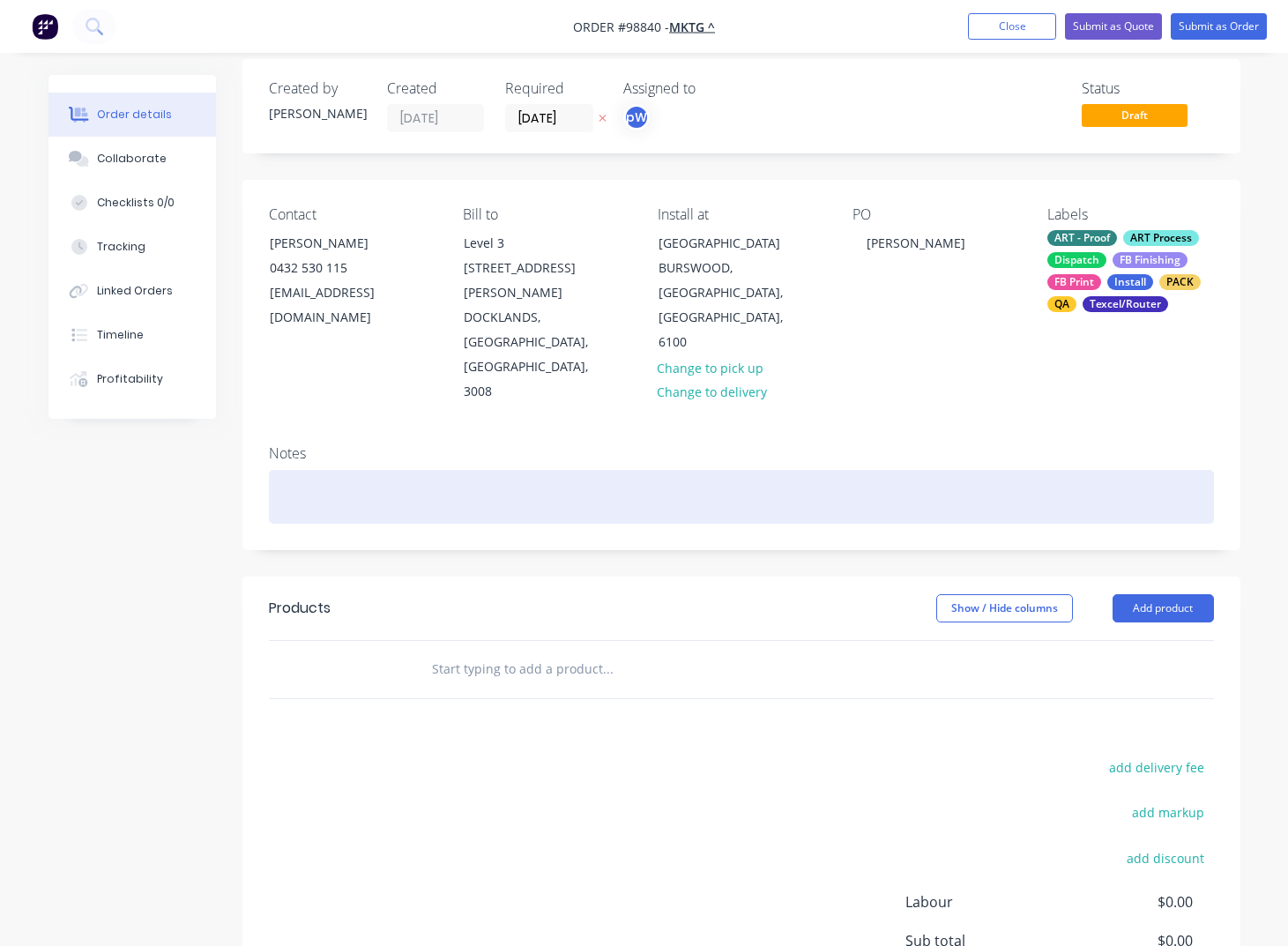
click at [319, 470] on div at bounding box center [742, 497] width 945 height 54
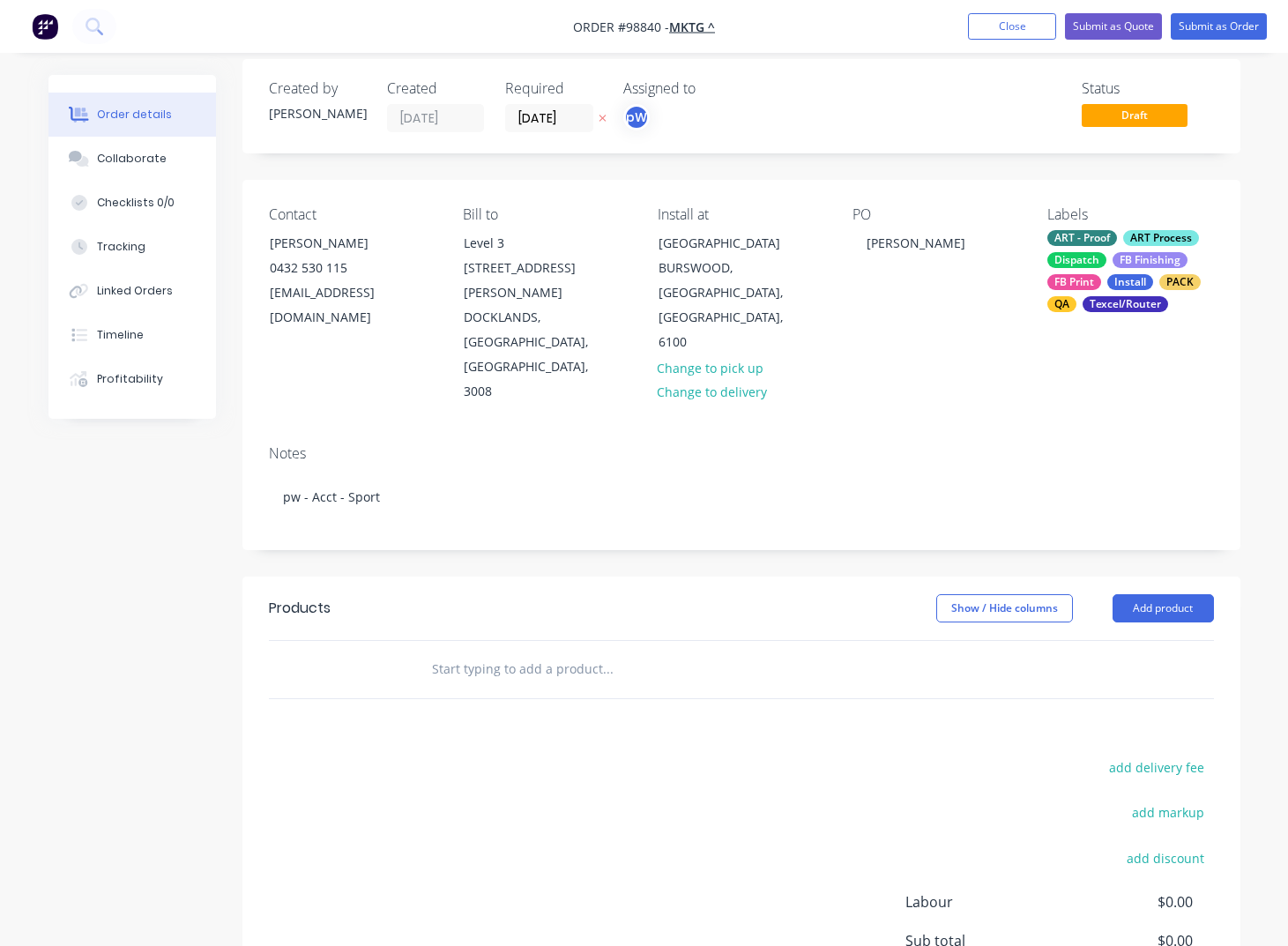
click at [453, 651] on input "text" at bounding box center [608, 668] width 353 height 36
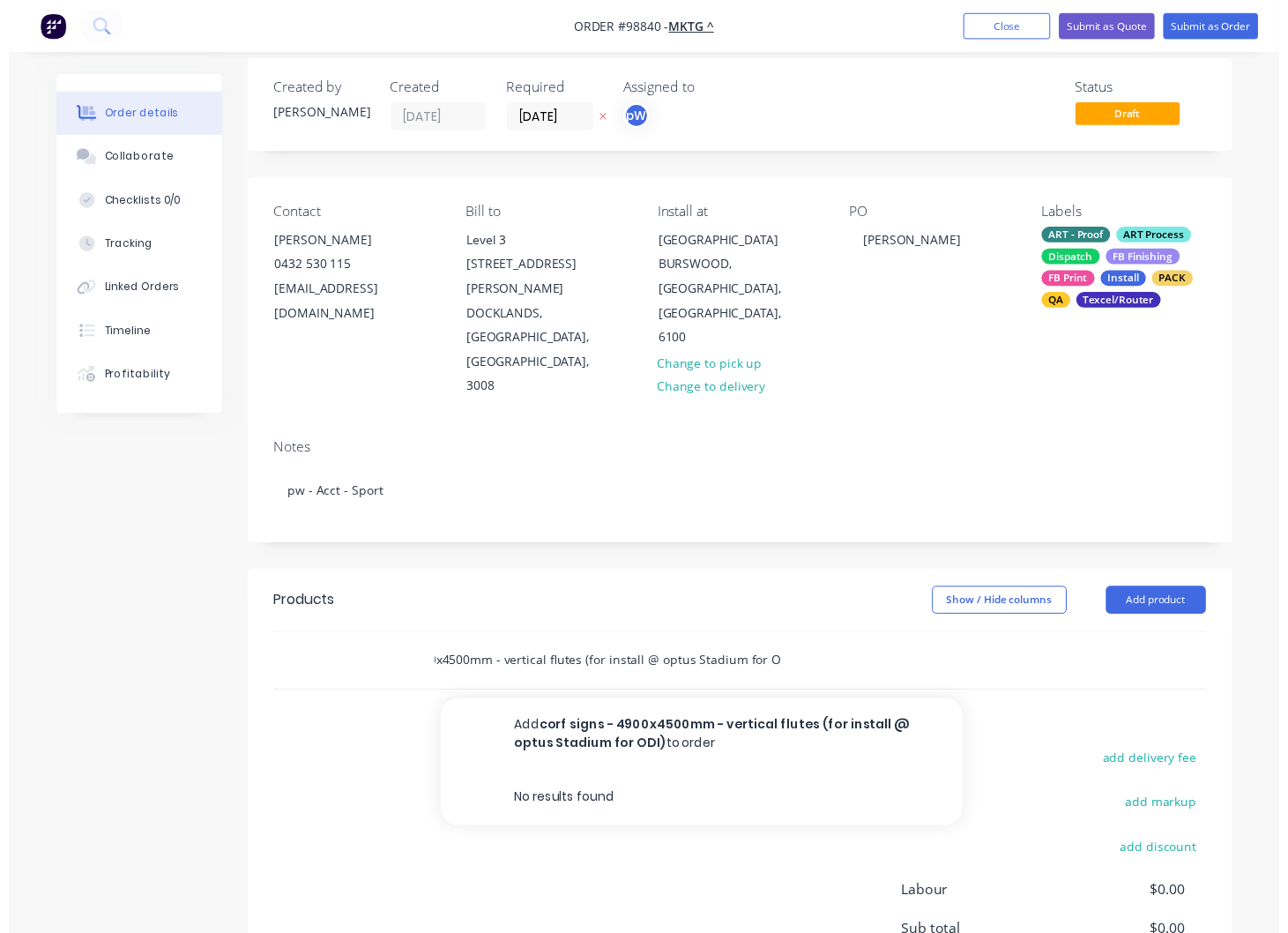
scroll to position [0, 98]
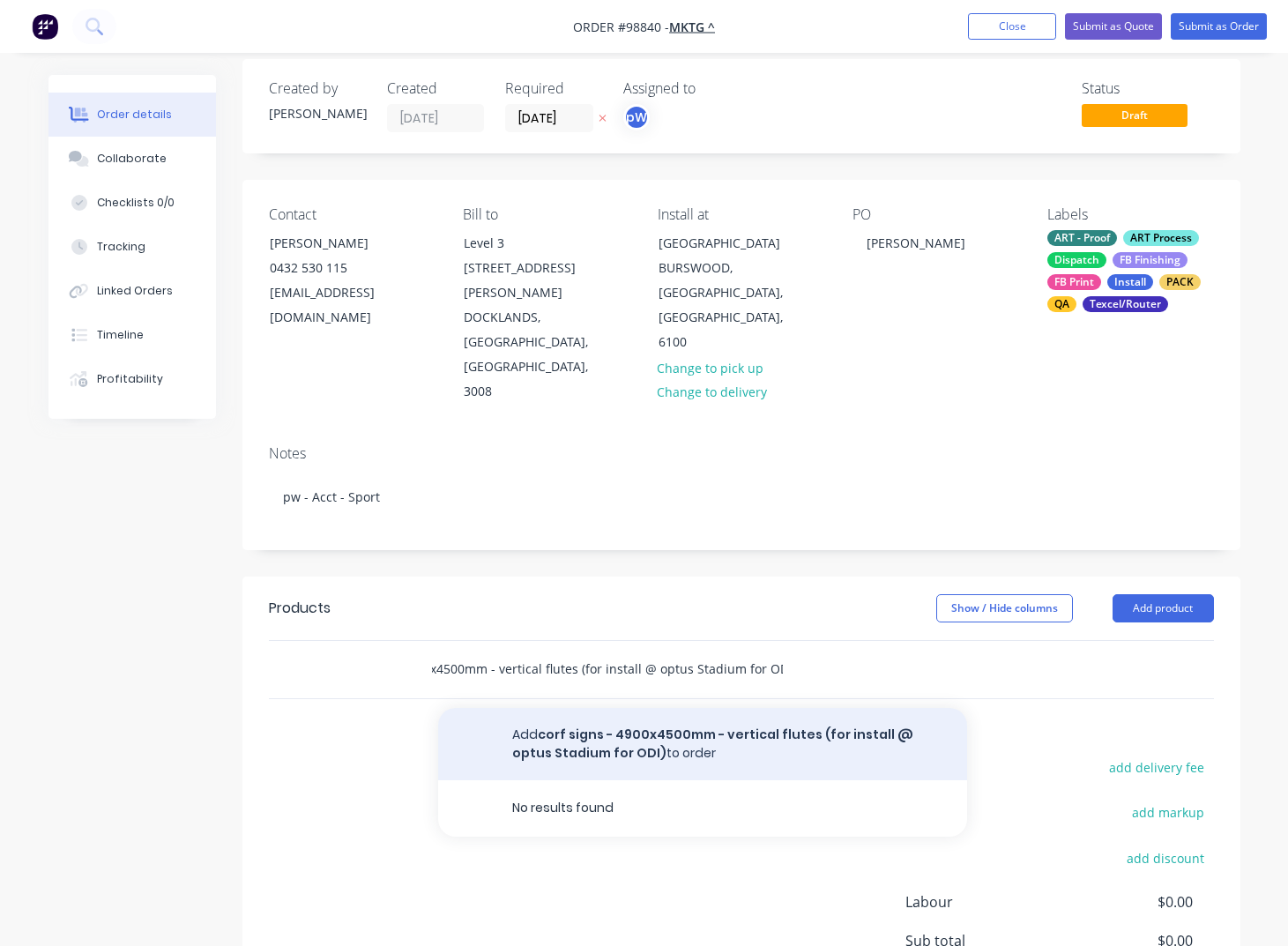
type input "corf signs - 4900x4500mm - vertical flutes (for install @ optus Stadium for ODI)"
click at [668, 708] on button "Add corf signs - 4900x4500mm - vertical flutes (for install @ optus Stadium for…" at bounding box center [702, 743] width 529 height 72
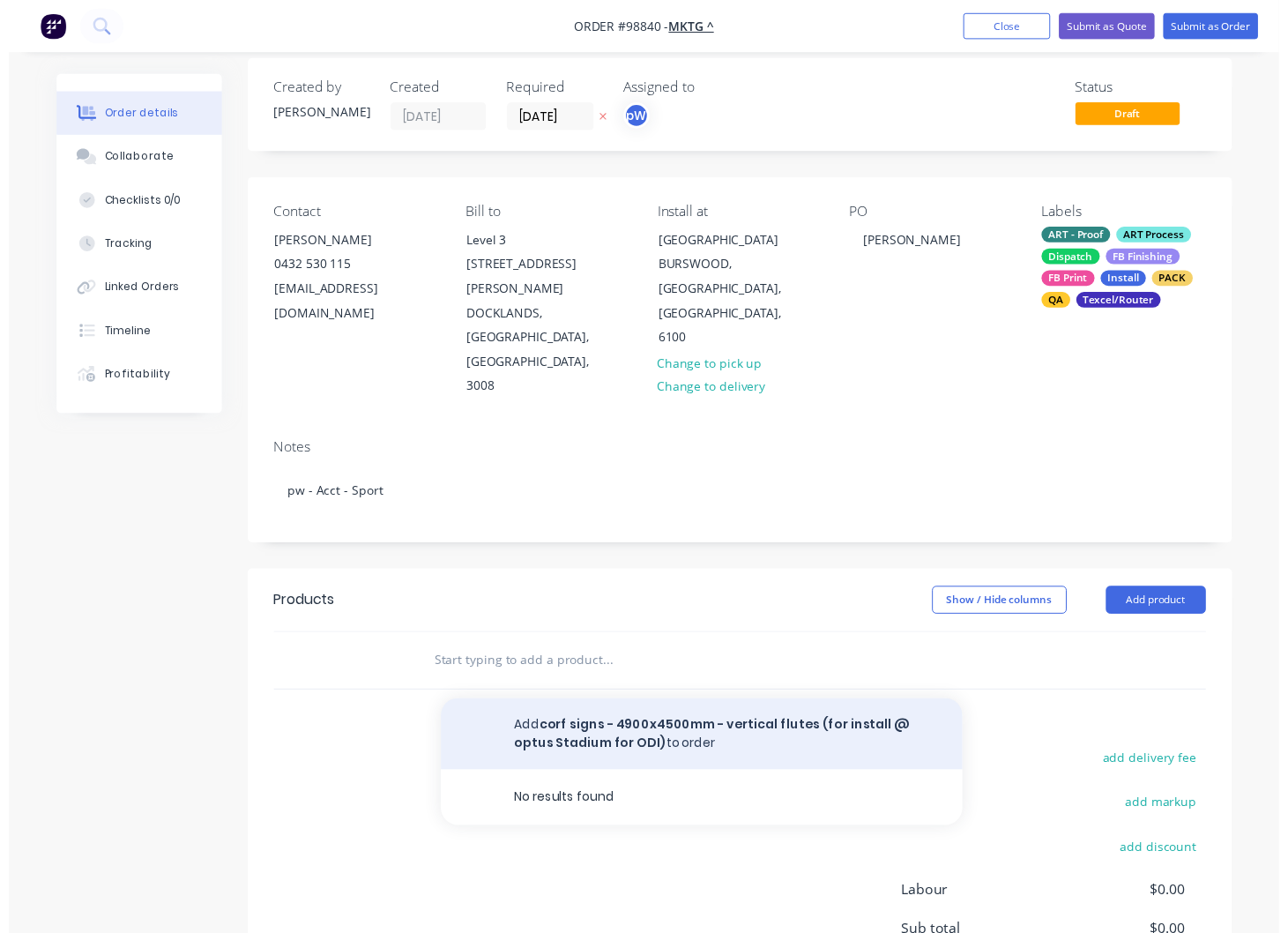
scroll to position [0, 0]
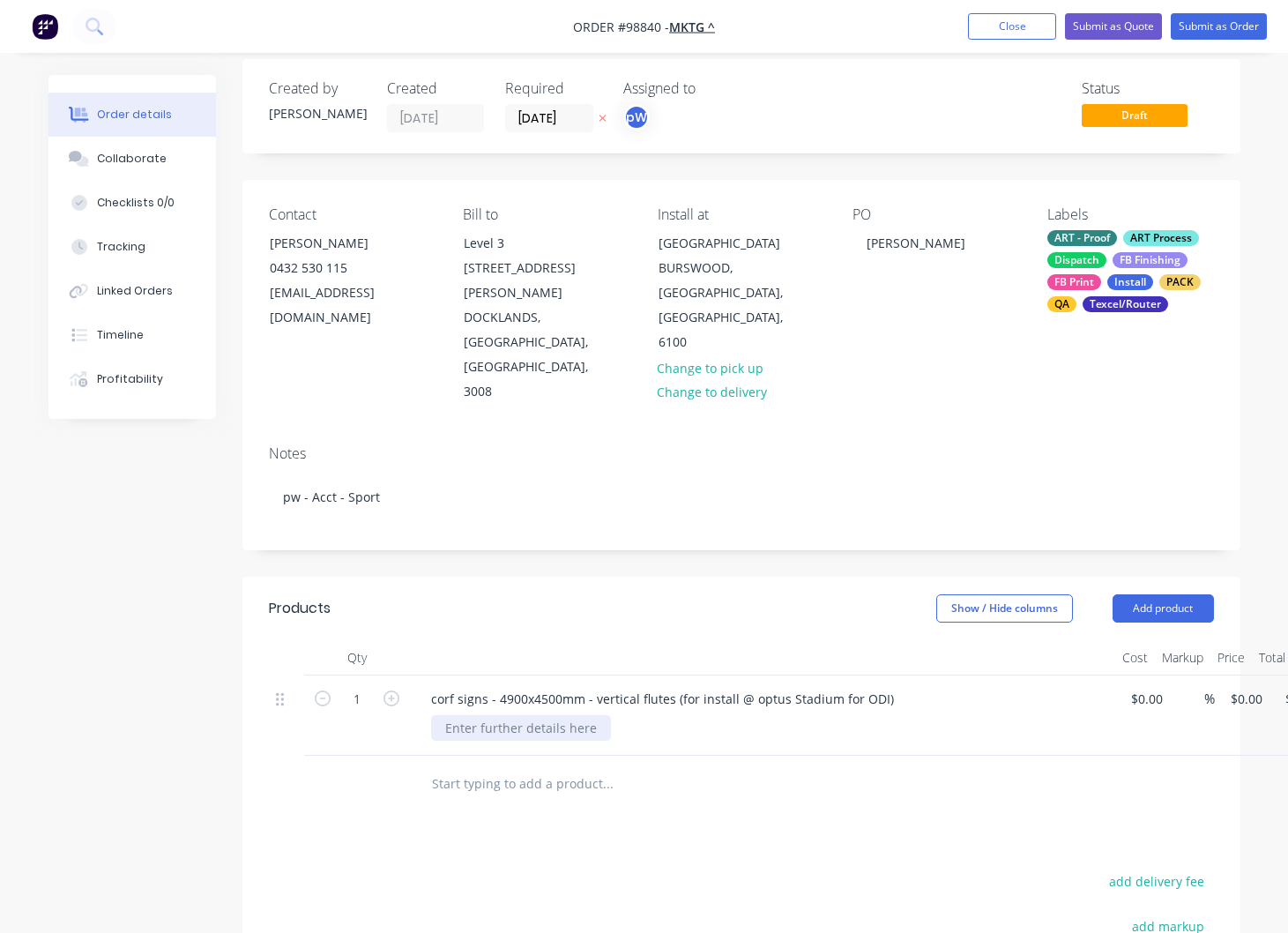
click at [527, 715] on div at bounding box center [521, 727] width 179 height 26
click at [372, 686] on input "1" at bounding box center [357, 699] width 46 height 26
type input "8"
click at [488, 766] on input "text" at bounding box center [608, 783] width 353 height 36
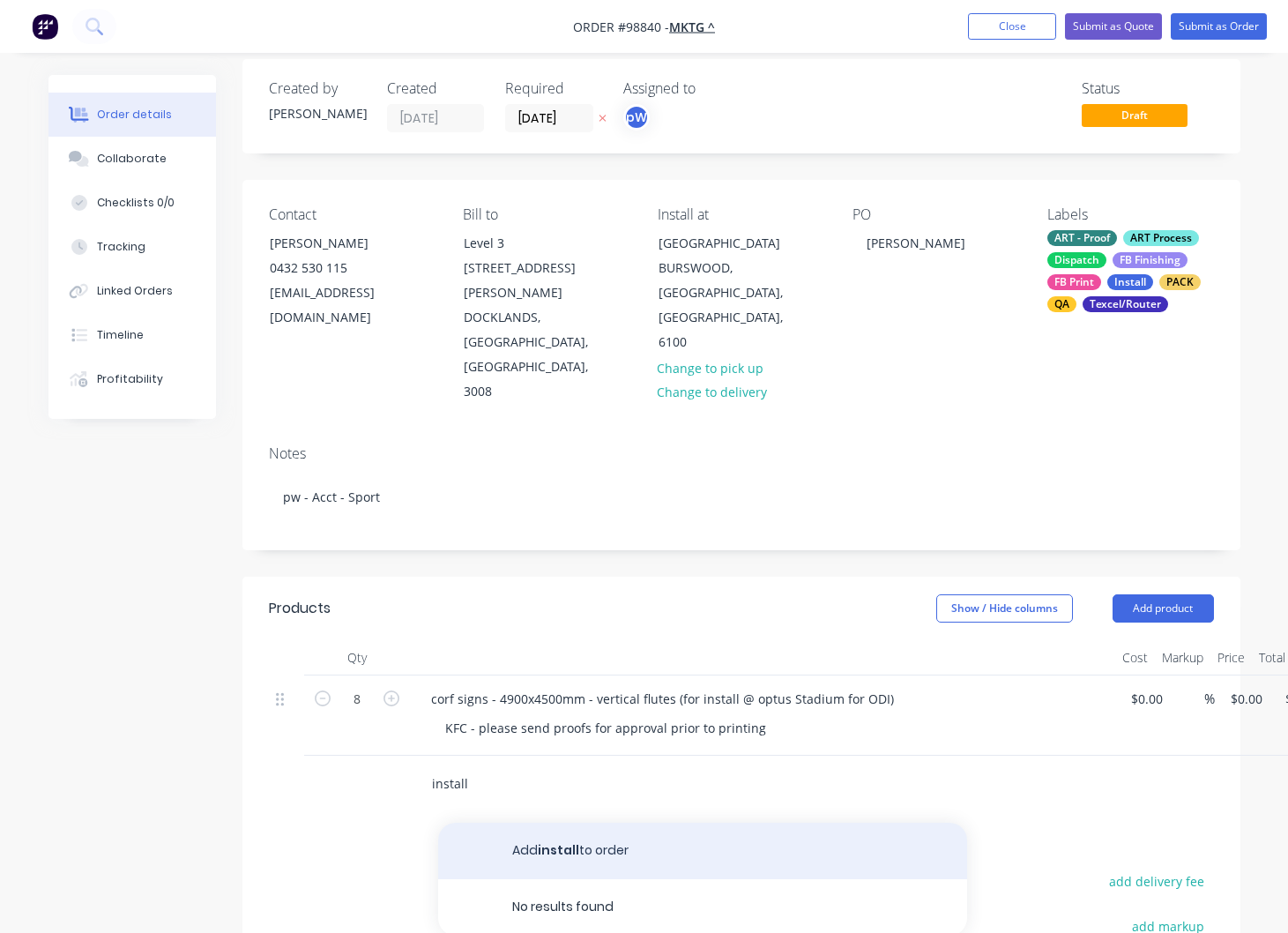
type input "install"
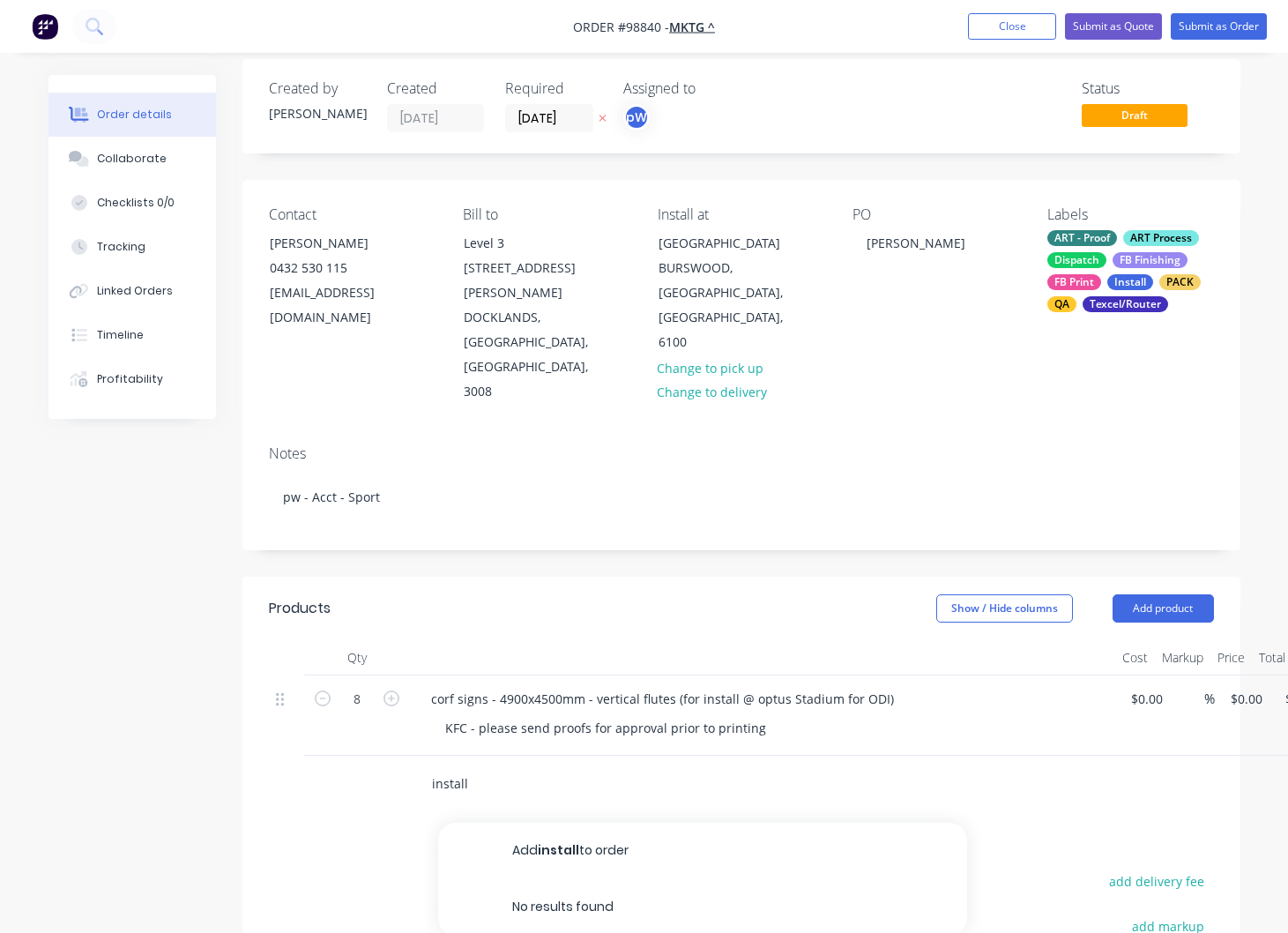
click at [562, 823] on button "Add install to order" at bounding box center [702, 851] width 529 height 56
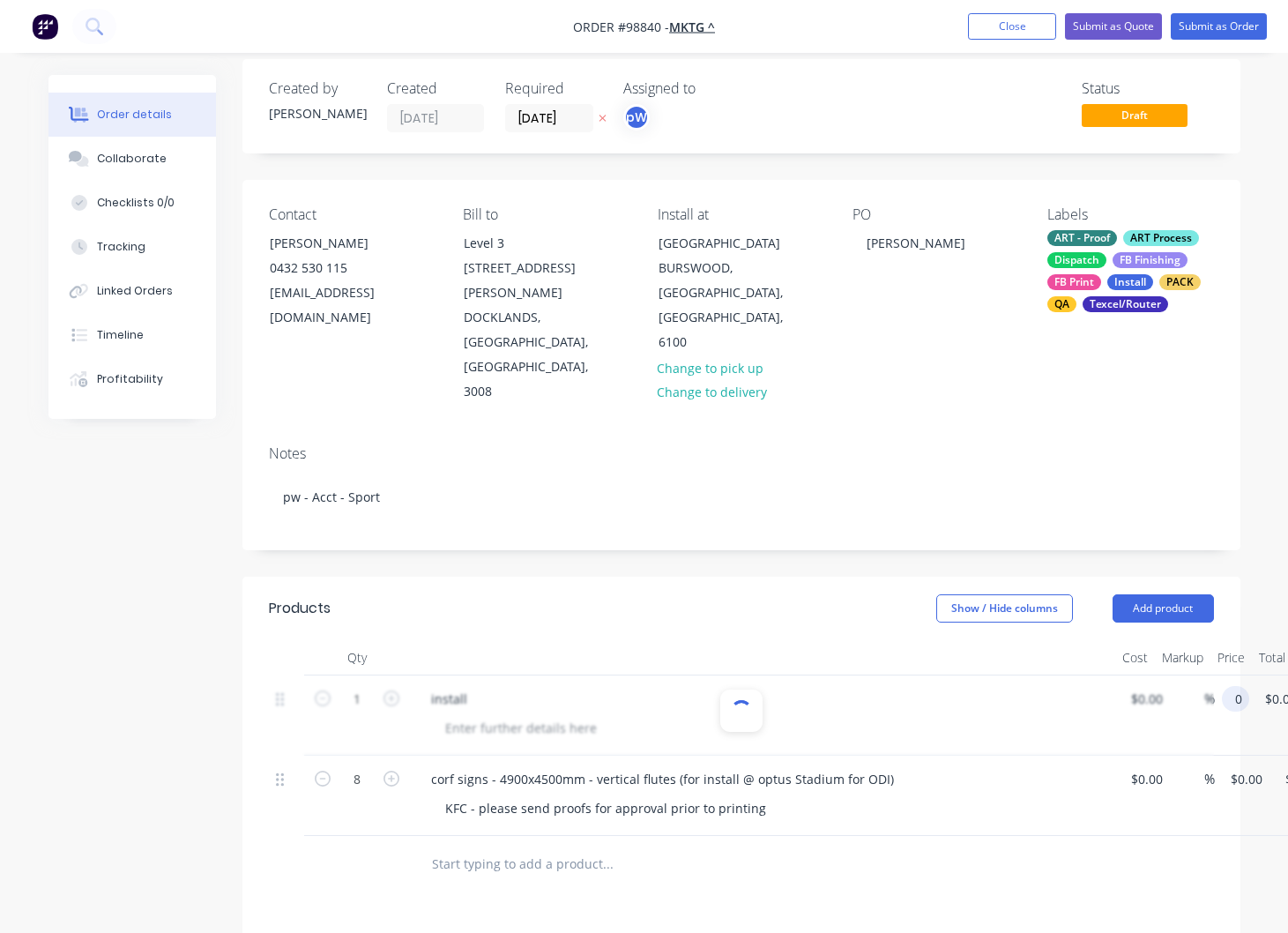
click at [1249, 686] on input "0" at bounding box center [1239, 699] width 20 height 26
type input "$0.00"
click at [483, 675] on div at bounding box center [742, 715] width 945 height 80
click at [498, 846] on input "text" at bounding box center [608, 864] width 353 height 36
click at [502, 715] on div at bounding box center [521, 727] width 179 height 26
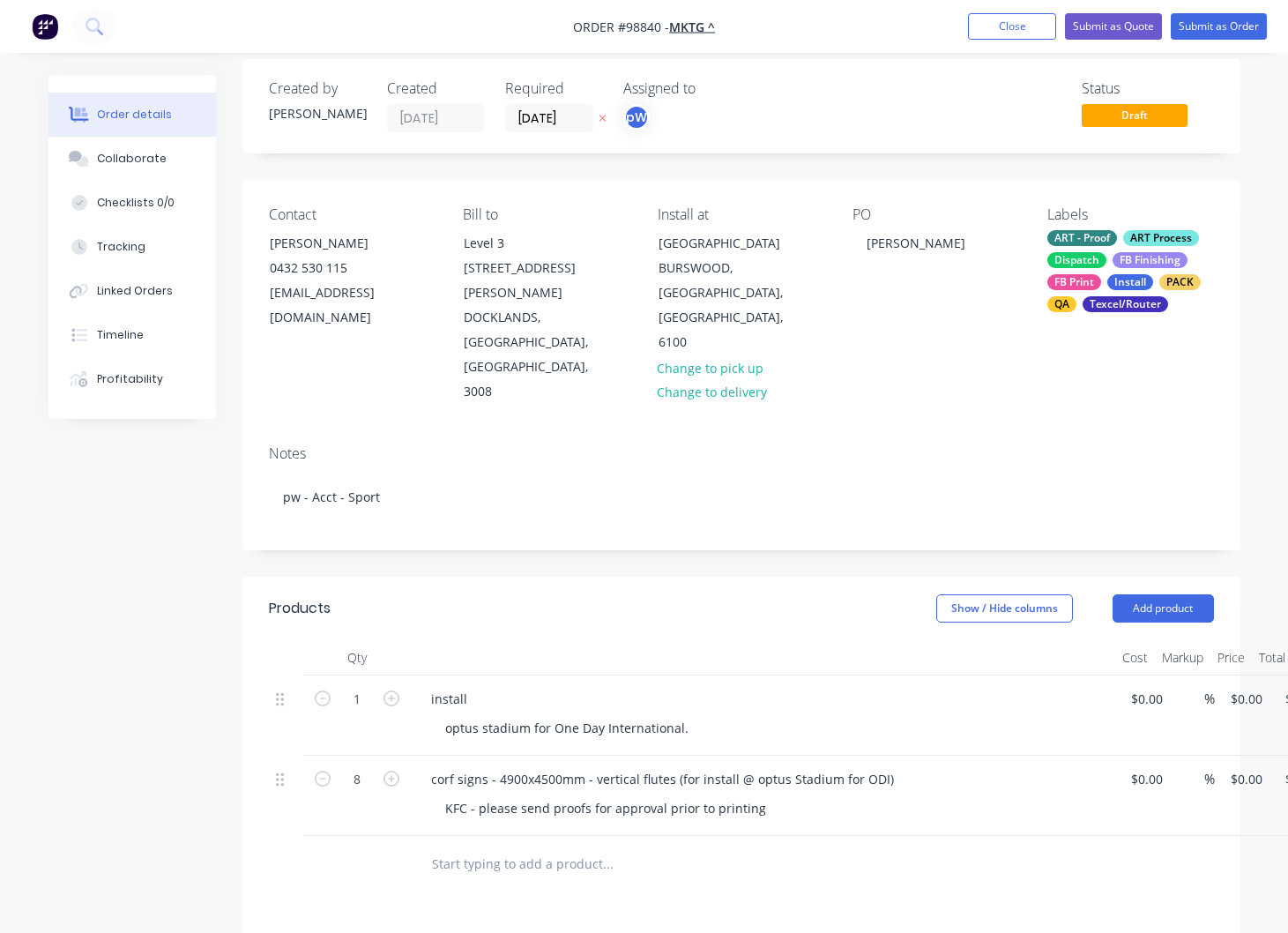
drag, startPoint x: 559, startPoint y: 783, endPoint x: 544, endPoint y: 782, distance: 15.0
click at [559, 846] on input "text" at bounding box center [608, 864] width 353 height 36
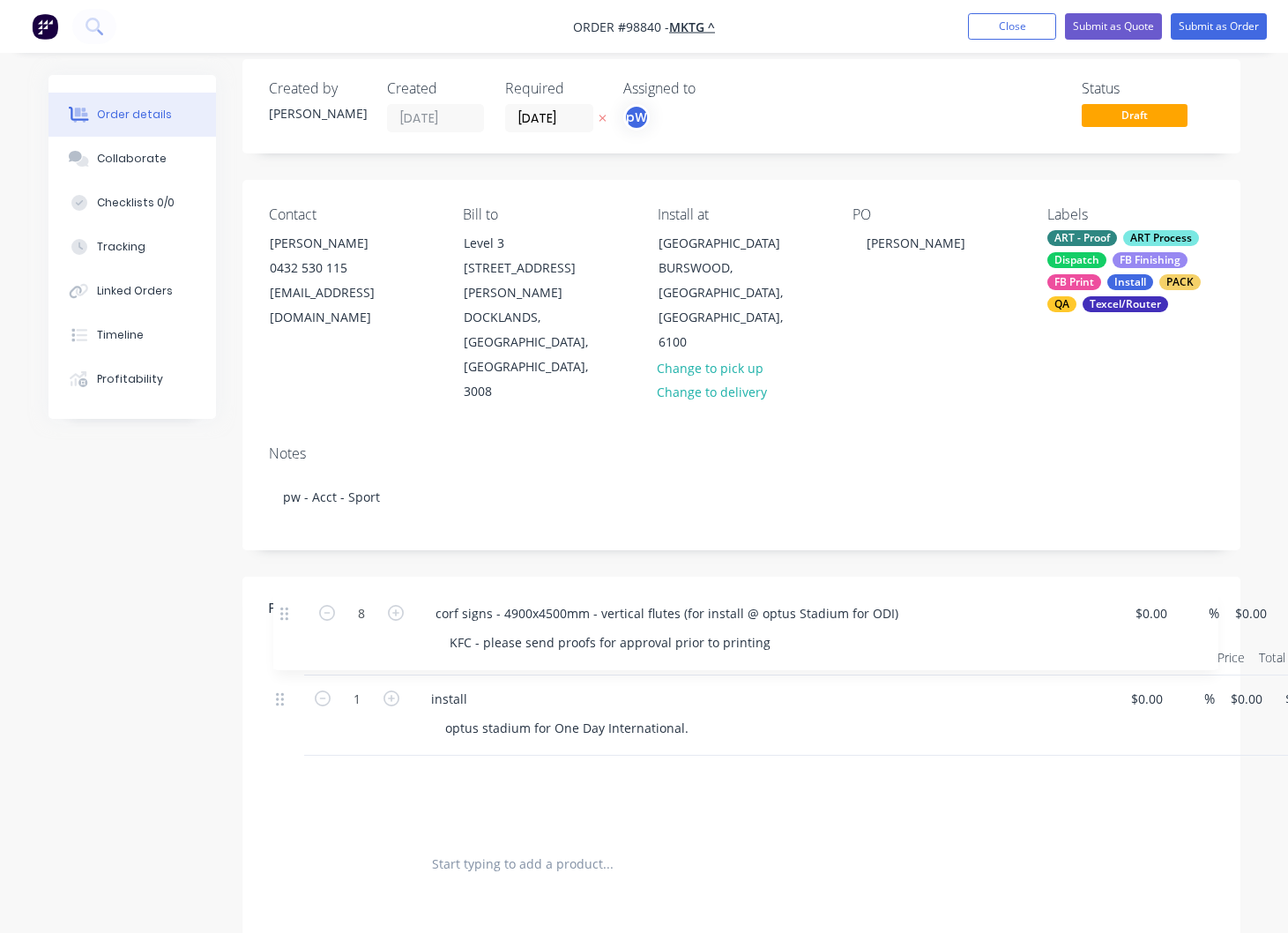
drag, startPoint x: 281, startPoint y: 682, endPoint x: 285, endPoint y: 609, distance: 73.1
click at [285, 675] on div "1 install optus stadium for One Day International. $0.00 $0.00 % $0.00 $0.00 $0…" at bounding box center [742, 755] width 945 height 160
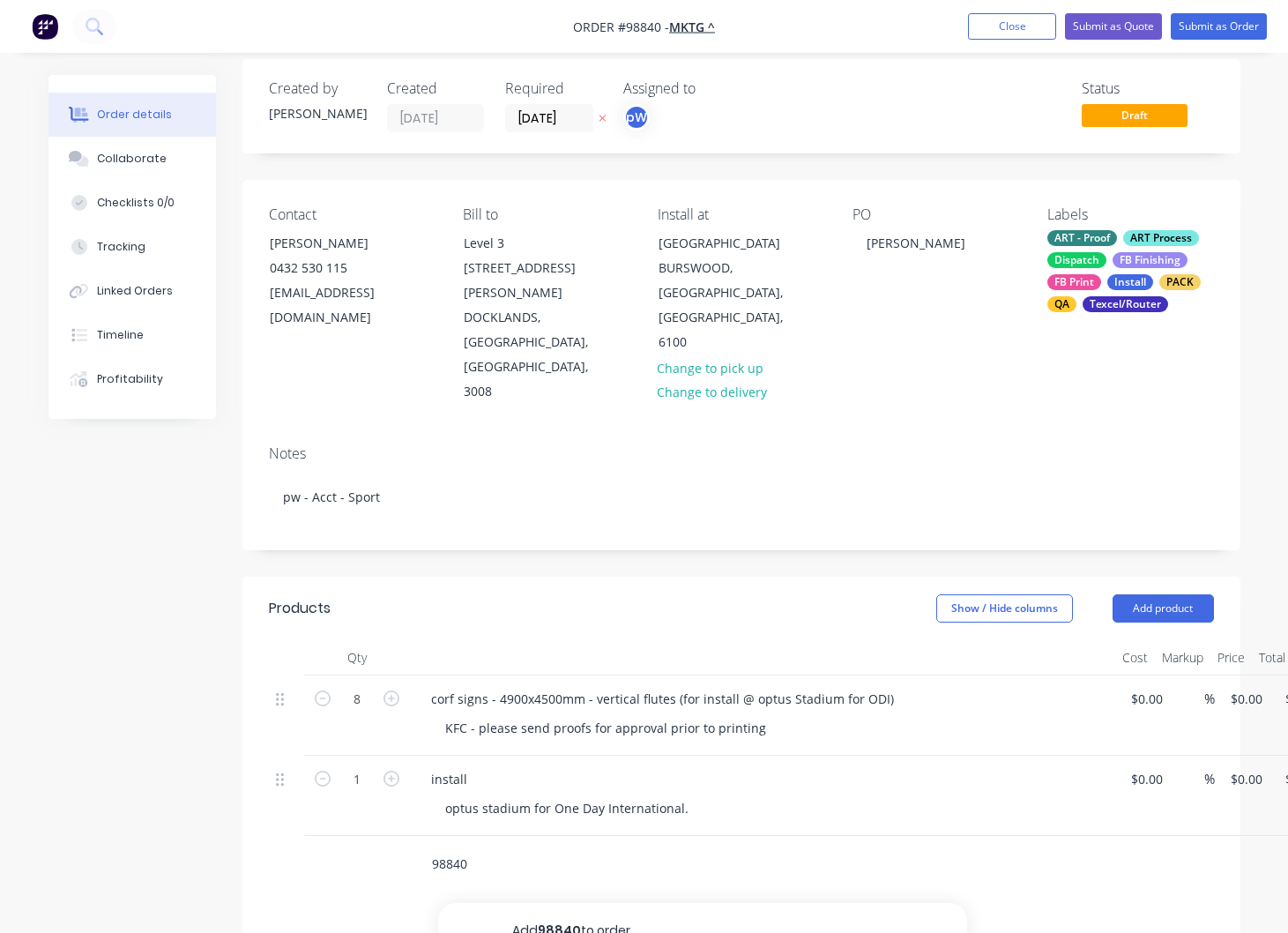
type input "98840"
click at [1008, 33] on button "Close" at bounding box center [1011, 26] width 88 height 26
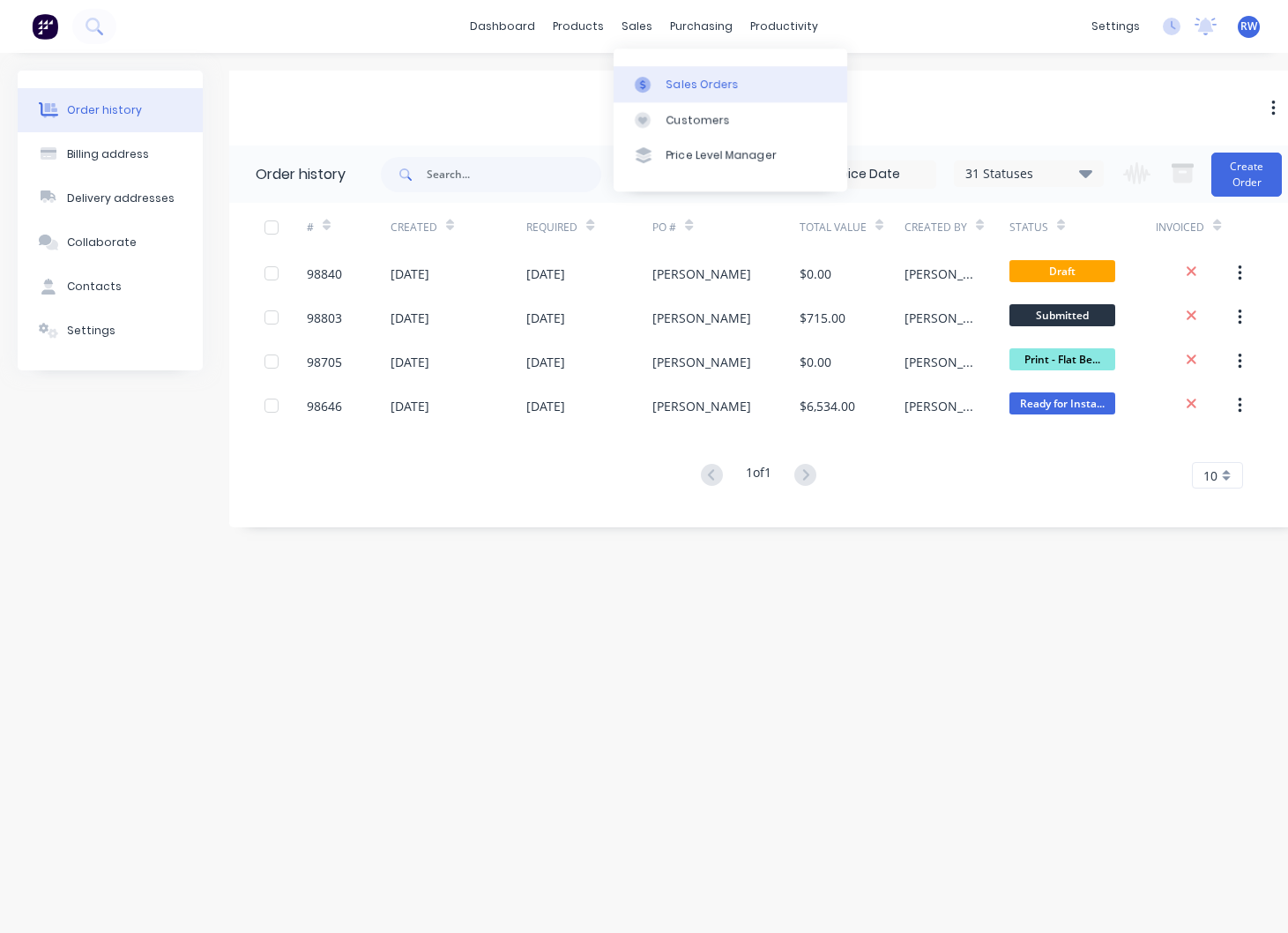
click at [688, 77] on div "Sales Orders" at bounding box center [702, 85] width 72 height 15
